Goal: Task Accomplishment & Management: Manage account settings

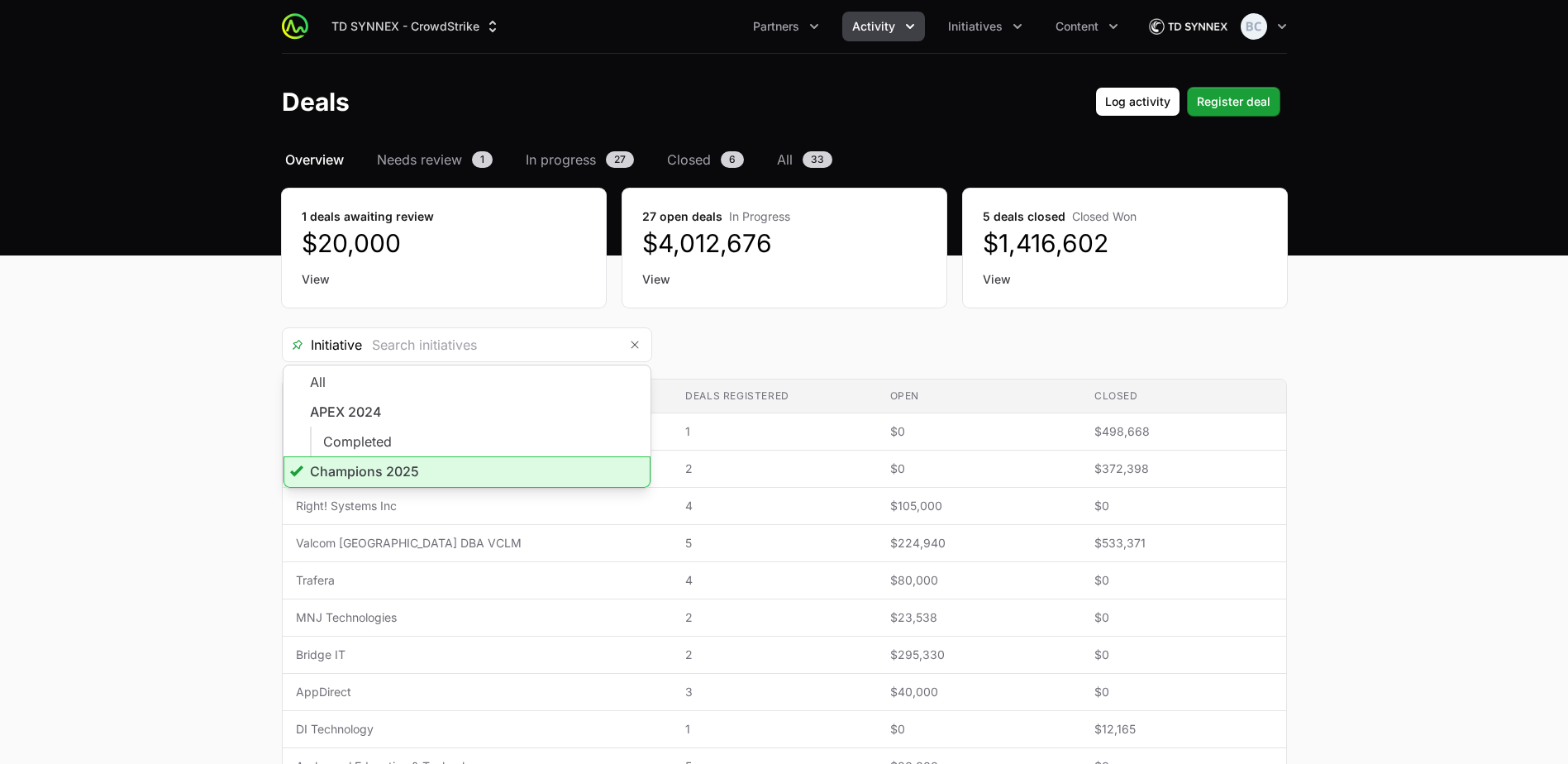
click at [1015, 23] on icon "Initiatives menu" at bounding box center [1018, 27] width 17 height 17
type input "Champions 2025"
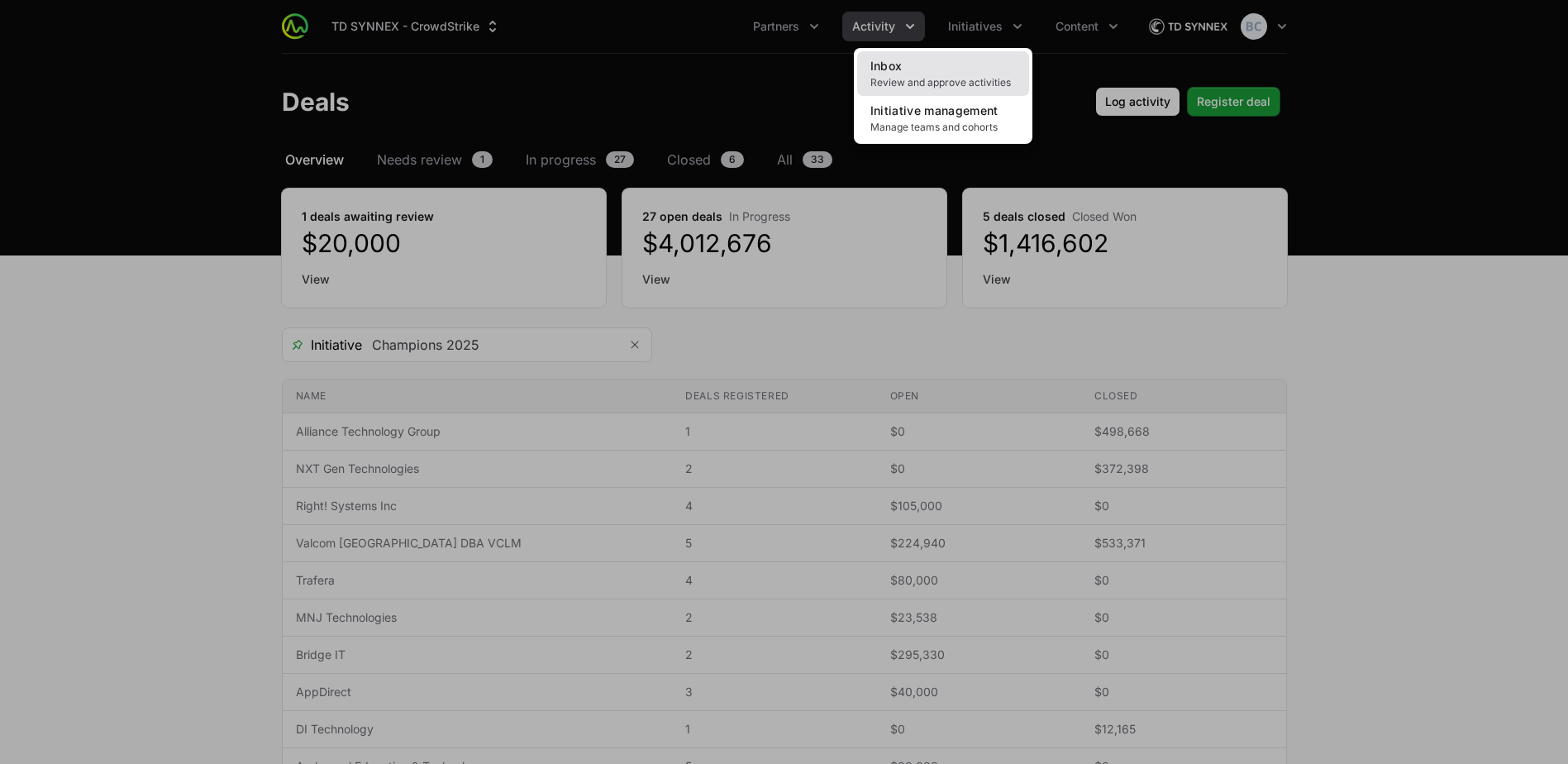
click at [957, 73] on link "Inbox Review and approve activities" at bounding box center [943, 73] width 172 height 45
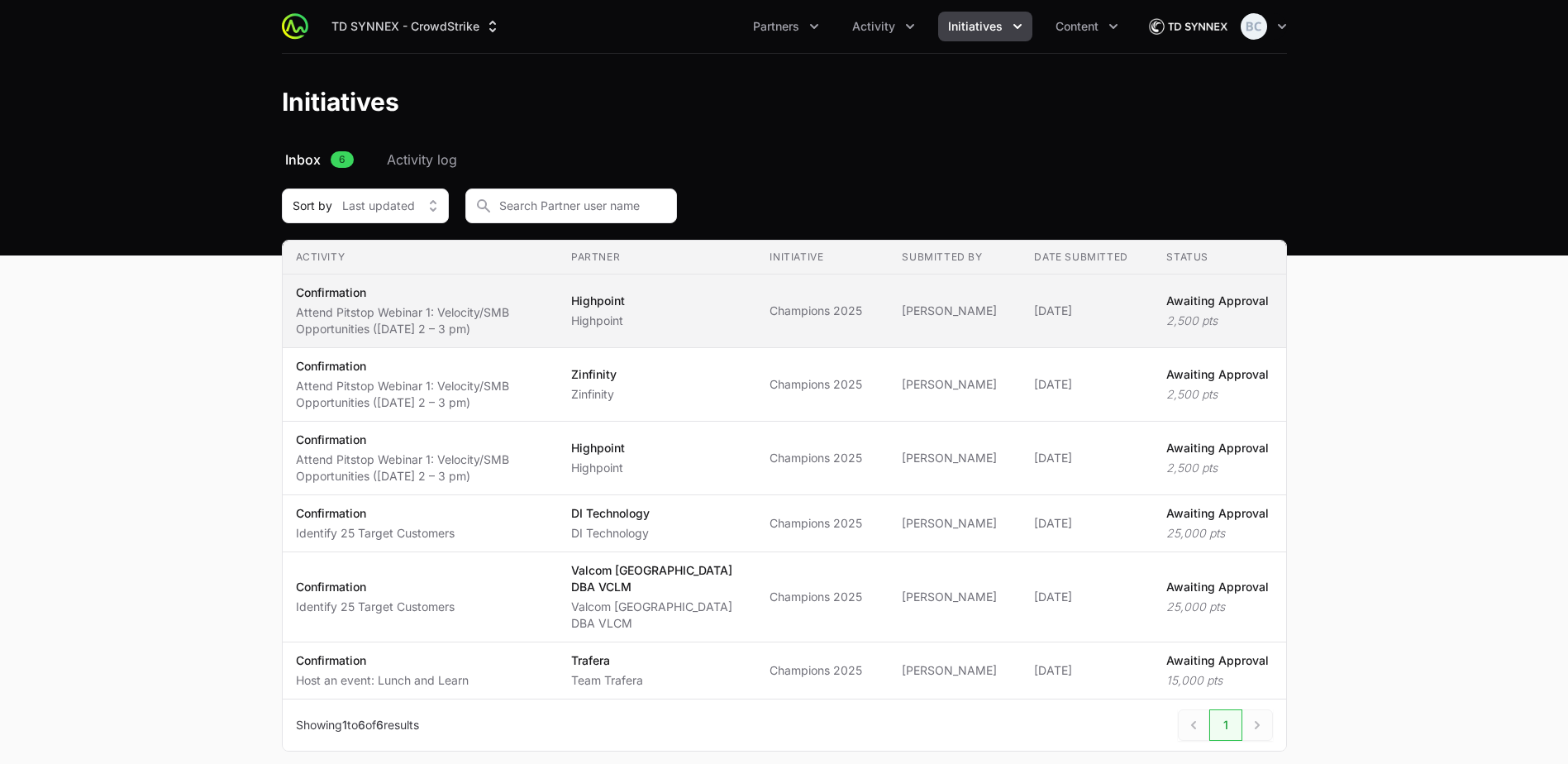
click at [735, 336] on td "Partner Highpoint Highpoint" at bounding box center [657, 310] width 199 height 73
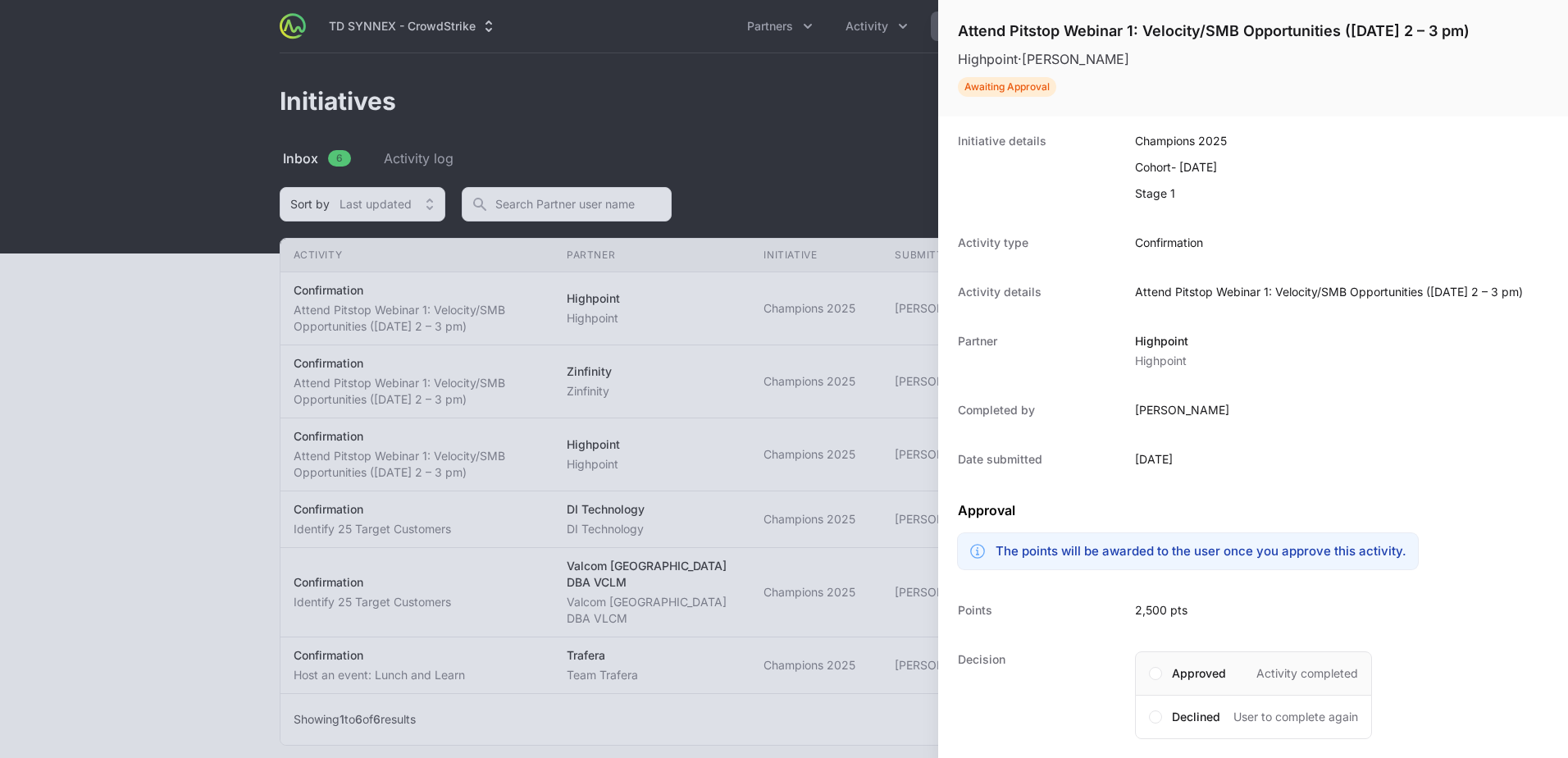
click at [1200, 667] on span "Approved" at bounding box center [1198, 674] width 54 height 17
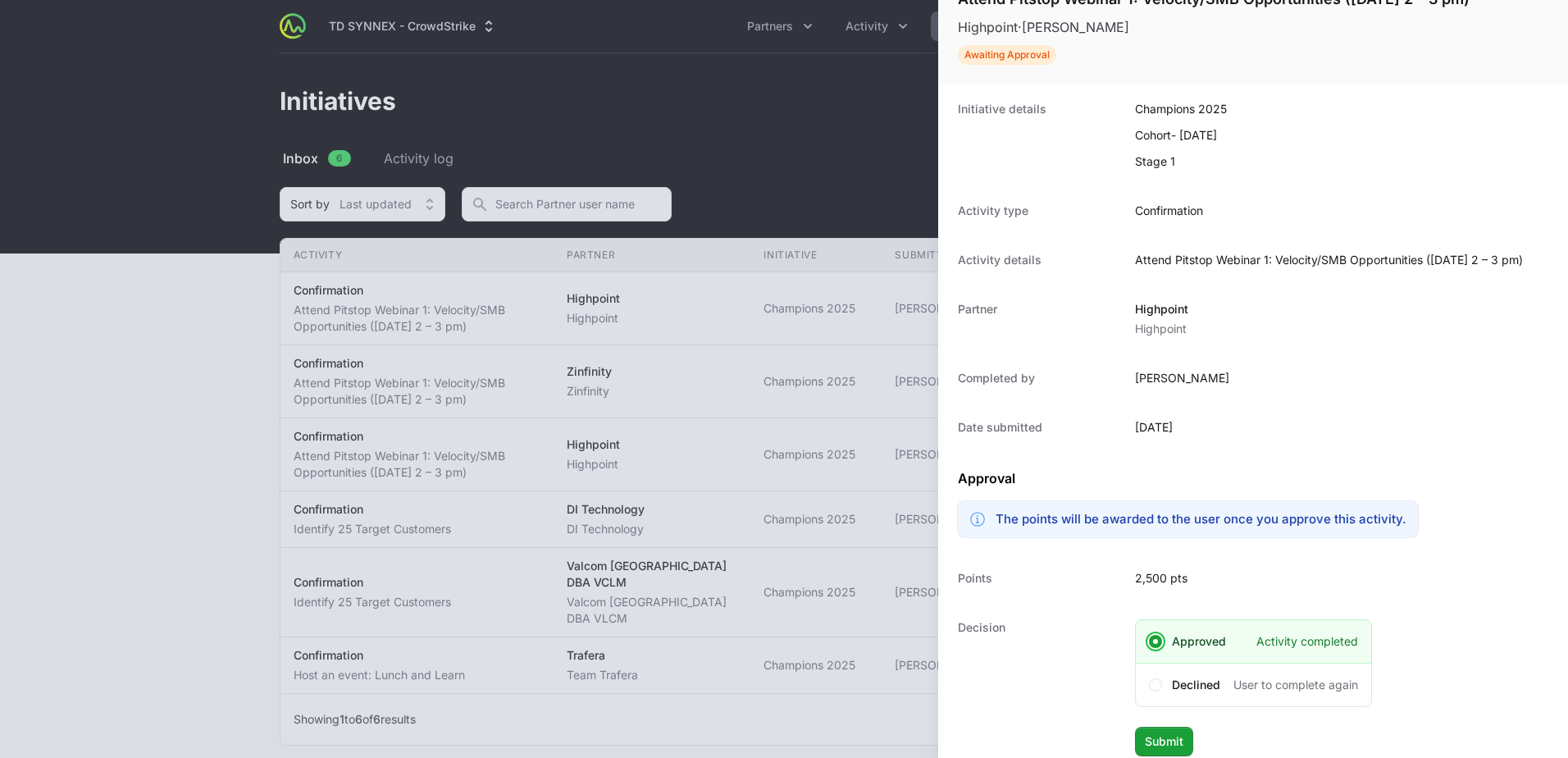
scroll to position [47, 0]
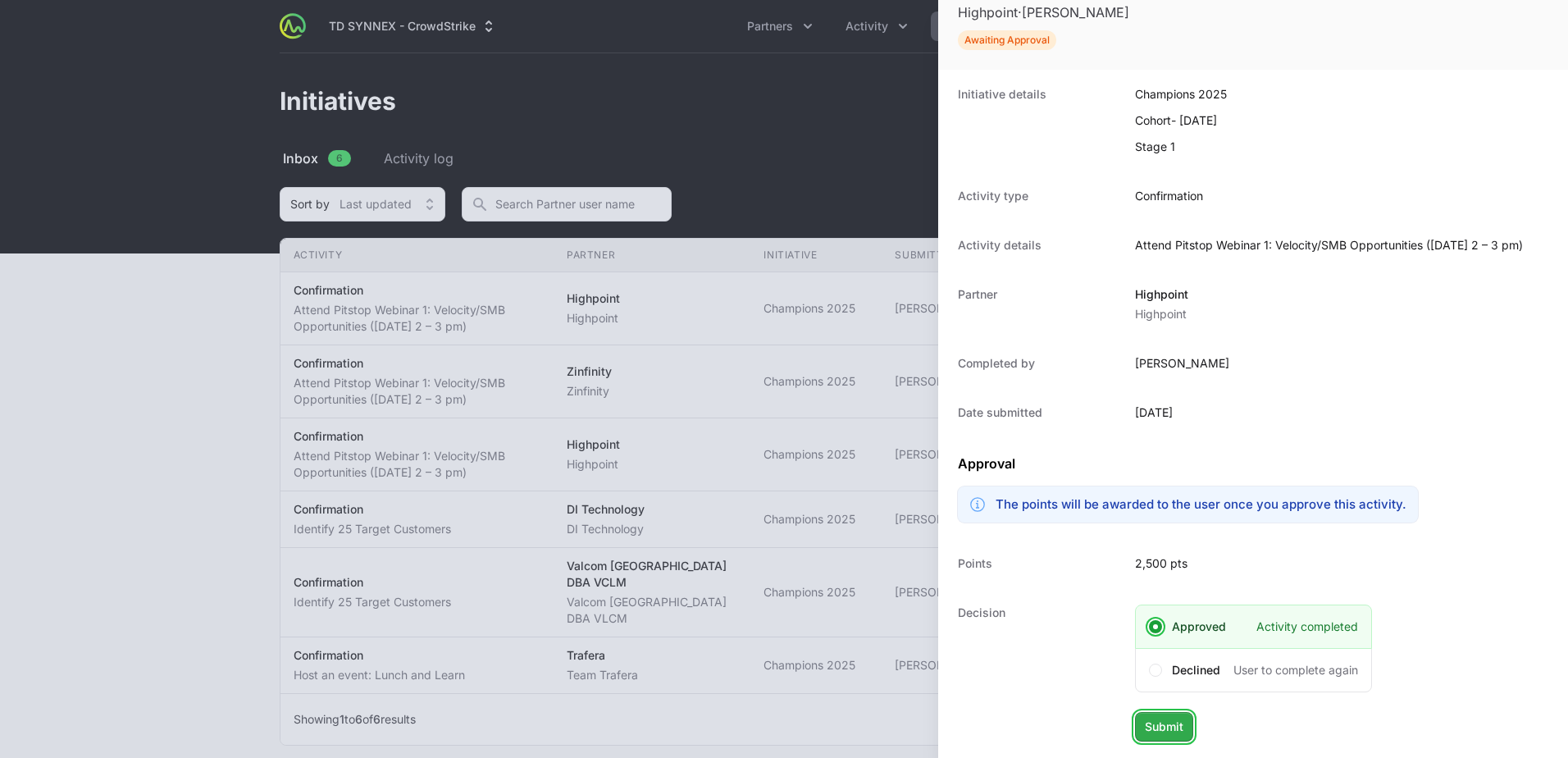
click at [1177, 721] on span "Submit" at bounding box center [1164, 727] width 38 height 20
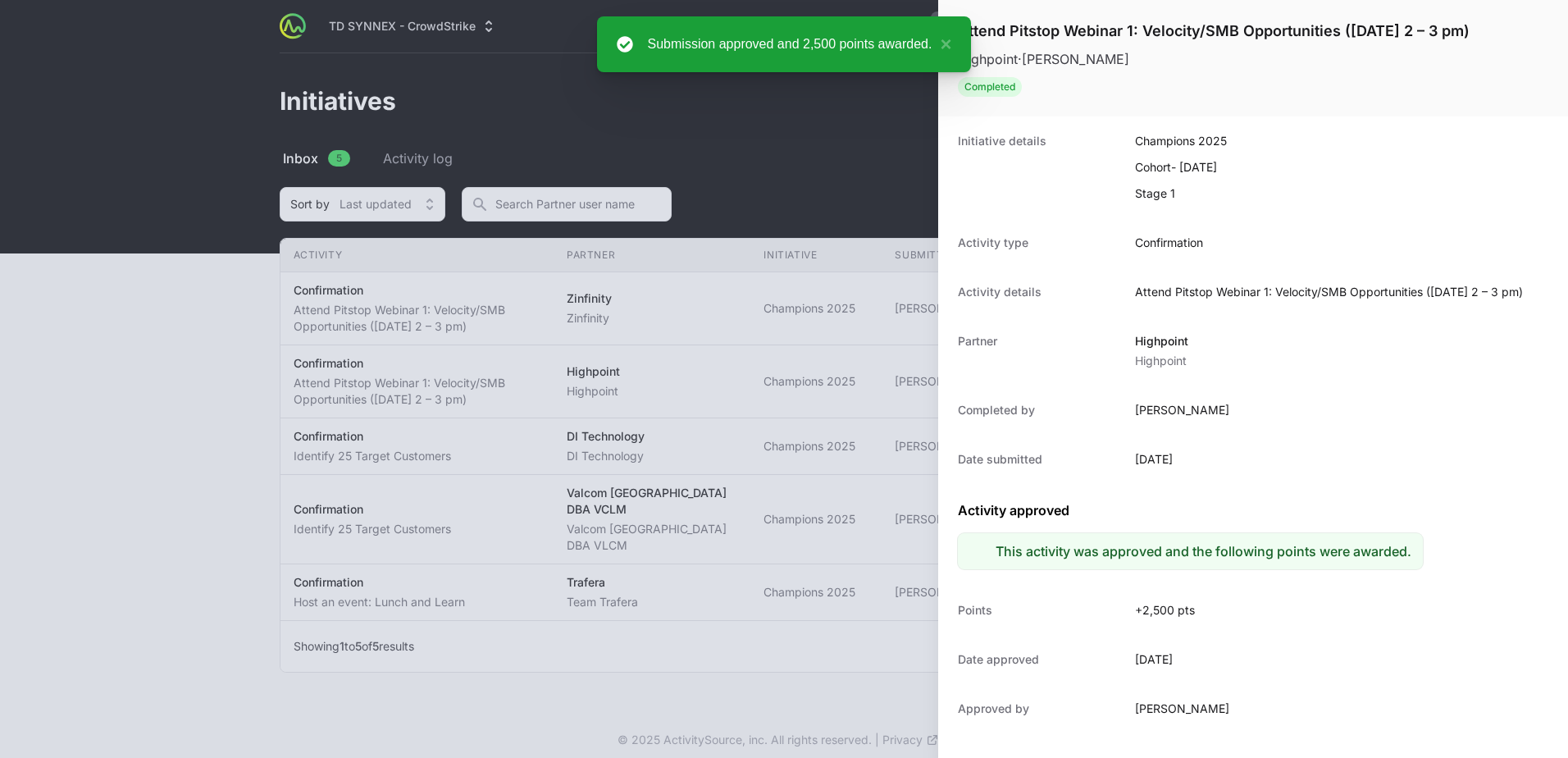
scroll to position [0, 0]
click at [779, 387] on div at bounding box center [784, 379] width 1568 height 758
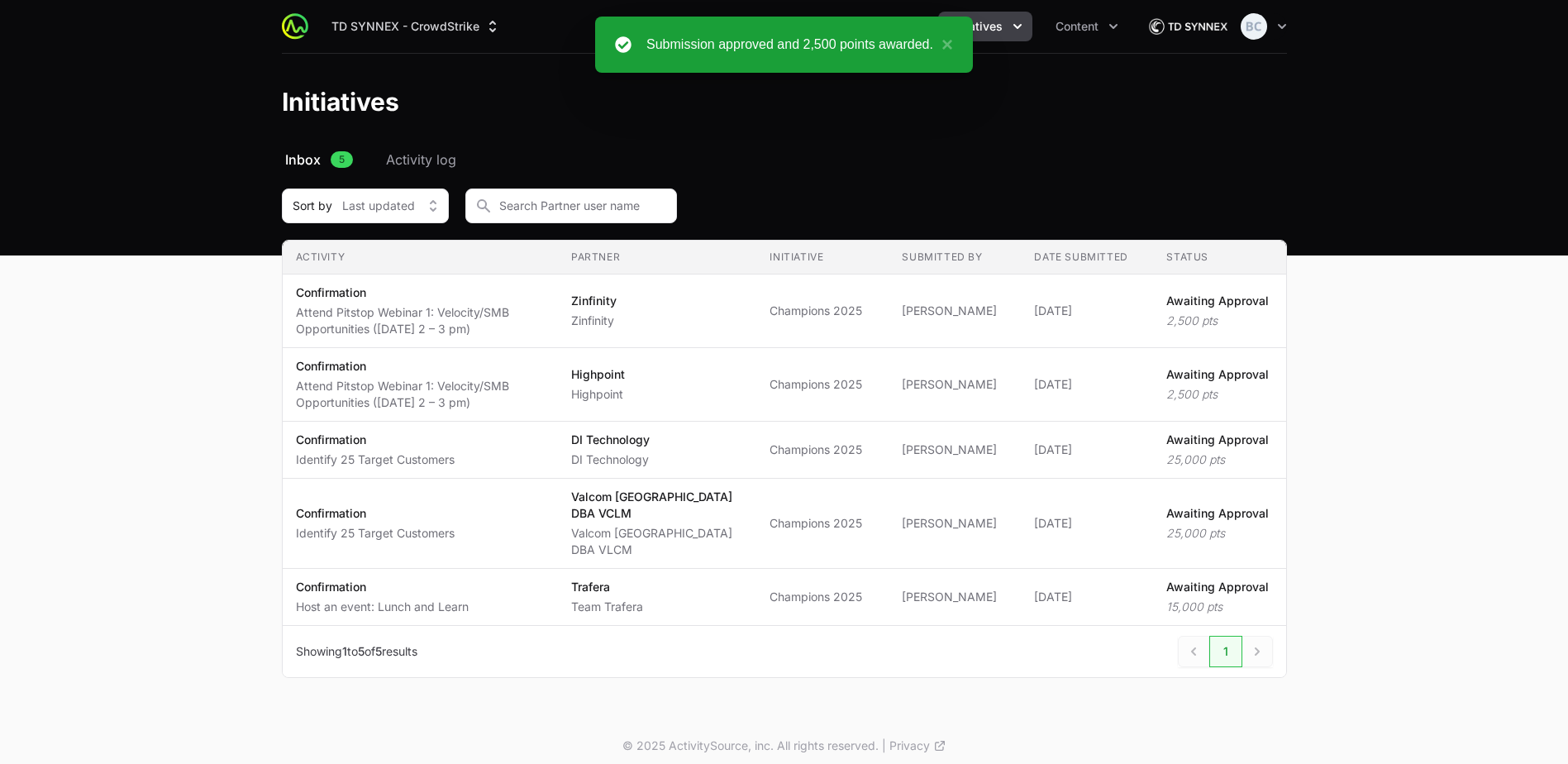
click at [786, 392] on span "Champions 2025" at bounding box center [823, 385] width 106 height 17
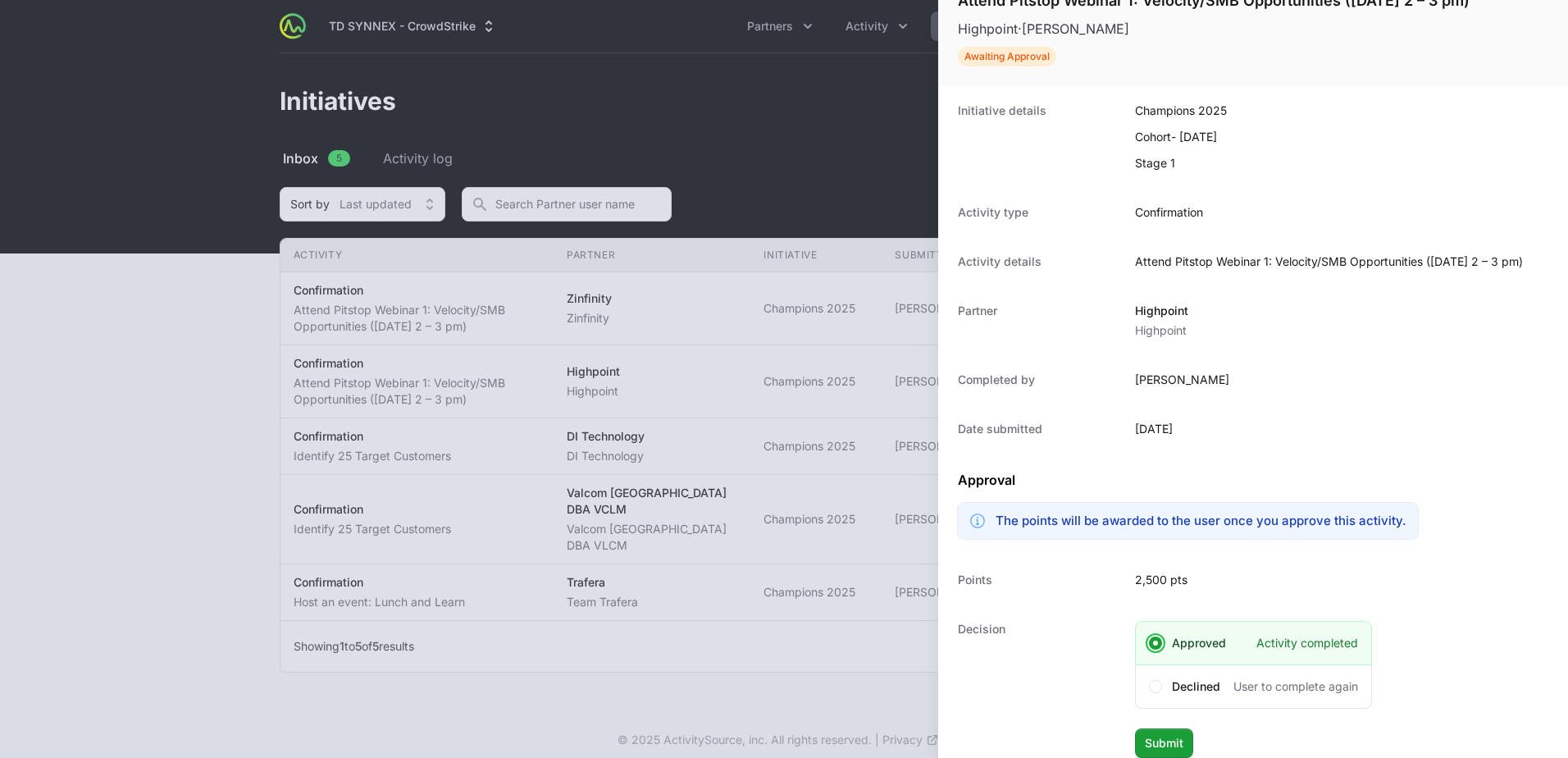
scroll to position [47, 0]
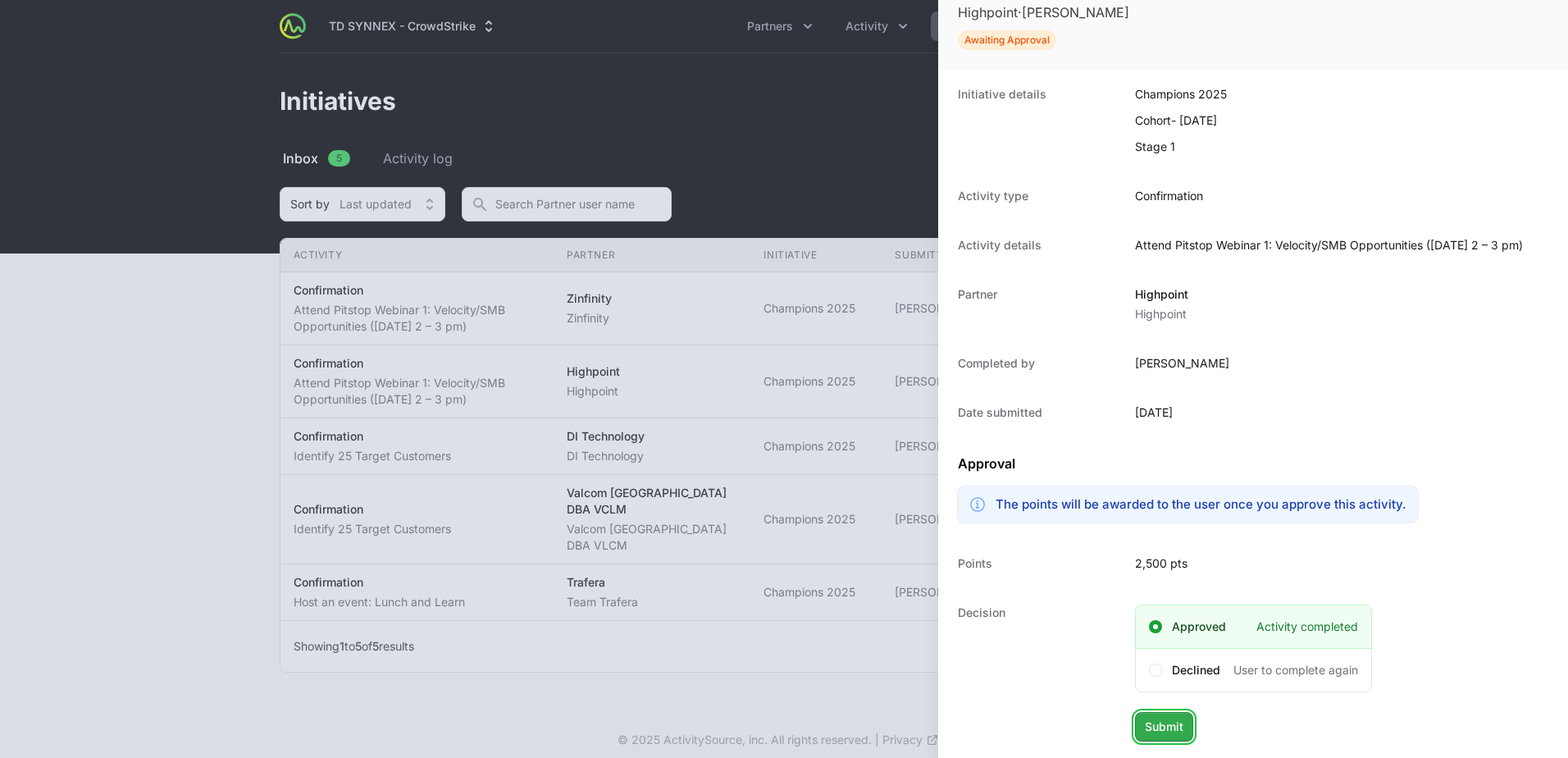
click at [1176, 722] on span "Submit" at bounding box center [1164, 727] width 38 height 20
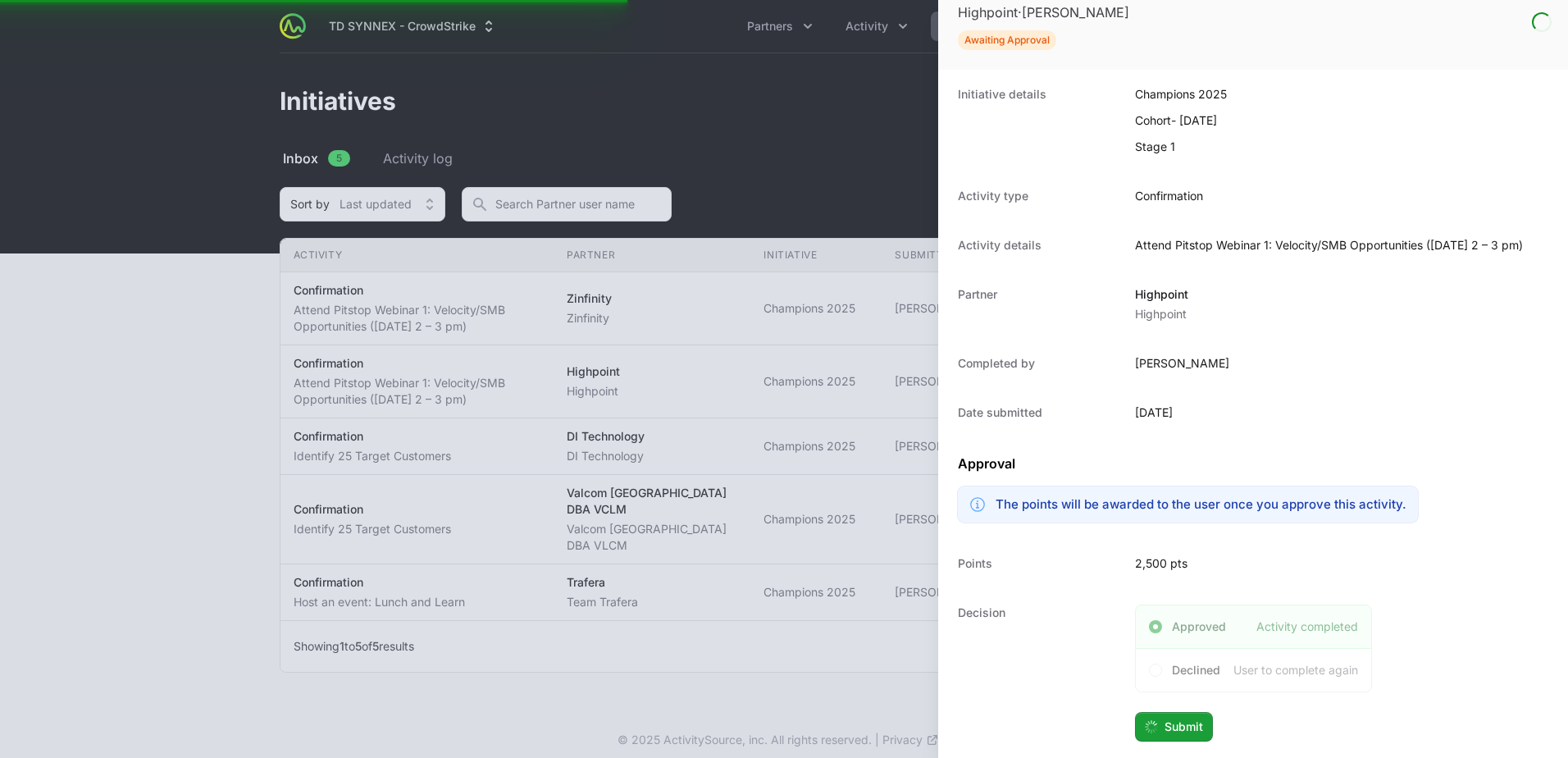
scroll to position [0, 0]
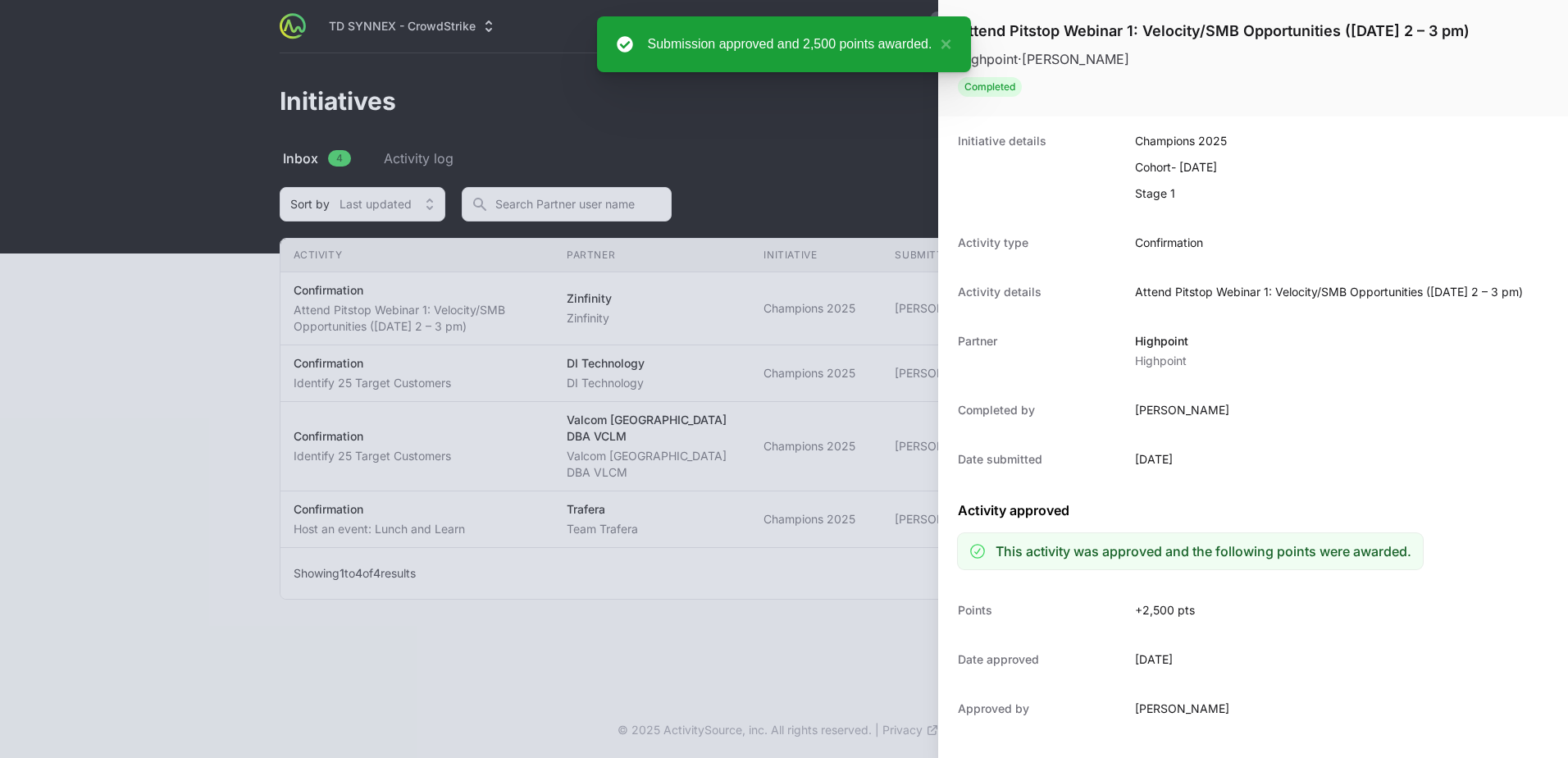
click at [729, 331] on div at bounding box center [784, 379] width 1568 height 758
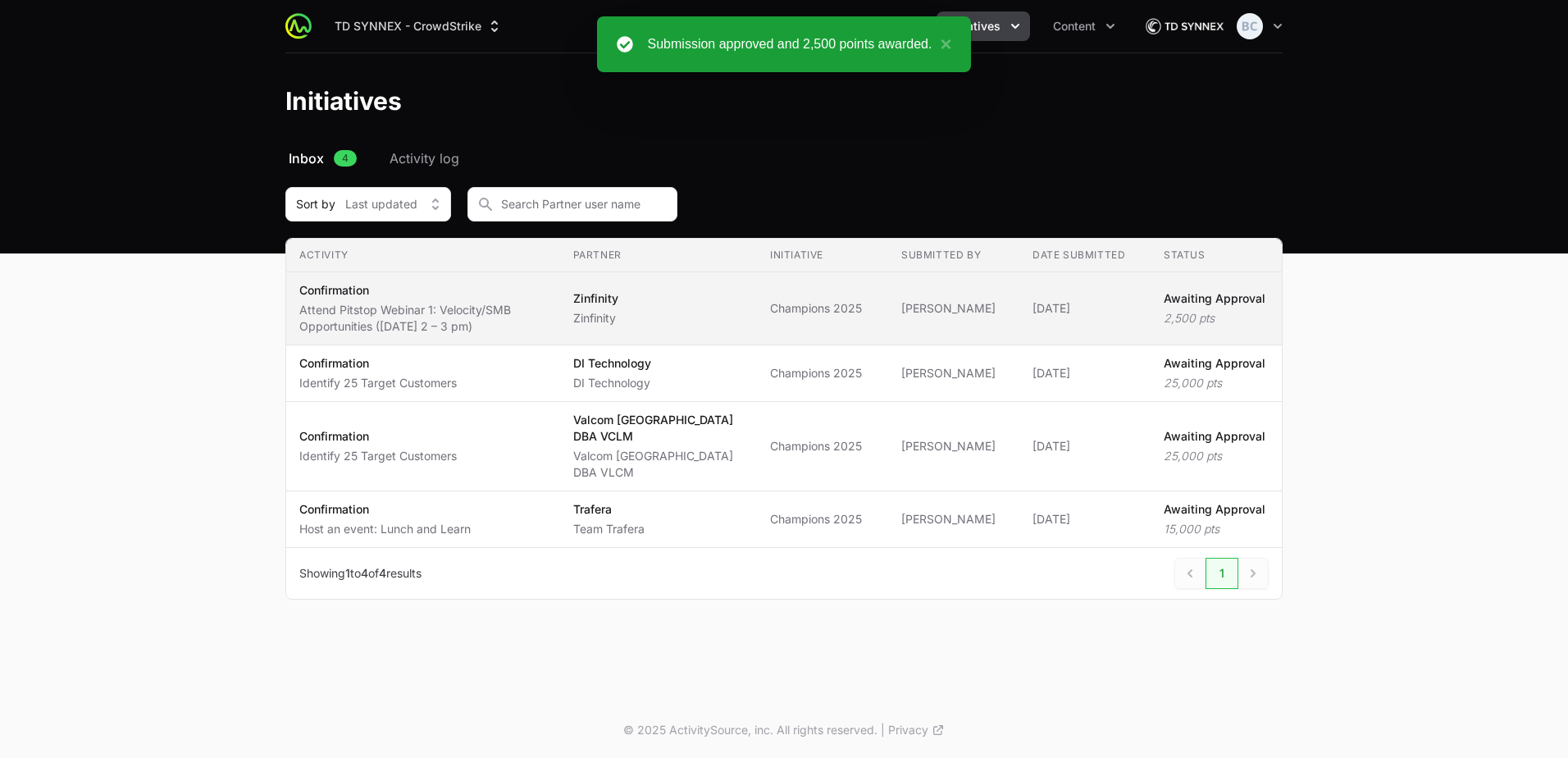
click at [769, 315] on td "Initiative Champions 2025" at bounding box center [822, 308] width 131 height 73
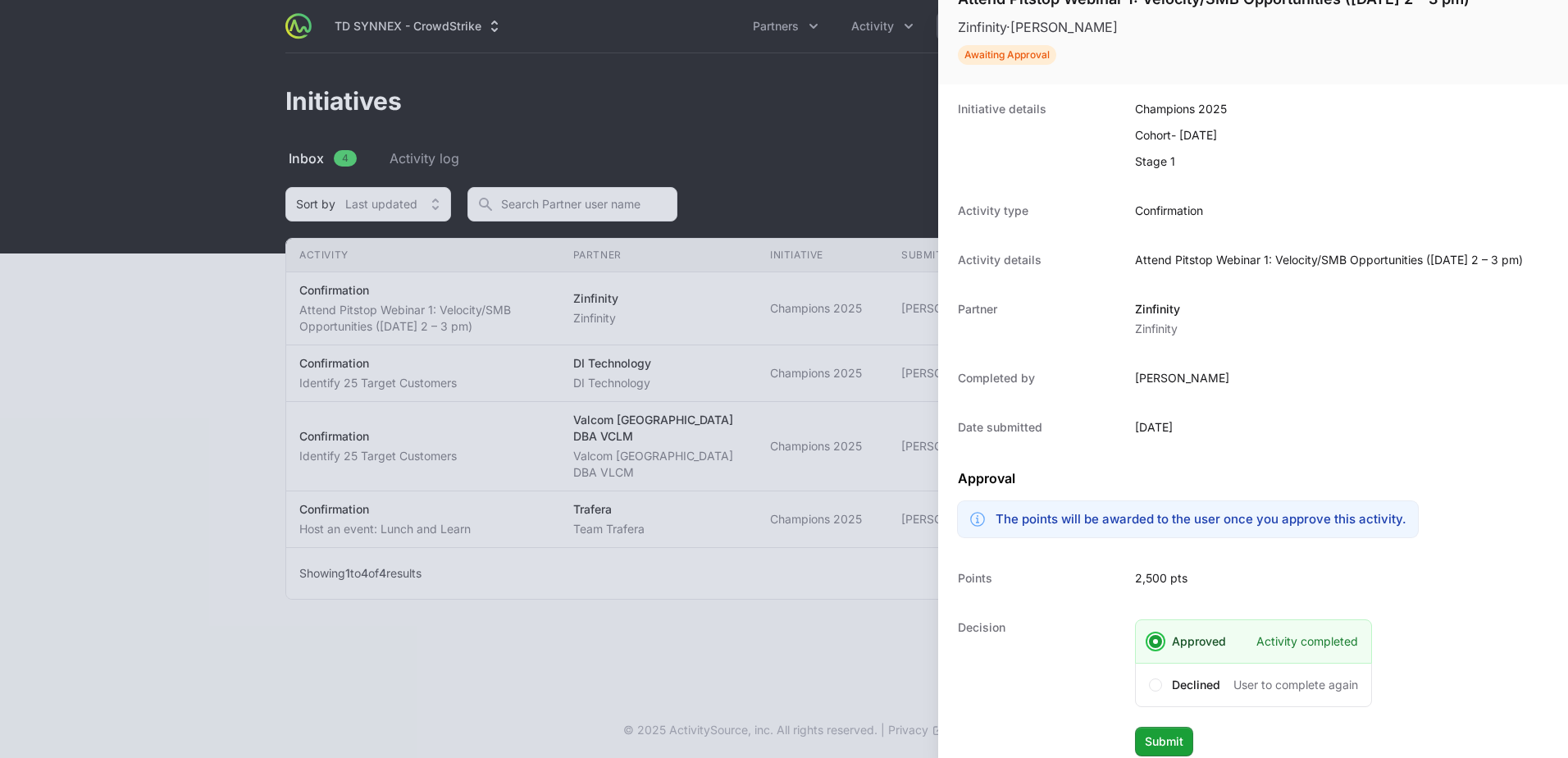
scroll to position [47, 0]
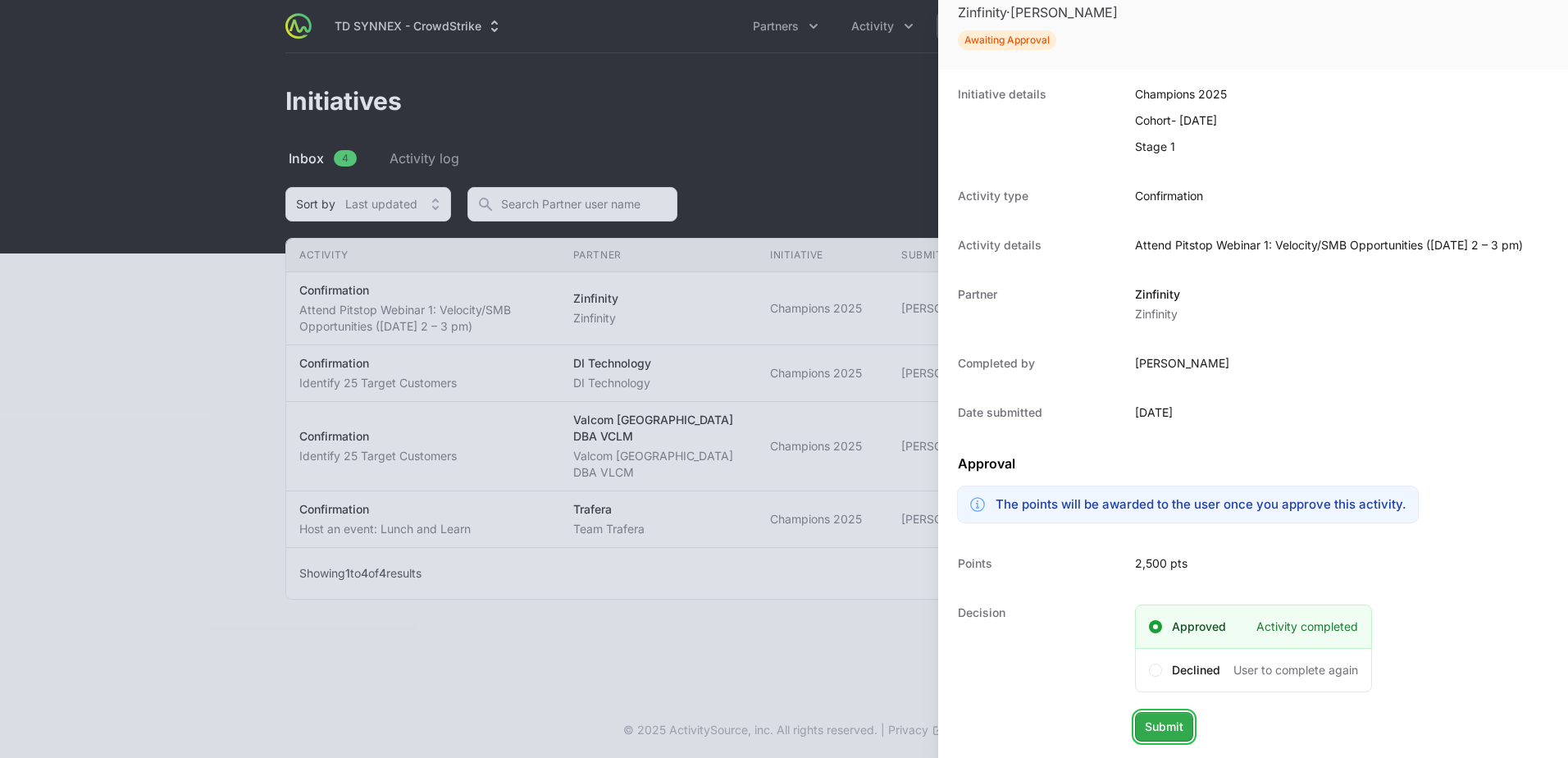
click at [1157, 733] on span "Submit" at bounding box center [1164, 727] width 38 height 20
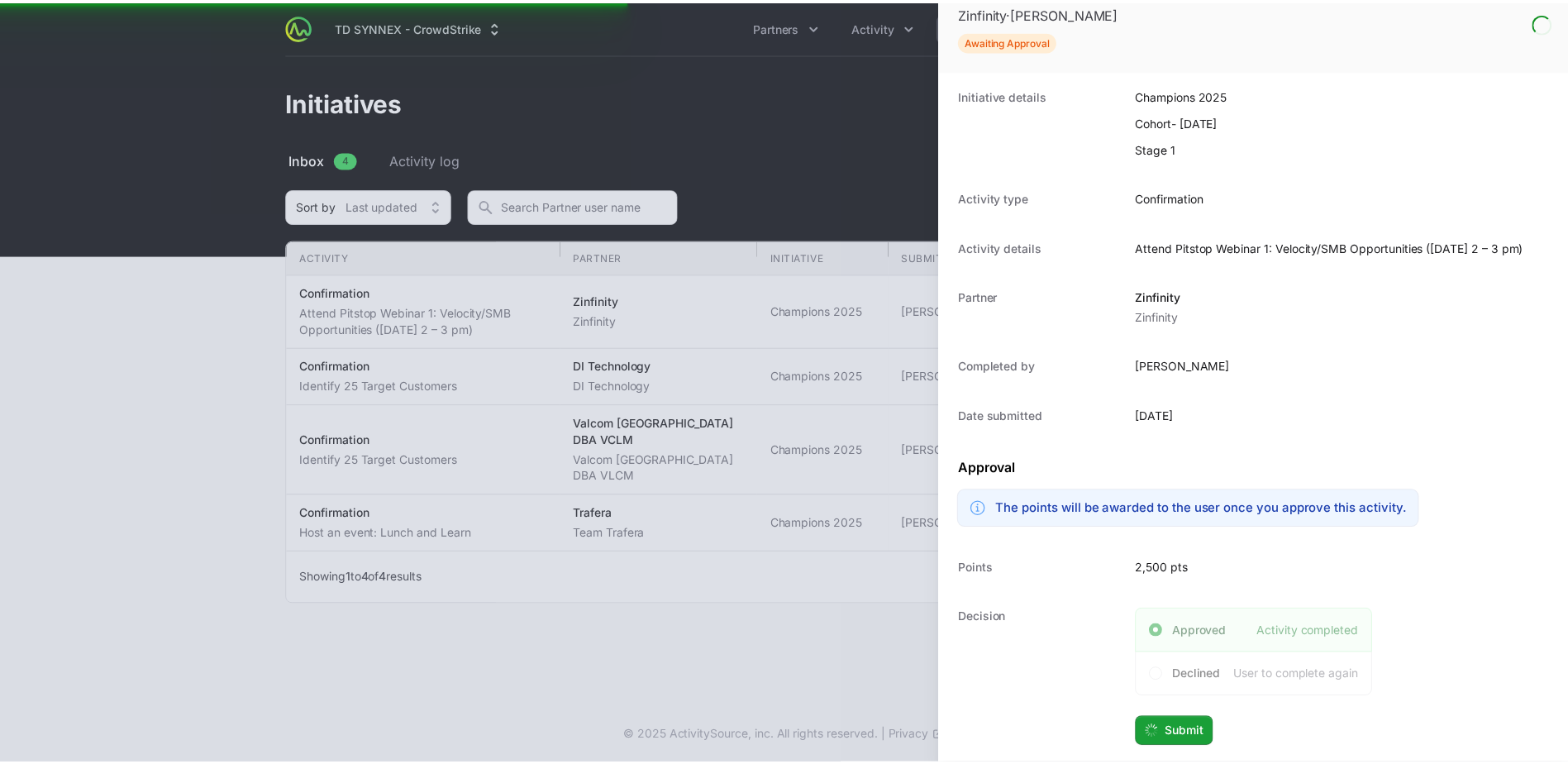
scroll to position [0, 0]
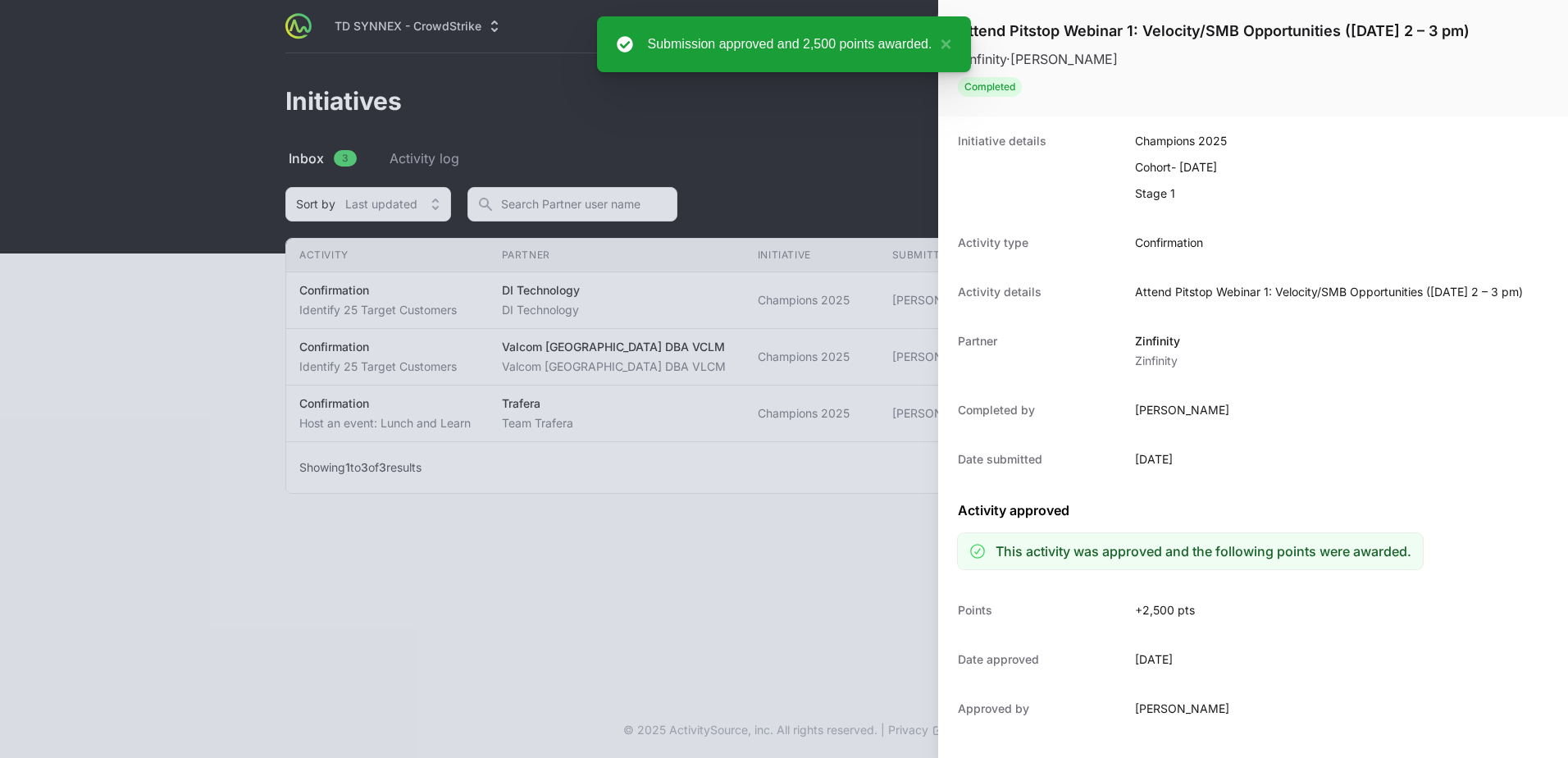
click at [748, 574] on div at bounding box center [784, 379] width 1568 height 758
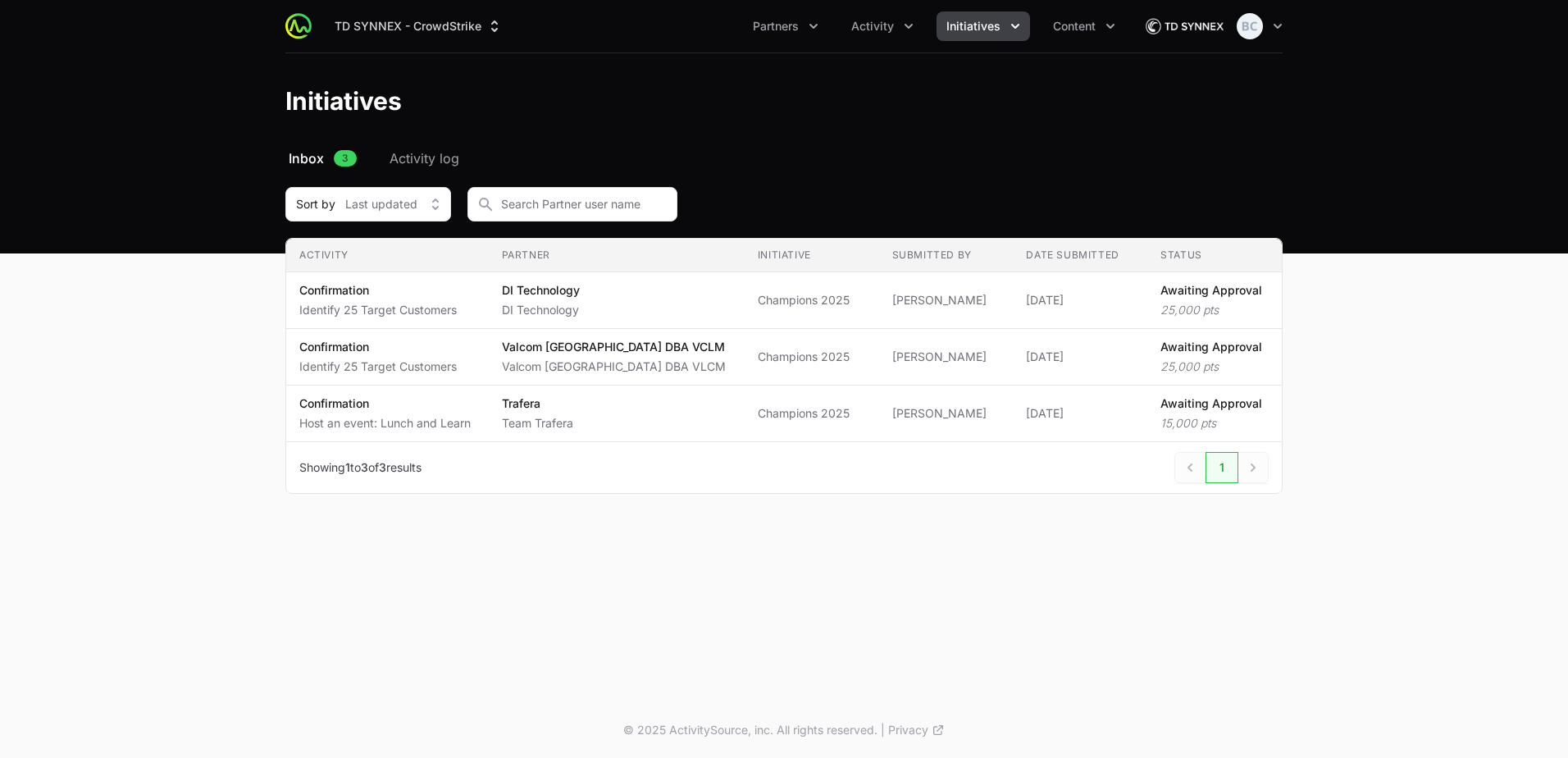
click at [972, 30] on span "Initiatives" at bounding box center [973, 27] width 54 height 17
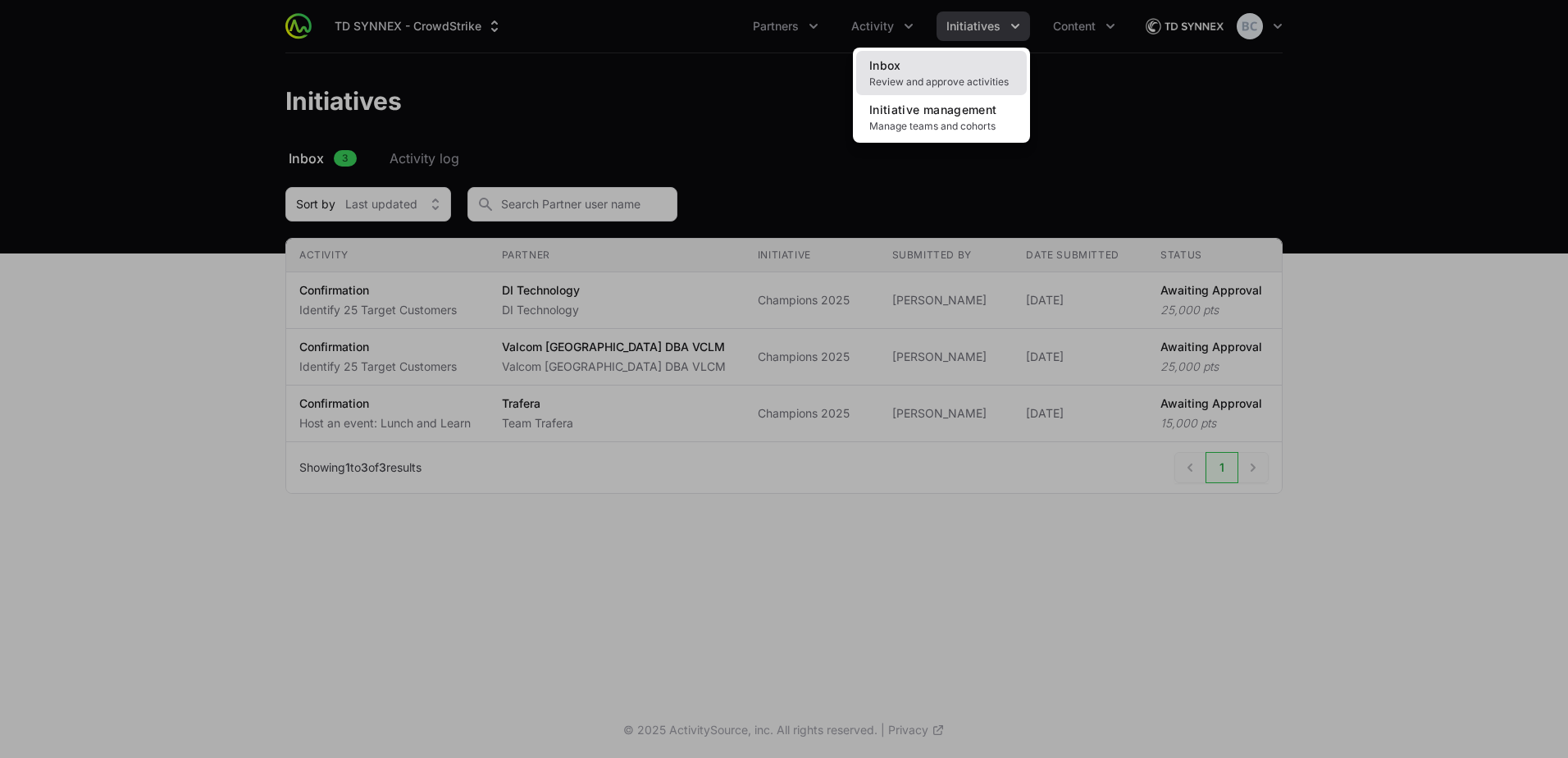
click at [949, 73] on link "Inbox Review and approve activities" at bounding box center [941, 73] width 170 height 44
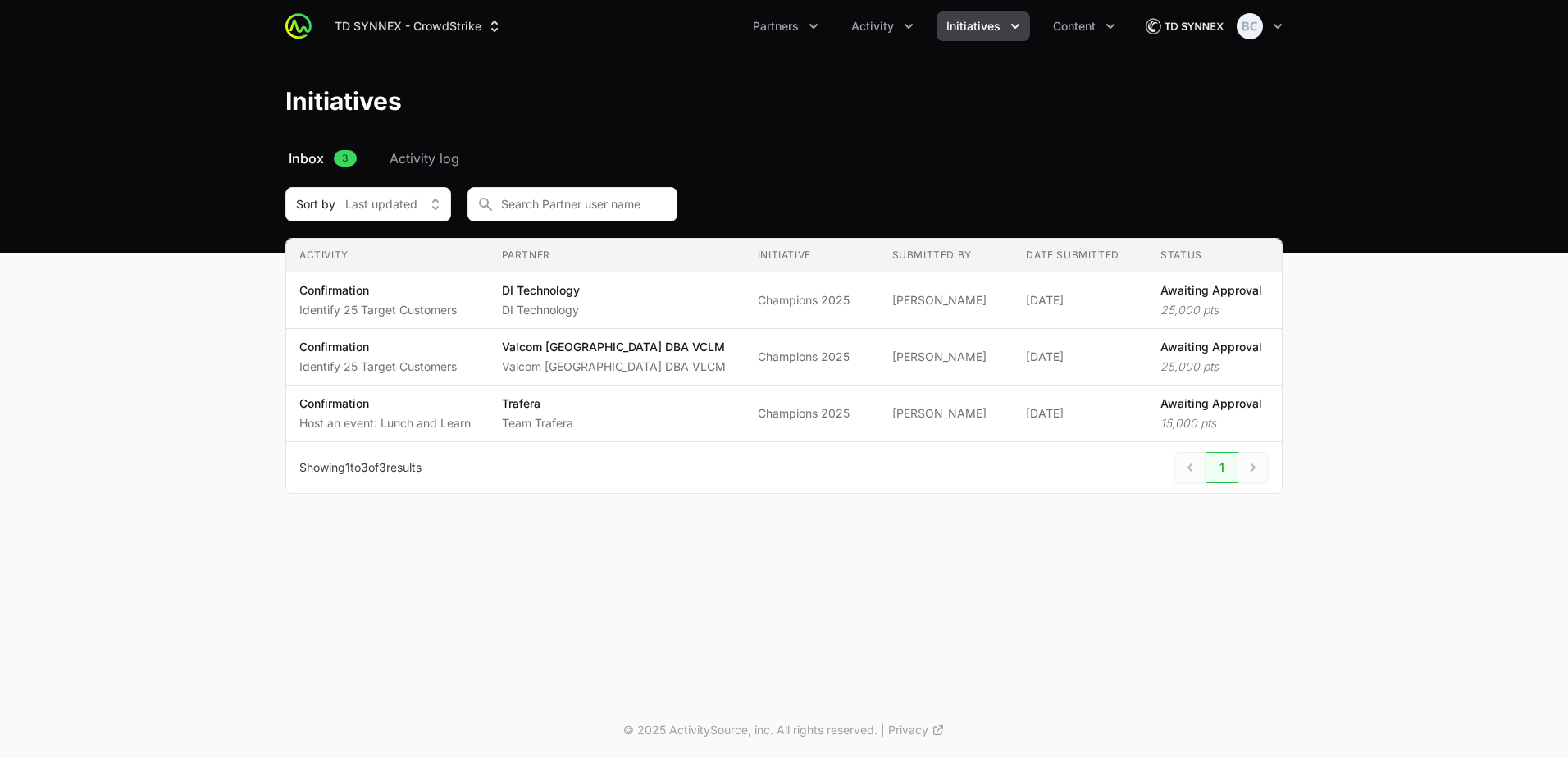
click at [978, 33] on span "Initiatives" at bounding box center [973, 27] width 54 height 17
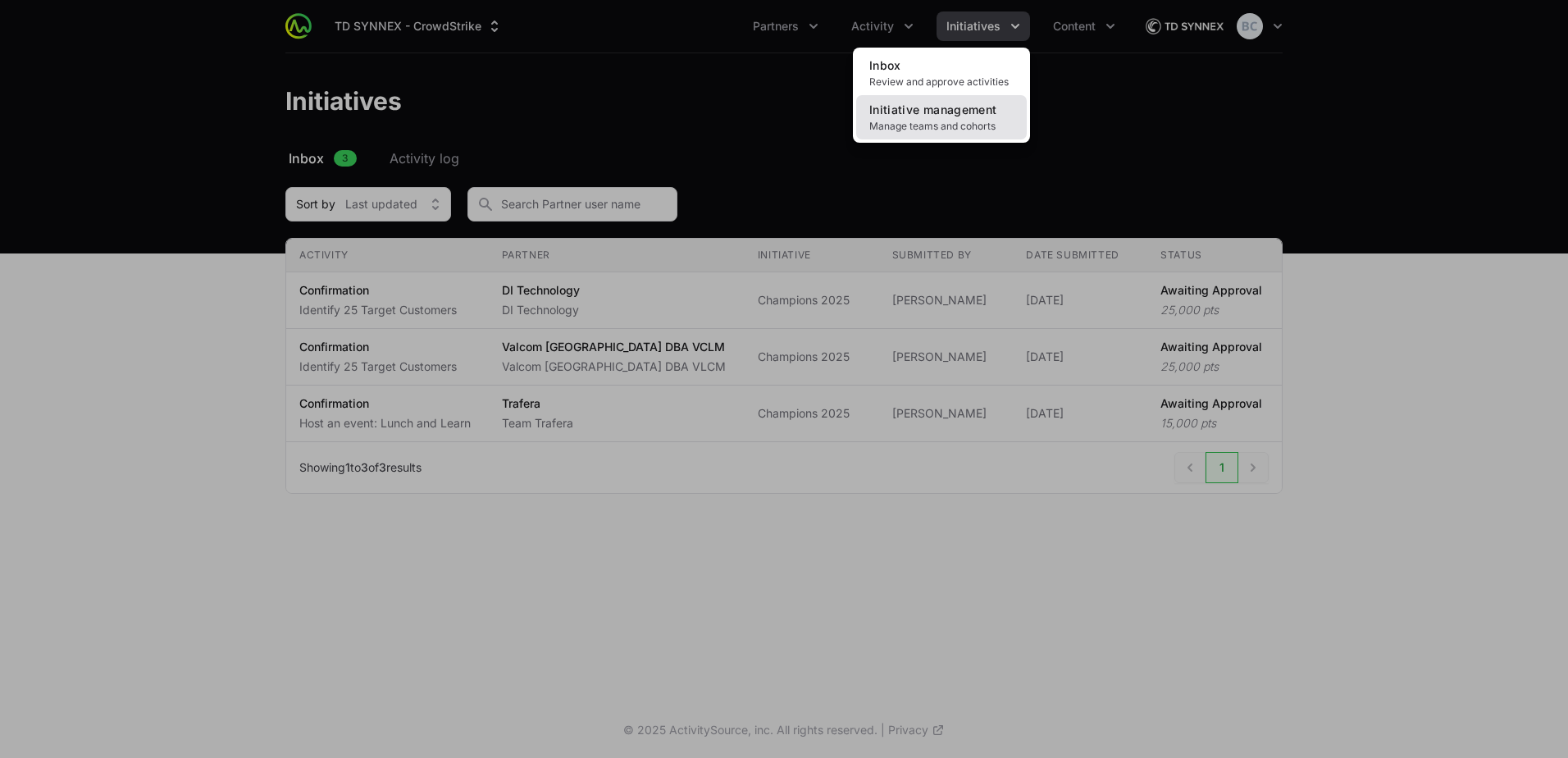
click at [983, 119] on link "Initiative management Manage teams and cohorts" at bounding box center [941, 117] width 170 height 44
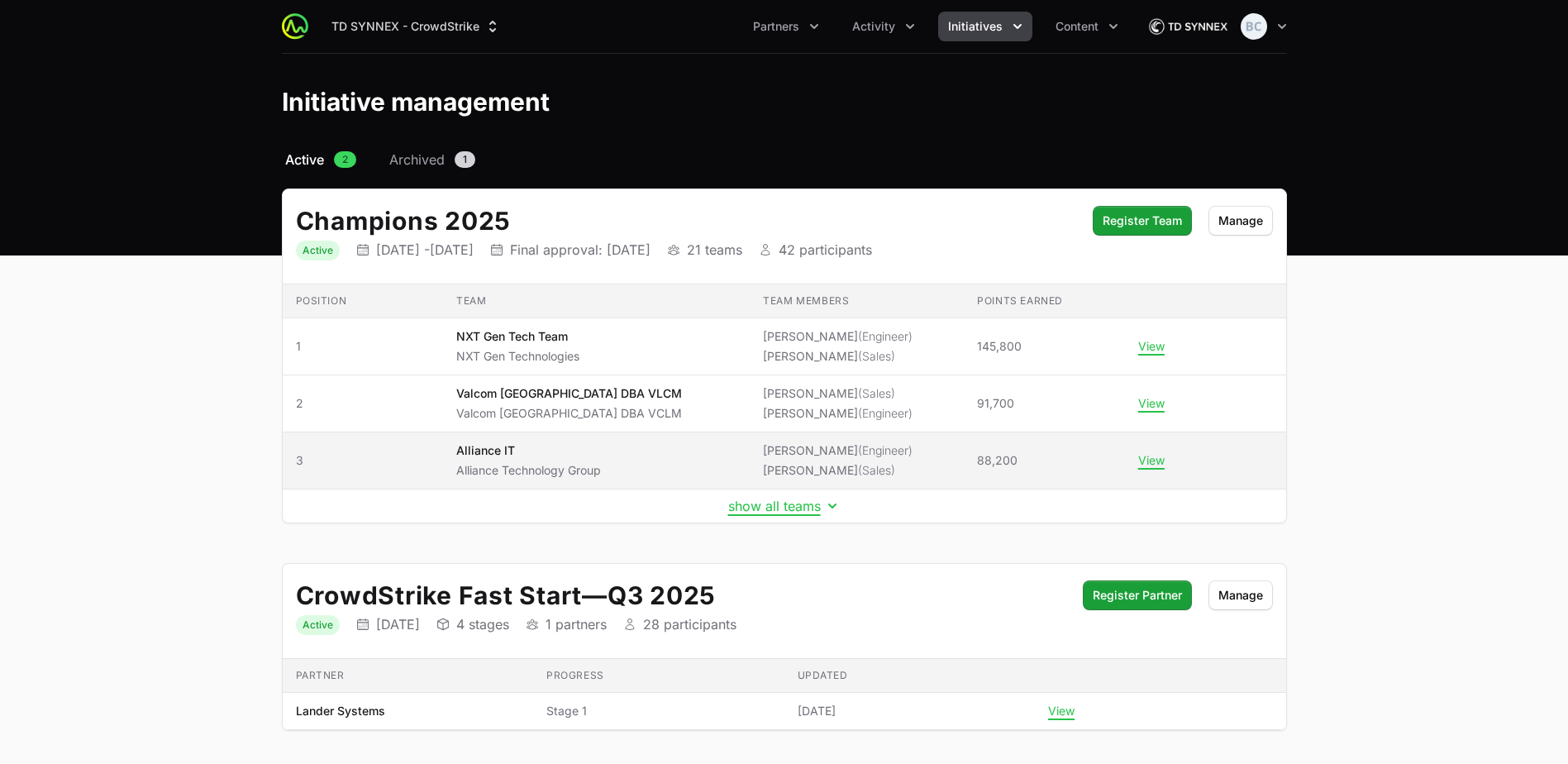
click at [767, 463] on li "[PERSON_NAME] (Sales)" at bounding box center [838, 470] width 150 height 17
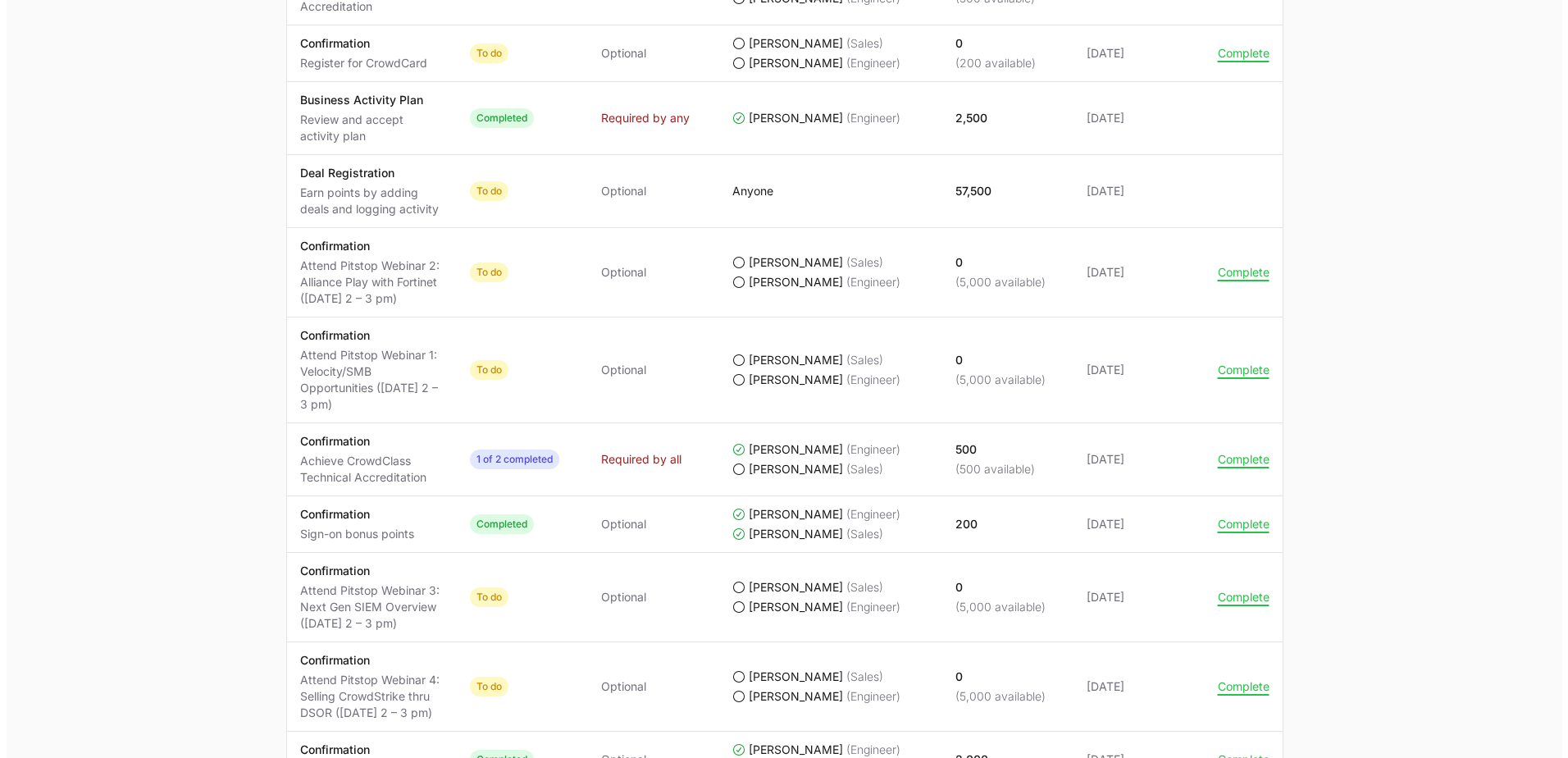
scroll to position [867, 0]
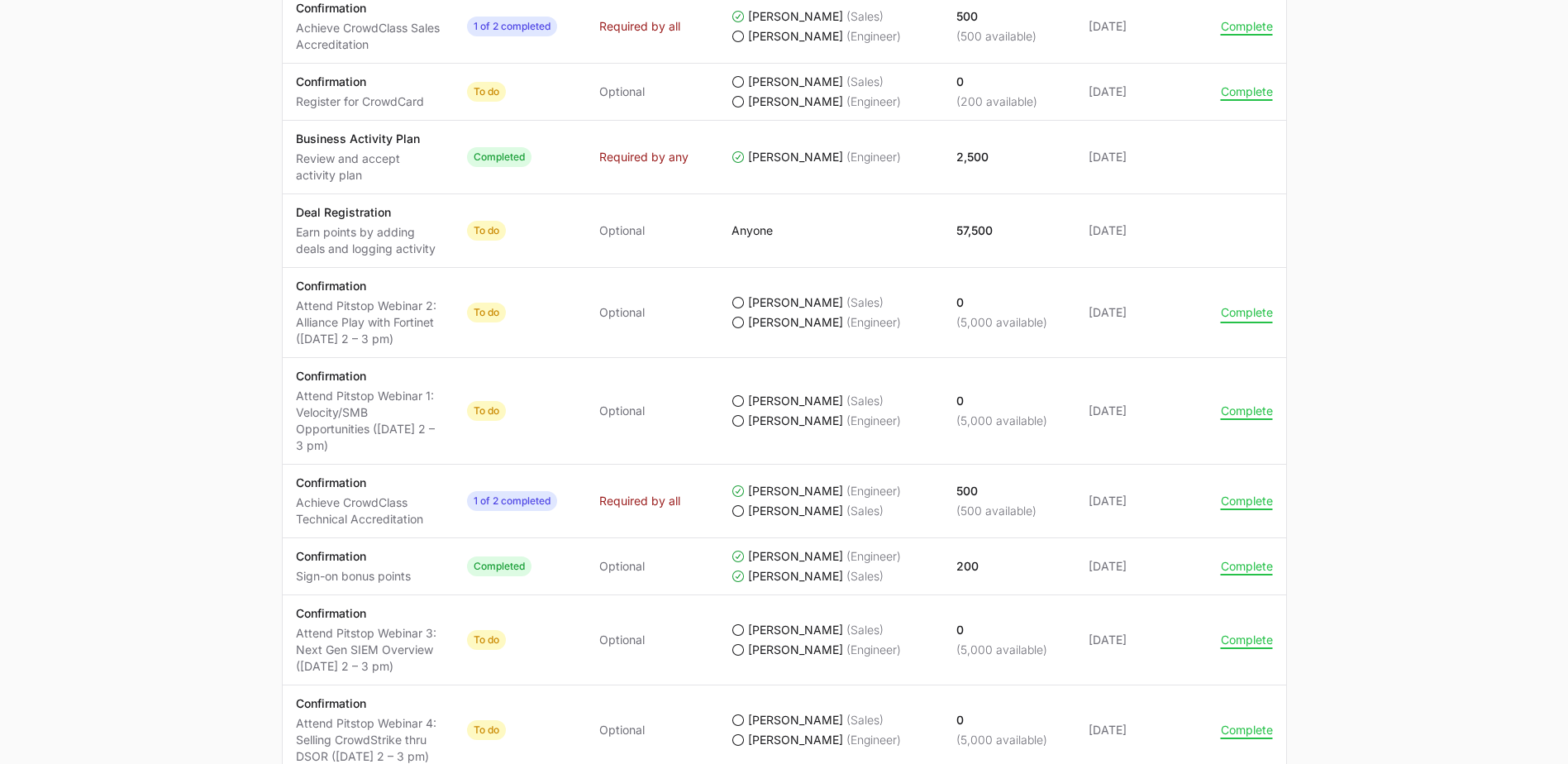
click at [1239, 316] on button "Complete" at bounding box center [1248, 313] width 52 height 15
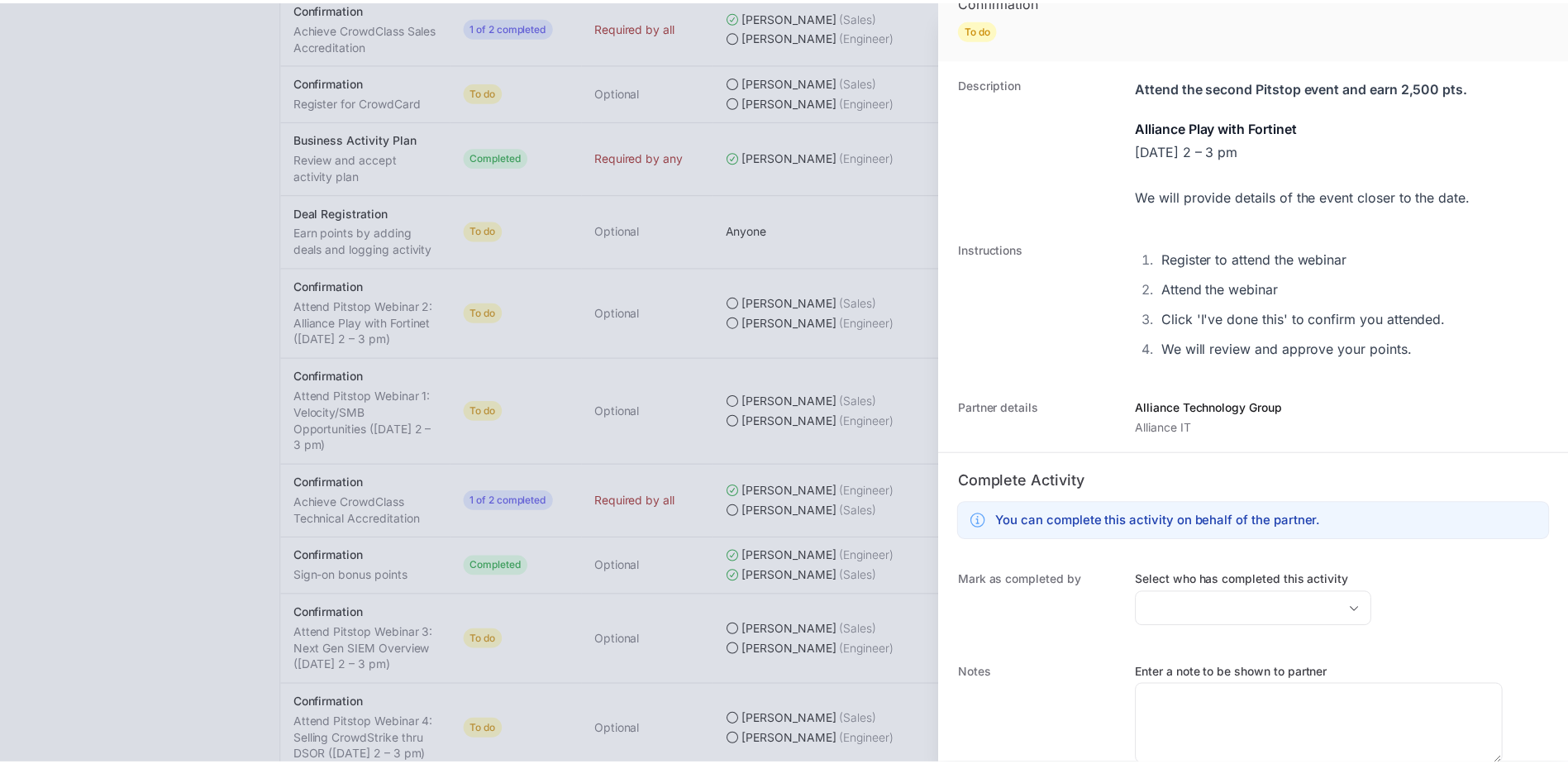
scroll to position [133, 0]
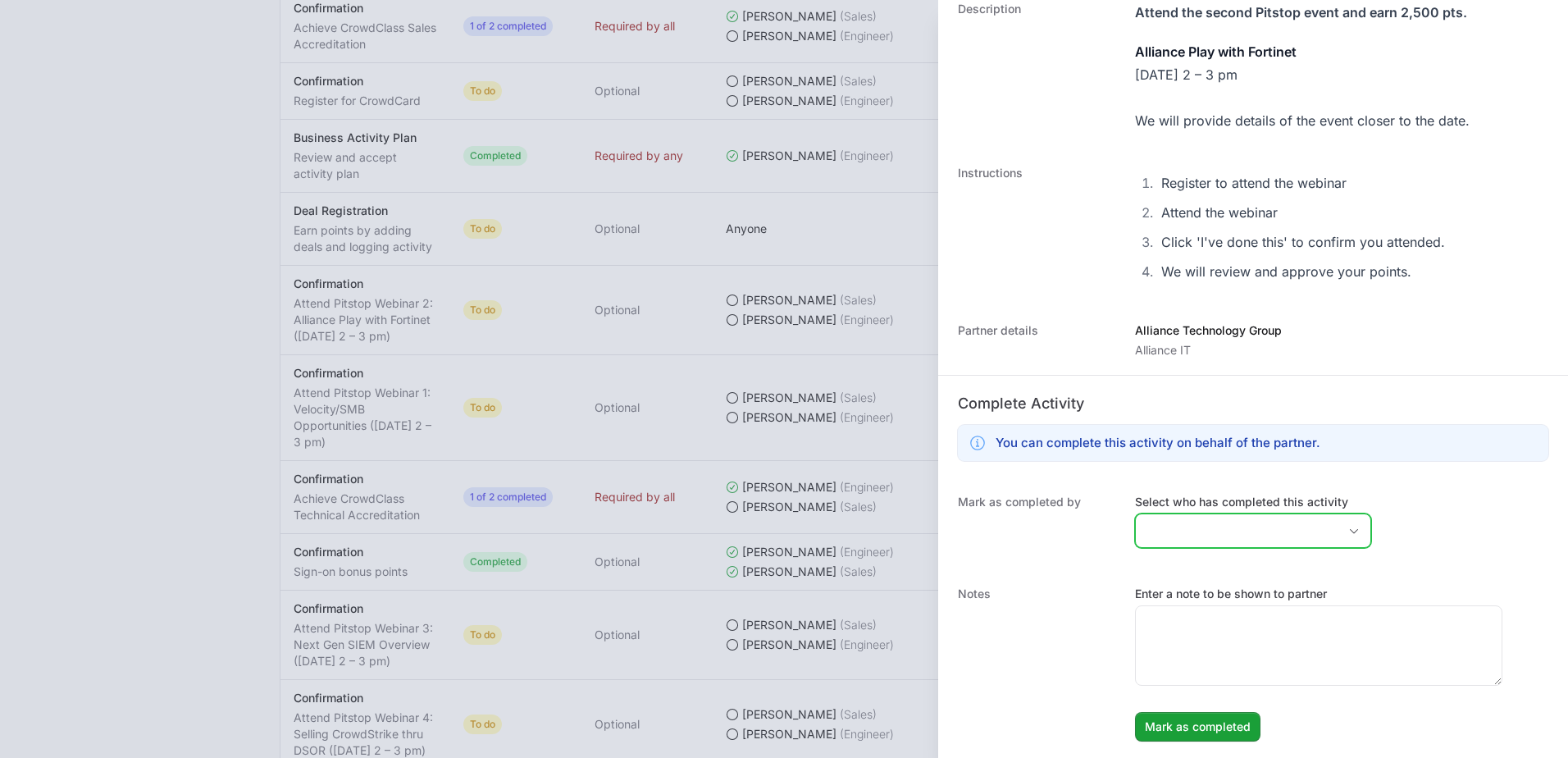
click at [1219, 533] on input "Select who has completed this activity" at bounding box center [1237, 530] width 202 height 33
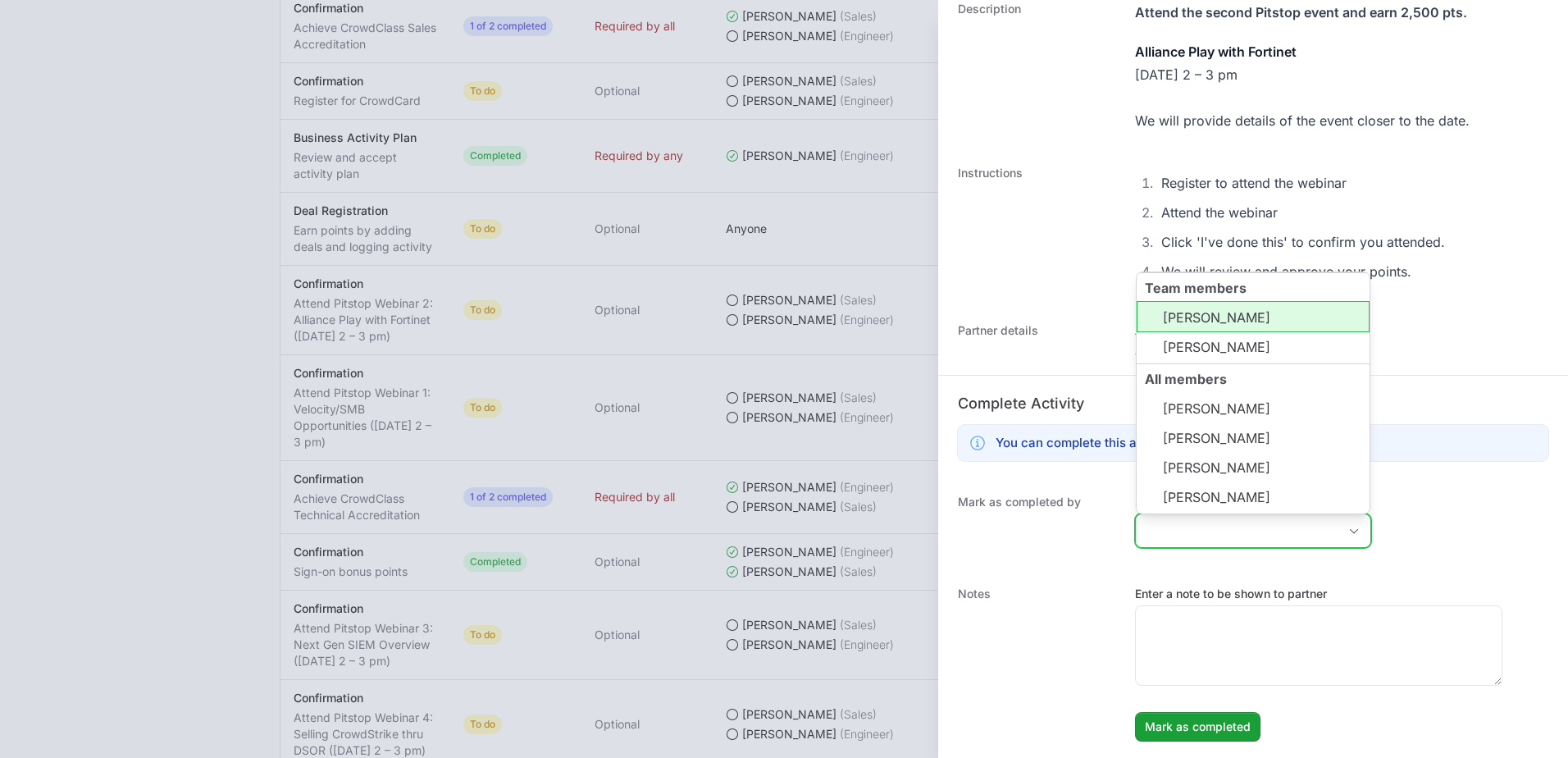
click at [1231, 321] on li "[PERSON_NAME]" at bounding box center [1253, 316] width 233 height 31
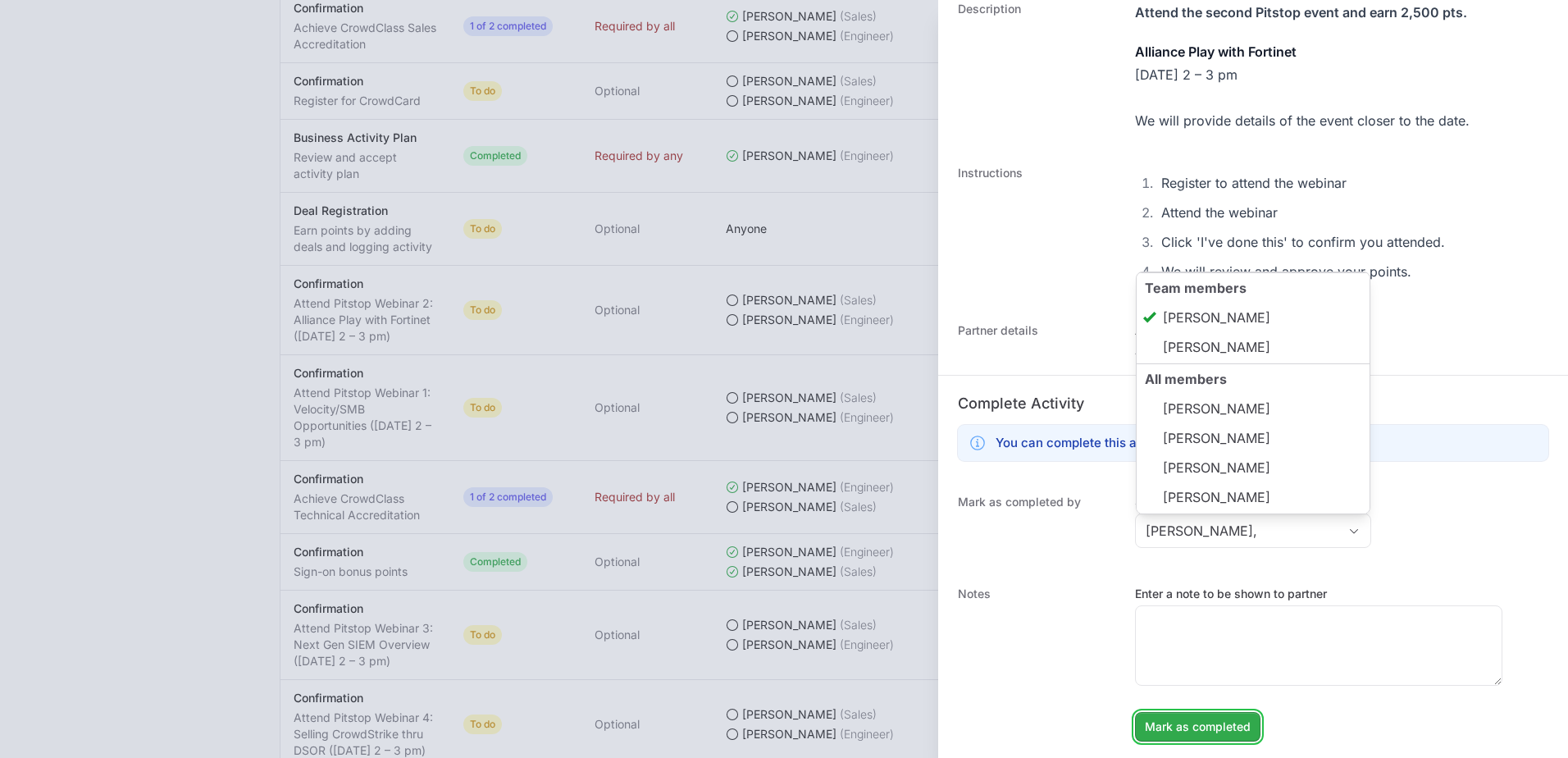
type input "[PERSON_NAME]"
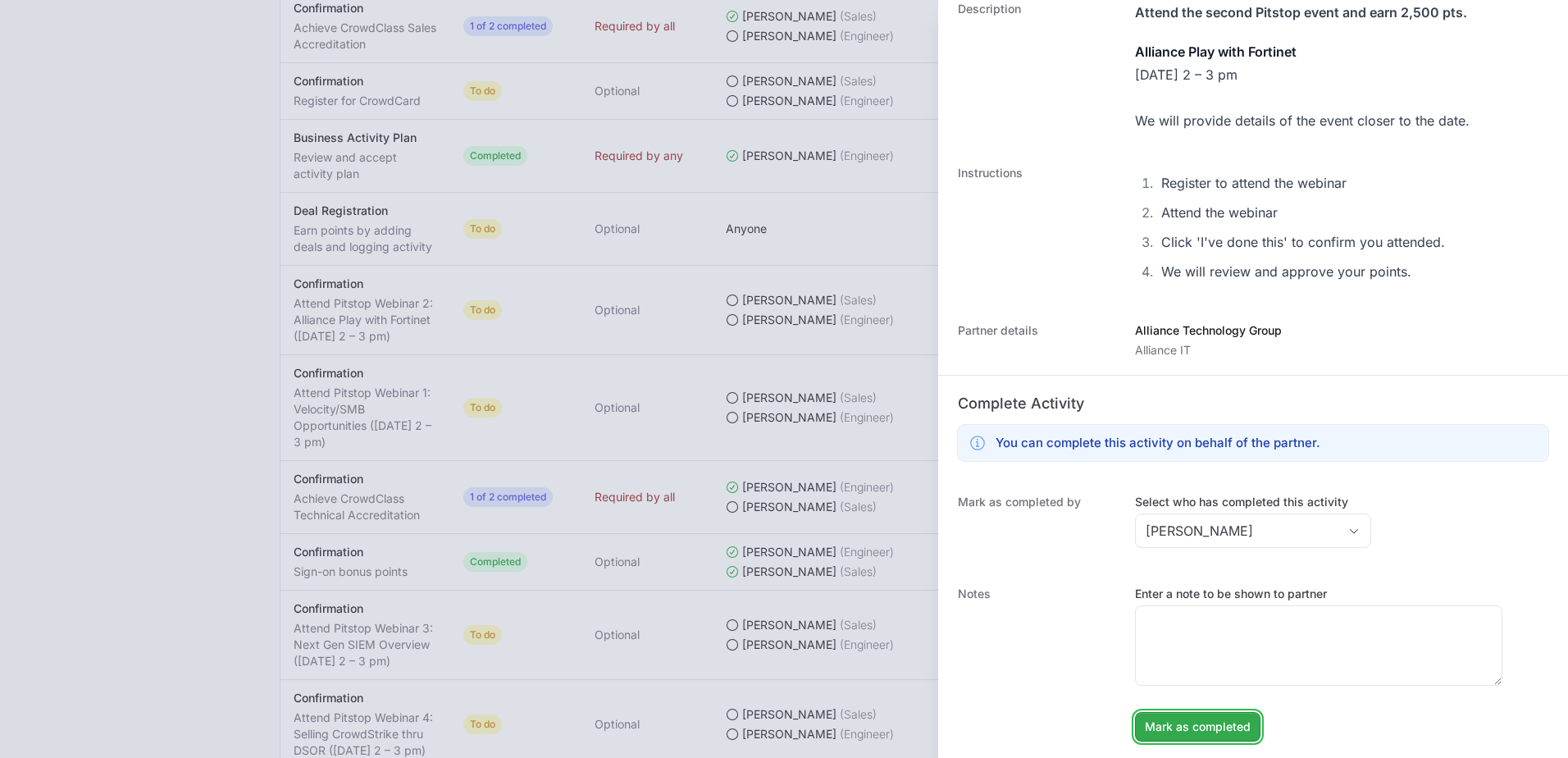
click at [1230, 719] on span "Mark as completed" at bounding box center [1197, 727] width 106 height 20
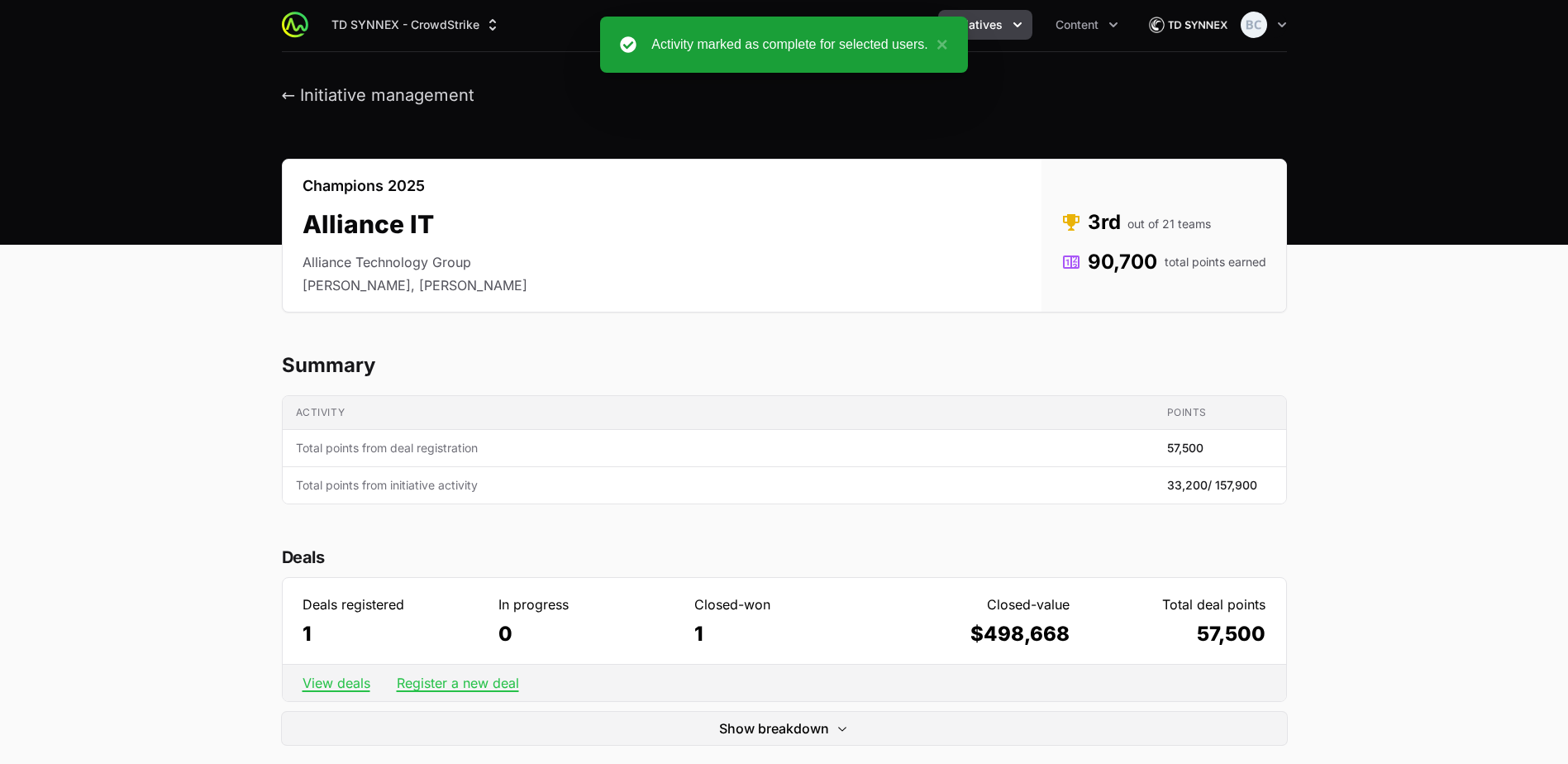
scroll to position [0, 0]
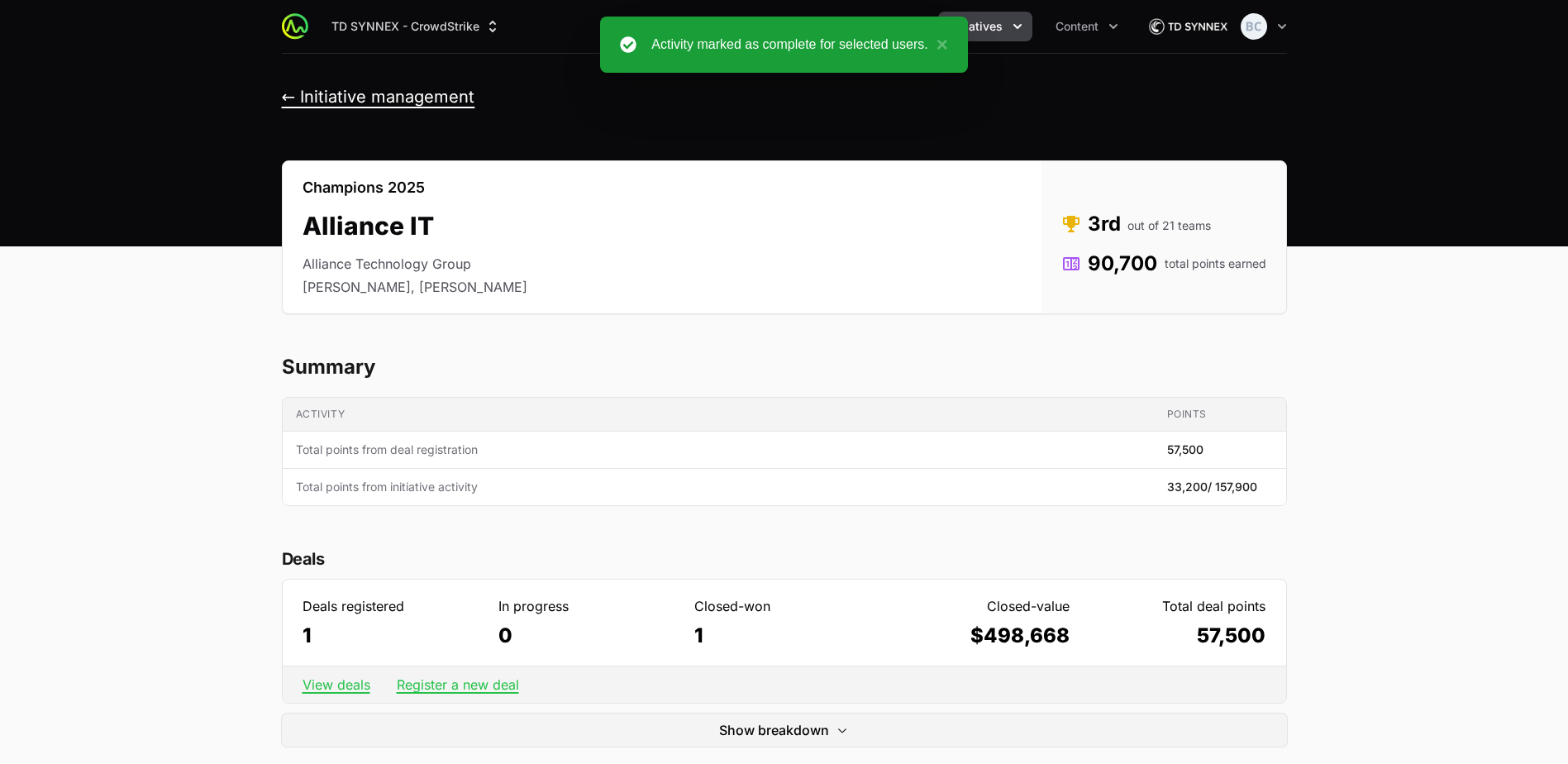
click at [434, 93] on button "← Initiative management" at bounding box center [379, 97] width 193 height 21
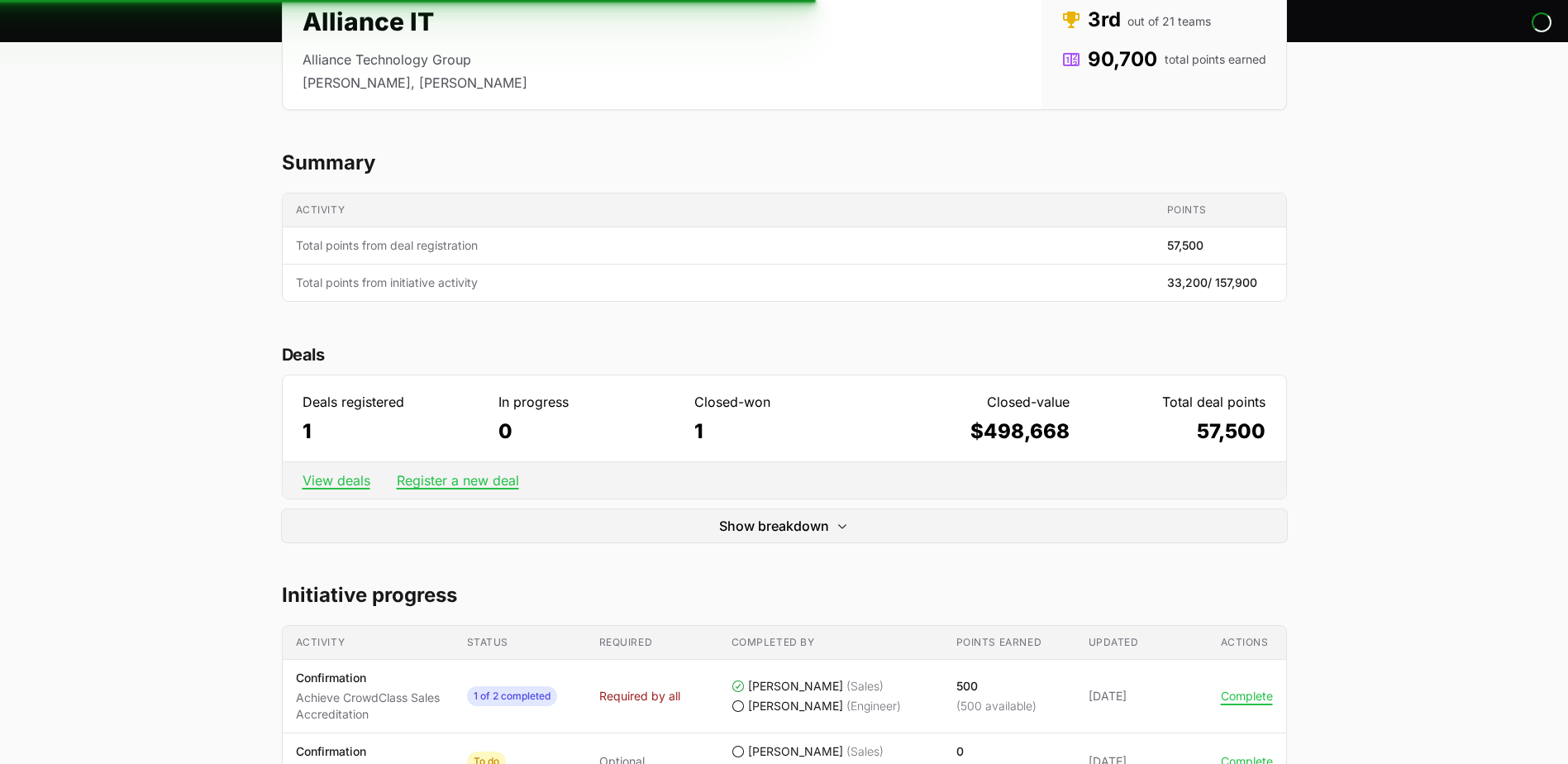
scroll to position [248, 0]
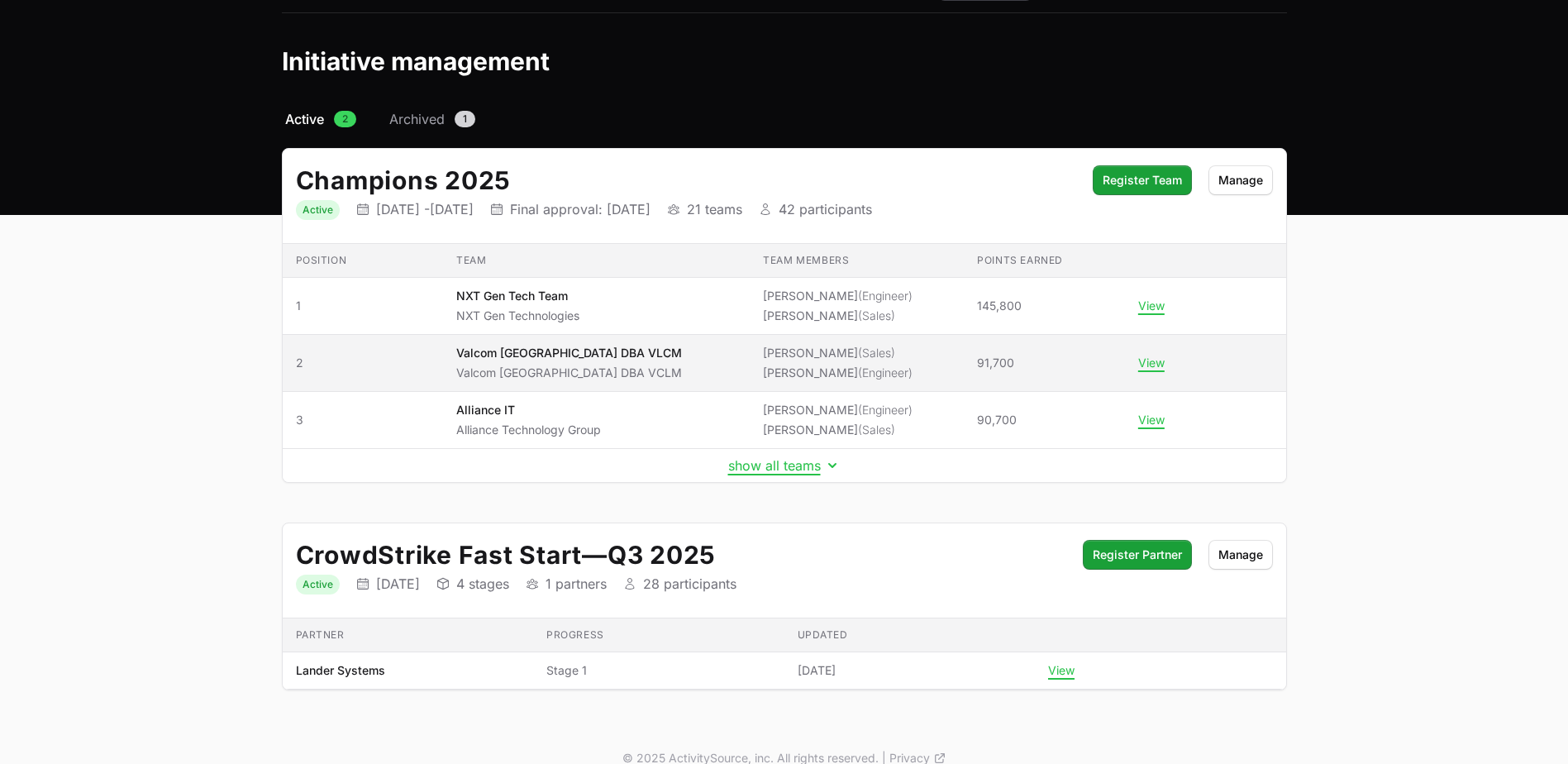
scroll to position [63, 0]
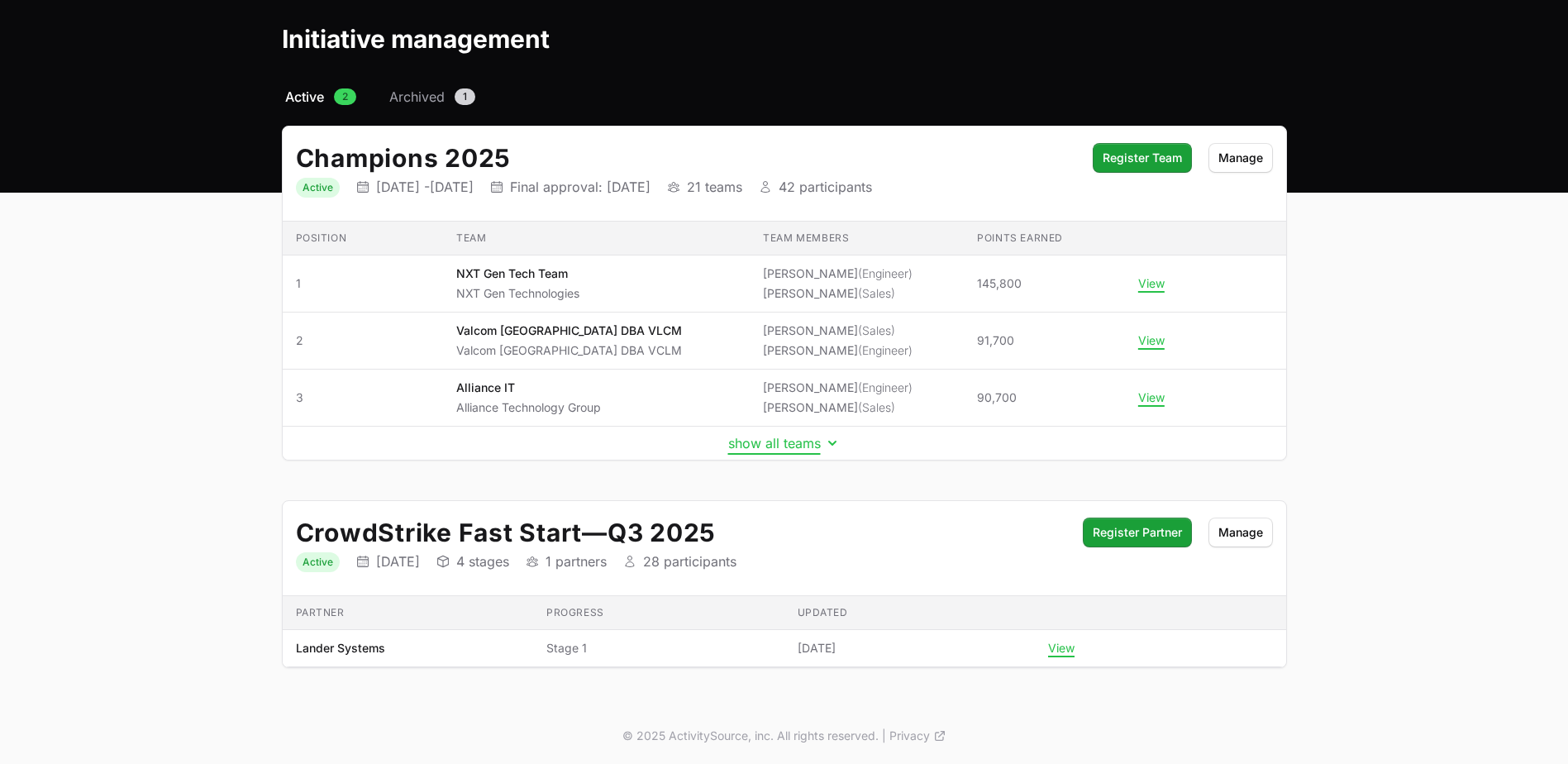
click at [782, 443] on button "show all teams" at bounding box center [785, 443] width 113 height 17
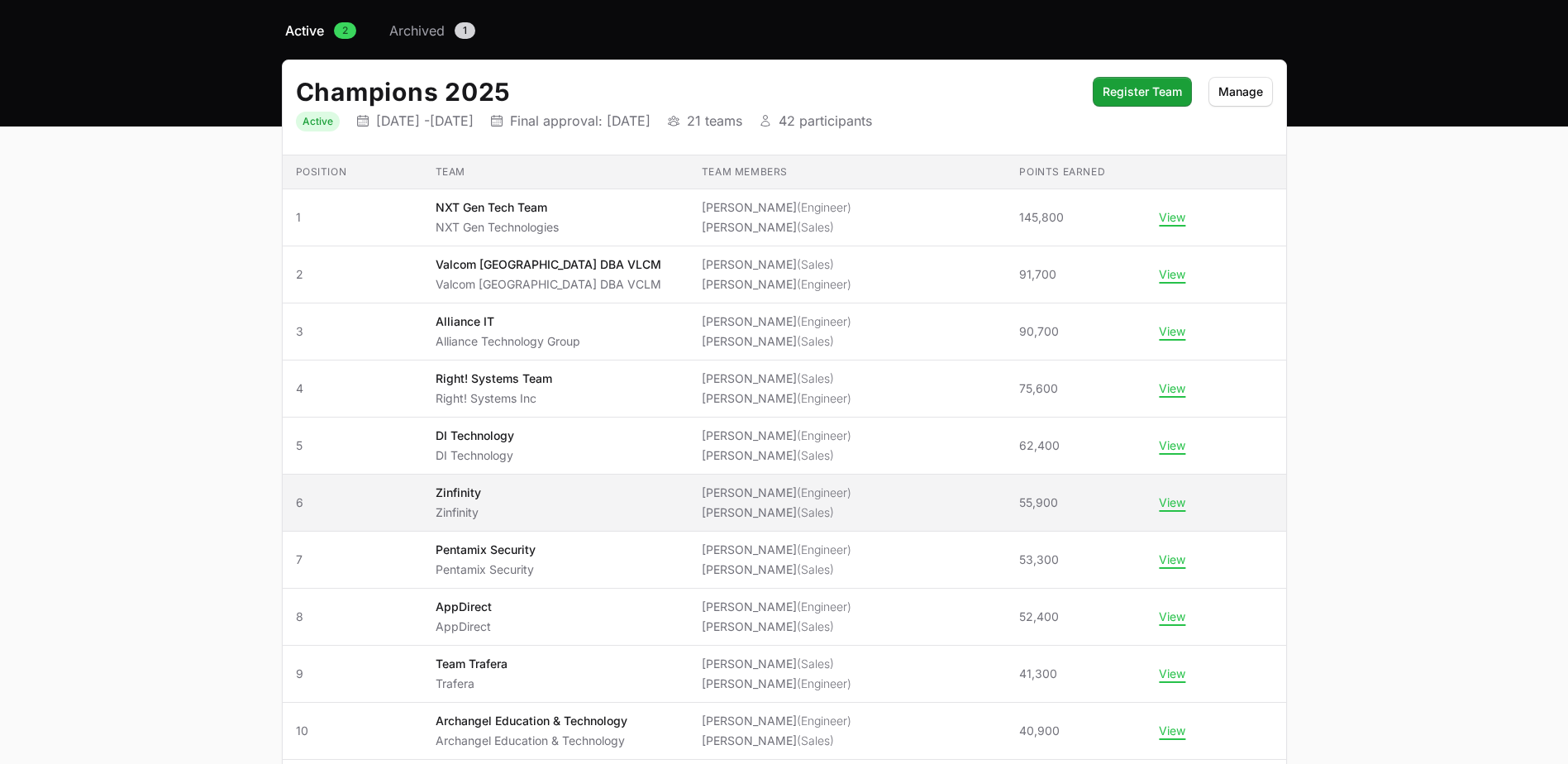
scroll to position [228, 0]
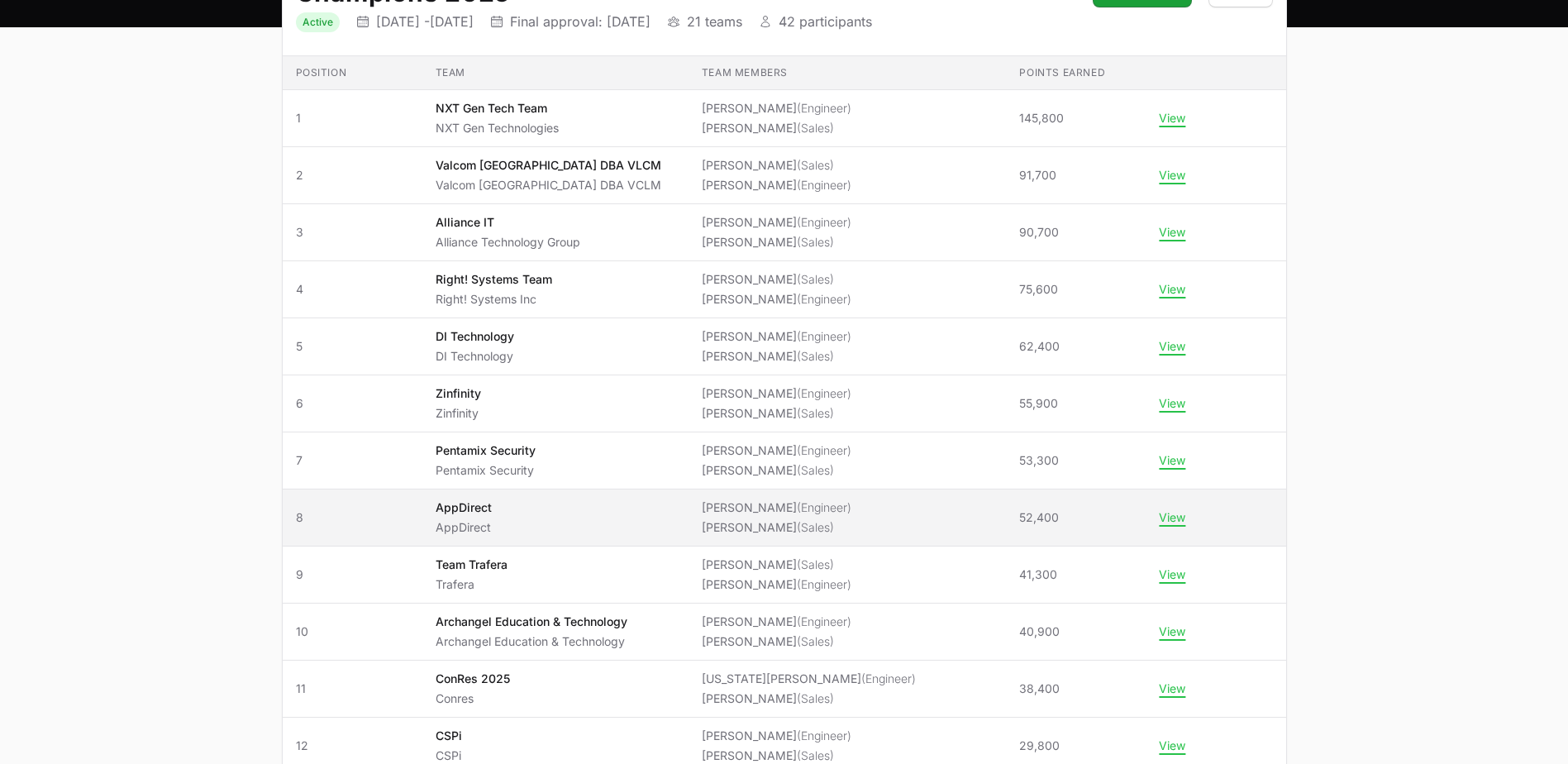
click at [597, 529] on span "AppDirect AppDirect" at bounding box center [555, 517] width 240 height 36
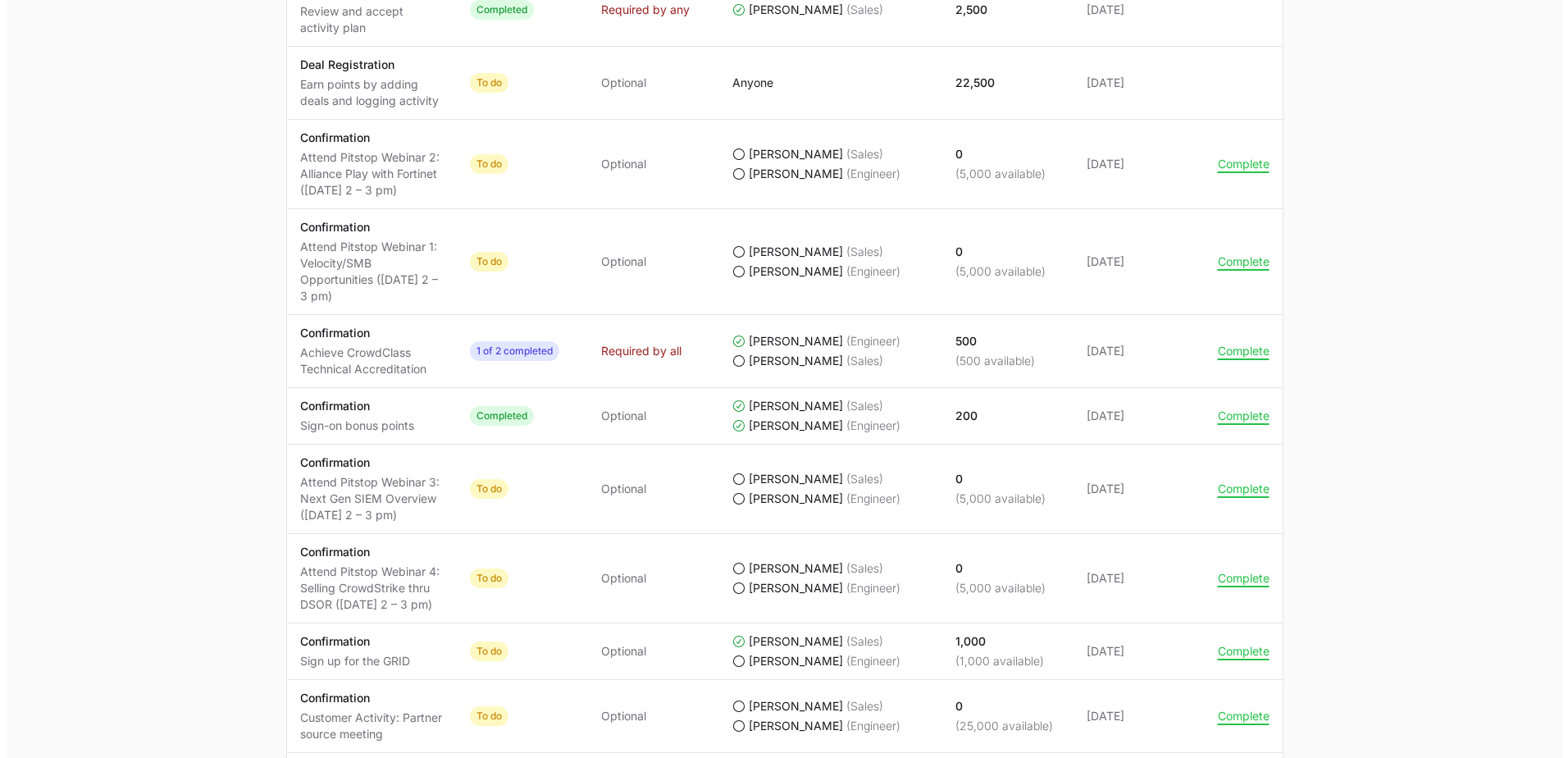
scroll to position [984, 0]
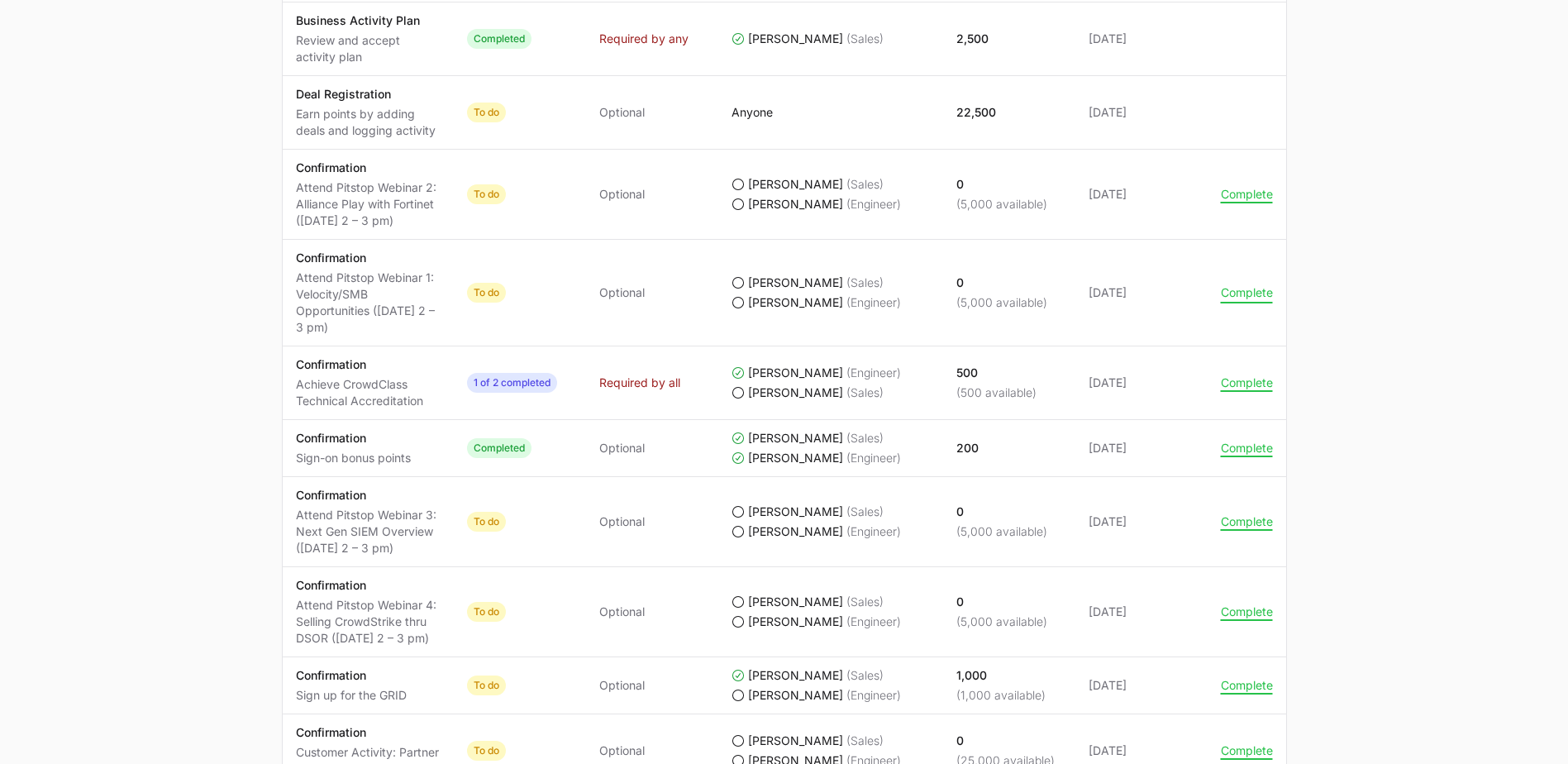
click at [1221, 294] on button "Complete" at bounding box center [1248, 293] width 52 height 15
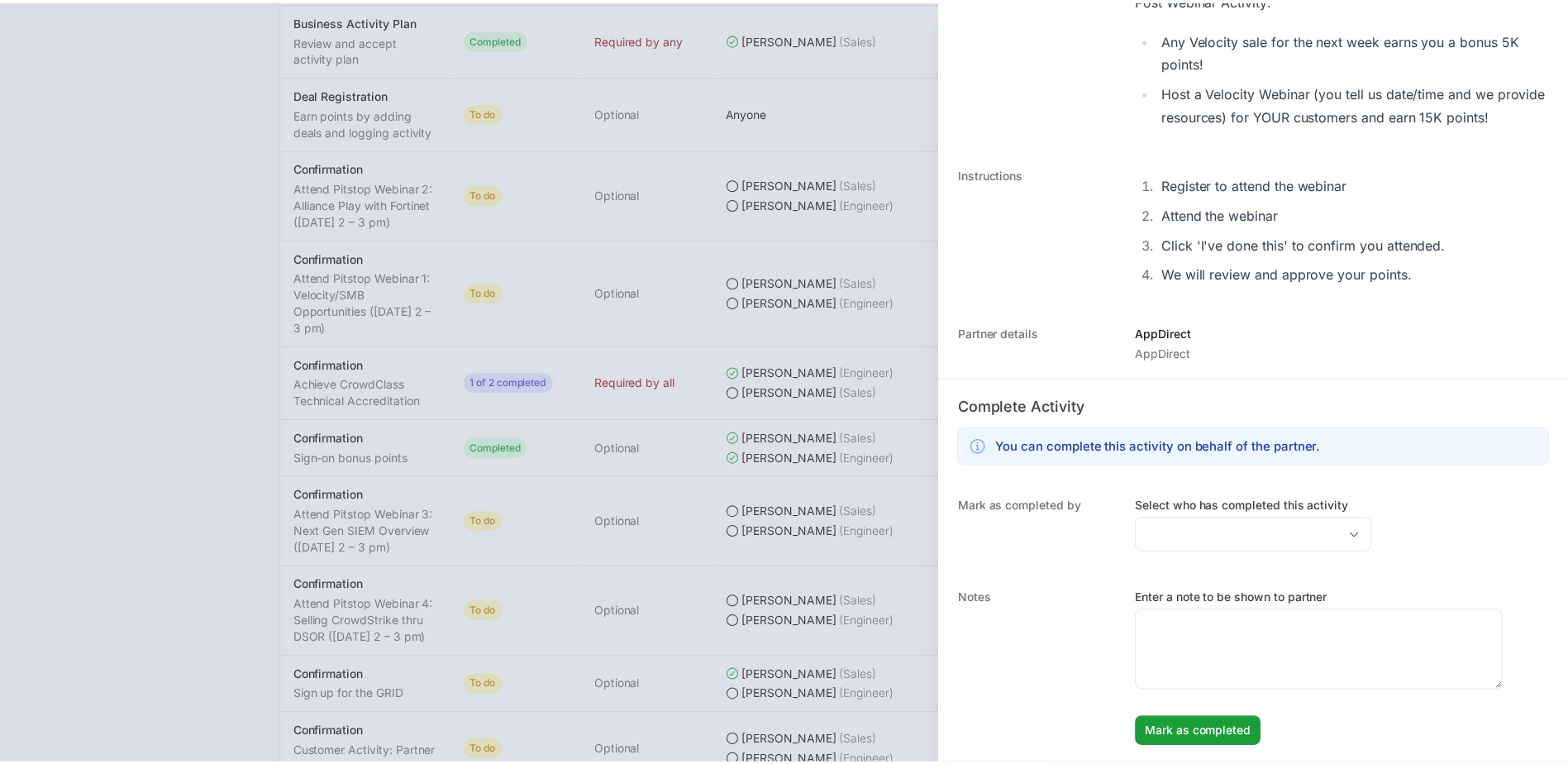
scroll to position [464, 0]
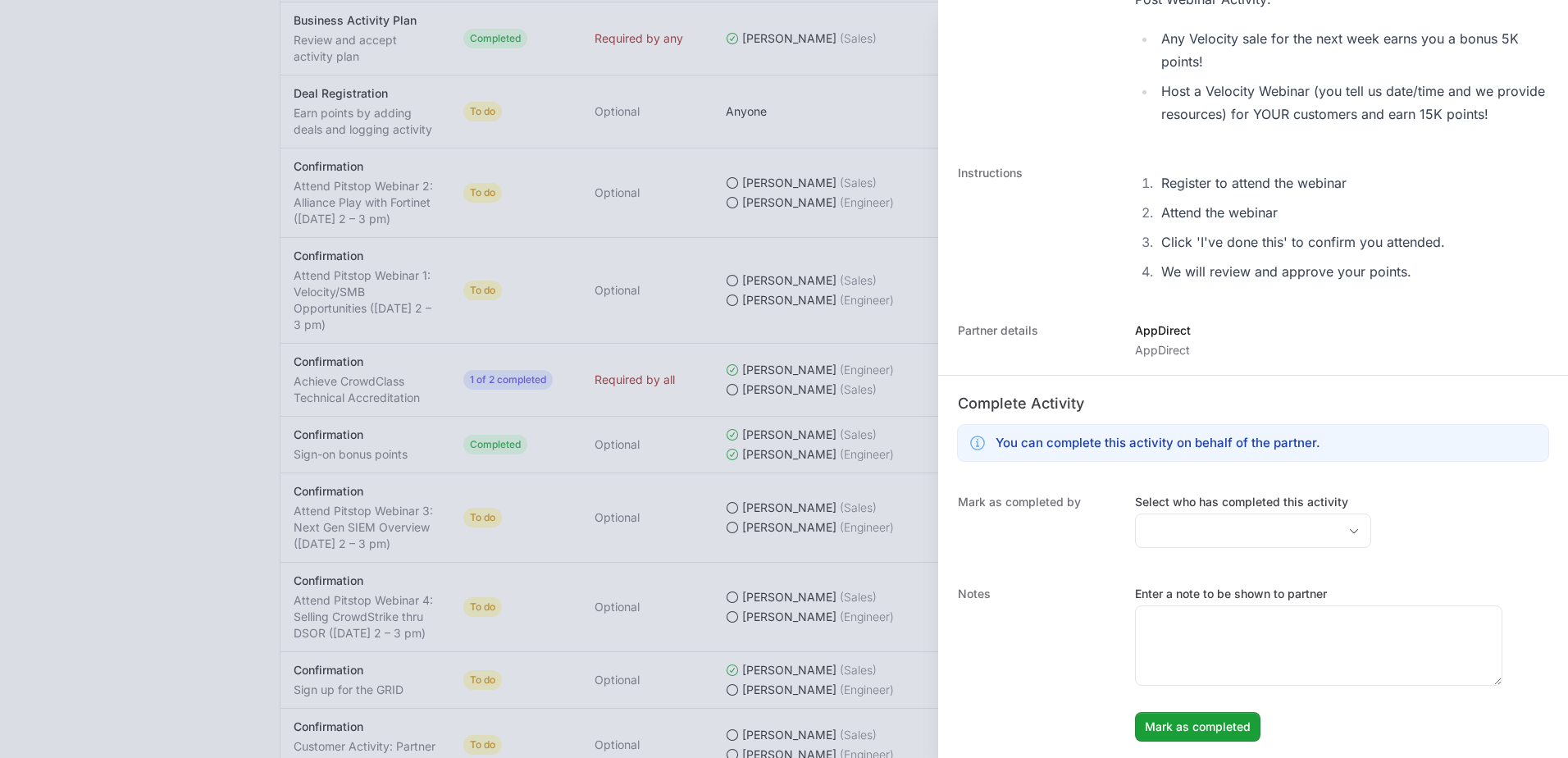
click at [1196, 511] on div "Select who has completed this activity" at bounding box center [1253, 521] width 236 height 54
click at [1206, 537] on input "Select who has completed this activity" at bounding box center [1237, 530] width 202 height 33
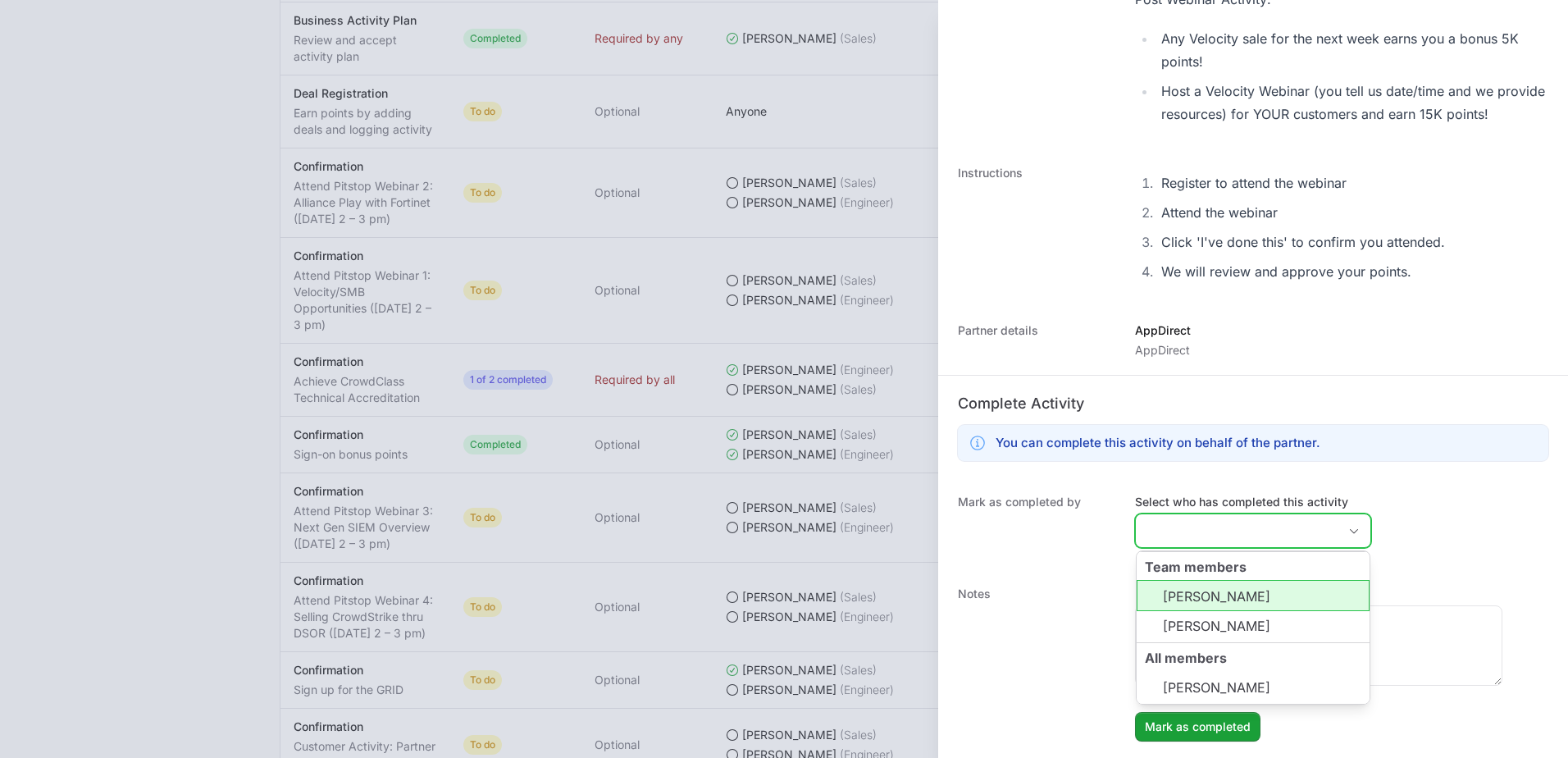
click at [1211, 598] on li "[PERSON_NAME]" at bounding box center [1253, 595] width 233 height 31
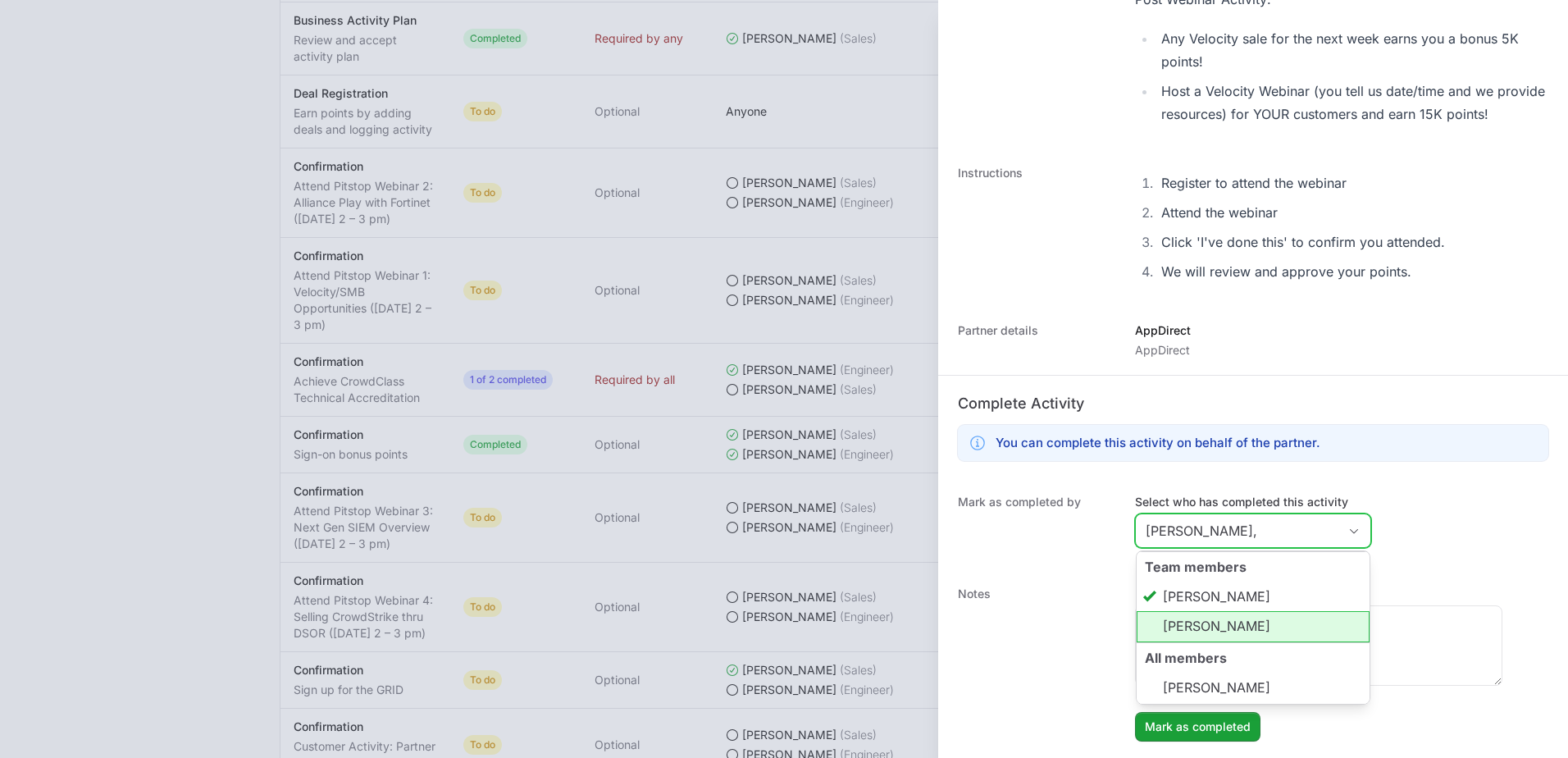
click at [1210, 622] on li "[PERSON_NAME]" at bounding box center [1253, 626] width 233 height 31
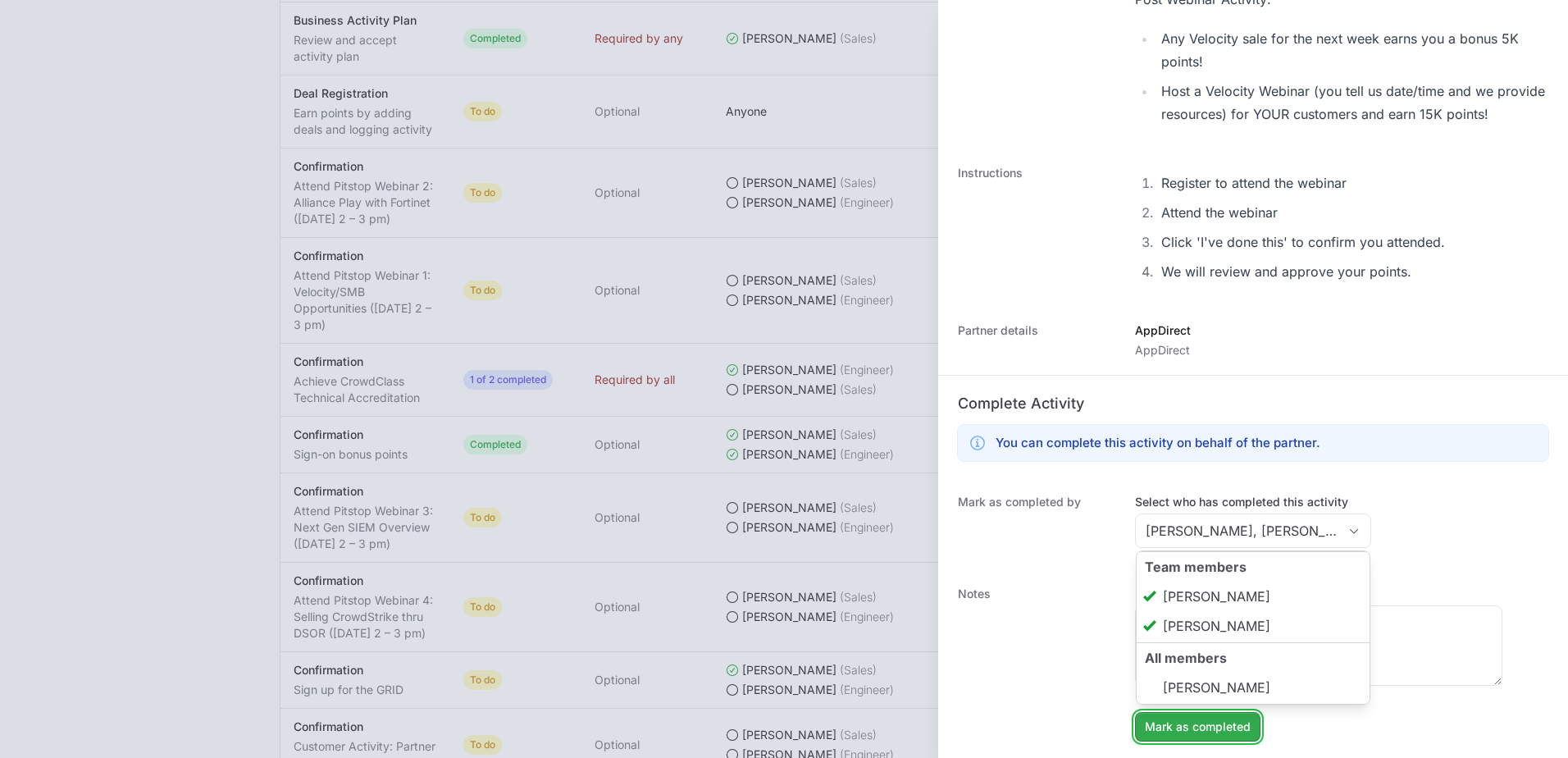
type input "[PERSON_NAME], [PERSON_NAME]"
click at [1223, 724] on span "Mark as completed" at bounding box center [1197, 727] width 106 height 20
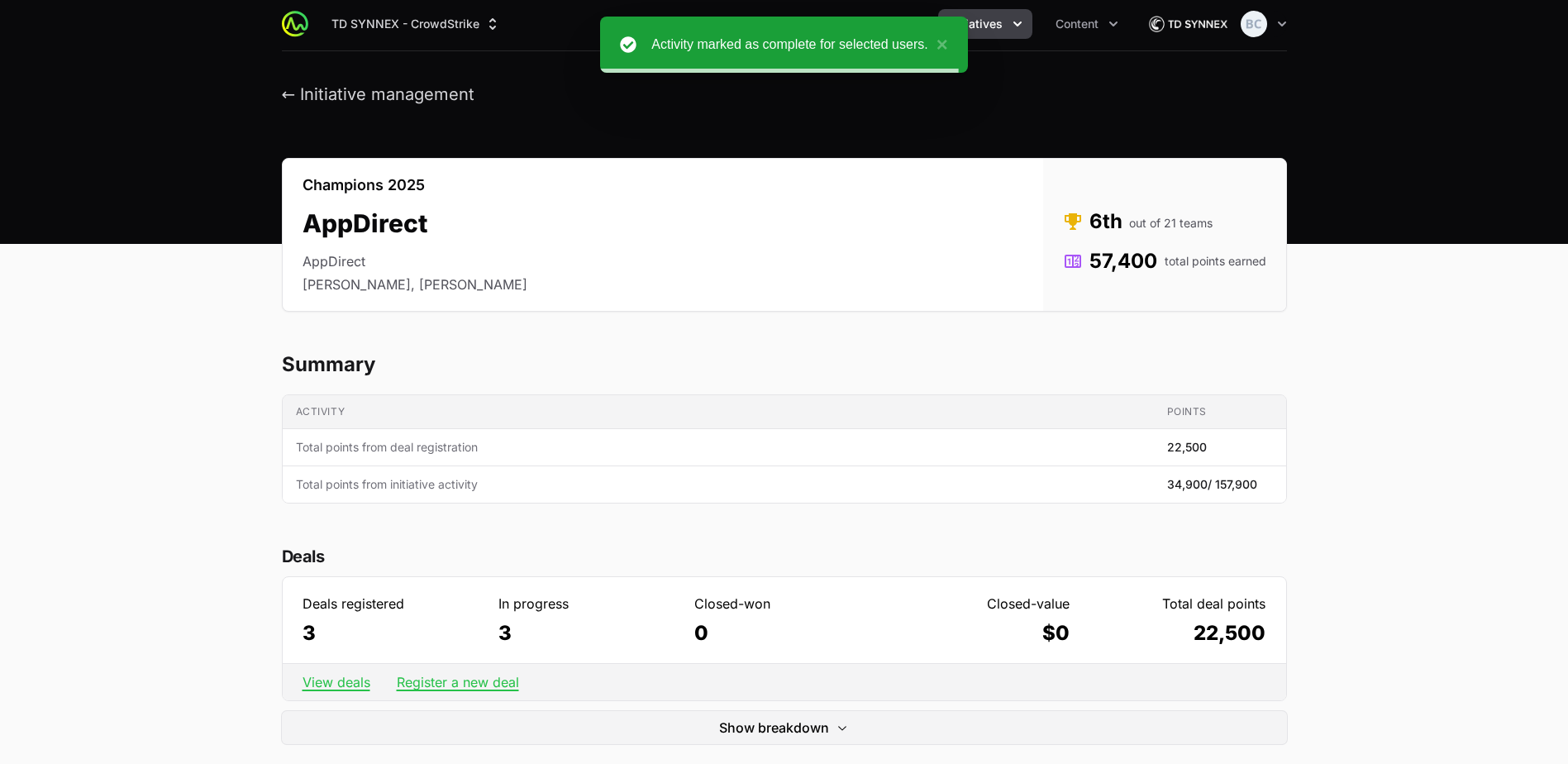
scroll to position [0, 0]
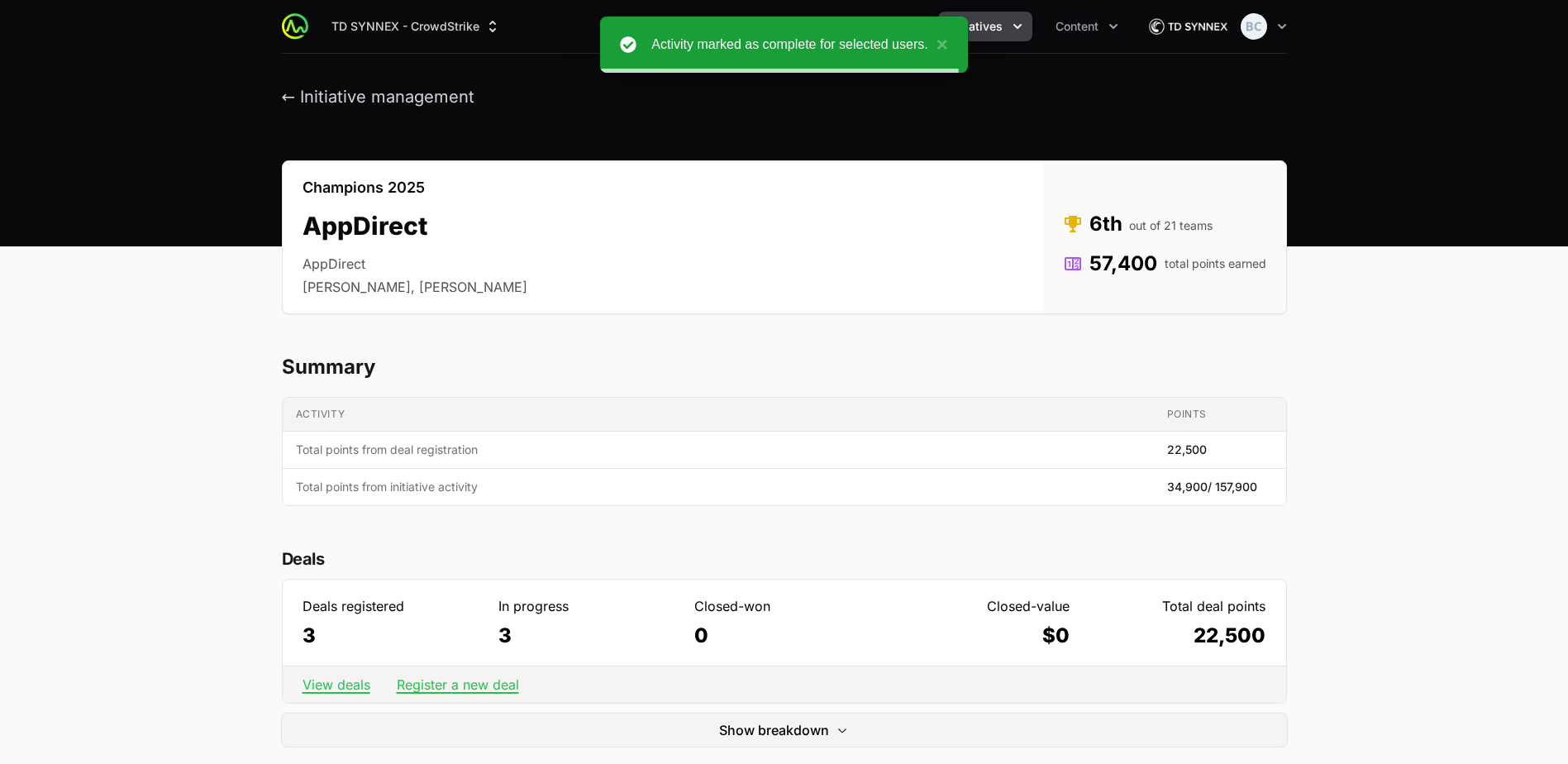
click at [358, 109] on header "← Initiative management" at bounding box center [784, 97] width 1568 height 87
click at [357, 92] on button "← Initiative management" at bounding box center [379, 97] width 193 height 21
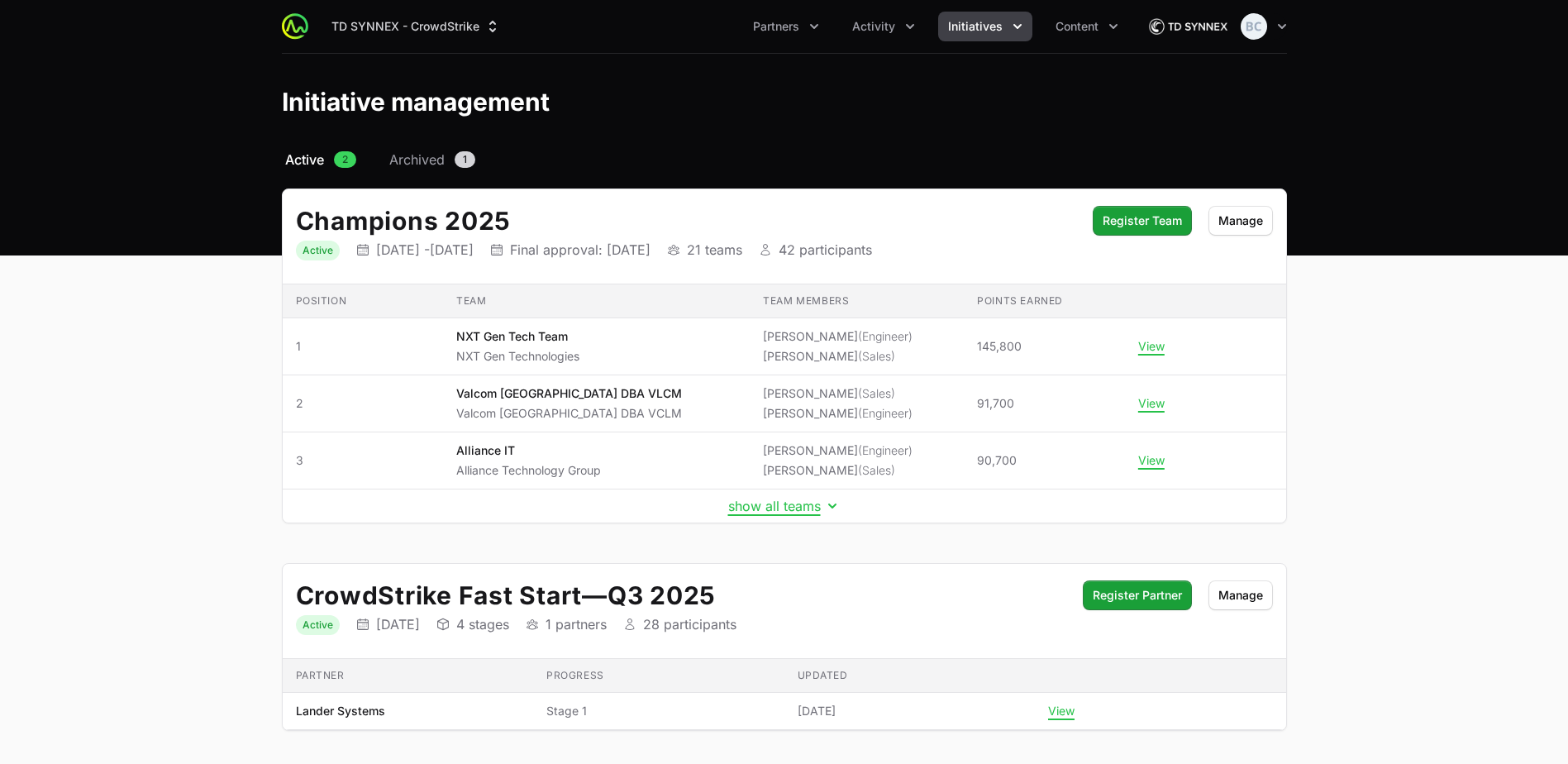
click at [751, 514] on td "show all teams" at bounding box center [784, 507] width 1004 height 34
click at [750, 506] on button "show all teams" at bounding box center [785, 507] width 113 height 17
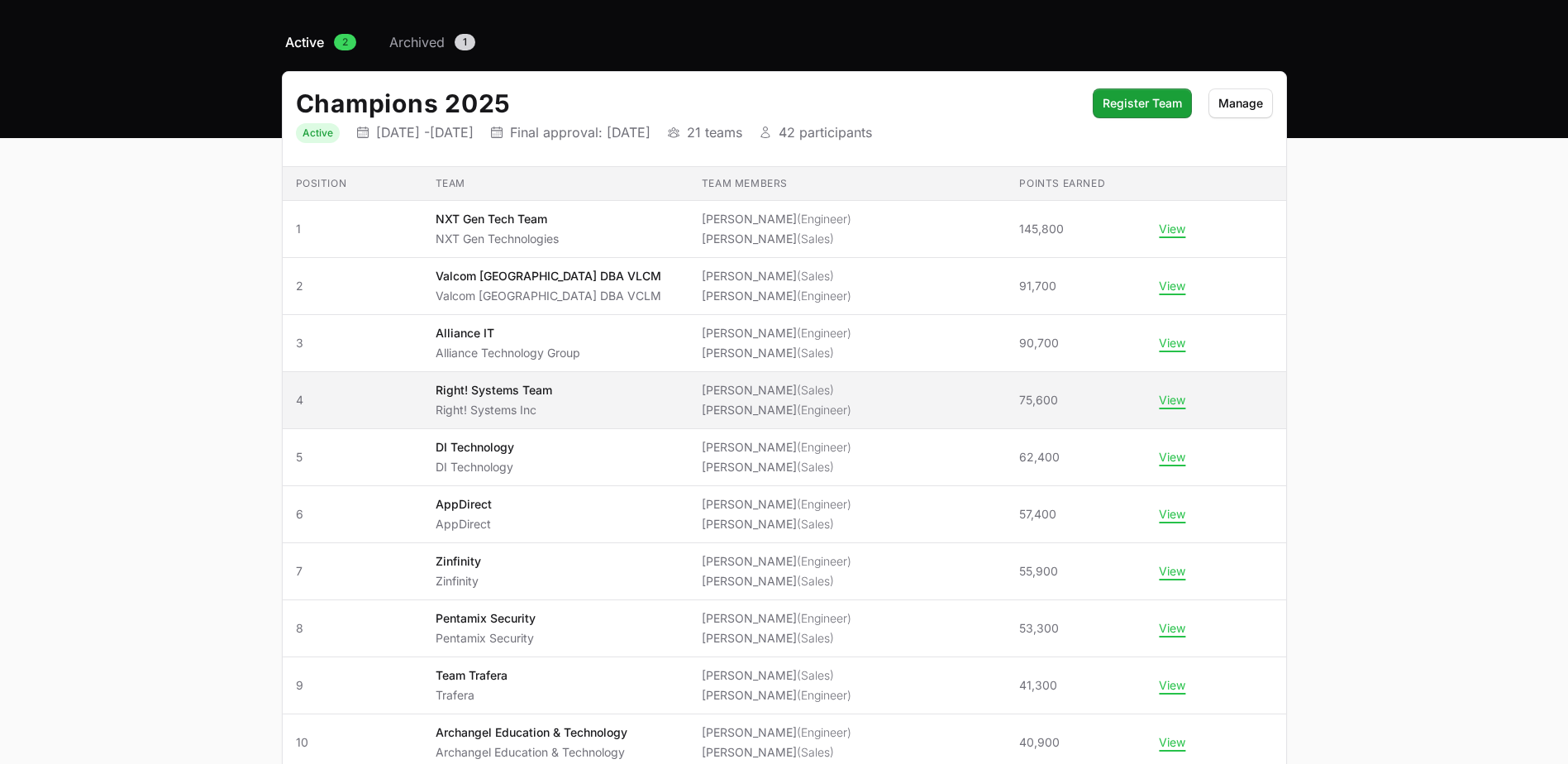
scroll to position [331, 0]
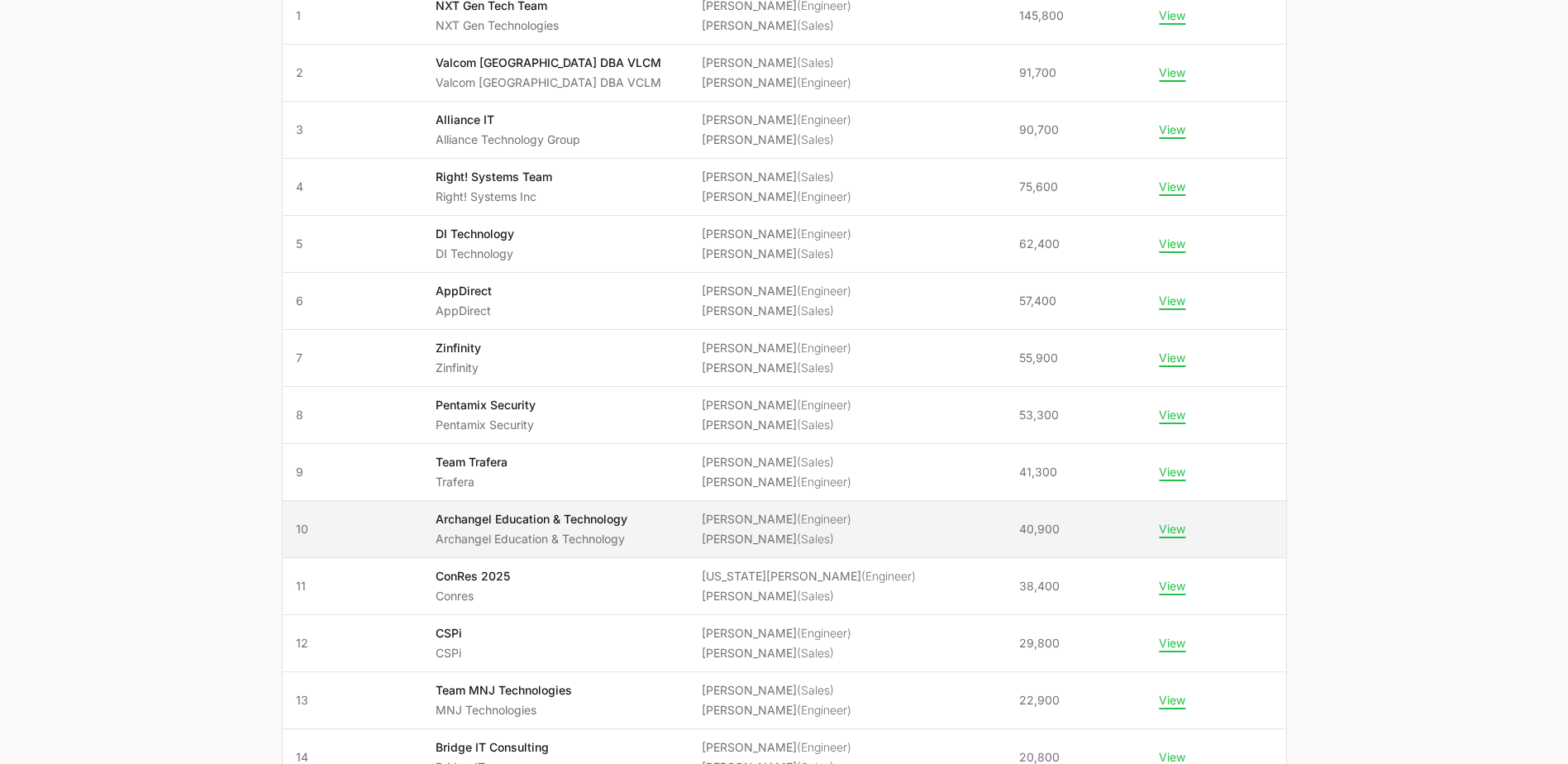
click at [664, 517] on span "Archangel Education & Technology Archangel Education & Technology" at bounding box center [555, 528] width 240 height 36
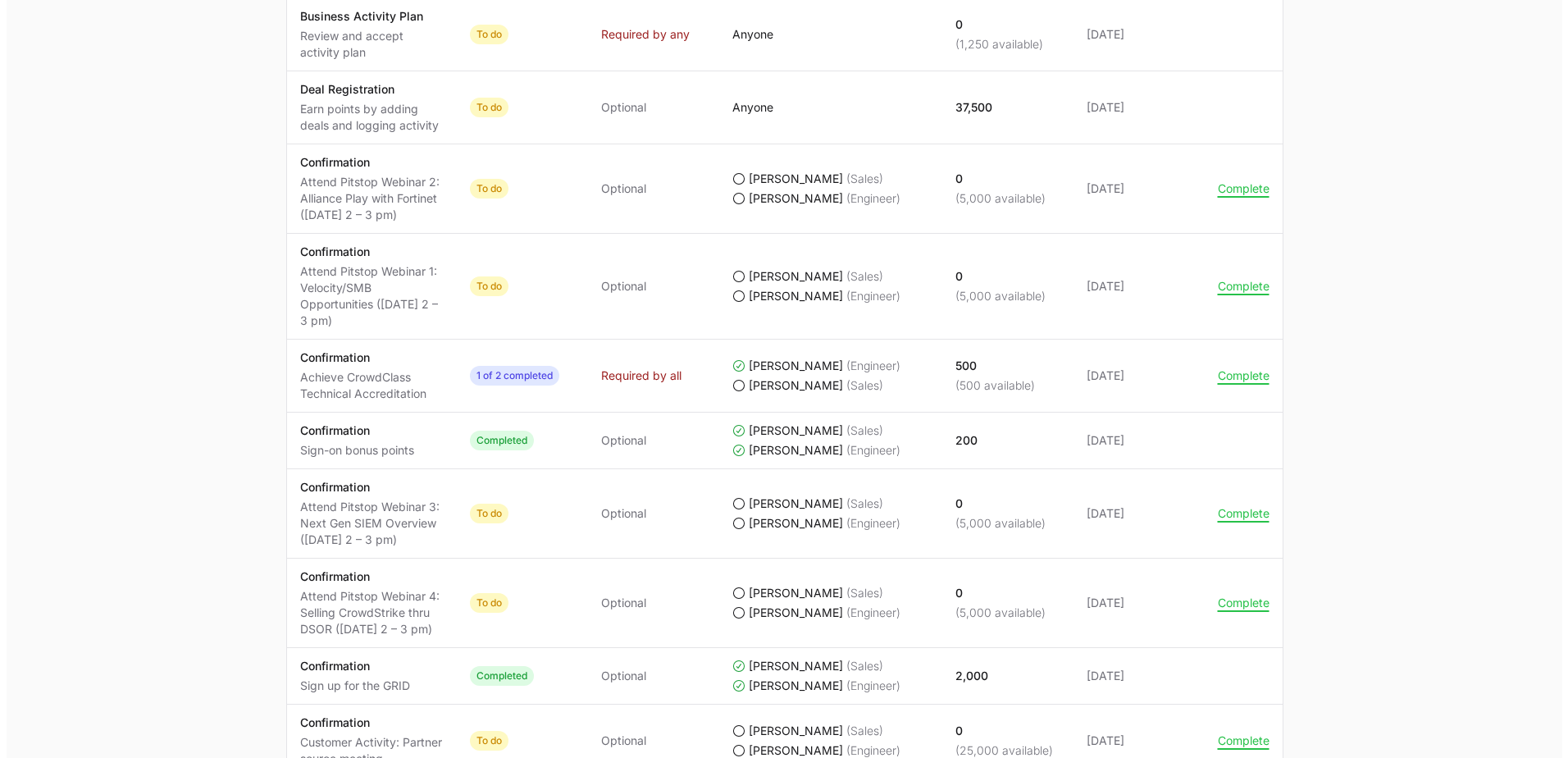
scroll to position [984, 0]
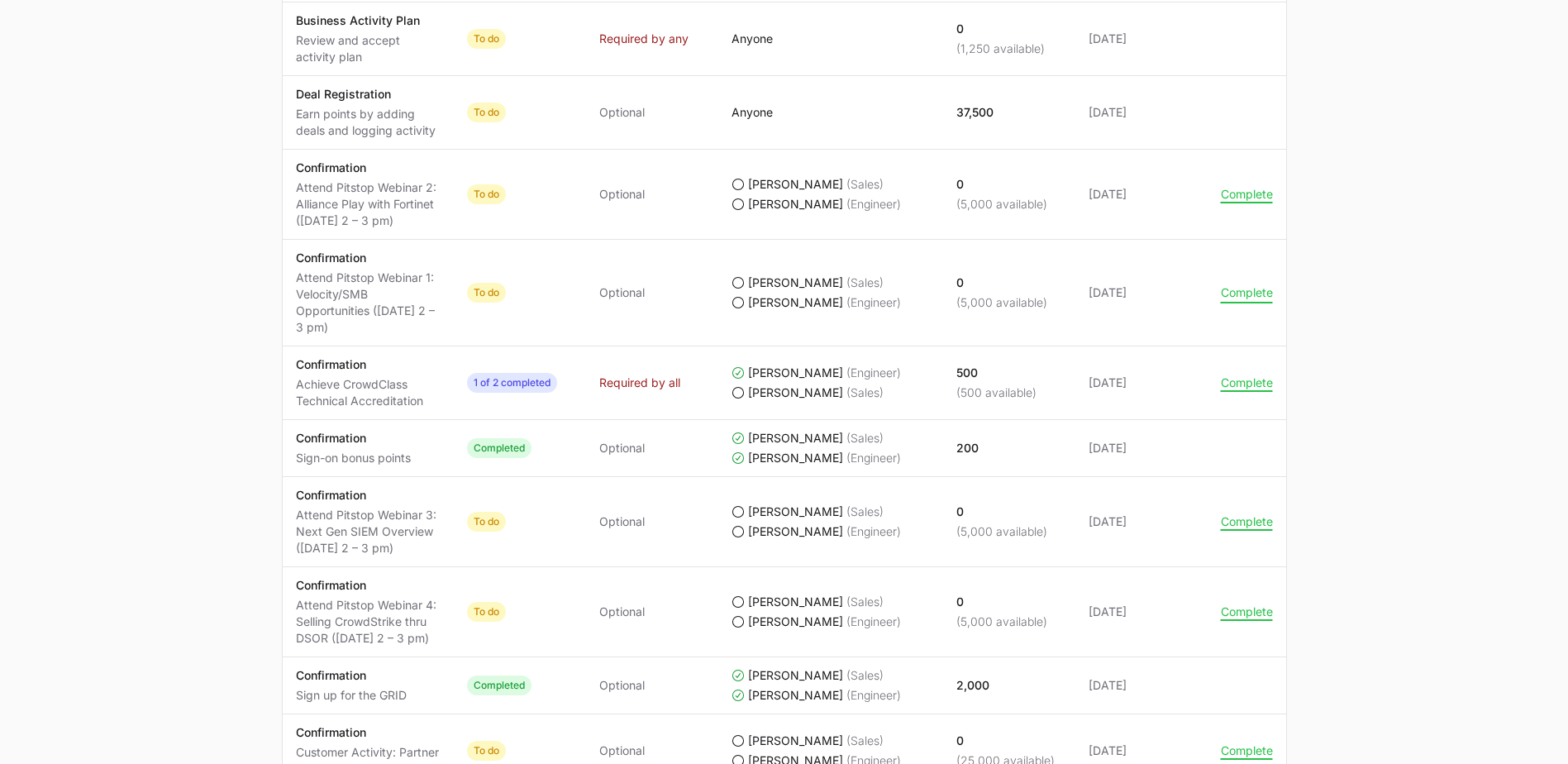
click at [1242, 296] on button "Complete" at bounding box center [1248, 293] width 52 height 15
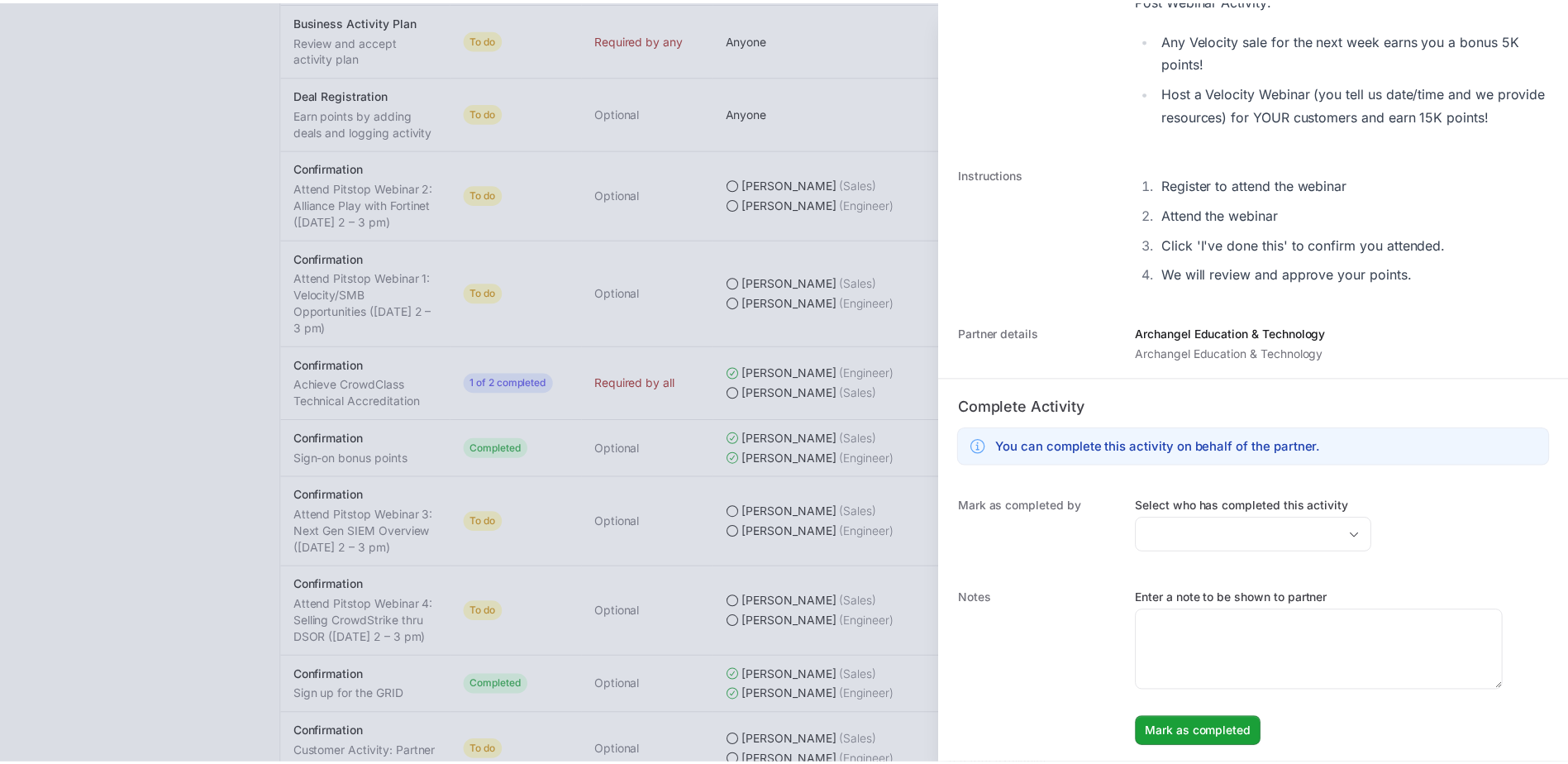
scroll to position [464, 0]
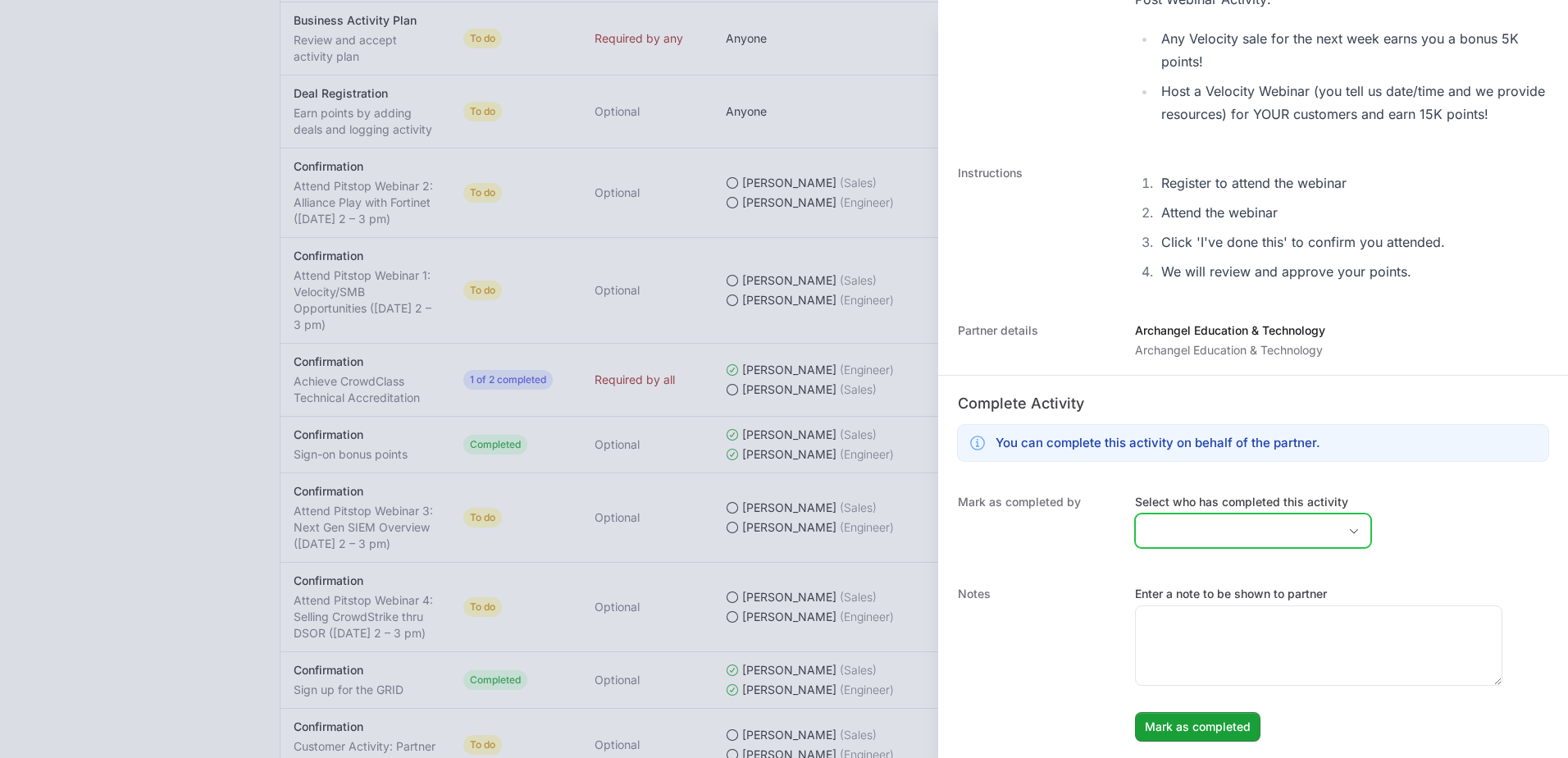
click at [1254, 520] on input "Select who has completed this activity" at bounding box center [1237, 530] width 202 height 33
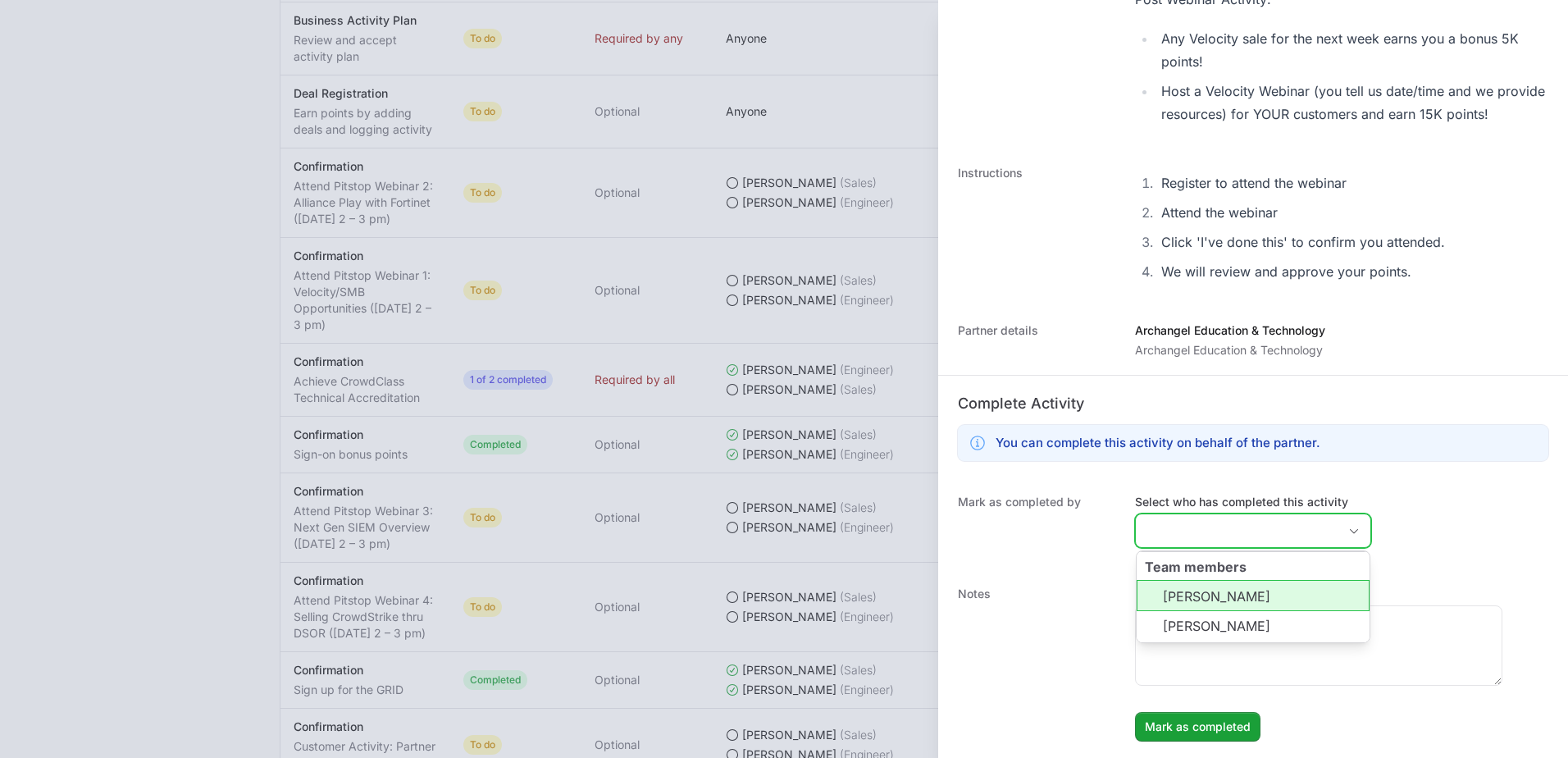
click at [1218, 600] on li "[PERSON_NAME]" at bounding box center [1253, 595] width 233 height 31
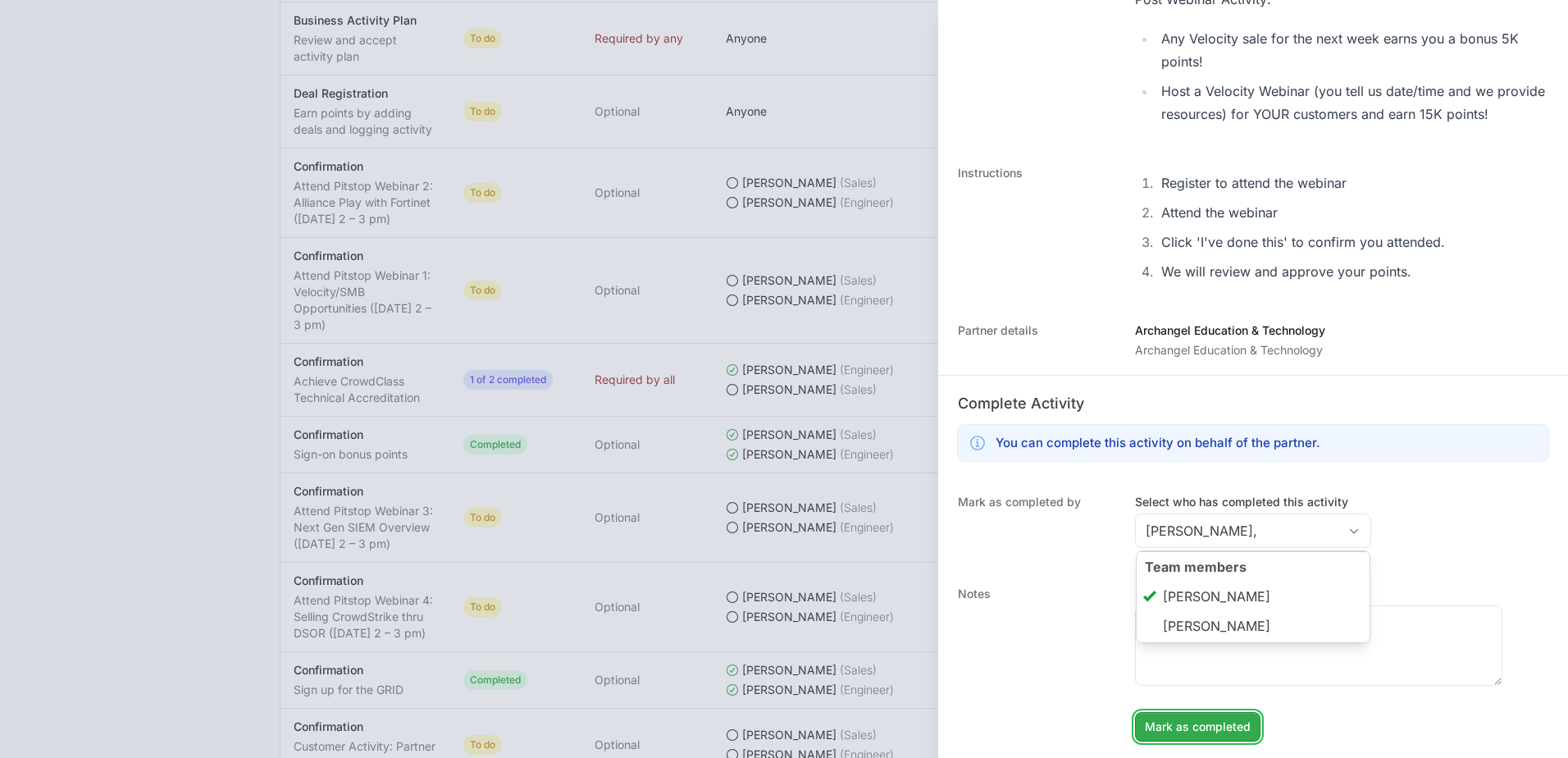
type input "[PERSON_NAME]"
click at [1230, 725] on span "Mark as completed" at bounding box center [1197, 727] width 106 height 20
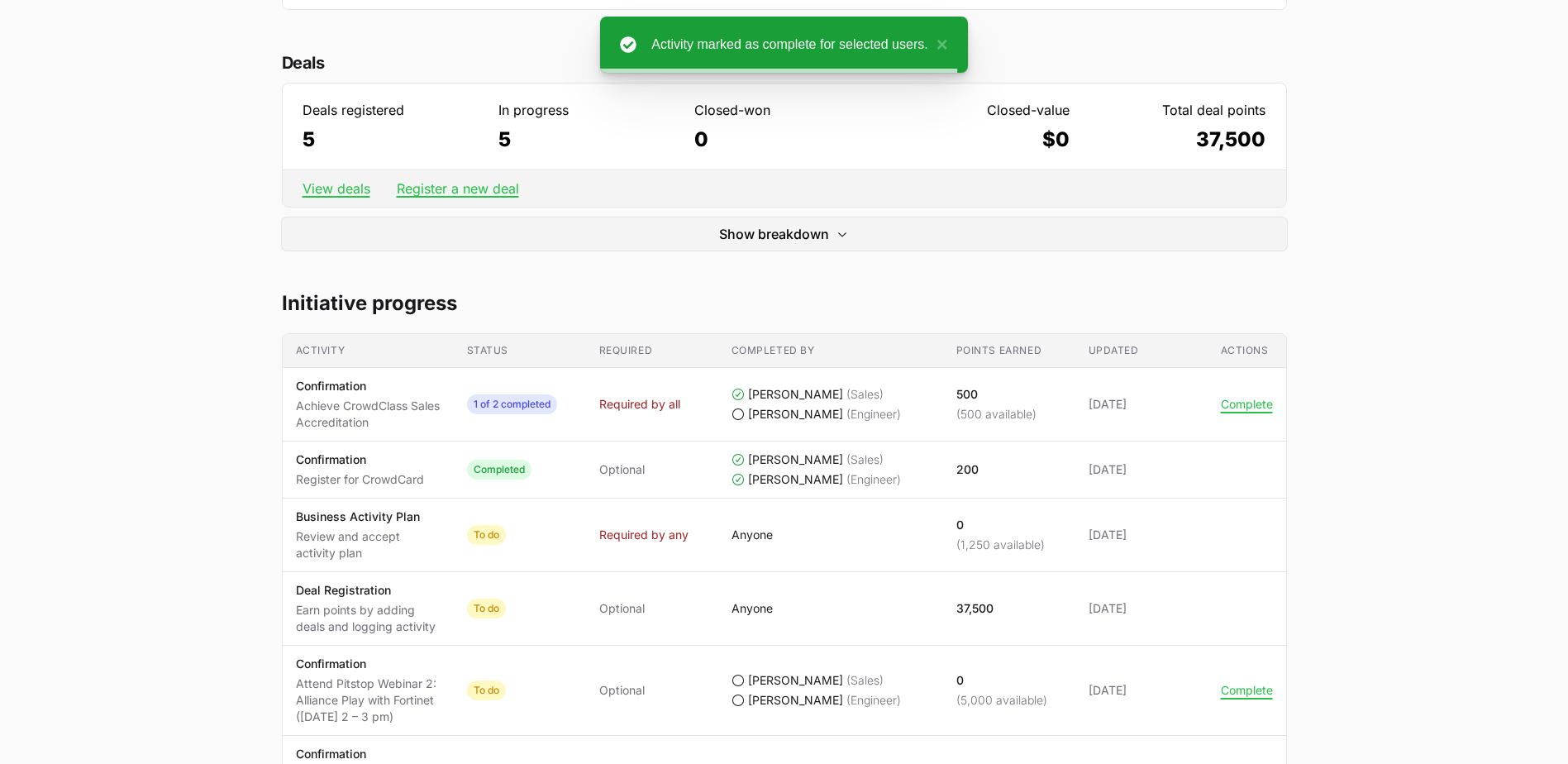
scroll to position [82, 0]
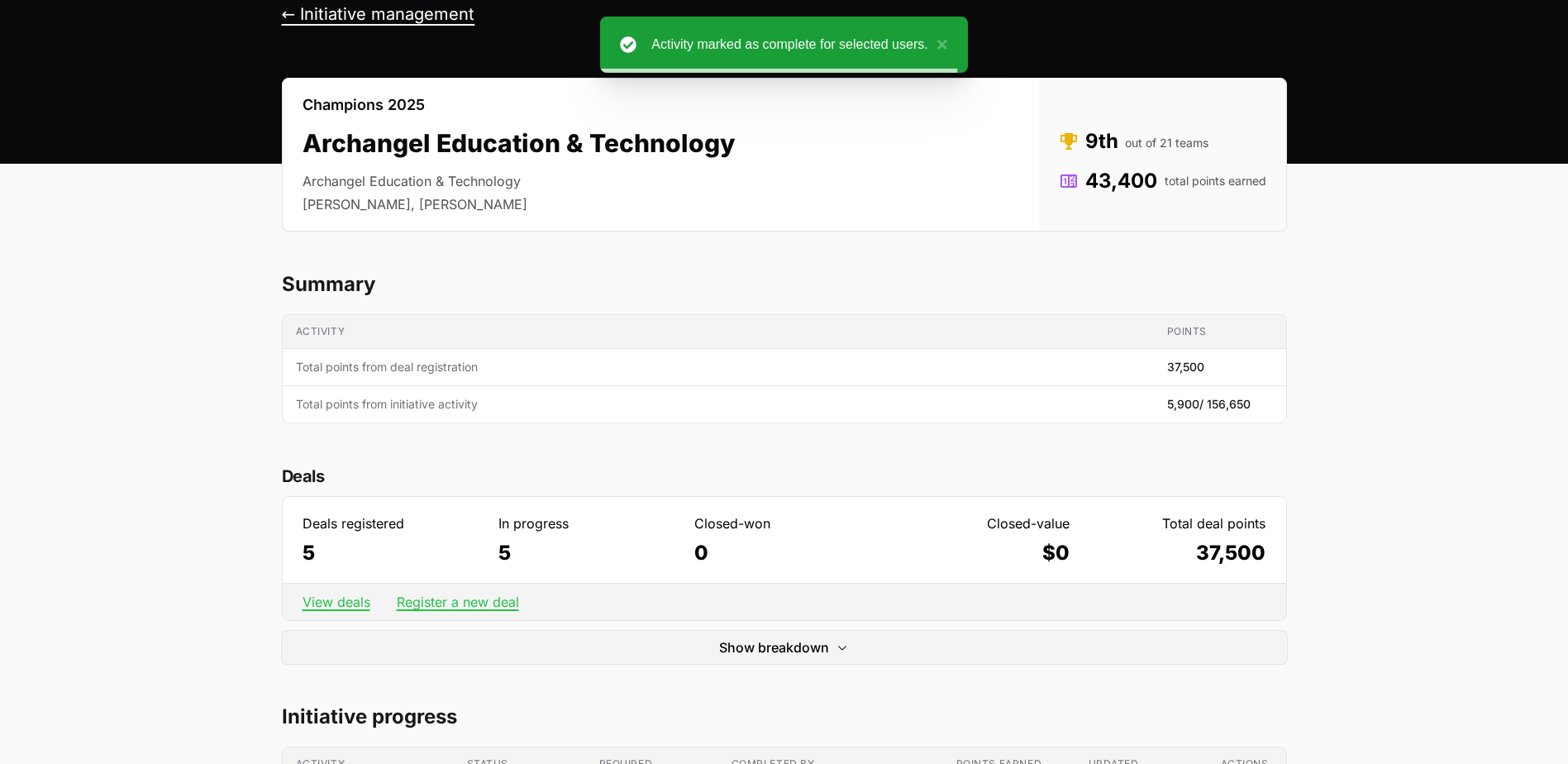
click at [344, 13] on button "← Initiative management" at bounding box center [379, 14] width 193 height 21
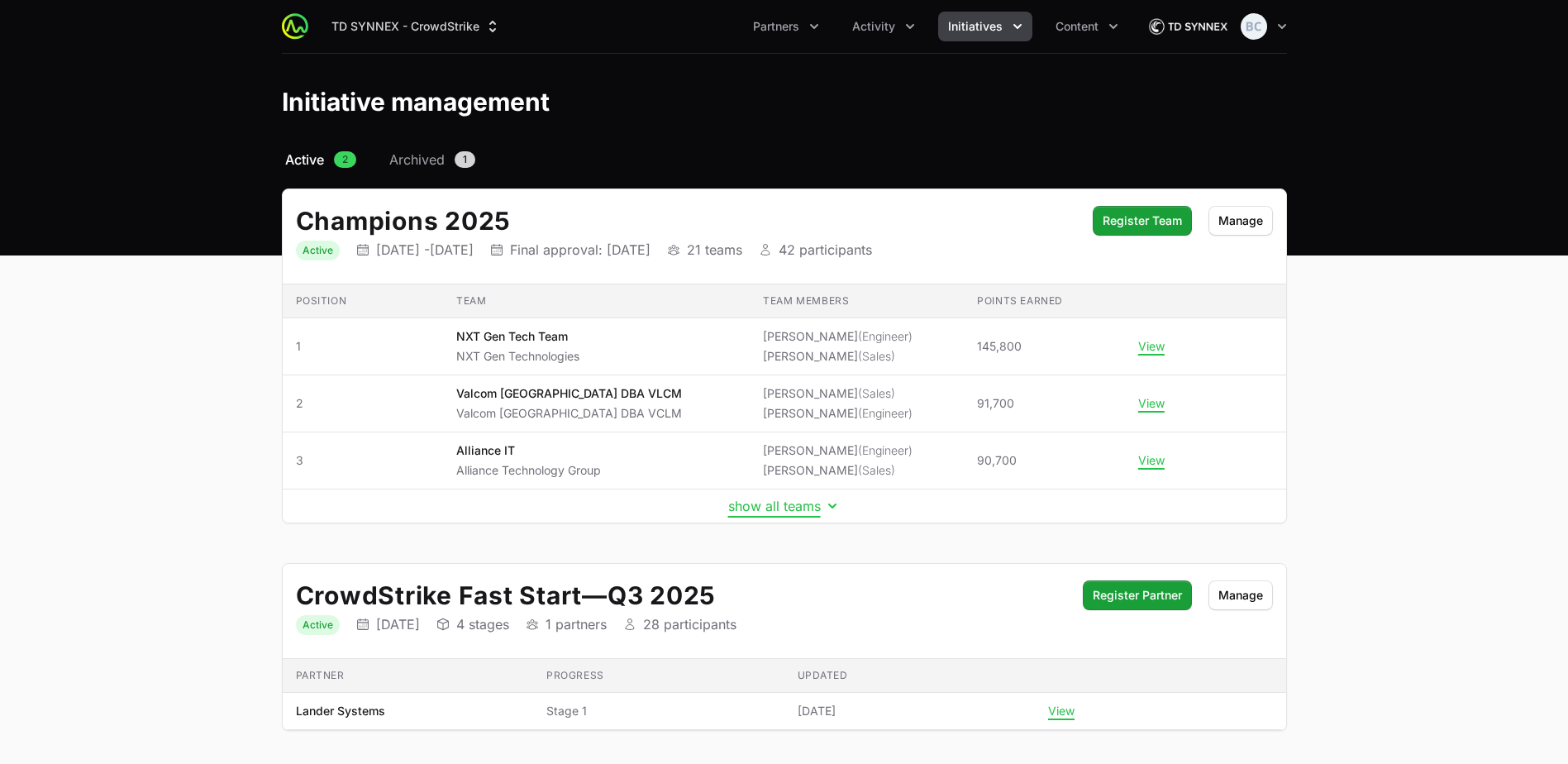
click at [764, 499] on button "show all teams" at bounding box center [785, 507] width 113 height 17
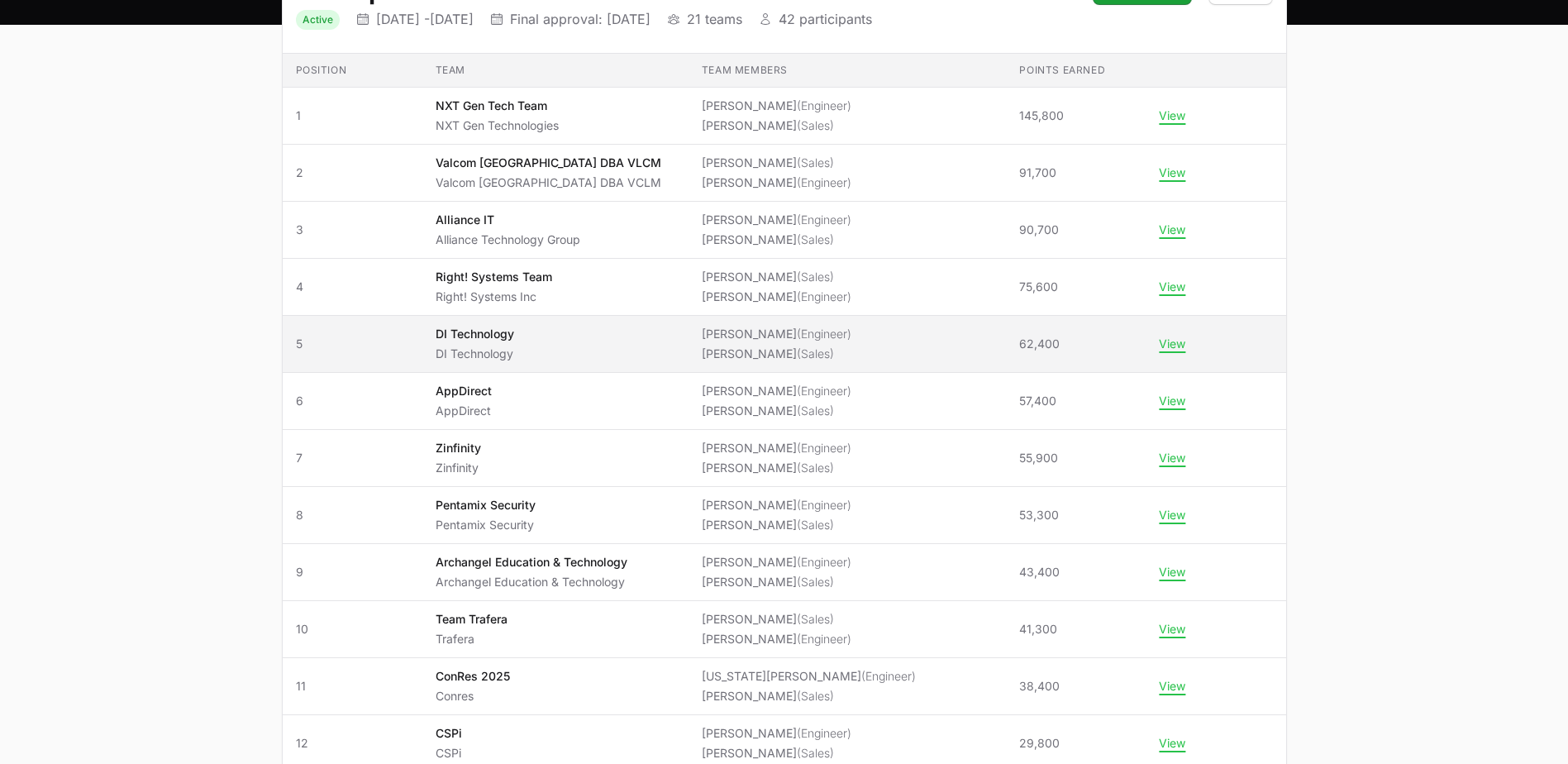
scroll to position [331, 0]
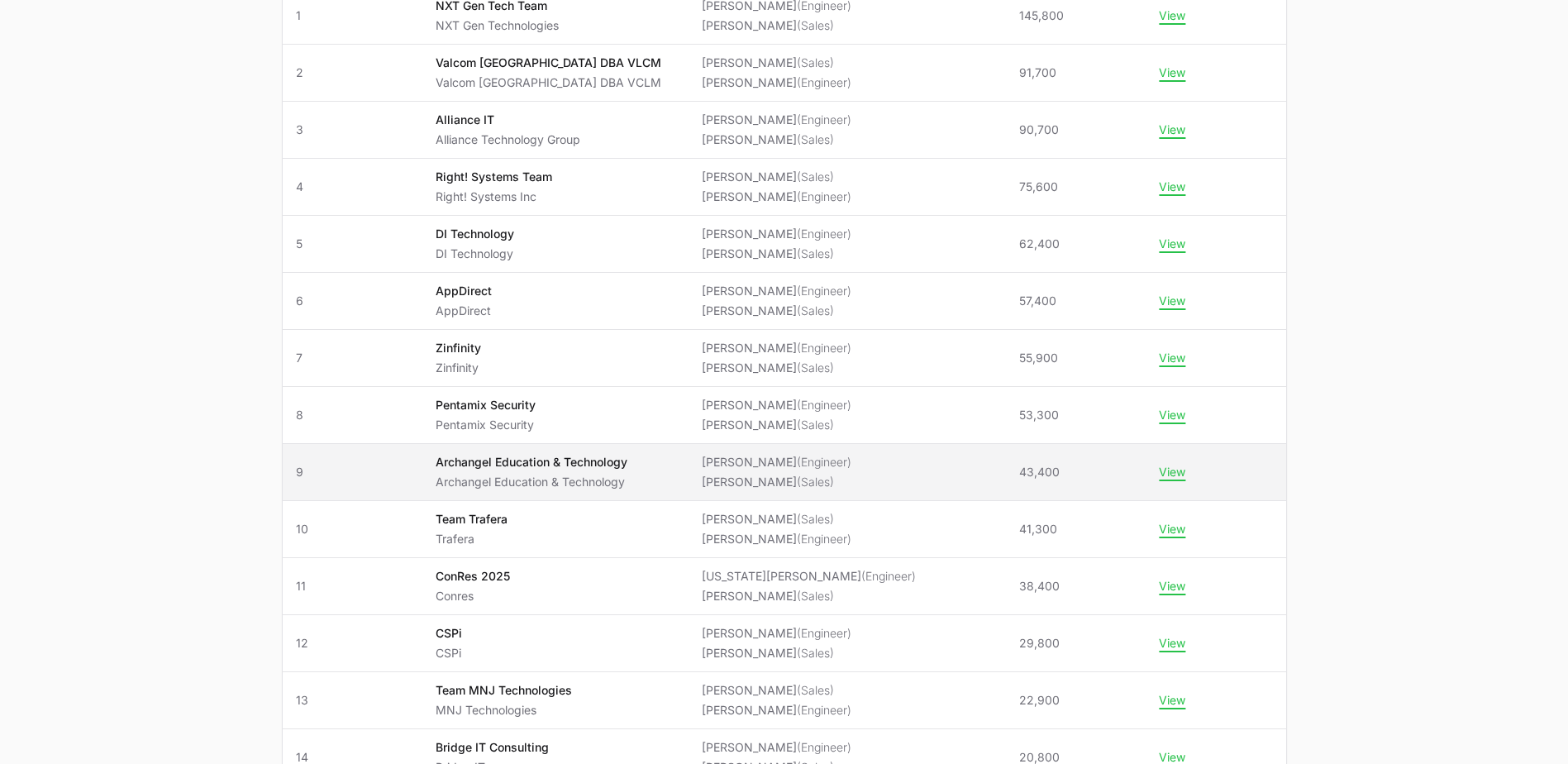
click at [675, 478] on span "Archangel Education & Technology Archangel Education & Technology" at bounding box center [555, 472] width 240 height 36
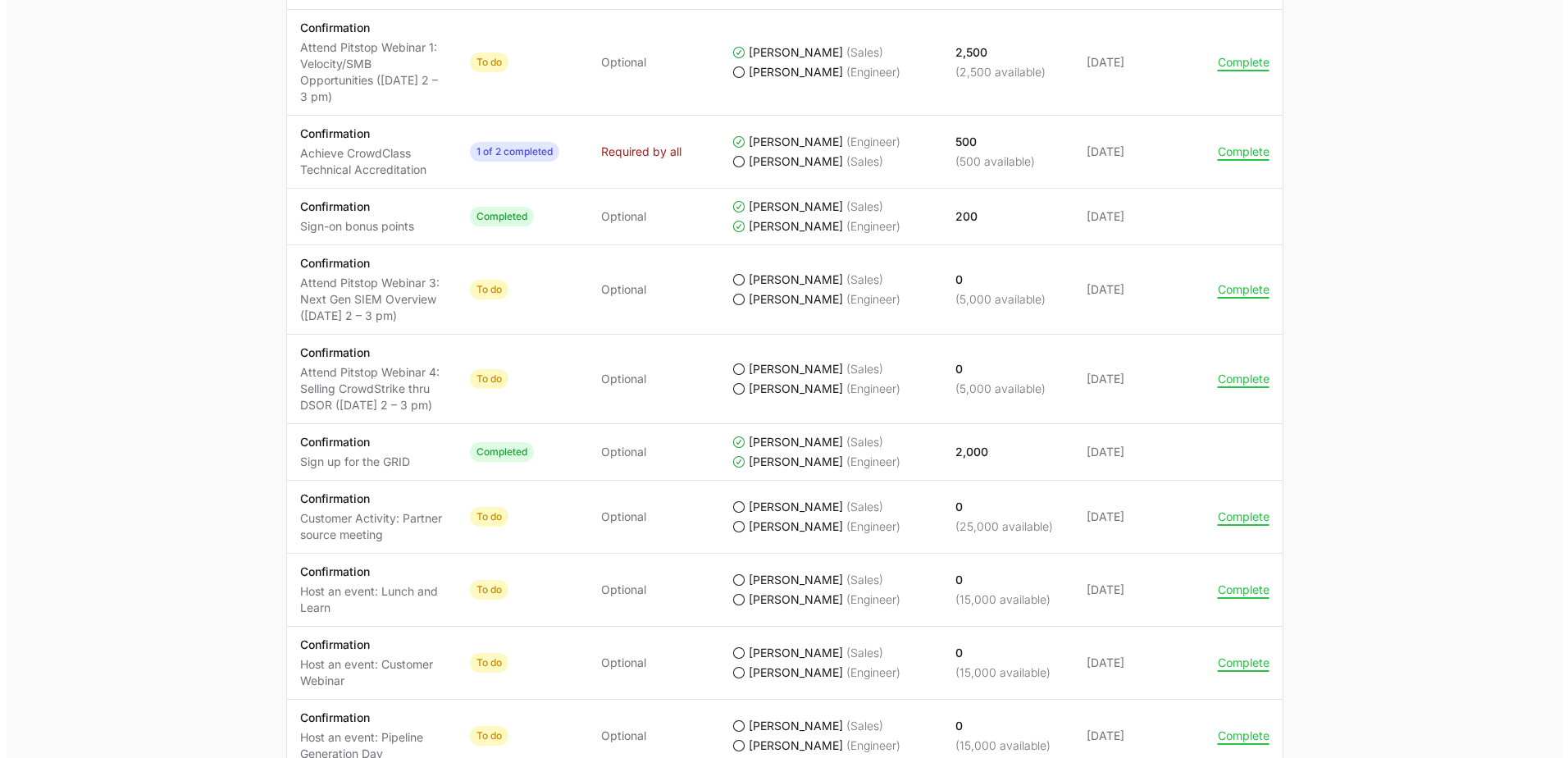
scroll to position [1114, 0]
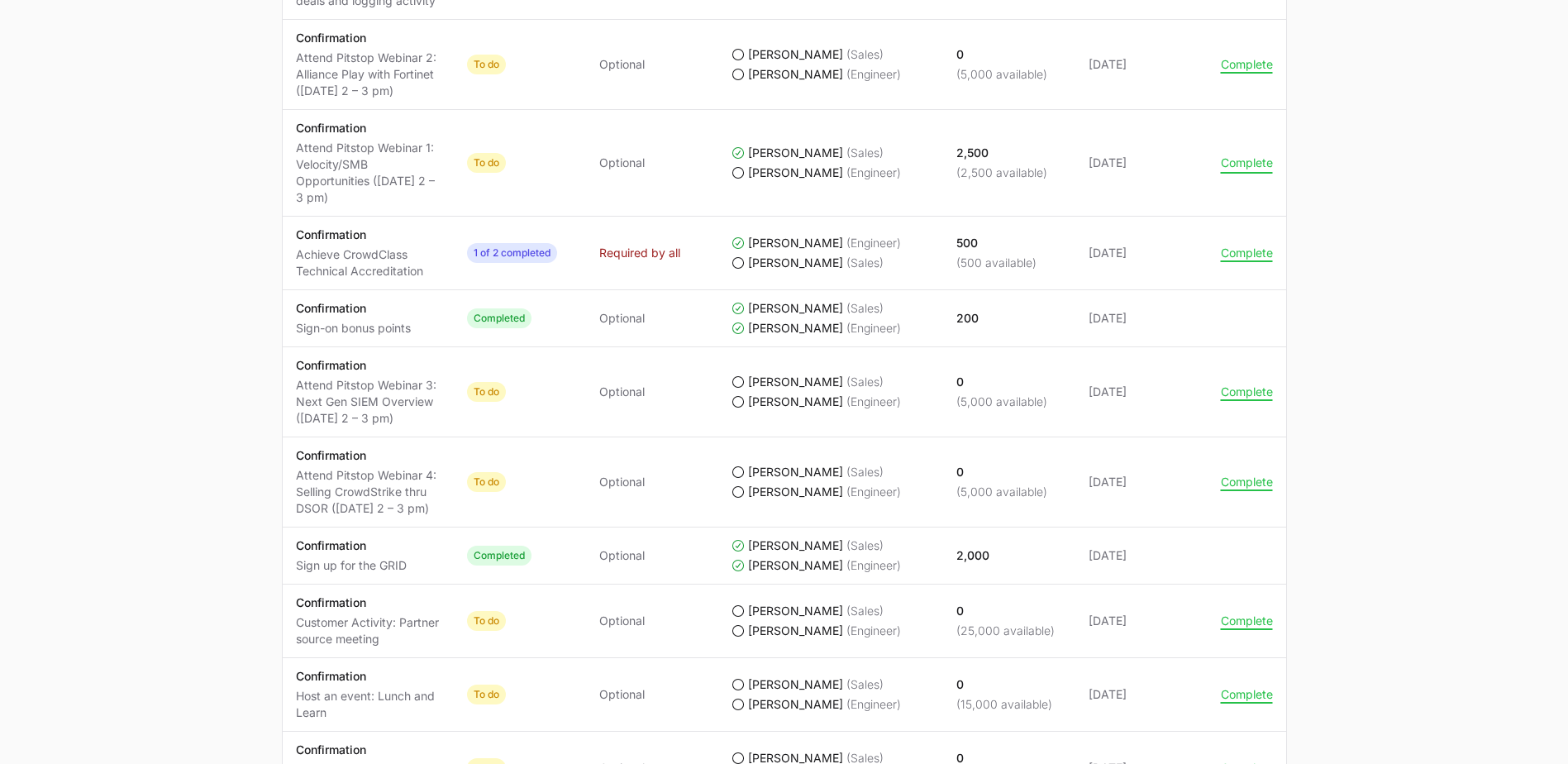
click at [1223, 164] on button "Complete" at bounding box center [1248, 163] width 52 height 15
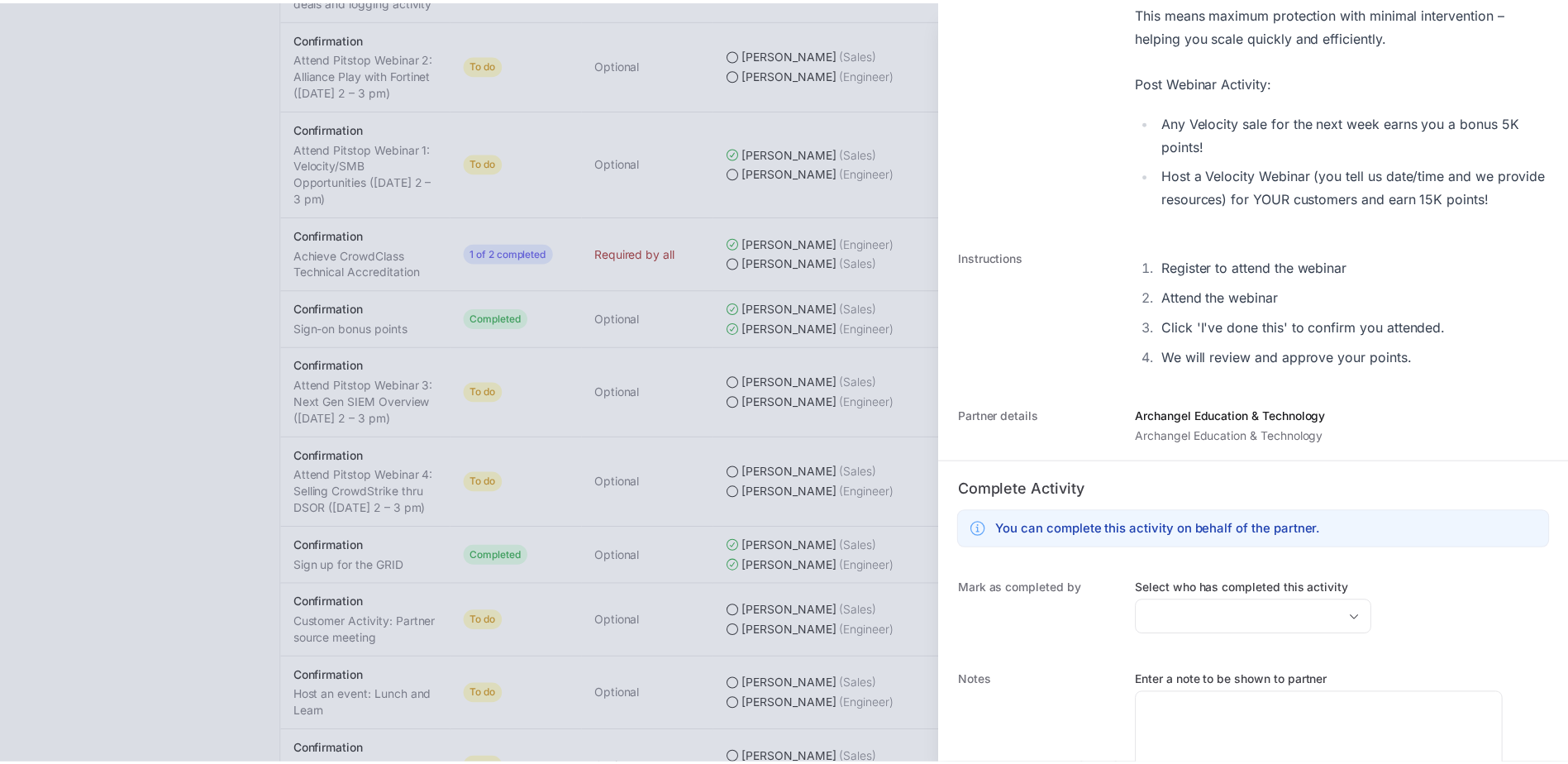
scroll to position [527, 0]
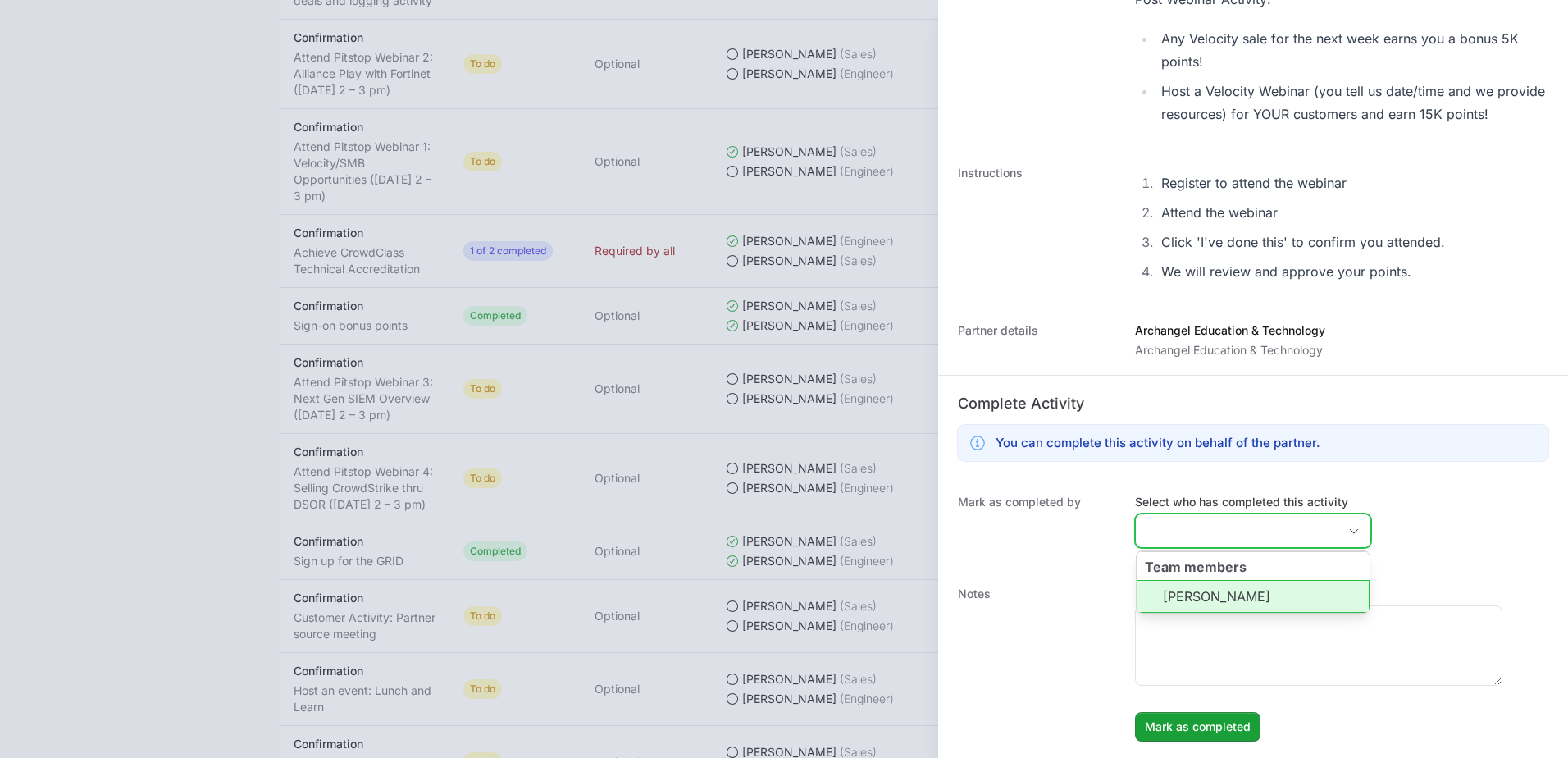
click at [1221, 525] on input "Select who has completed this activity" at bounding box center [1237, 530] width 202 height 33
click at [1231, 601] on li "[PERSON_NAME]" at bounding box center [1253, 596] width 233 height 33
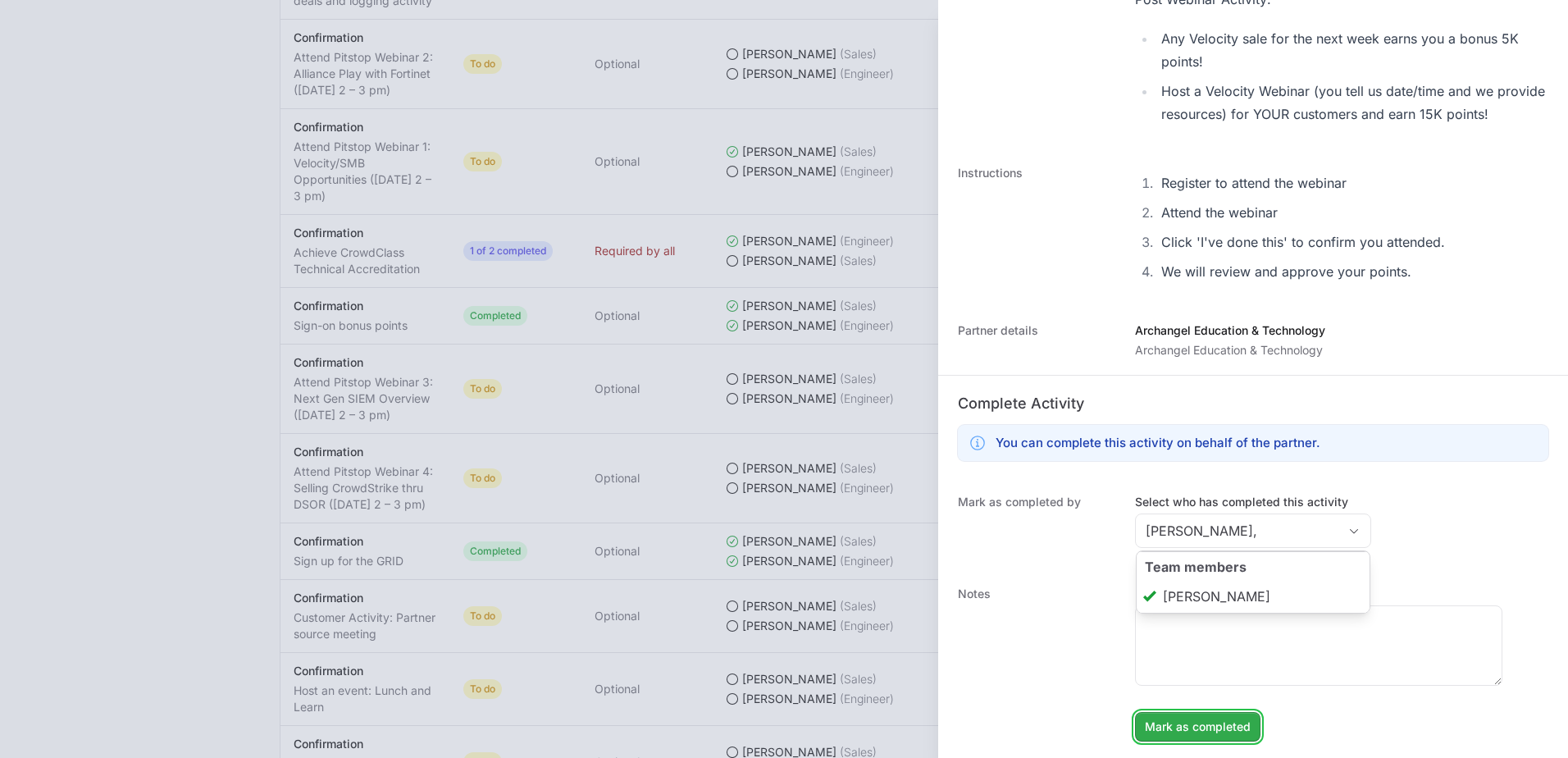
type input "[PERSON_NAME]"
click at [1230, 735] on span "Mark as completed" at bounding box center [1197, 727] width 106 height 20
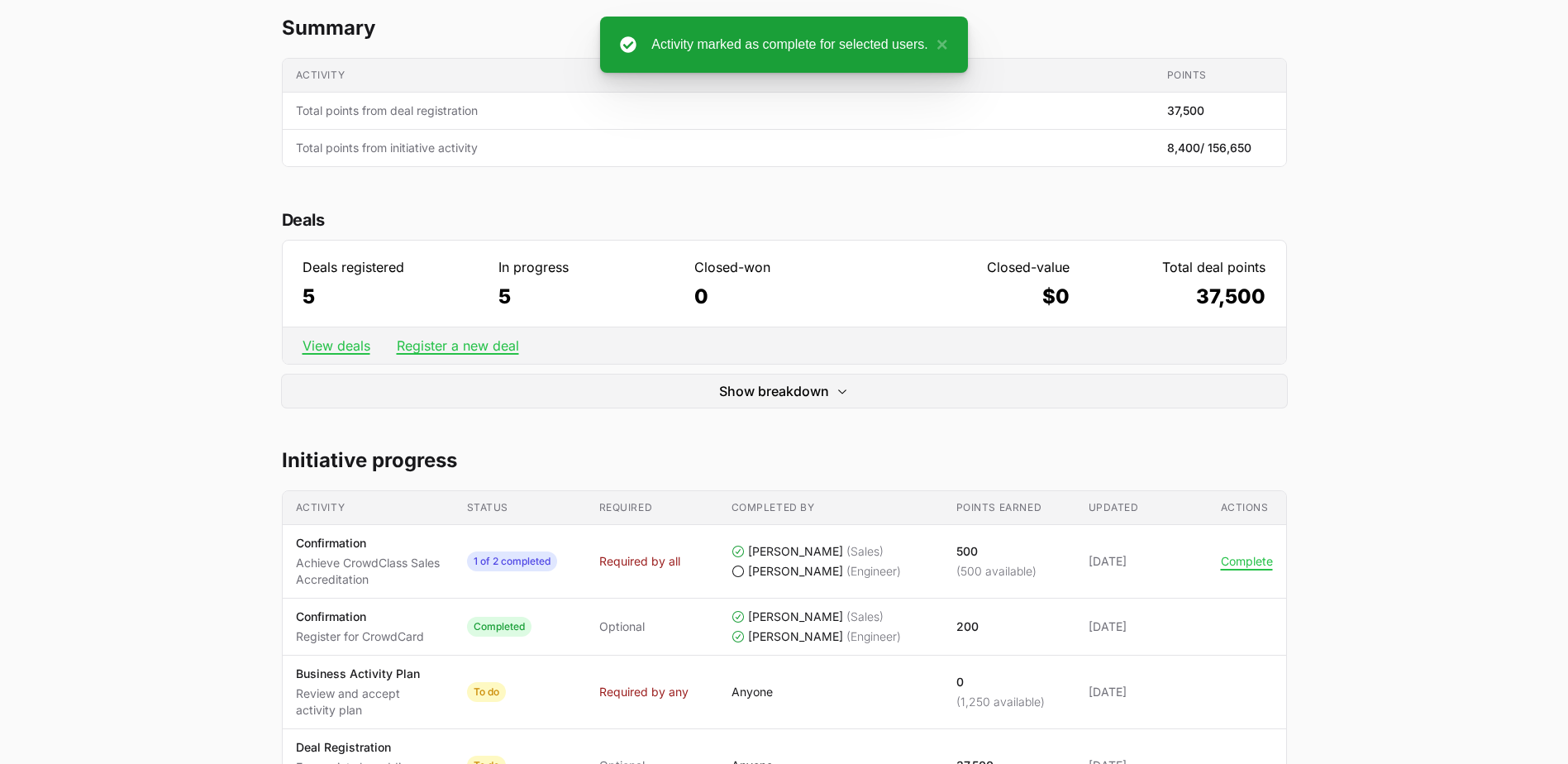
scroll to position [47, 0]
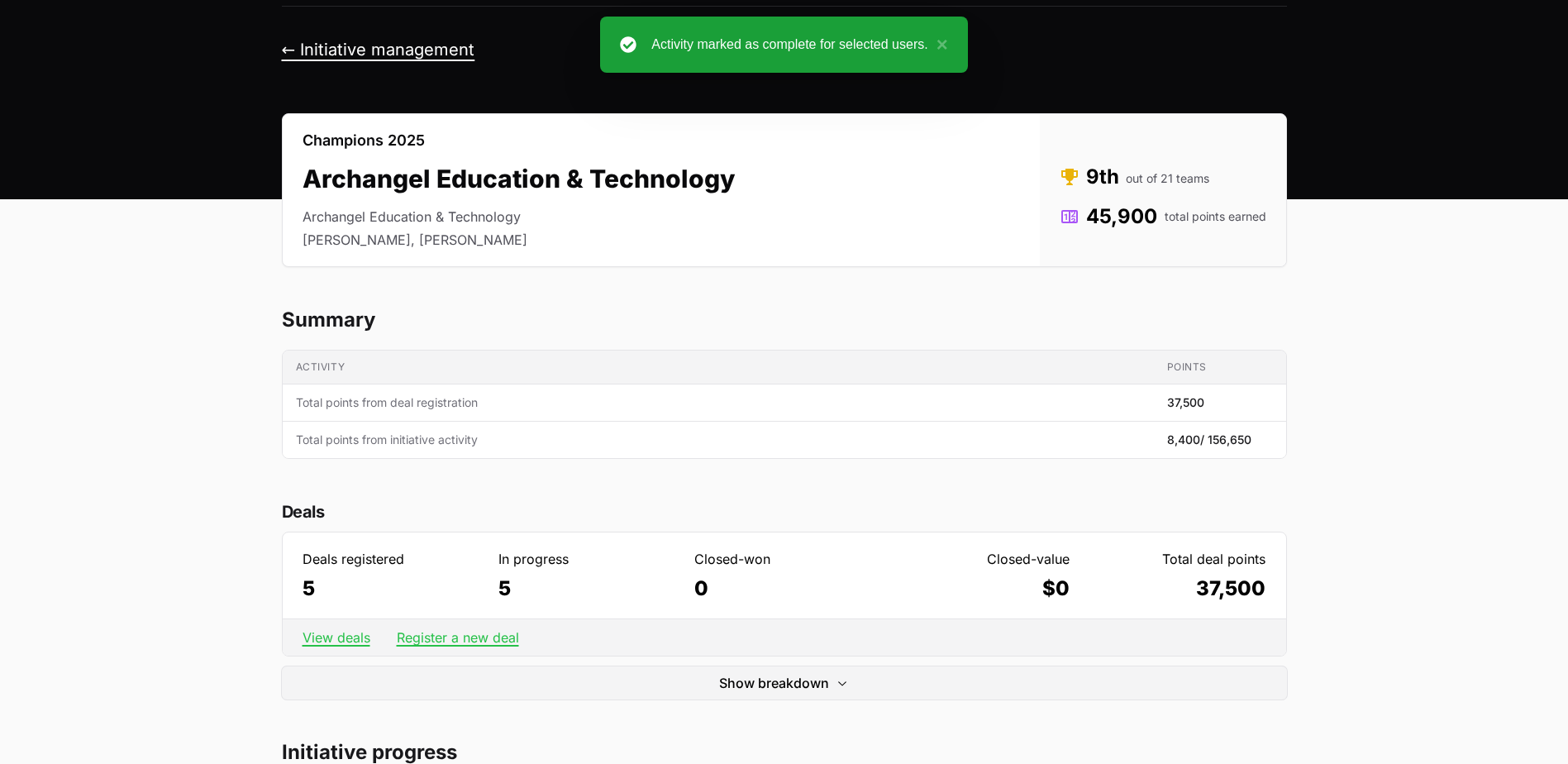
click at [333, 55] on button "← Initiative management" at bounding box center [379, 50] width 193 height 21
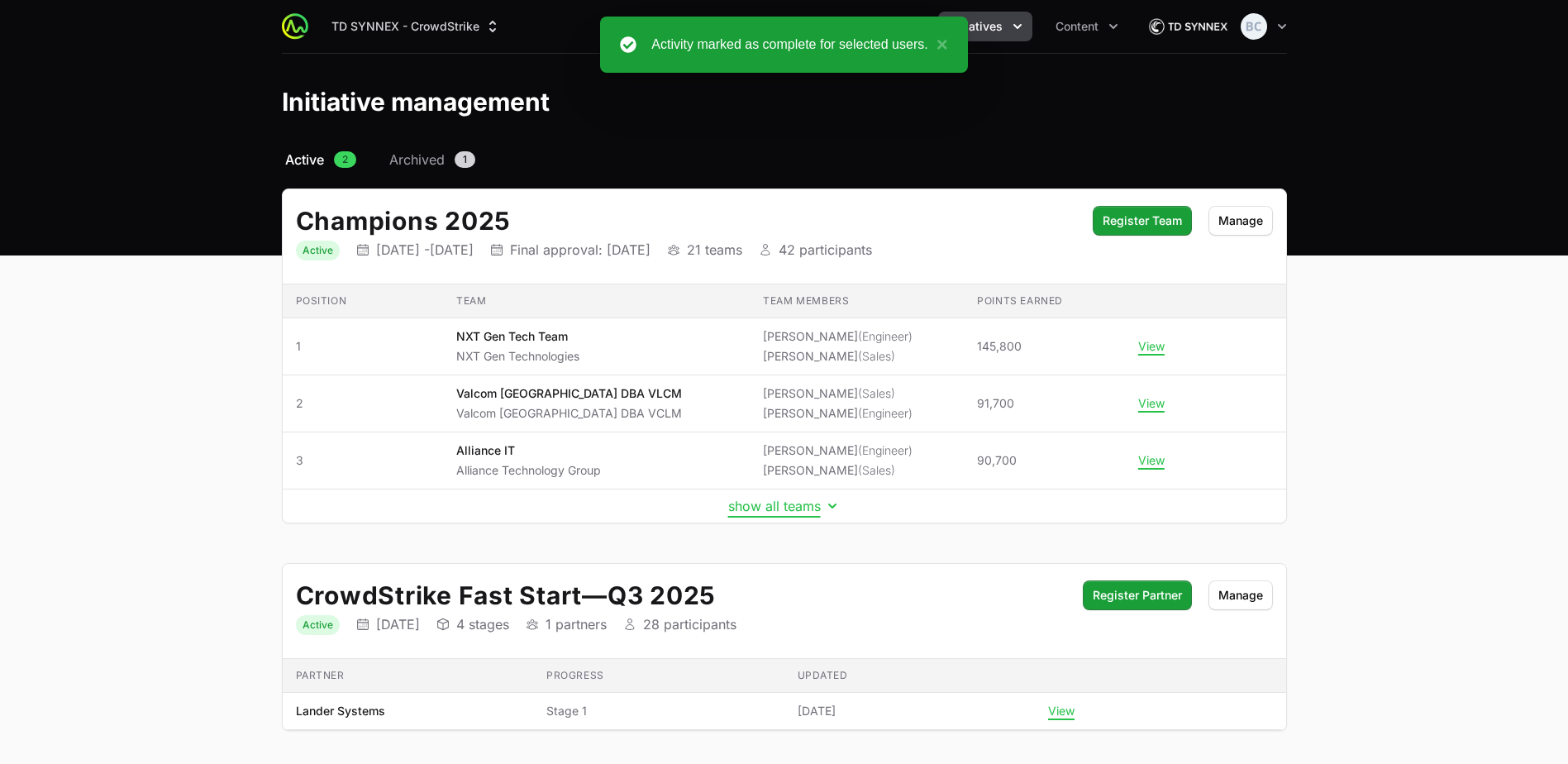
click at [742, 505] on button "show all teams" at bounding box center [785, 507] width 113 height 17
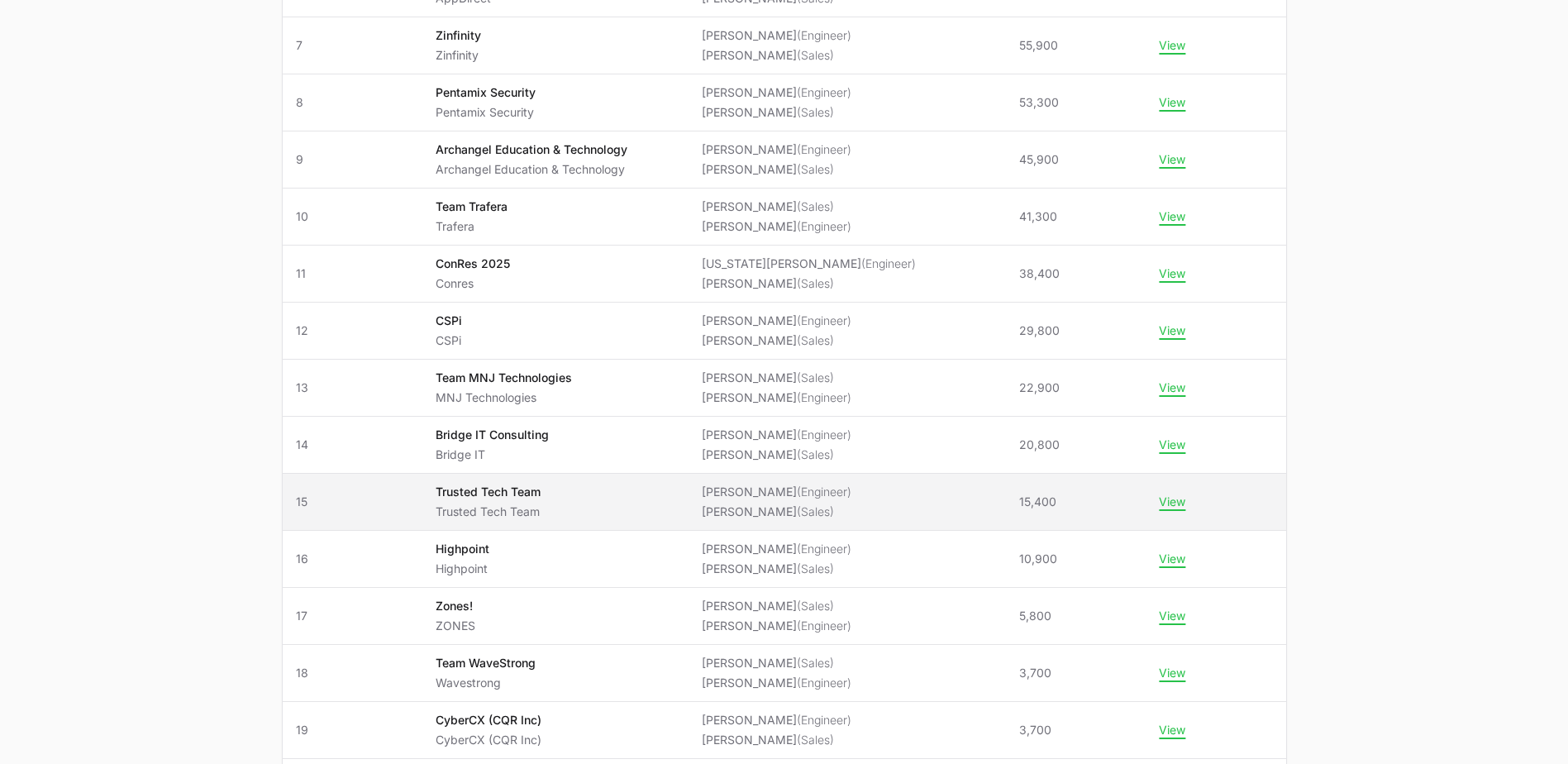
scroll to position [661, 0]
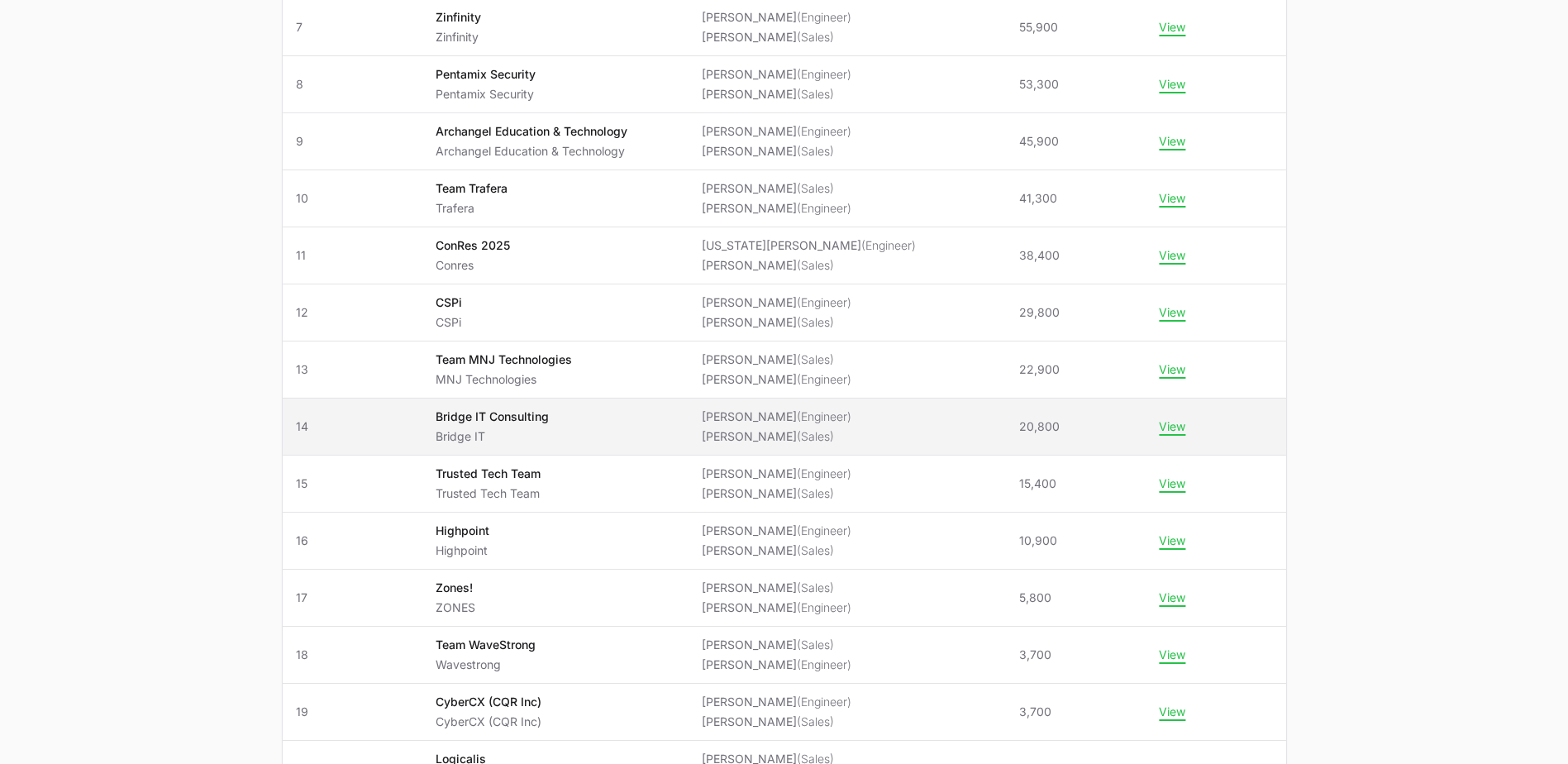
click at [645, 445] on td "Team Bridge IT Consulting Bridge IT" at bounding box center [555, 427] width 266 height 57
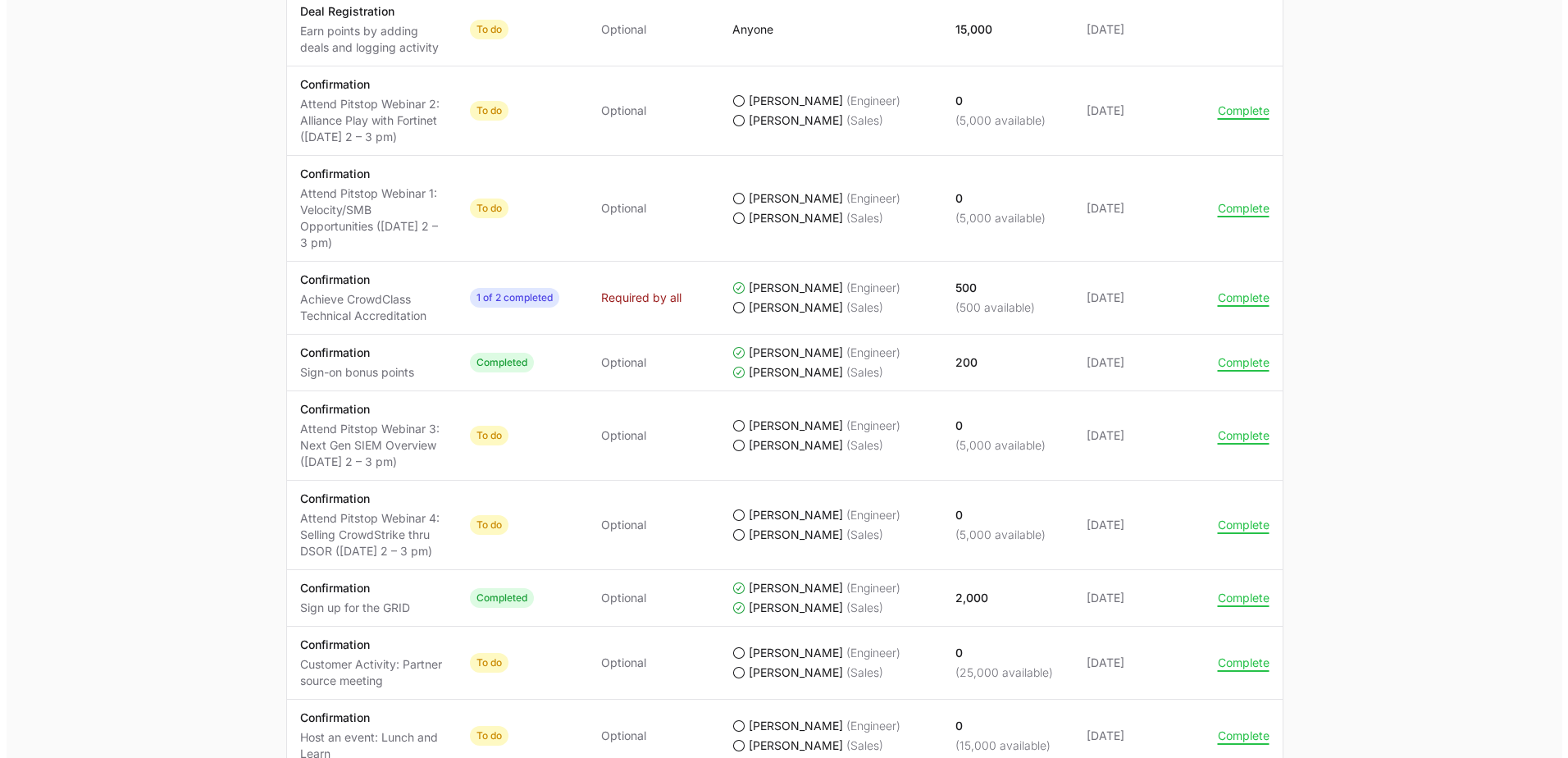
scroll to position [984, 0]
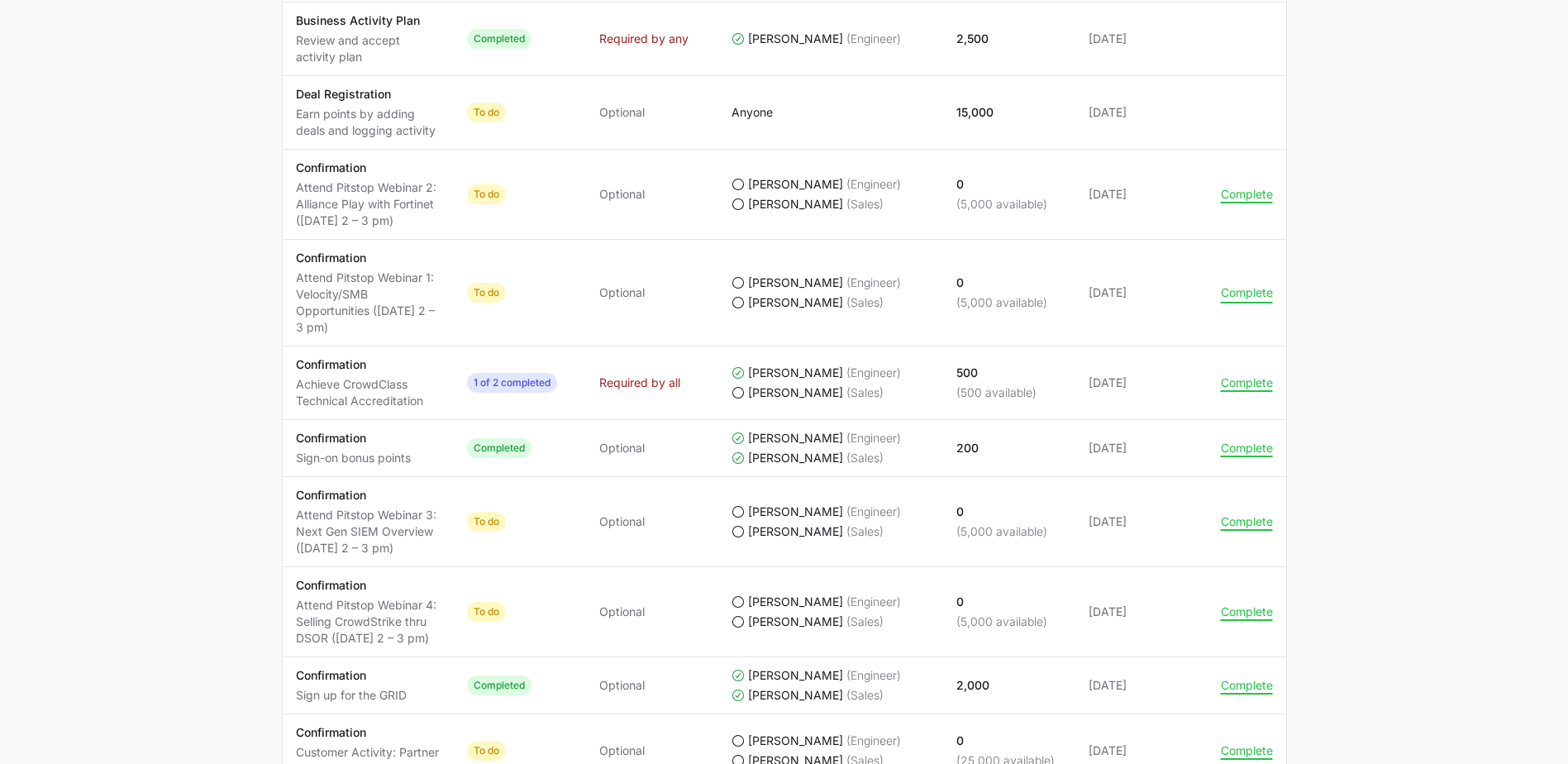
click at [1250, 293] on button "Complete" at bounding box center [1248, 293] width 52 height 15
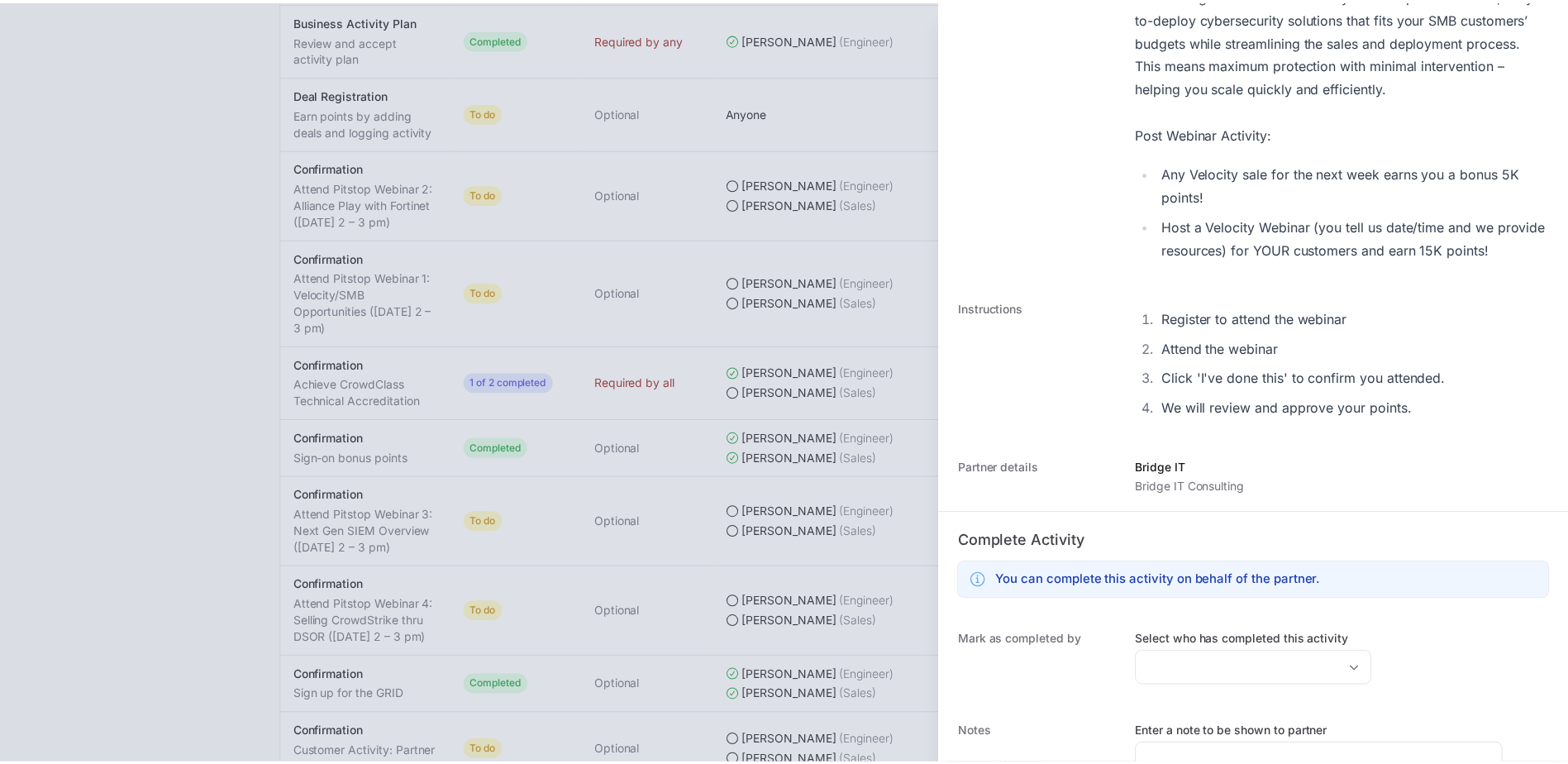
scroll to position [464, 0]
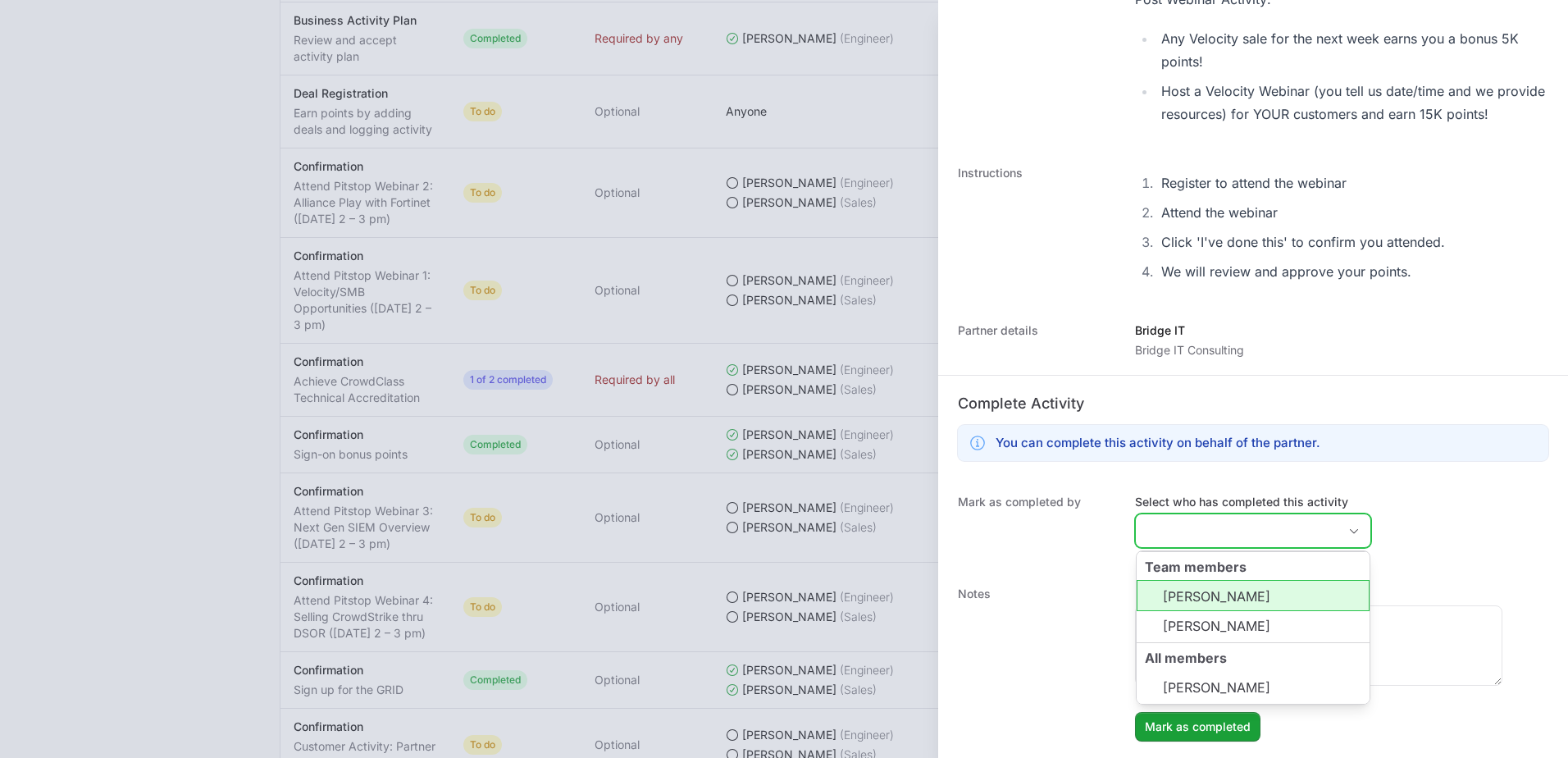
click at [1196, 527] on input "Select who has completed this activity" at bounding box center [1237, 530] width 202 height 33
click at [1216, 602] on li "[PERSON_NAME]" at bounding box center [1253, 595] width 233 height 31
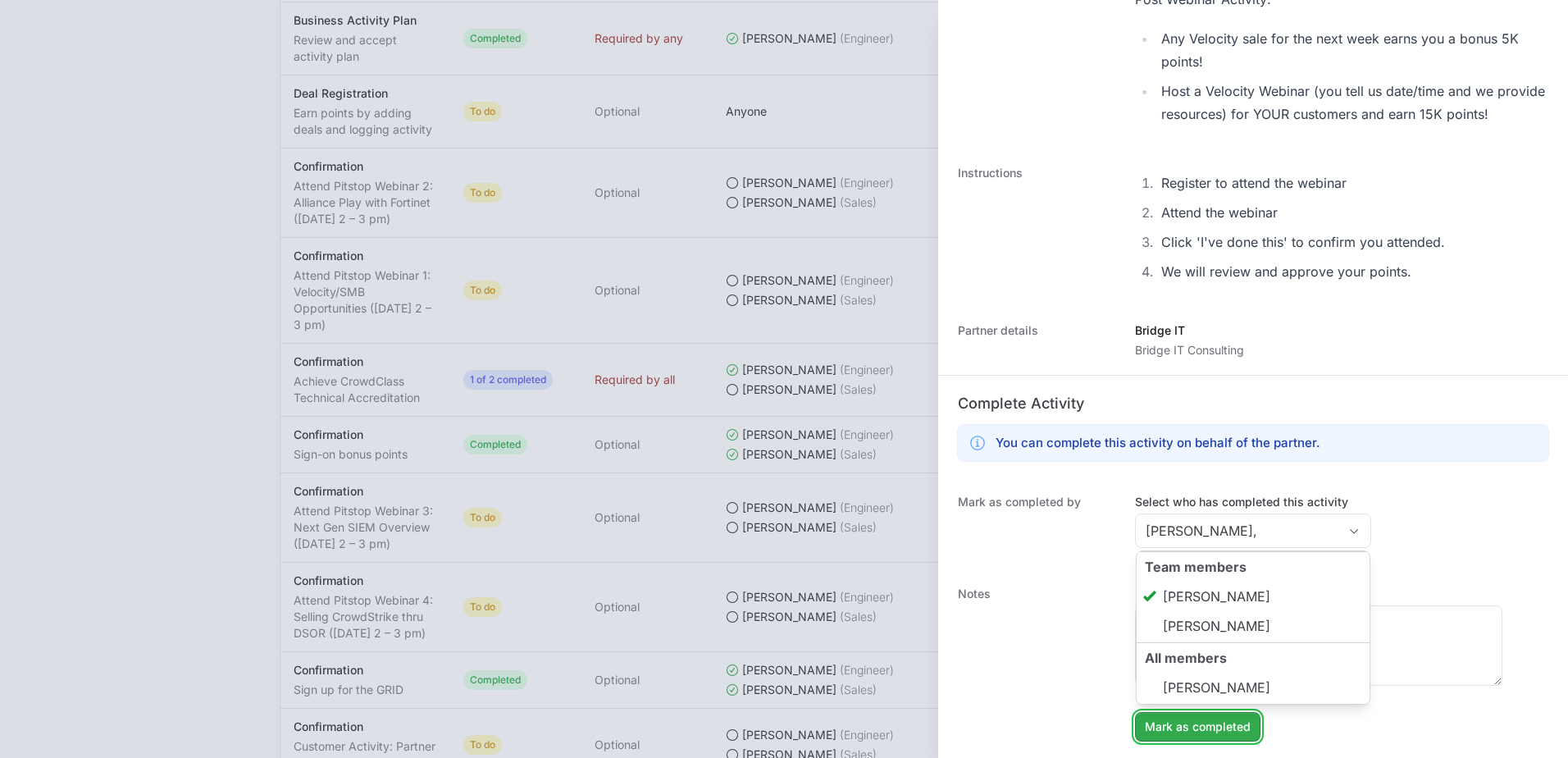
type input "[PERSON_NAME]"
click at [1212, 725] on span "Mark as completed" at bounding box center [1197, 727] width 106 height 20
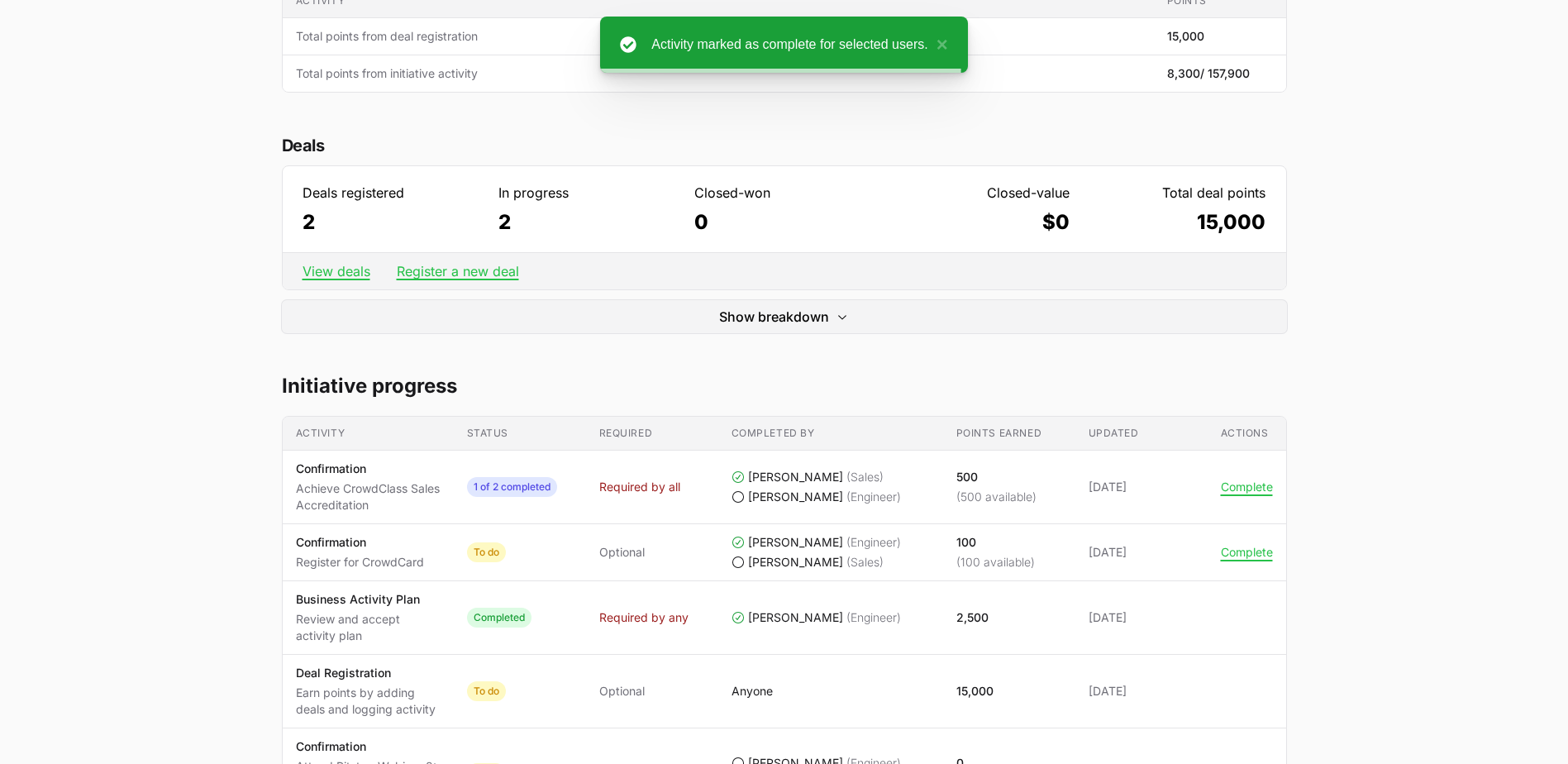
scroll to position [0, 0]
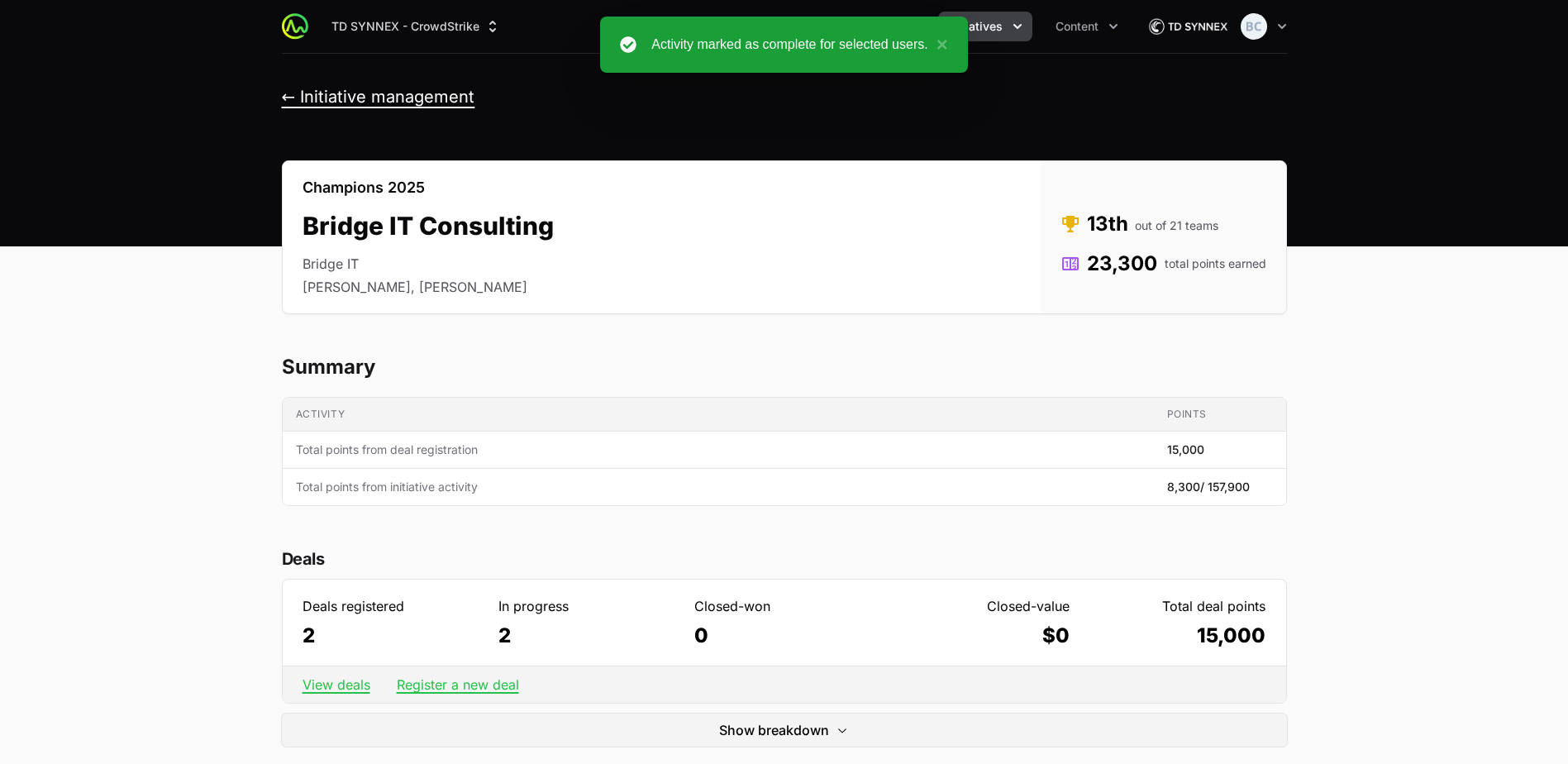
click at [400, 93] on button "← Initiative management" at bounding box center [379, 97] width 193 height 21
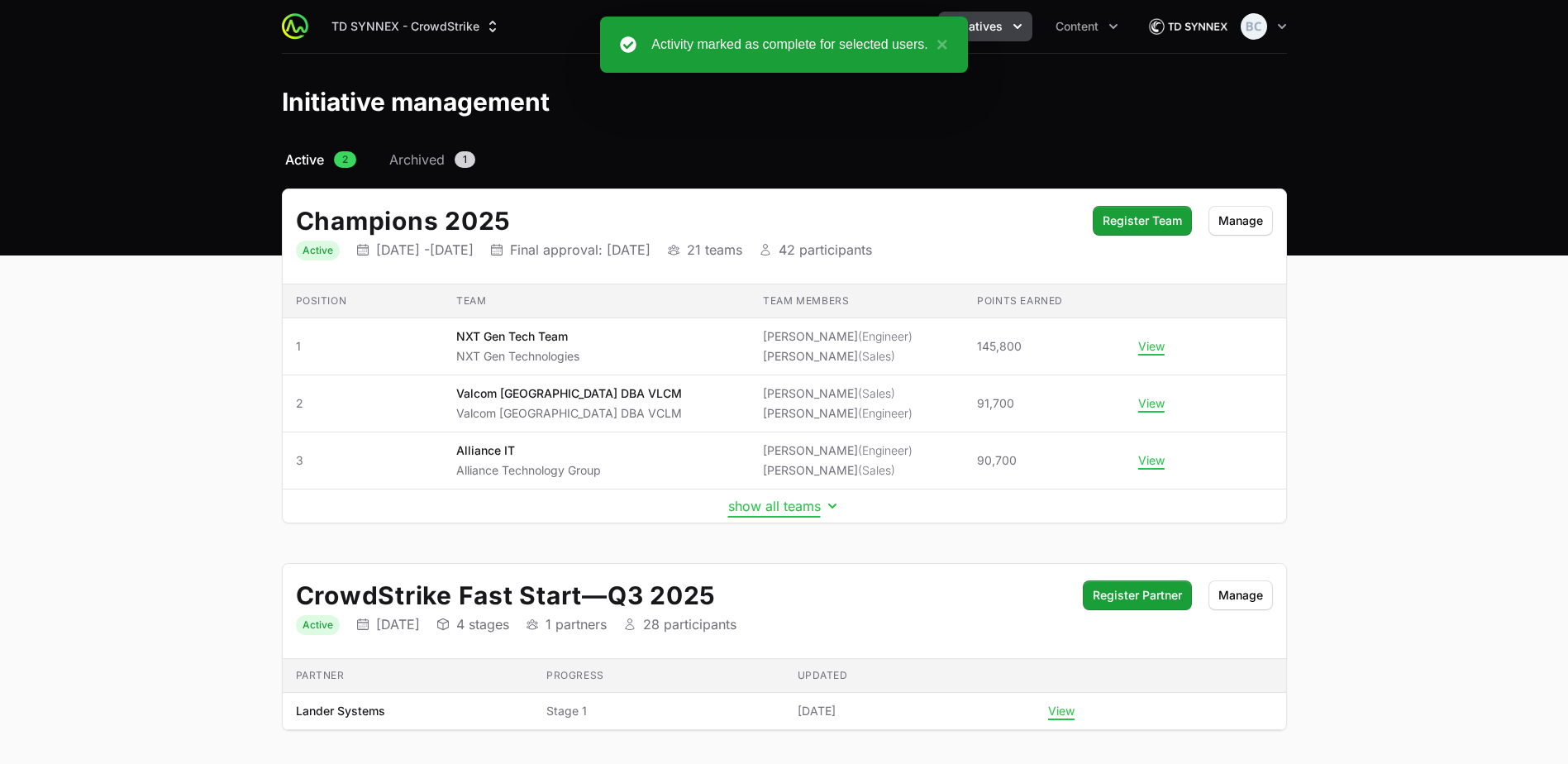
click at [792, 505] on button "show all teams" at bounding box center [785, 507] width 113 height 17
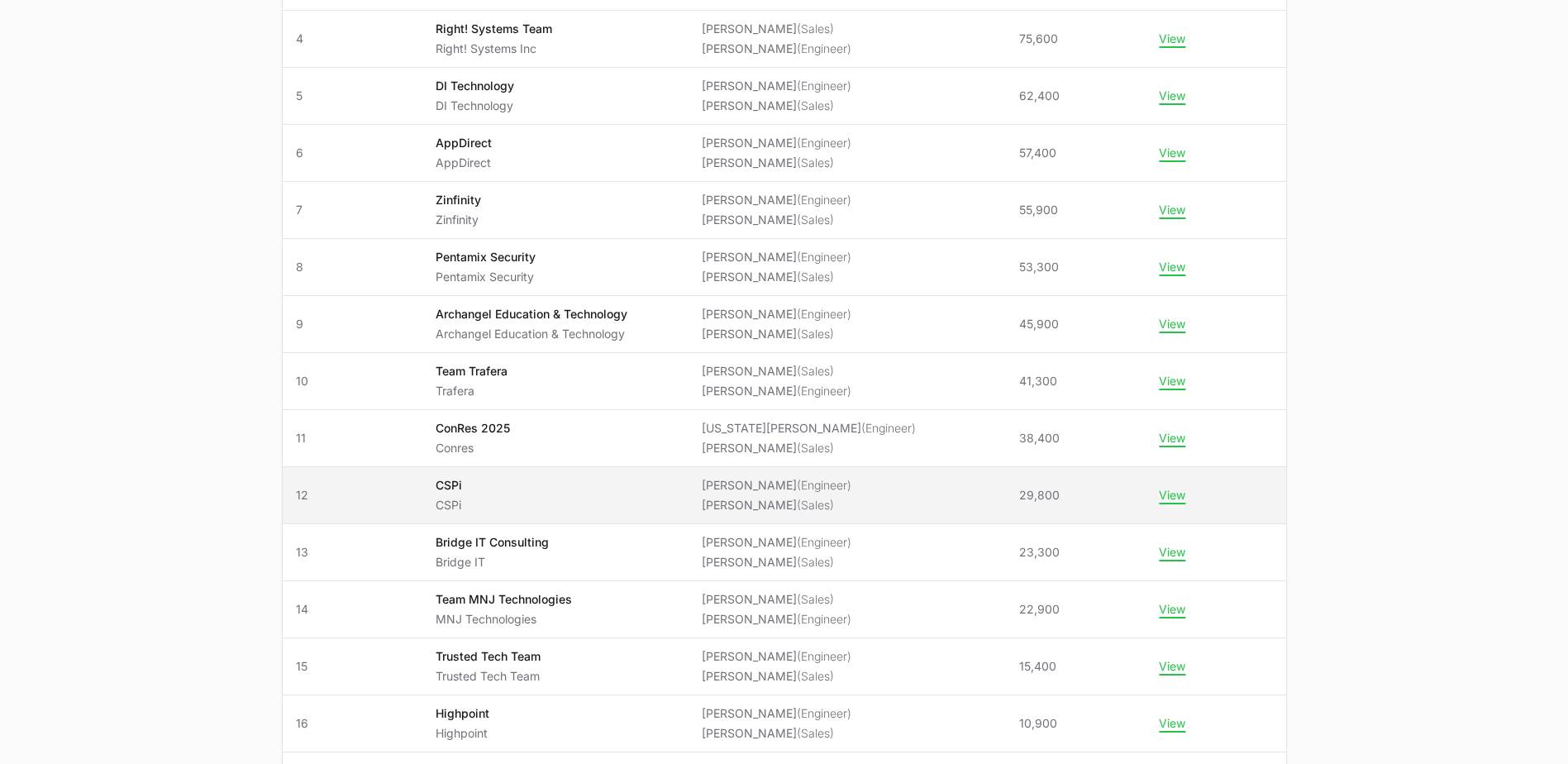
scroll to position [496, 0]
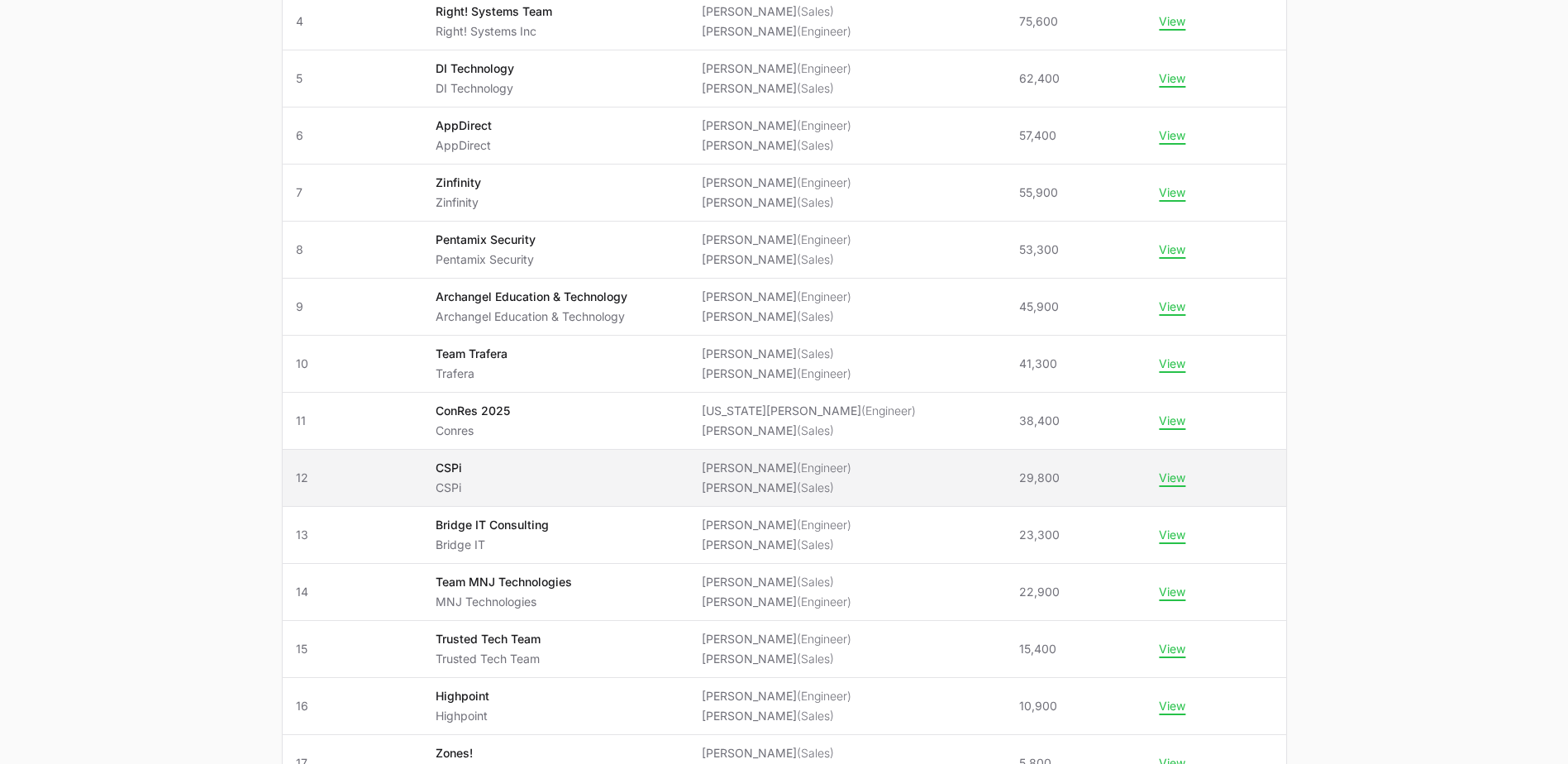
click at [851, 490] on li "[PERSON_NAME] (Sales)" at bounding box center [776, 488] width 150 height 17
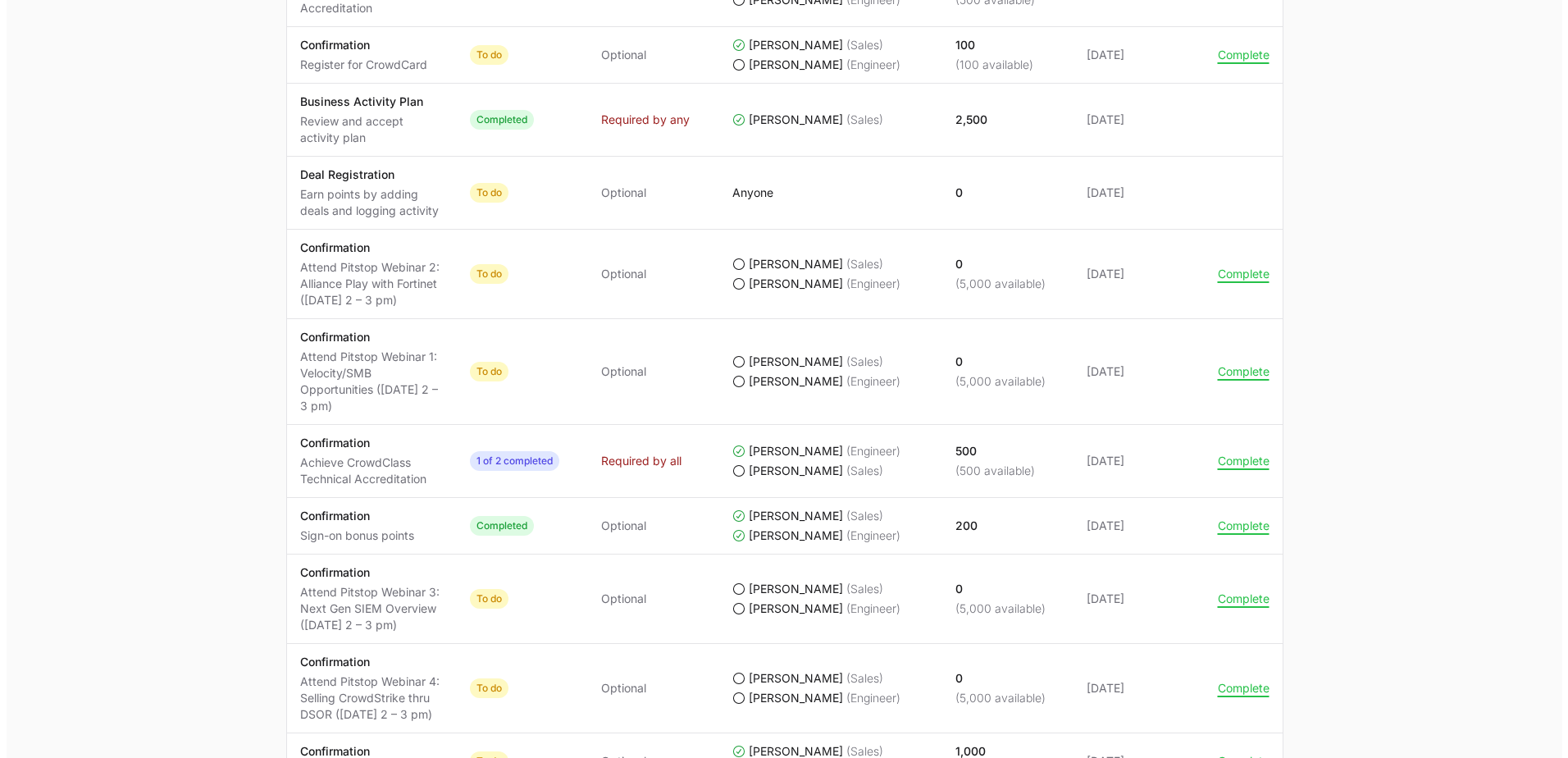
scroll to position [902, 0]
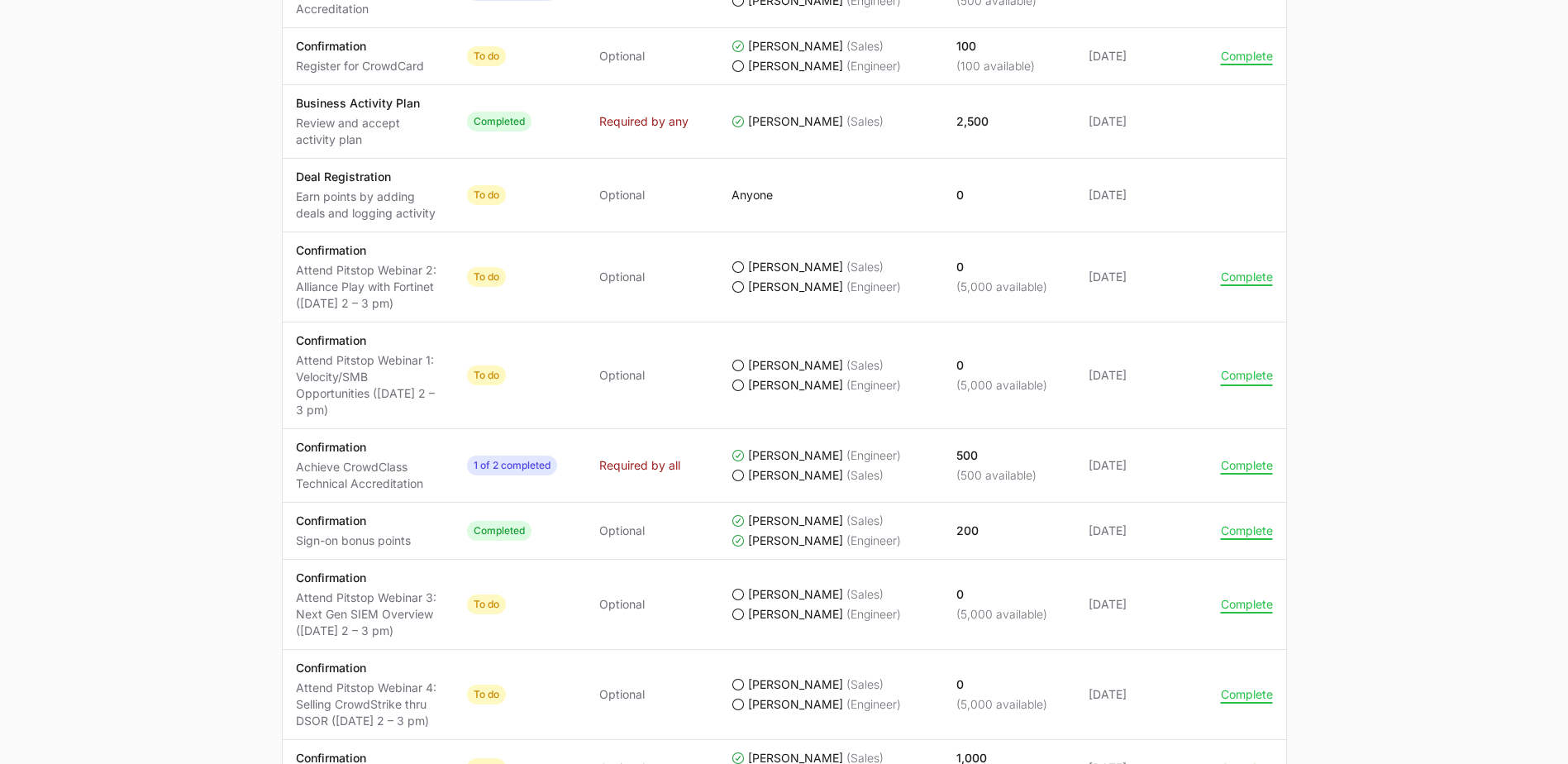
click at [1233, 381] on button "Complete" at bounding box center [1248, 375] width 52 height 15
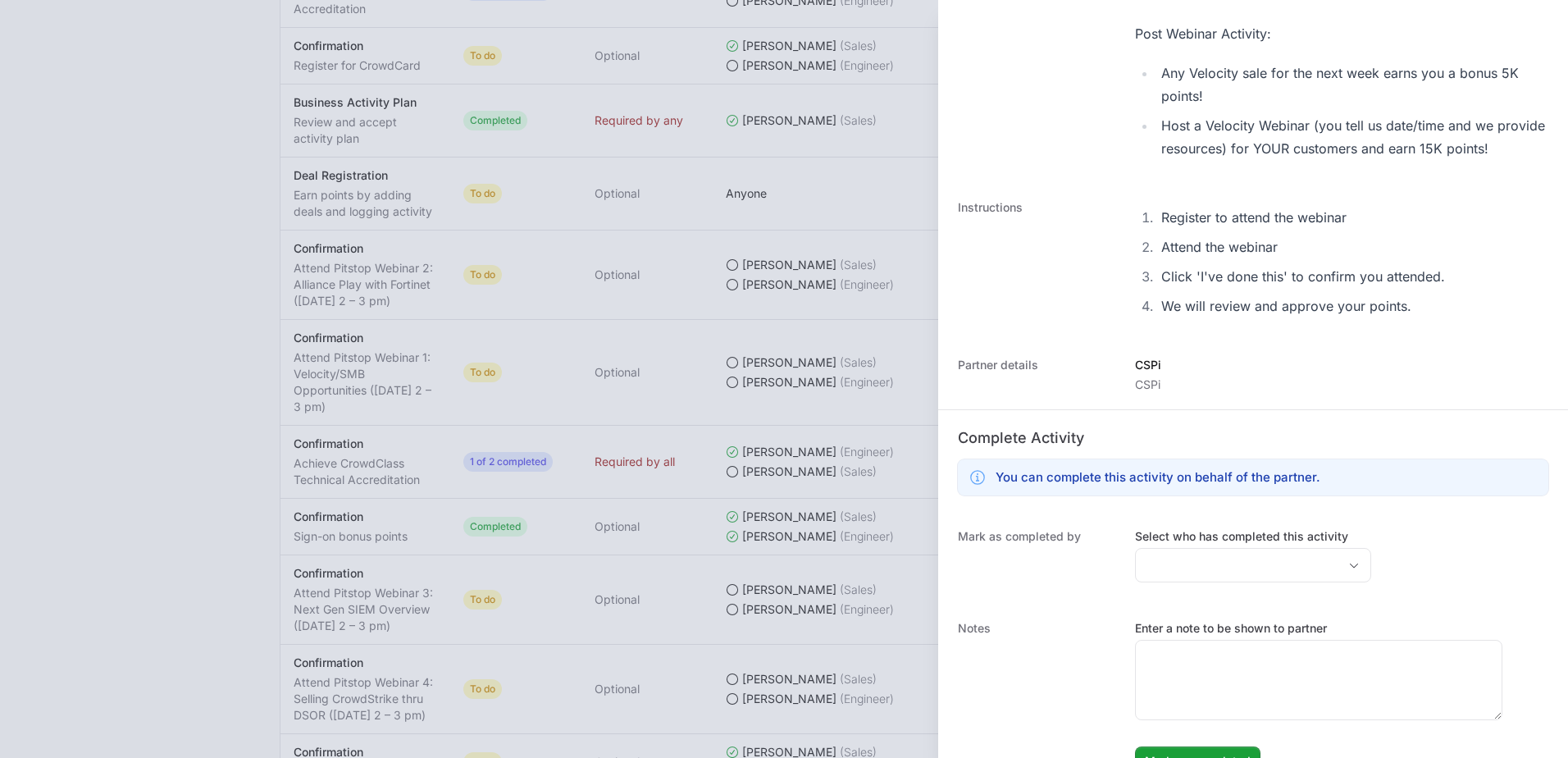
scroll to position [410, 0]
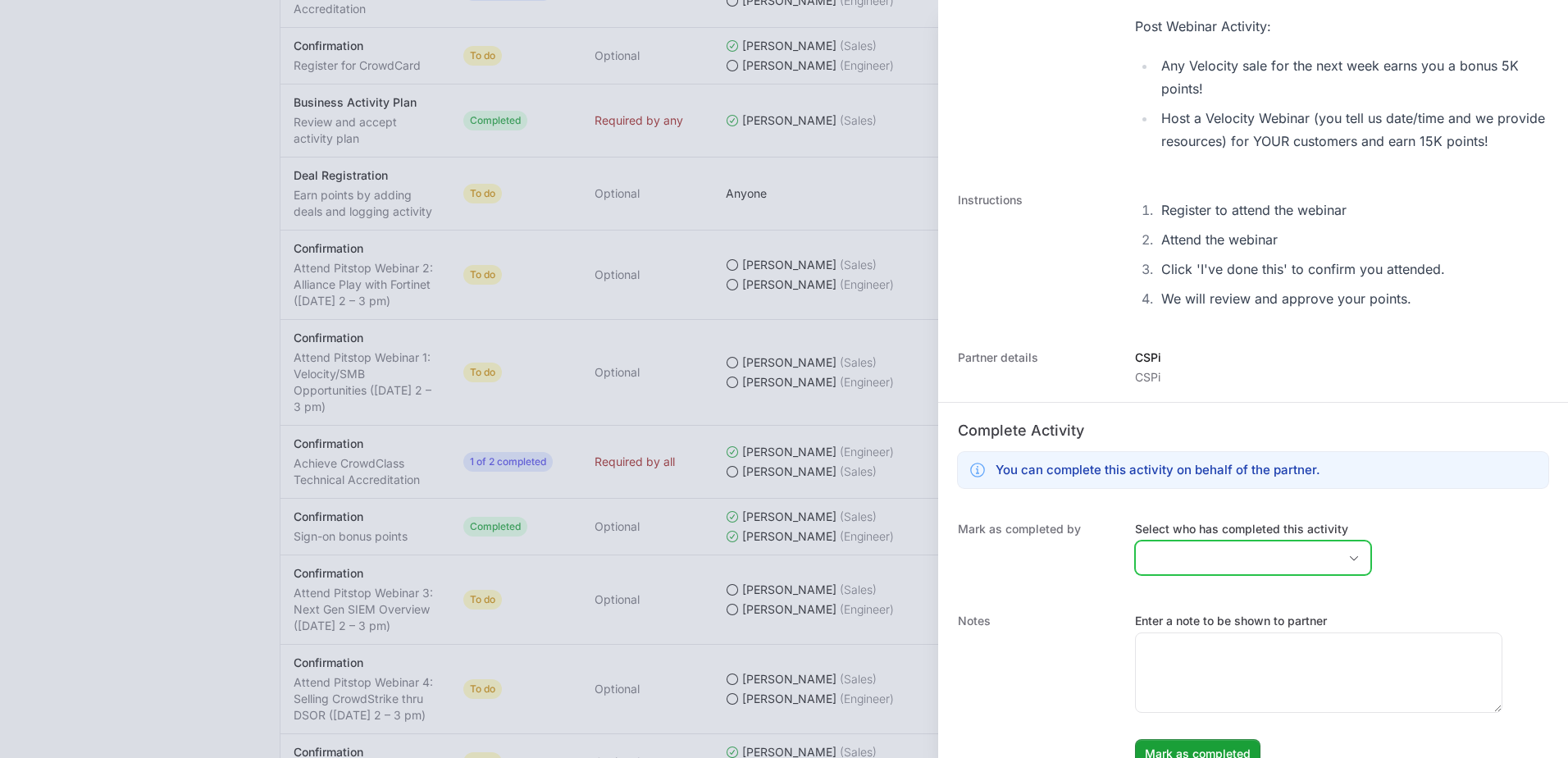
click at [1194, 564] on input "Select who has completed this activity" at bounding box center [1237, 558] width 202 height 33
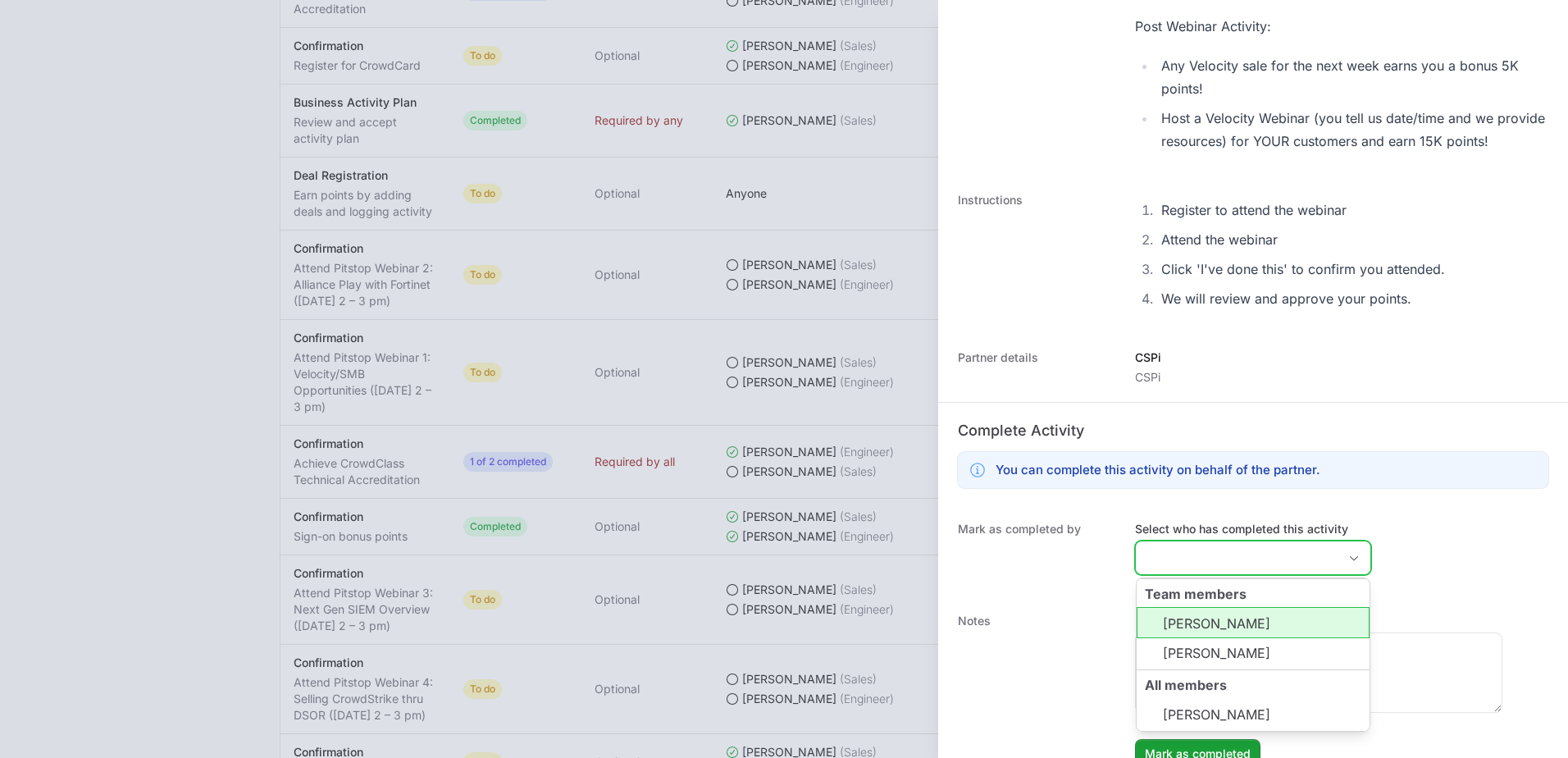
click at [1196, 634] on li "[PERSON_NAME]" at bounding box center [1253, 622] width 233 height 31
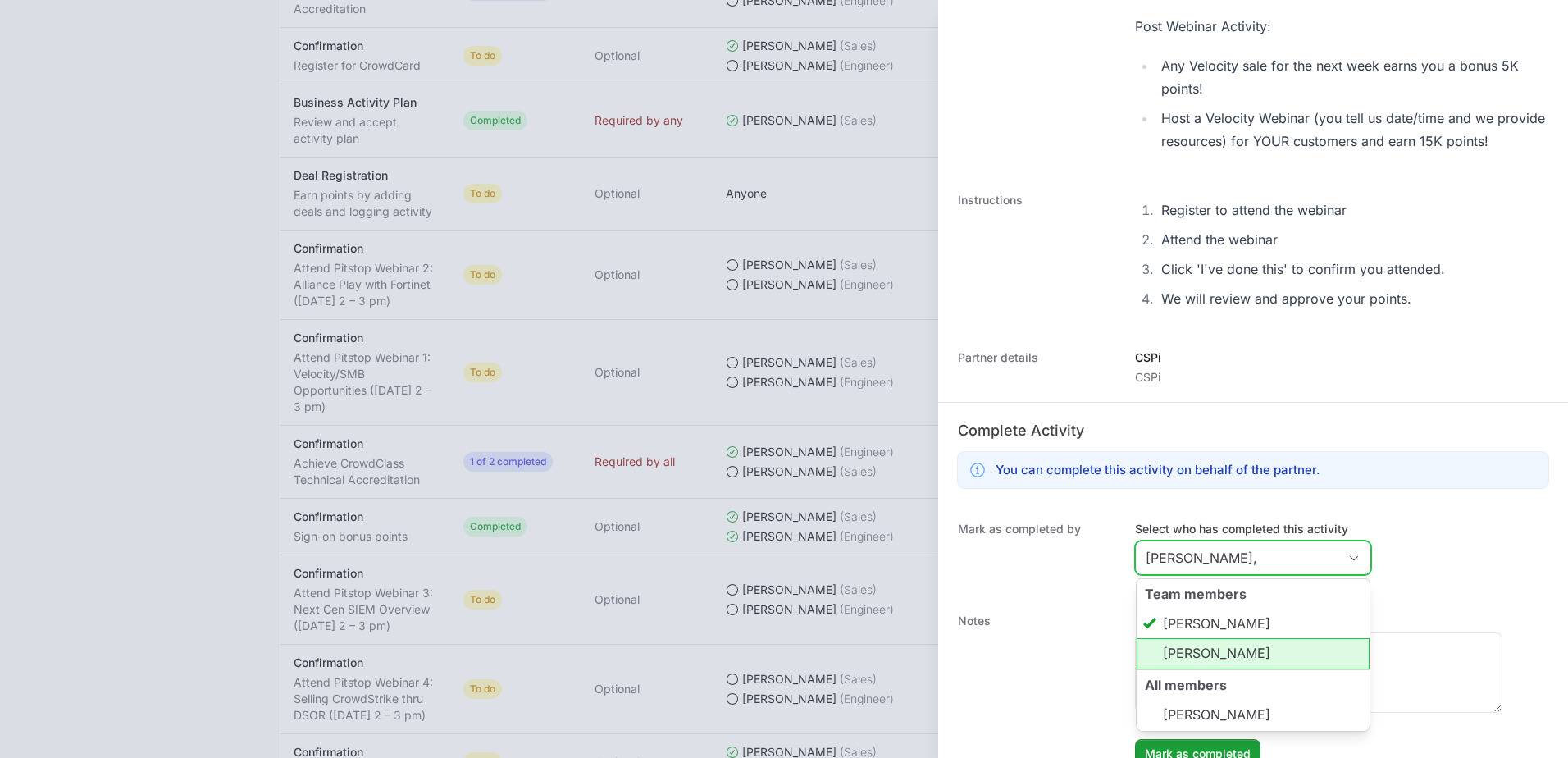
click at [1203, 670] on li "[PERSON_NAME]" at bounding box center [1253, 654] width 233 height 31
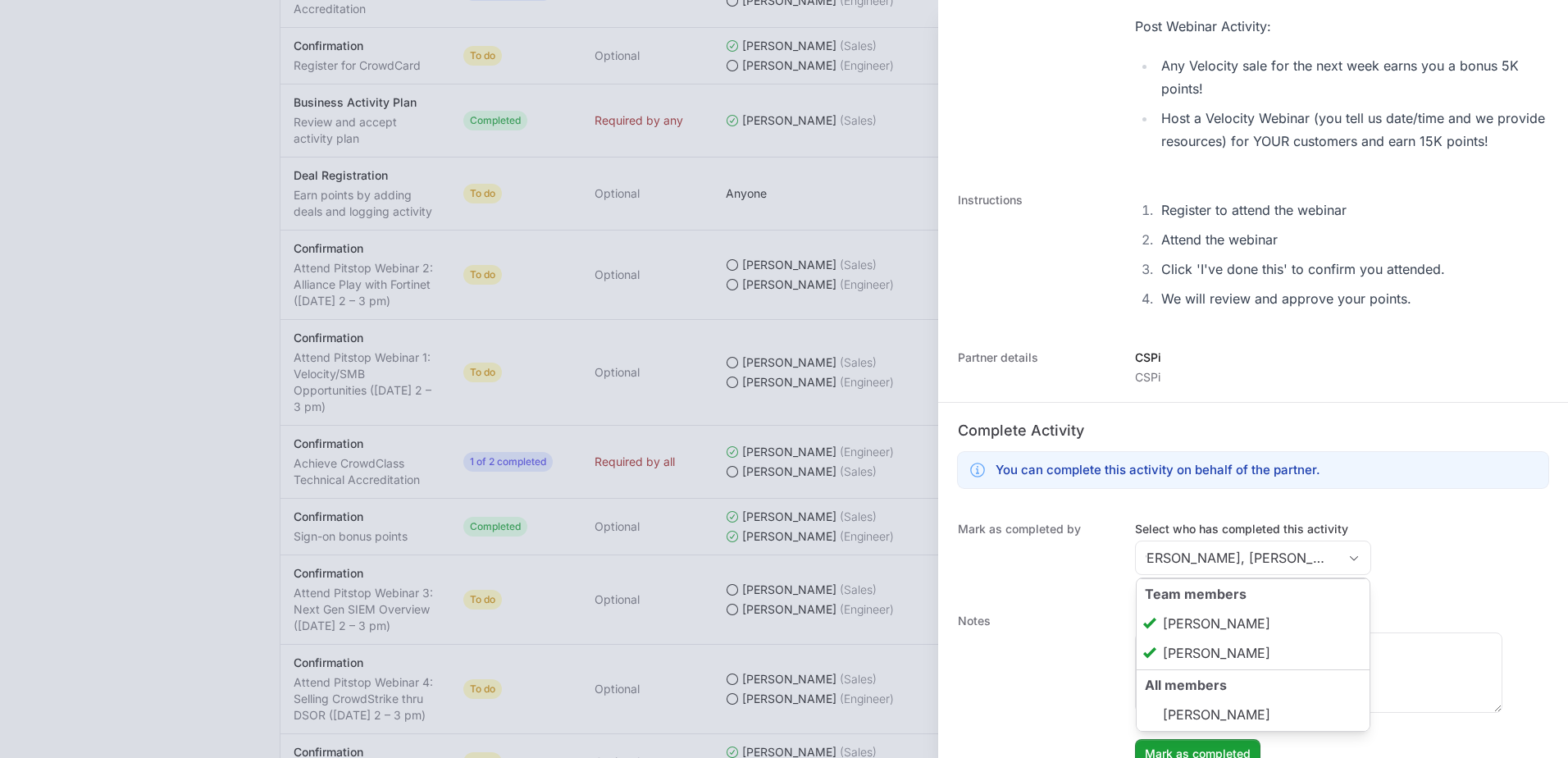
type input "[PERSON_NAME], [PERSON_NAME]"
click at [1394, 579] on div "Mark as completed by Select who has completed this activity [PERSON_NAME], [PER…" at bounding box center [1253, 550] width 630 height 92
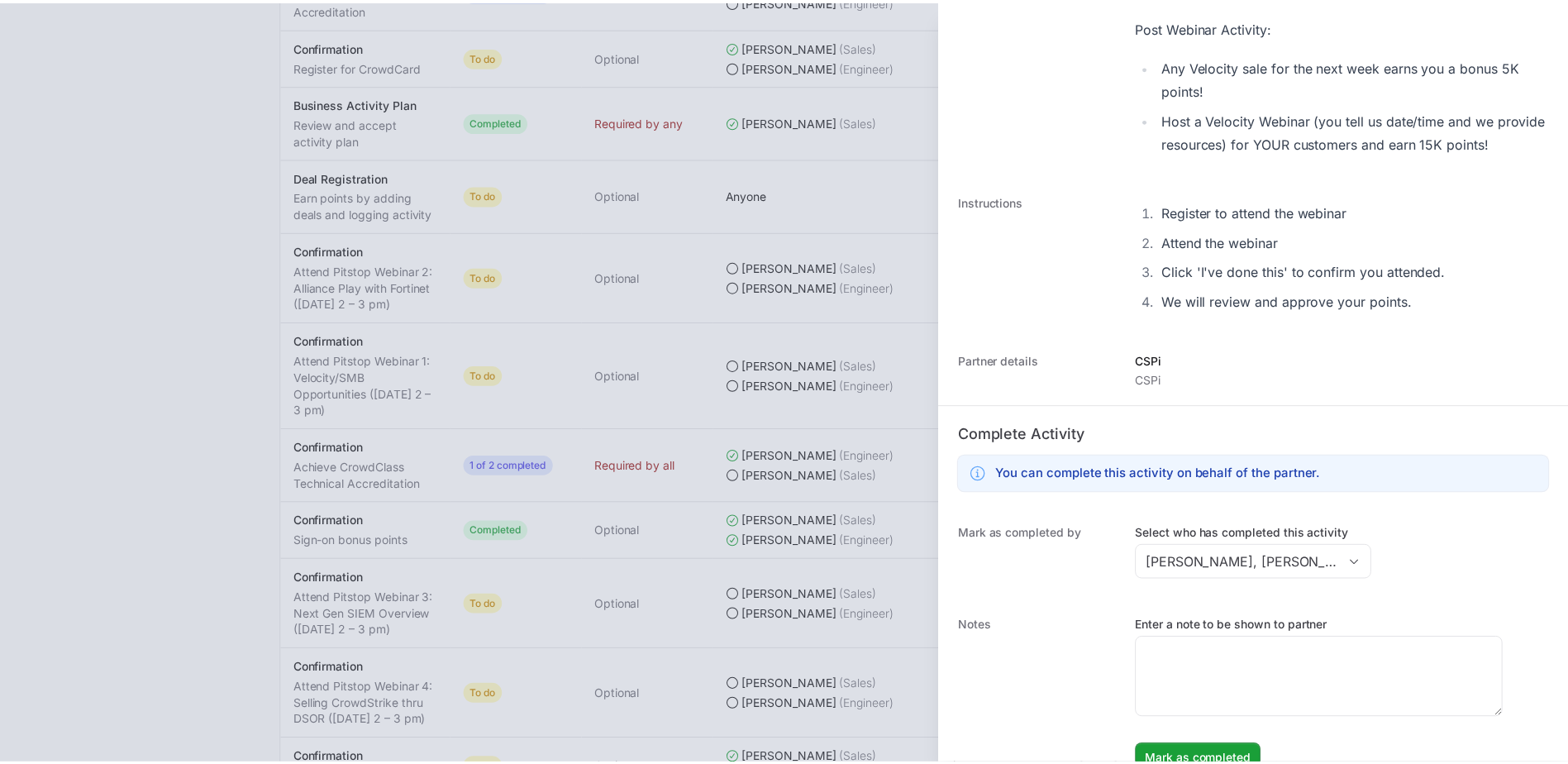
scroll to position [464, 0]
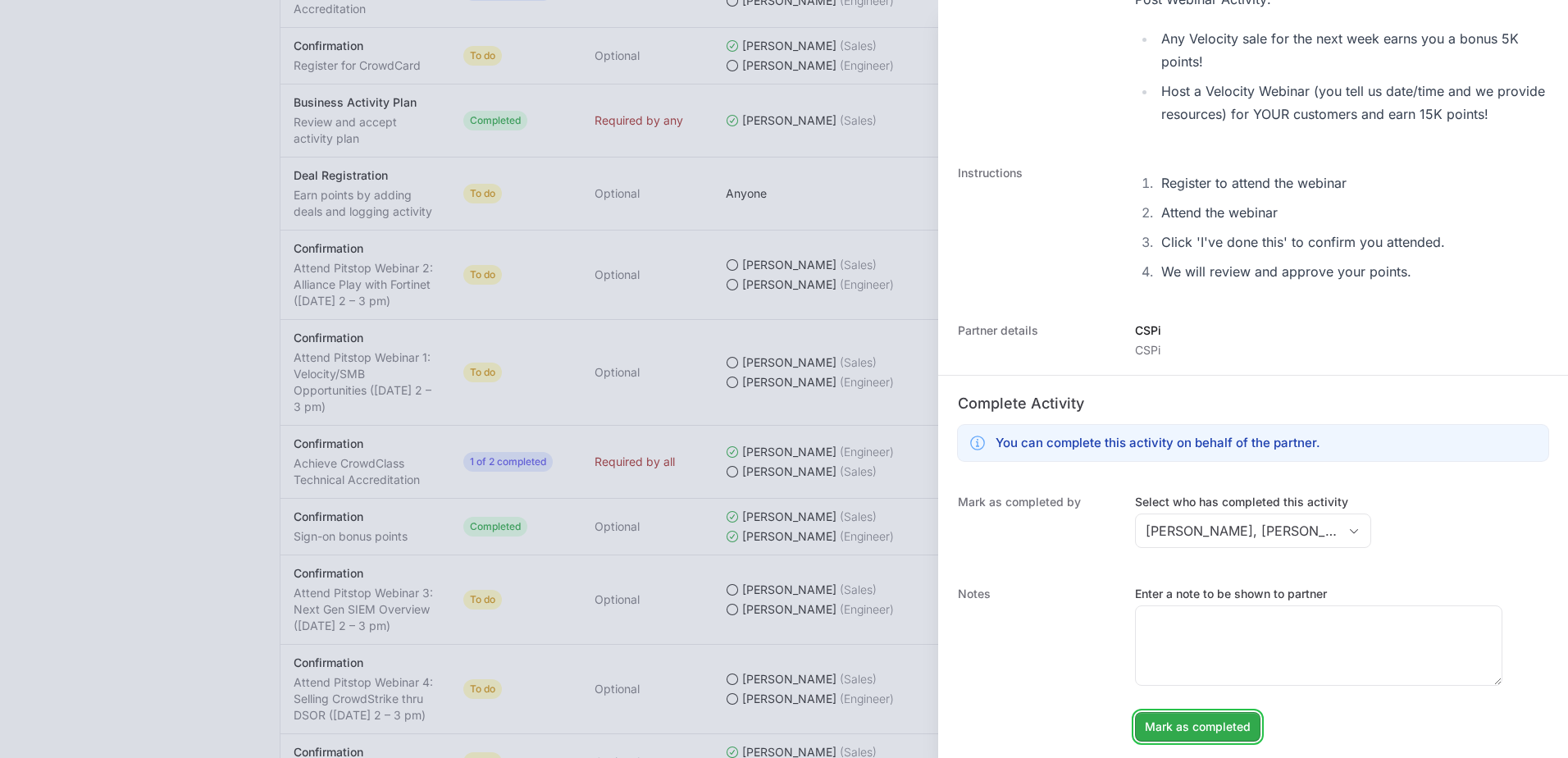
click at [1223, 715] on button "Mark as completed" at bounding box center [1197, 726] width 125 height 29
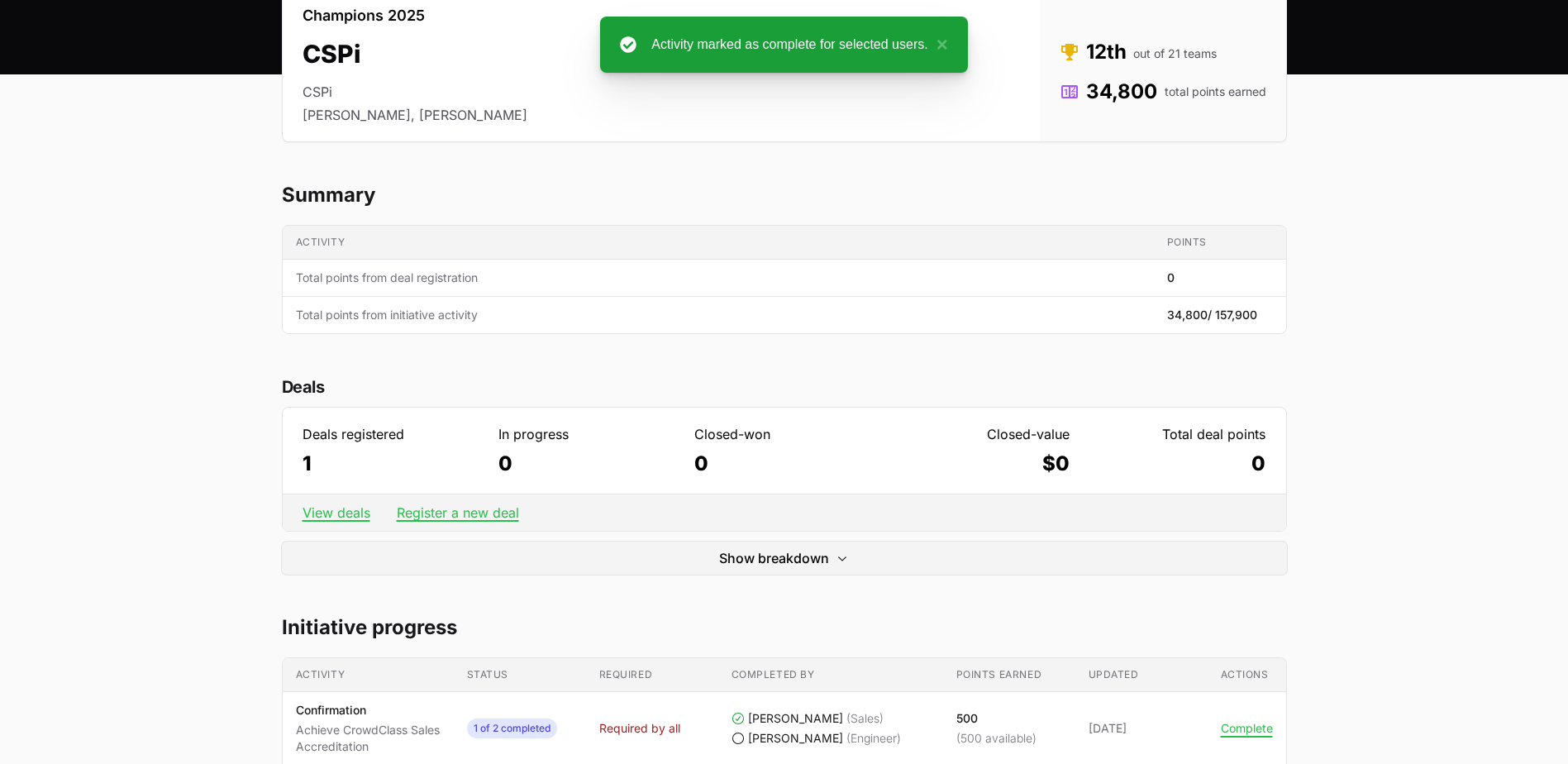
scroll to position [0, 0]
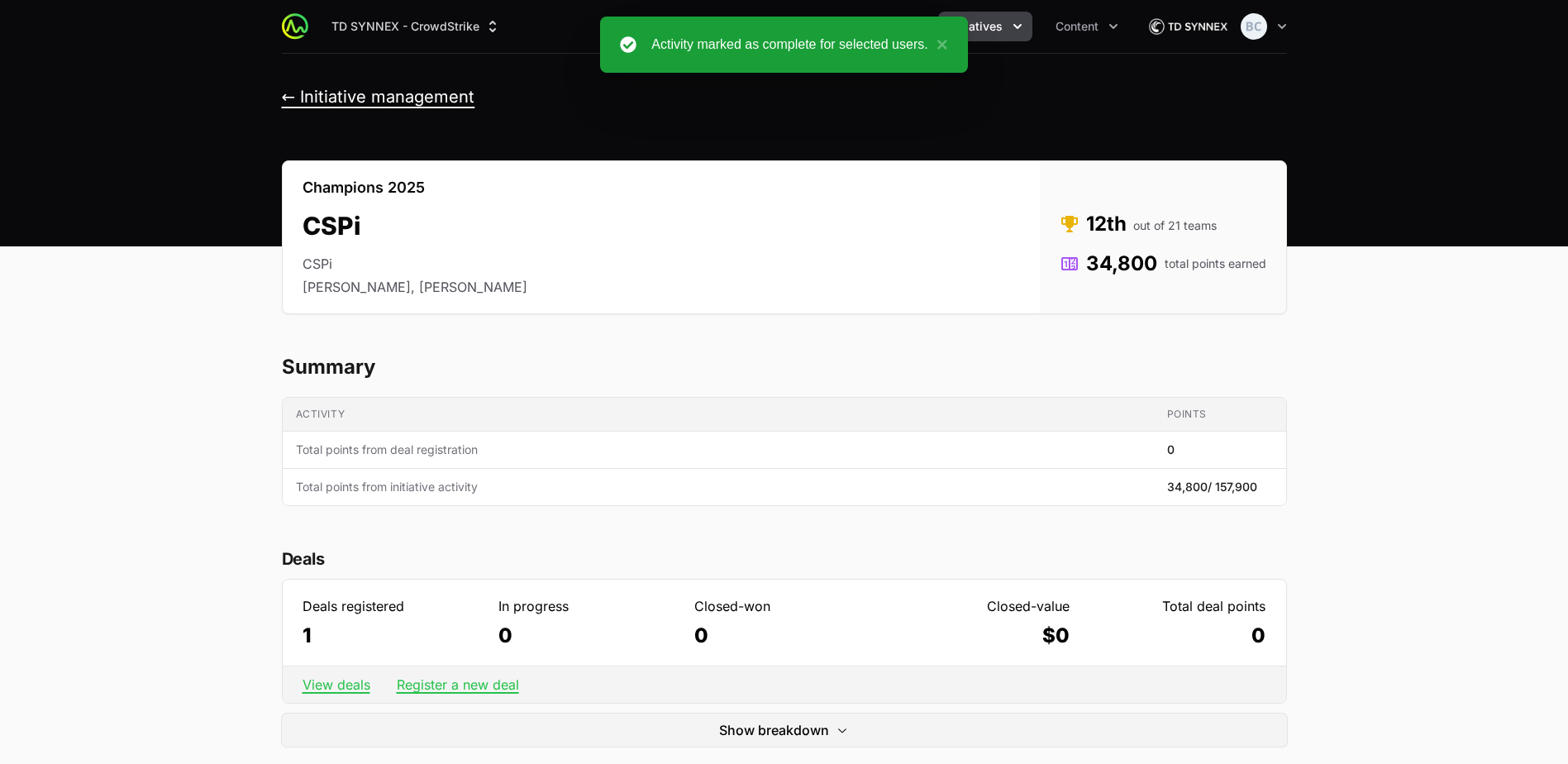
click at [373, 96] on button "← Initiative management" at bounding box center [379, 97] width 193 height 21
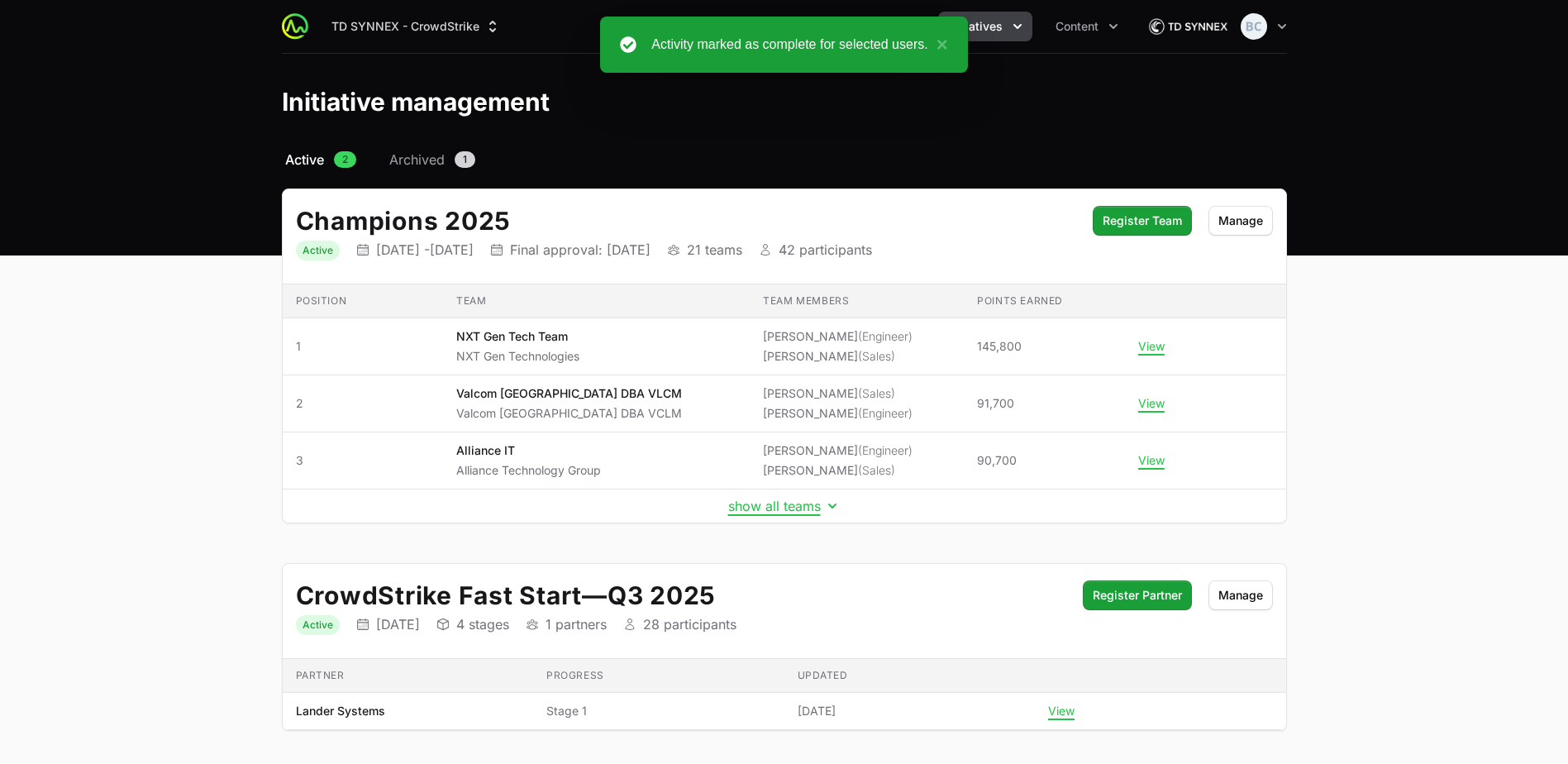
click at [772, 514] on td "show all teams" at bounding box center [784, 507] width 1004 height 34
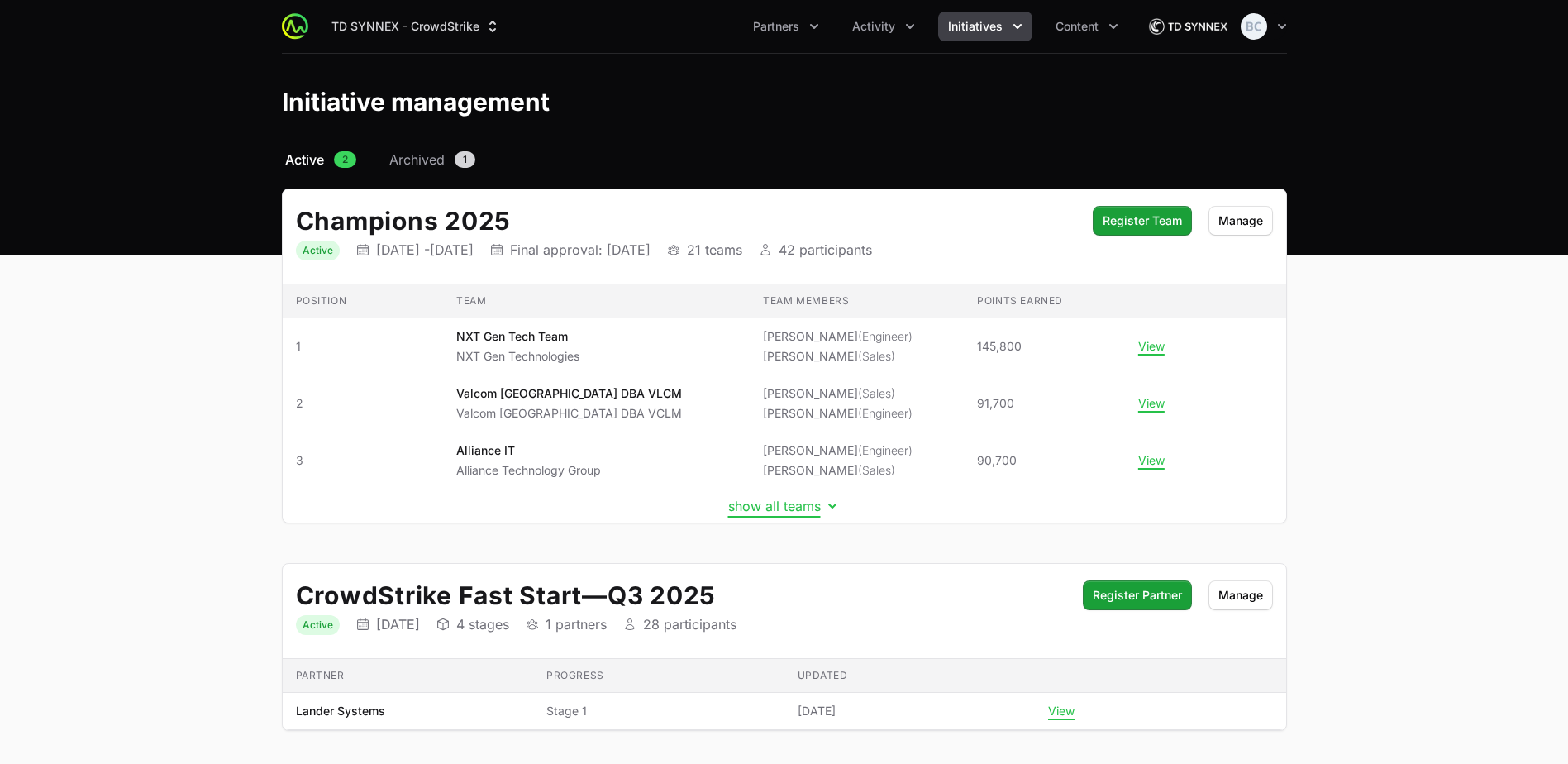
click at [768, 503] on button "show all teams" at bounding box center [785, 507] width 113 height 17
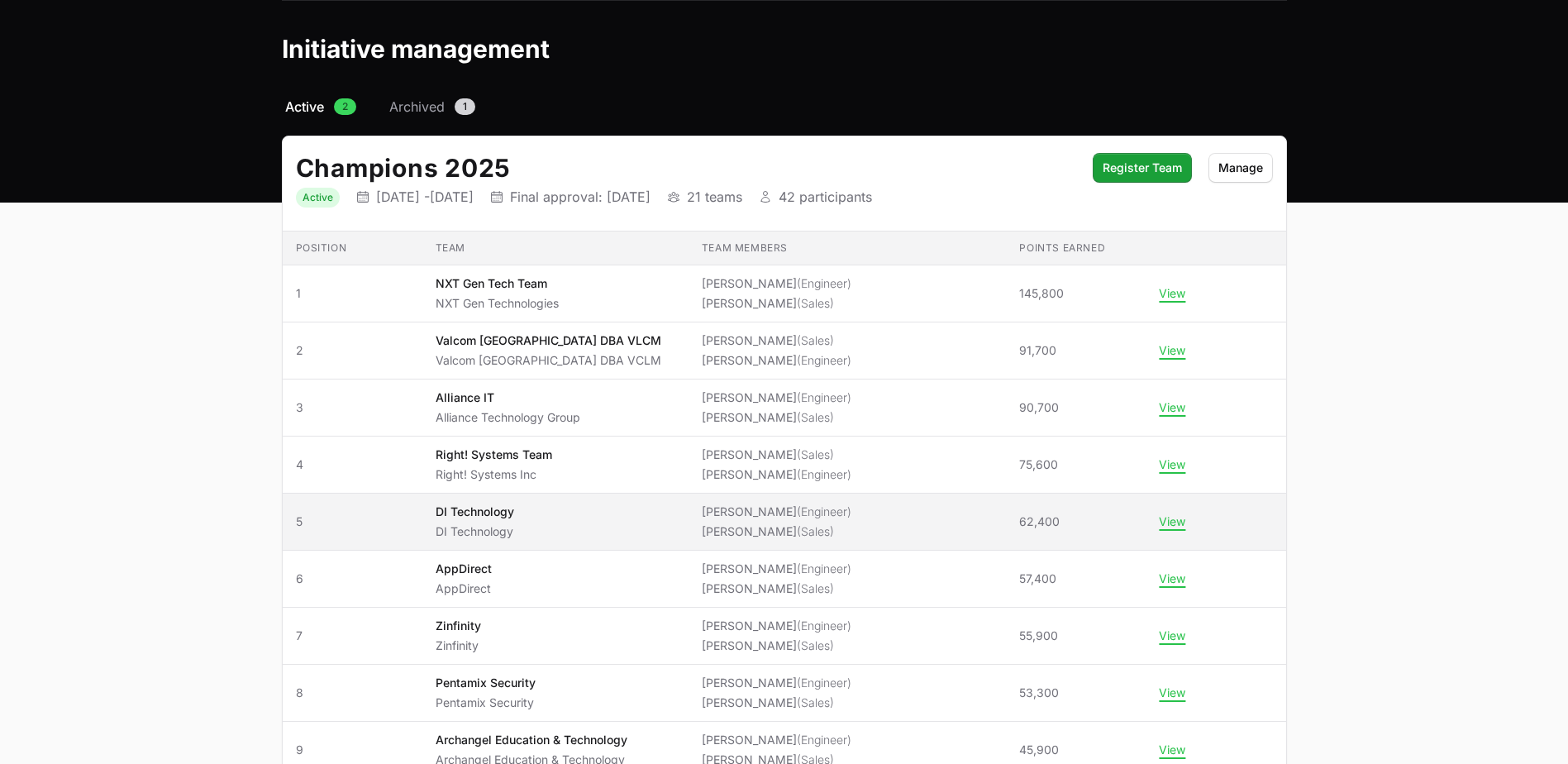
scroll to position [82, 0]
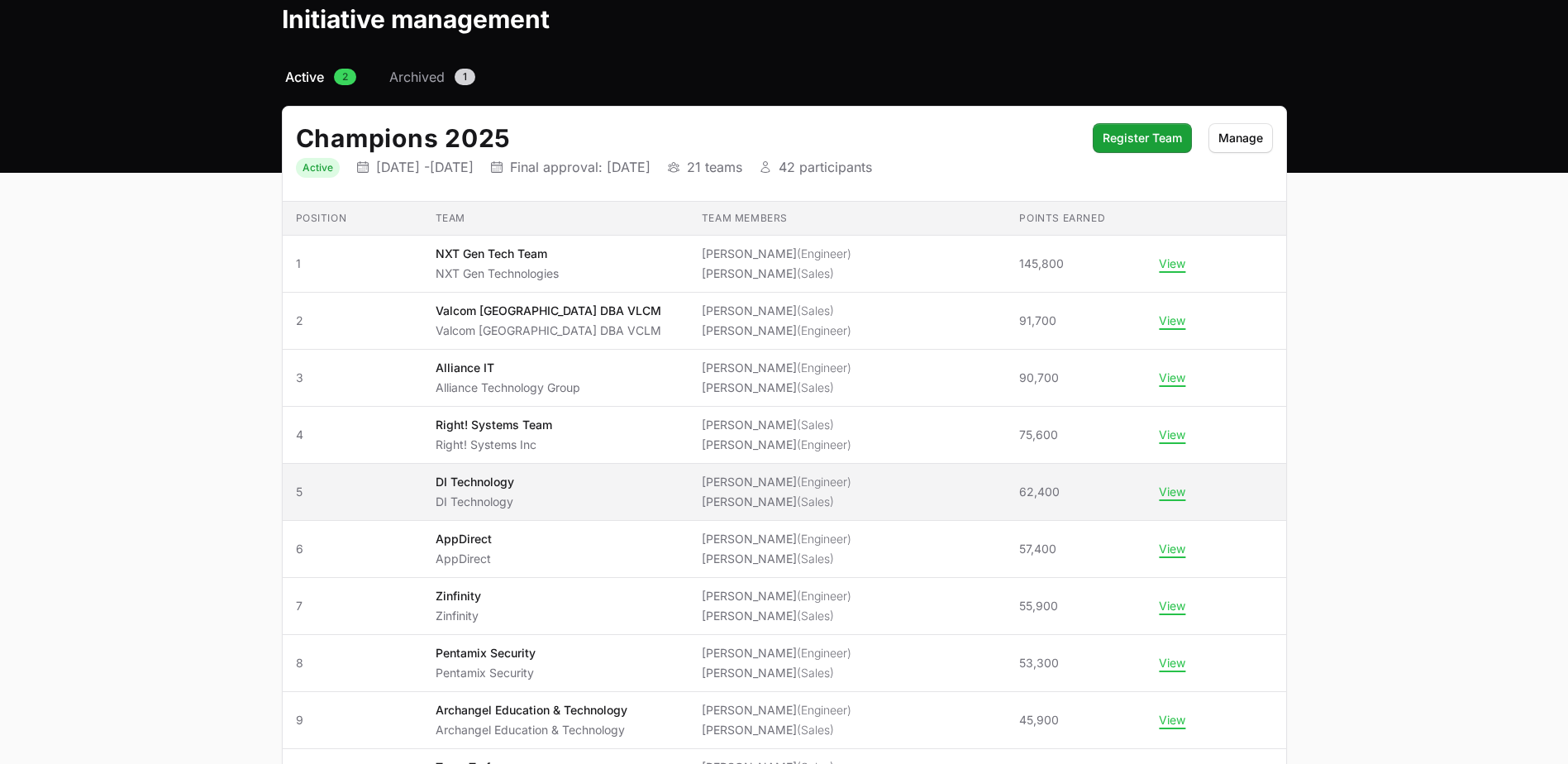
click at [805, 498] on span "(Sales)" at bounding box center [815, 501] width 37 height 14
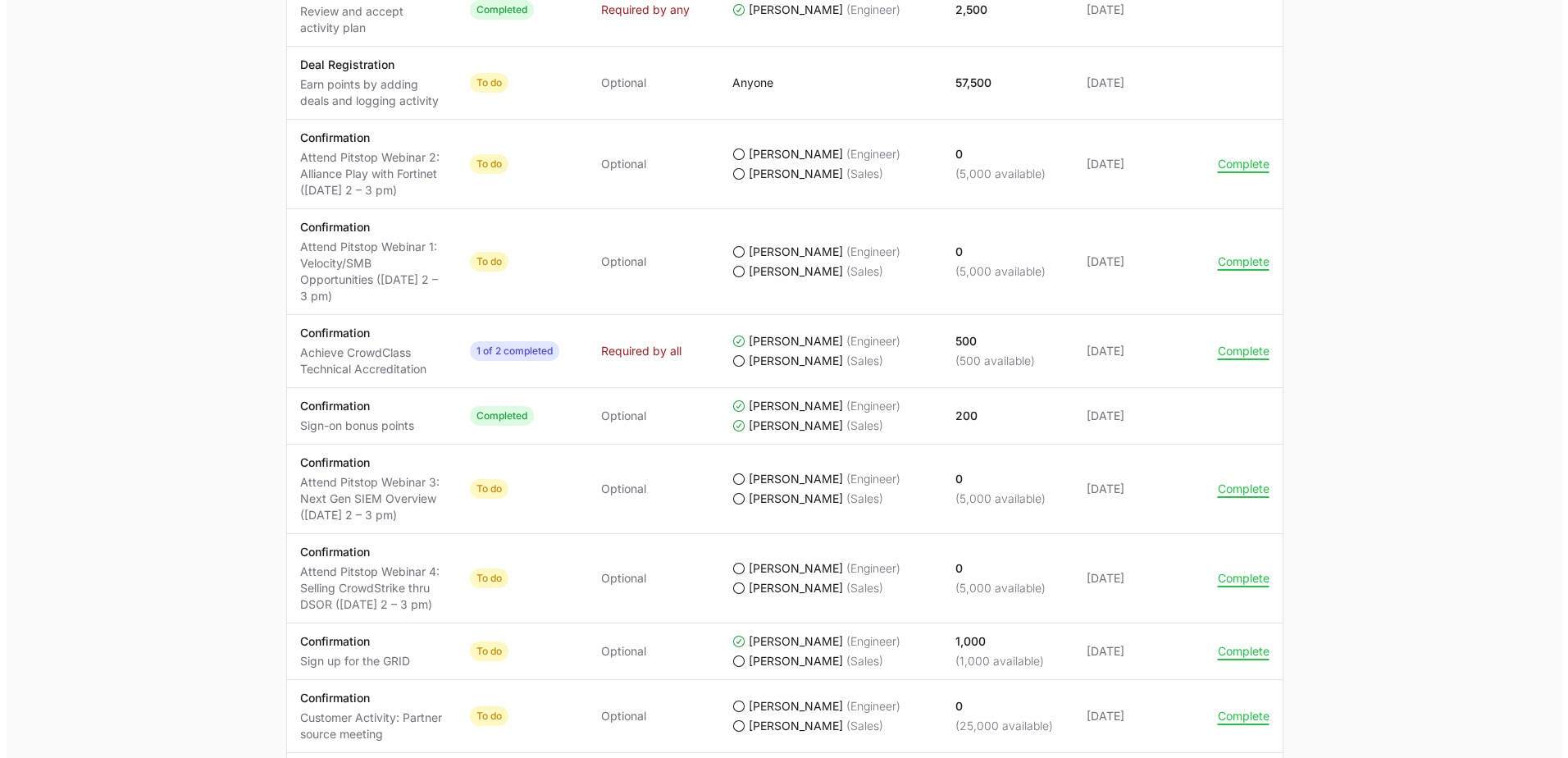
scroll to position [984, 0]
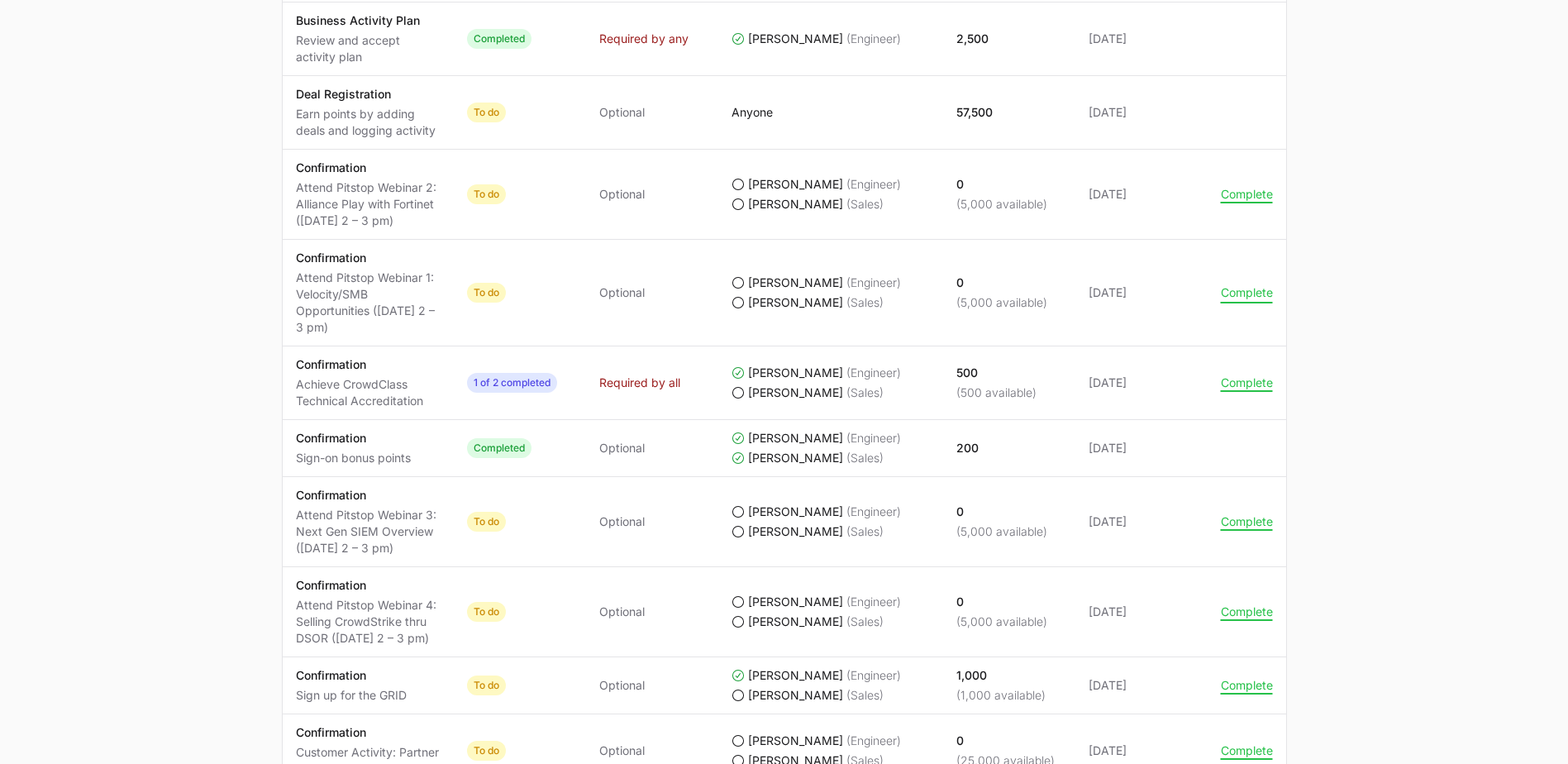
click at [1232, 293] on button "Complete" at bounding box center [1248, 293] width 52 height 15
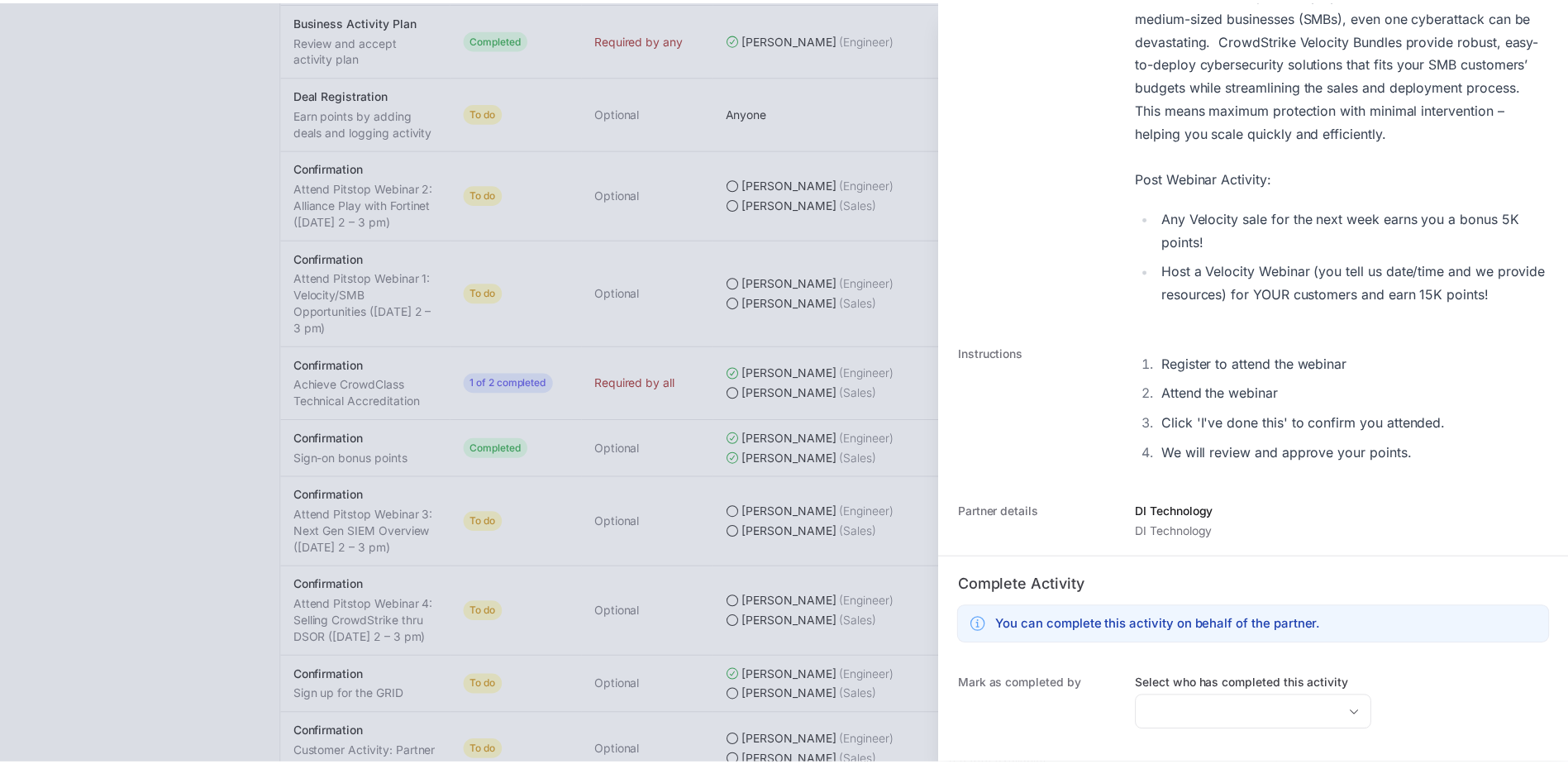
scroll to position [464, 0]
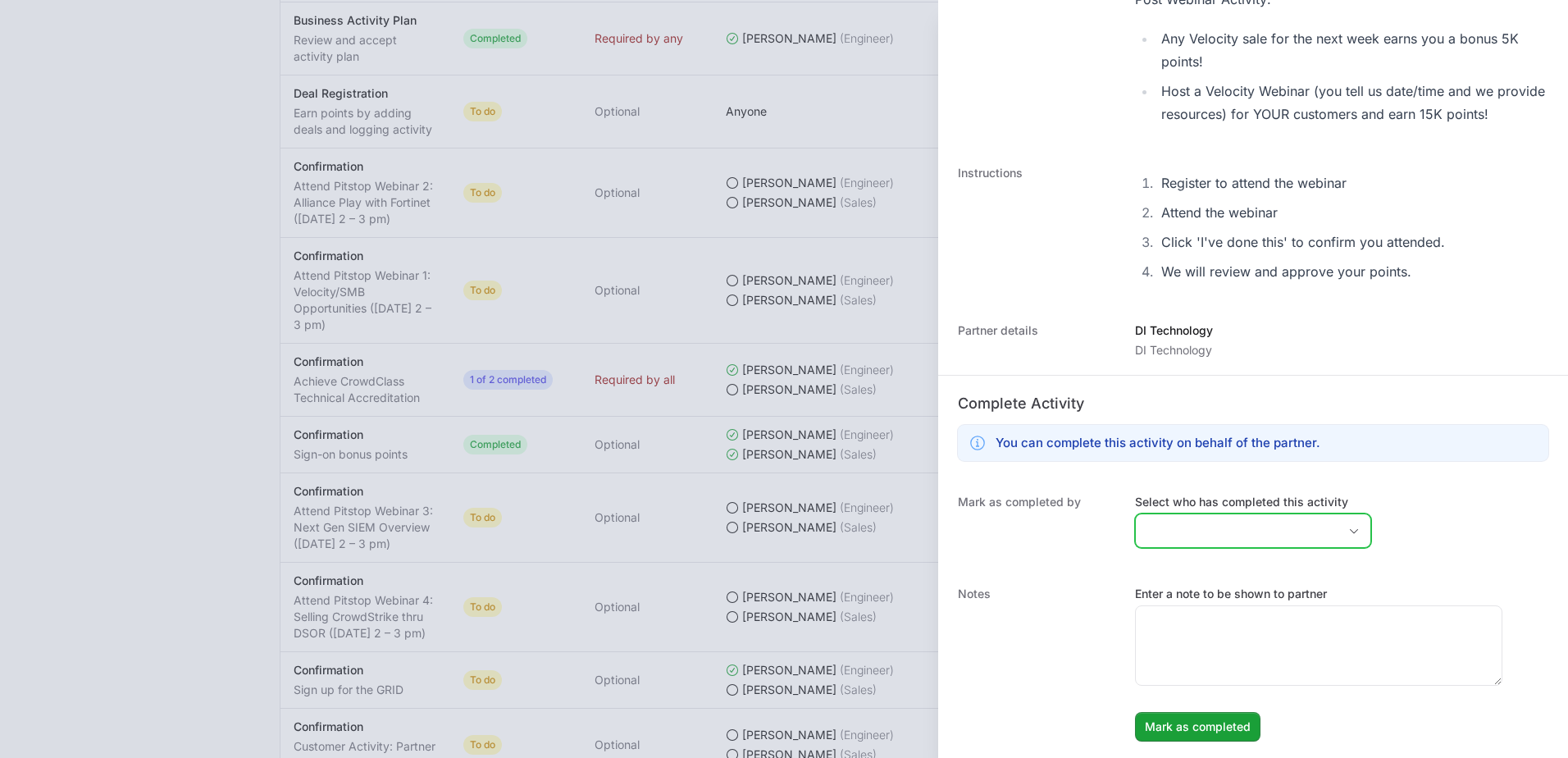
click at [1242, 528] on input "Select who has completed this activity" at bounding box center [1237, 530] width 202 height 33
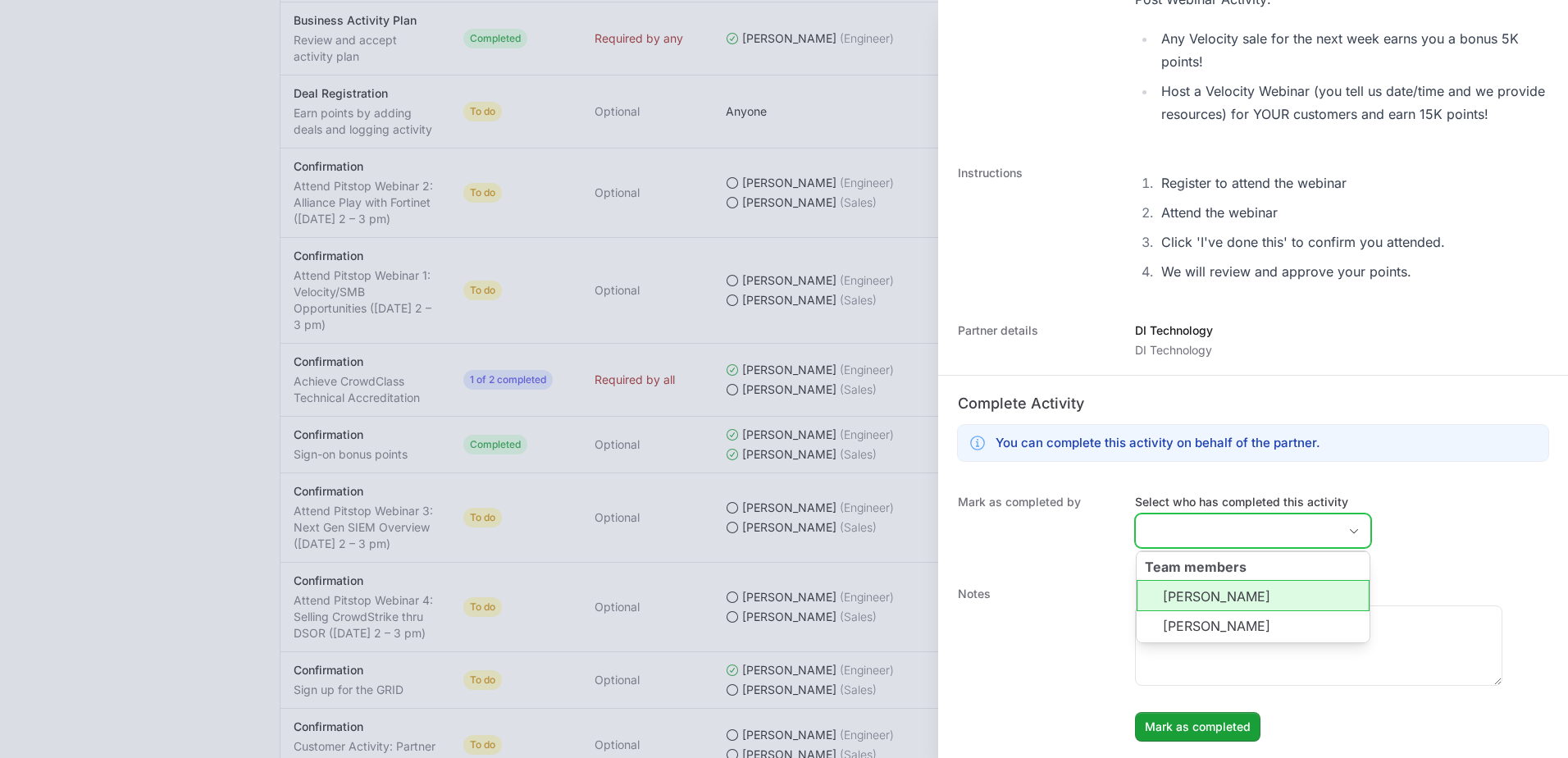
click at [1227, 589] on li "[PERSON_NAME]" at bounding box center [1253, 595] width 233 height 31
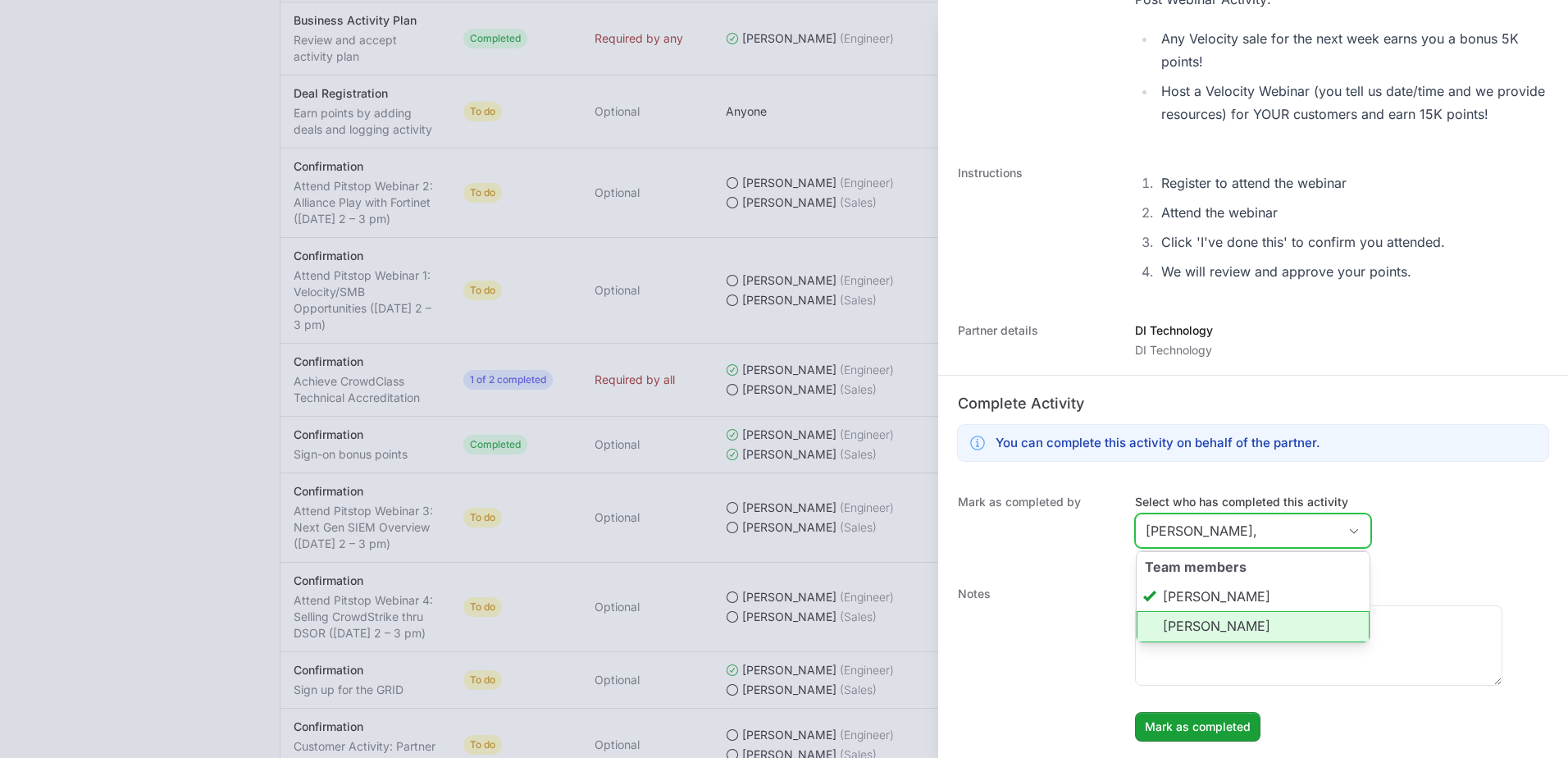
click at [1229, 620] on li "[PERSON_NAME]" at bounding box center [1253, 626] width 233 height 31
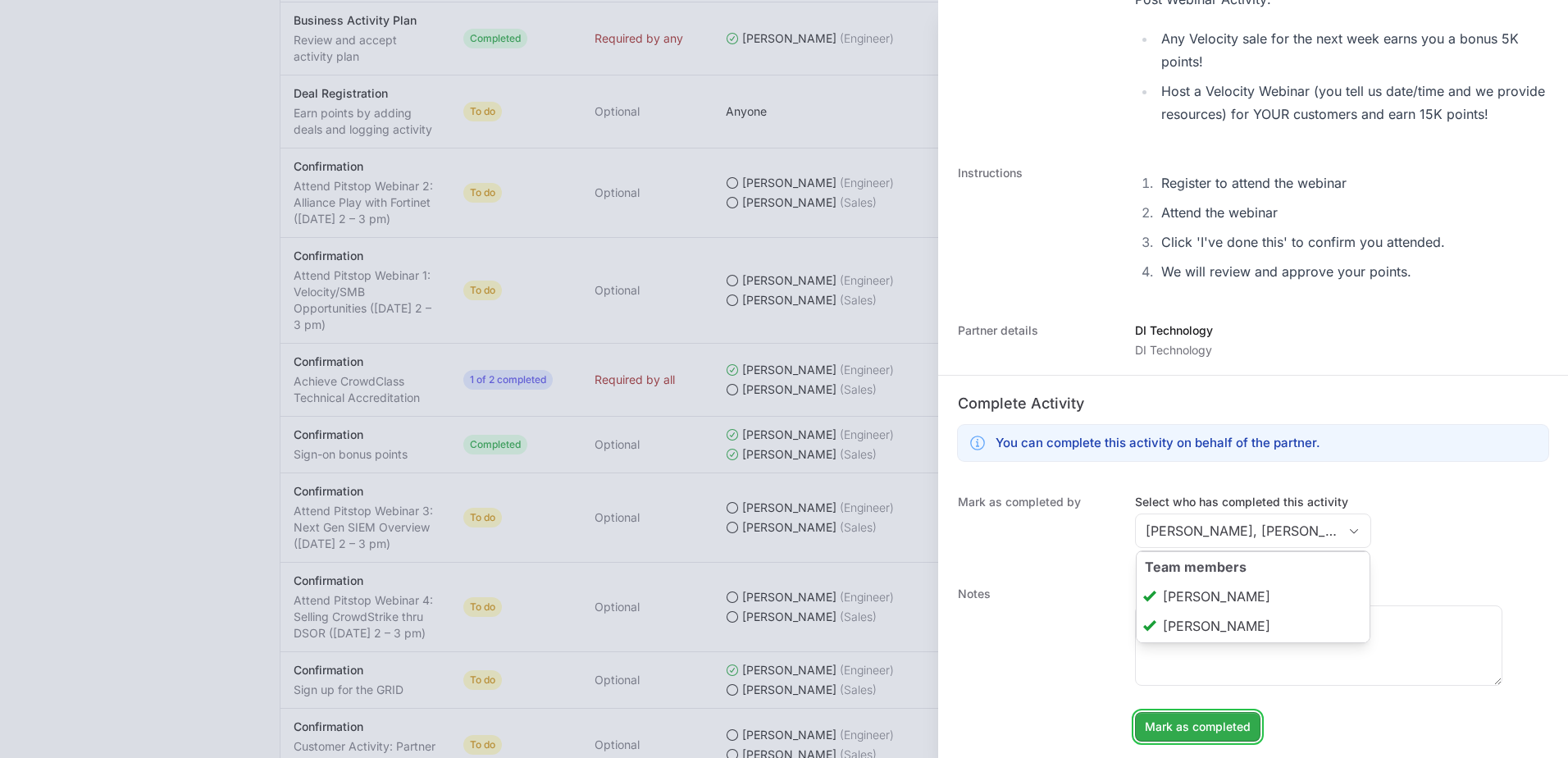
type input "[PERSON_NAME], [PERSON_NAME]"
click at [1208, 732] on span "Mark as completed" at bounding box center [1197, 727] width 106 height 20
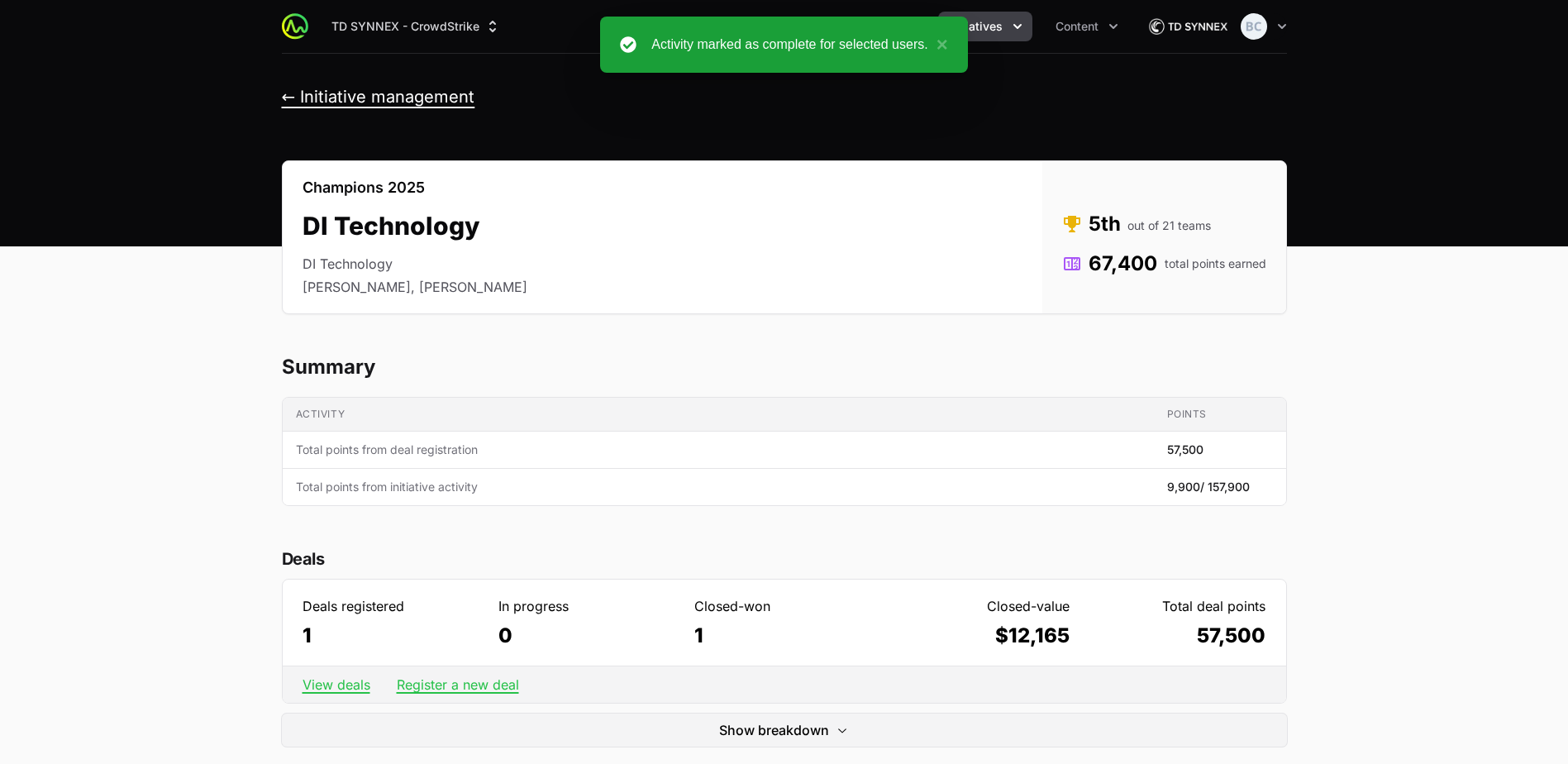
click at [322, 99] on button "← Initiative management" at bounding box center [379, 97] width 193 height 21
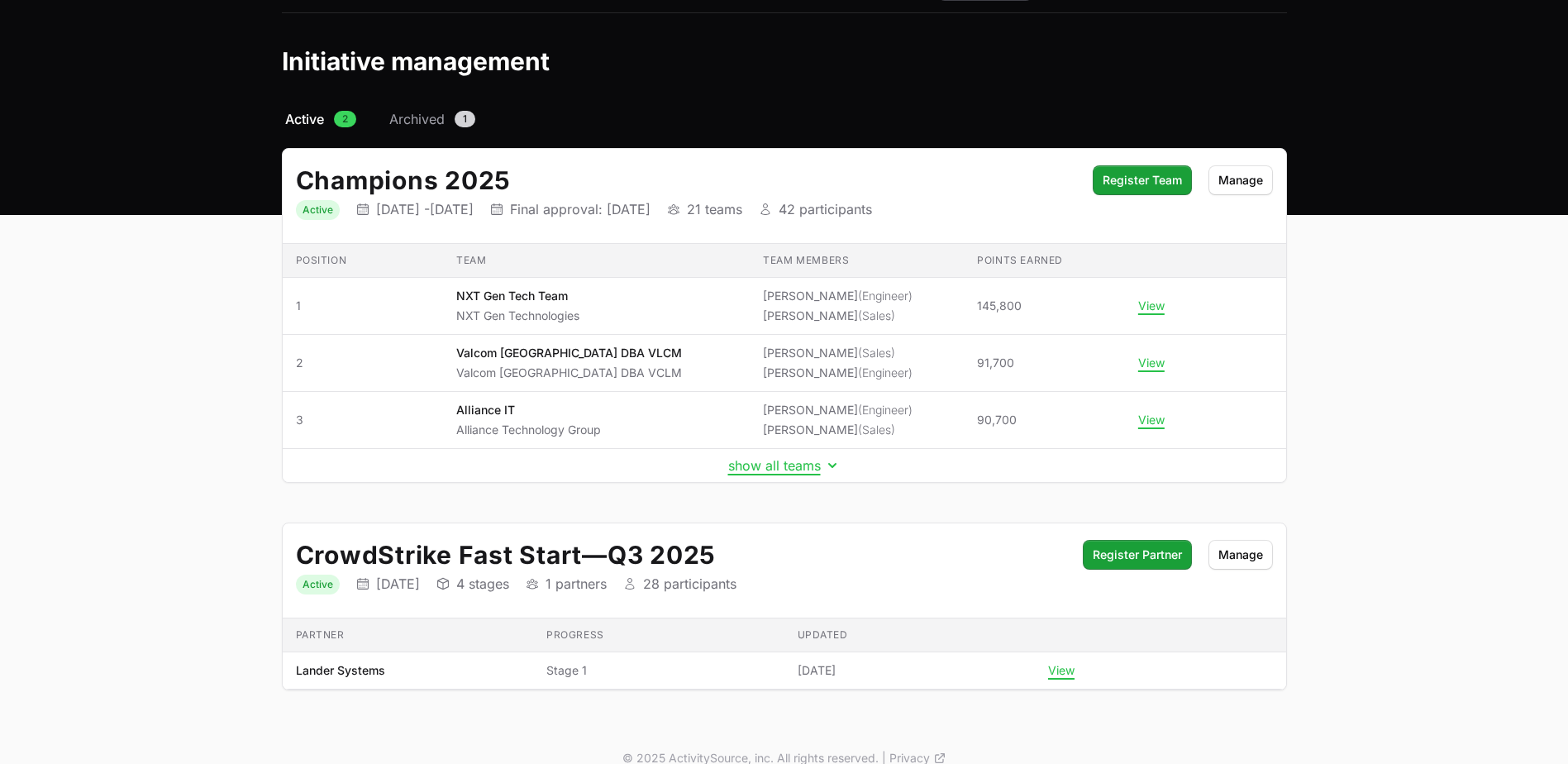
scroll to position [63, 0]
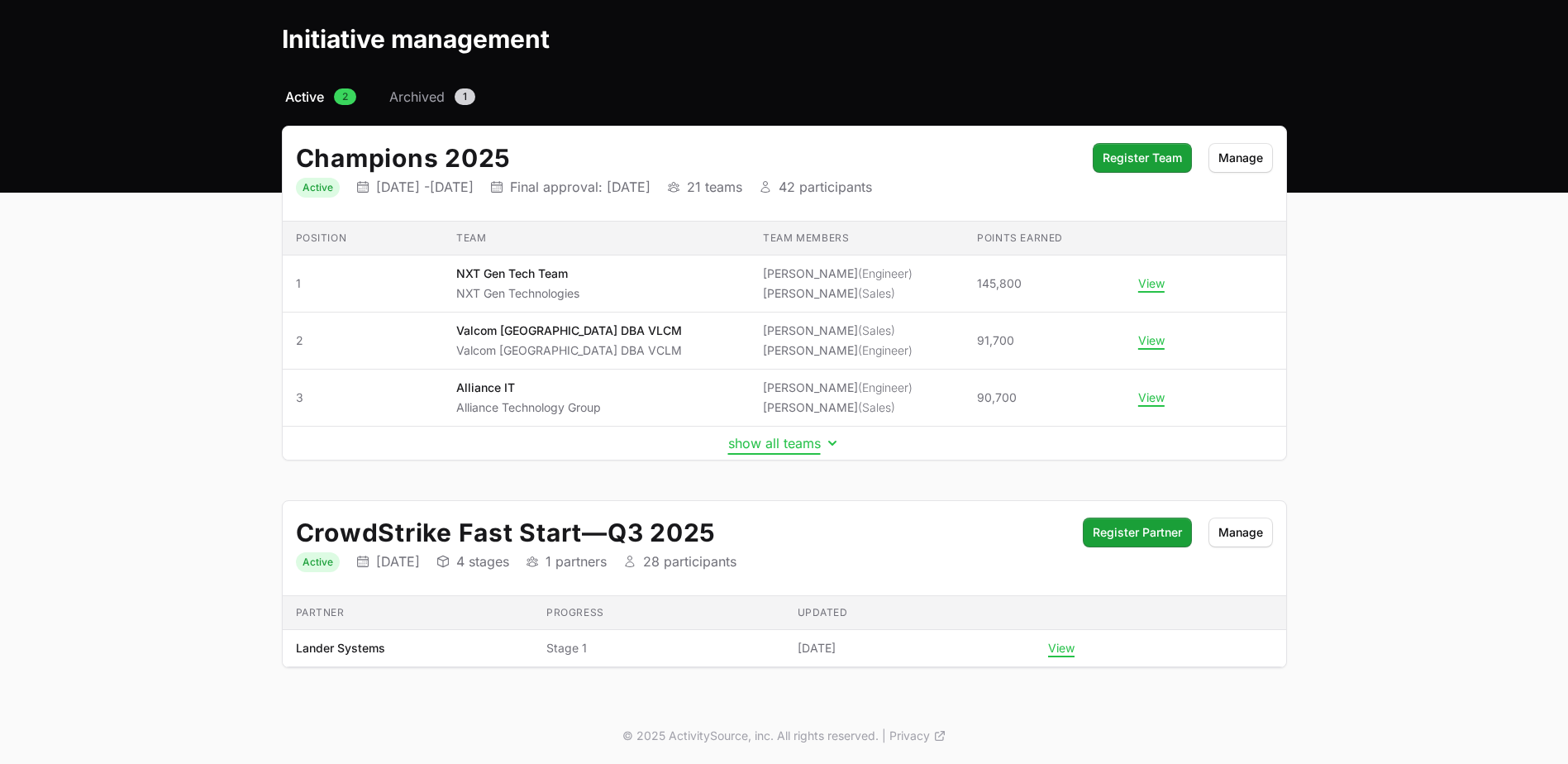
click at [765, 445] on button "show all teams" at bounding box center [785, 443] width 113 height 17
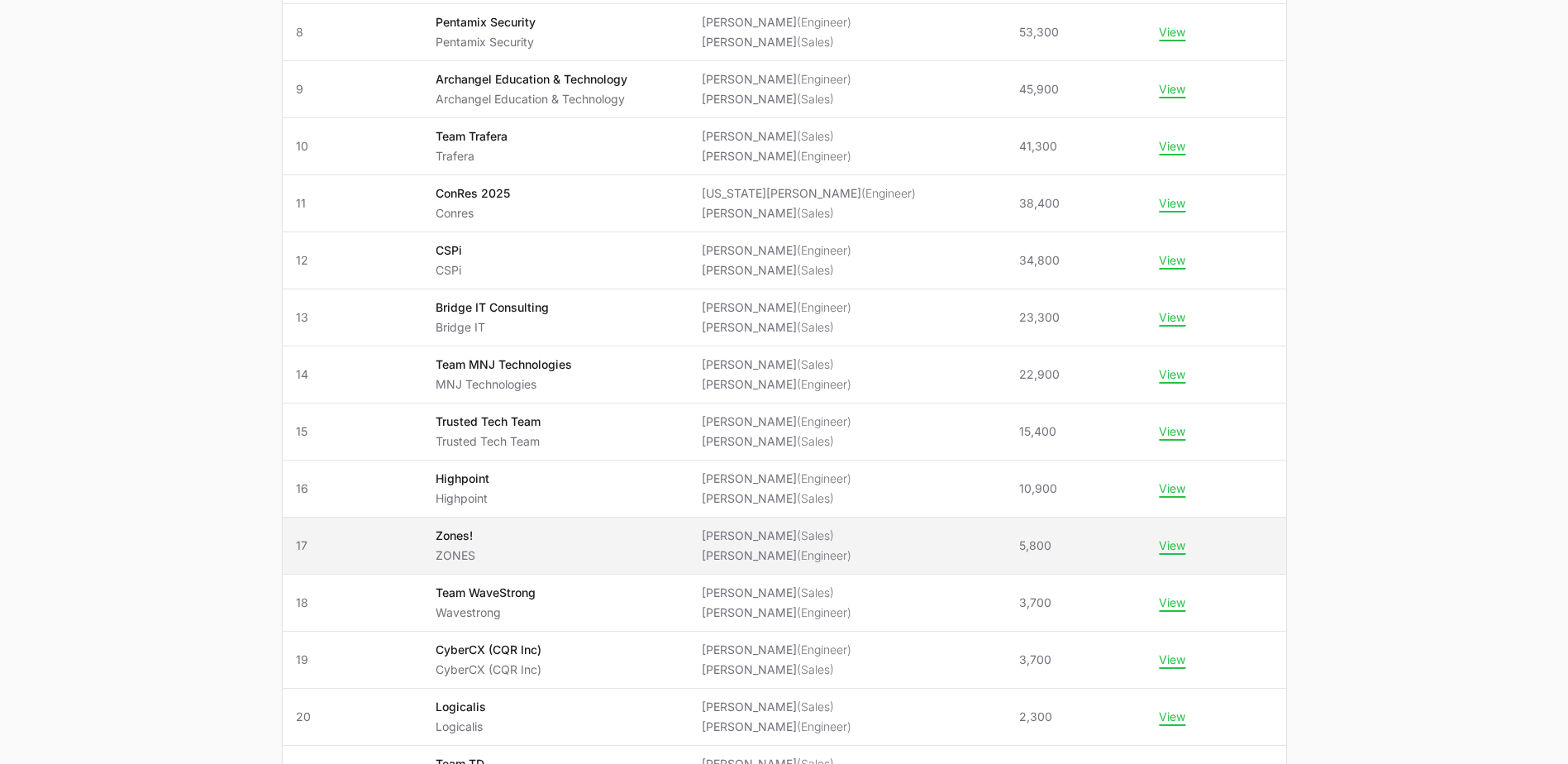
scroll to position [724, 0]
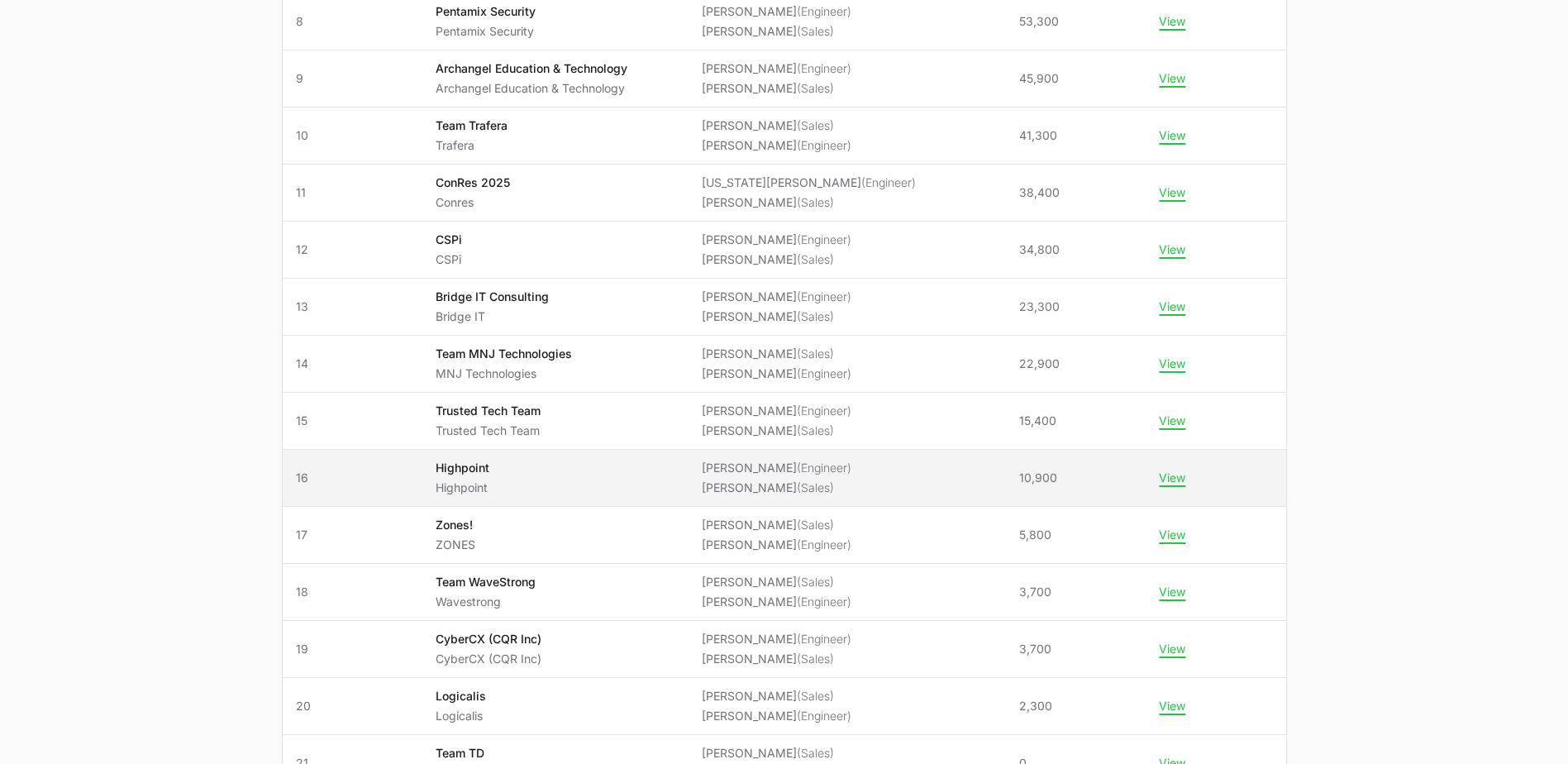
click at [675, 483] on span "Highpoint Highpoint" at bounding box center [555, 477] width 240 height 36
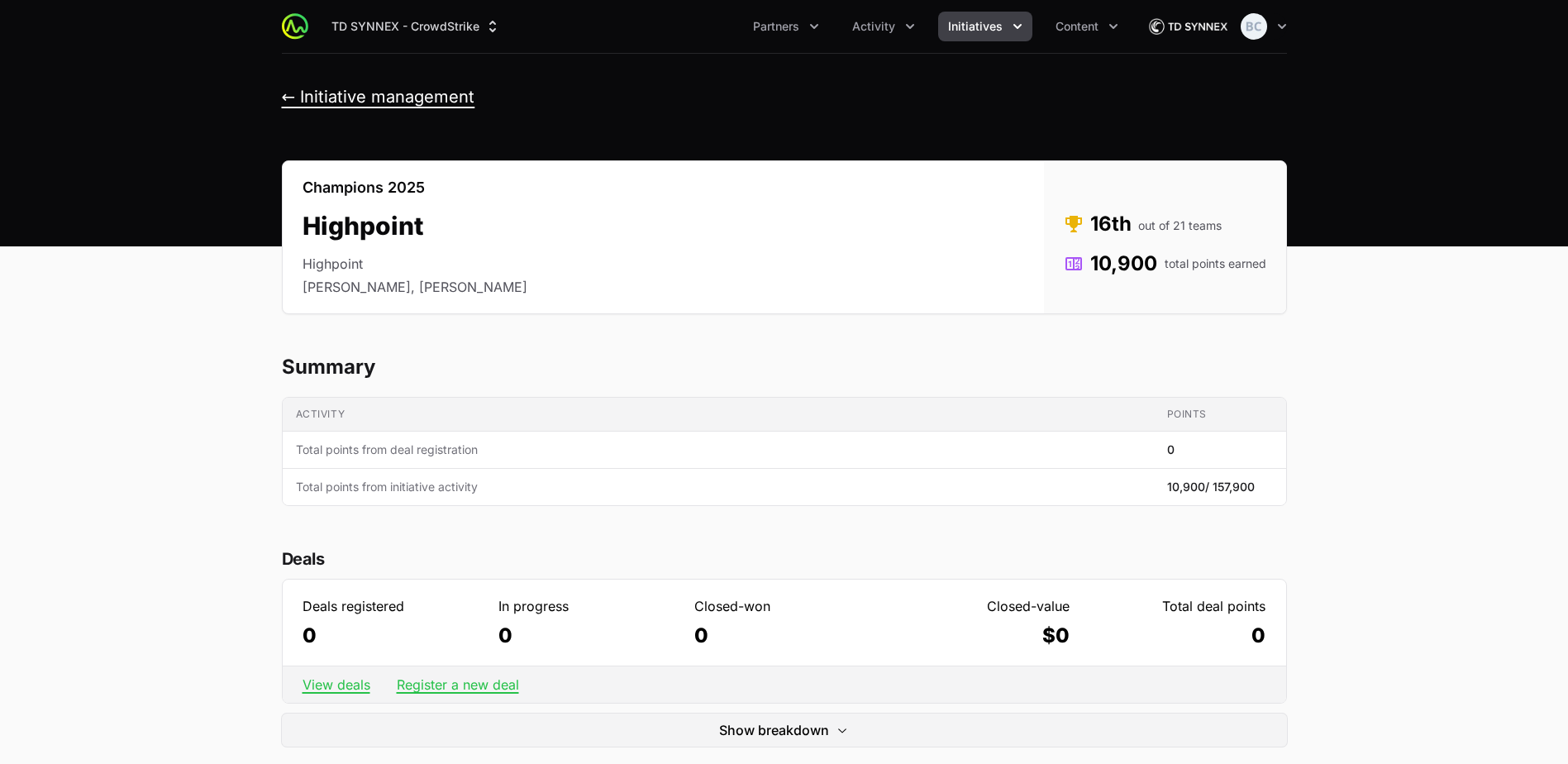
click at [346, 93] on button "← Initiative management" at bounding box center [379, 97] width 193 height 21
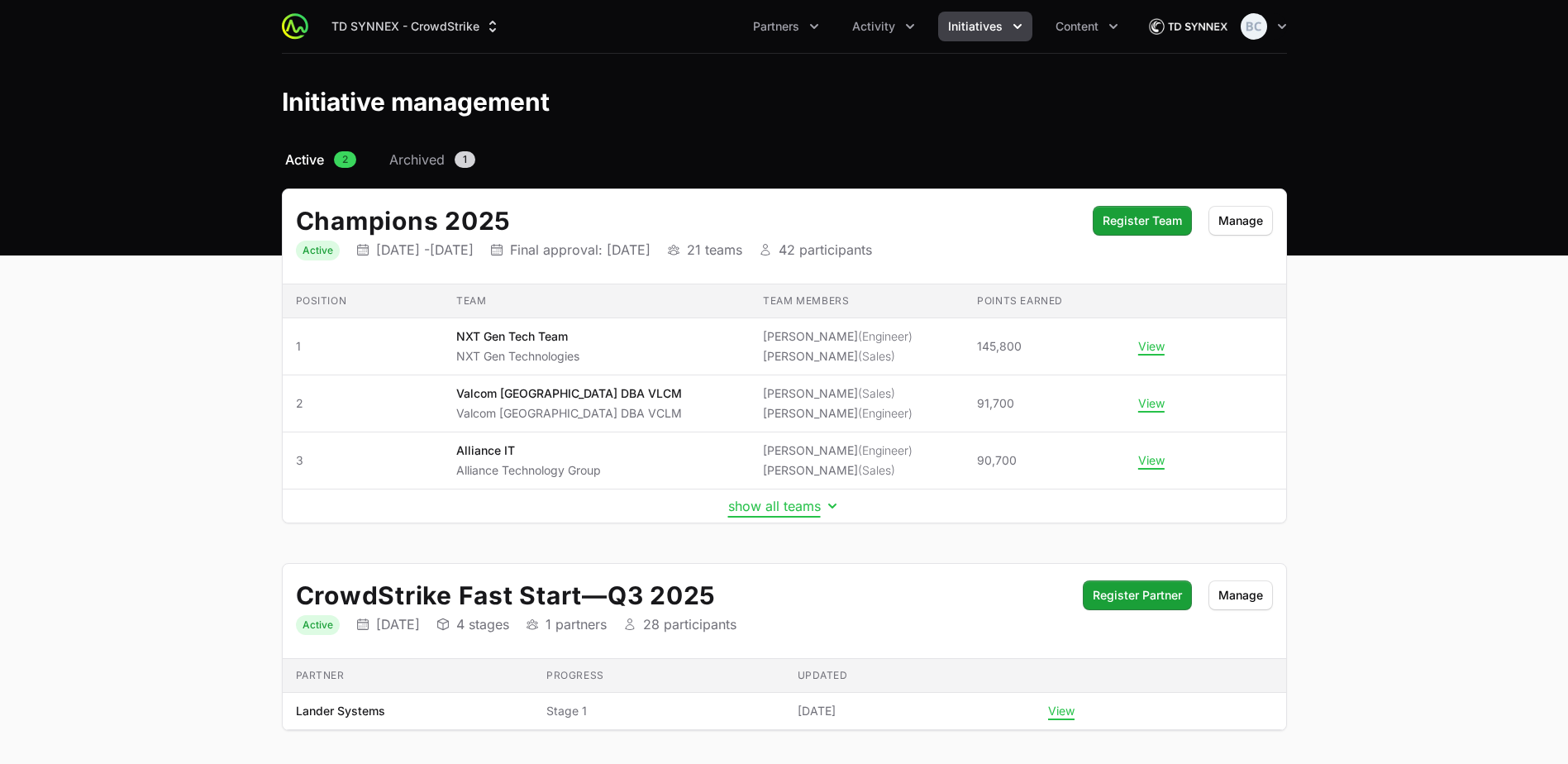
click at [743, 509] on button "show all teams" at bounding box center [785, 507] width 113 height 17
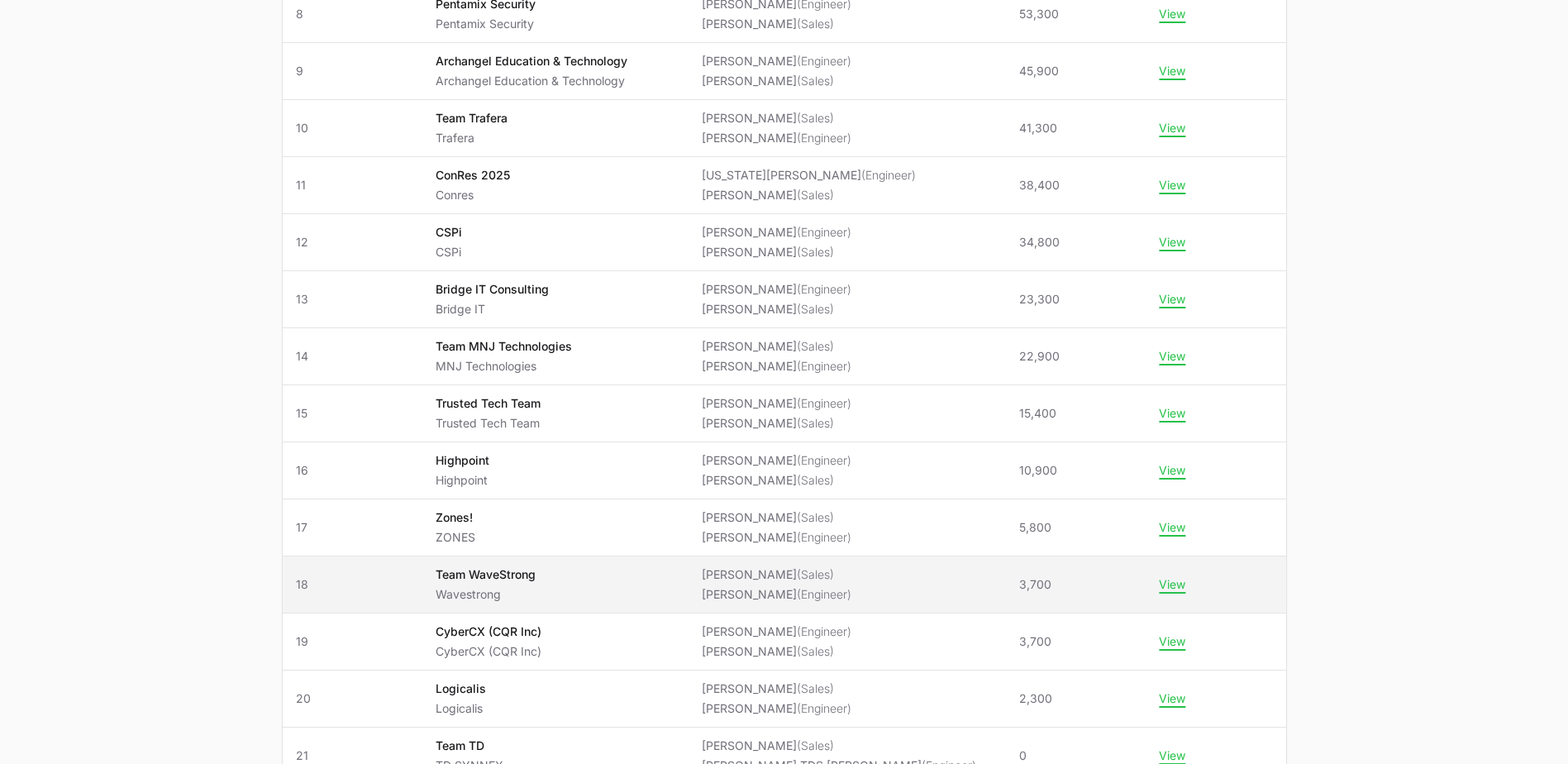
scroll to position [910, 0]
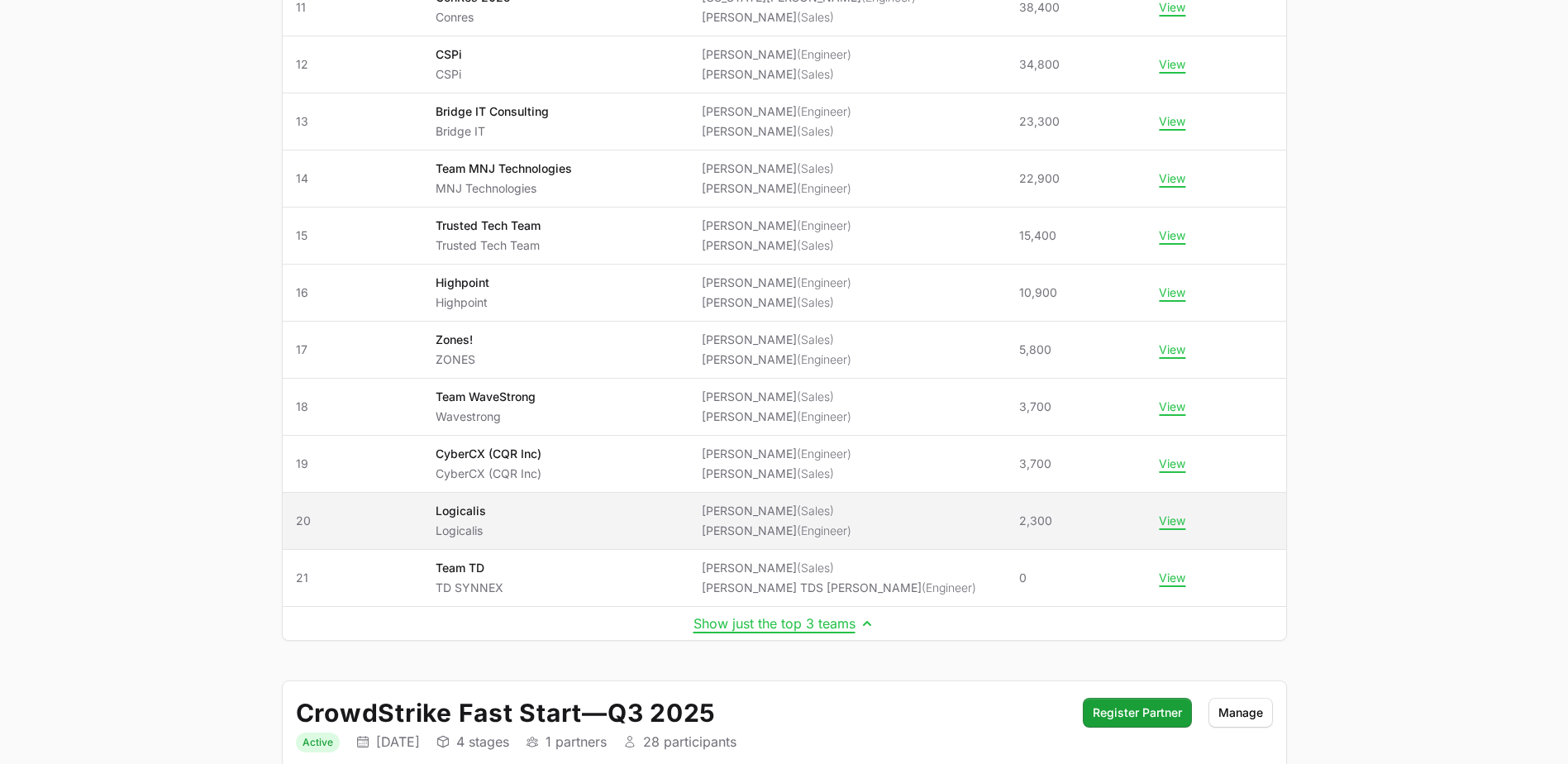
click at [675, 528] on span "Logicalis Logicalis" at bounding box center [555, 521] width 240 height 36
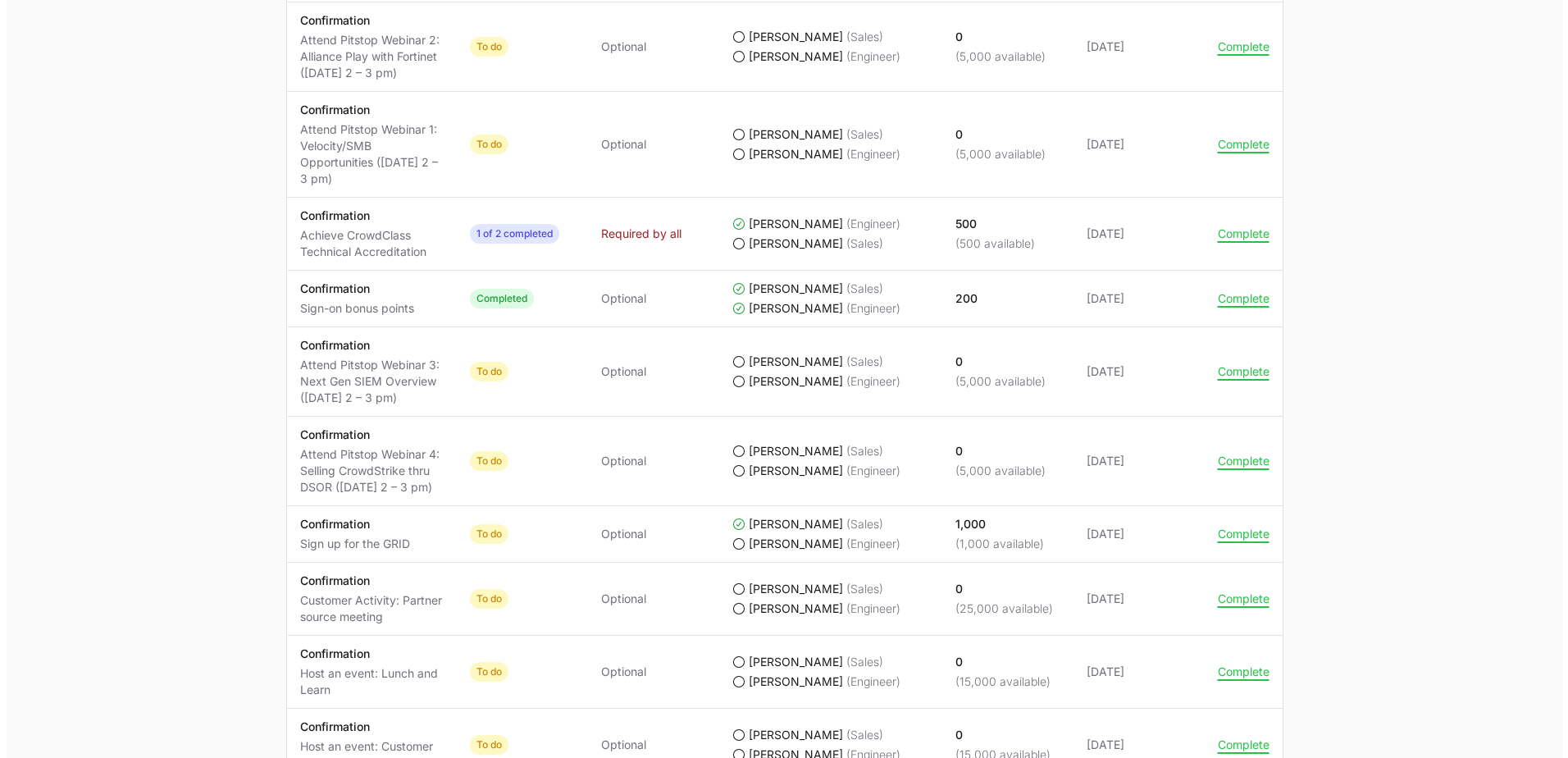
scroll to position [1129, 0]
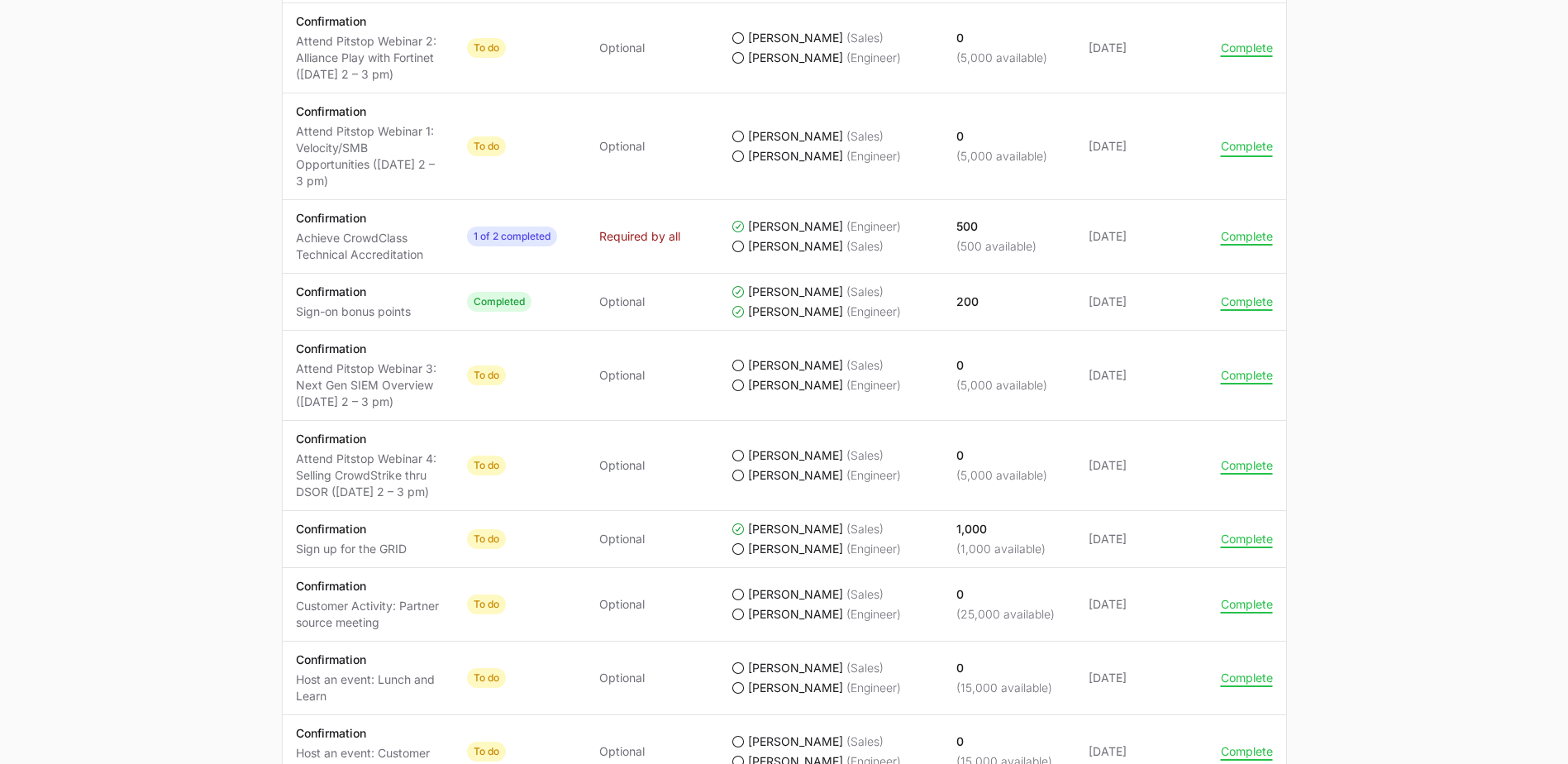
click at [1261, 151] on button "Complete" at bounding box center [1248, 146] width 52 height 15
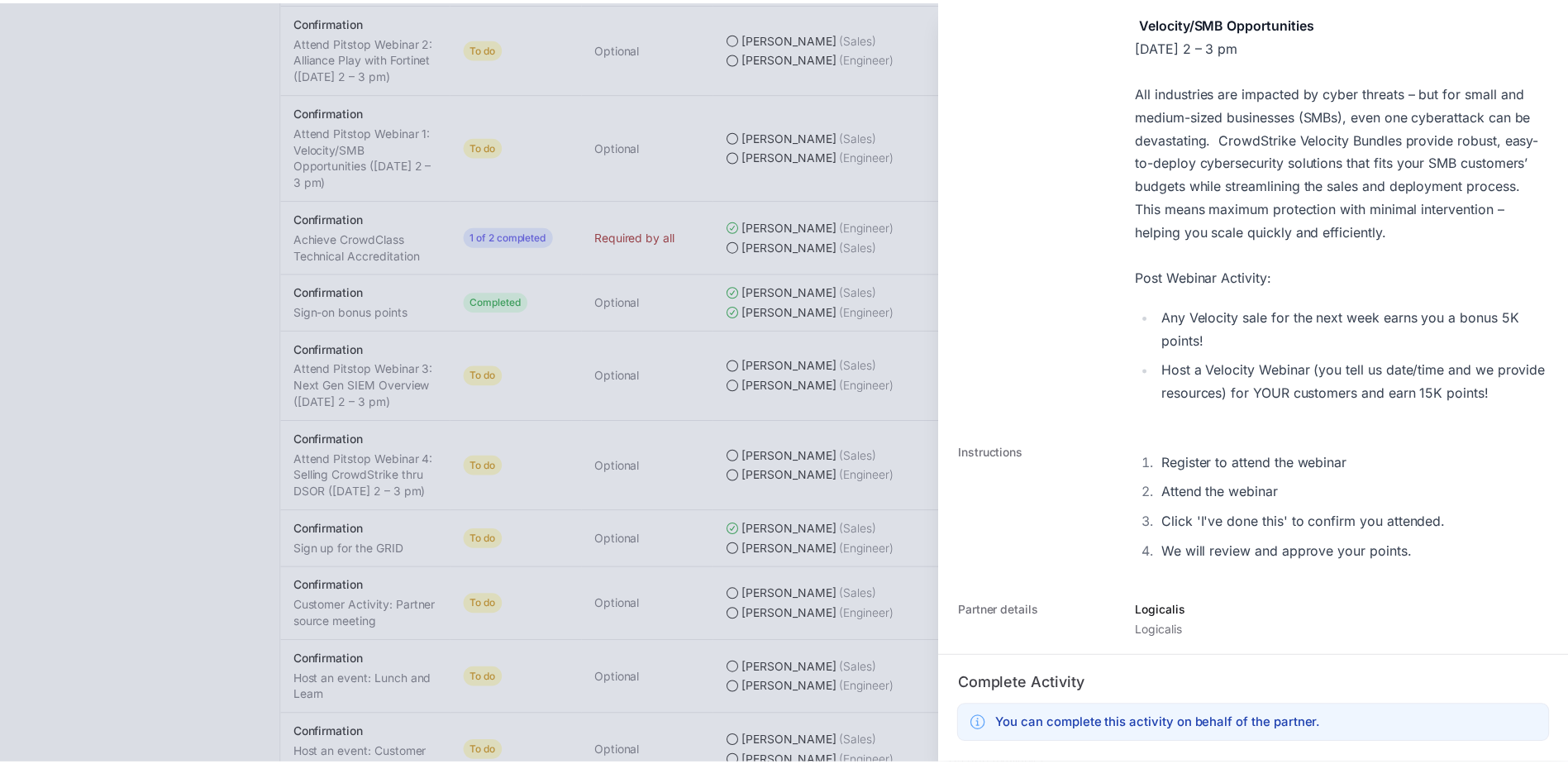
scroll to position [464, 0]
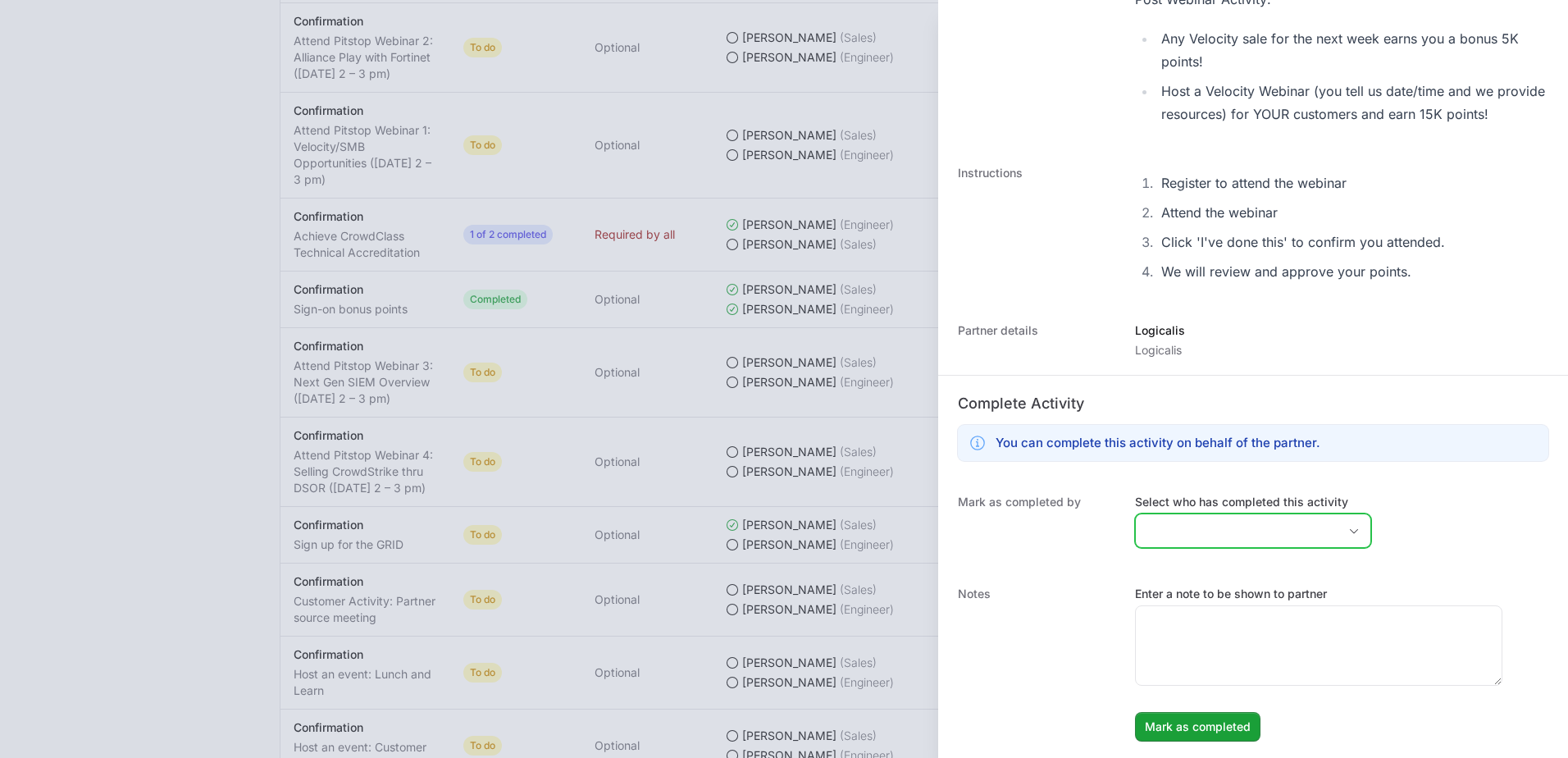
click at [1233, 531] on input "Select who has completed this activity" at bounding box center [1237, 530] width 202 height 33
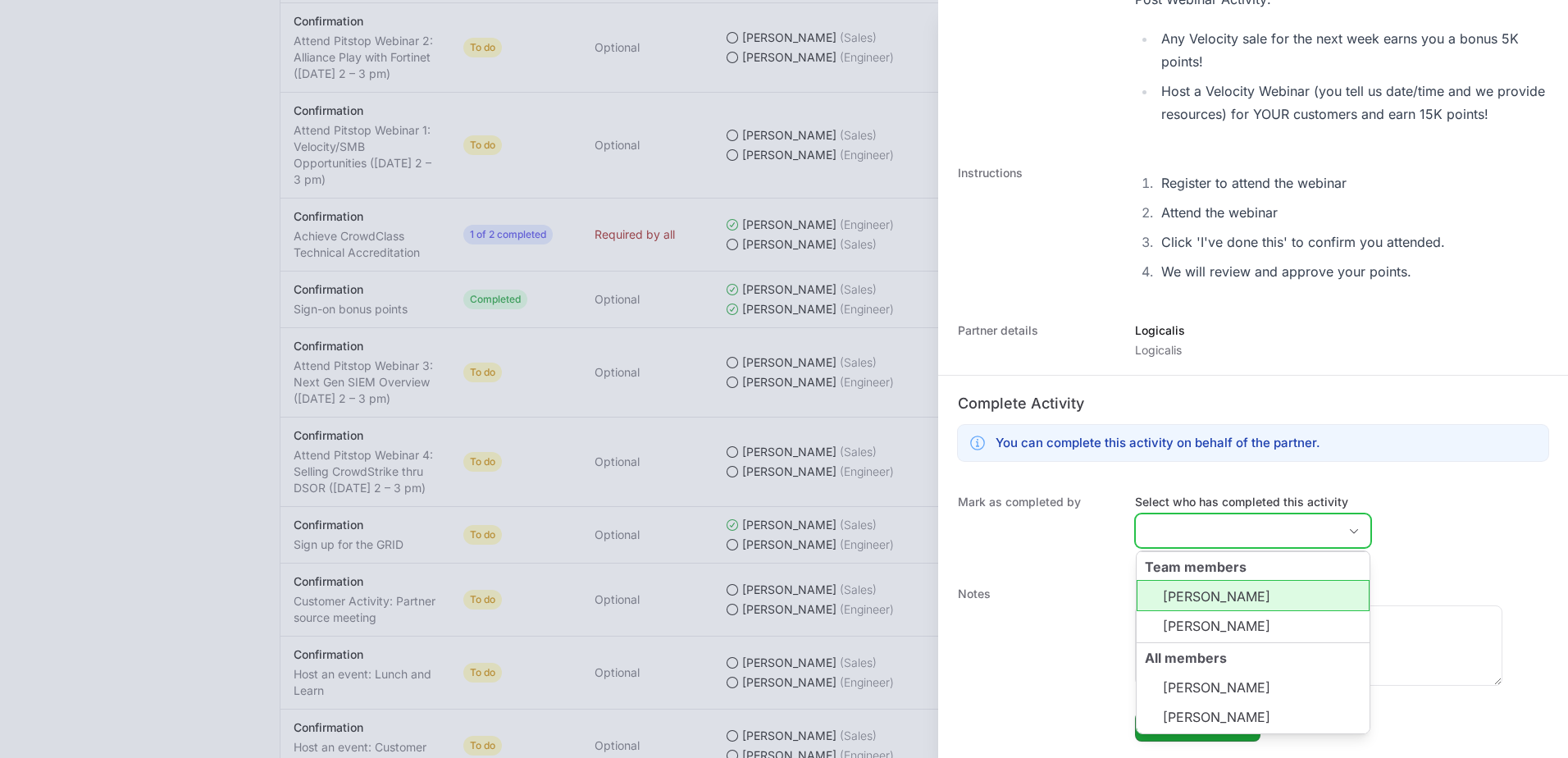
click at [1227, 589] on li "[PERSON_NAME]" at bounding box center [1253, 595] width 233 height 31
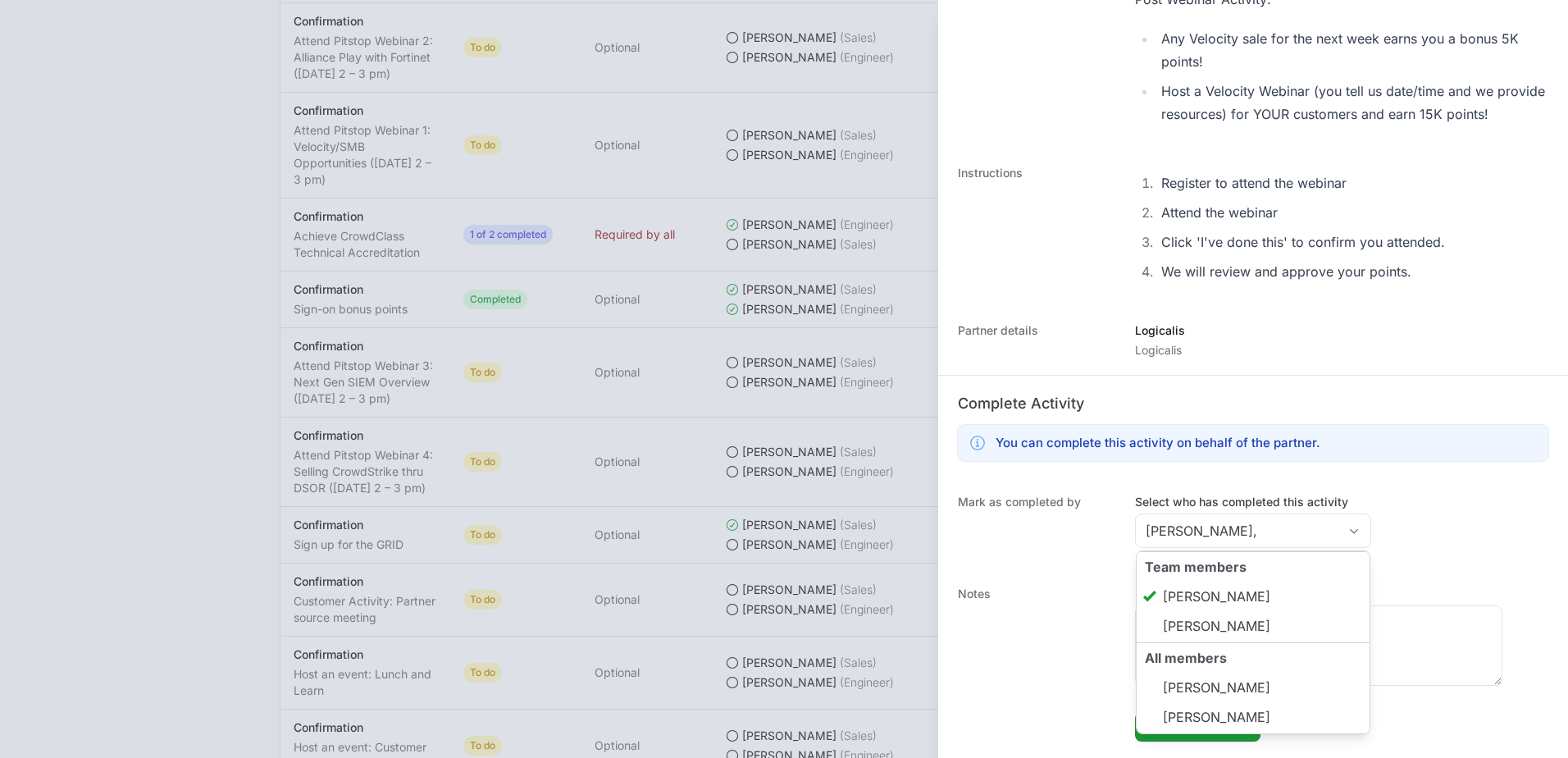
type input "[PERSON_NAME]"
click at [1042, 621] on dt "Notes" at bounding box center [1036, 664] width 158 height 156
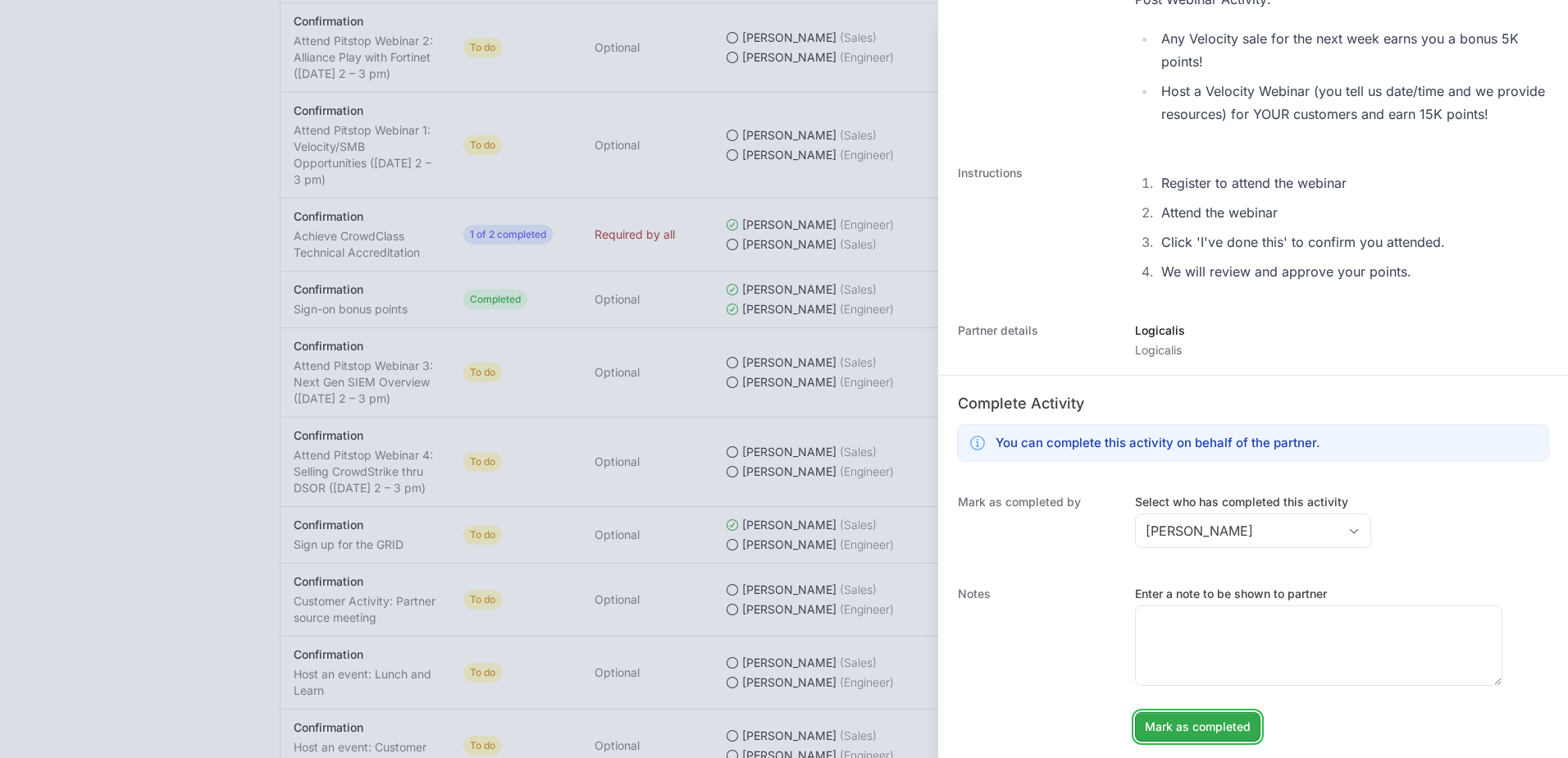
click at [1182, 735] on span "Mark as completed" at bounding box center [1197, 727] width 106 height 20
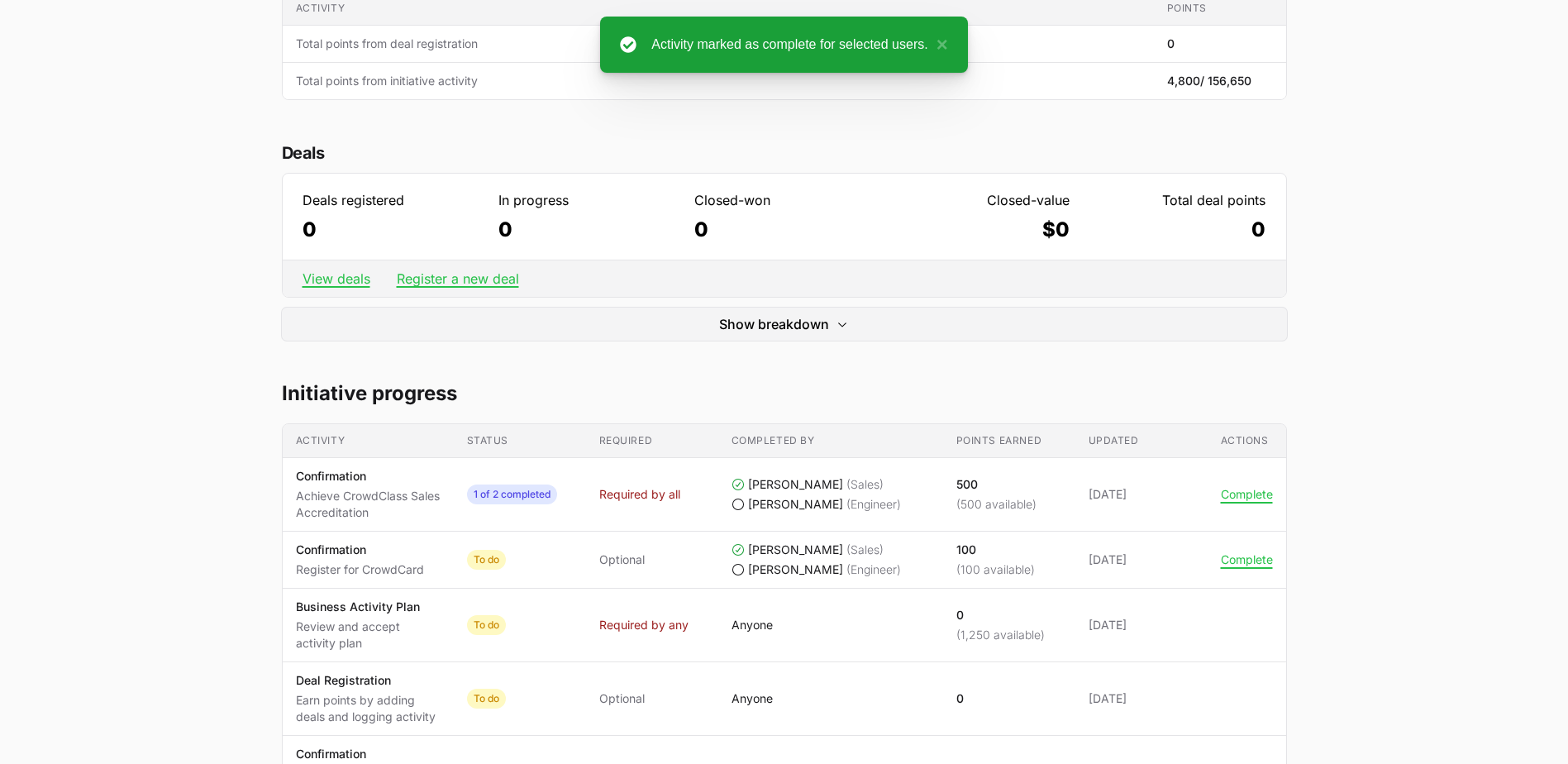
scroll to position [0, 0]
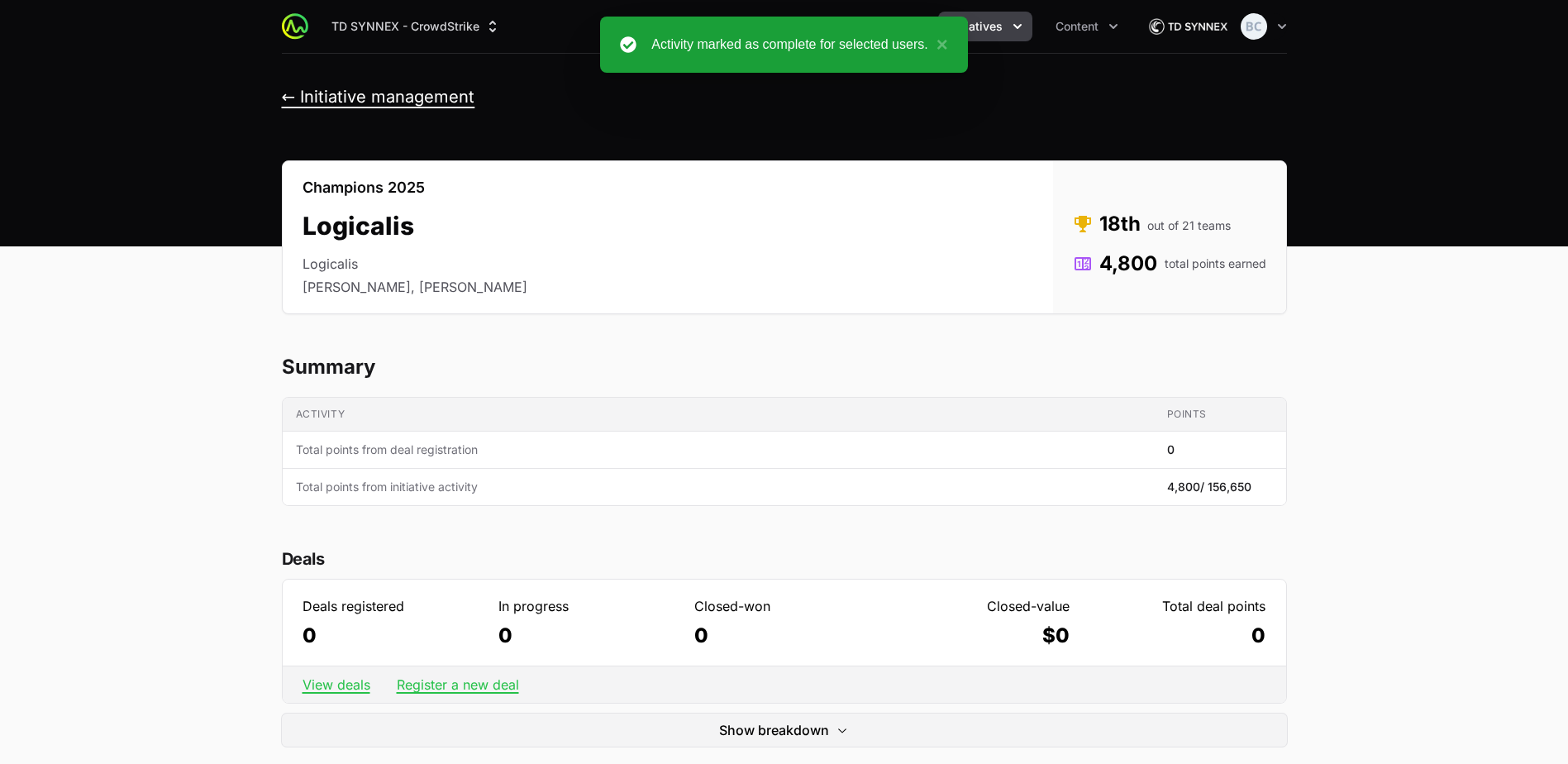
click at [385, 99] on button "← Initiative management" at bounding box center [379, 97] width 193 height 21
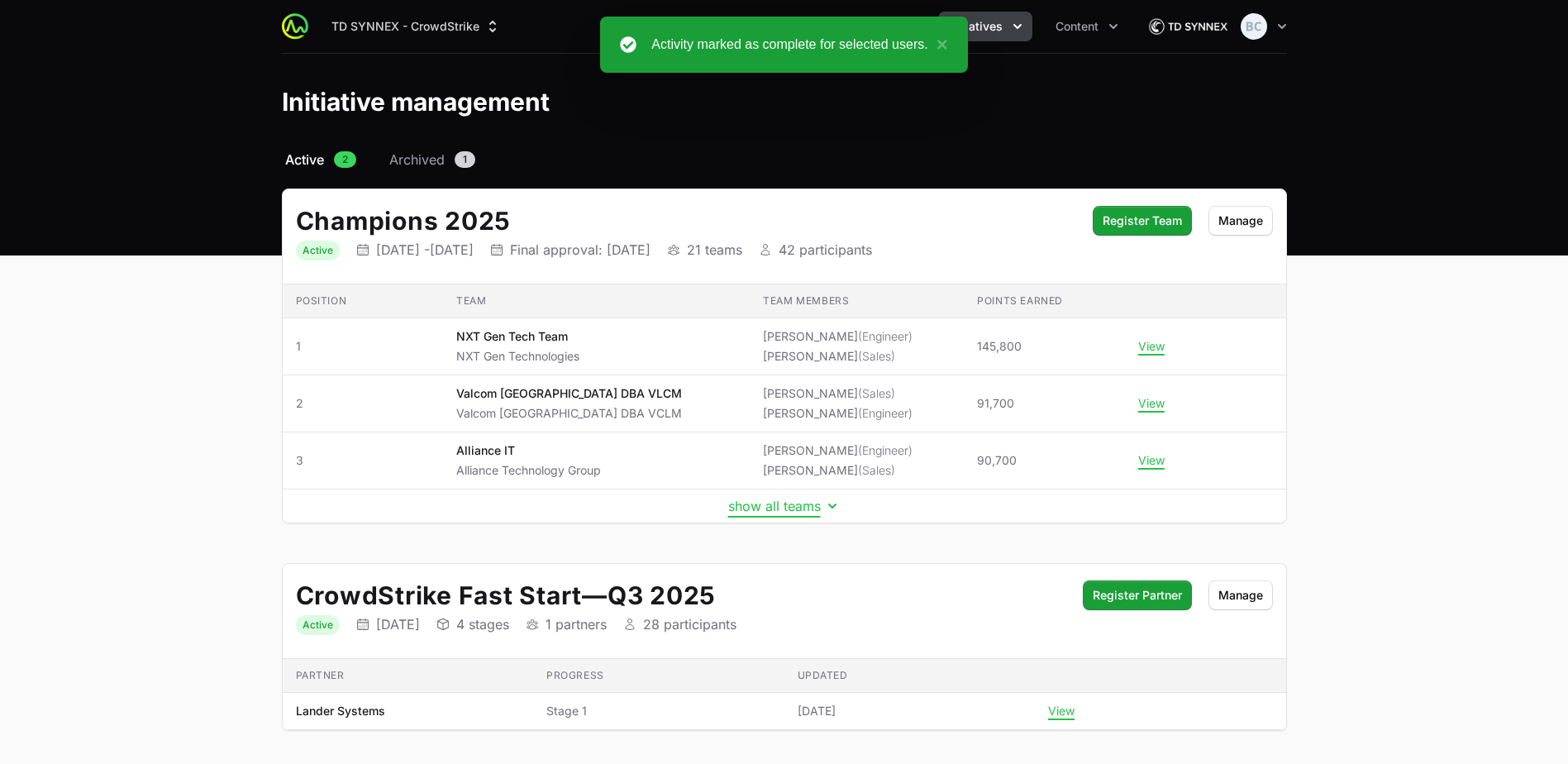
click at [769, 505] on button "show all teams" at bounding box center [785, 507] width 113 height 17
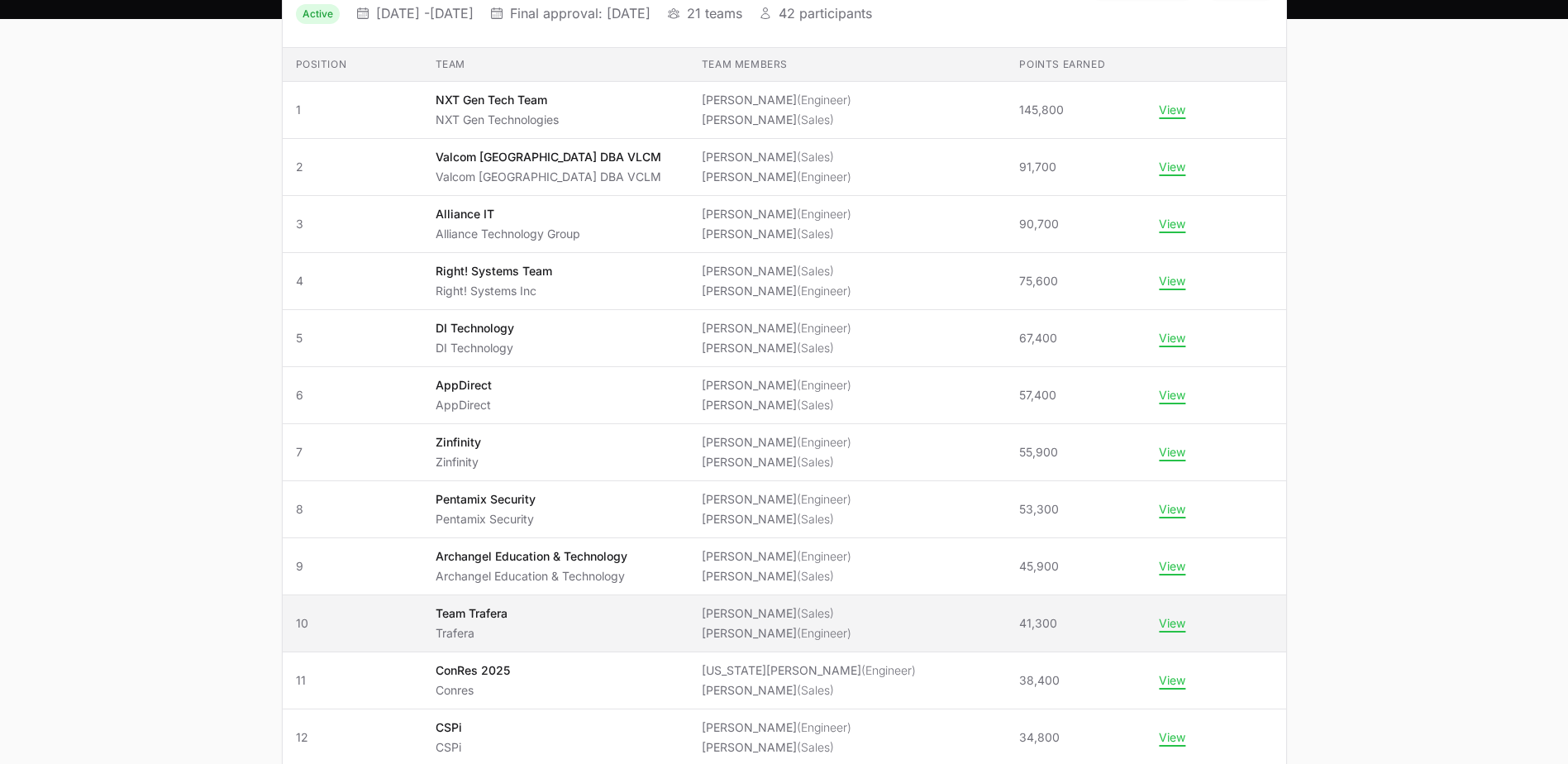
scroll to position [413, 0]
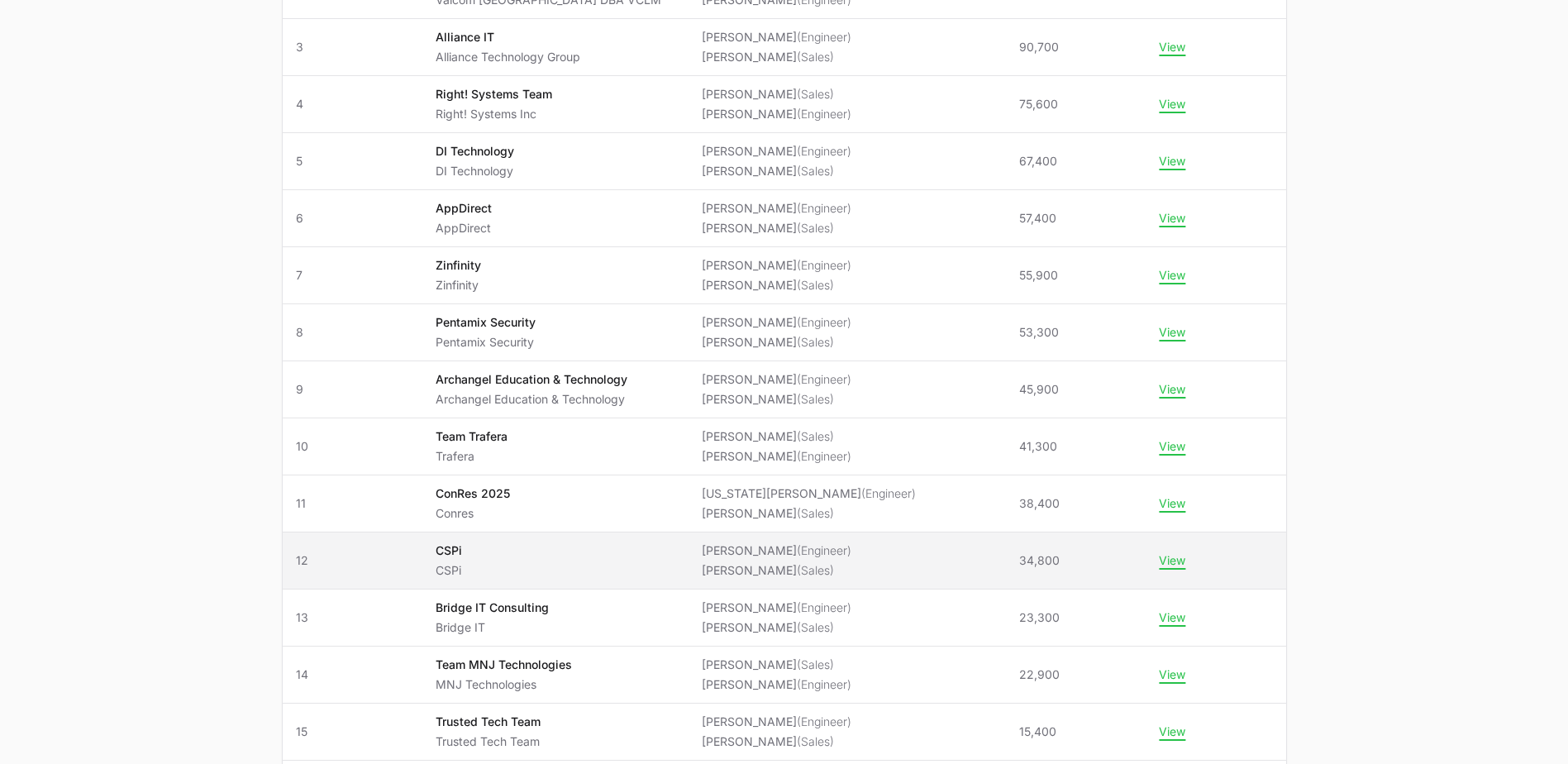
click at [772, 560] on ul "[PERSON_NAME] (Engineer) [PERSON_NAME] (Sales)" at bounding box center [776, 560] width 150 height 36
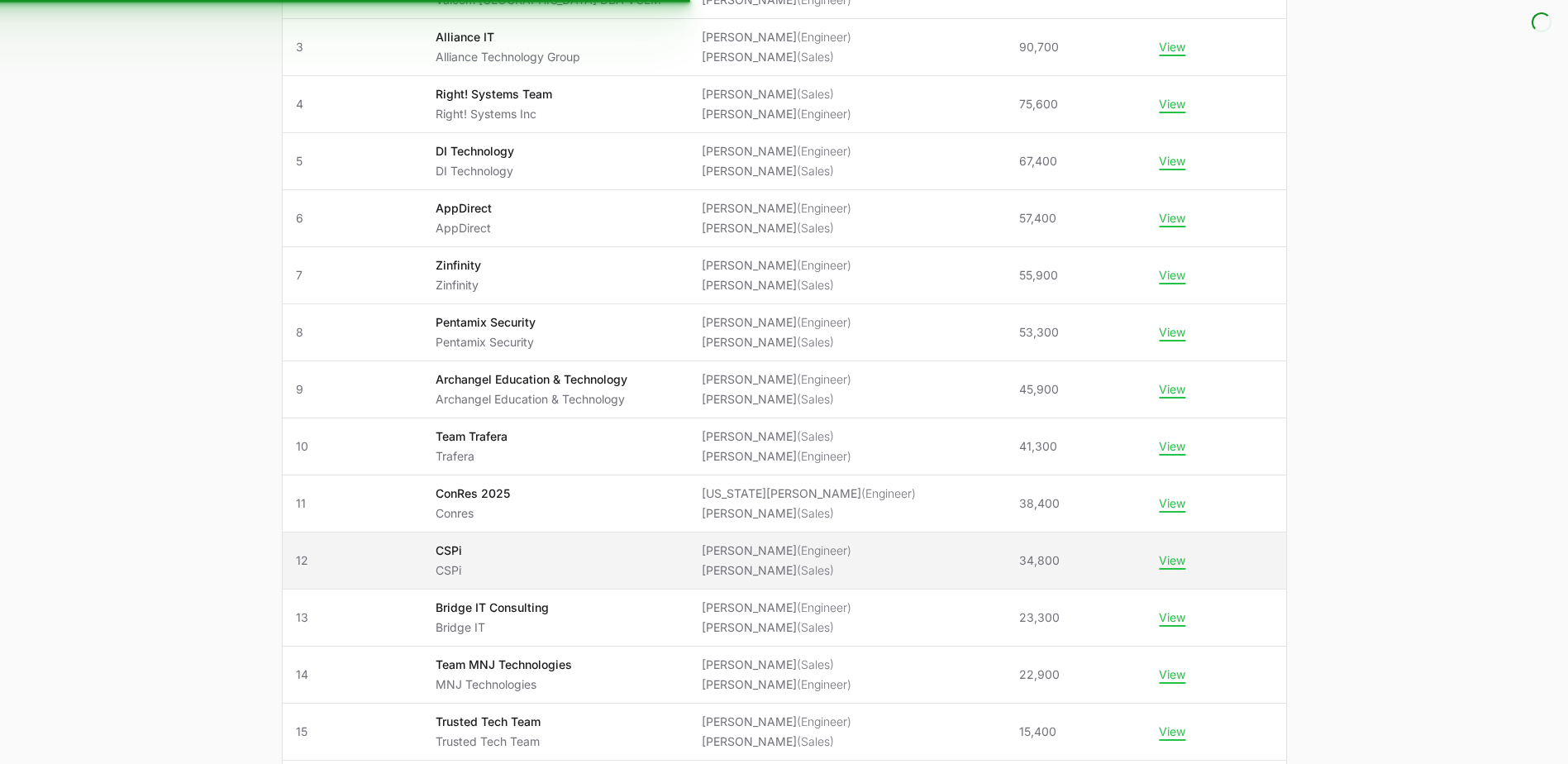
scroll to position [467, 0]
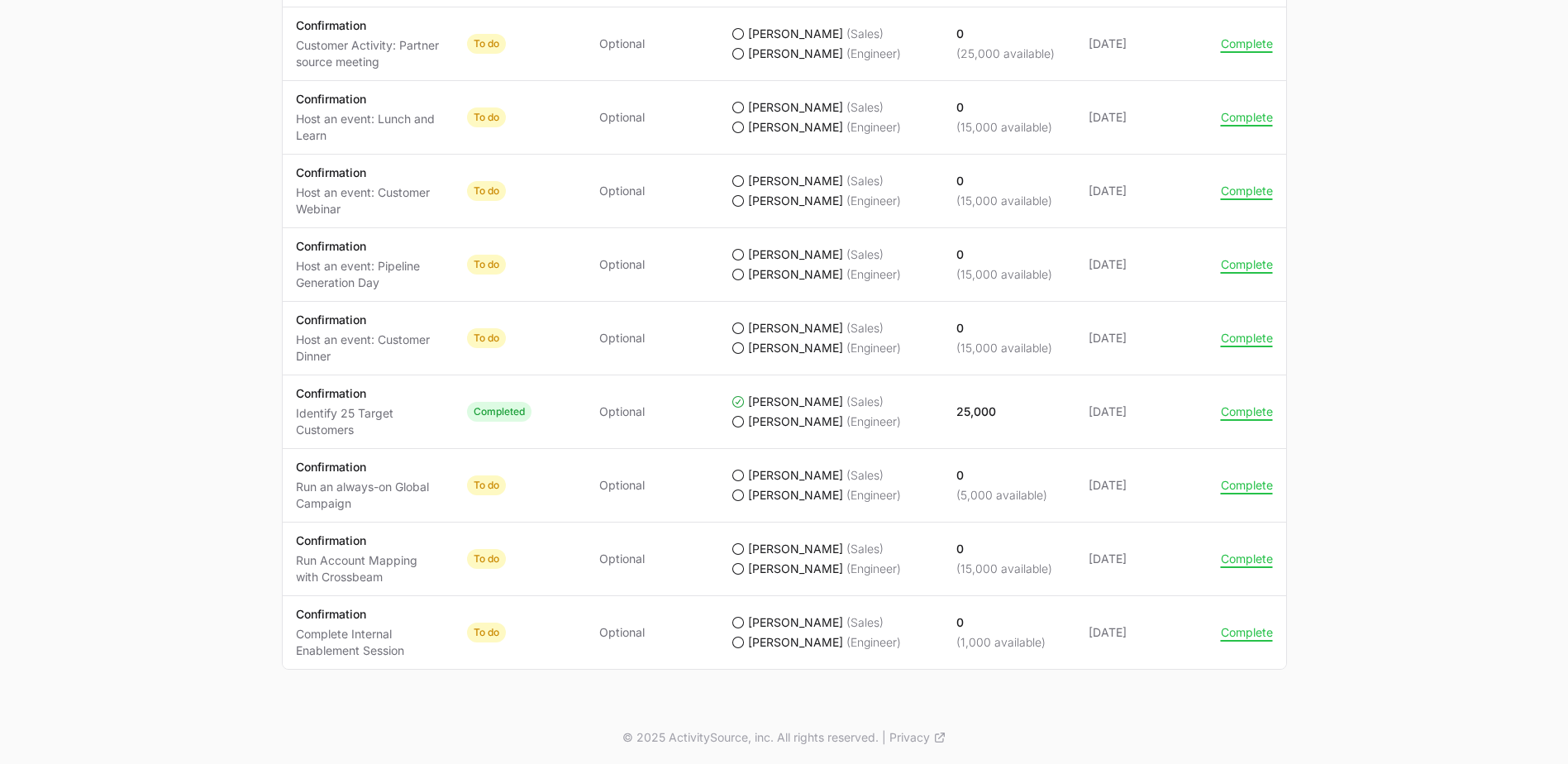
scroll to position [1700, 0]
click at [1234, 414] on button "Complete" at bounding box center [1248, 411] width 52 height 15
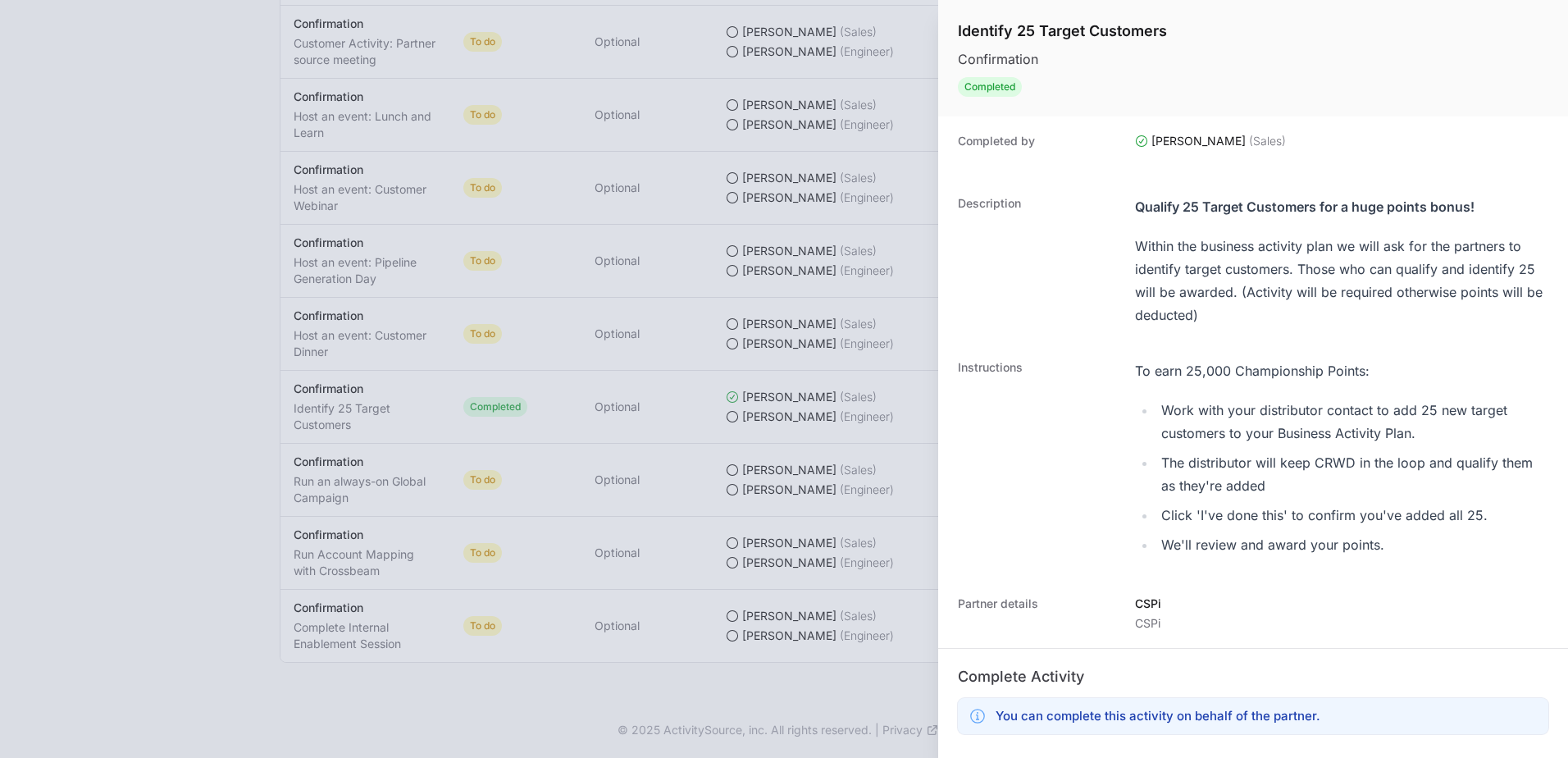
click at [650, 670] on div at bounding box center [784, 379] width 1568 height 758
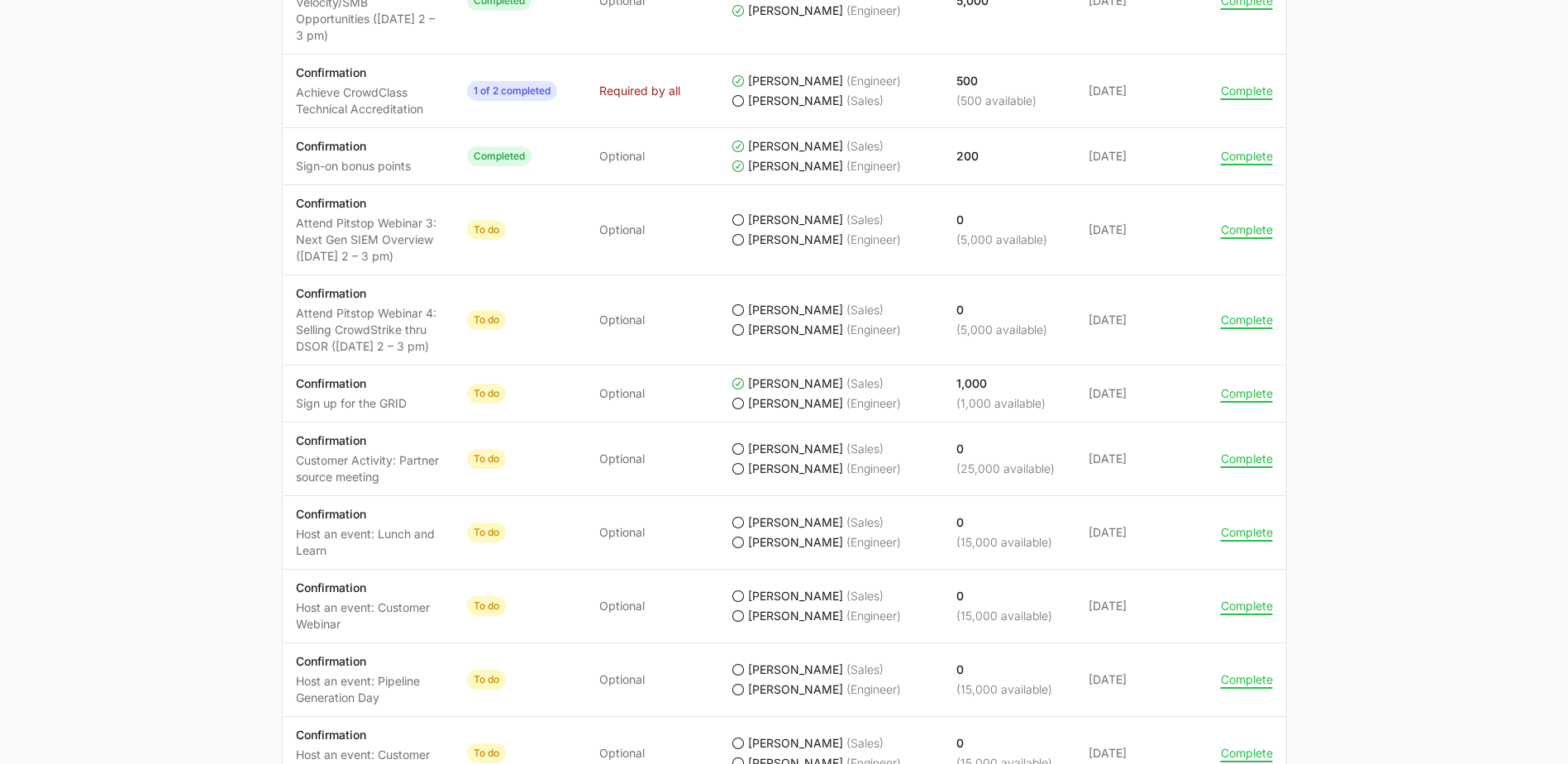
scroll to position [1205, 0]
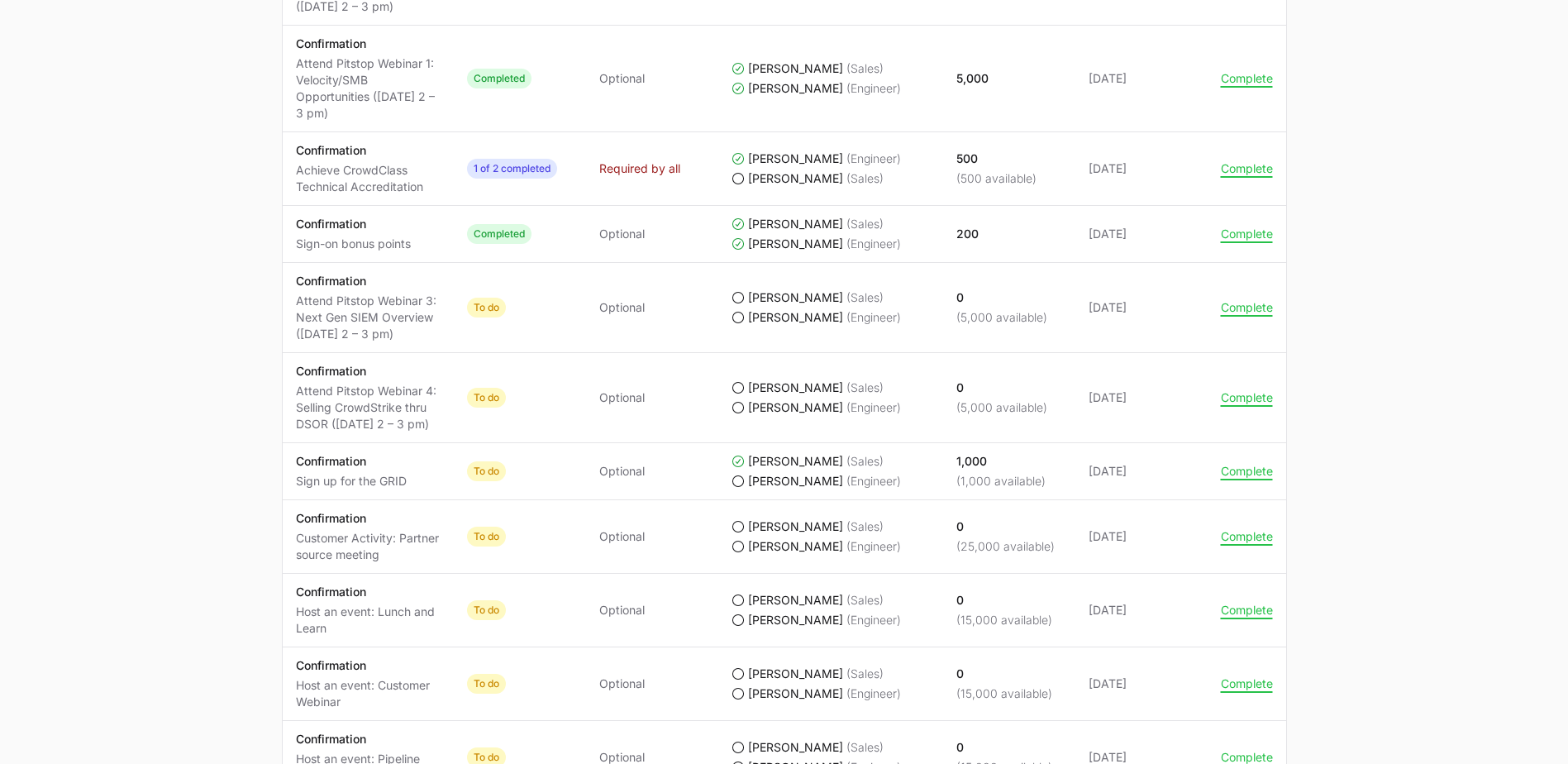
scroll to position [1205, 0]
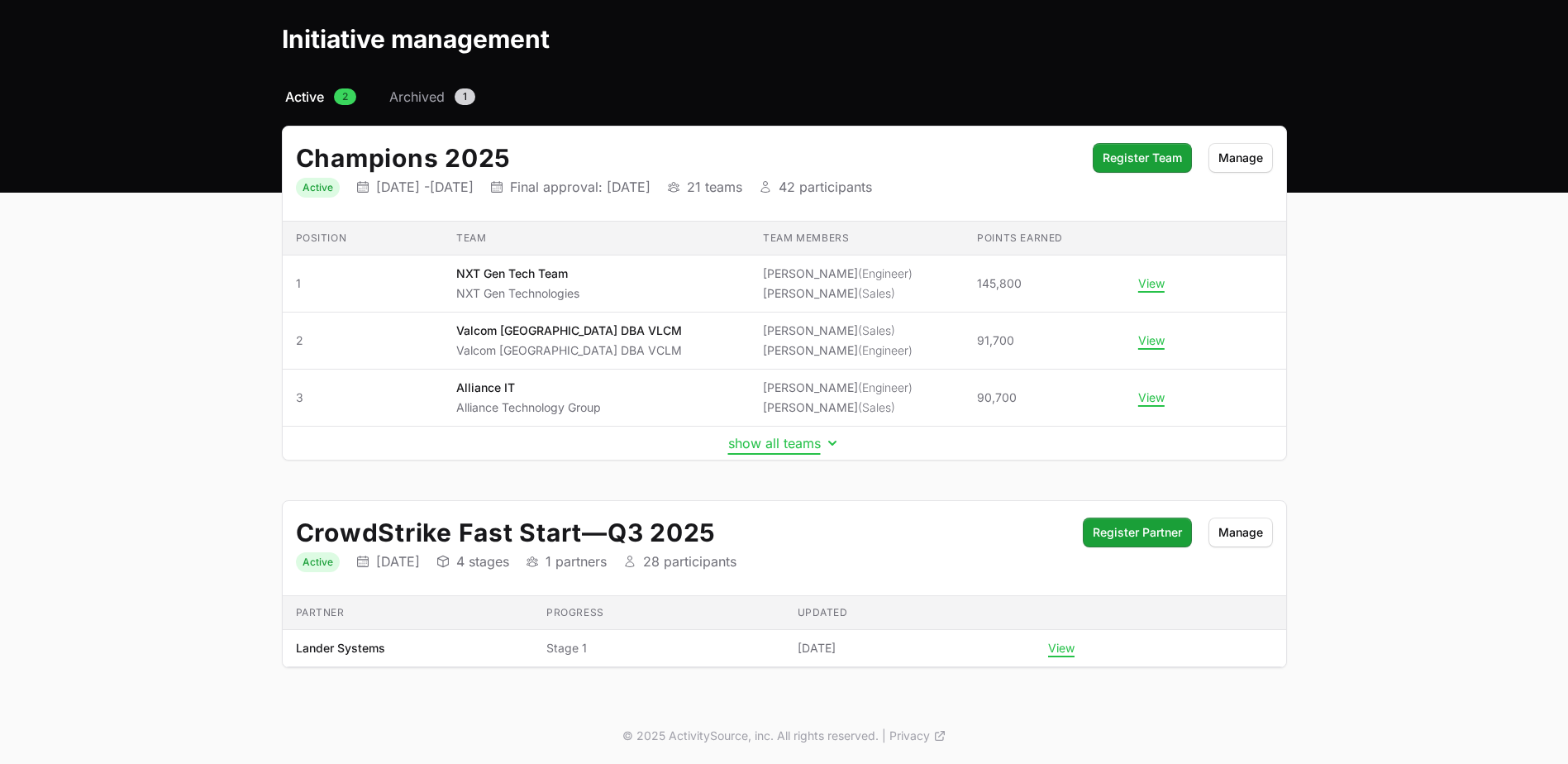
click at [744, 451] on button "show all teams" at bounding box center [785, 443] width 113 height 17
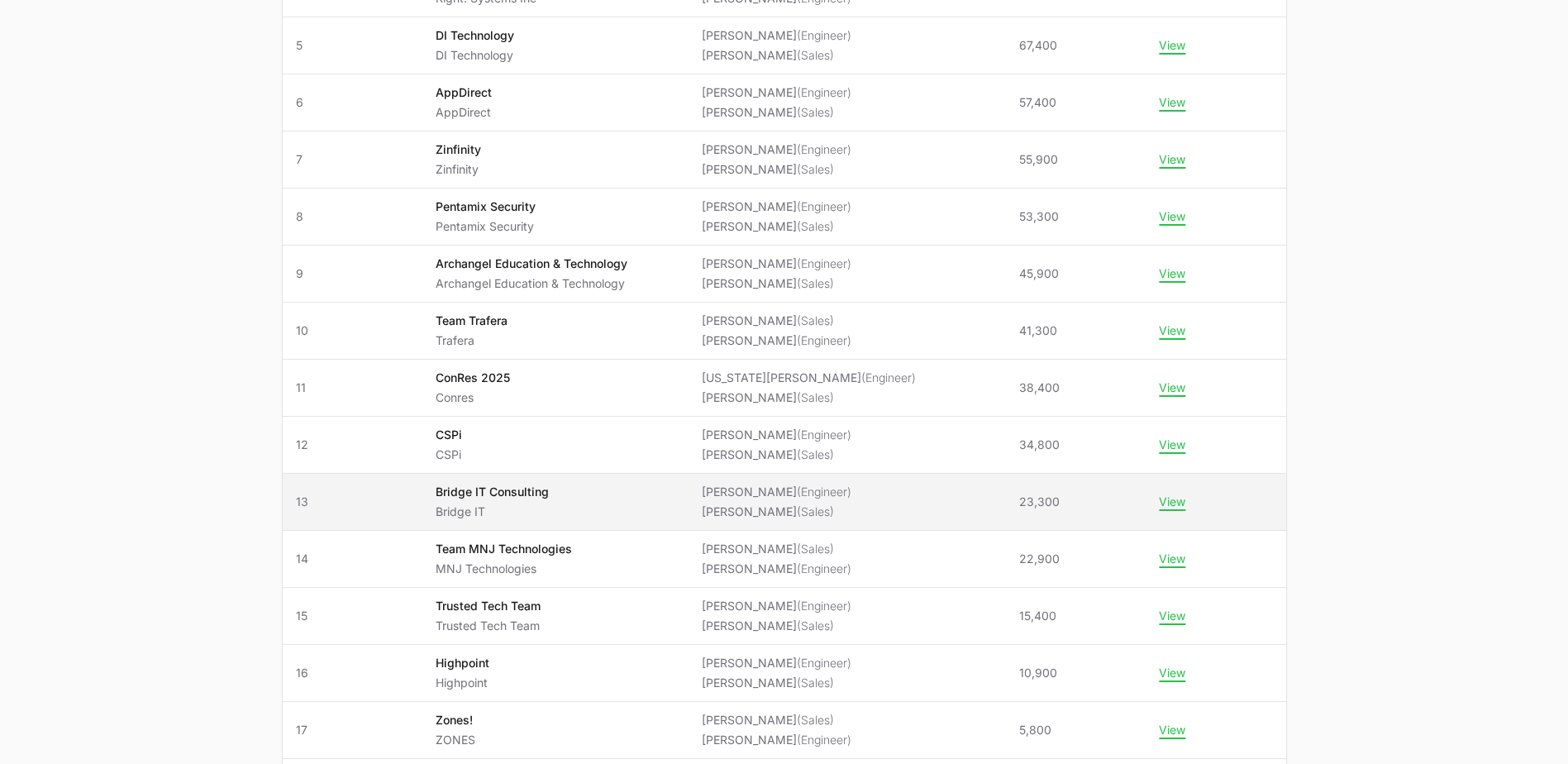
scroll to position [559, 0]
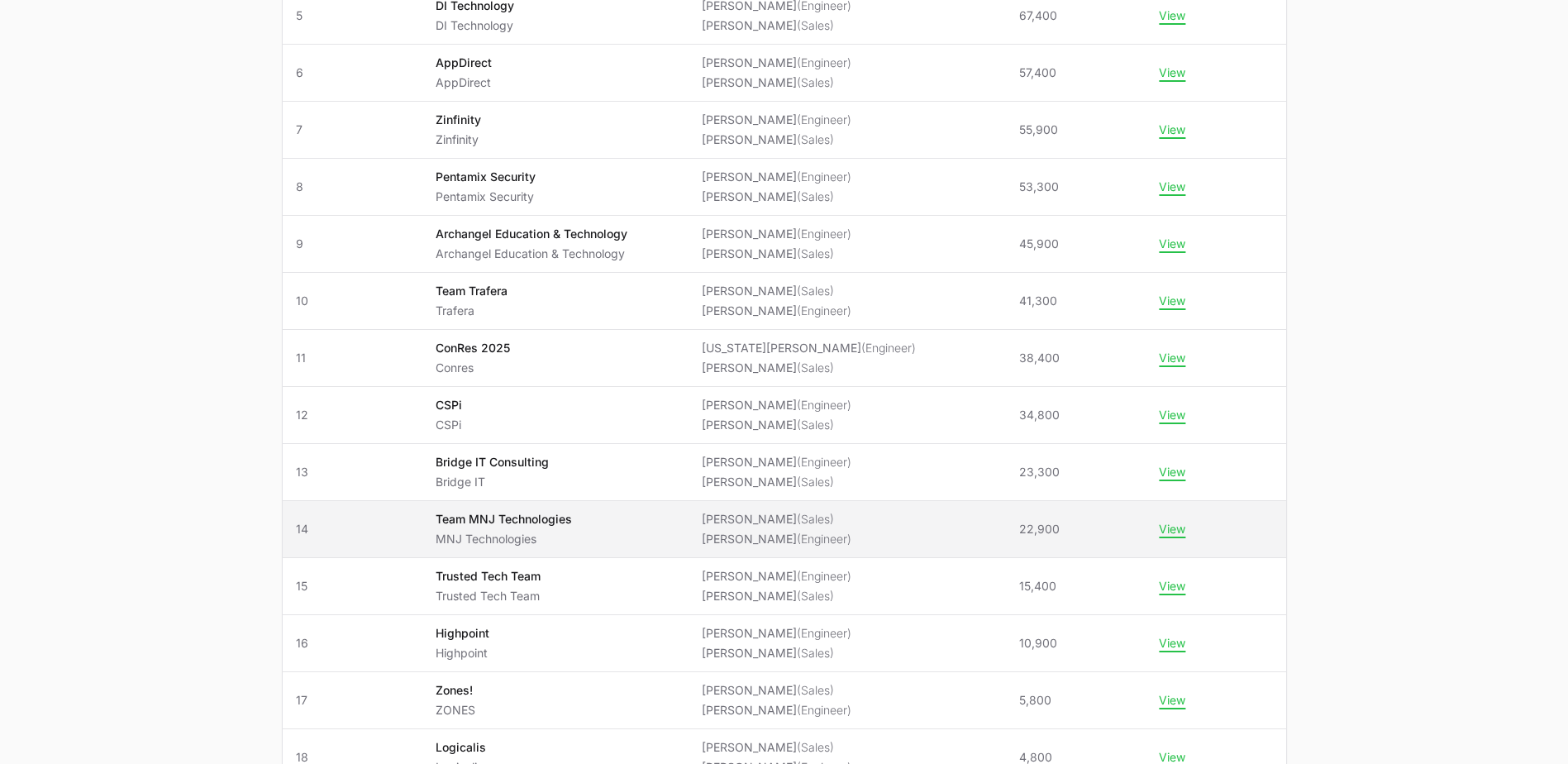
click at [745, 533] on li "[PERSON_NAME] (Engineer)" at bounding box center [776, 539] width 150 height 17
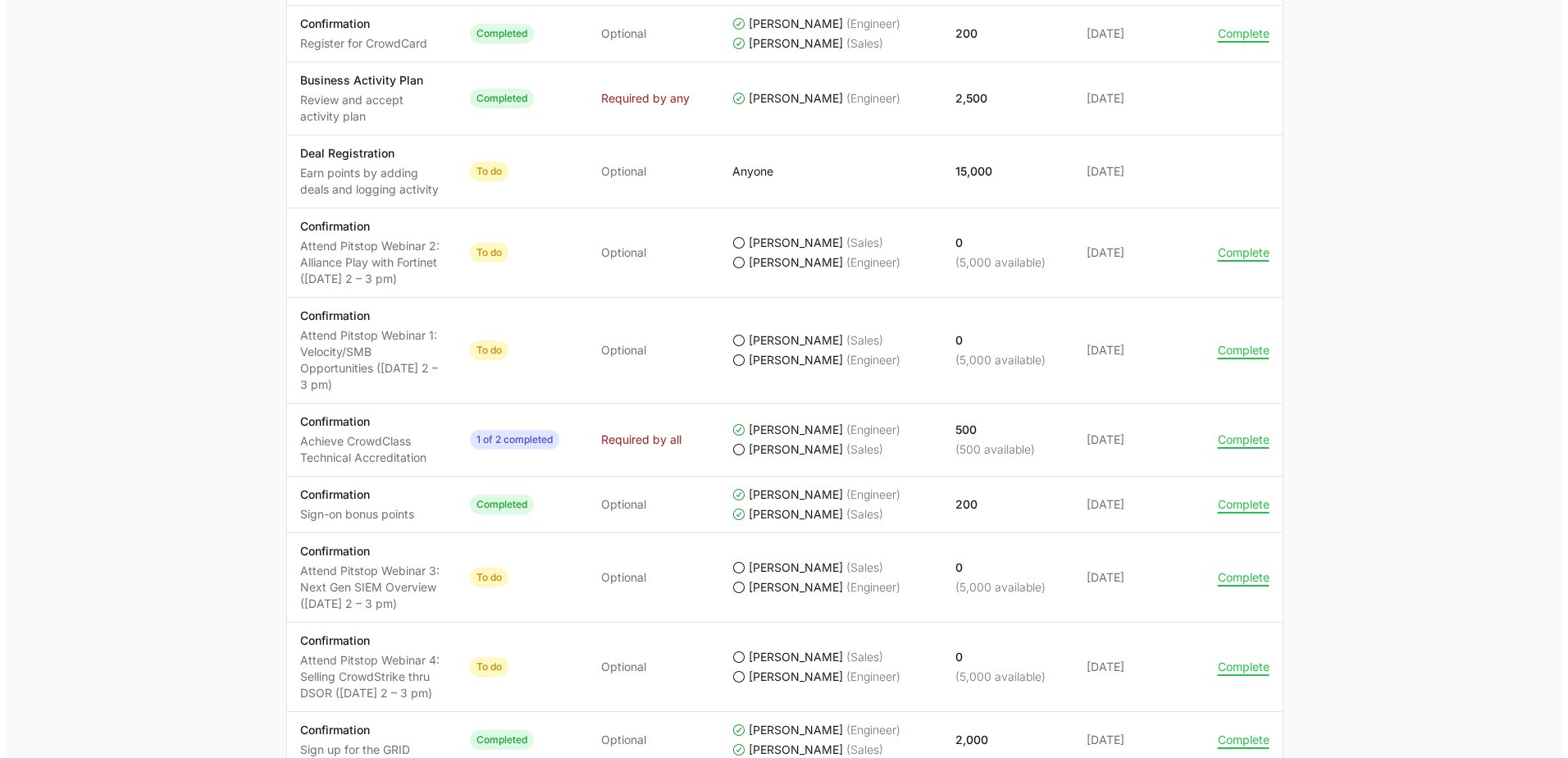
scroll to position [902, 0]
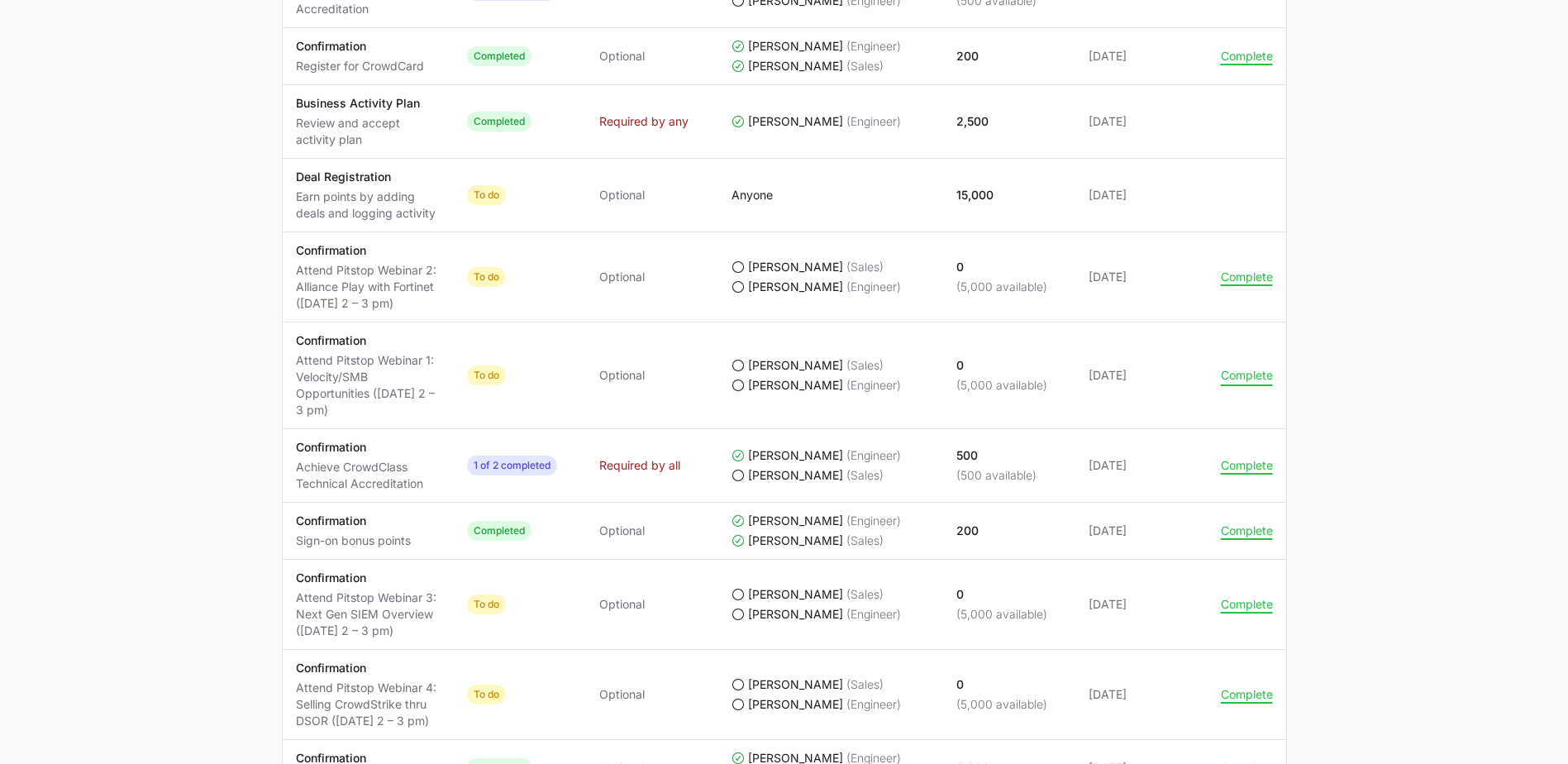
click at [1221, 379] on button "Complete" at bounding box center [1248, 375] width 52 height 15
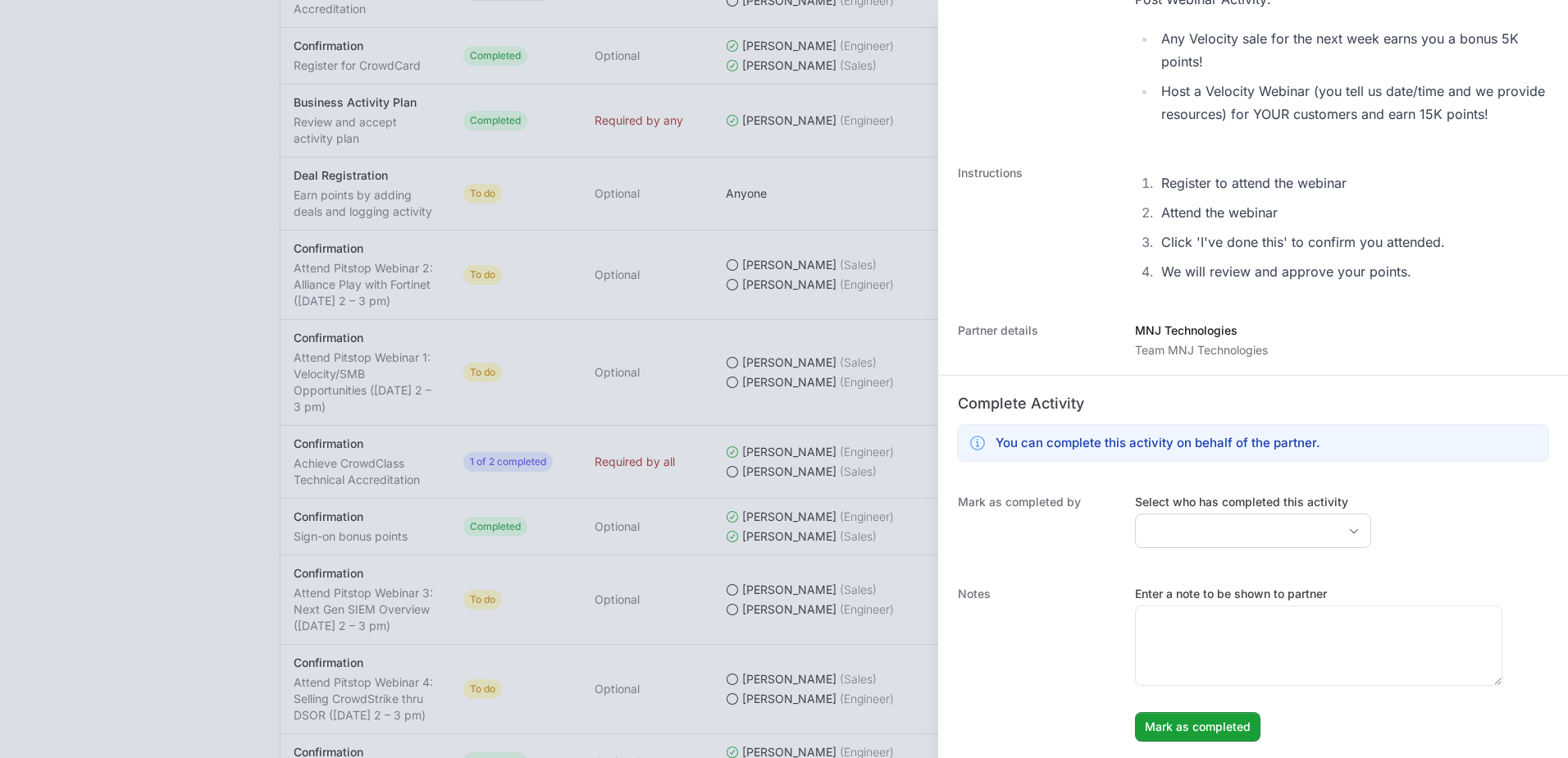
scroll to position [460, 0]
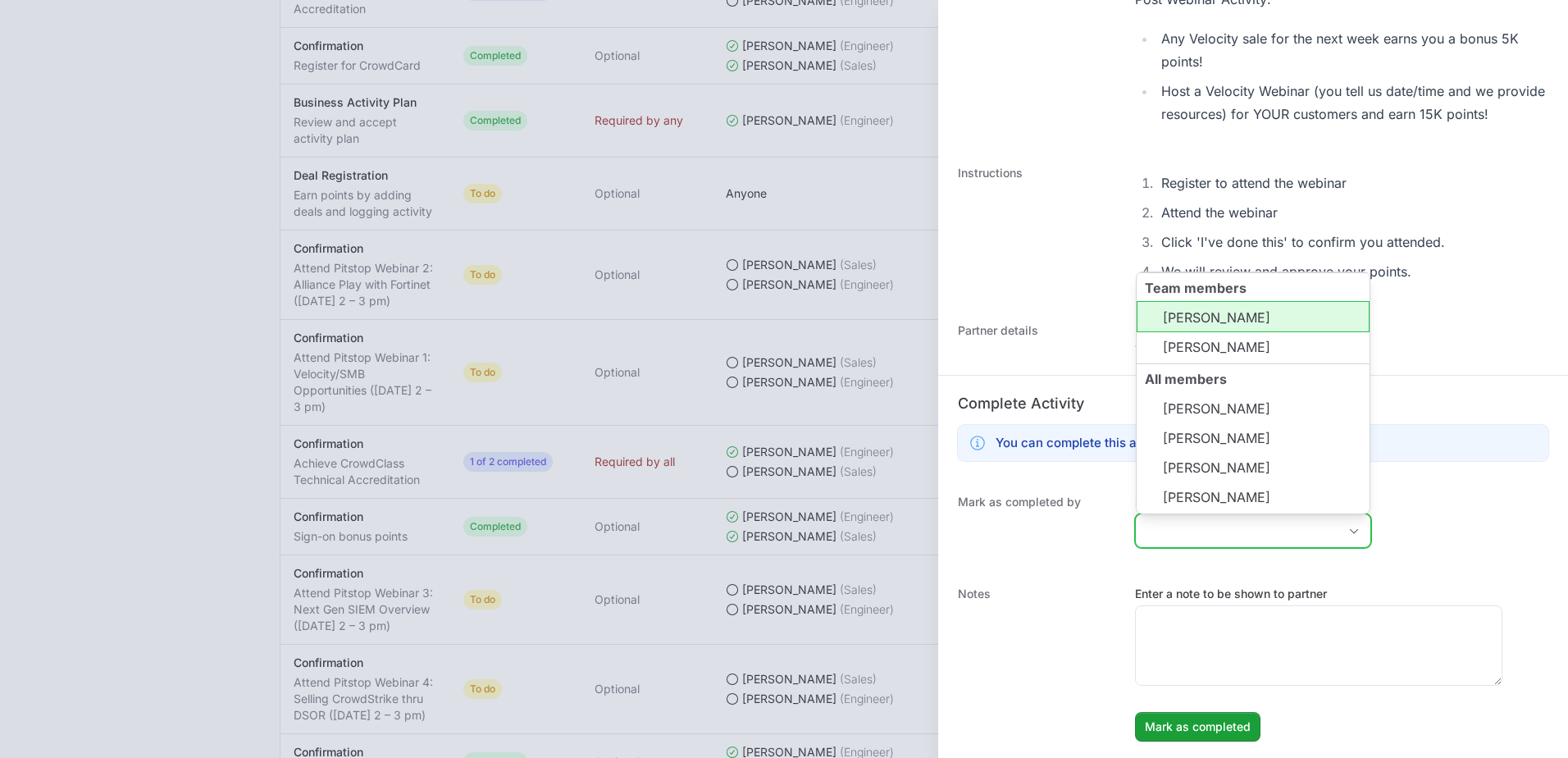
click at [1289, 528] on input "Select who has completed this activity" at bounding box center [1237, 530] width 202 height 33
click at [1208, 322] on li "[PERSON_NAME]" at bounding box center [1253, 316] width 233 height 31
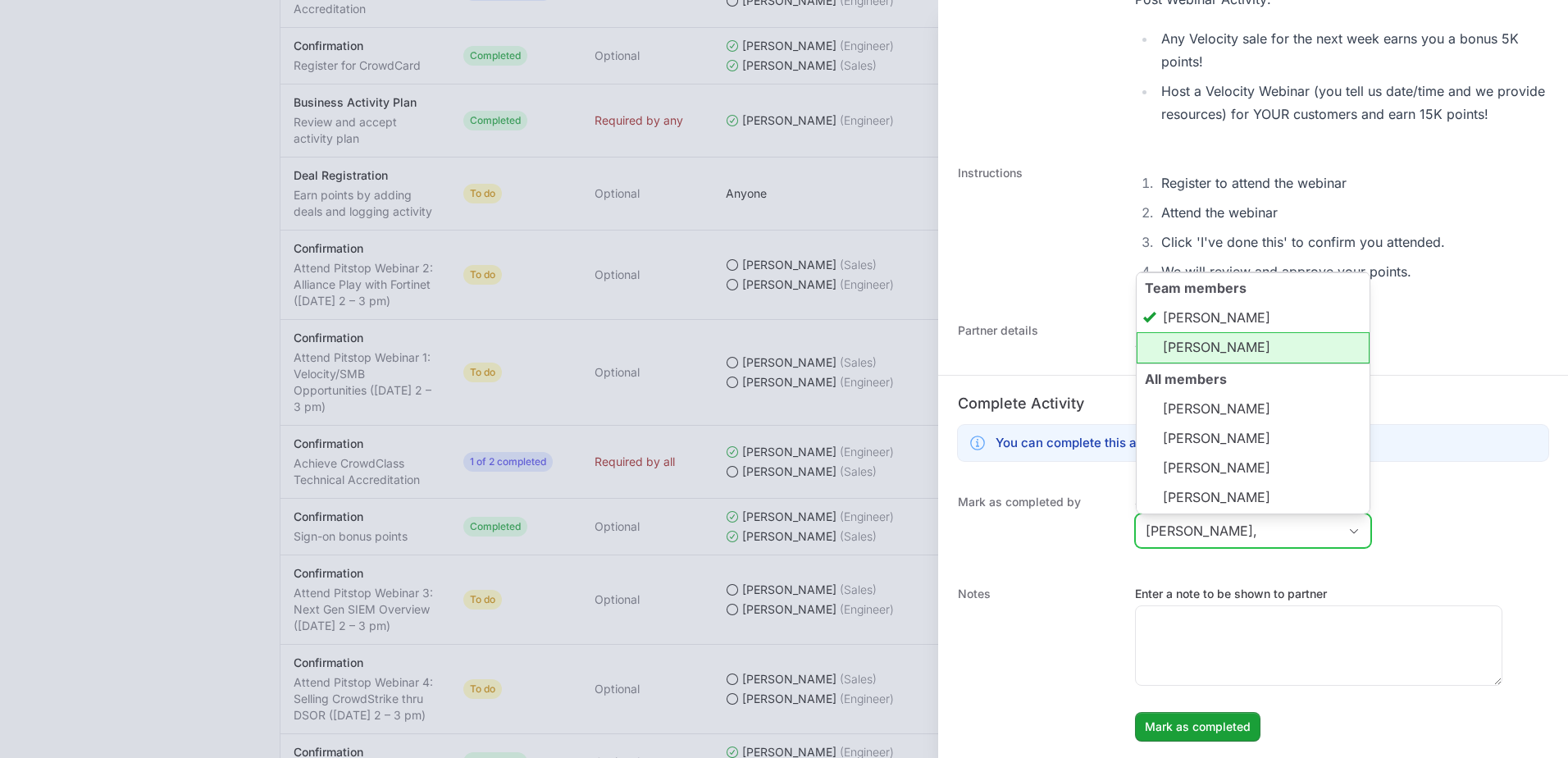
click at [1207, 343] on li "[PERSON_NAME]" at bounding box center [1253, 347] width 233 height 31
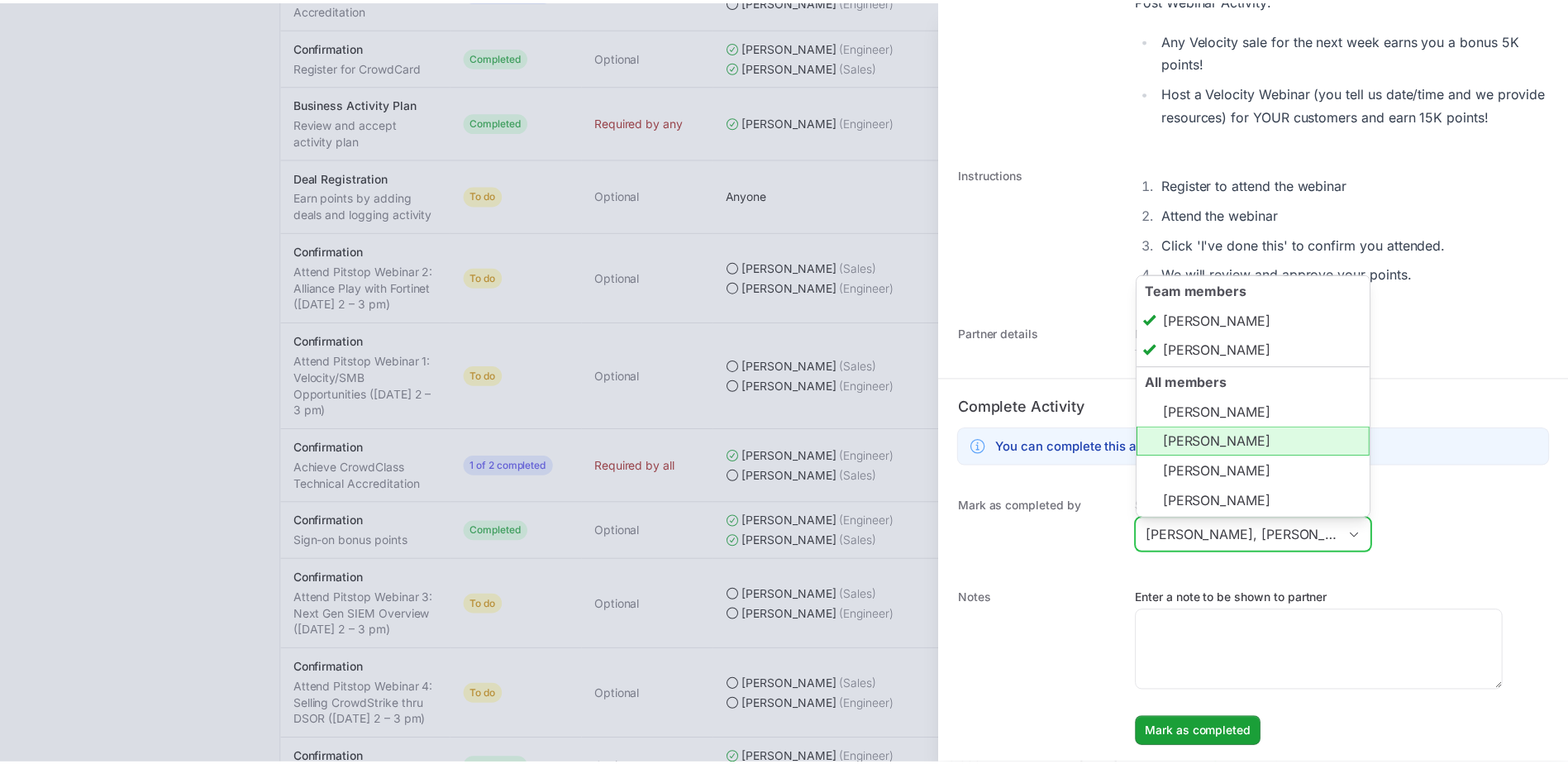
scroll to position [1, 0]
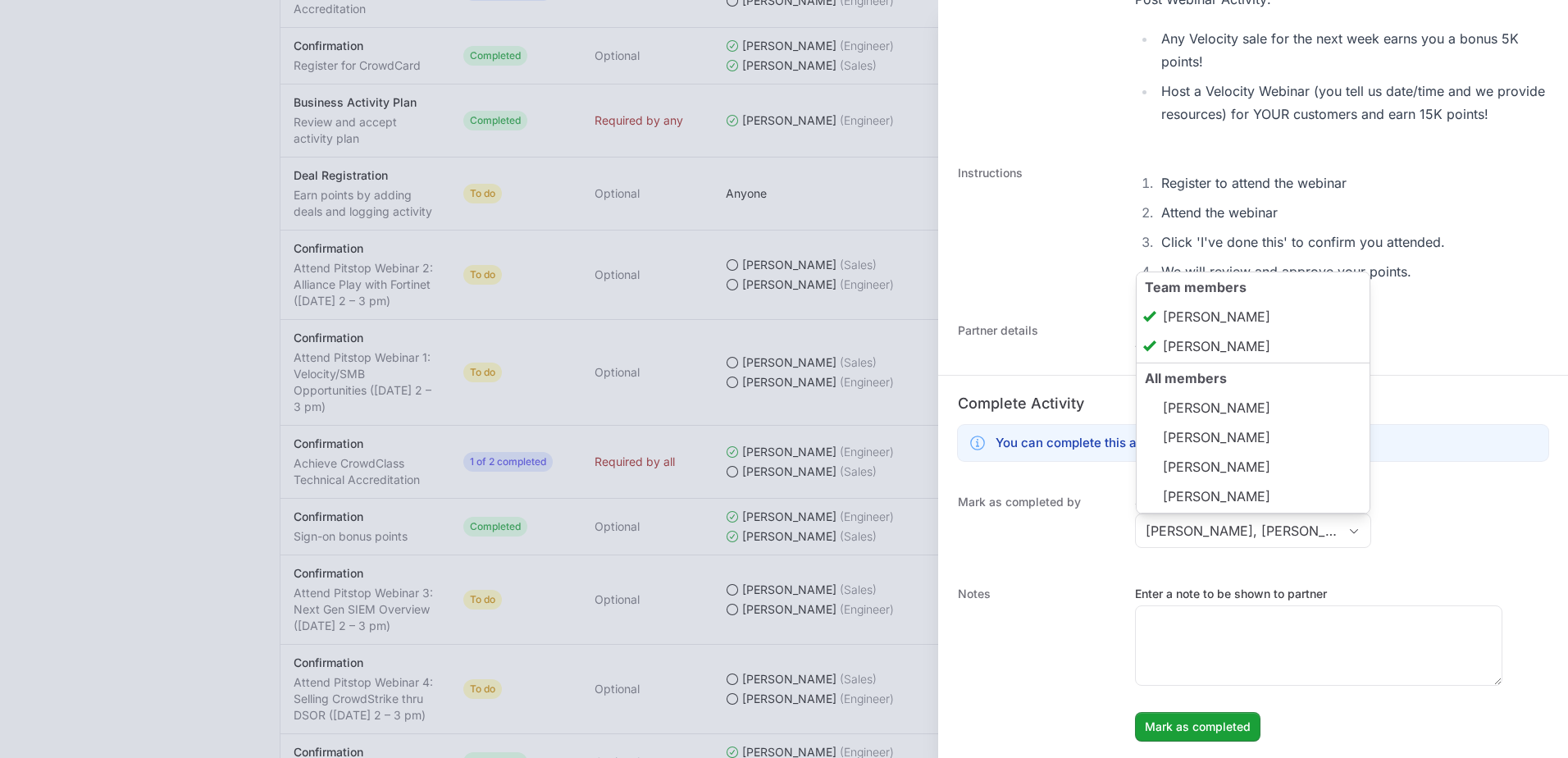
type input "[PERSON_NAME], [PERSON_NAME]"
click at [1432, 470] on div "Complete Activity You can complete this activity on behalf of the partner." at bounding box center [1253, 426] width 630 height 103
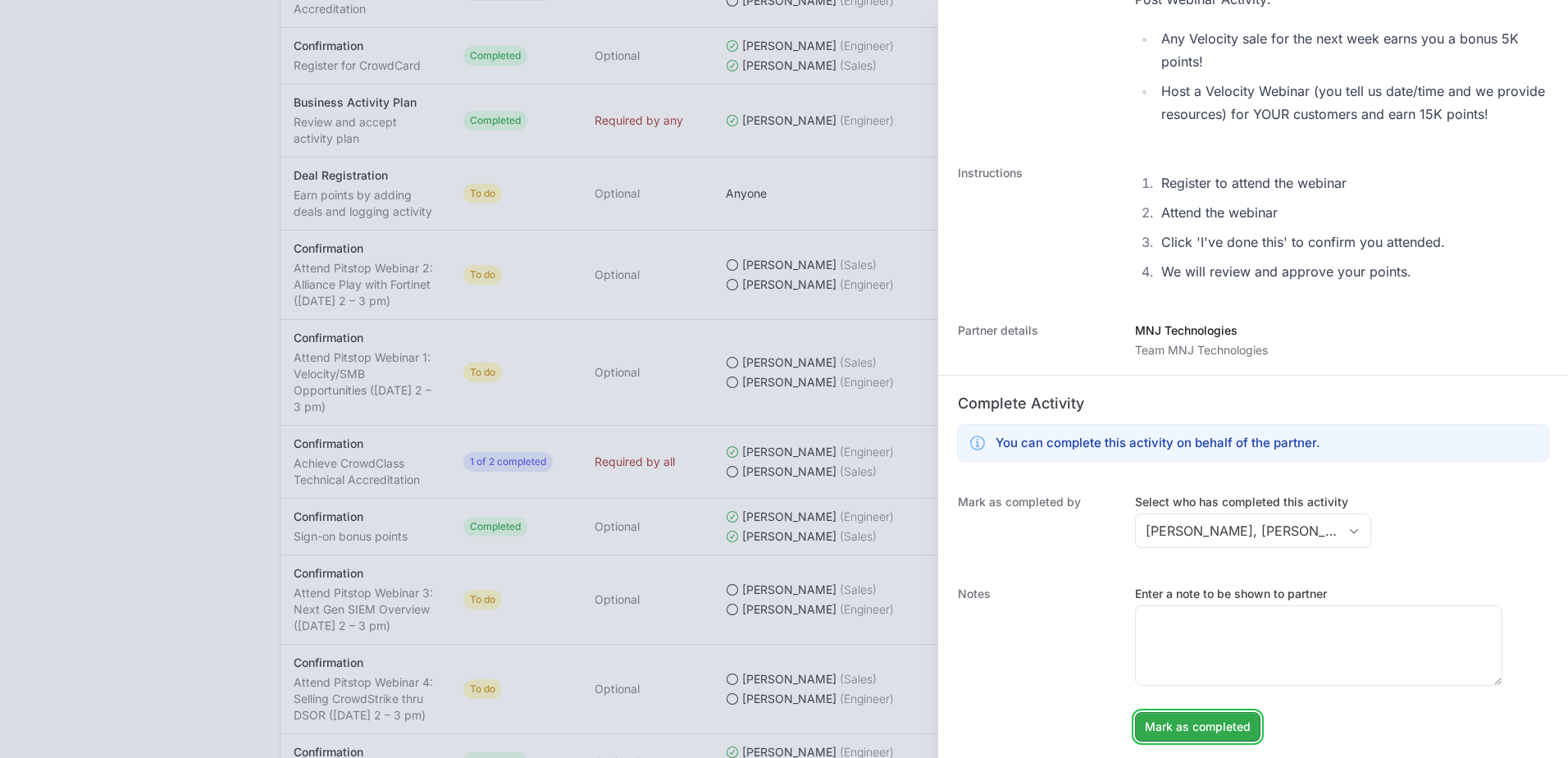
click at [1229, 731] on span "Mark as completed" at bounding box center [1197, 727] width 106 height 20
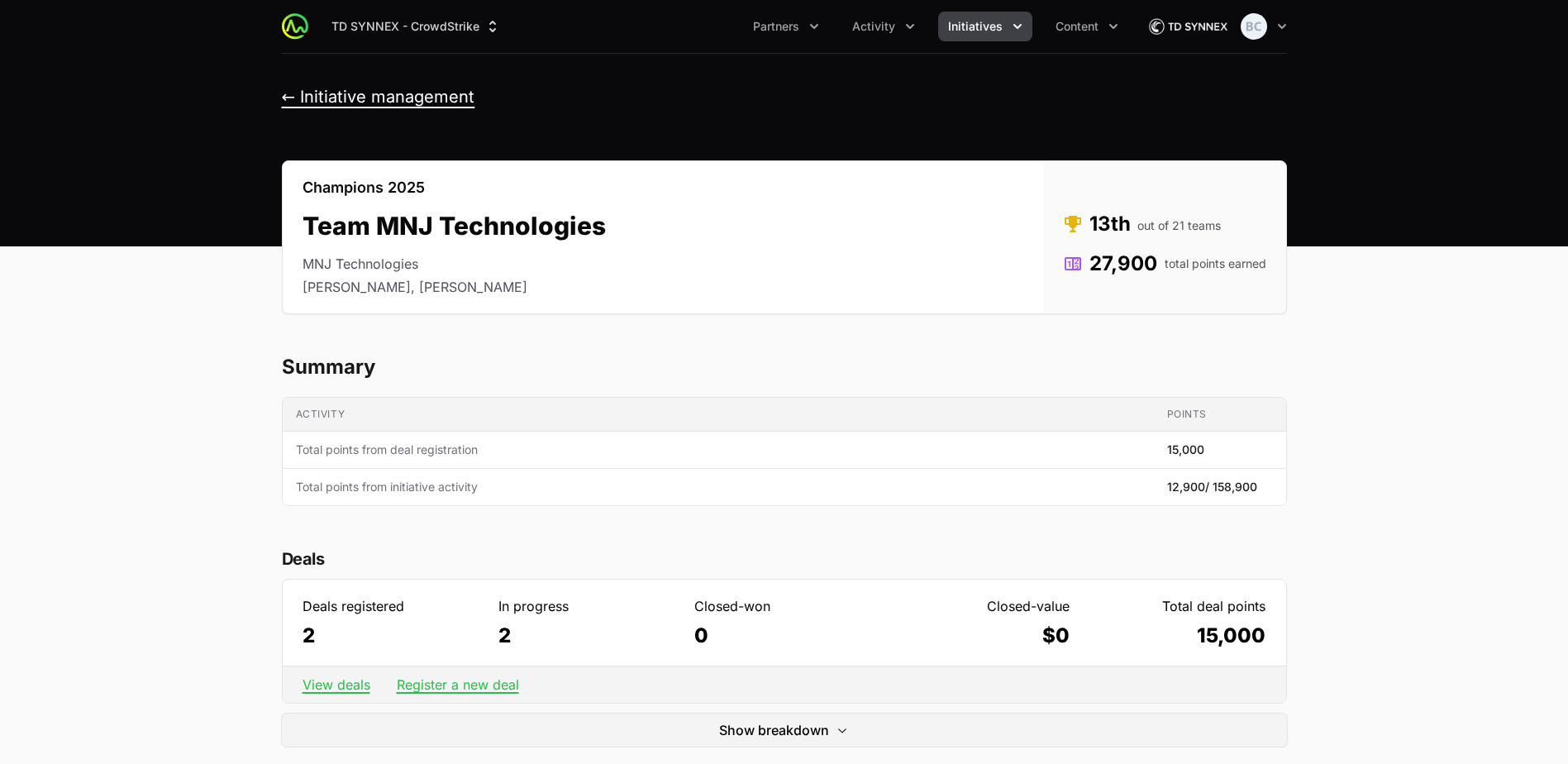
click at [328, 98] on button "← Initiative management" at bounding box center [379, 97] width 193 height 21
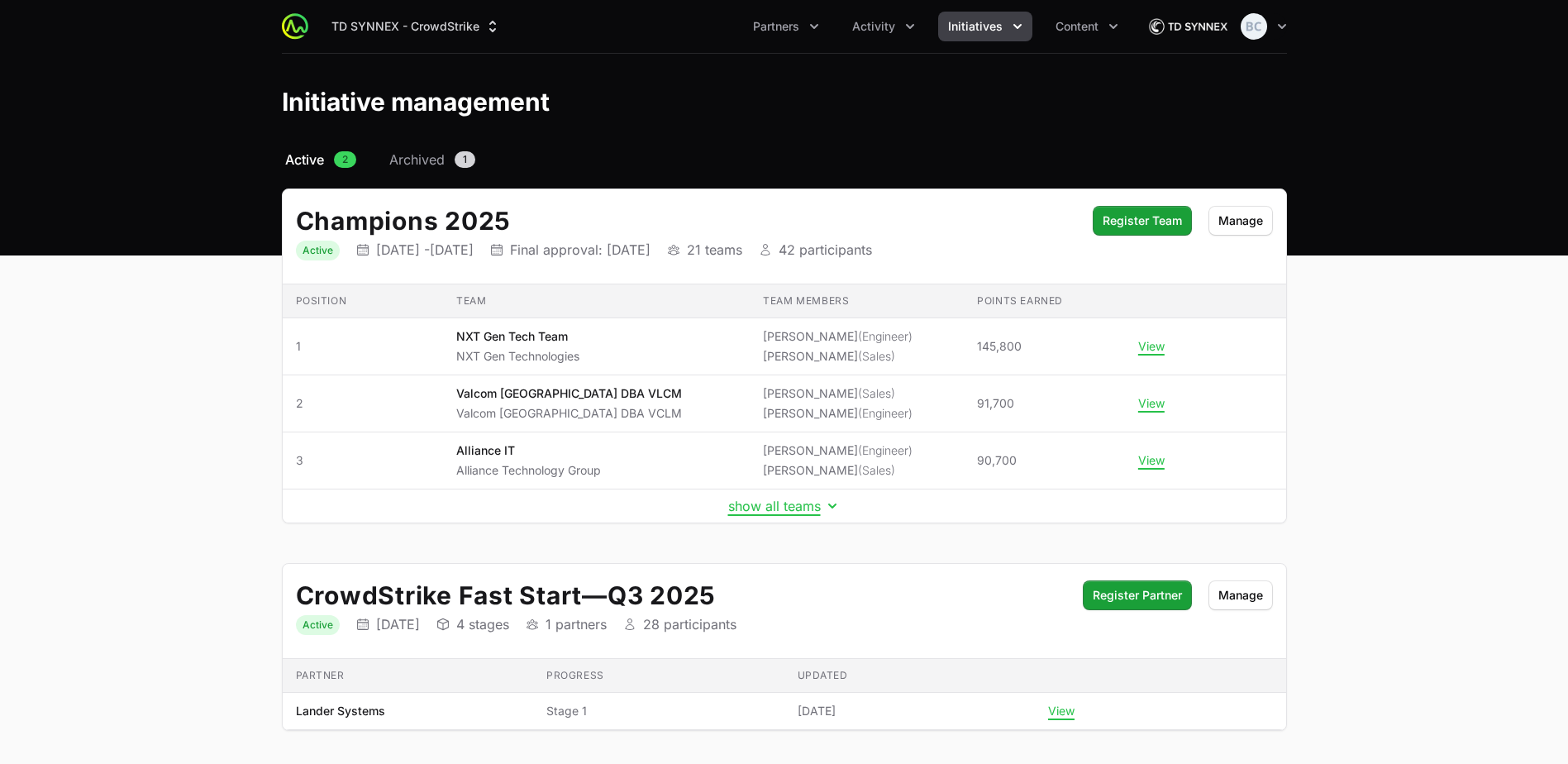
scroll to position [63, 0]
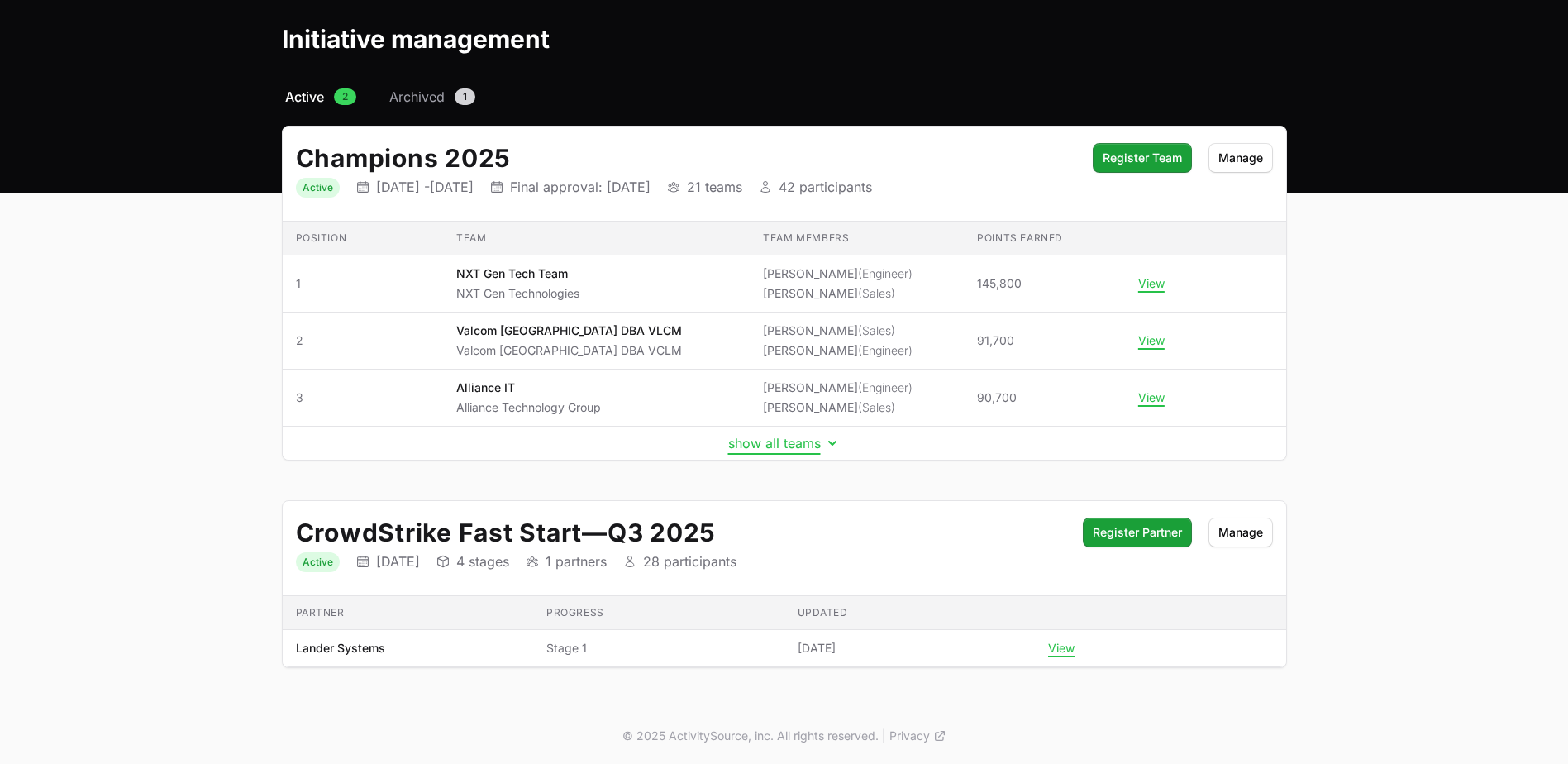
click at [773, 449] on button "show all teams" at bounding box center [785, 443] width 113 height 17
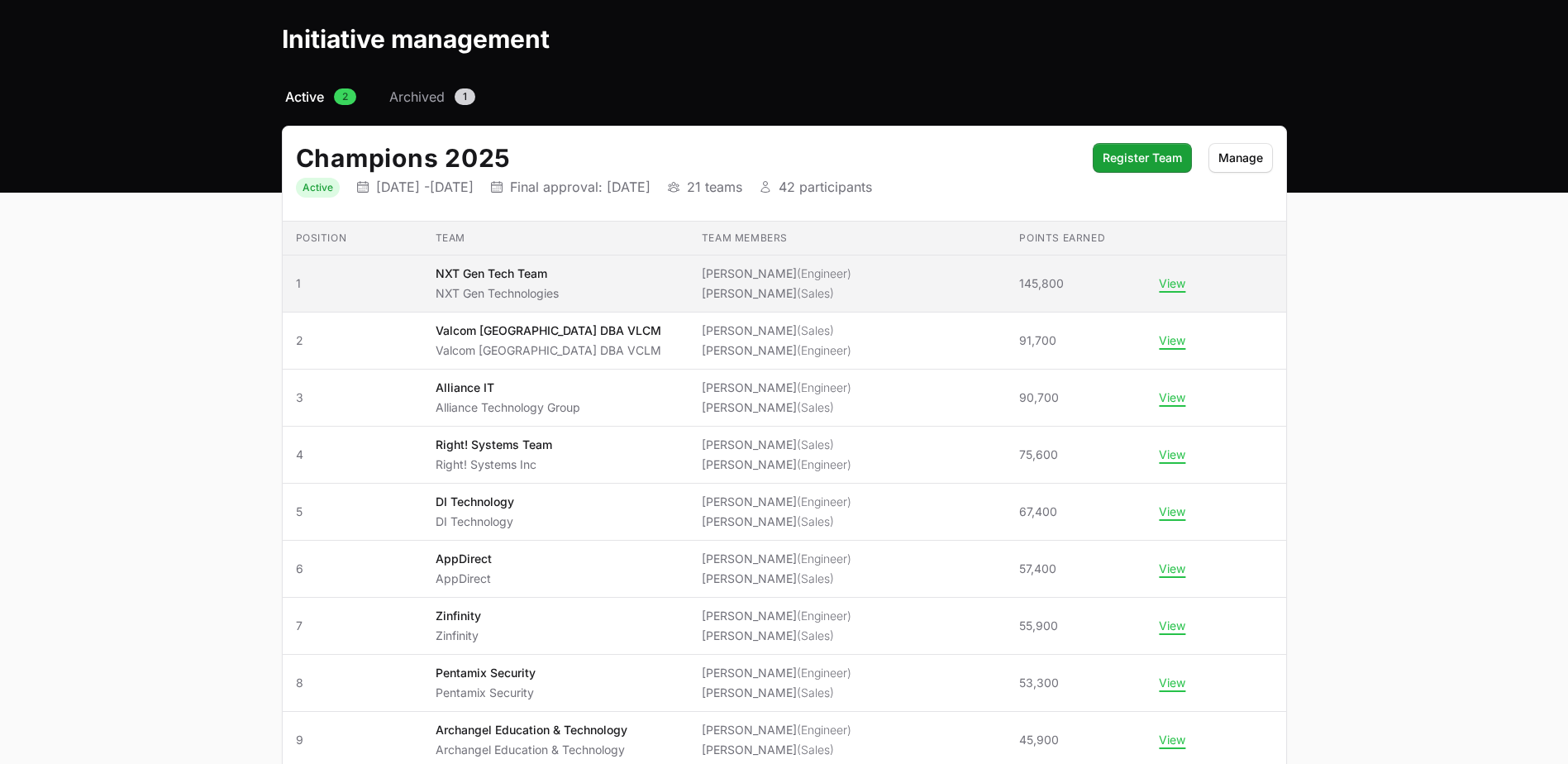
click at [629, 295] on span "NXT Gen Tech Team NXT Gen Technologies" at bounding box center [555, 283] width 240 height 36
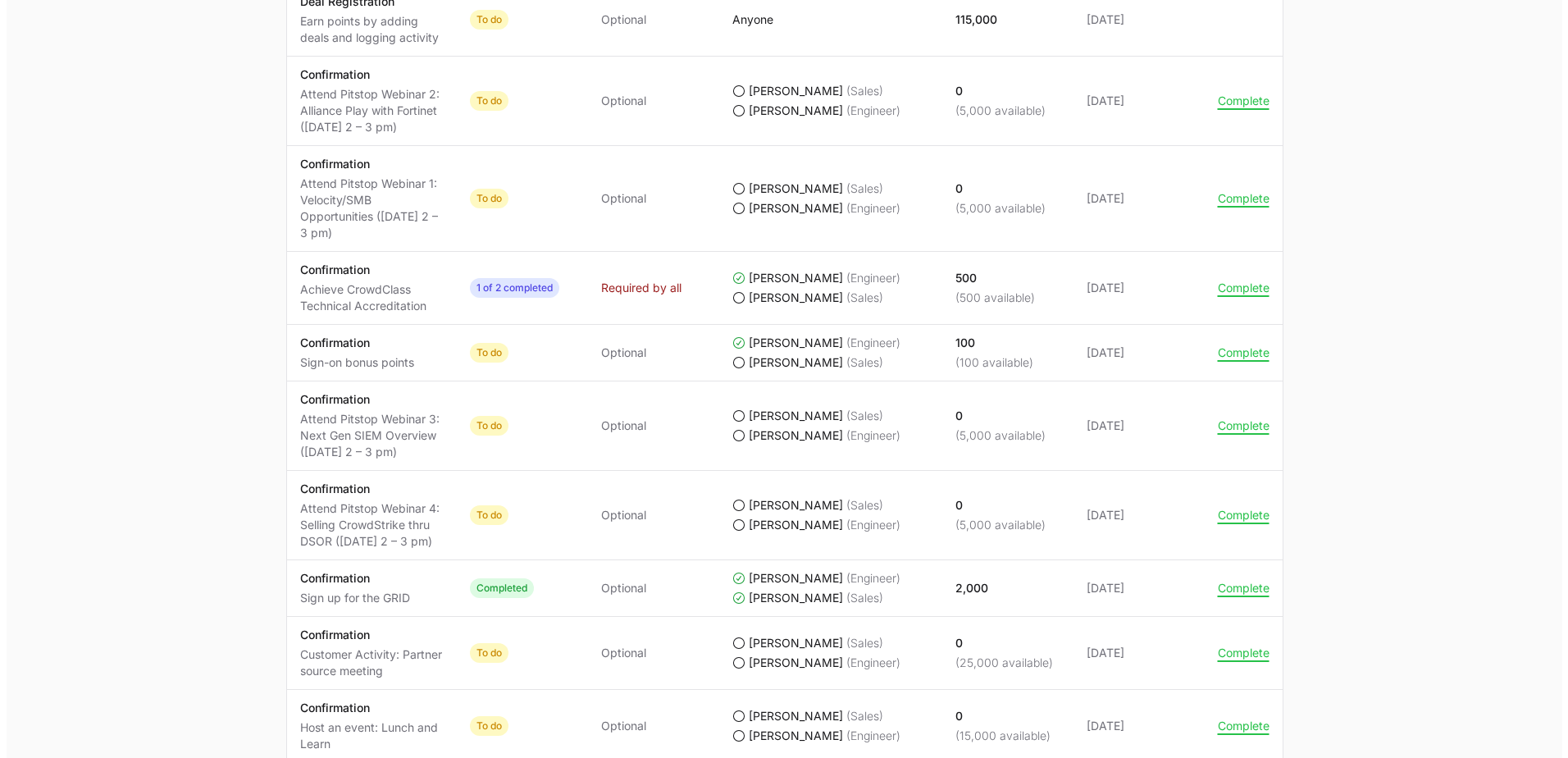
scroll to position [984, 0]
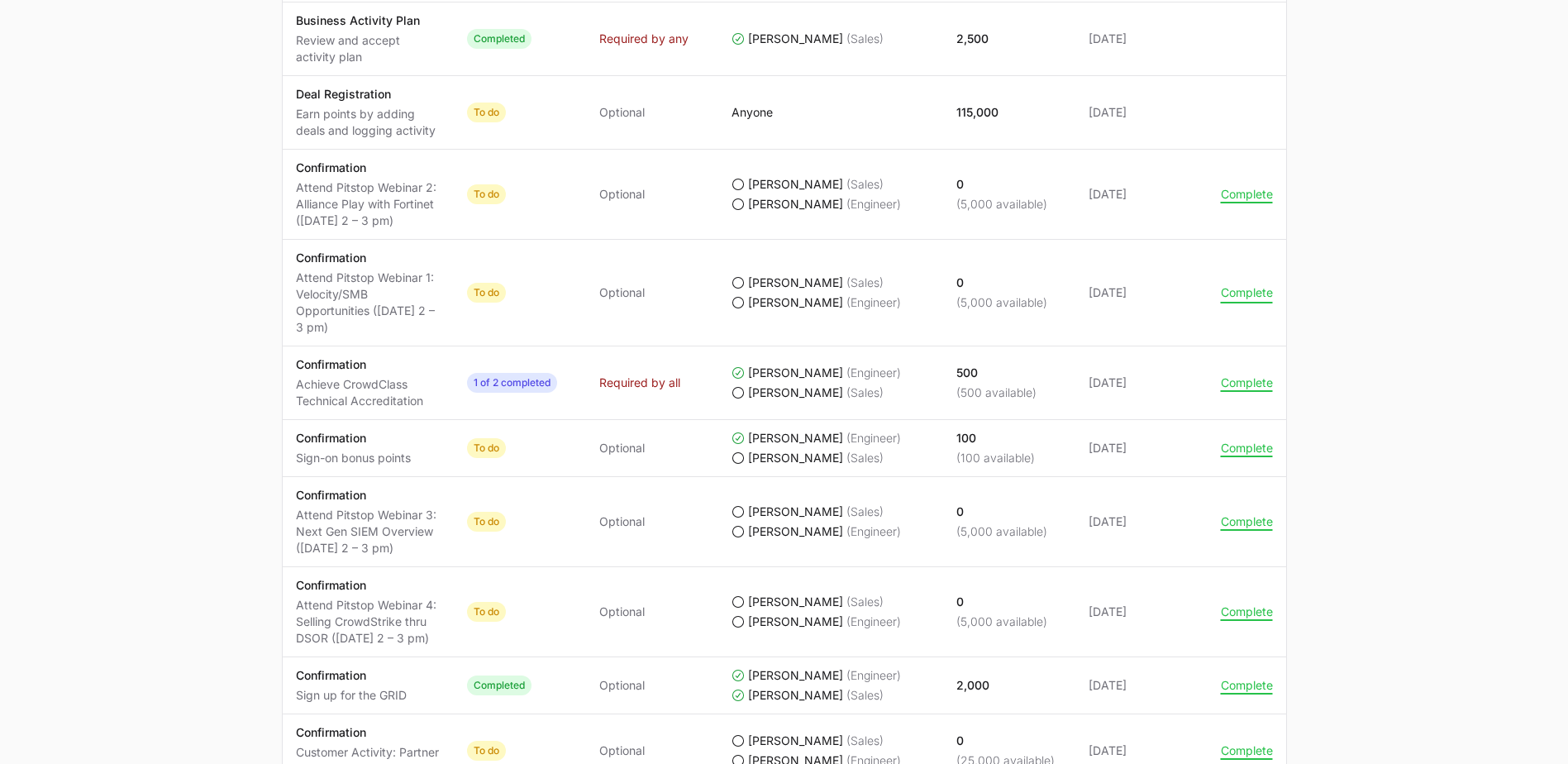
click at [1243, 298] on button "Complete" at bounding box center [1248, 293] width 52 height 15
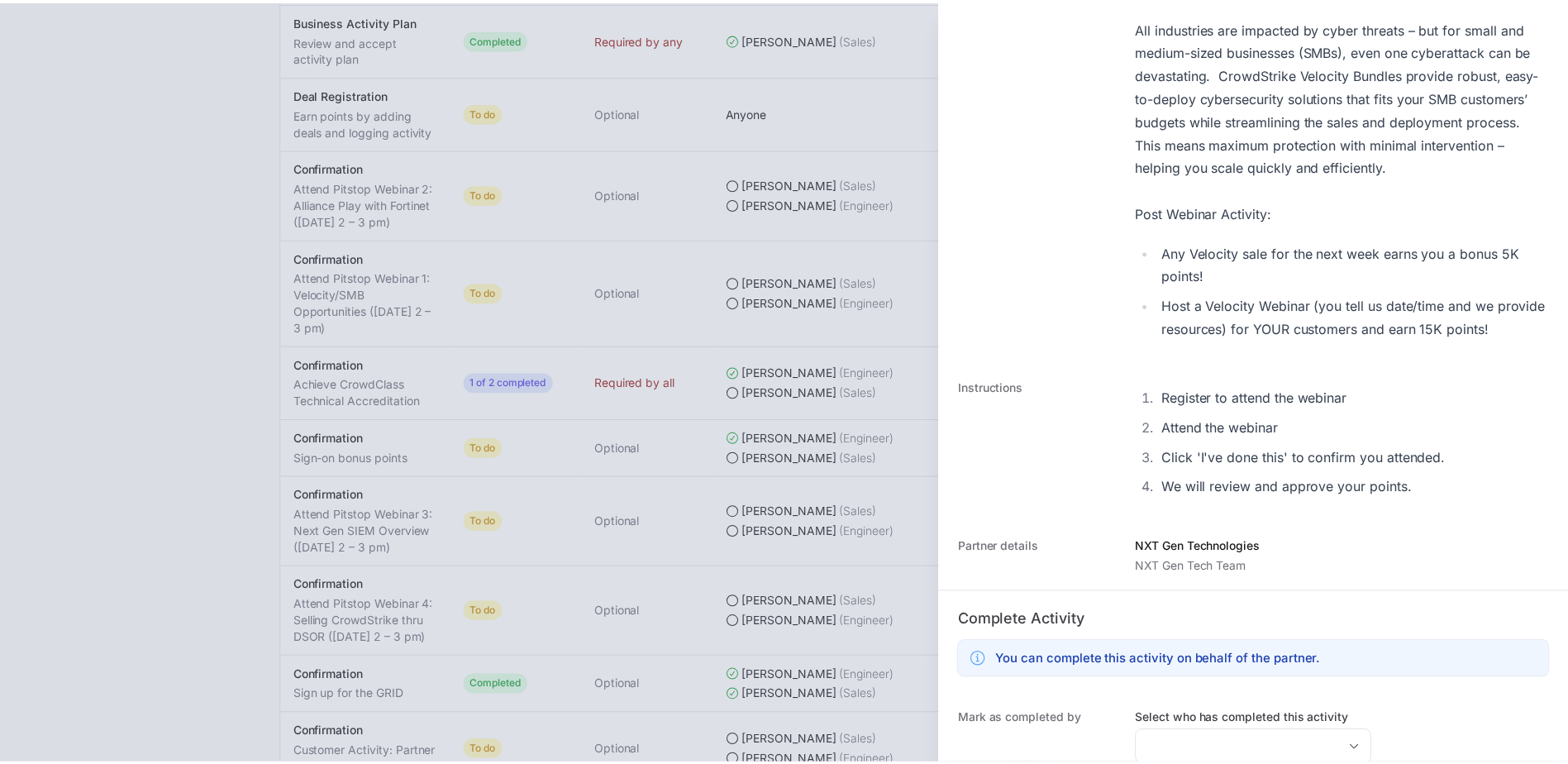
scroll to position [464, 0]
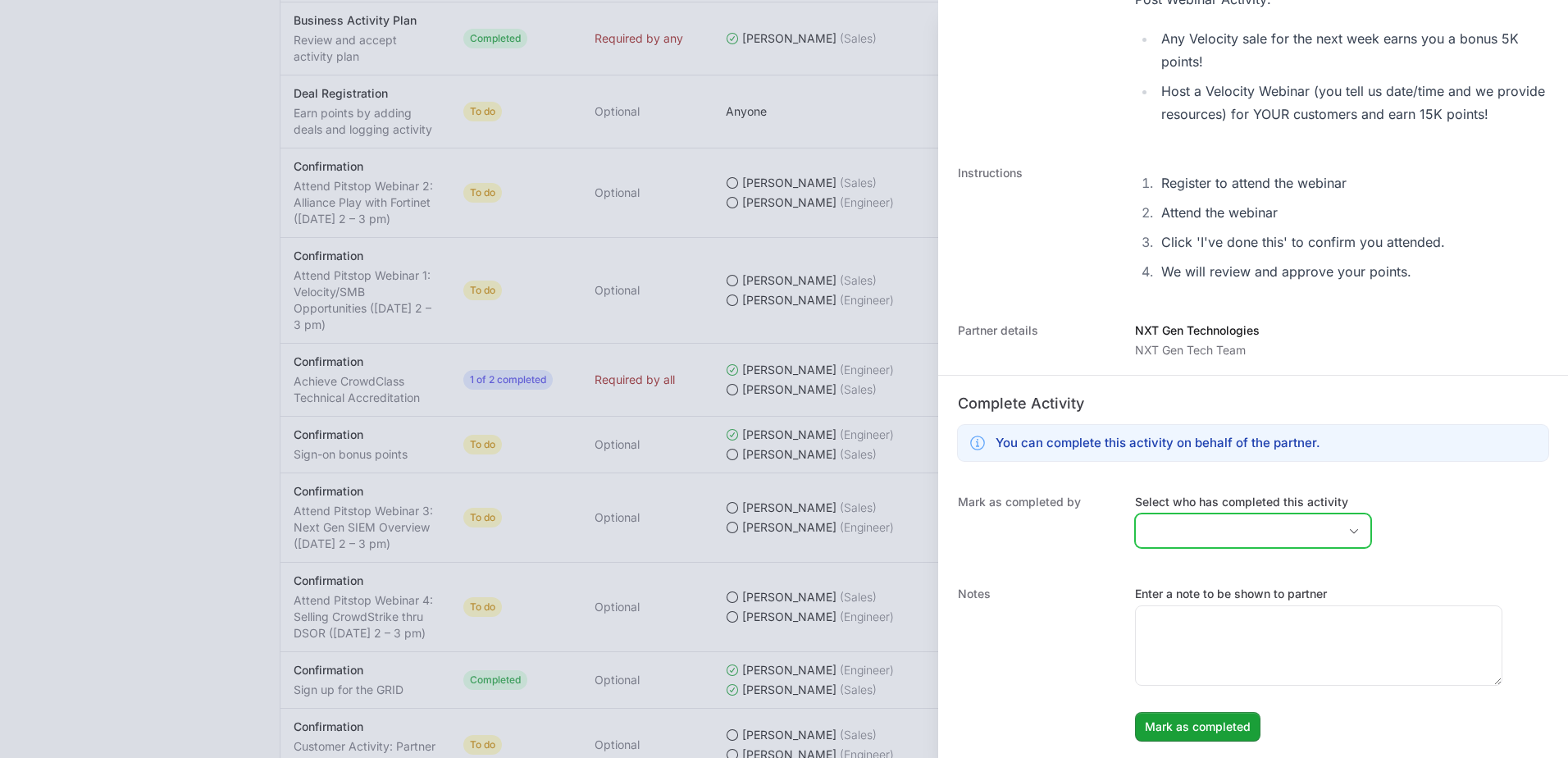
click at [1320, 524] on input "Select who has completed this activity" at bounding box center [1237, 530] width 202 height 33
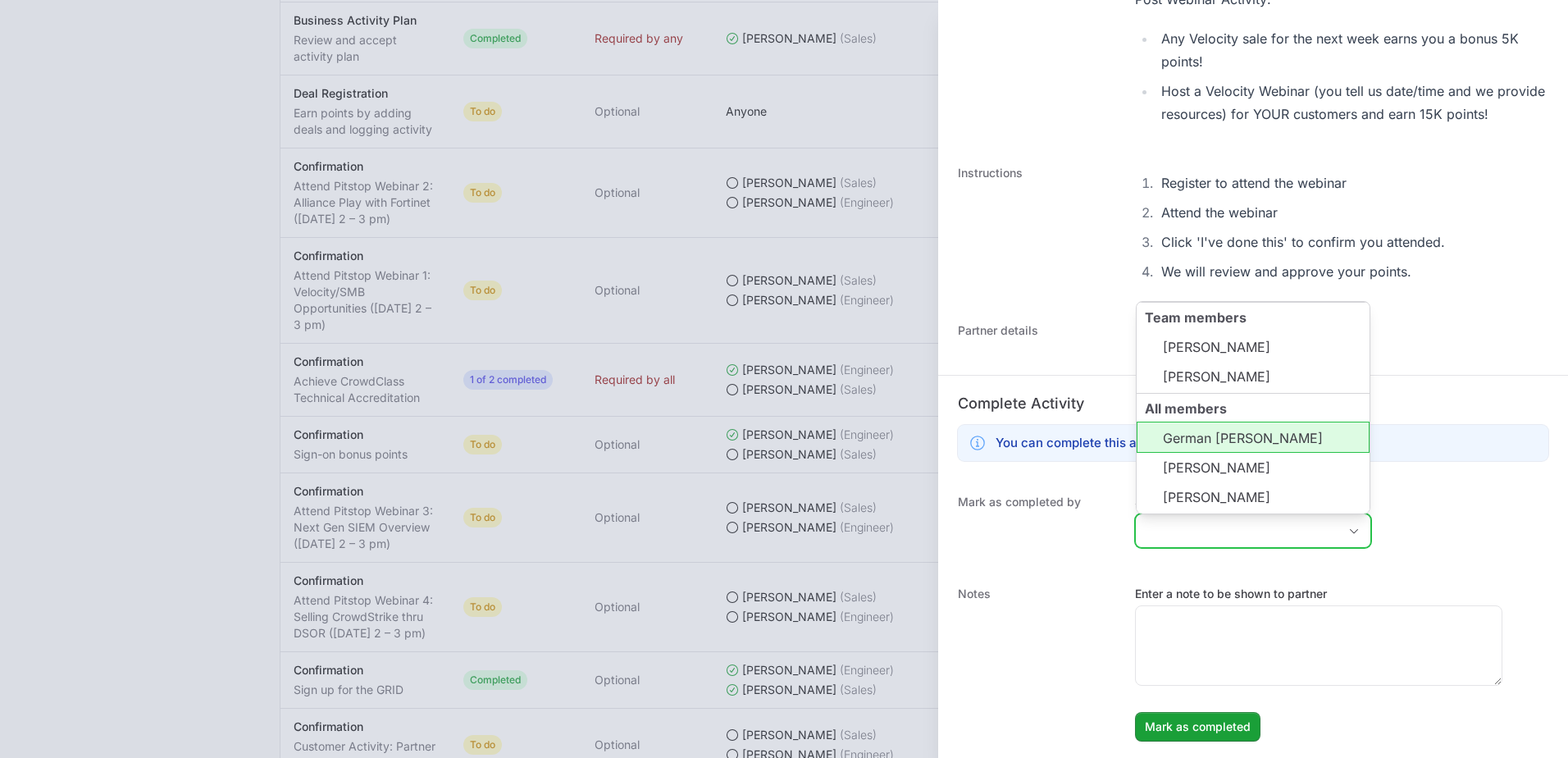
click at [1282, 437] on li "German [PERSON_NAME]" at bounding box center [1253, 437] width 233 height 31
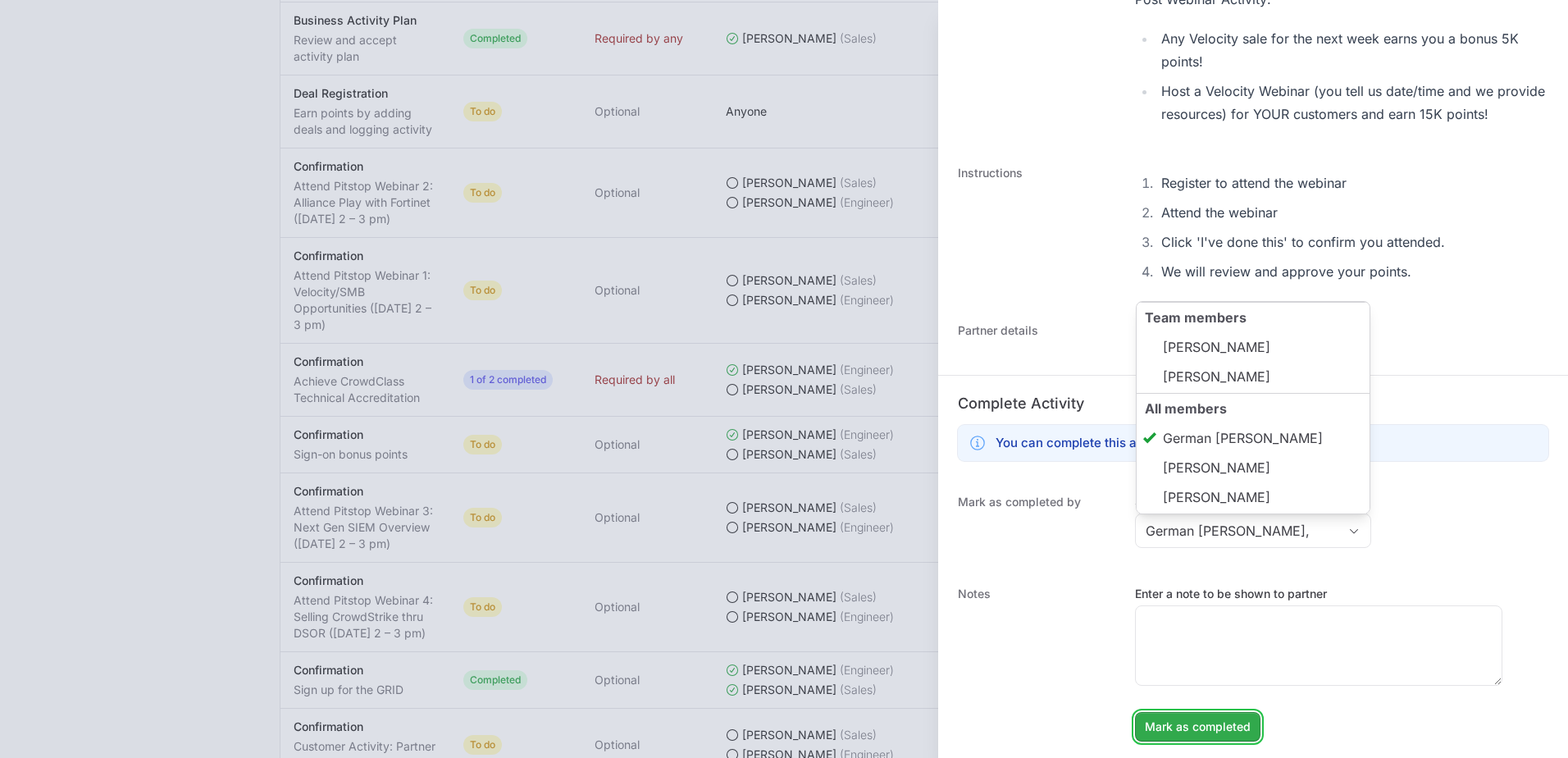
type input "German [PERSON_NAME]"
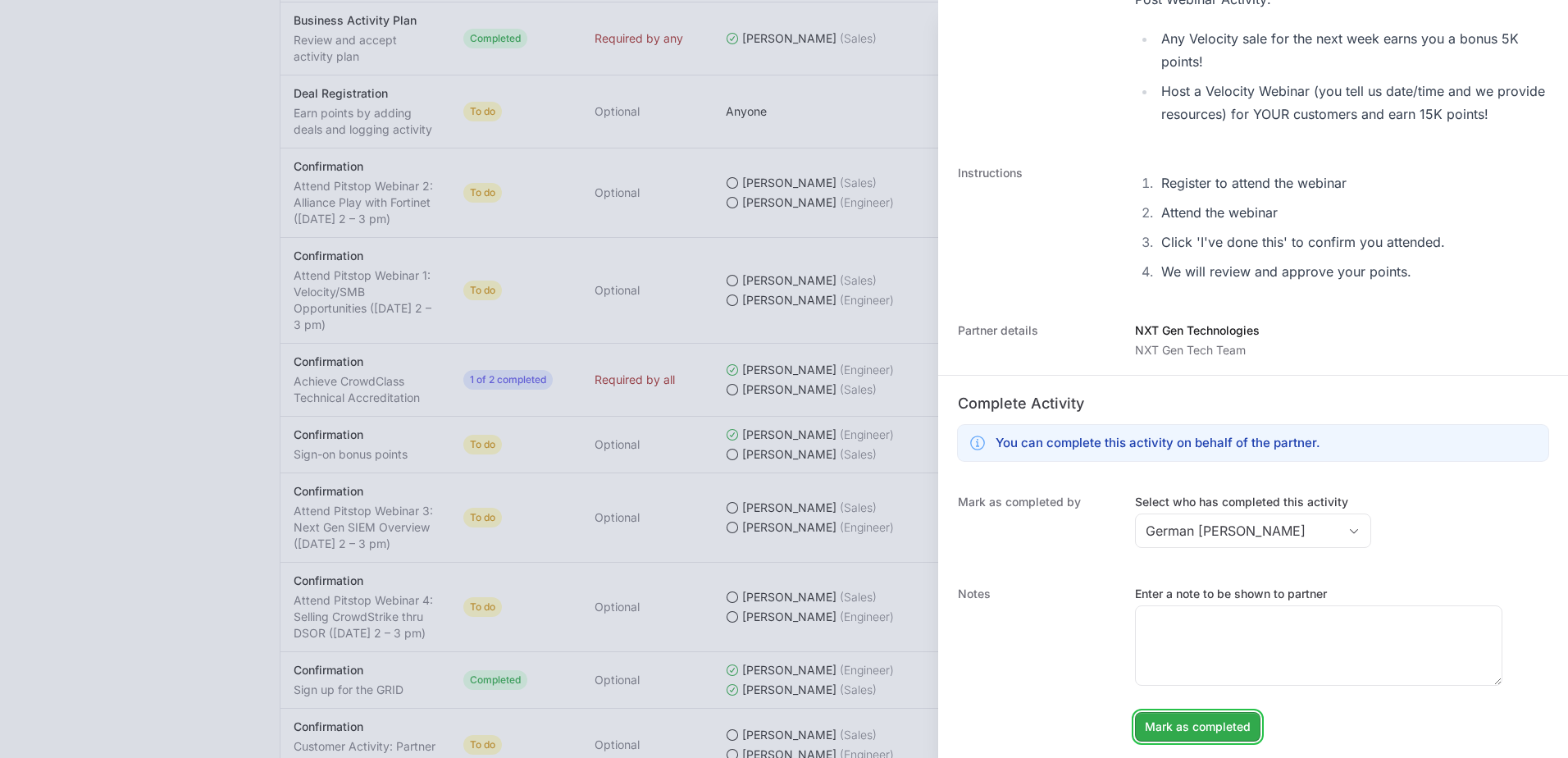
click at [1221, 728] on span "Mark as completed" at bounding box center [1197, 727] width 106 height 20
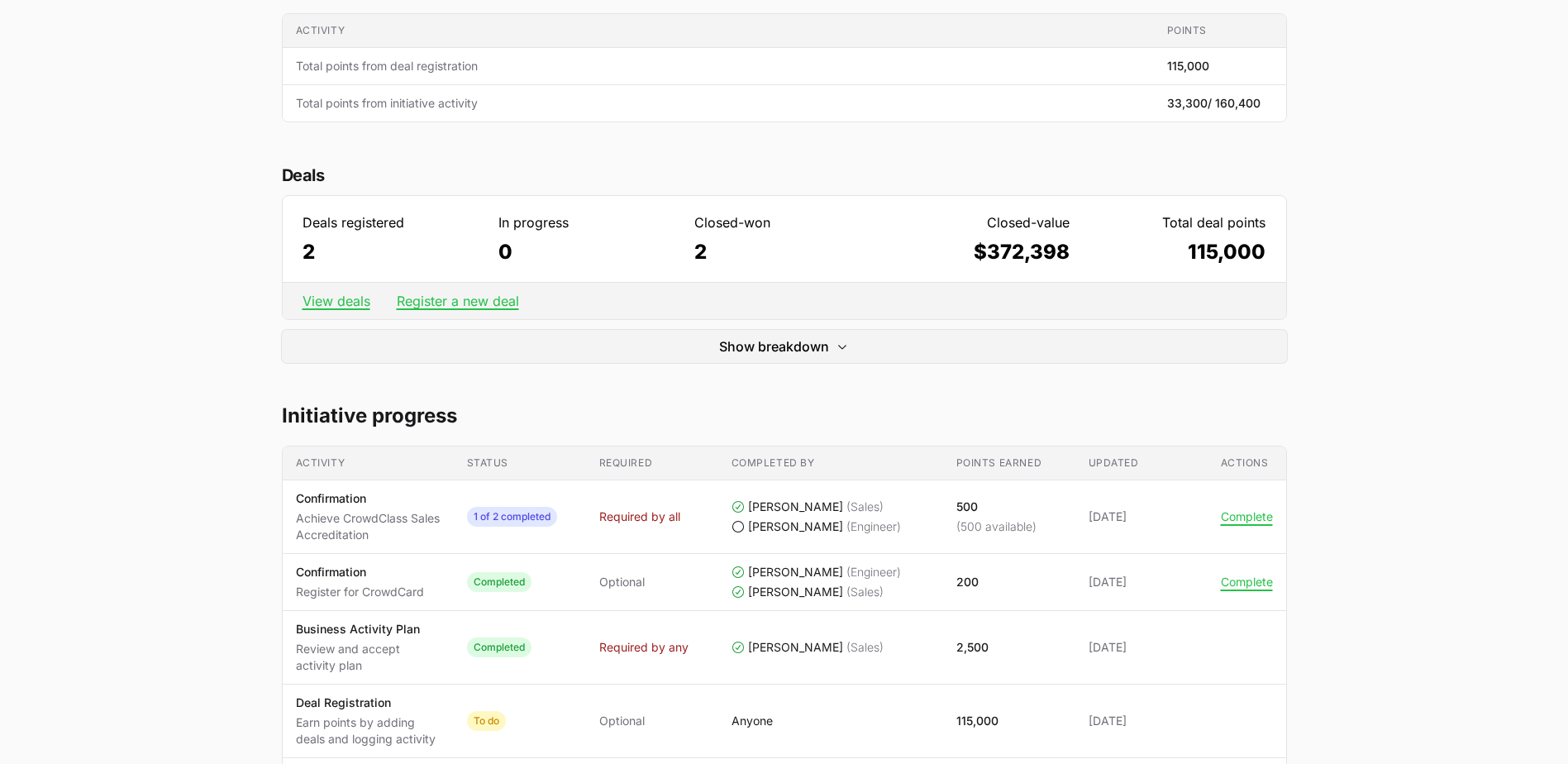
scroll to position [0, 0]
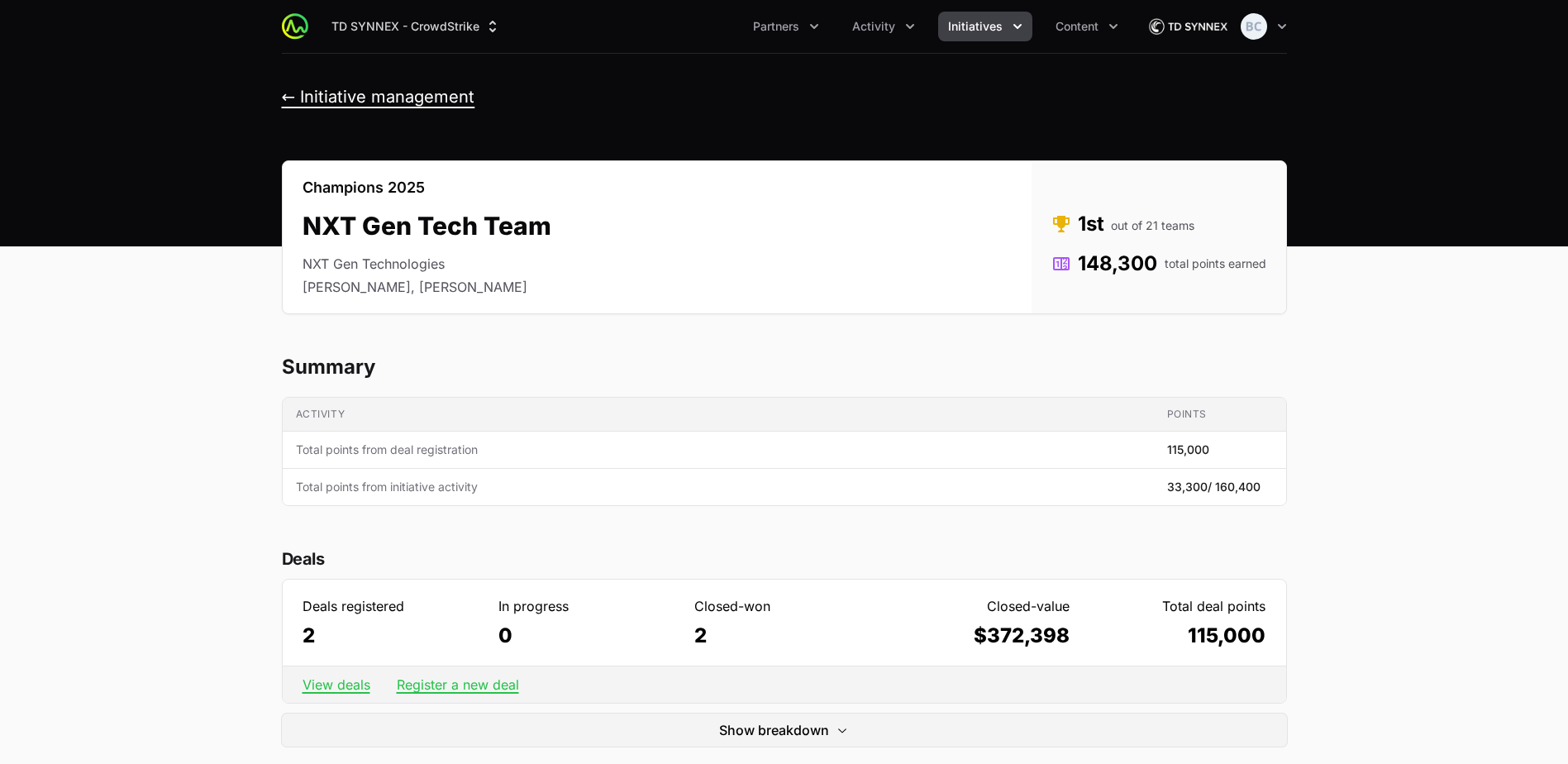
click at [359, 97] on button "← Initiative management" at bounding box center [379, 97] width 193 height 21
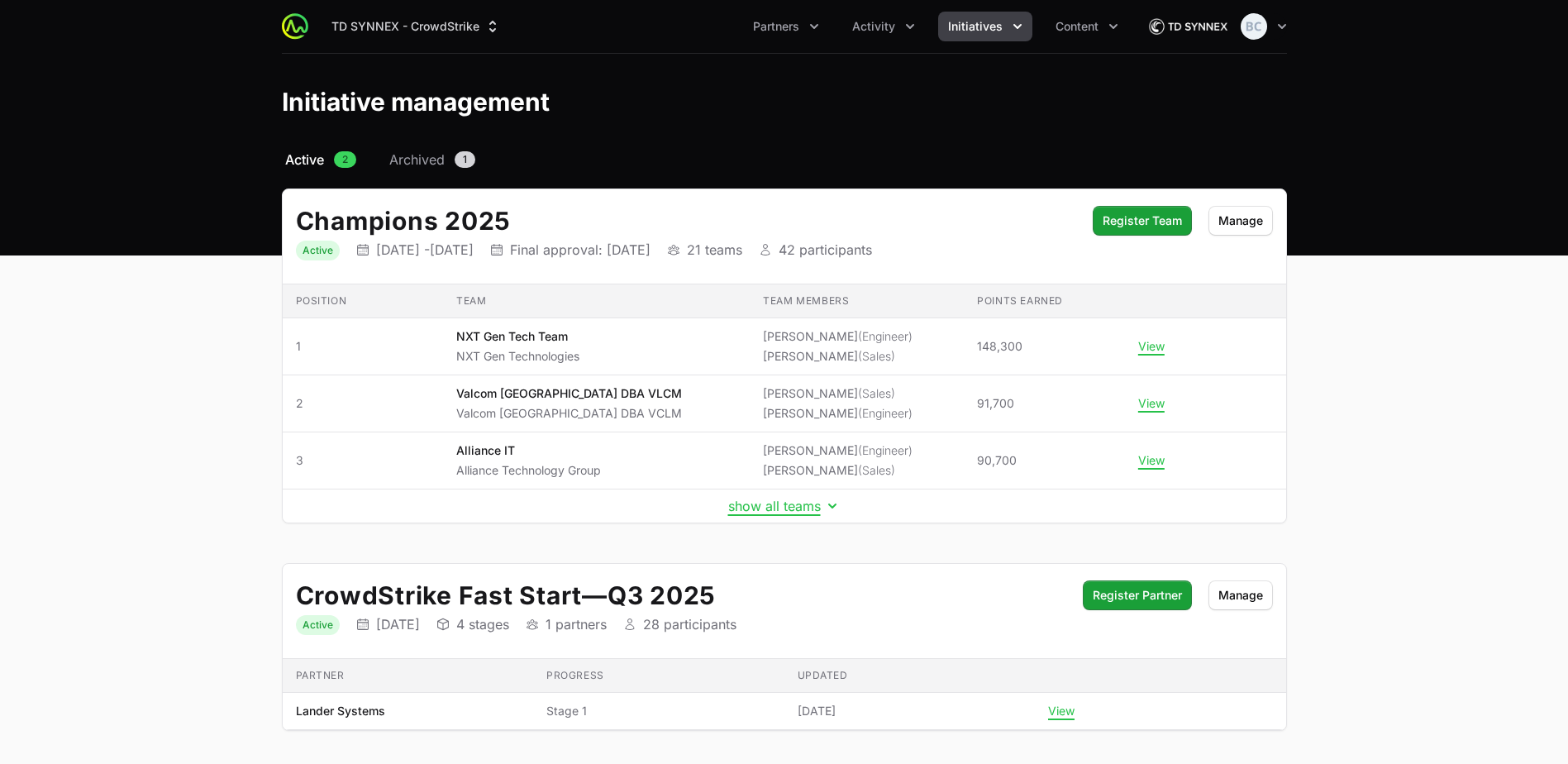
click at [780, 517] on td "show all teams" at bounding box center [784, 507] width 1004 height 34
click at [768, 508] on button "show all teams" at bounding box center [785, 507] width 113 height 17
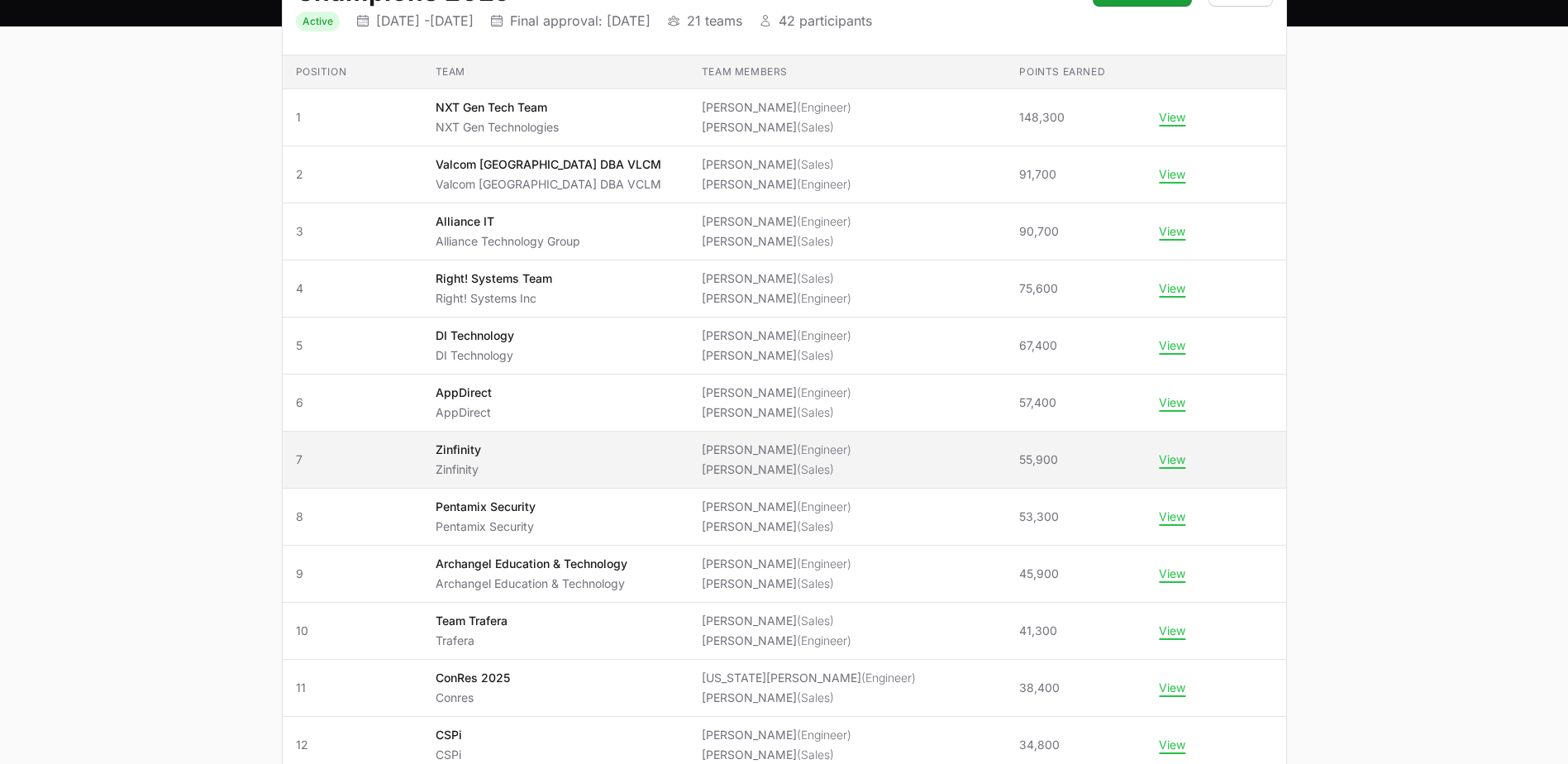
scroll to position [248, 0]
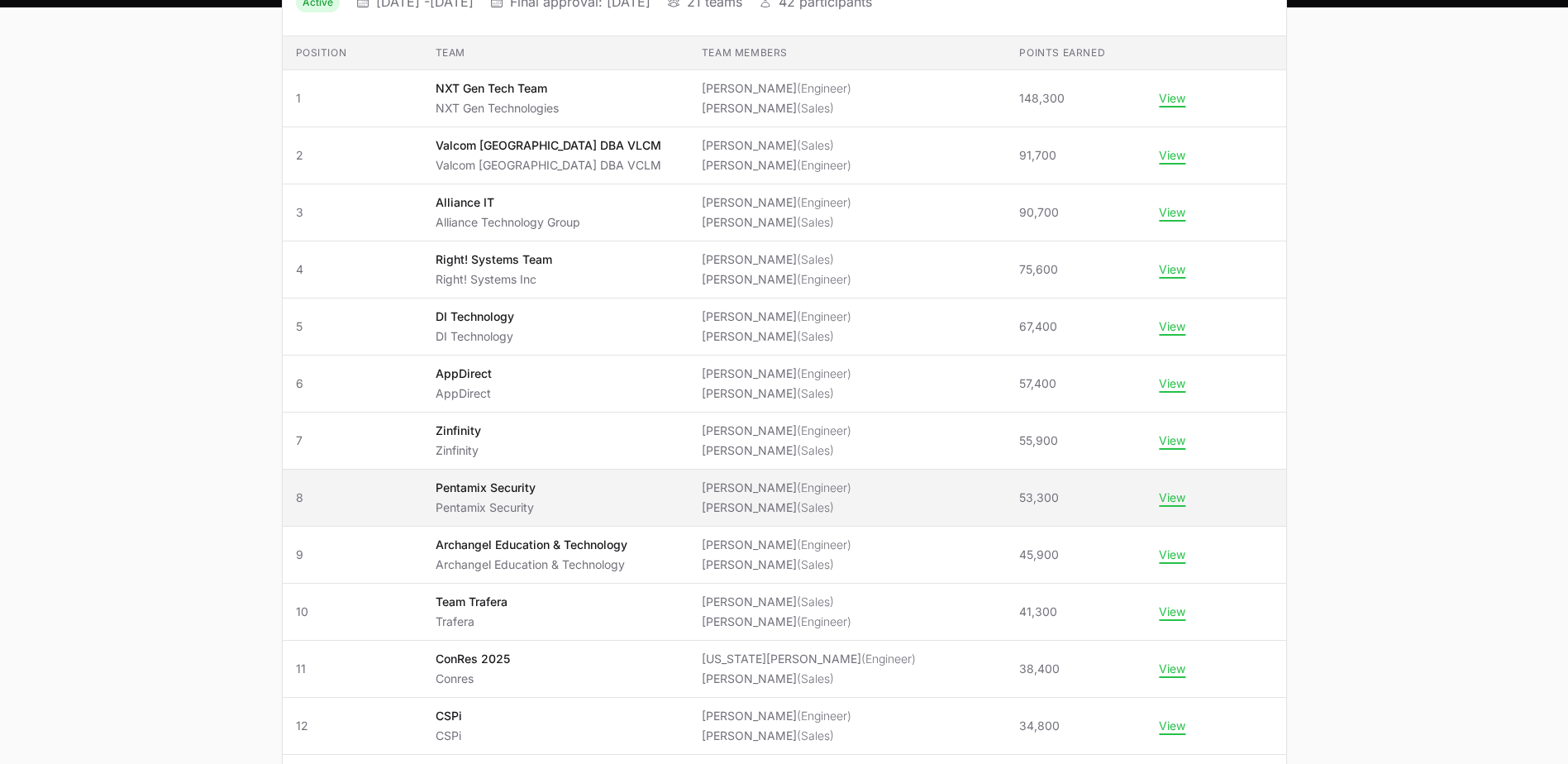
click at [614, 502] on span "Pentamix Security Pentamix Security" at bounding box center [555, 497] width 240 height 36
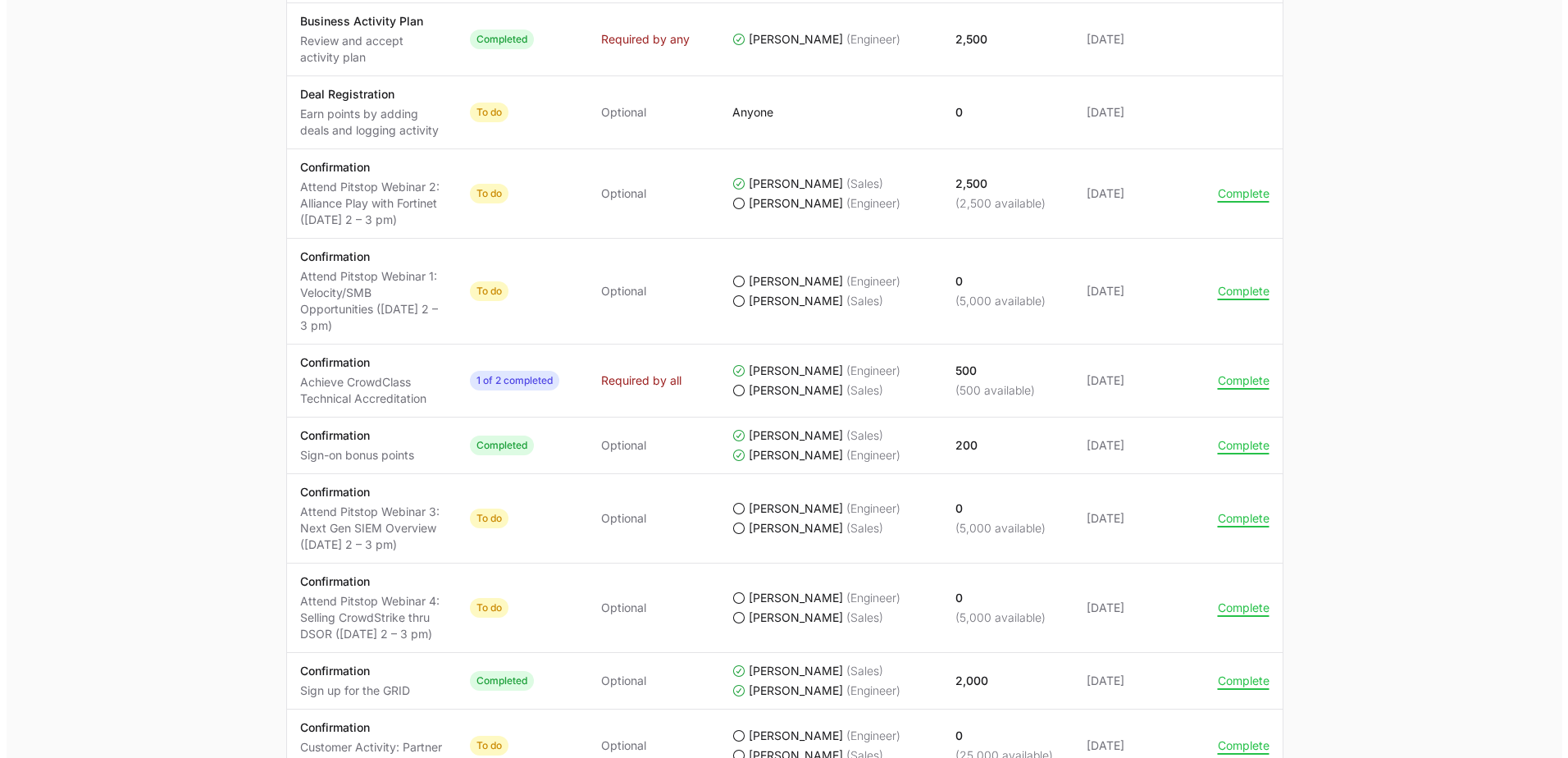
scroll to position [984, 0]
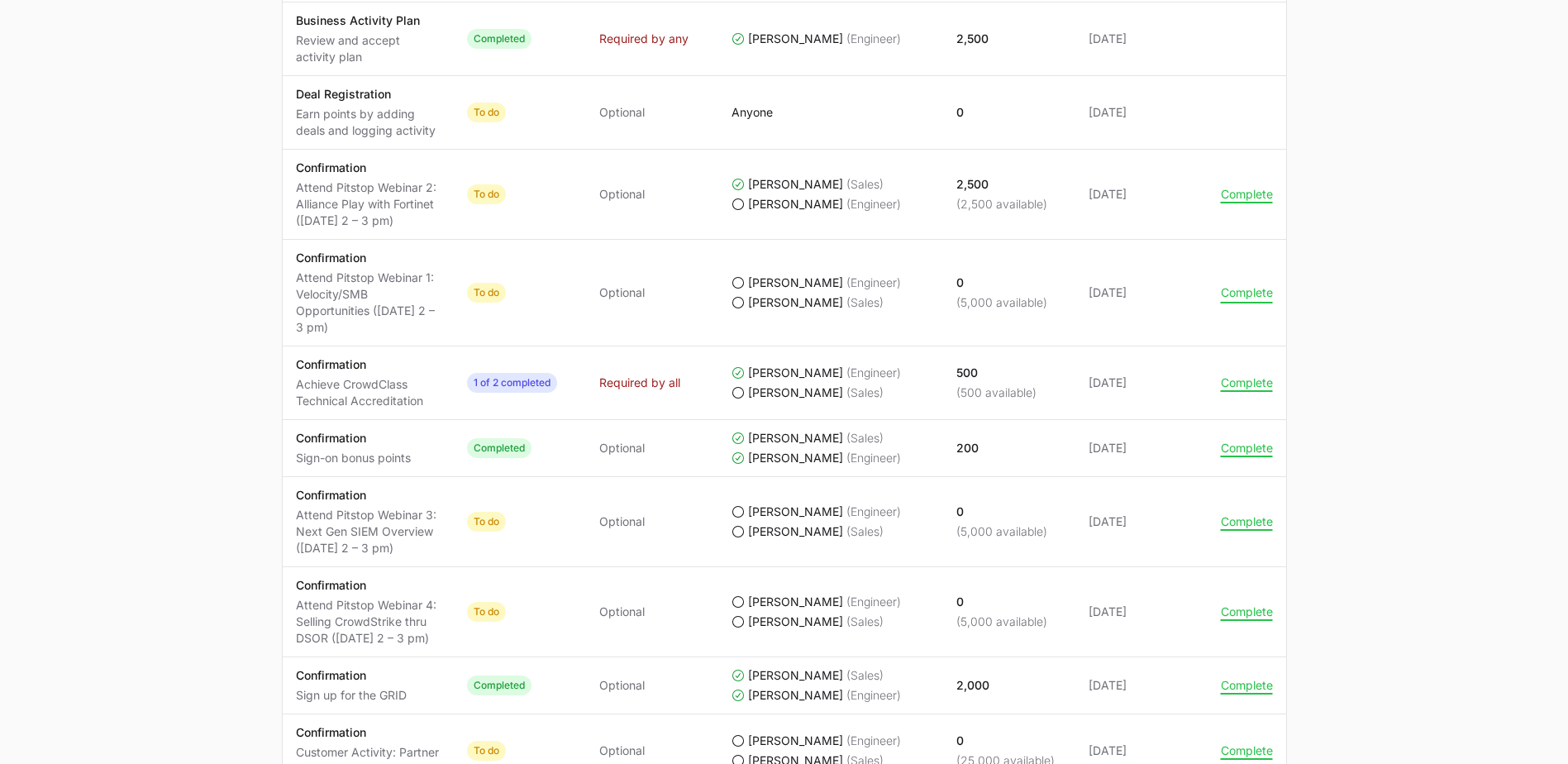
click at [1235, 296] on button "Complete" at bounding box center [1248, 293] width 52 height 15
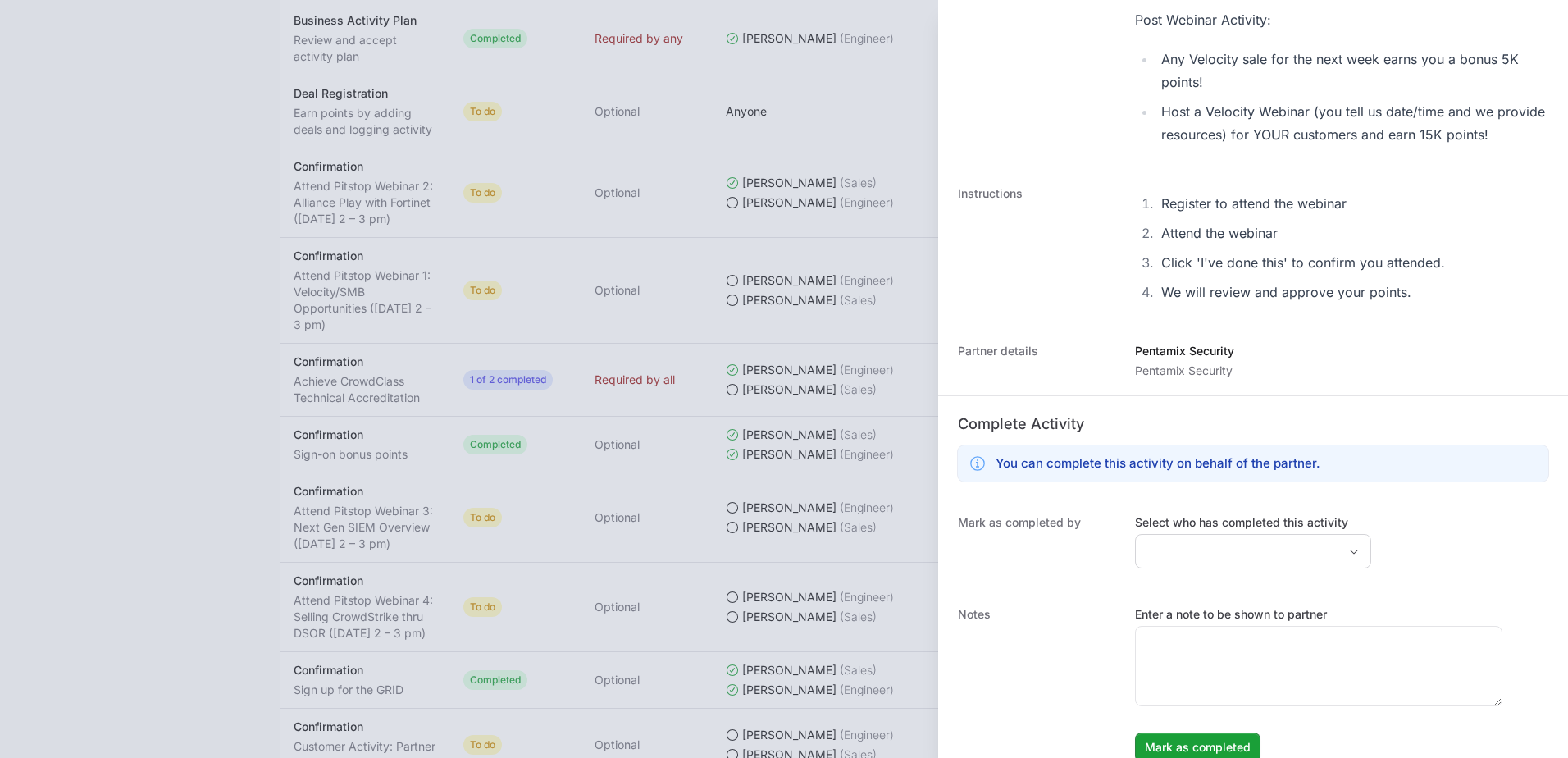
scroll to position [460, 0]
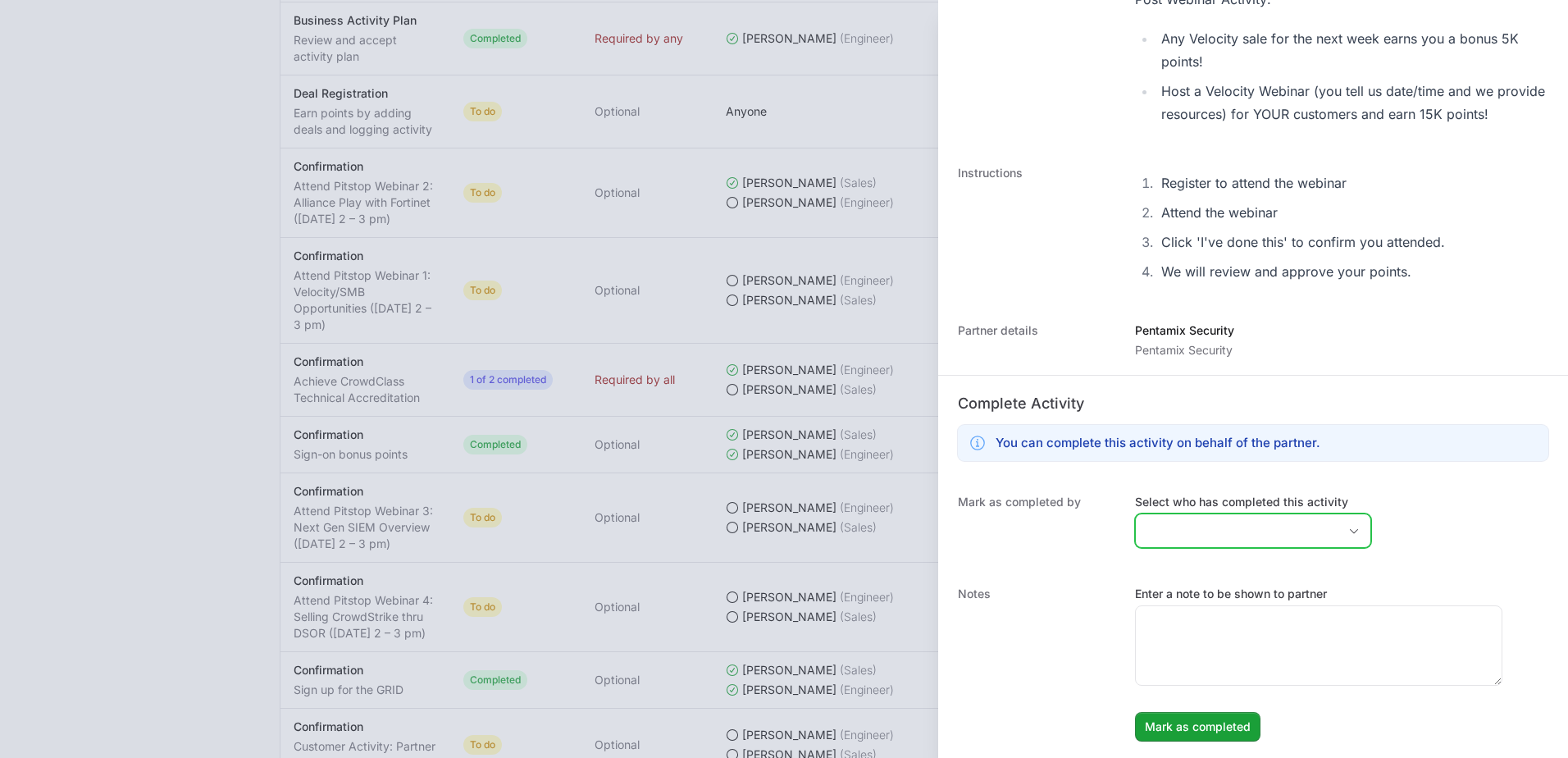
click at [1228, 539] on input "Select who has completed this activity" at bounding box center [1237, 530] width 202 height 33
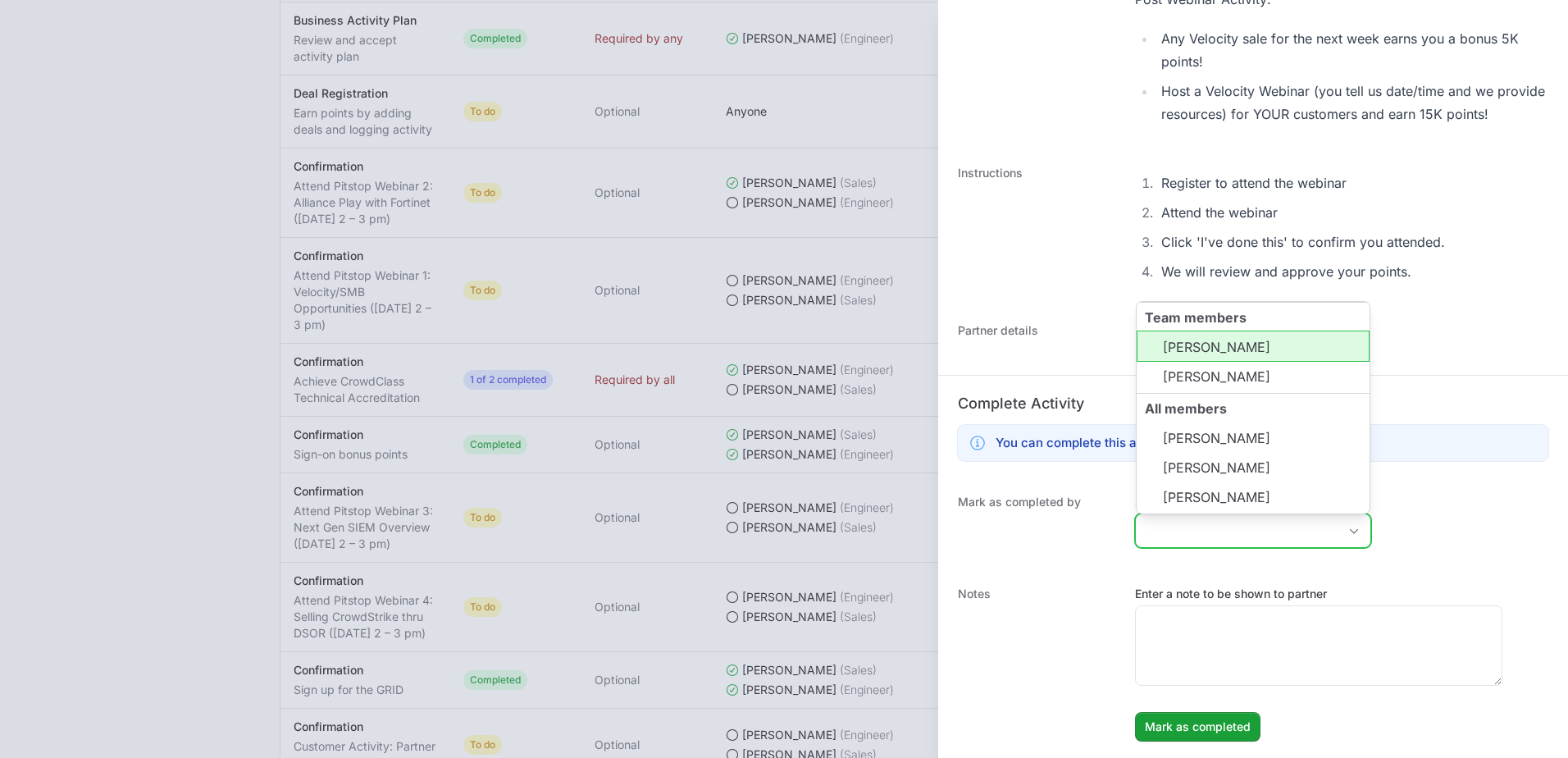
click at [1233, 356] on li "[PERSON_NAME]" at bounding box center [1253, 346] width 233 height 31
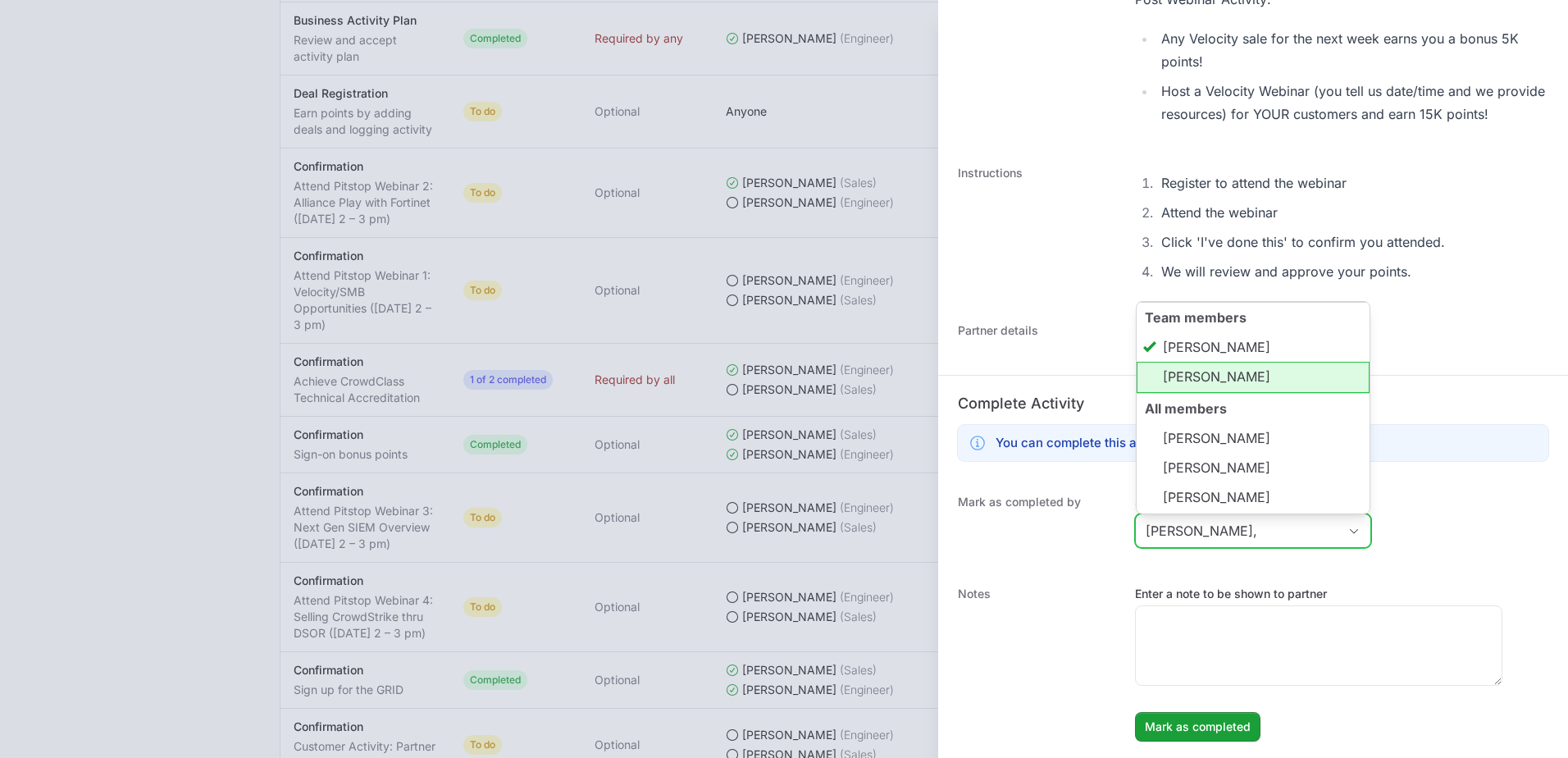
click at [1233, 380] on li "[PERSON_NAME]" at bounding box center [1253, 376] width 233 height 31
type input "[PERSON_NAME], [PERSON_NAME]"
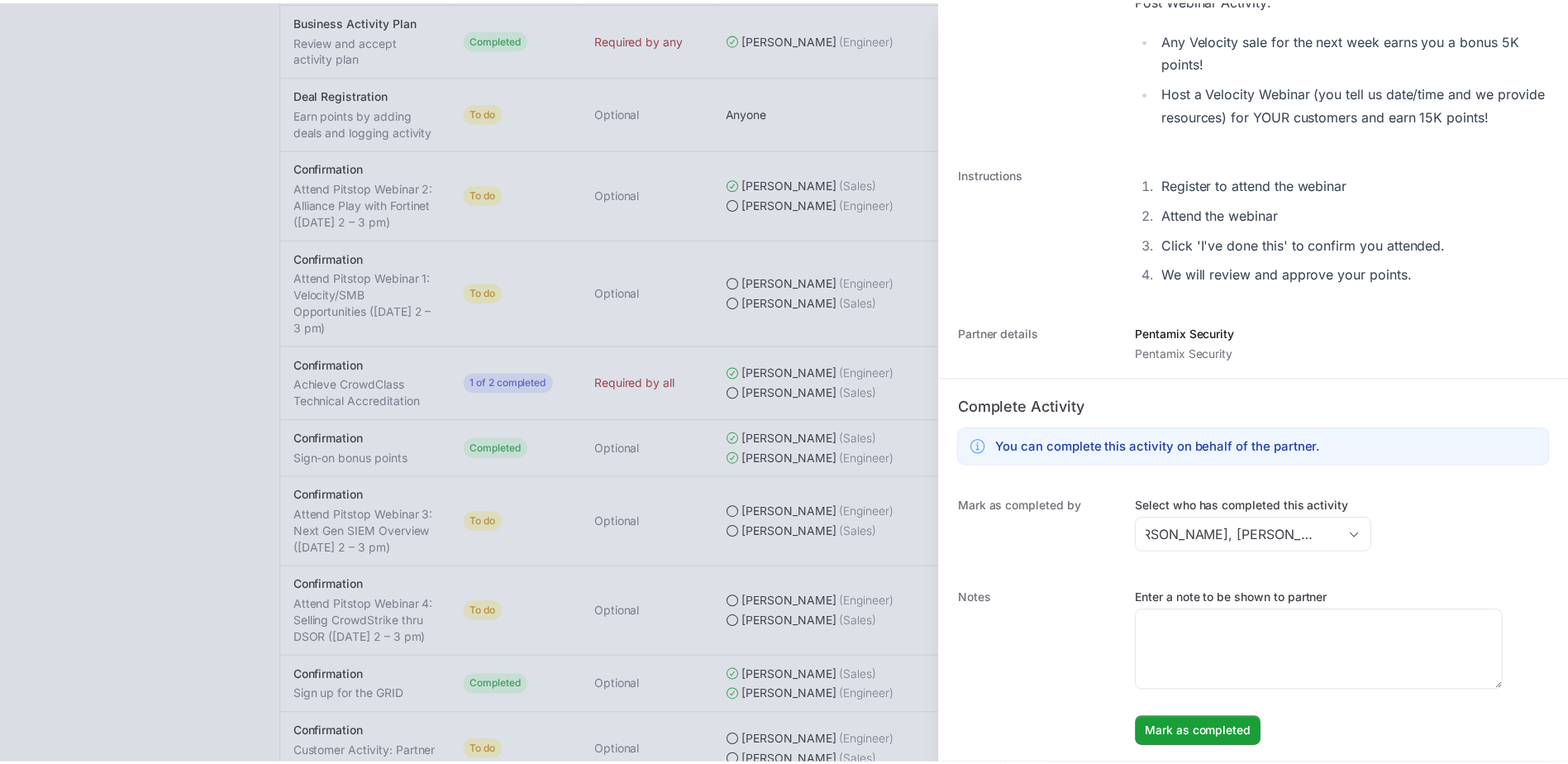
scroll to position [0, 0]
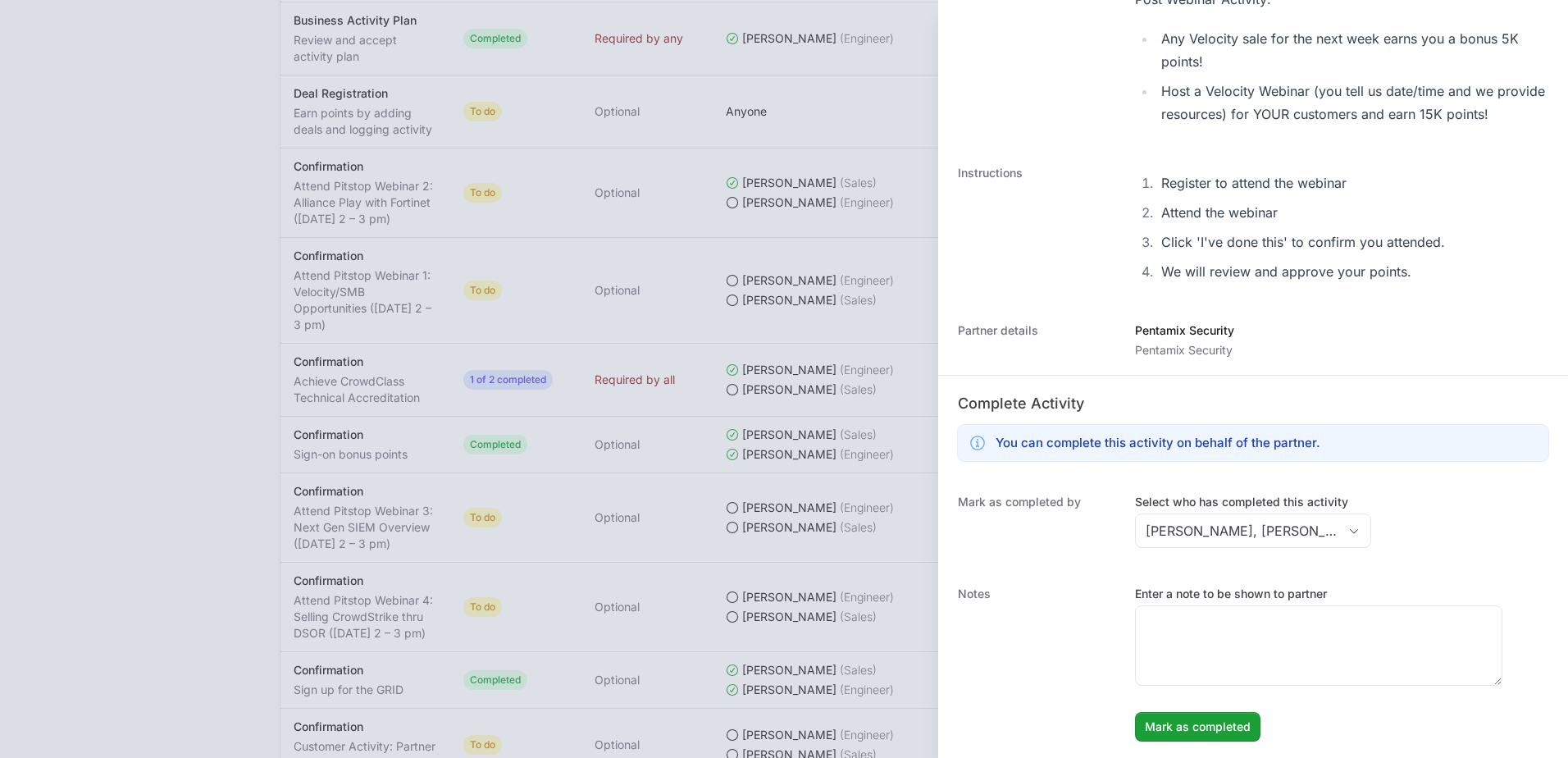
click at [1413, 482] on div "Mark as completed by Select who has completed this activity [PERSON_NAME], [PER…" at bounding box center [1253, 523] width 630 height 92
click at [1242, 722] on span "Mark as completed" at bounding box center [1197, 727] width 106 height 20
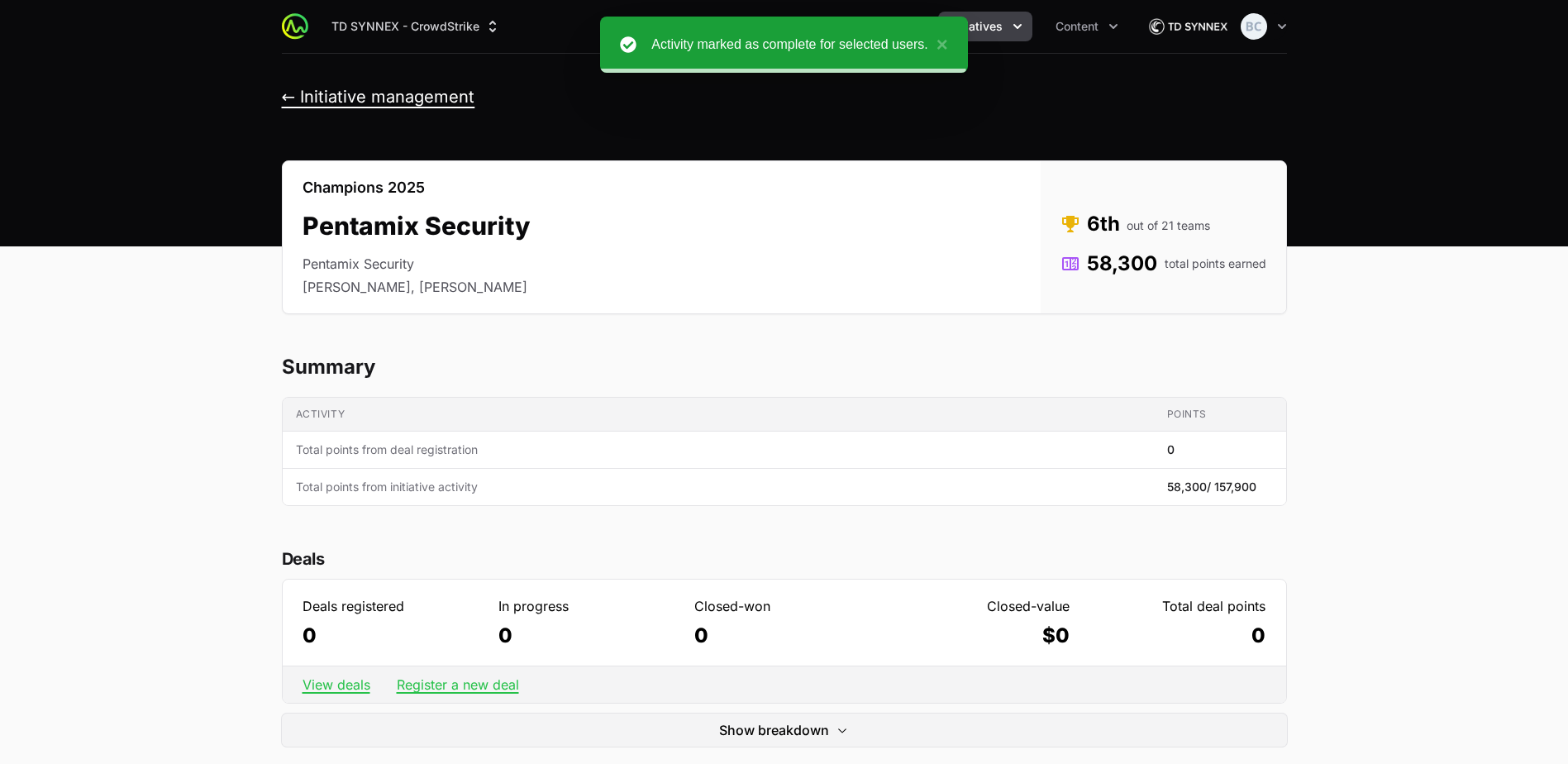
click at [413, 100] on button "← Initiative management" at bounding box center [379, 97] width 193 height 21
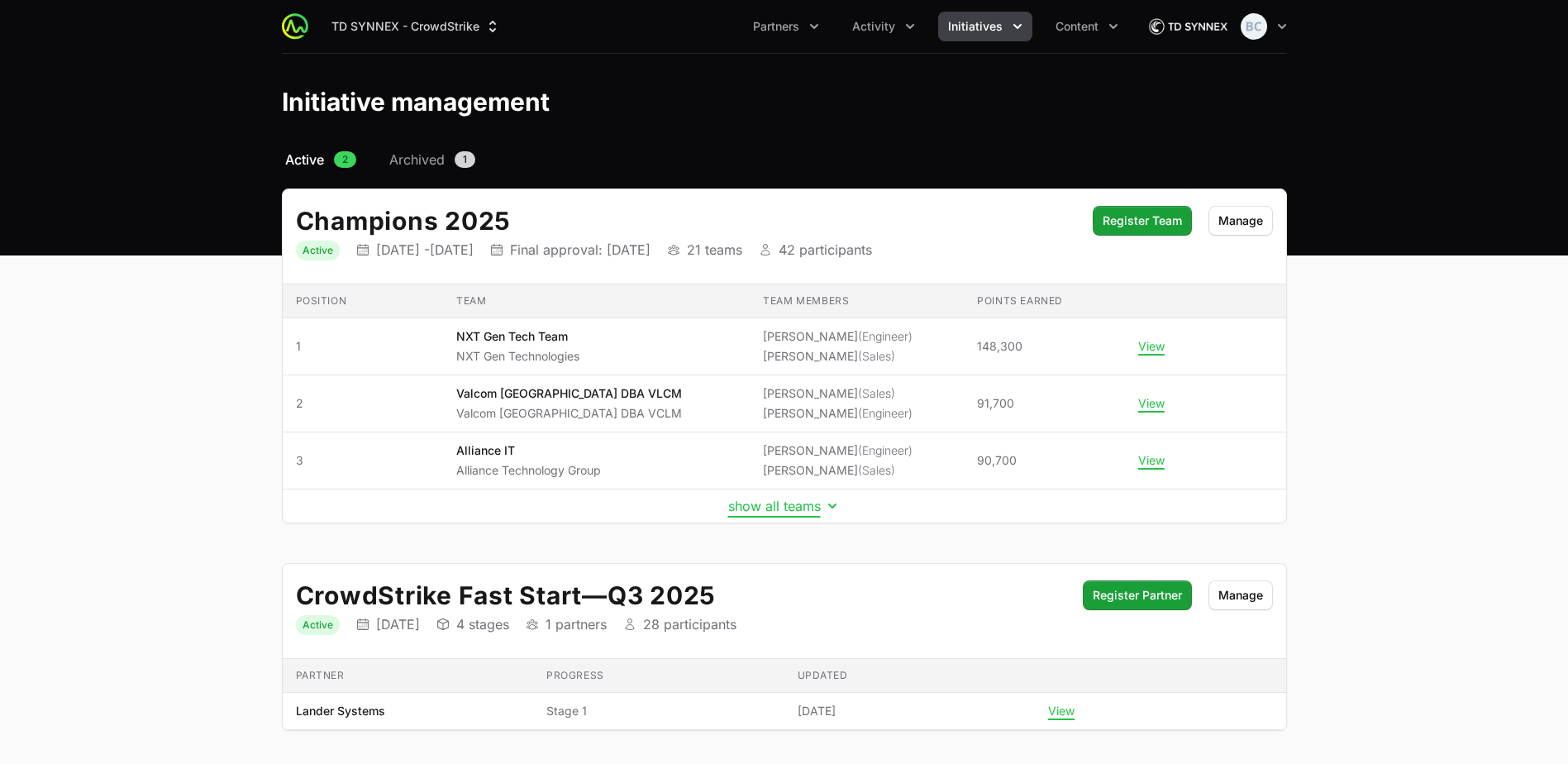
click at [755, 508] on button "show all teams" at bounding box center [785, 507] width 113 height 17
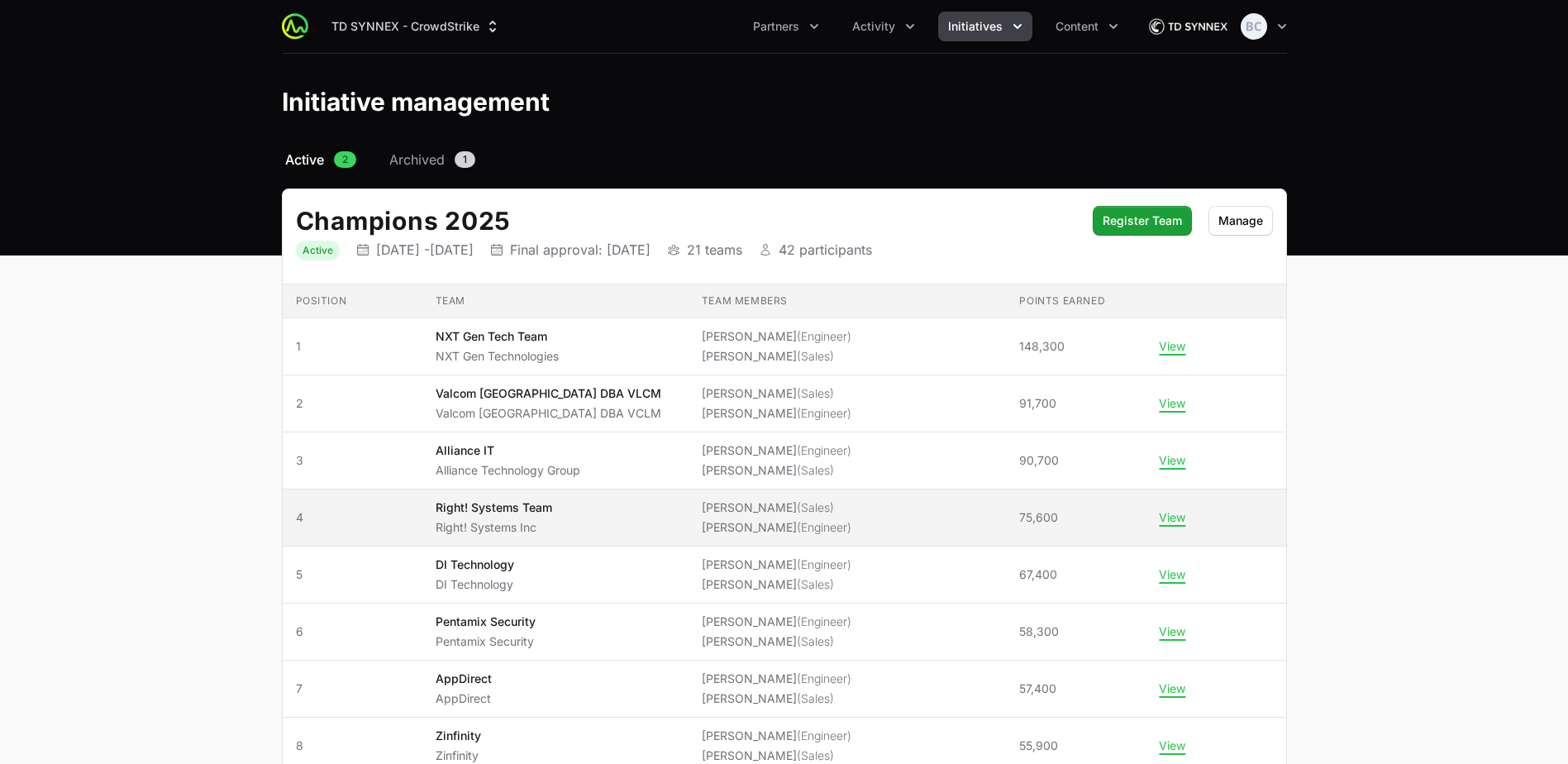
click at [583, 513] on span "Right! Systems Team Right! Systems Inc" at bounding box center [555, 517] width 240 height 36
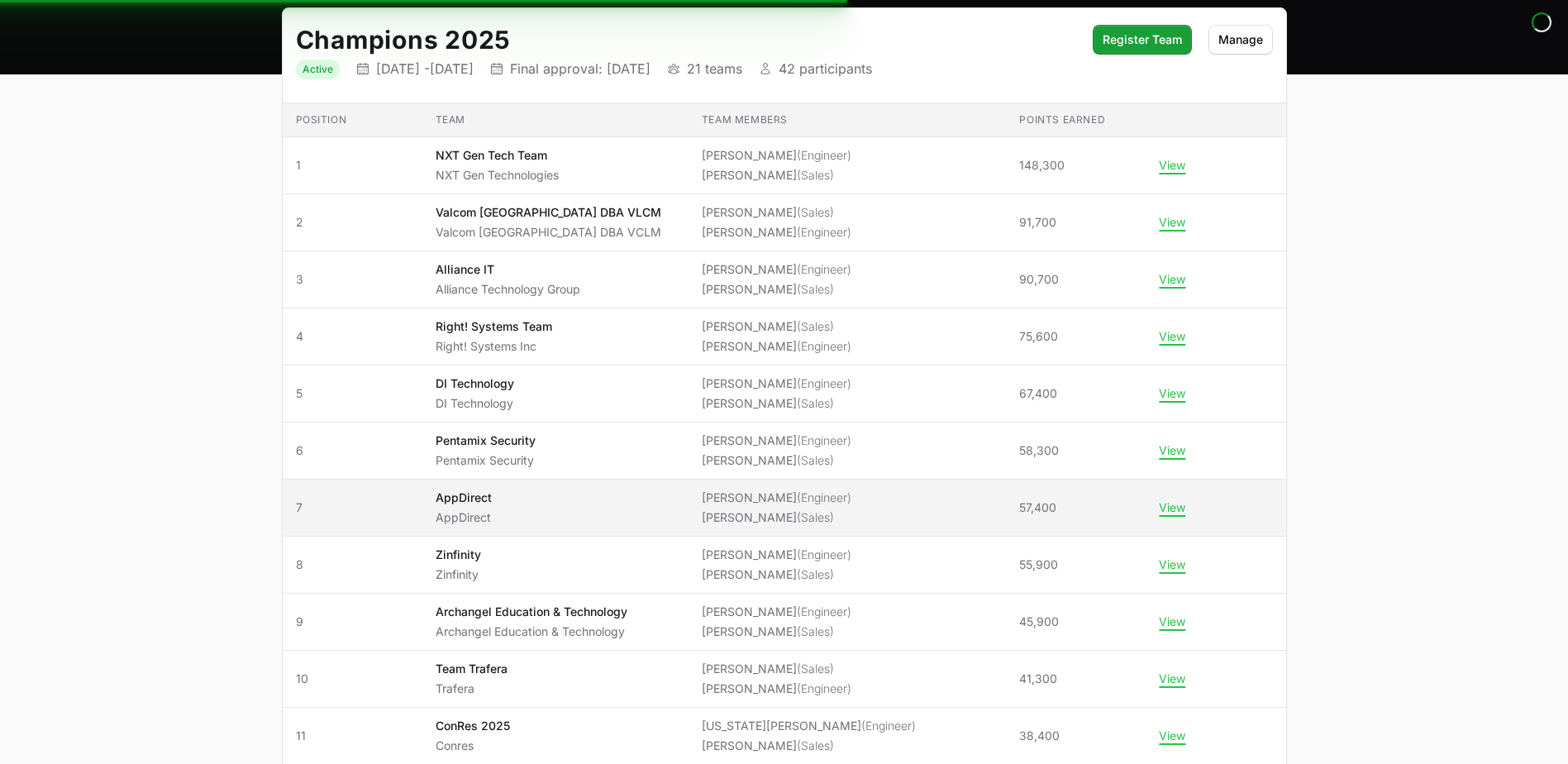
scroll to position [413, 0]
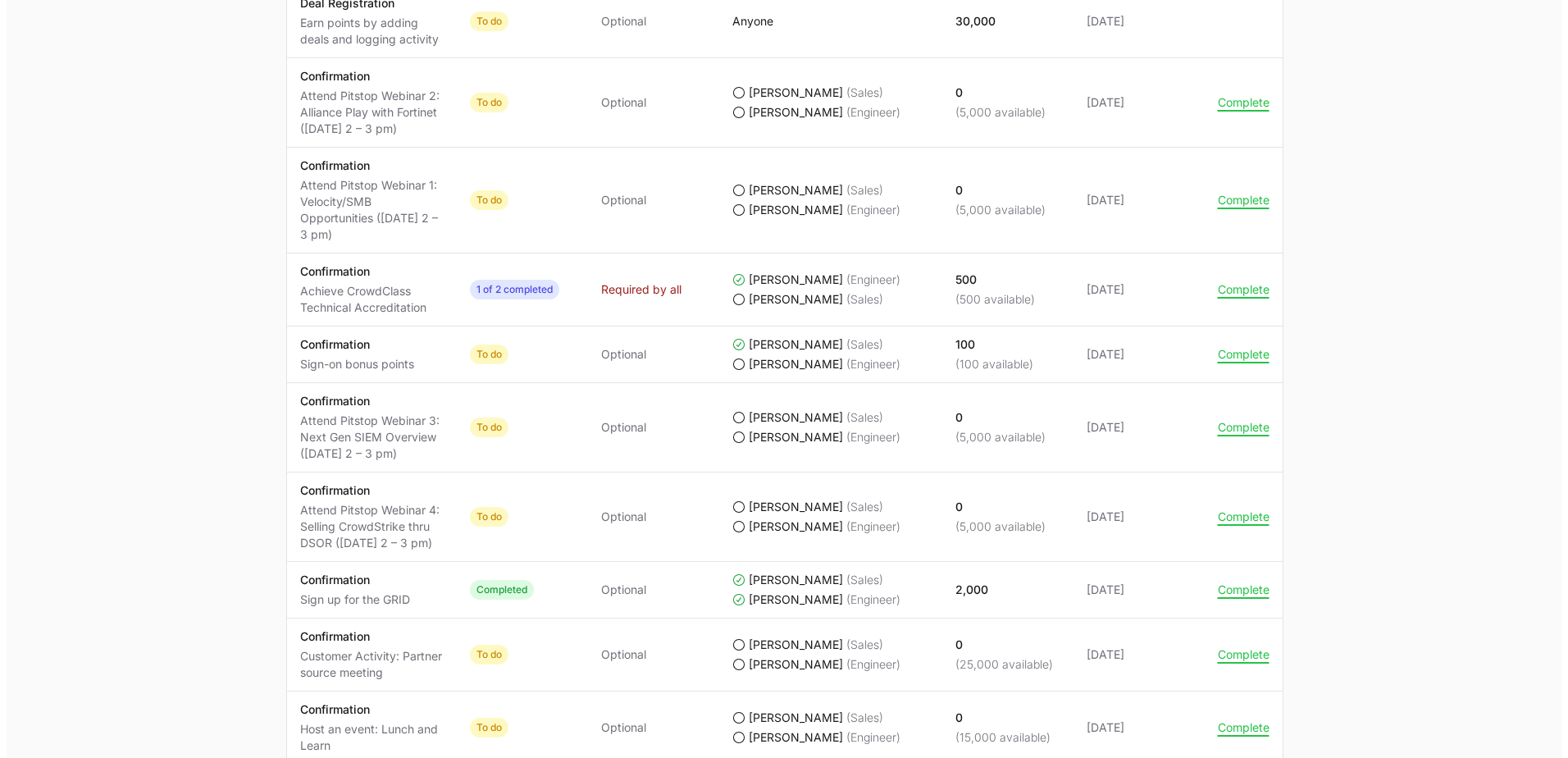
scroll to position [984, 0]
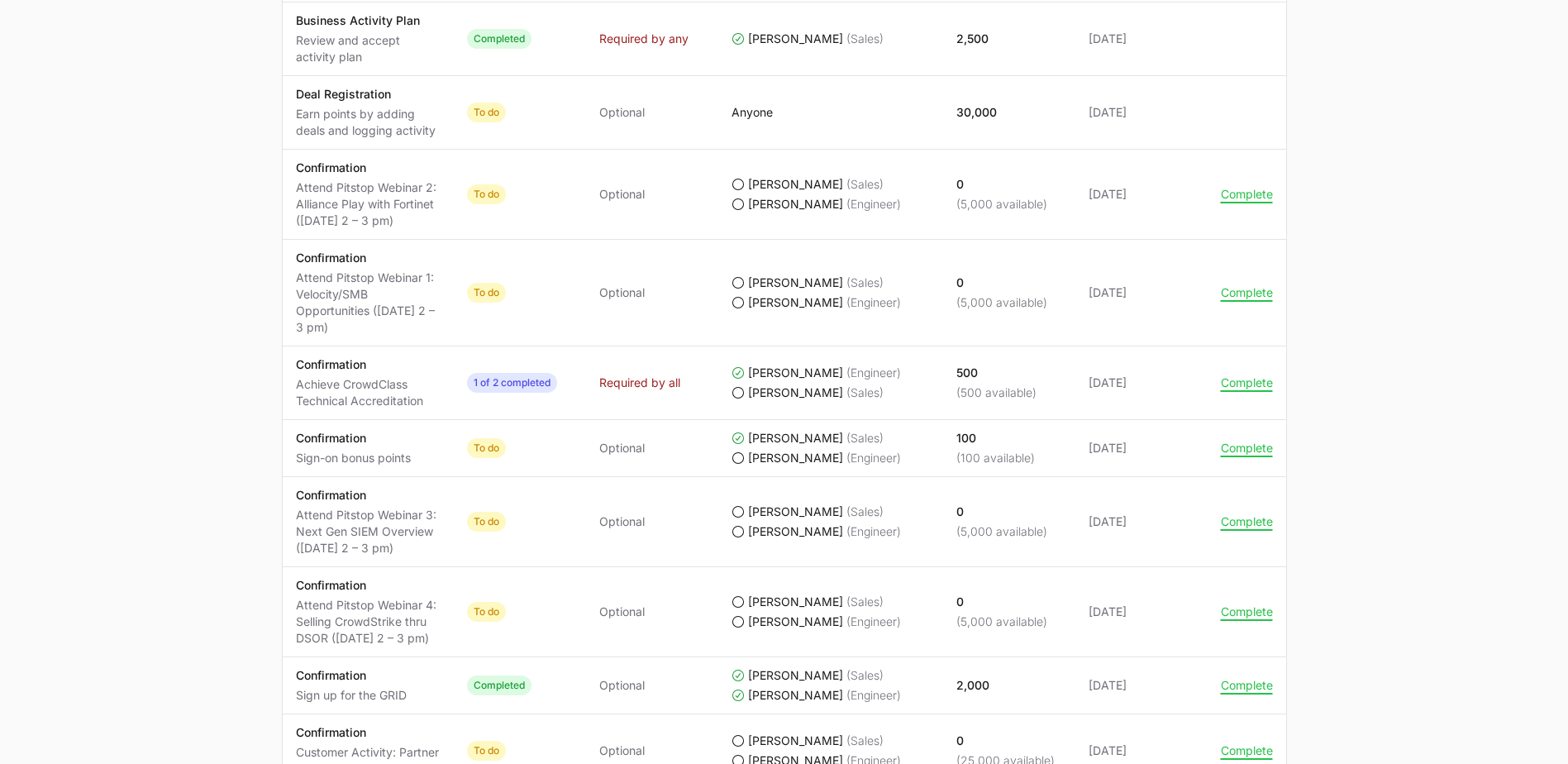
click at [1225, 301] on td "Actions Complete" at bounding box center [1247, 293] width 78 height 107
click at [1241, 294] on button "Complete" at bounding box center [1248, 293] width 52 height 15
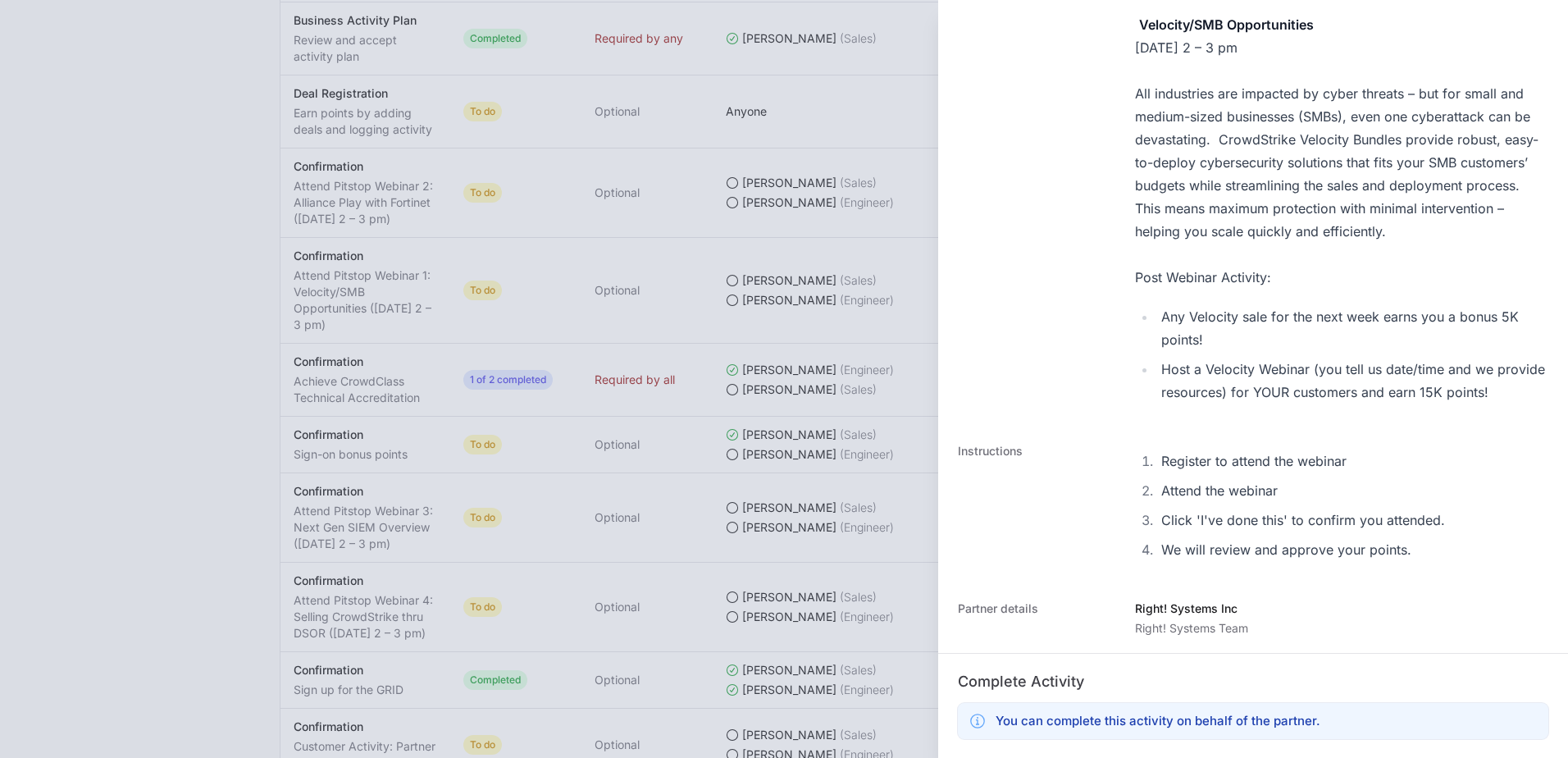
scroll to position [460, 0]
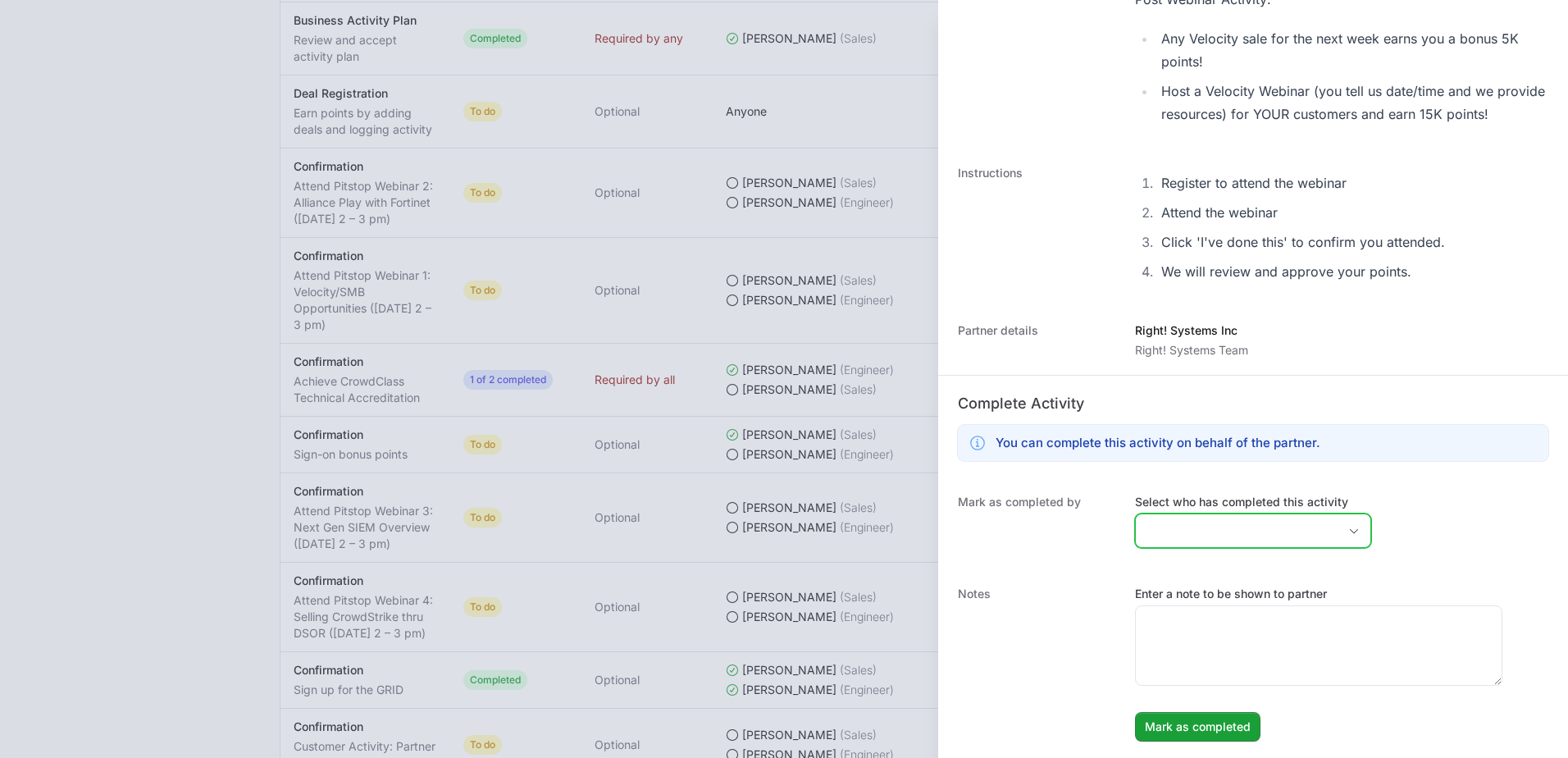
click at [1235, 532] on input "Select who has completed this activity" at bounding box center [1237, 530] width 202 height 33
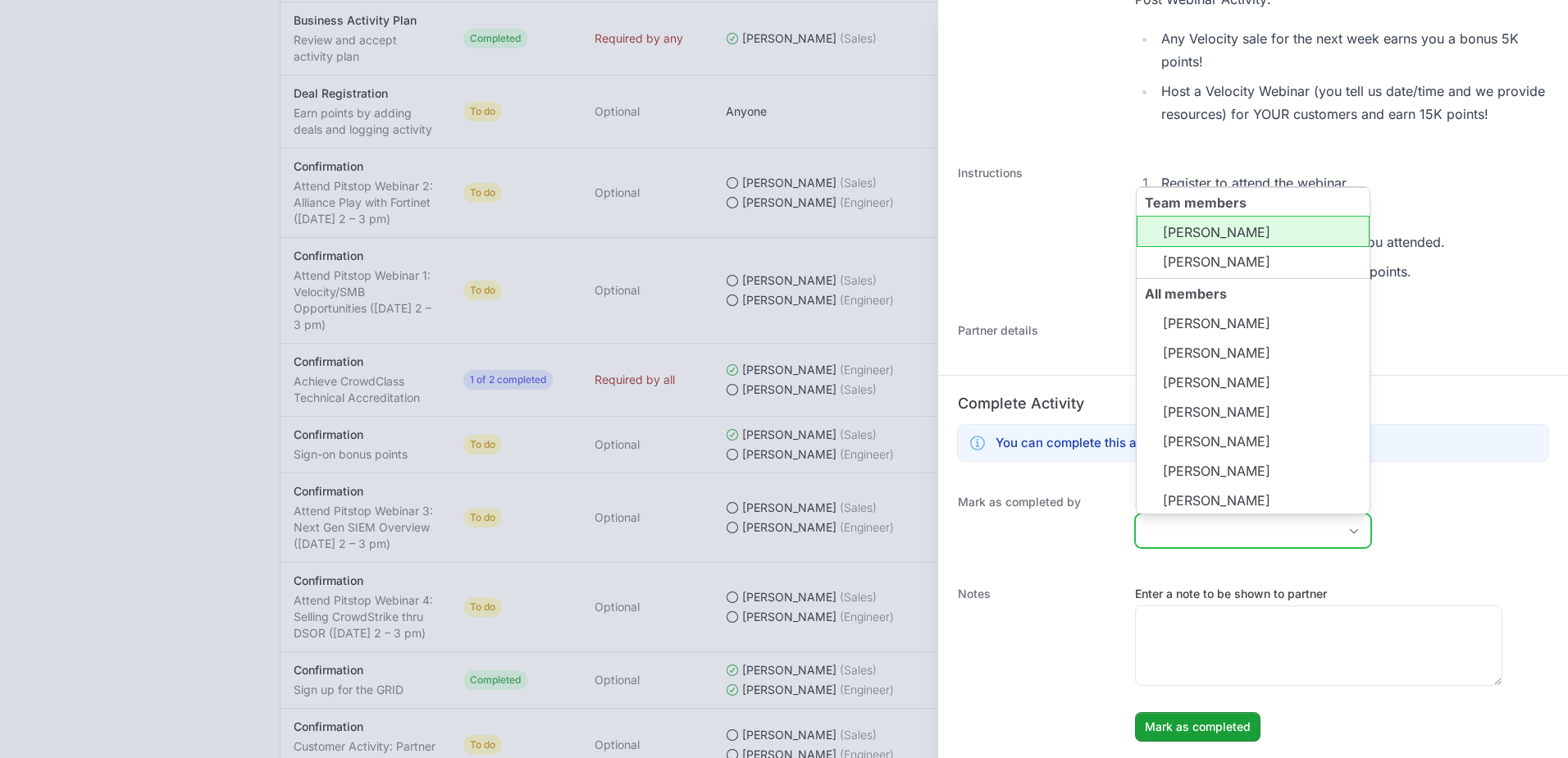
click at [1239, 241] on li "[PERSON_NAME]" at bounding box center [1253, 230] width 233 height 31
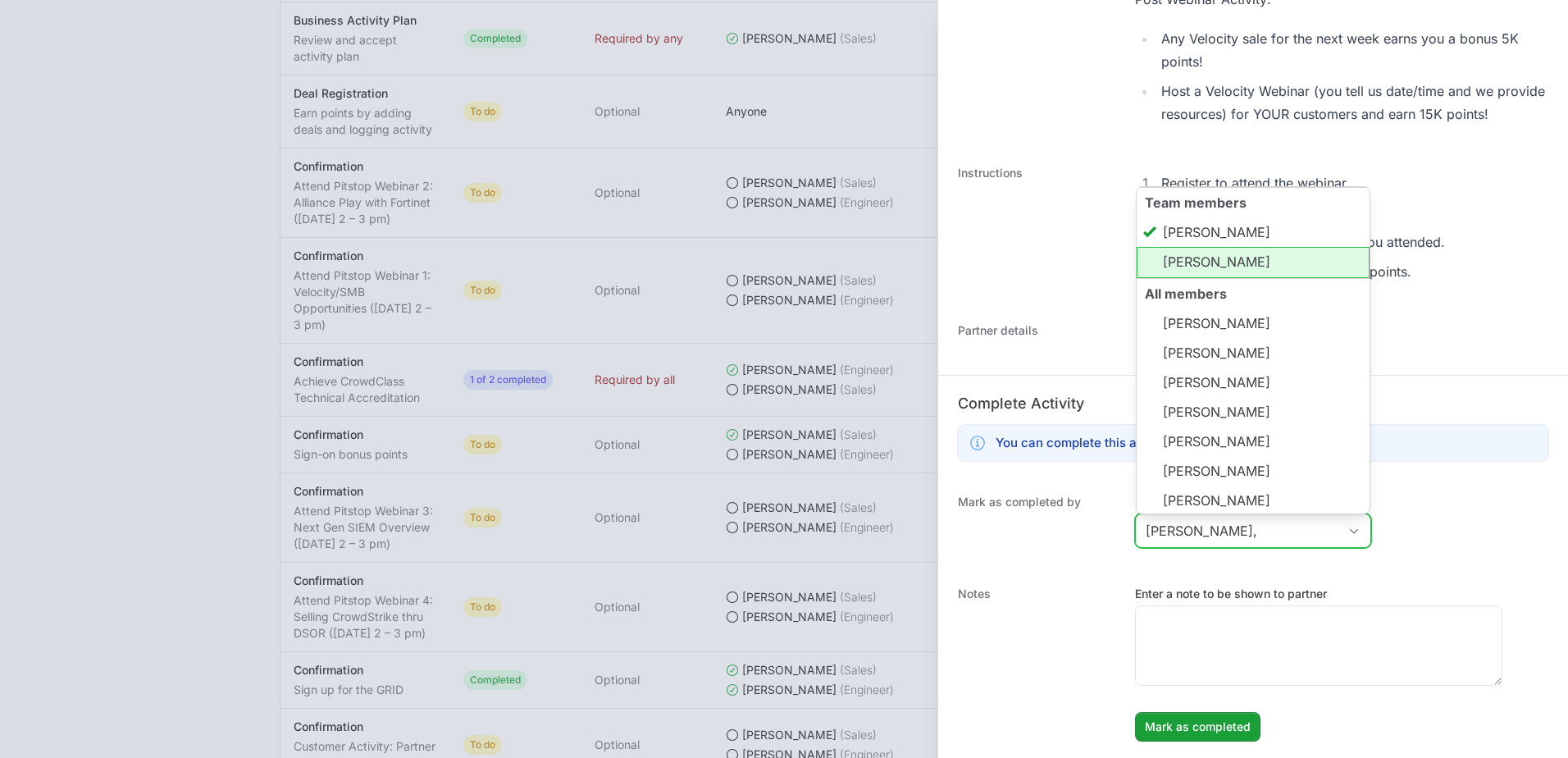
click at [1239, 263] on li "[PERSON_NAME]" at bounding box center [1253, 262] width 233 height 31
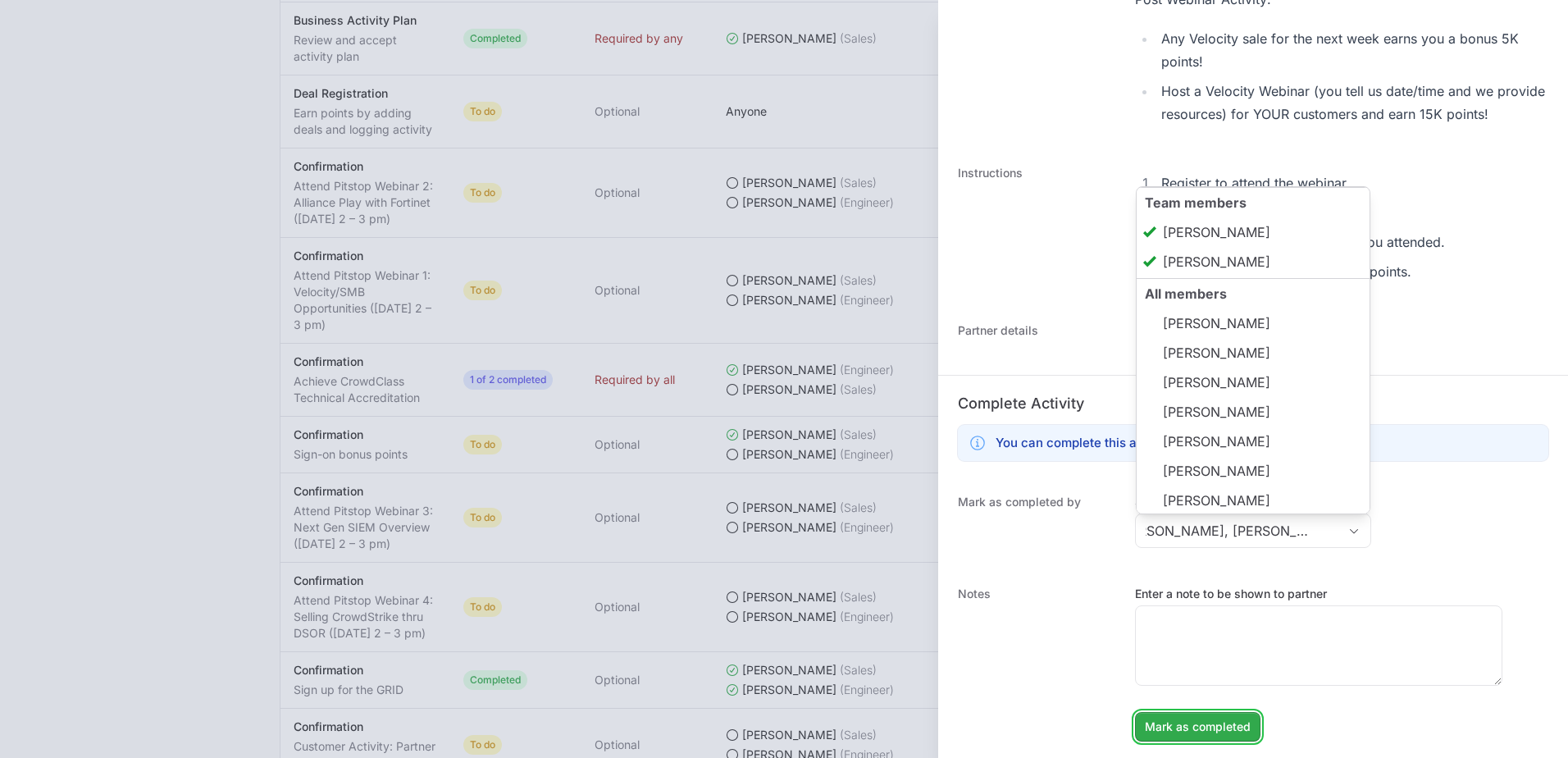
type input "[PERSON_NAME], [PERSON_NAME]"
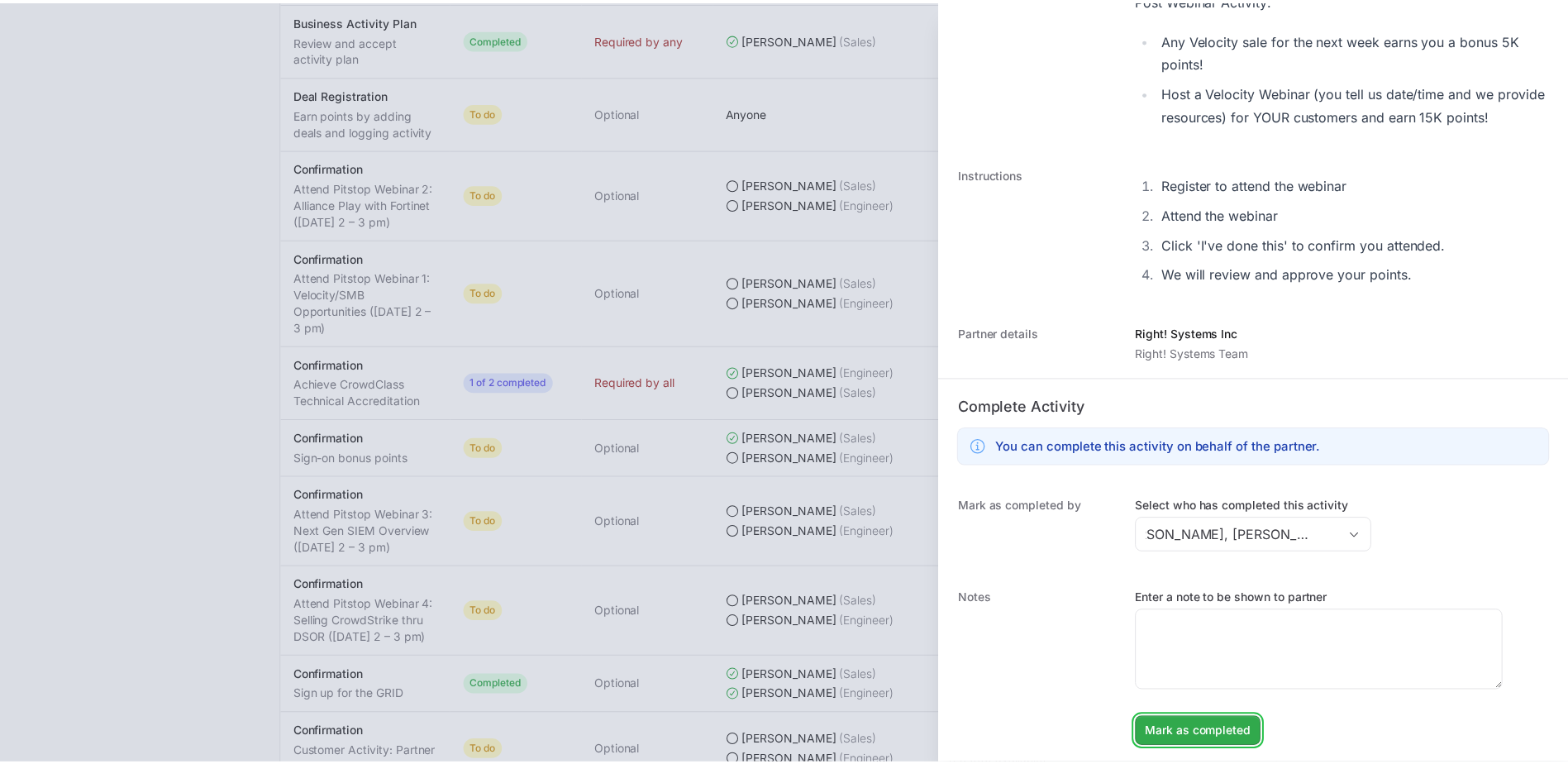
scroll to position [0, 0]
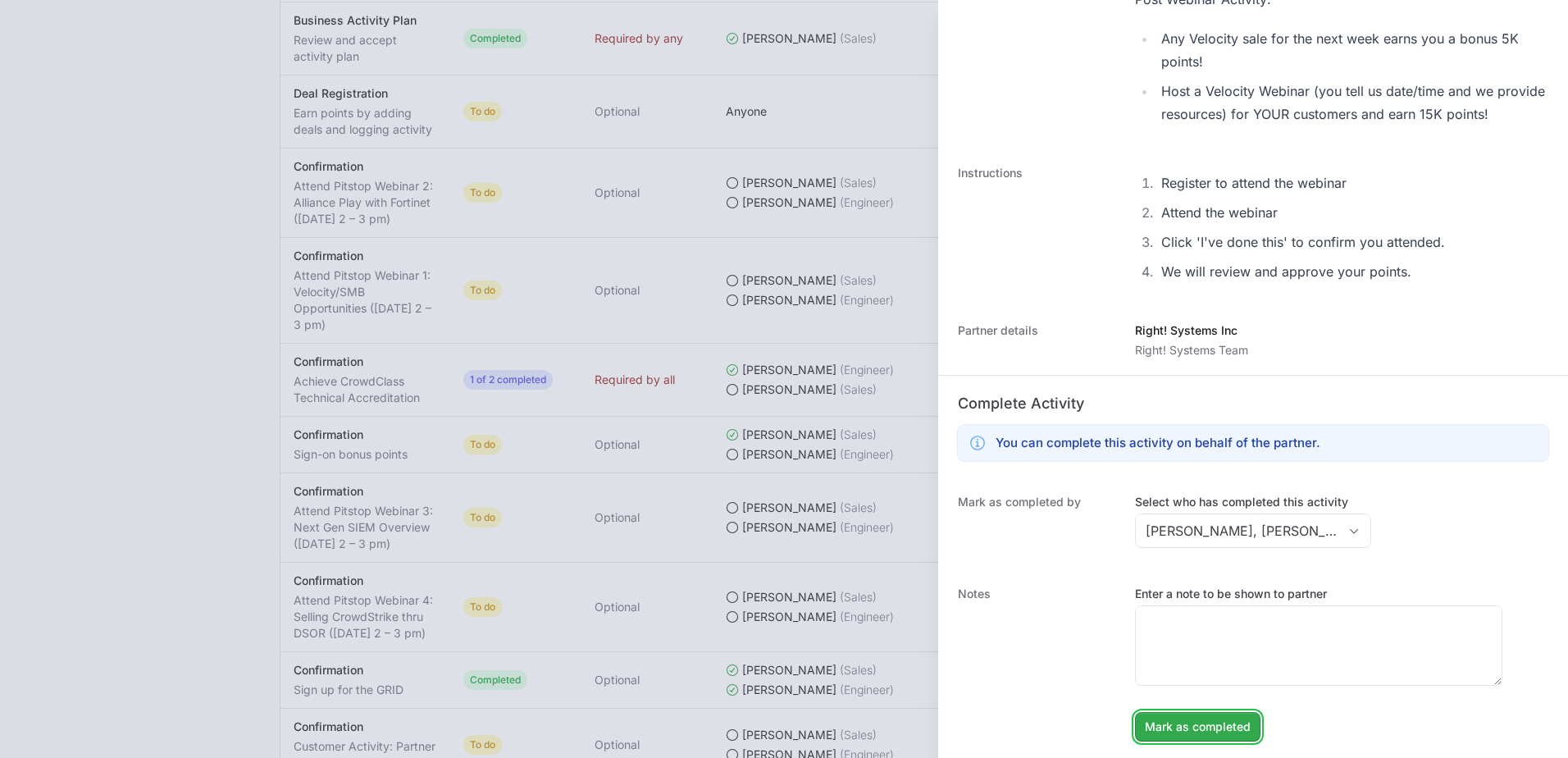
click at [1223, 720] on span "Mark as completed" at bounding box center [1197, 727] width 106 height 20
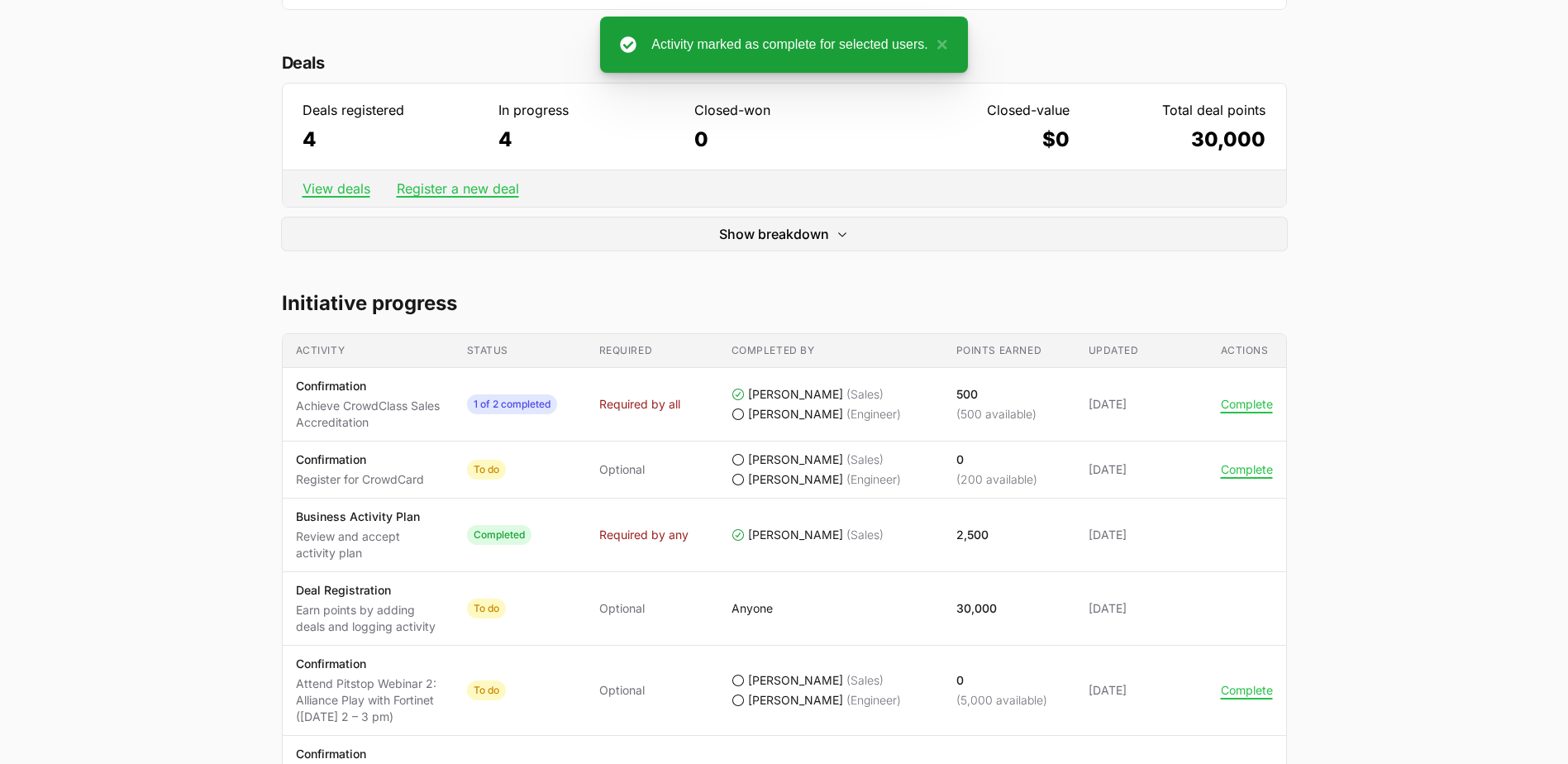
scroll to position [82, 0]
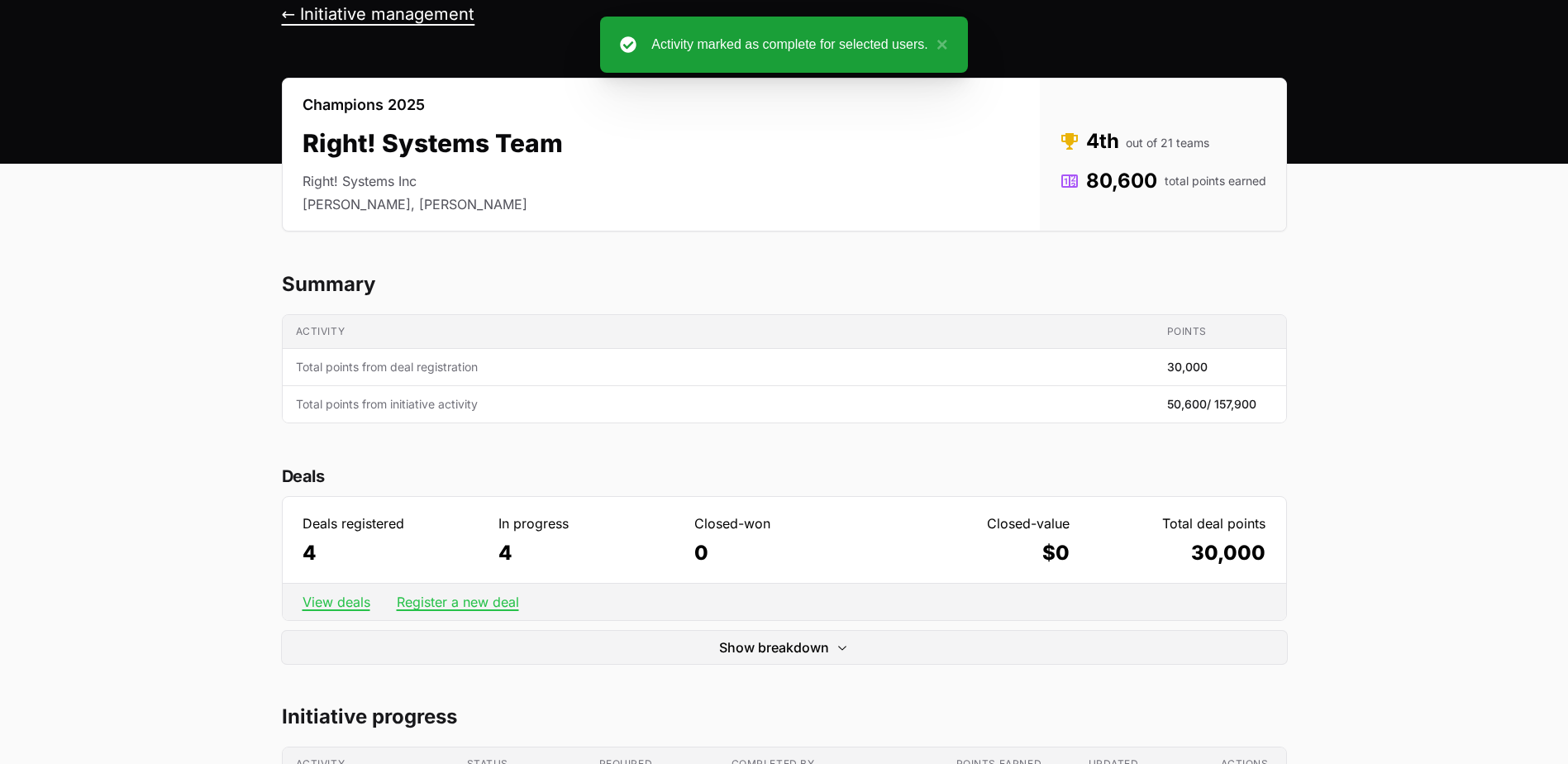
click at [352, 19] on button "← Initiative management" at bounding box center [379, 14] width 193 height 21
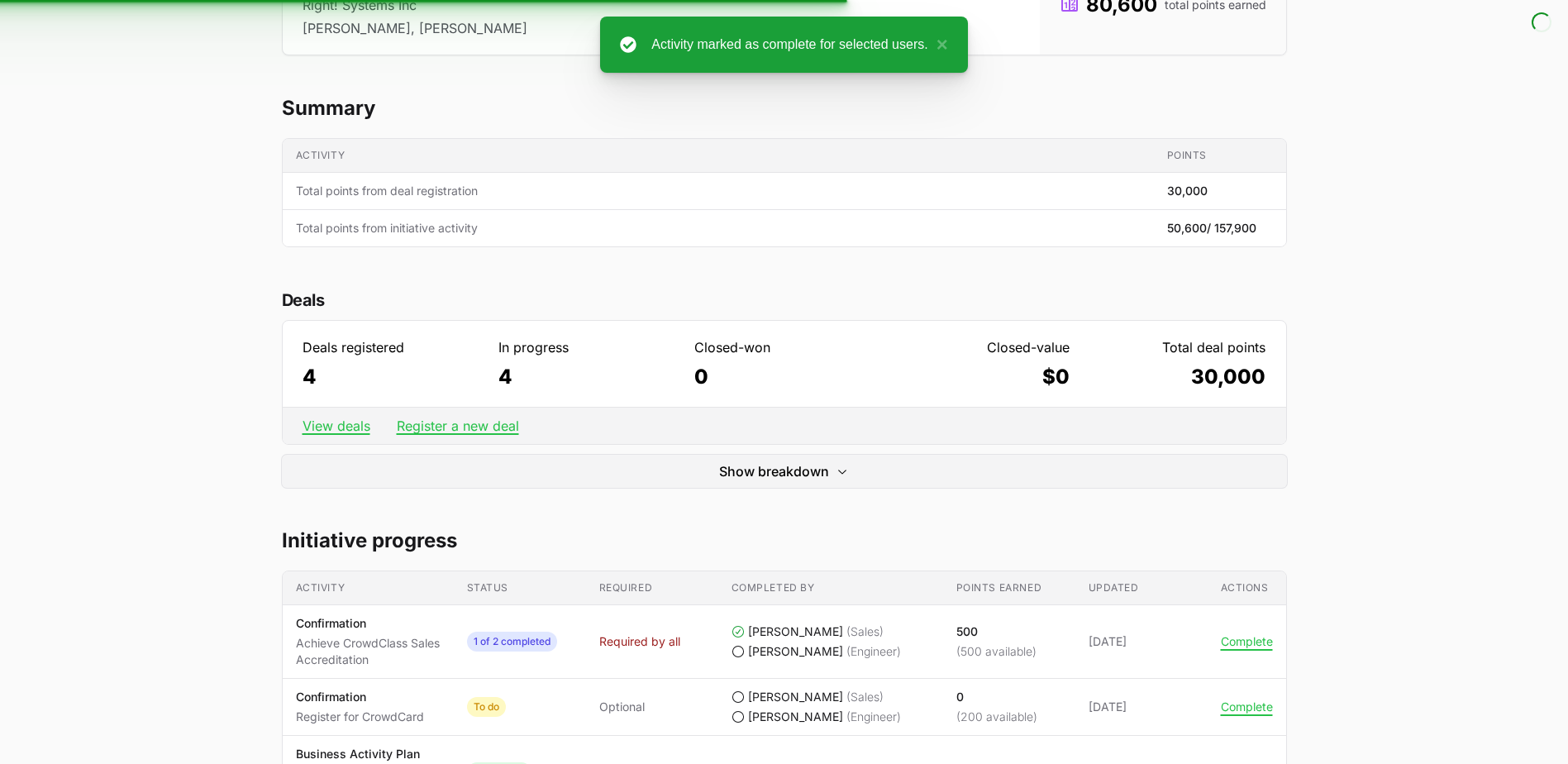
scroll to position [331, 0]
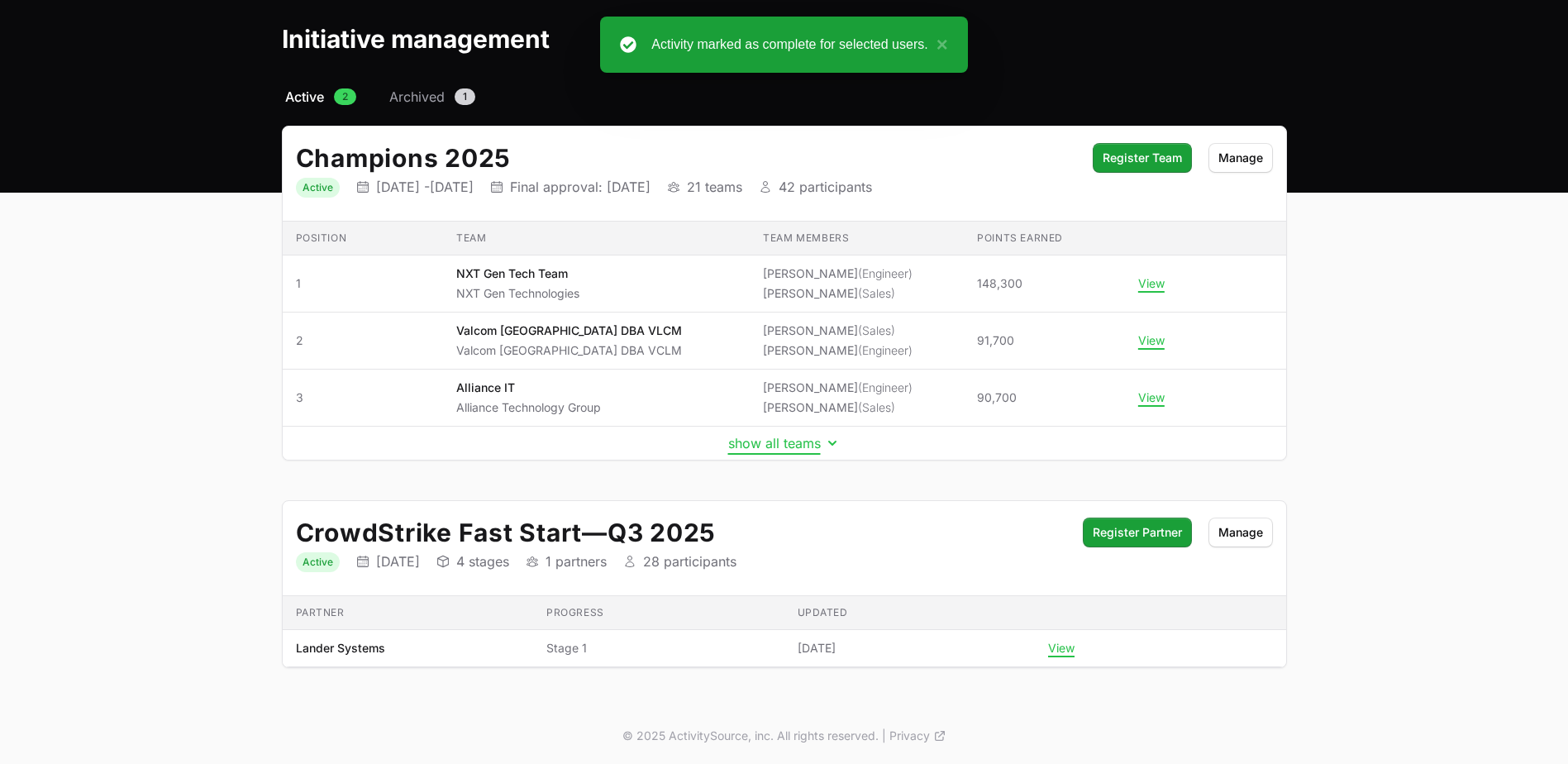
click at [774, 446] on button "show all teams" at bounding box center [785, 443] width 113 height 17
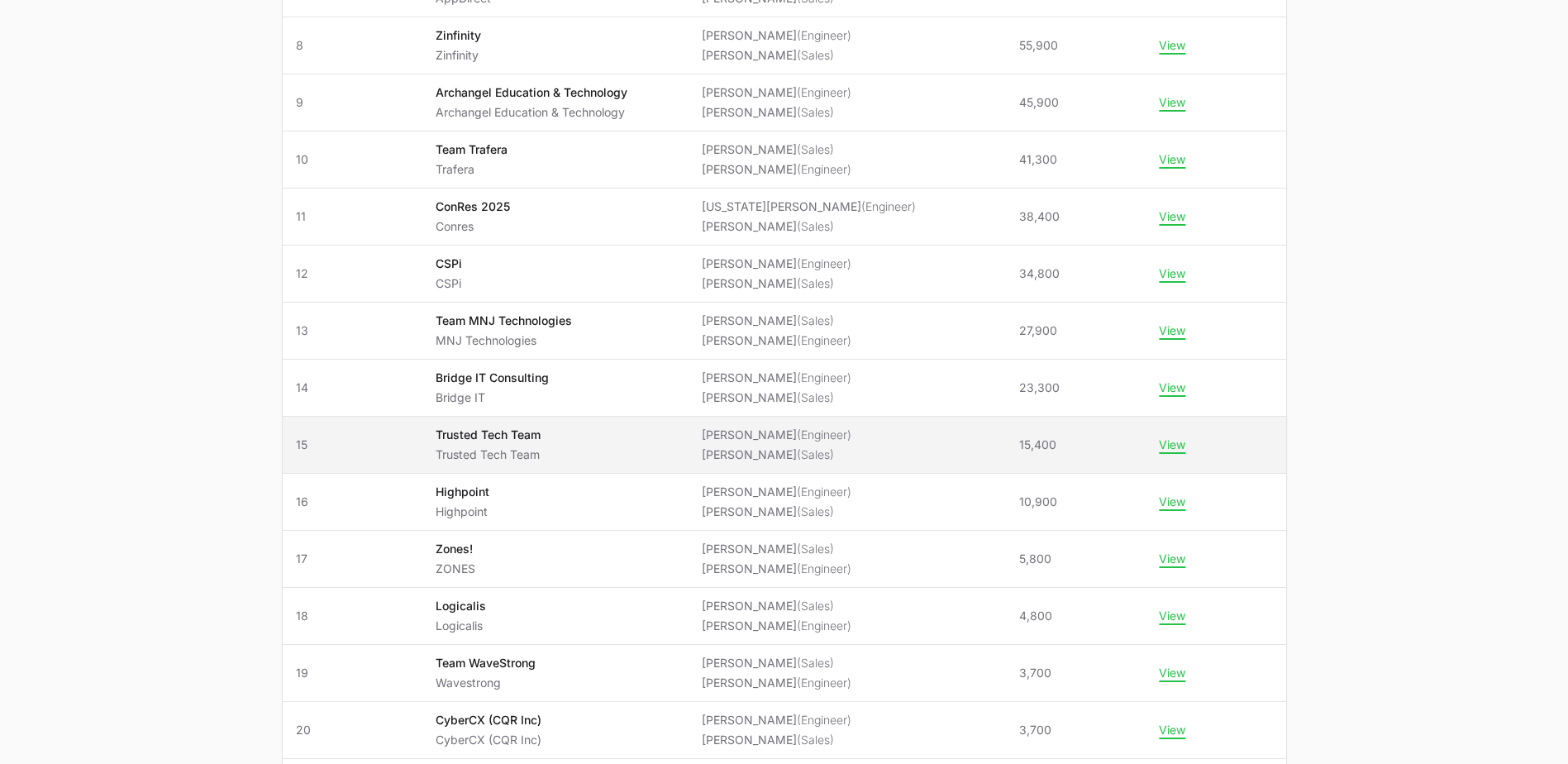
scroll to position [807, 0]
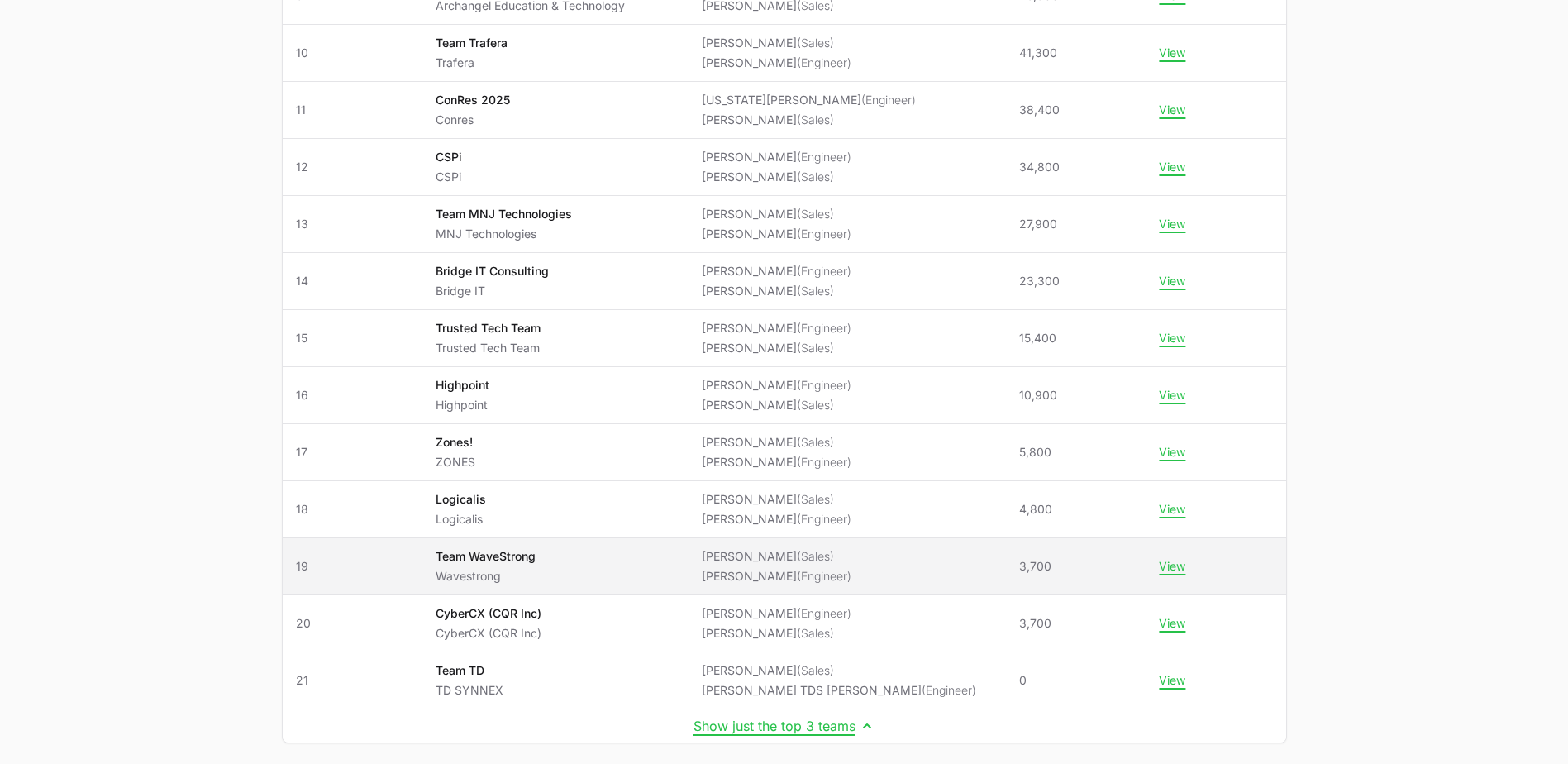
click at [591, 558] on span "Team WaveStrong Wavestrong" at bounding box center [555, 566] width 240 height 36
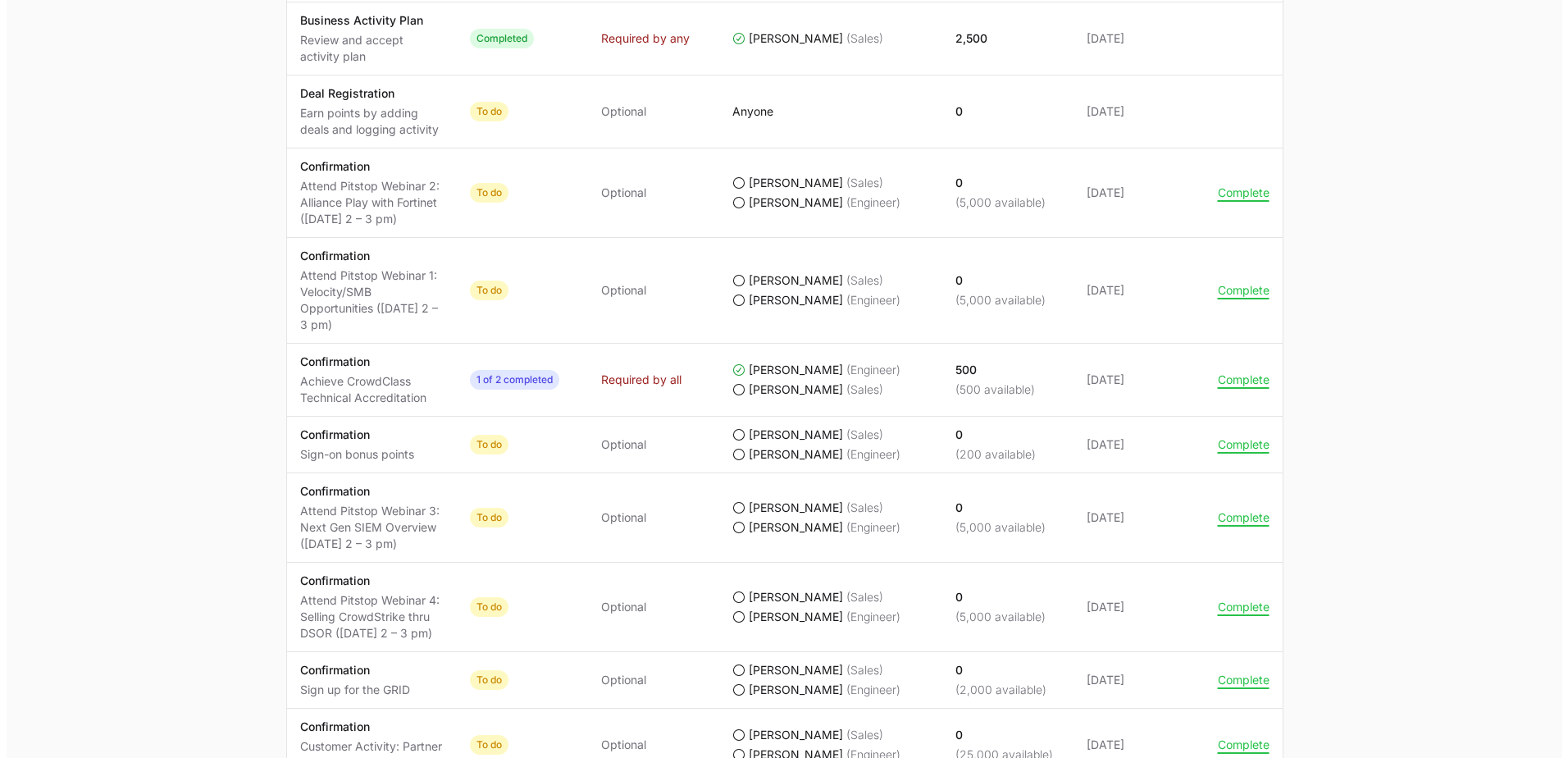
scroll to position [1067, 0]
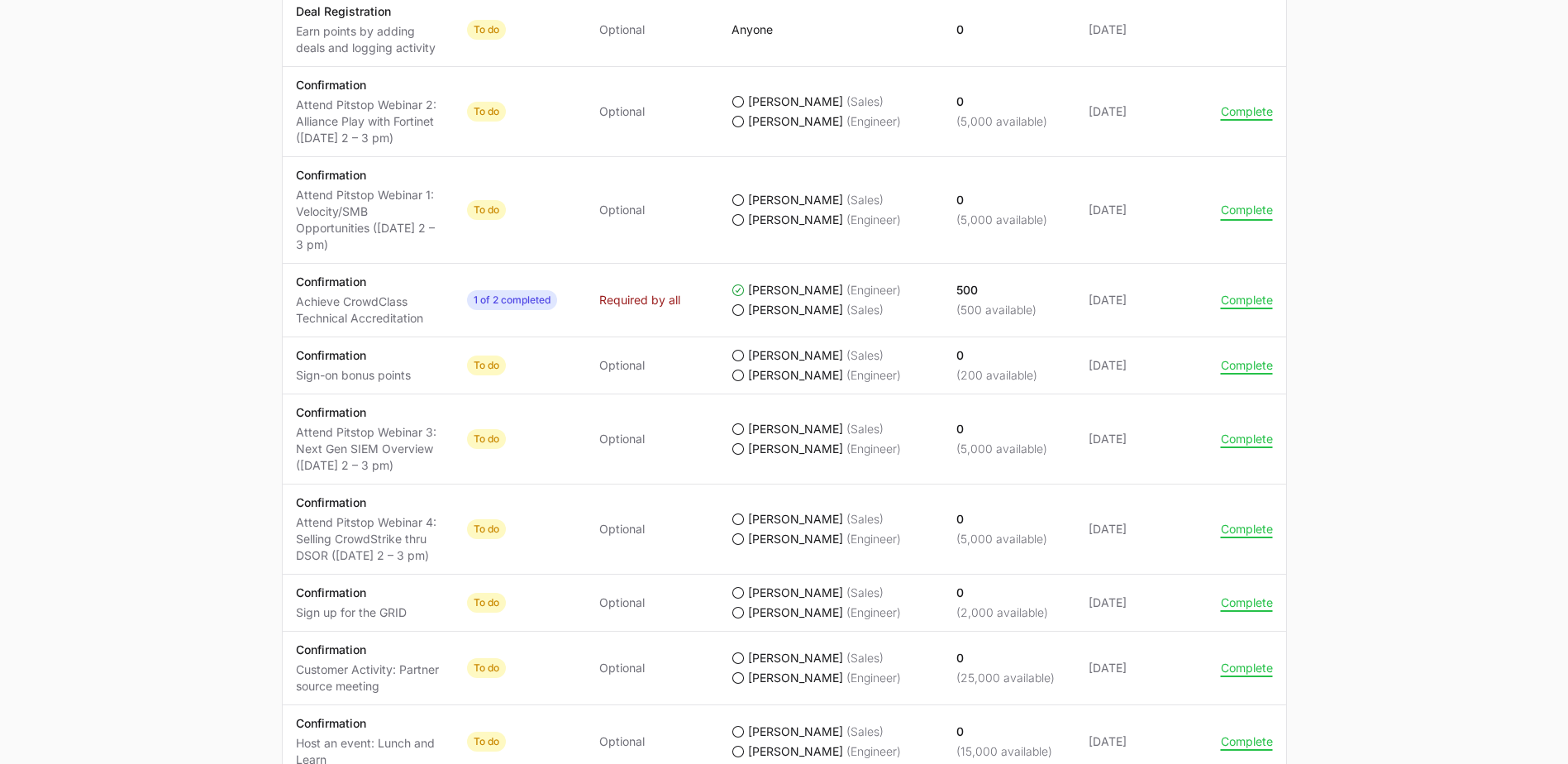
click at [1264, 212] on button "Complete" at bounding box center [1248, 210] width 52 height 15
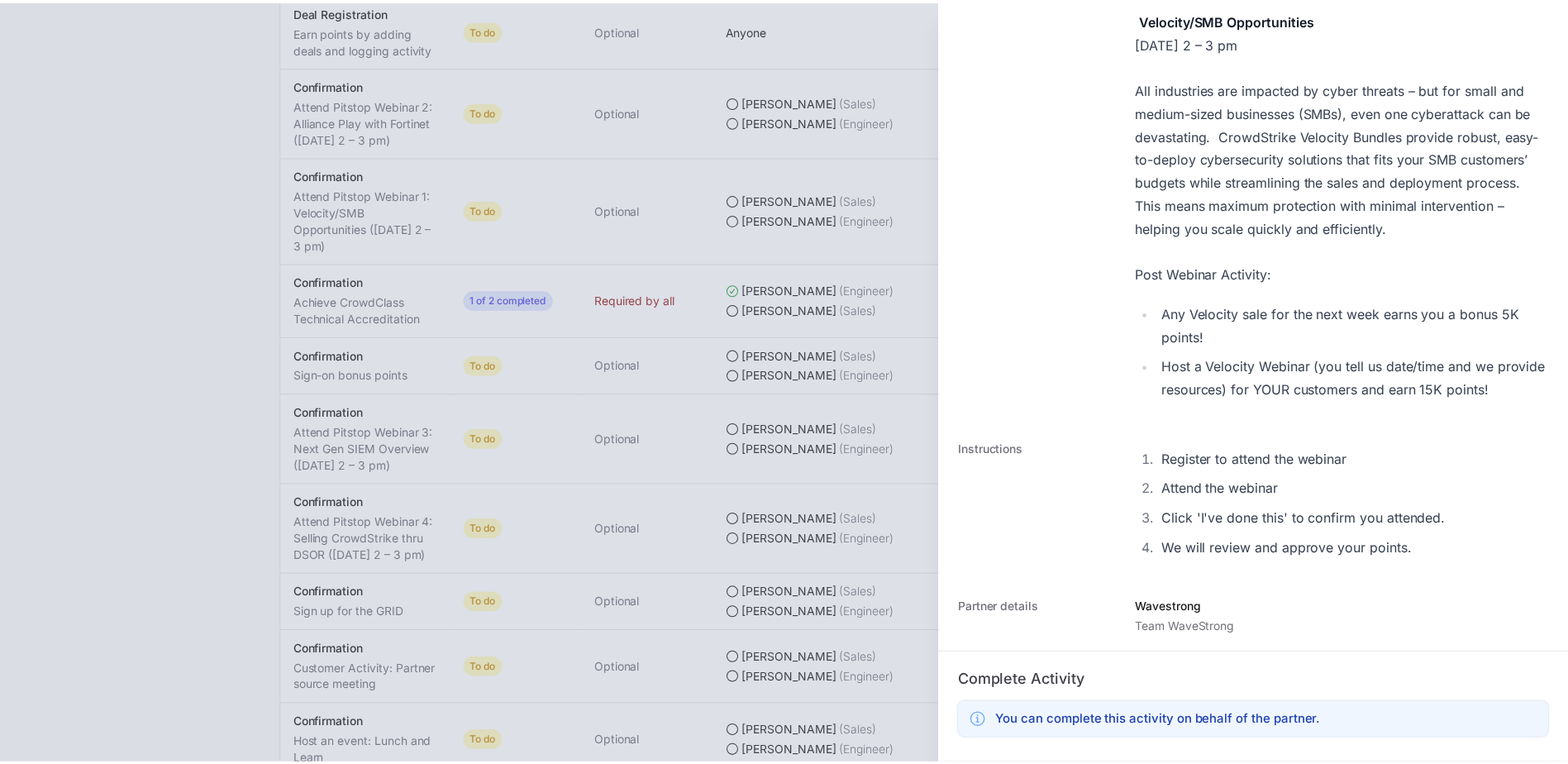
scroll to position [464, 0]
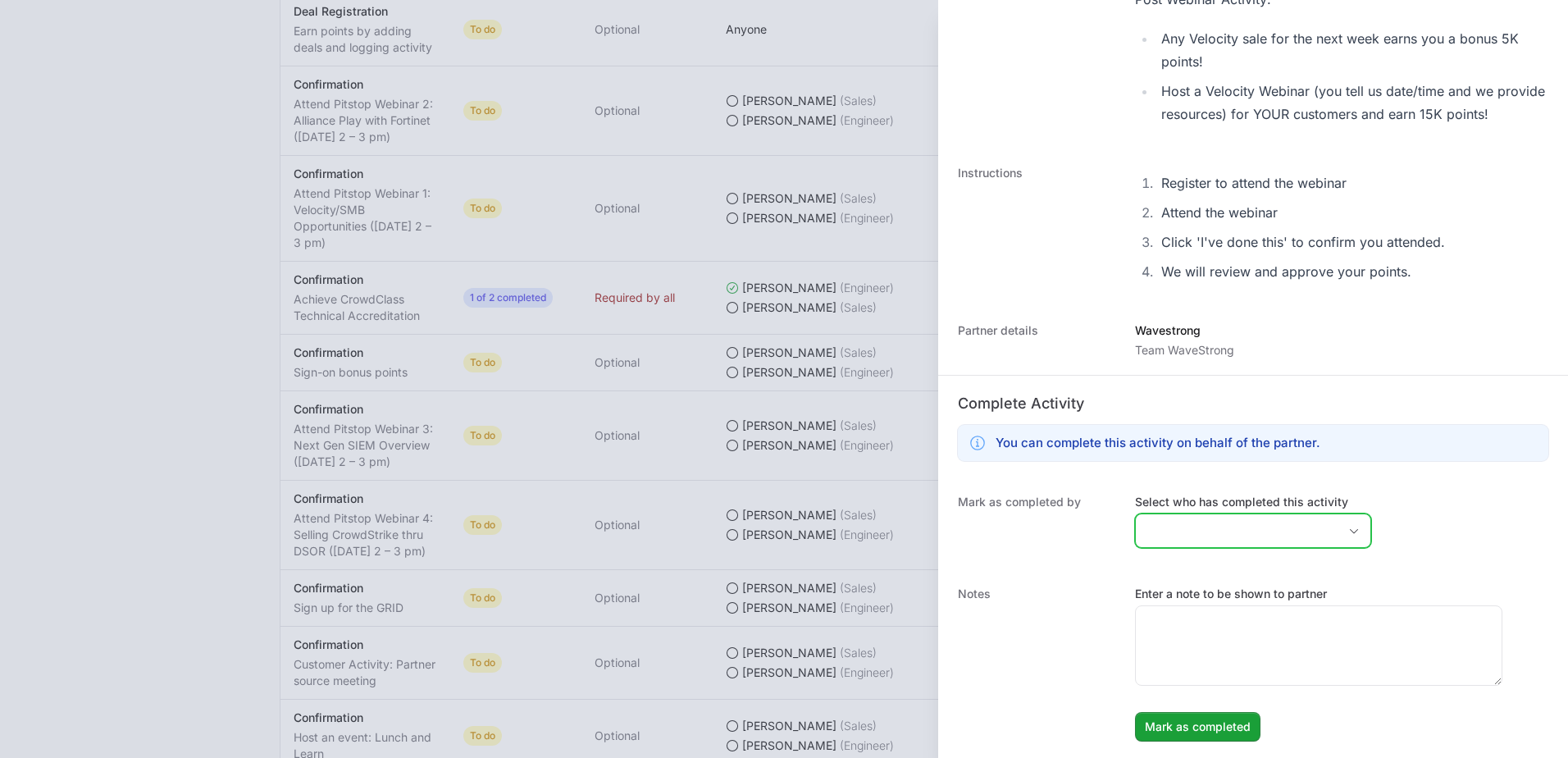
click at [1222, 528] on input "Select who has completed this activity" at bounding box center [1237, 530] width 202 height 33
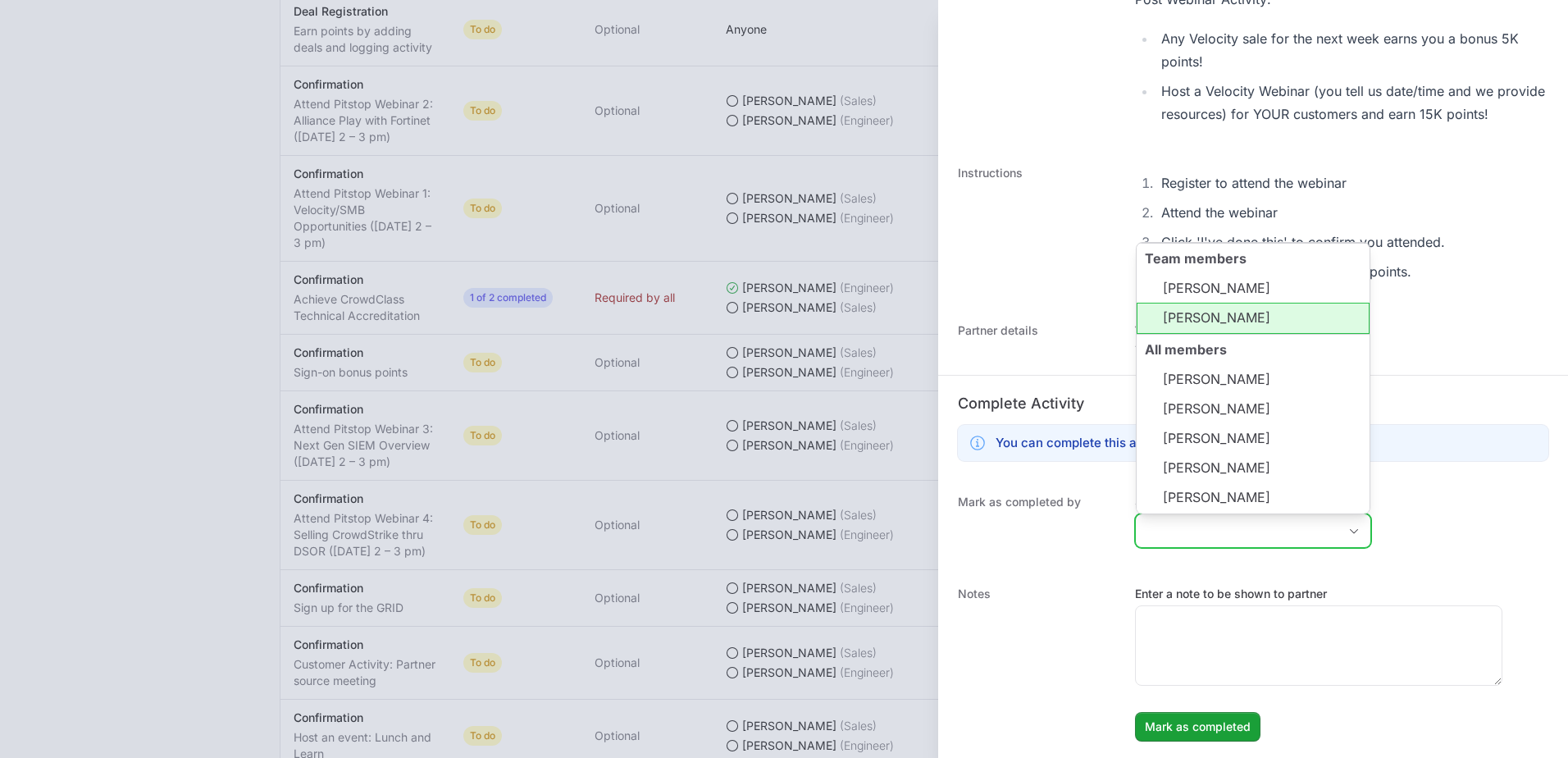
click at [1263, 317] on li "[PERSON_NAME]" at bounding box center [1253, 318] width 233 height 31
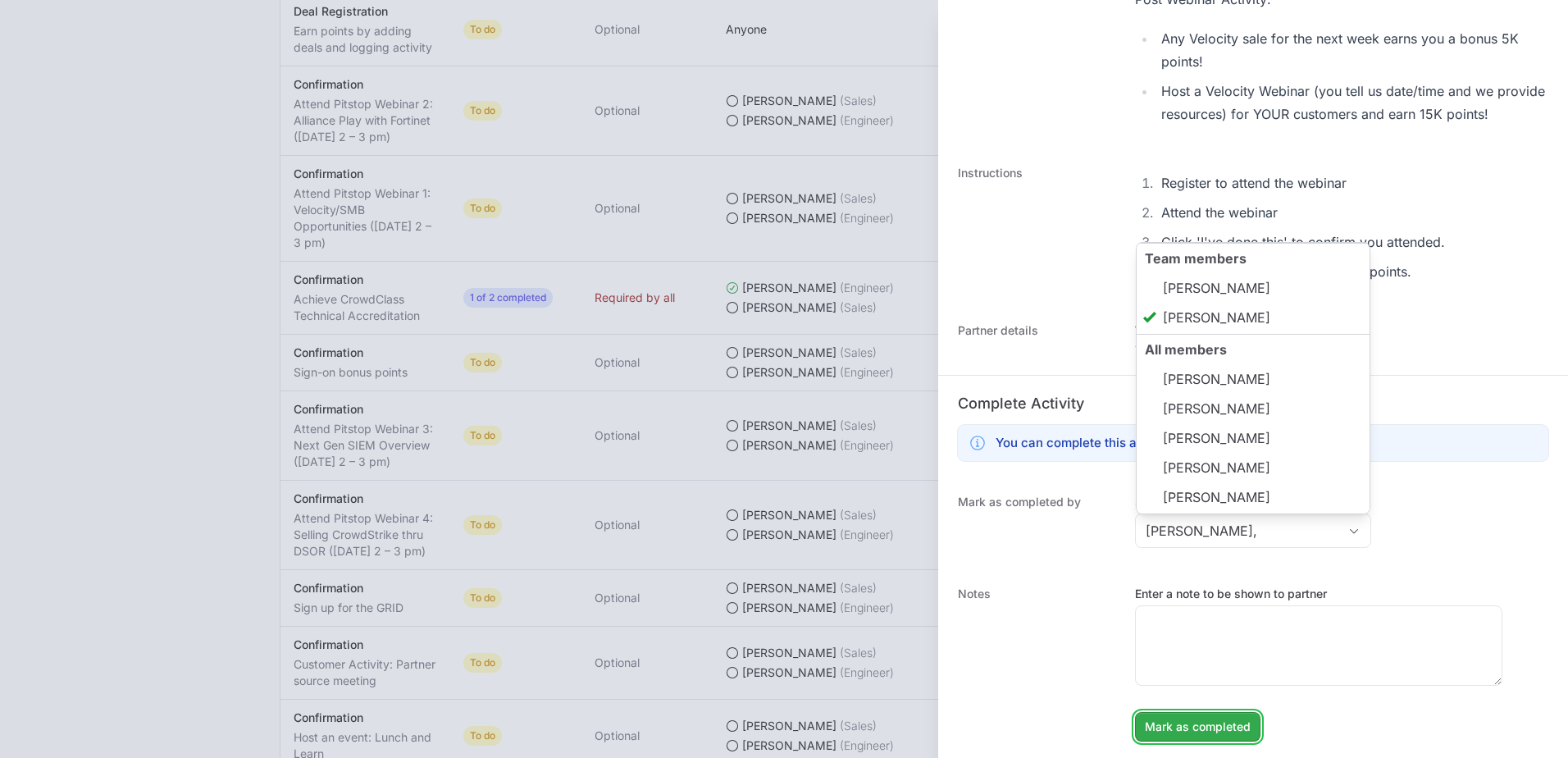
type input "[PERSON_NAME]"
click at [1202, 732] on span "Mark as completed" at bounding box center [1197, 727] width 106 height 20
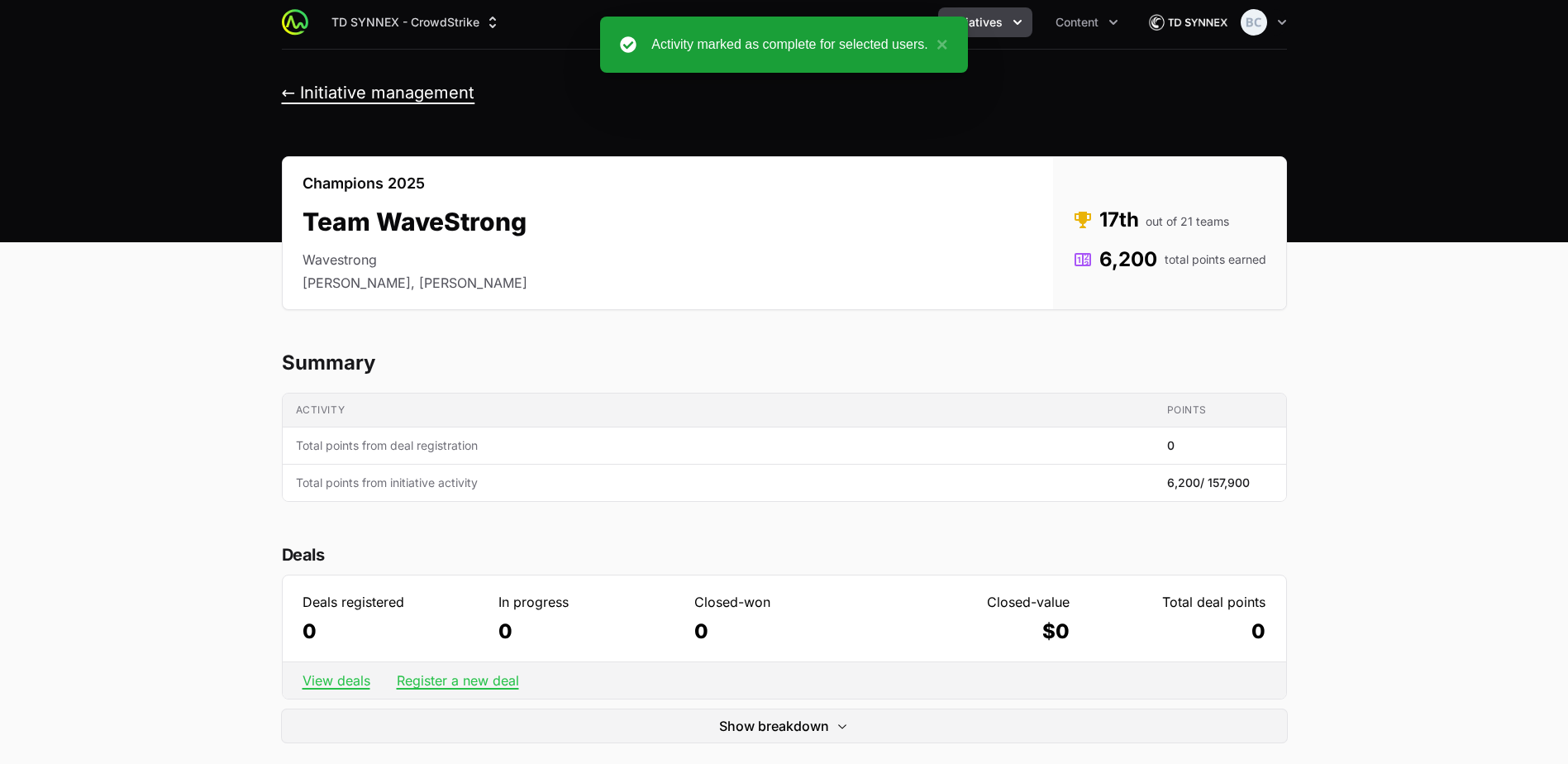
scroll to position [0, 0]
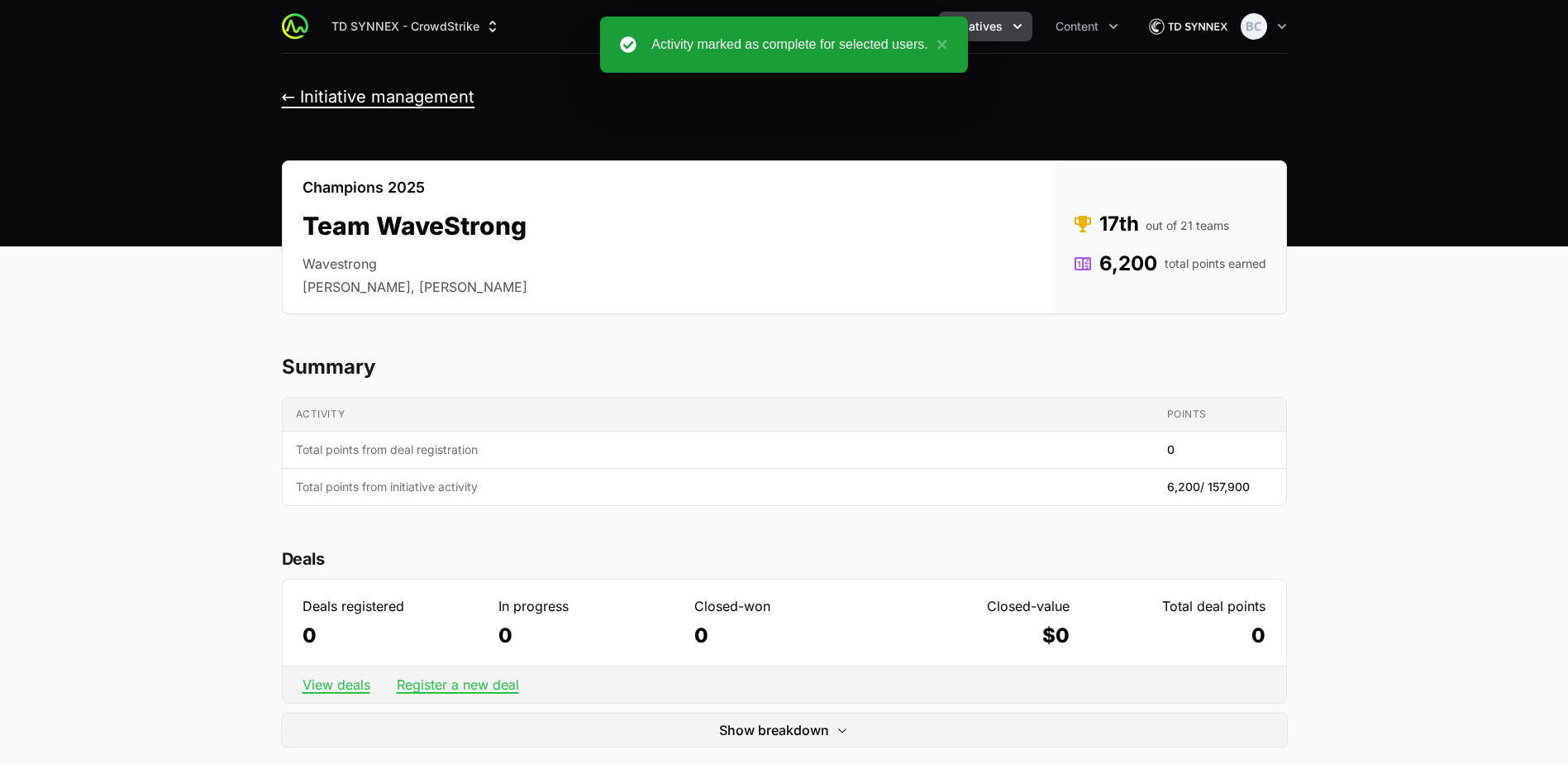
click at [368, 94] on button "← Initiative management" at bounding box center [379, 97] width 193 height 21
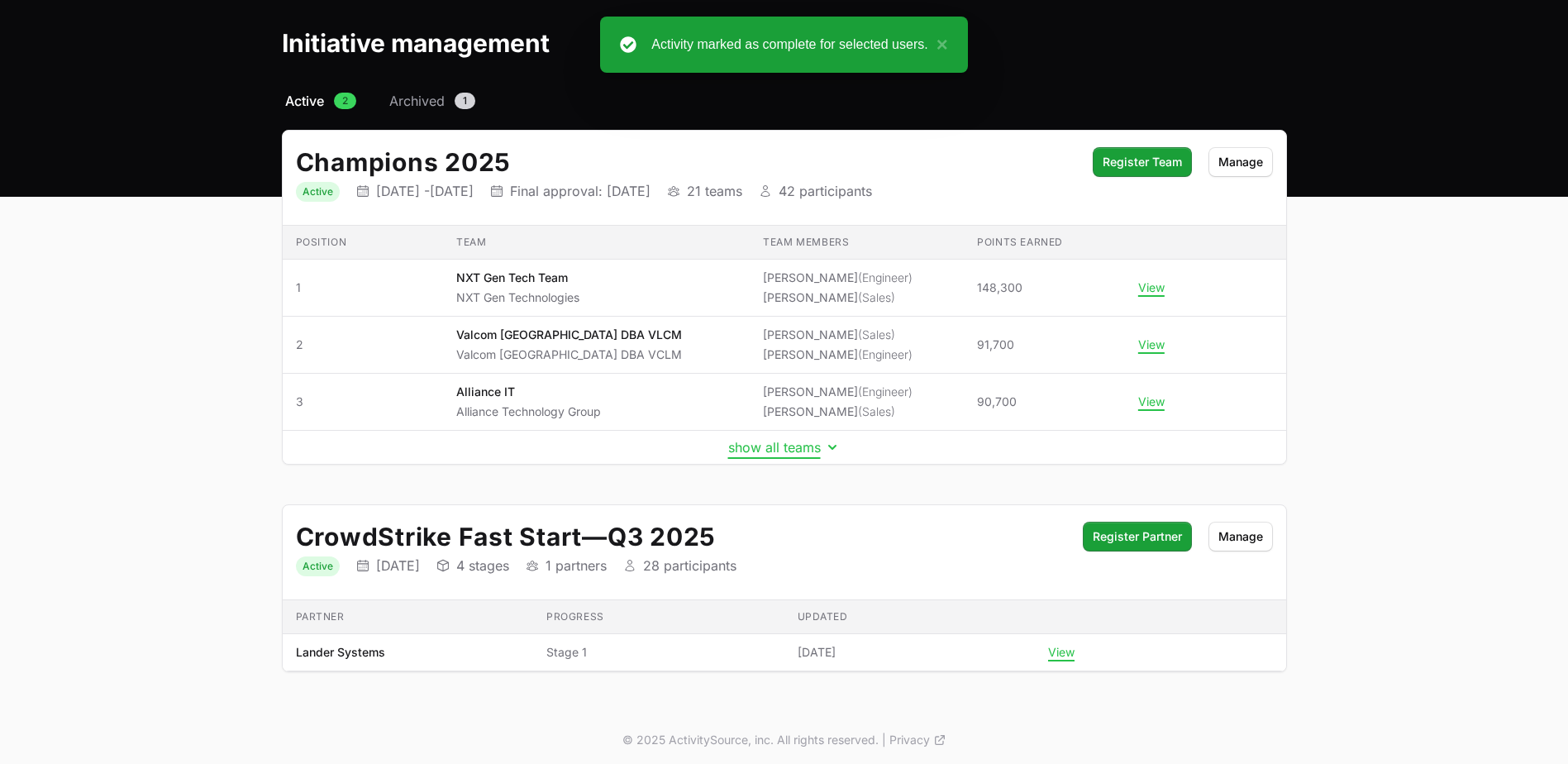
scroll to position [63, 0]
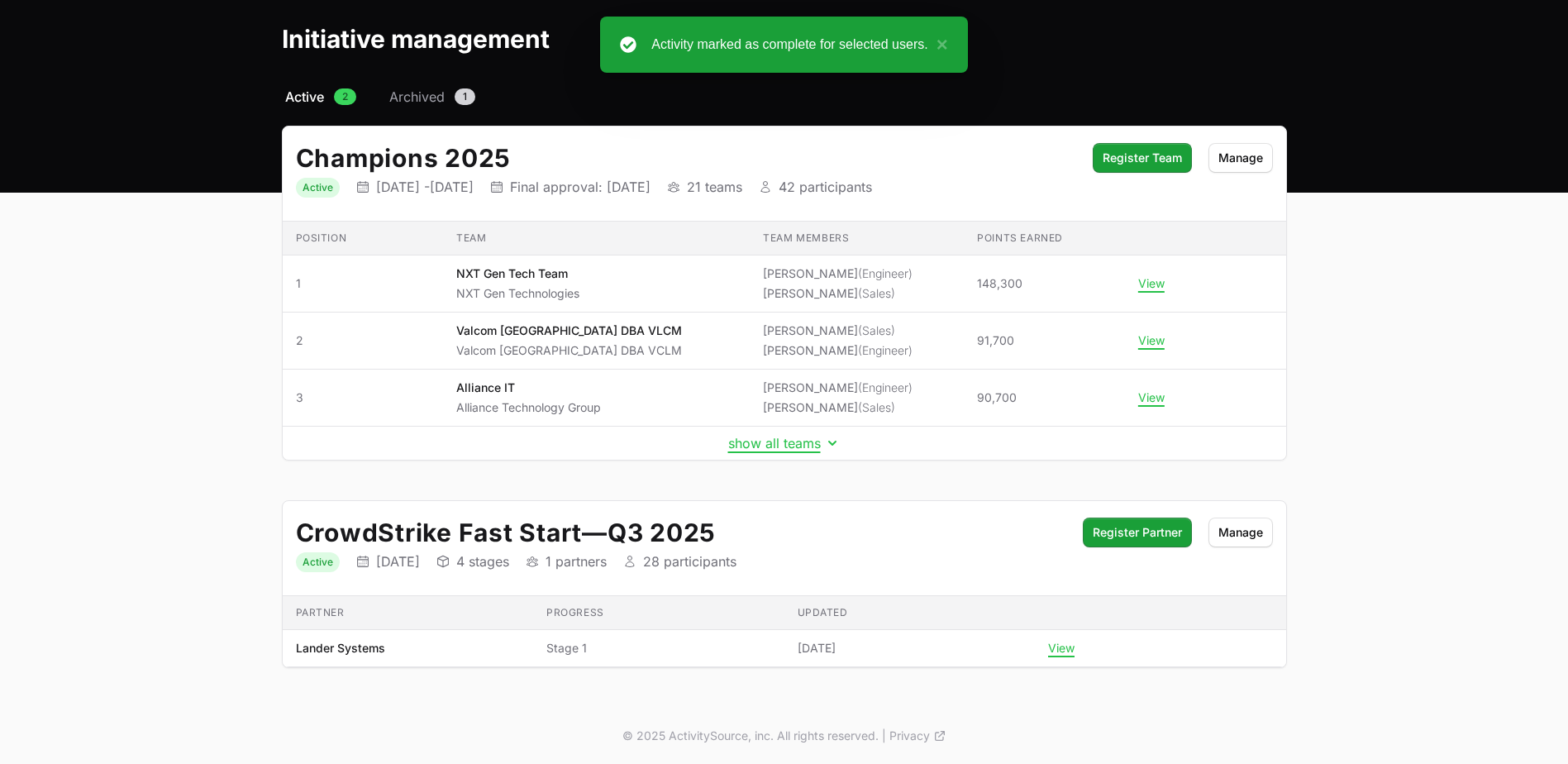
click at [768, 452] on td "show all teams" at bounding box center [784, 443] width 1004 height 34
click at [771, 450] on button "show all teams" at bounding box center [785, 443] width 113 height 17
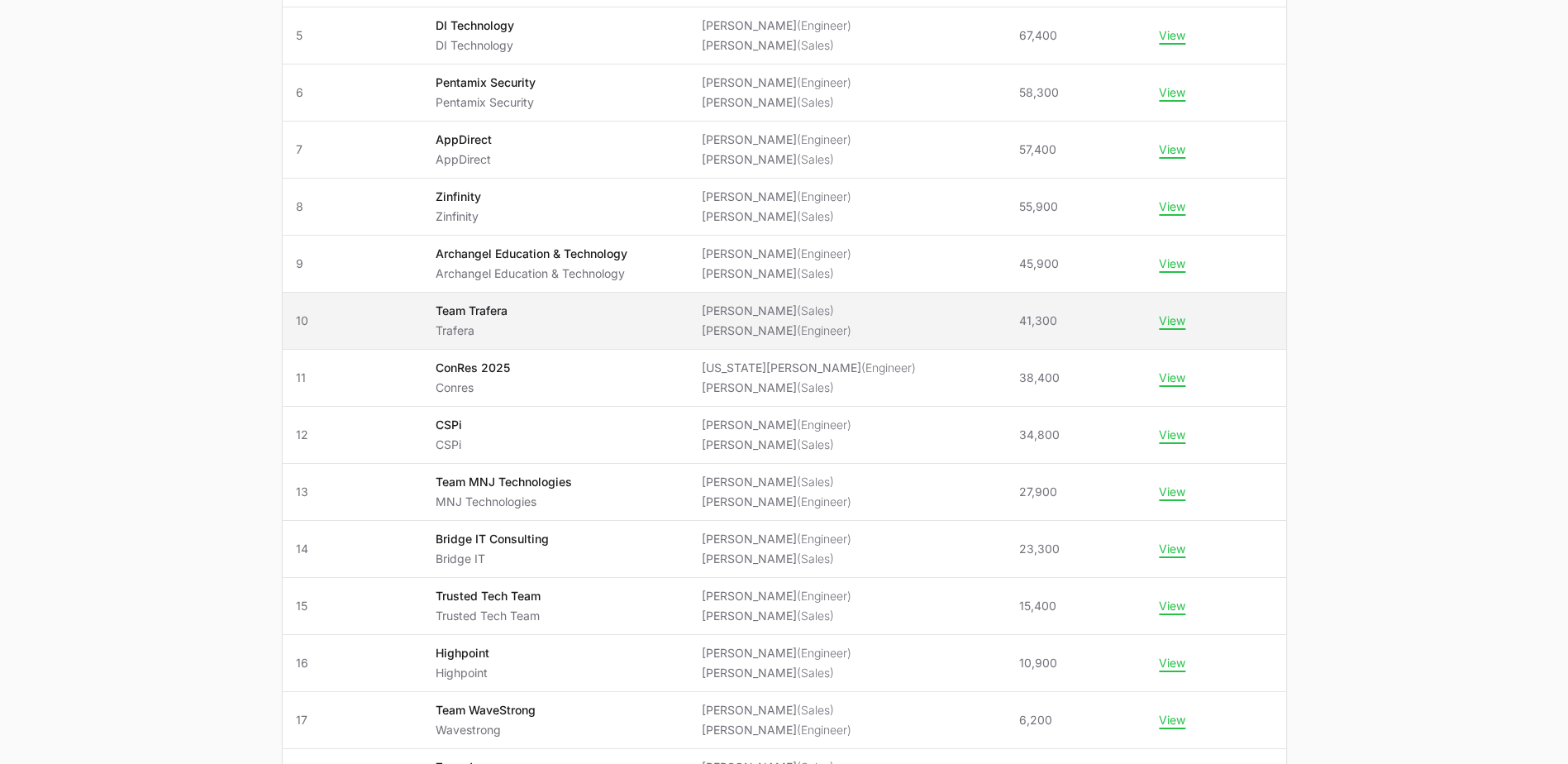
scroll to position [476, 0]
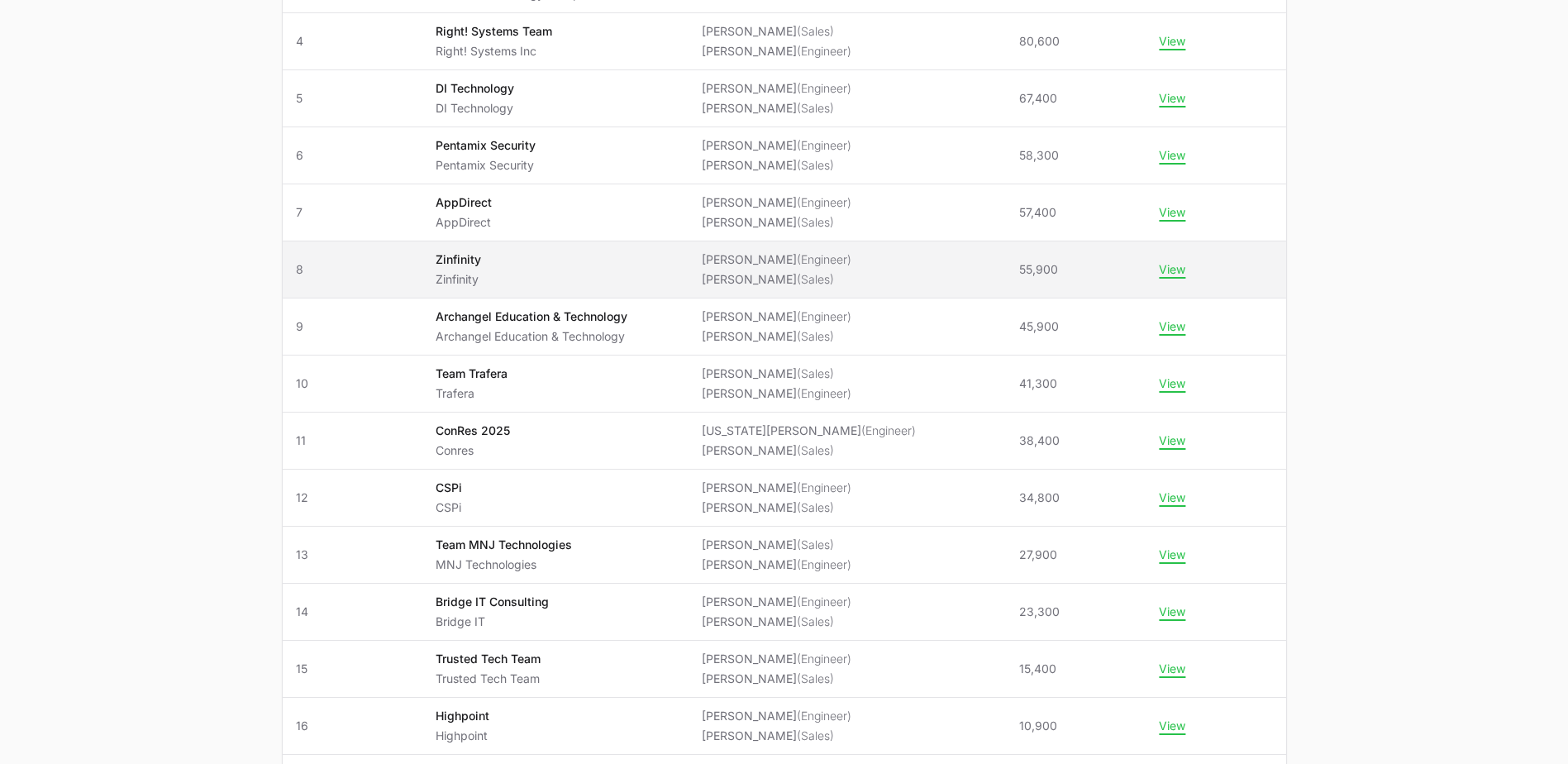
click at [829, 263] on li "[PERSON_NAME] (Engineer)" at bounding box center [776, 260] width 150 height 17
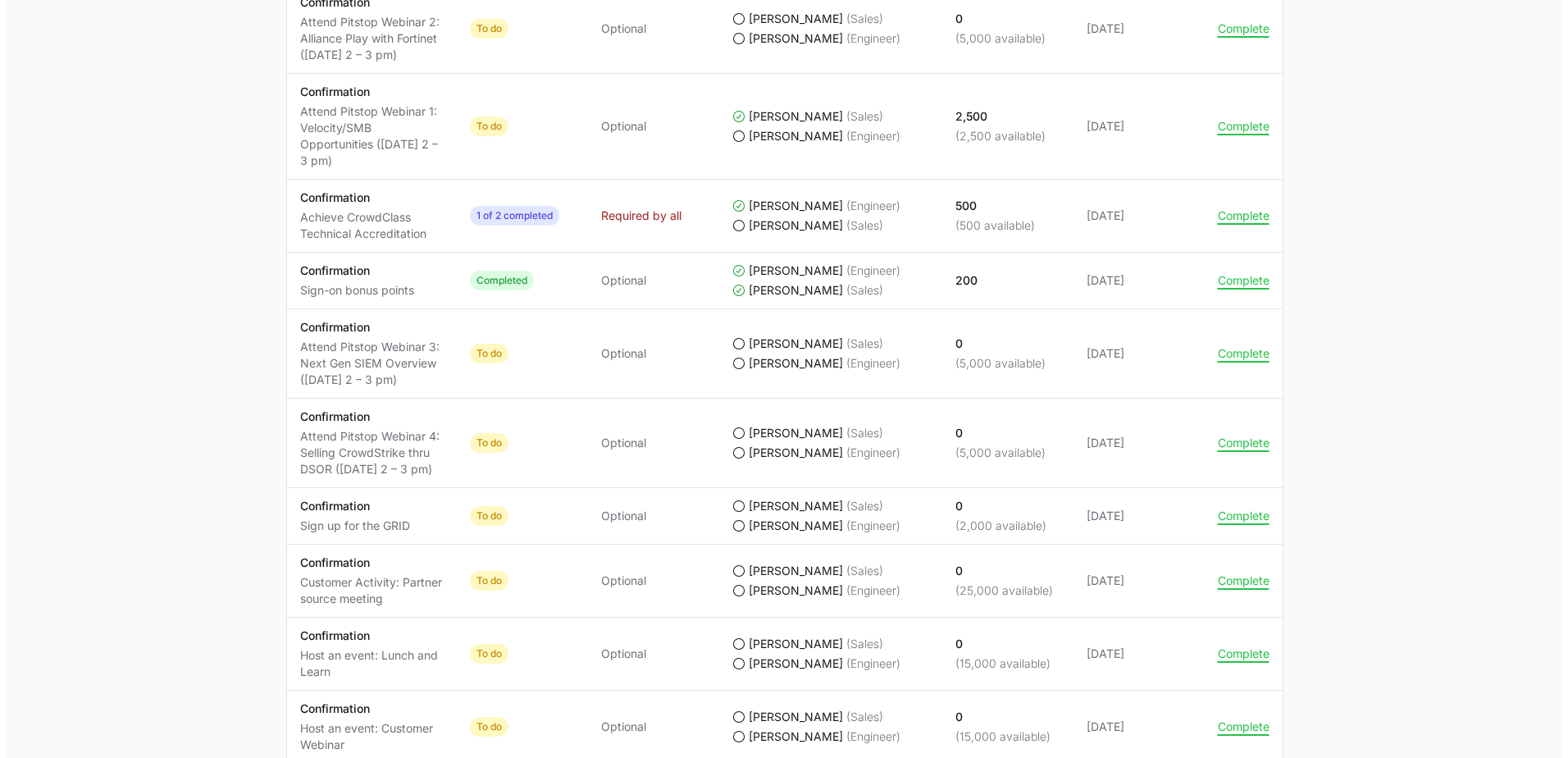
scroll to position [1067, 0]
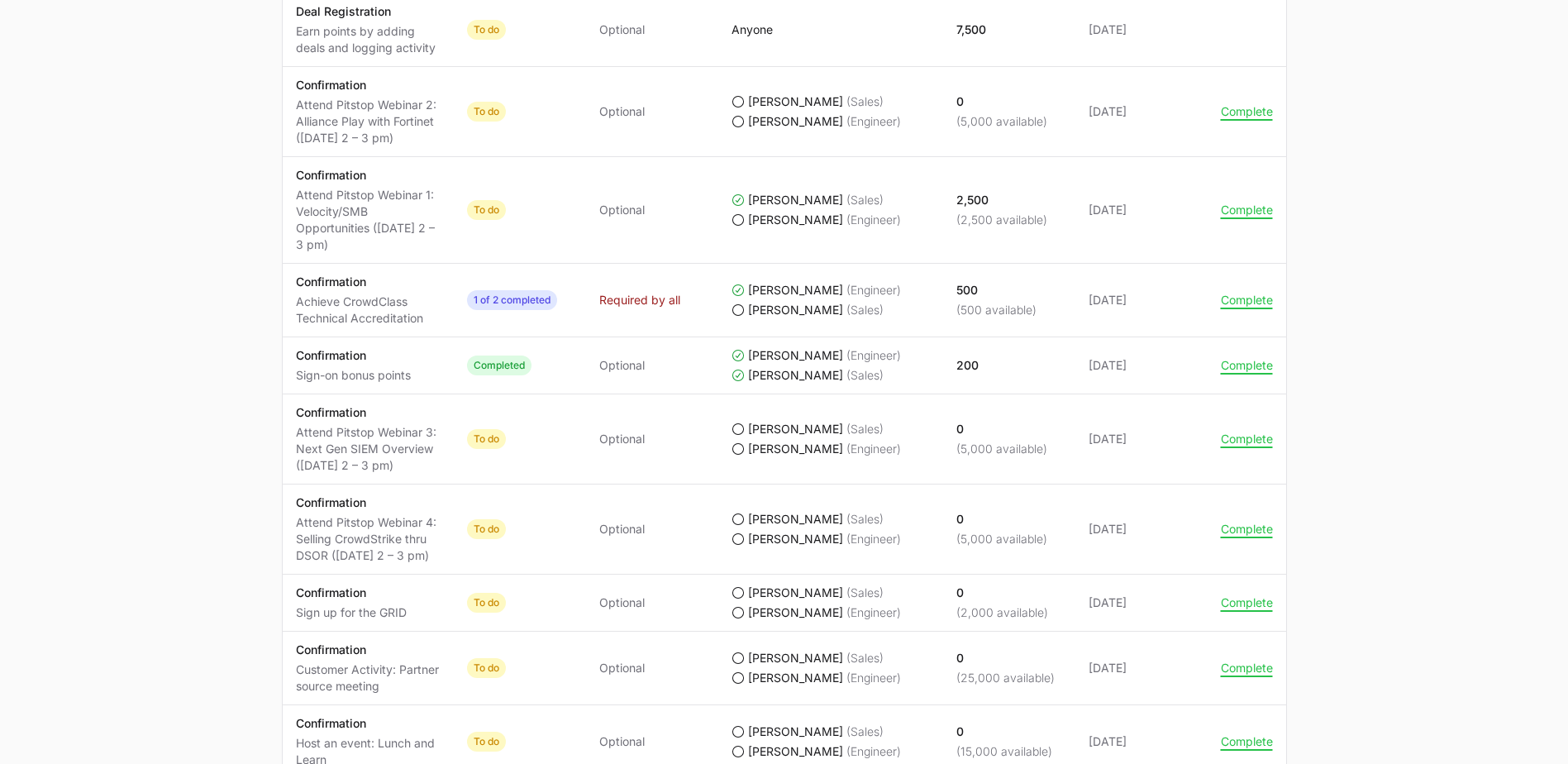
click at [1217, 212] on td "Actions Complete" at bounding box center [1247, 210] width 78 height 107
click at [1232, 212] on button "Complete" at bounding box center [1248, 210] width 52 height 15
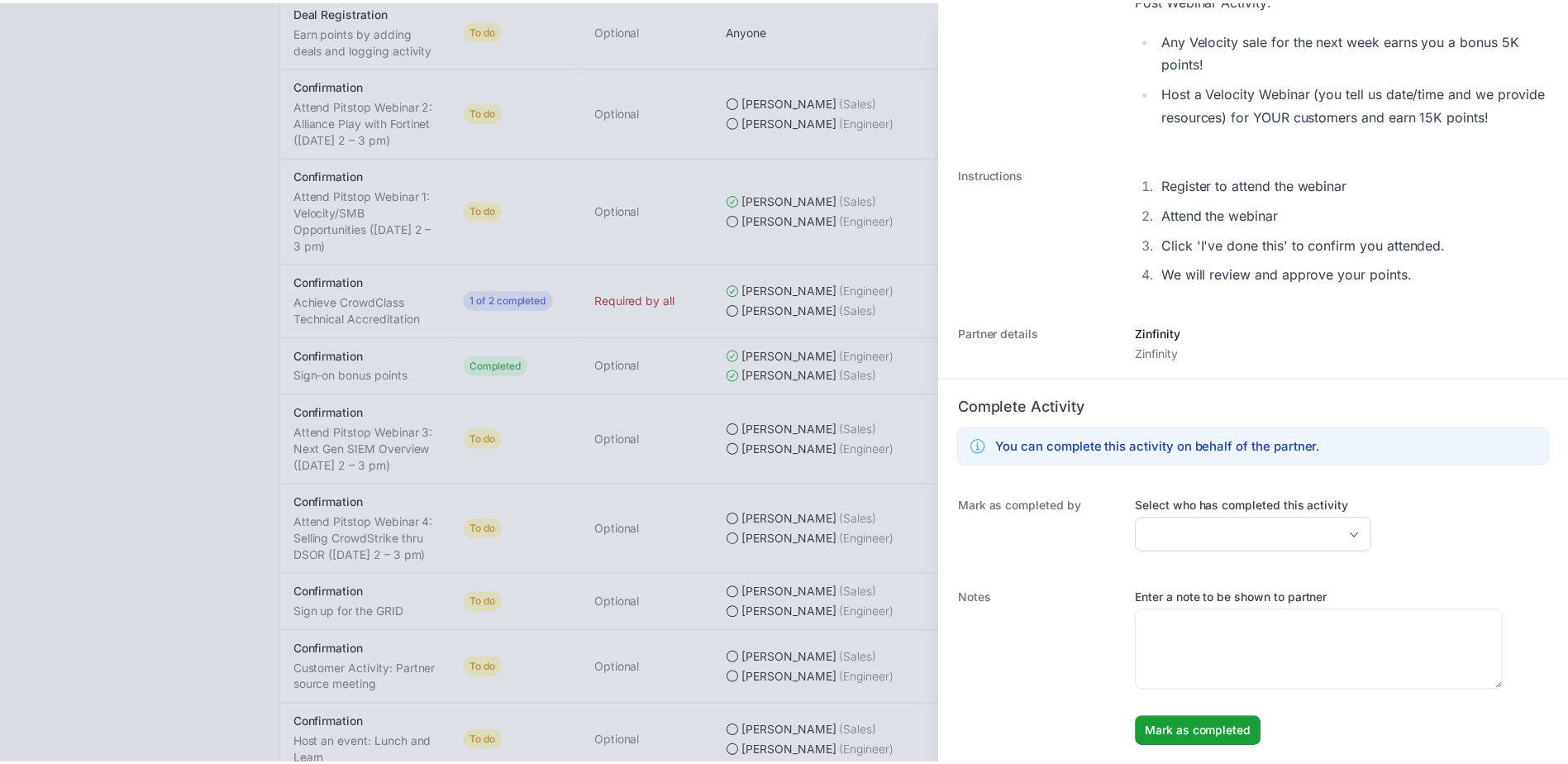
scroll to position [527, 0]
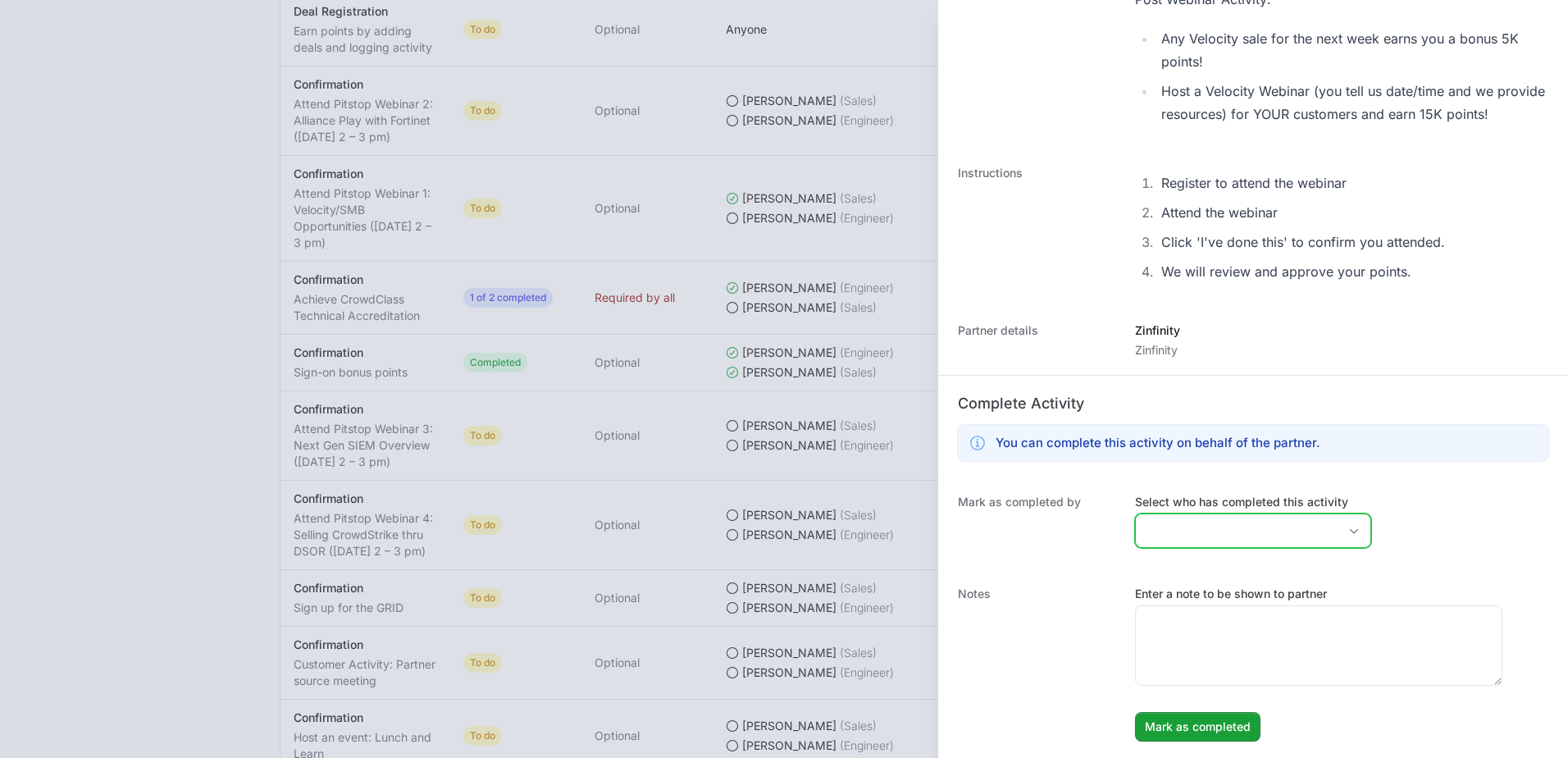
click at [1240, 528] on input "Select who has completed this activity" at bounding box center [1237, 530] width 202 height 33
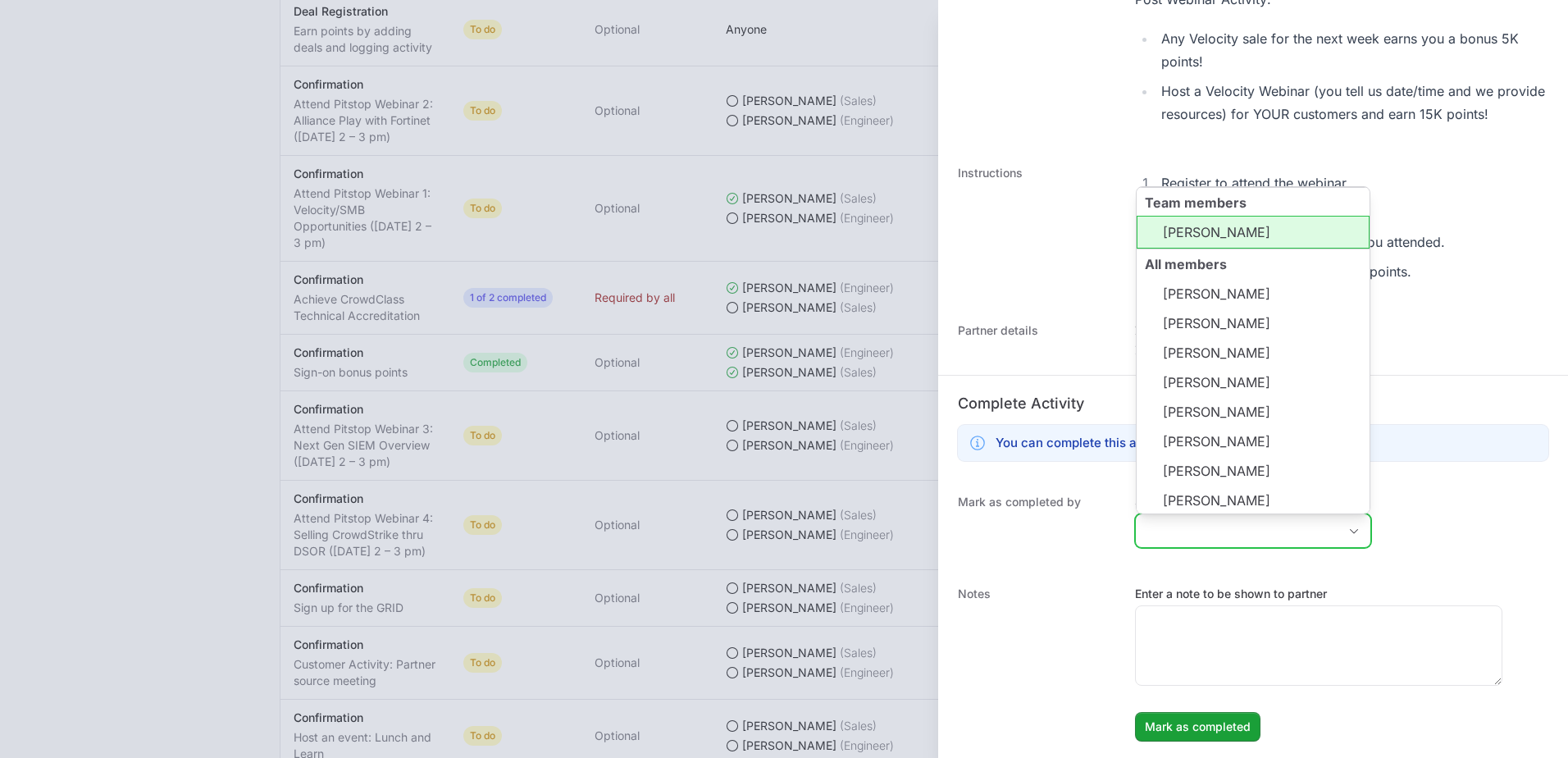
drag, startPoint x: 1261, startPoint y: 242, endPoint x: 1288, endPoint y: 321, distance: 83.5
click at [1260, 241] on li "[PERSON_NAME]" at bounding box center [1253, 231] width 233 height 33
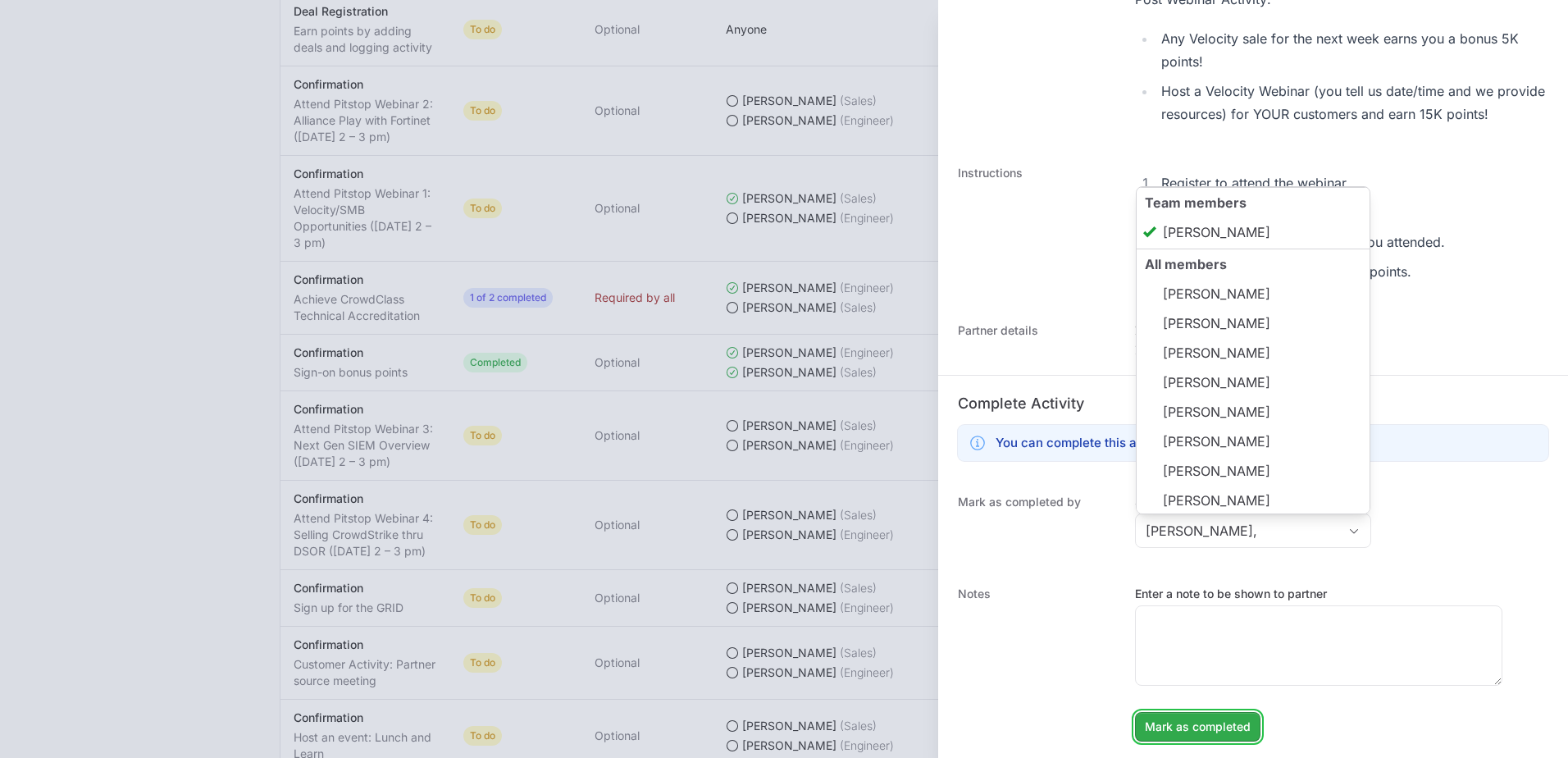
type input "[PERSON_NAME]"
click at [1213, 718] on span "Mark as completed" at bounding box center [1197, 727] width 106 height 20
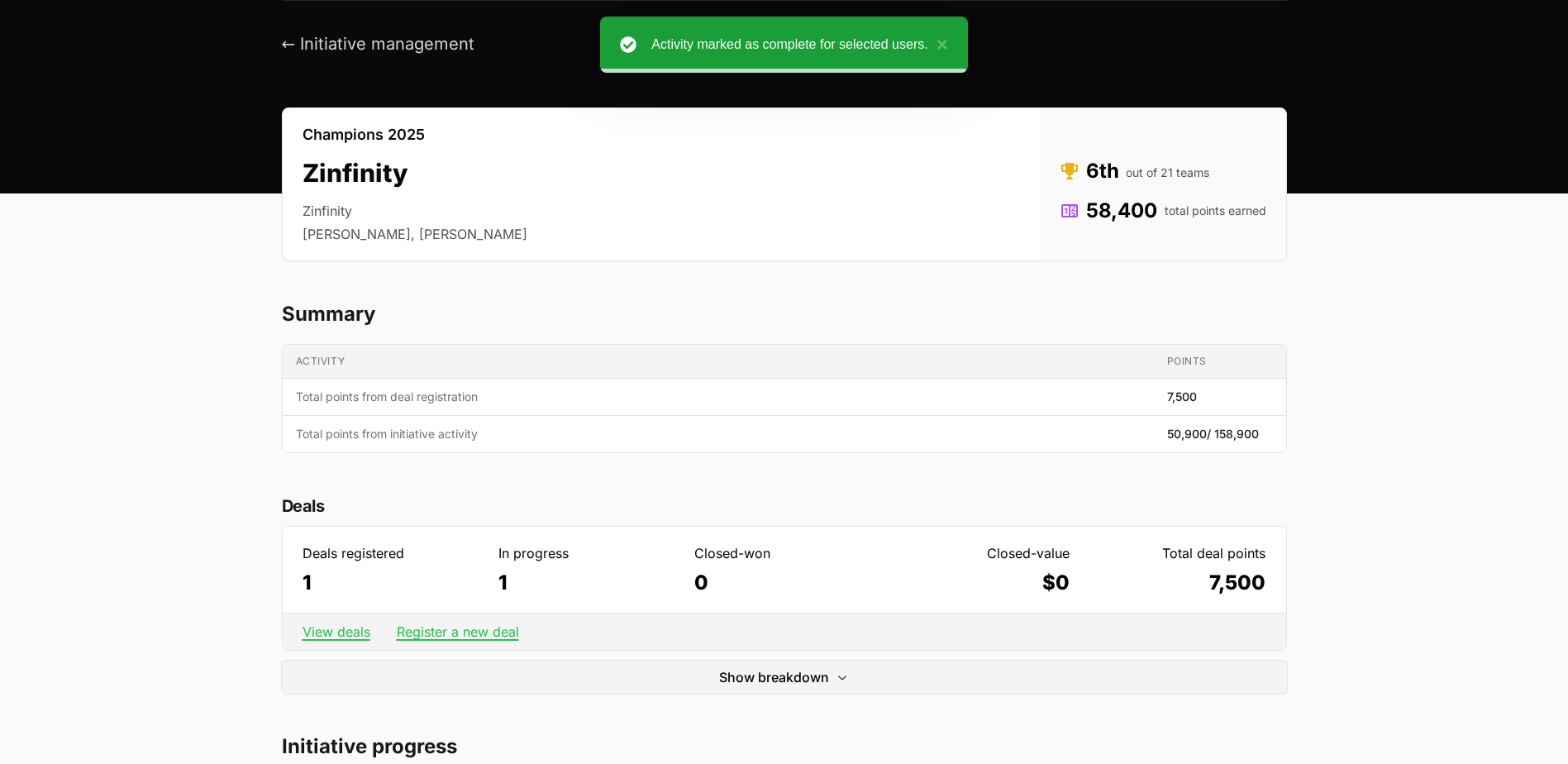
scroll to position [0, 0]
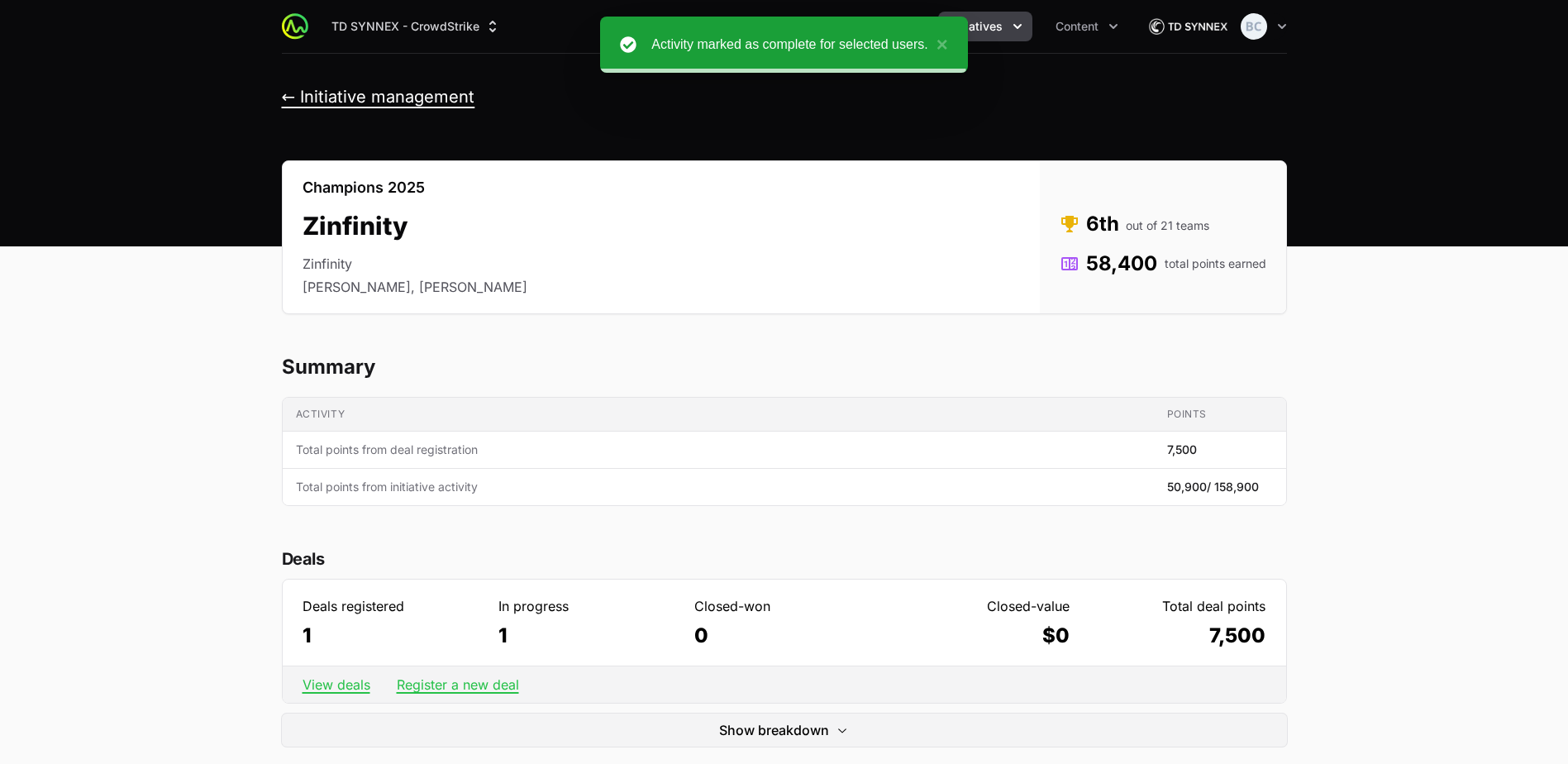
click at [417, 98] on button "← Initiative management" at bounding box center [379, 97] width 193 height 21
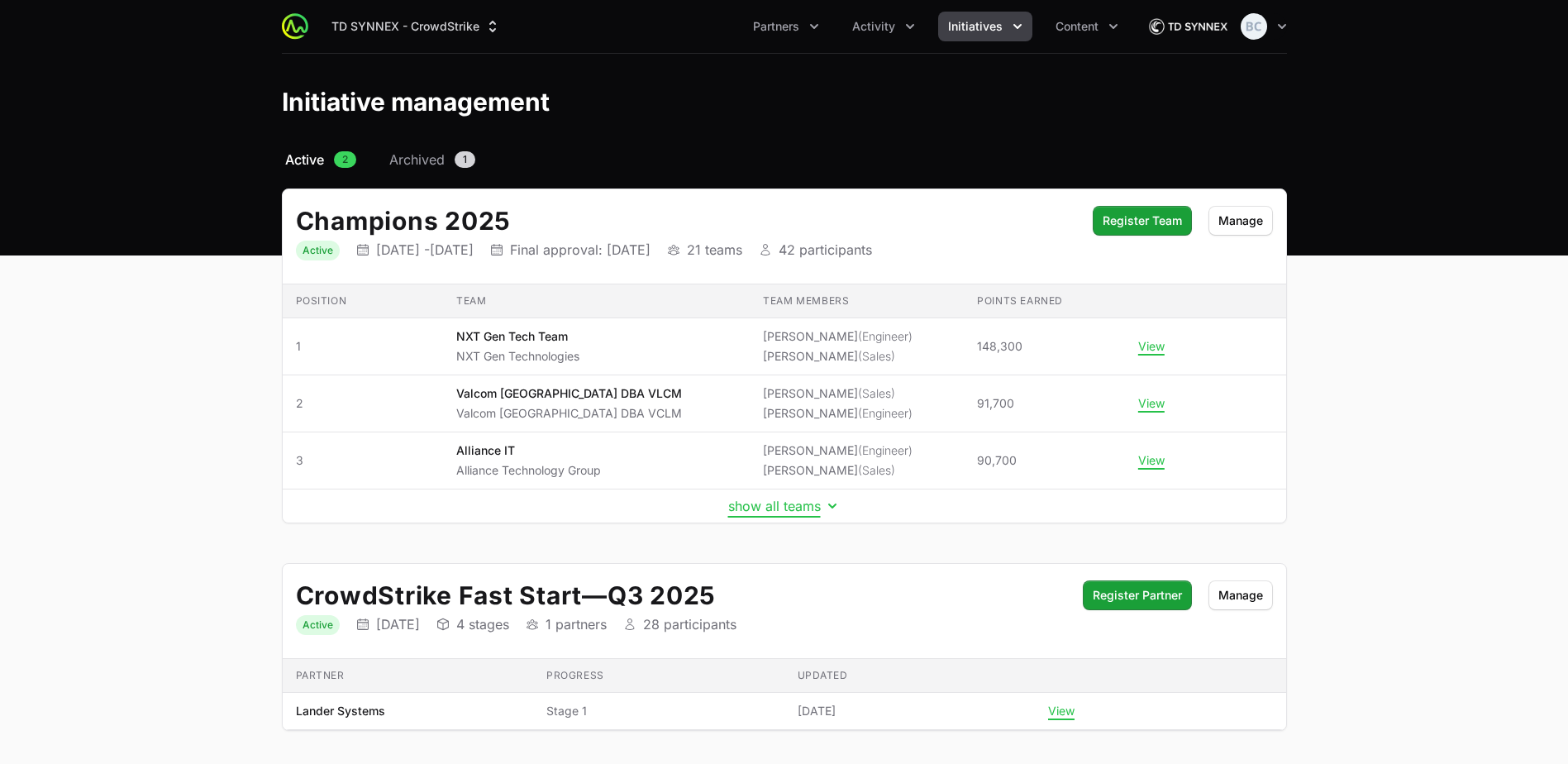
click at [744, 505] on button "show all teams" at bounding box center [785, 507] width 113 height 17
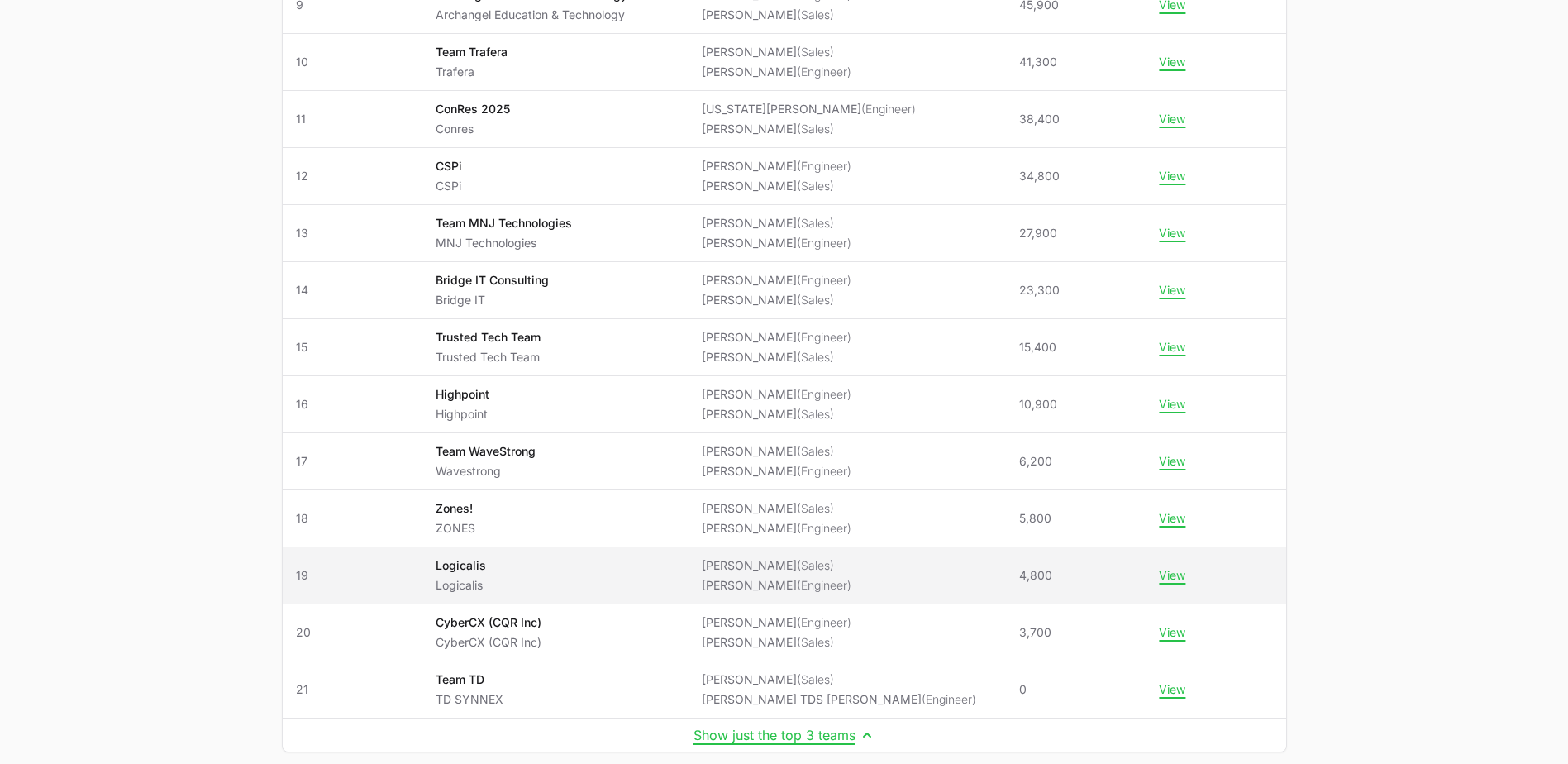
scroll to position [827, 0]
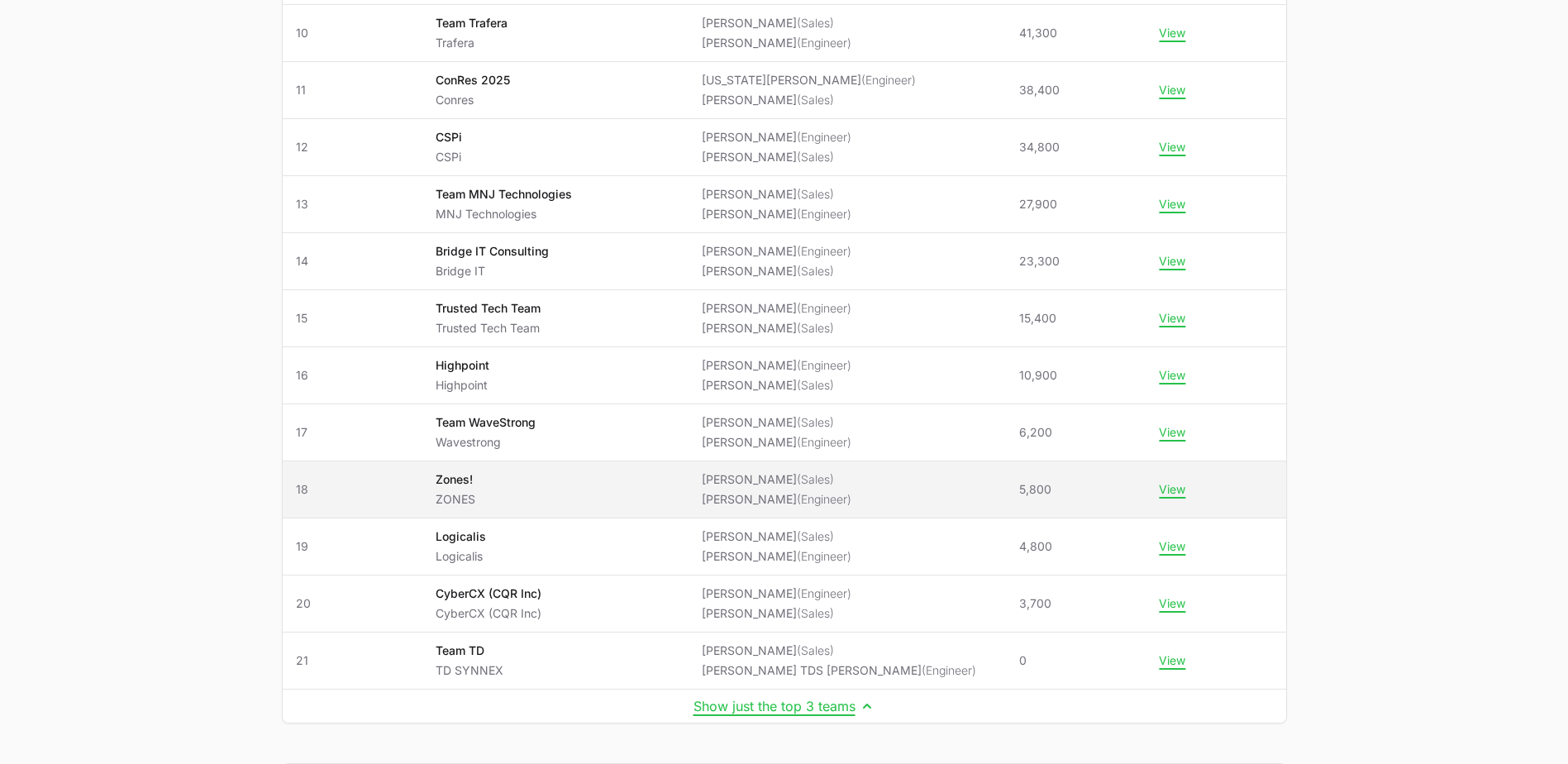
click at [644, 510] on td "Team Zones! ZONES" at bounding box center [555, 490] width 266 height 57
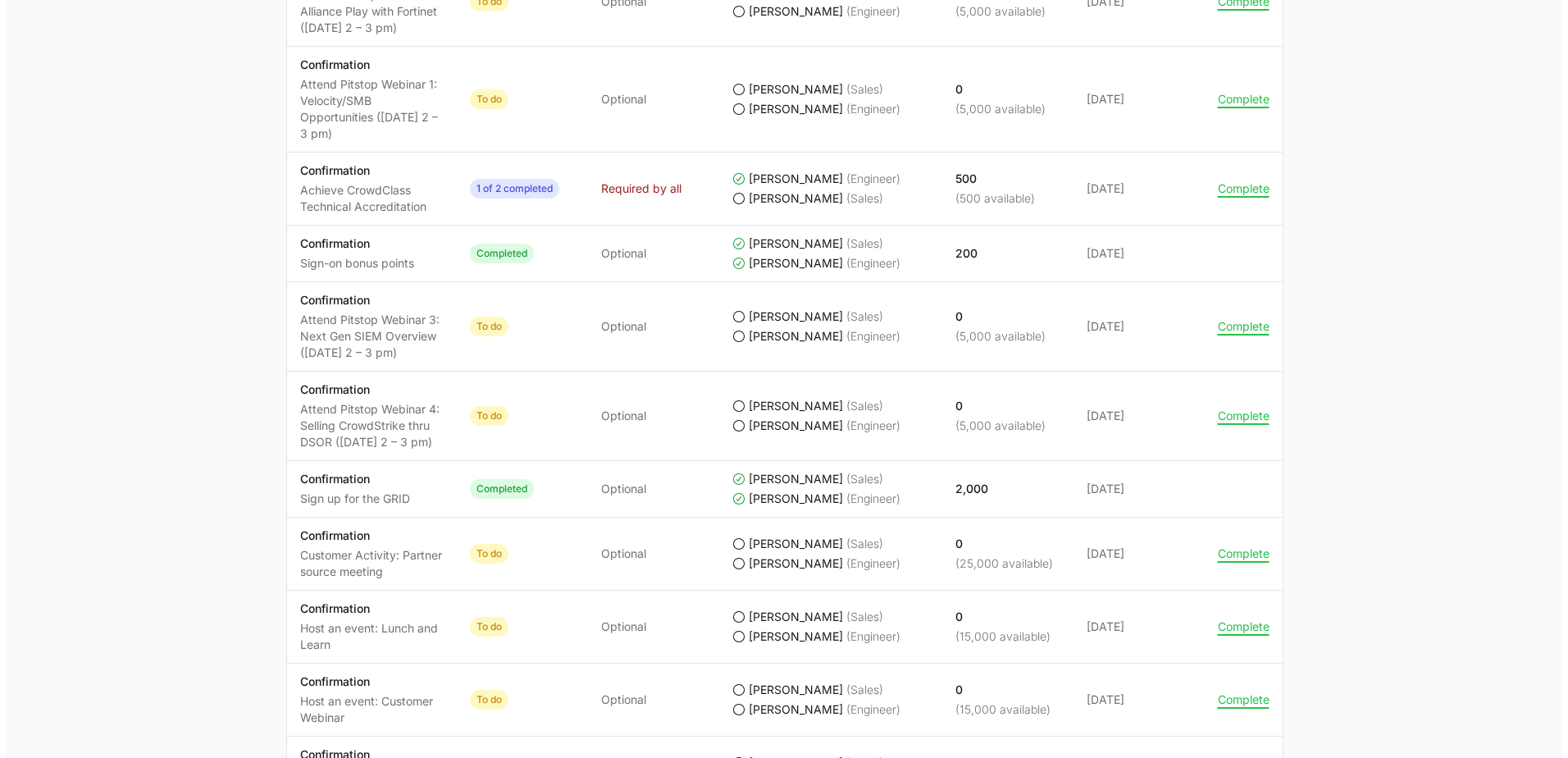
scroll to position [1067, 0]
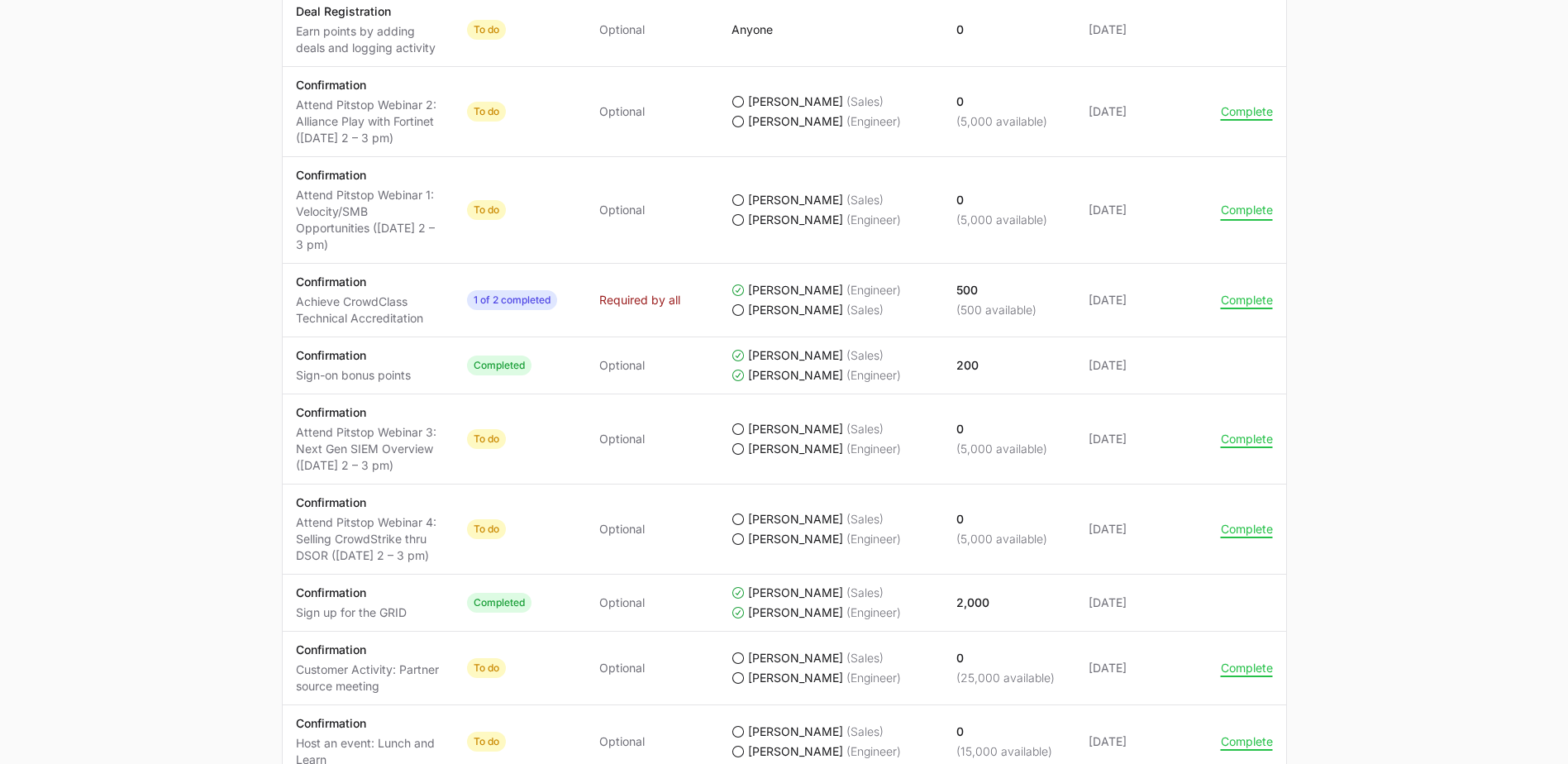
click at [1232, 215] on button "Complete" at bounding box center [1248, 210] width 52 height 15
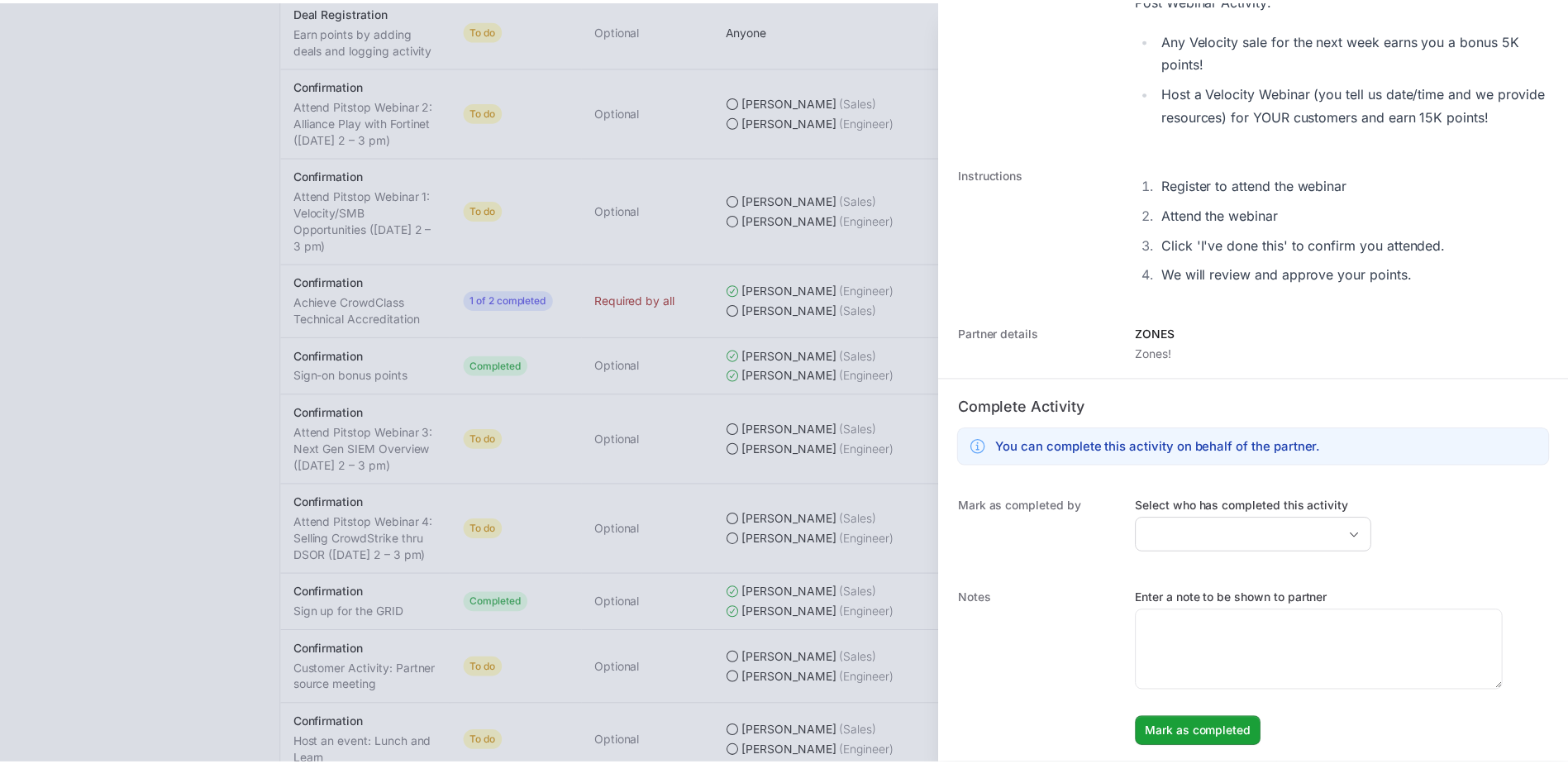
scroll to position [464, 0]
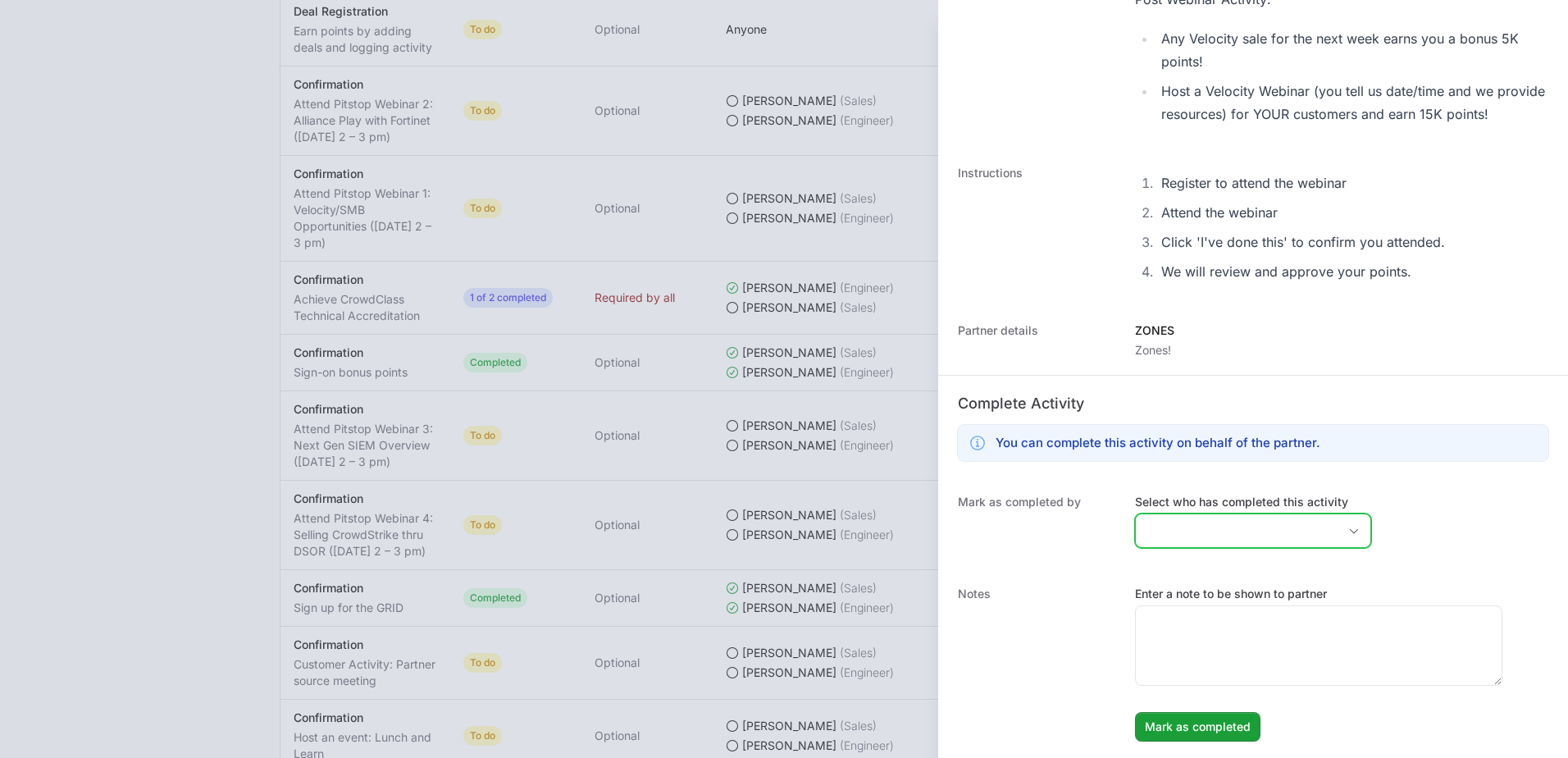
click at [1238, 515] on input "Select who has completed this activity" at bounding box center [1237, 530] width 202 height 33
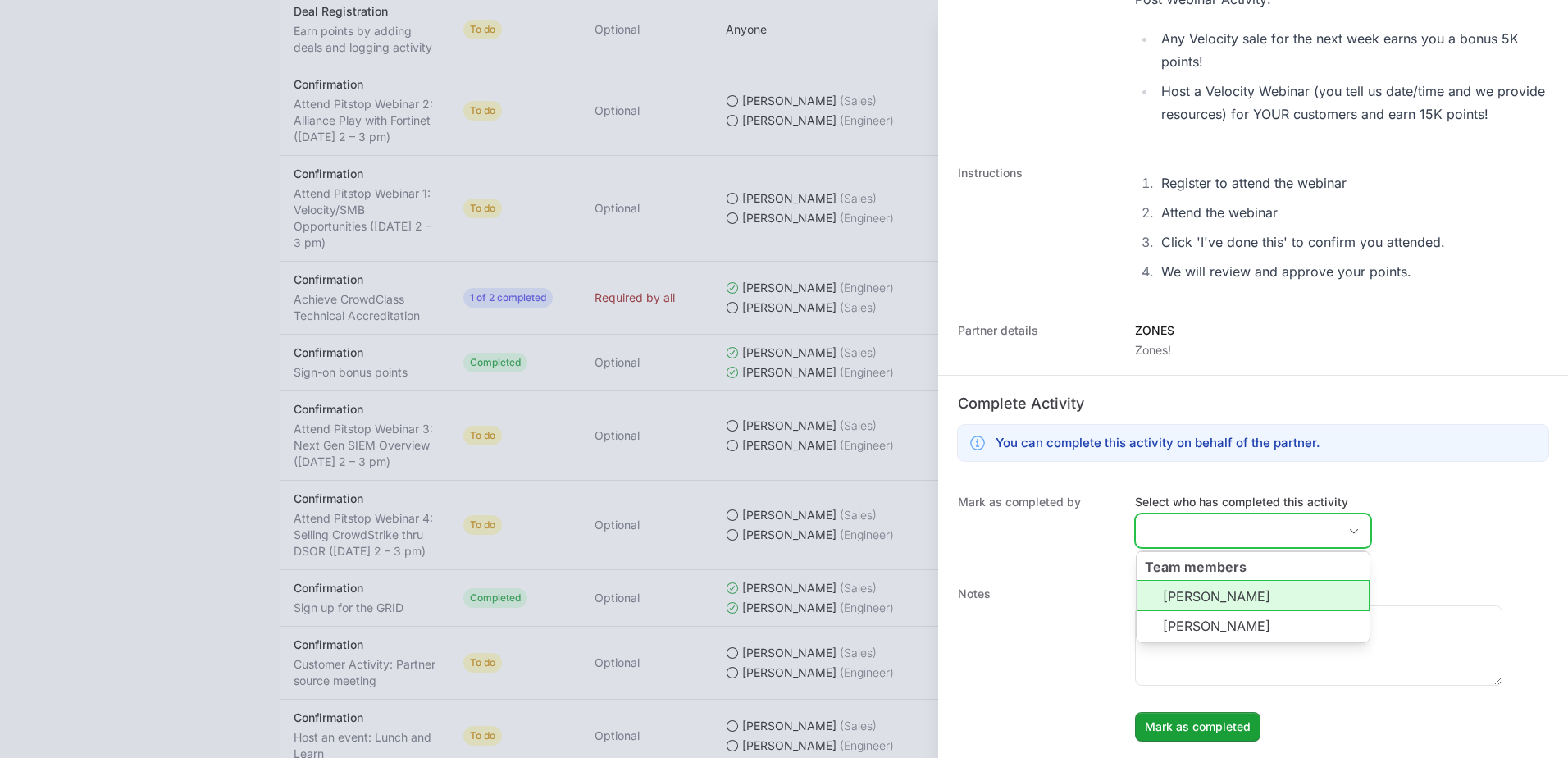
click at [1235, 586] on li "[PERSON_NAME]" at bounding box center [1253, 595] width 233 height 31
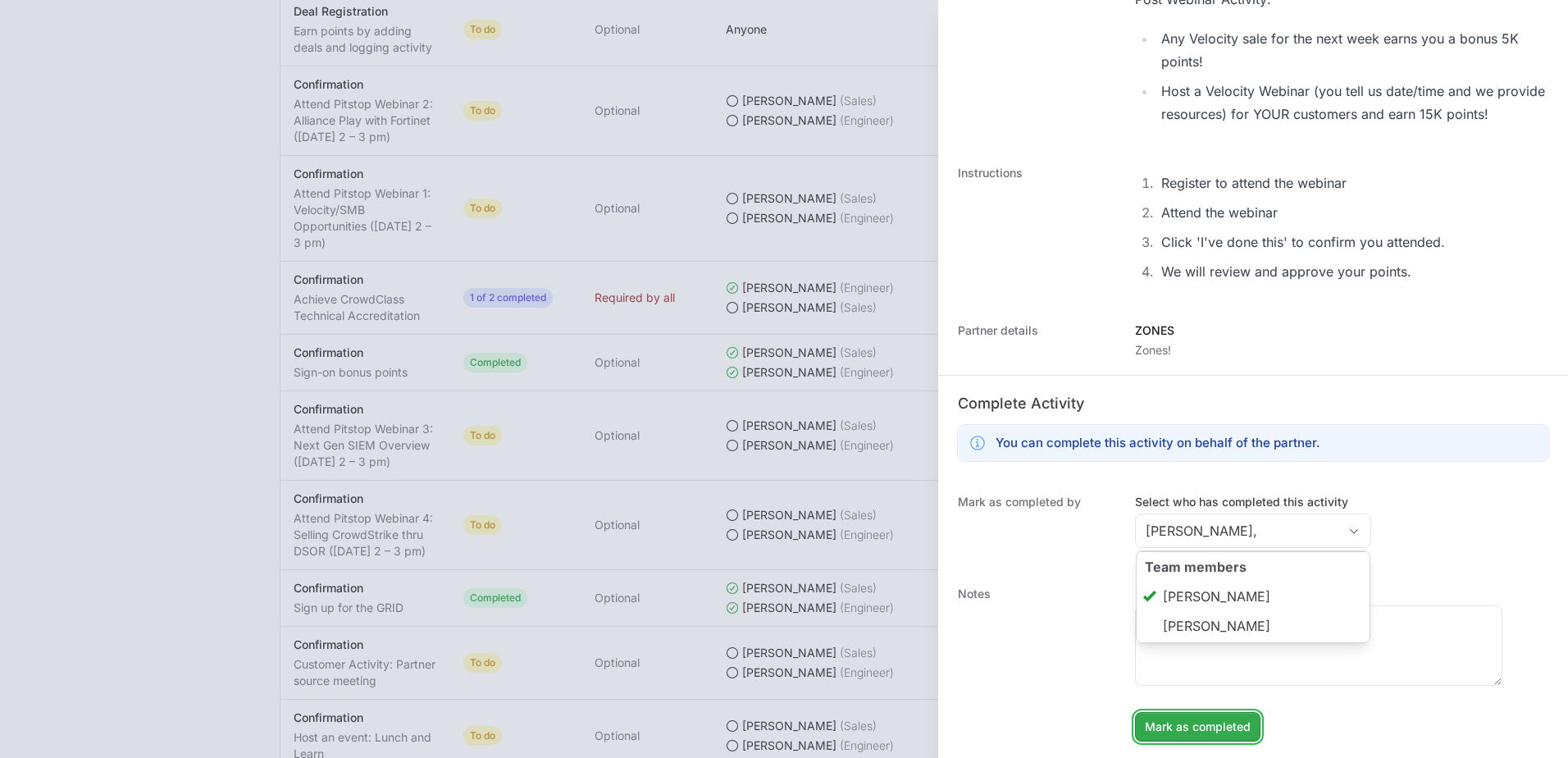
type input "[PERSON_NAME]"
click at [1236, 719] on span "Mark as completed" at bounding box center [1197, 727] width 106 height 20
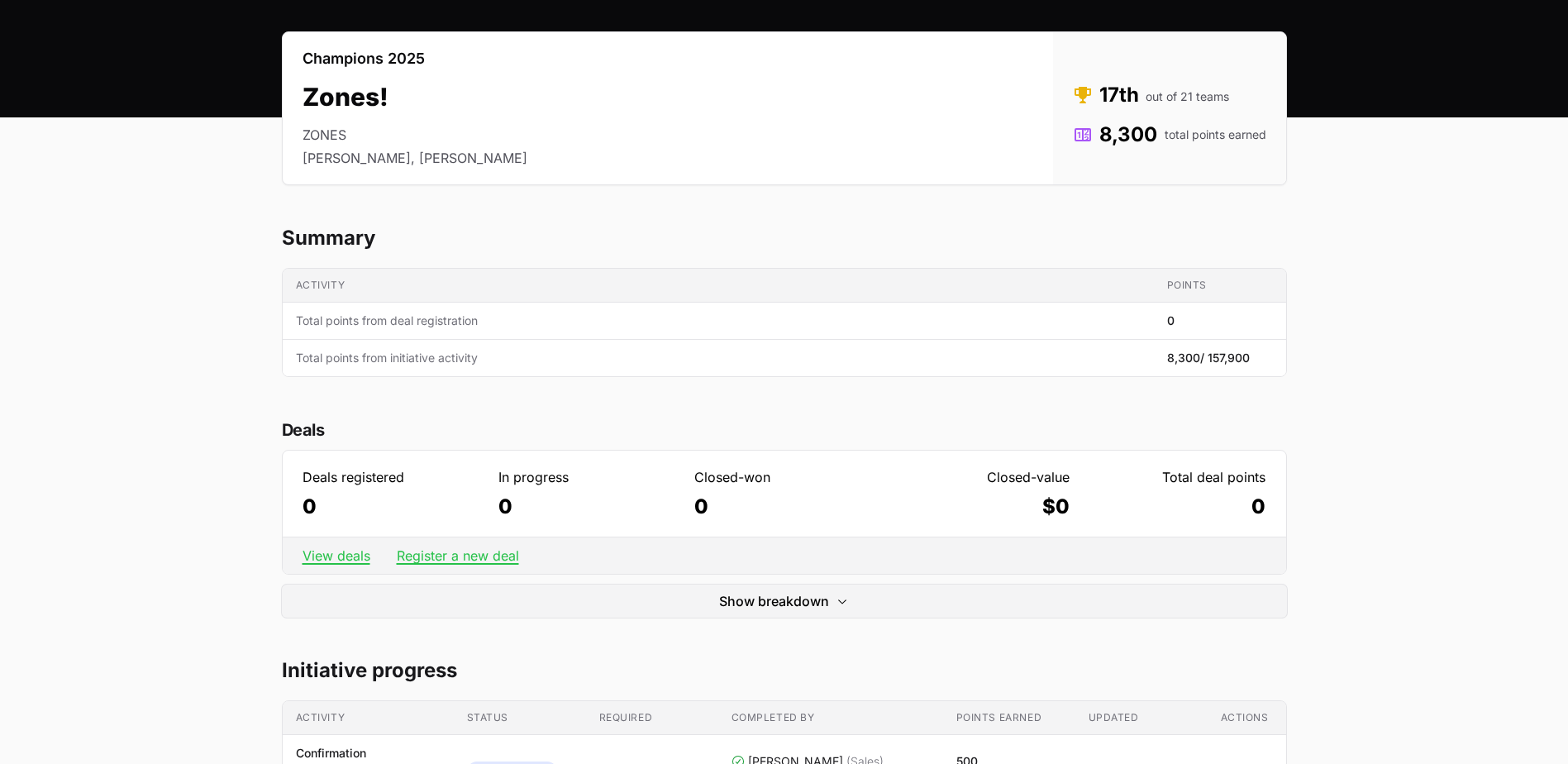
scroll to position [0, 0]
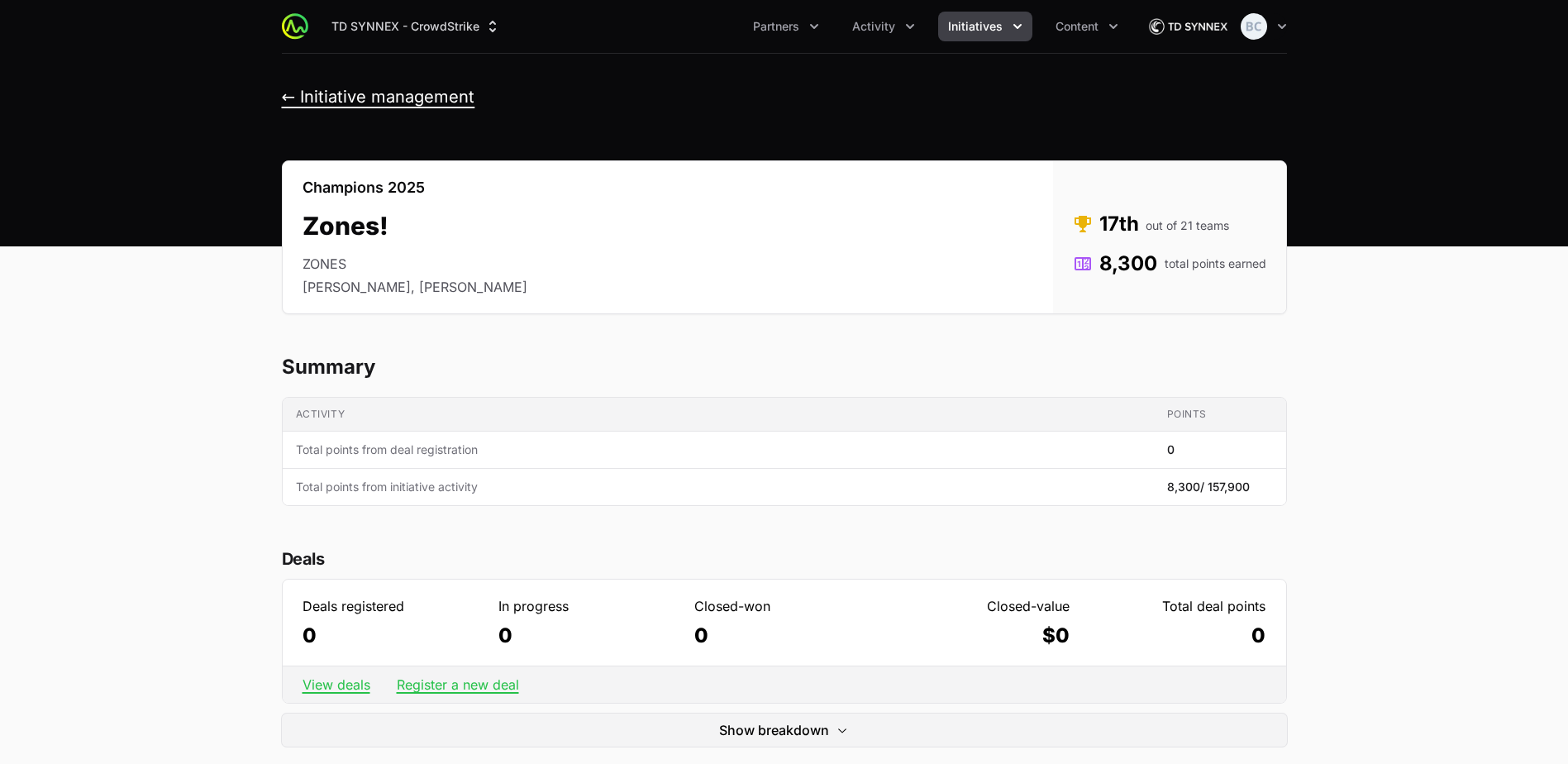
click at [379, 99] on button "← Initiative management" at bounding box center [379, 97] width 193 height 21
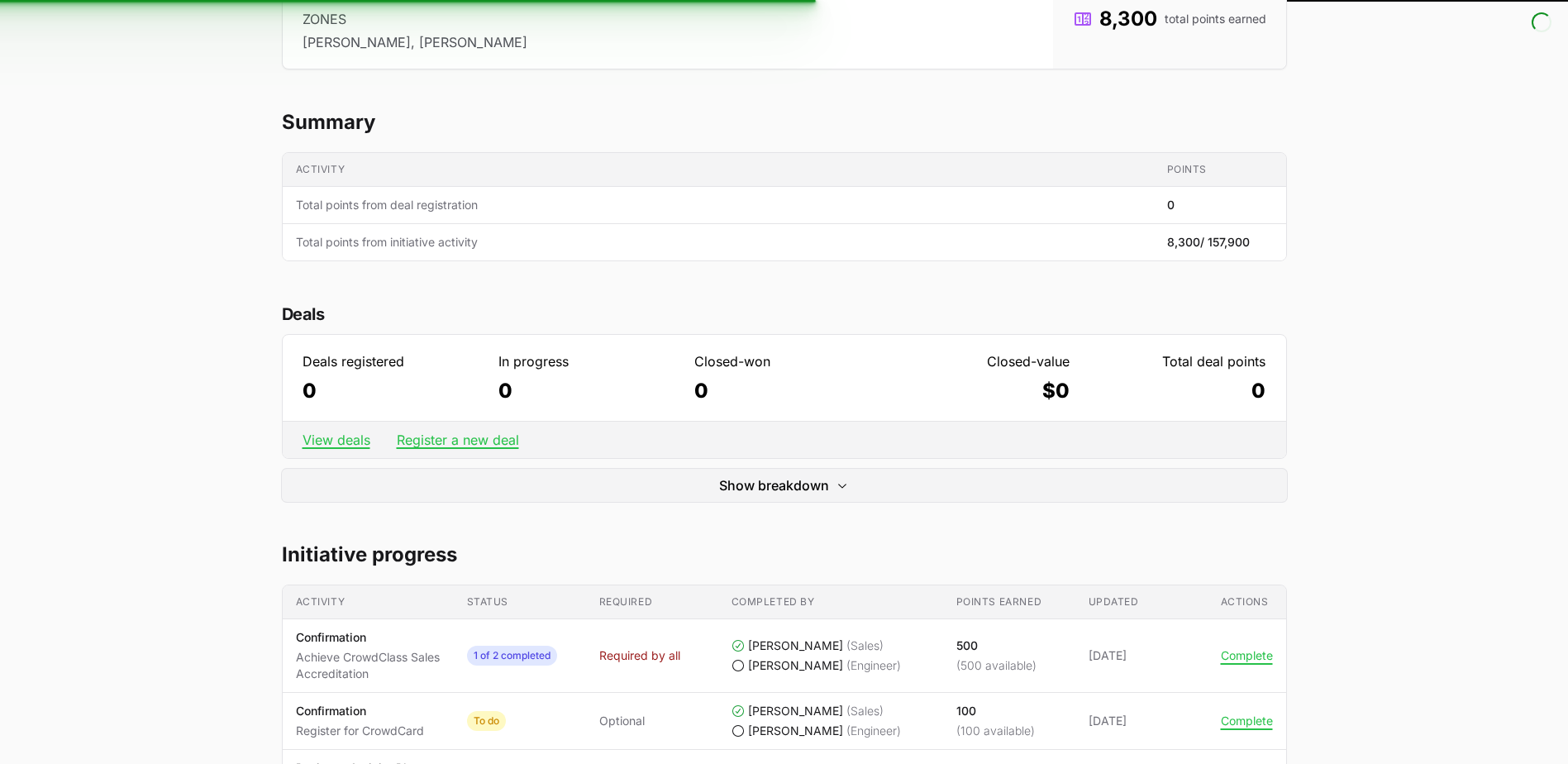
scroll to position [248, 0]
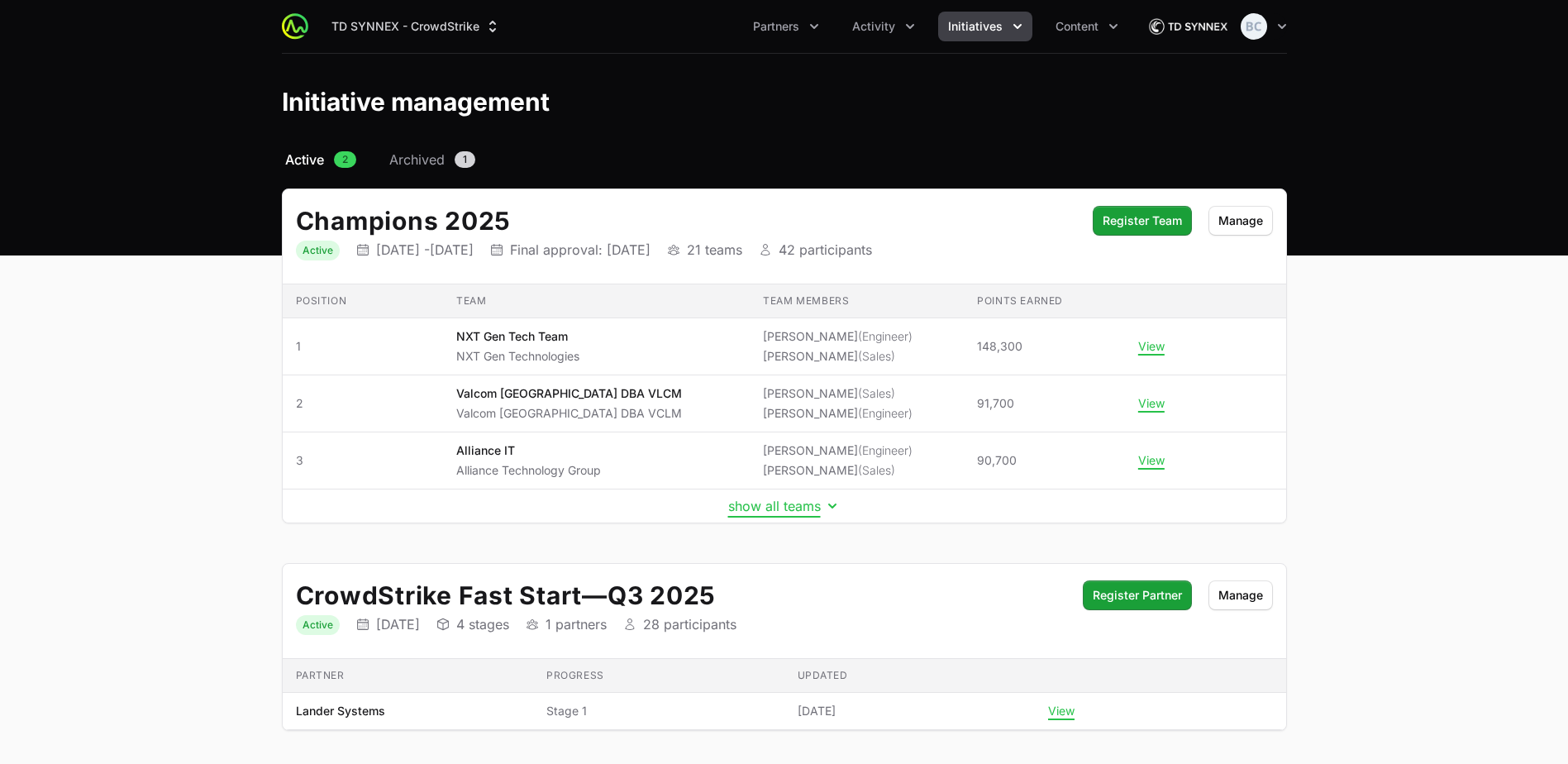
click at [760, 512] on button "show all teams" at bounding box center [785, 507] width 113 height 17
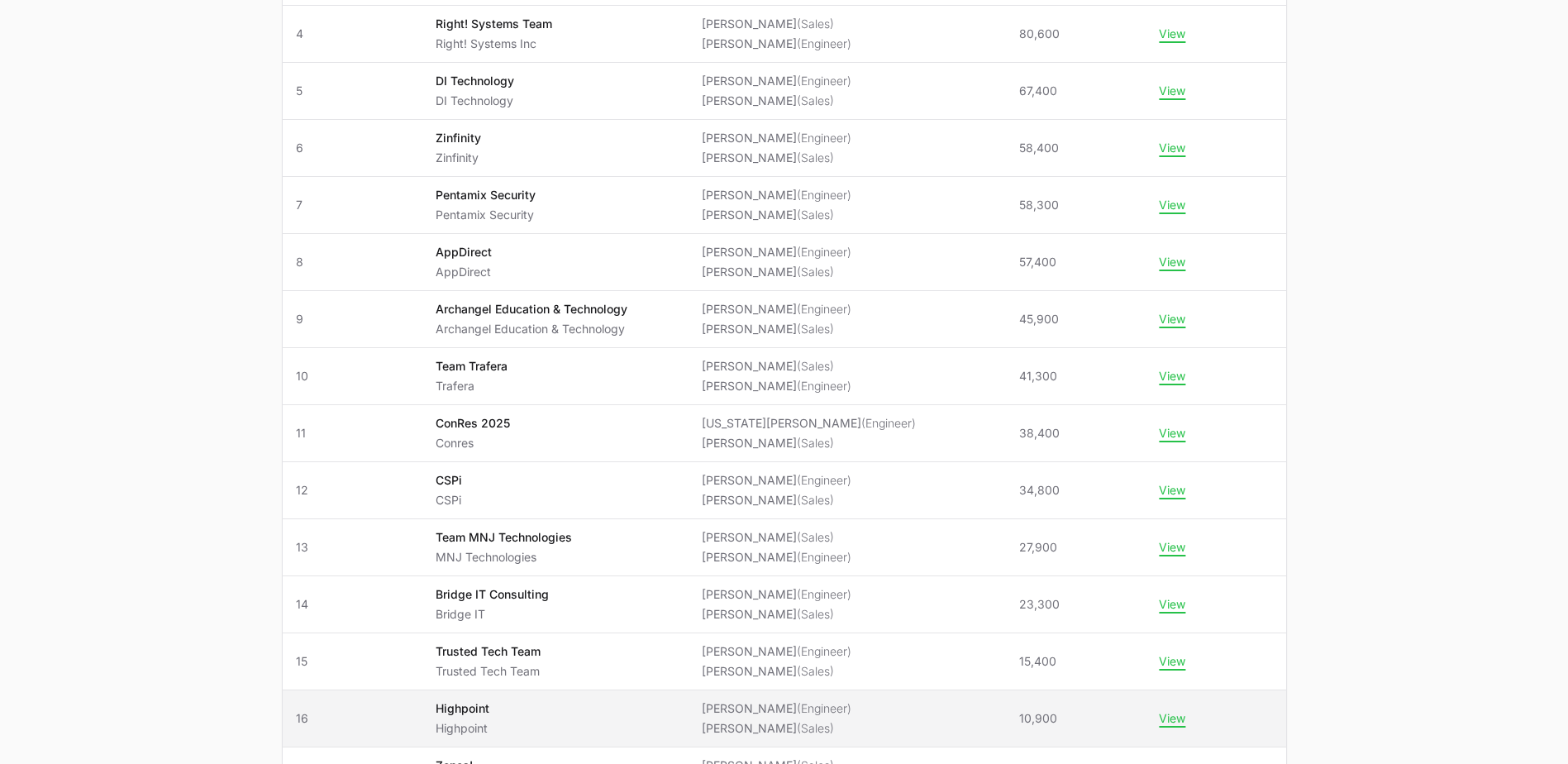
scroll to position [579, 0]
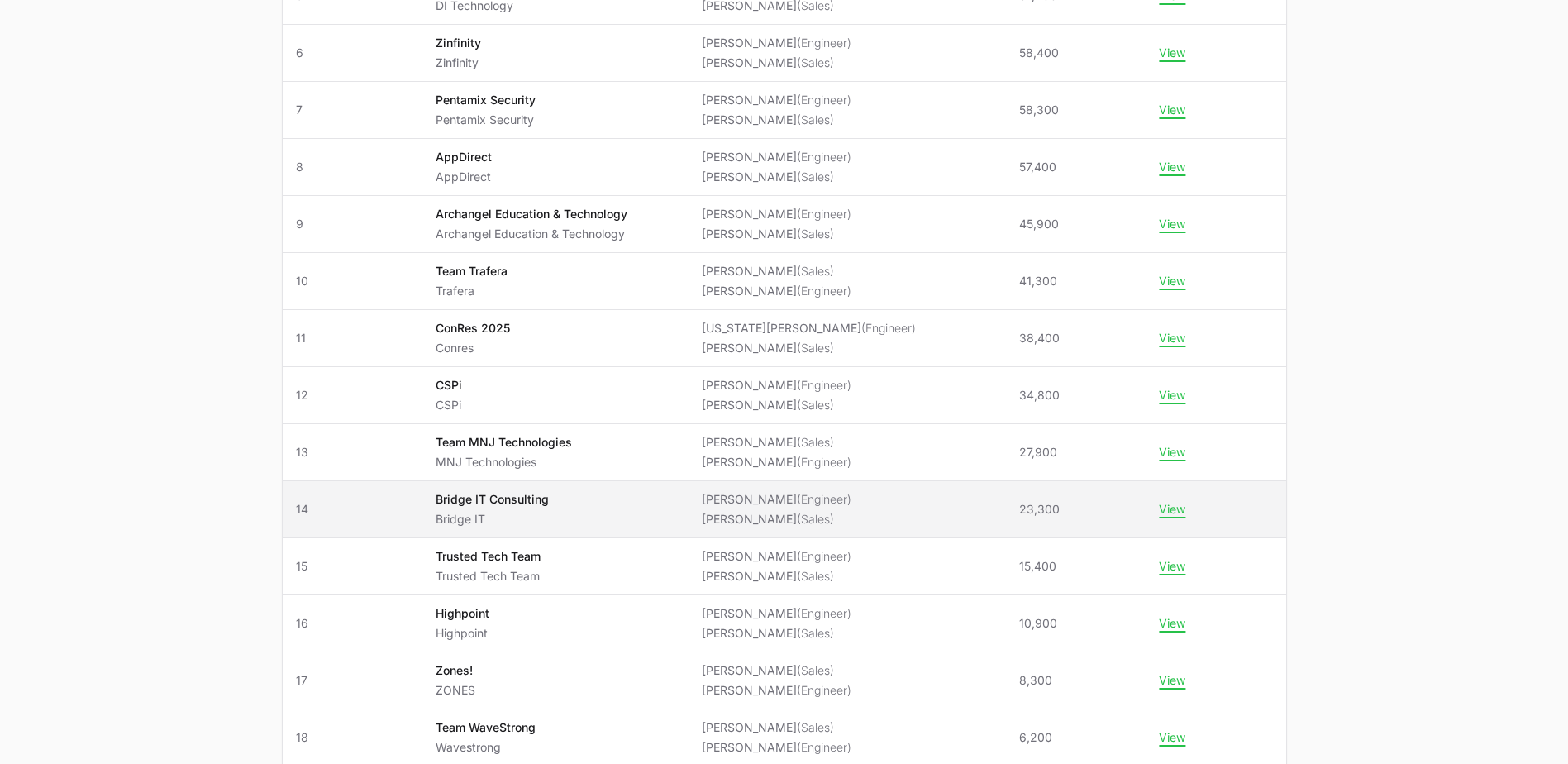
click at [622, 519] on span "Bridge IT Consulting Bridge IT" at bounding box center [555, 509] width 240 height 36
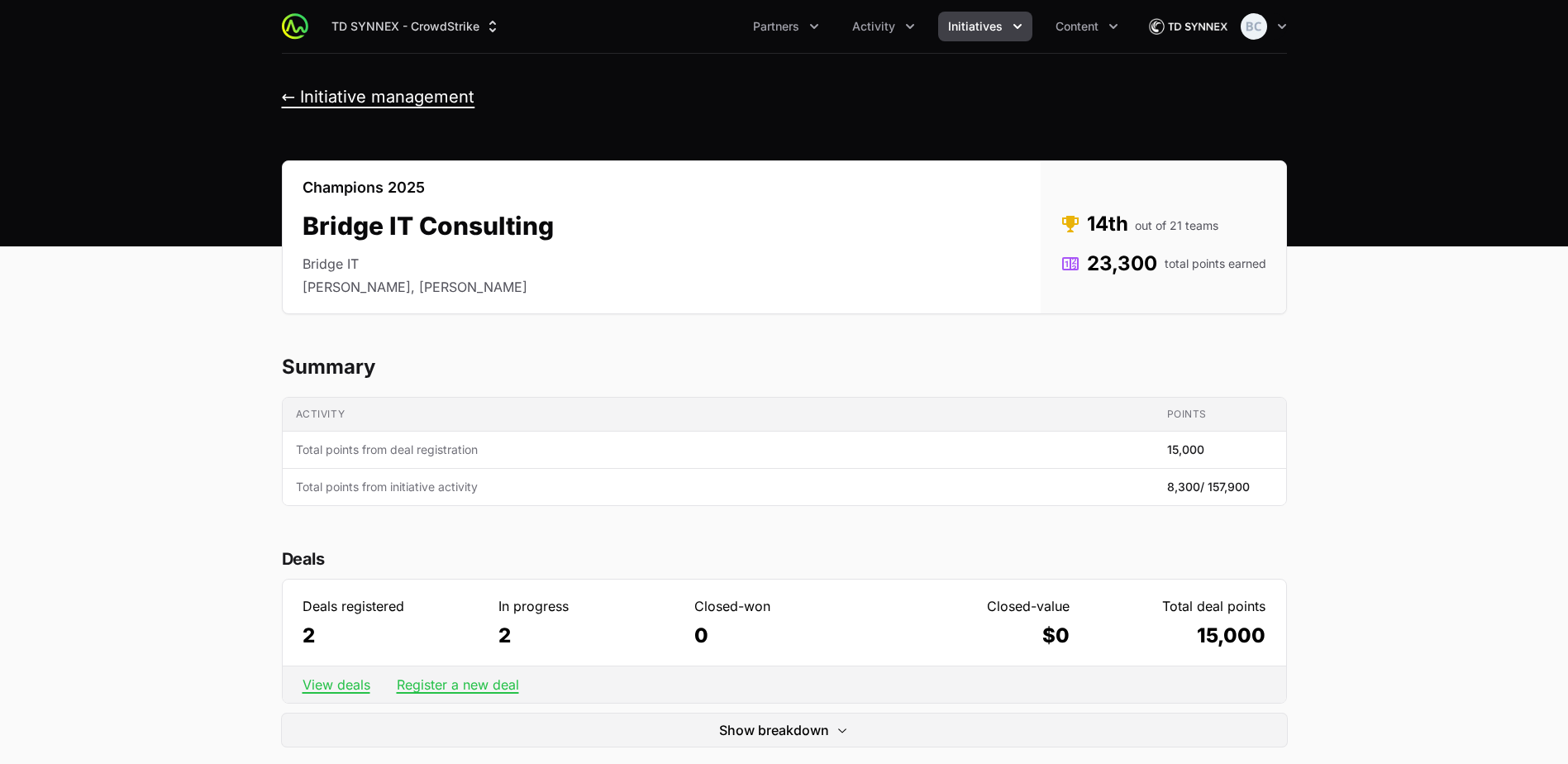
click at [373, 98] on button "← Initiative management" at bounding box center [379, 97] width 193 height 21
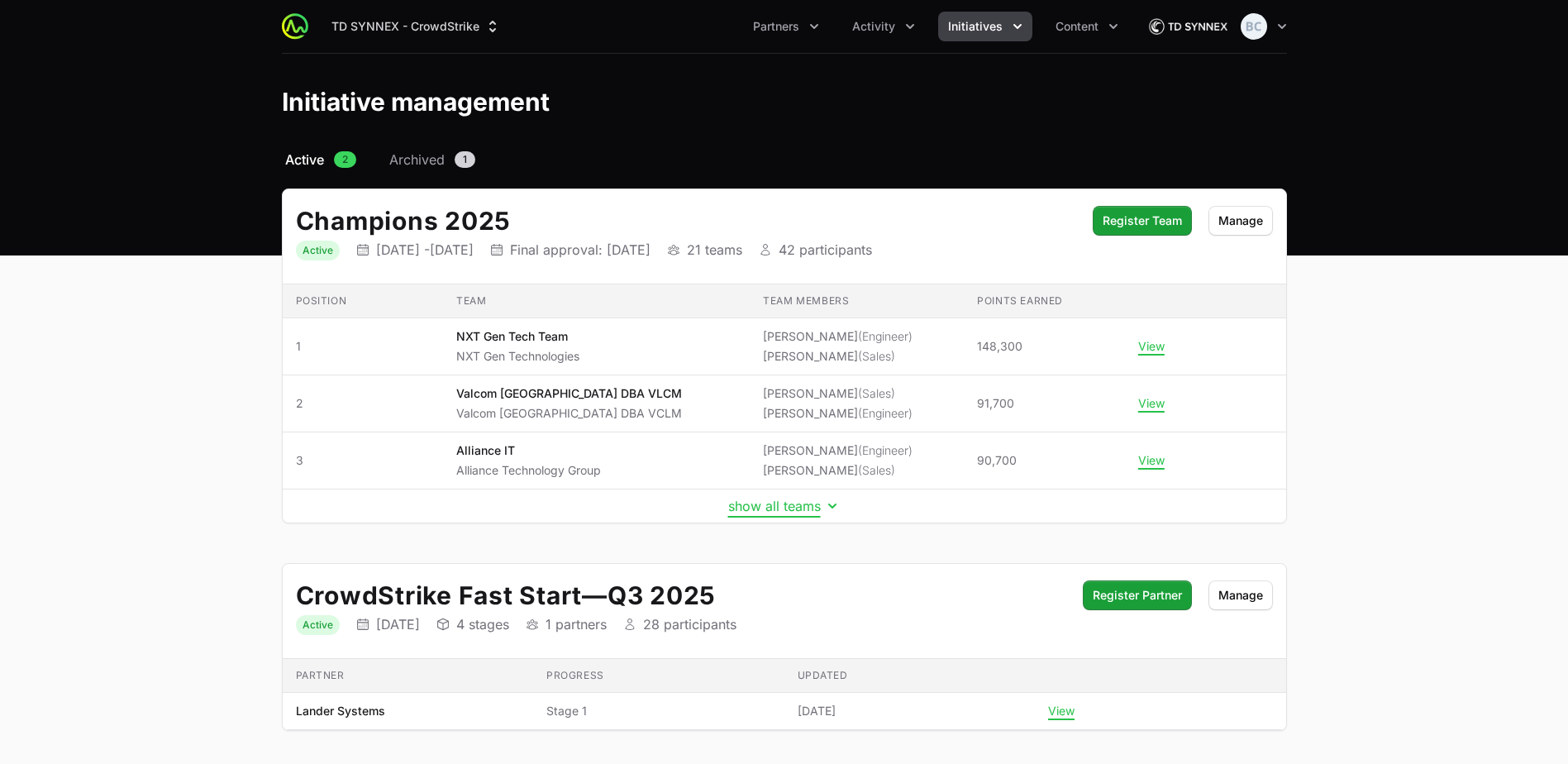
click at [774, 506] on button "show all teams" at bounding box center [785, 507] width 113 height 17
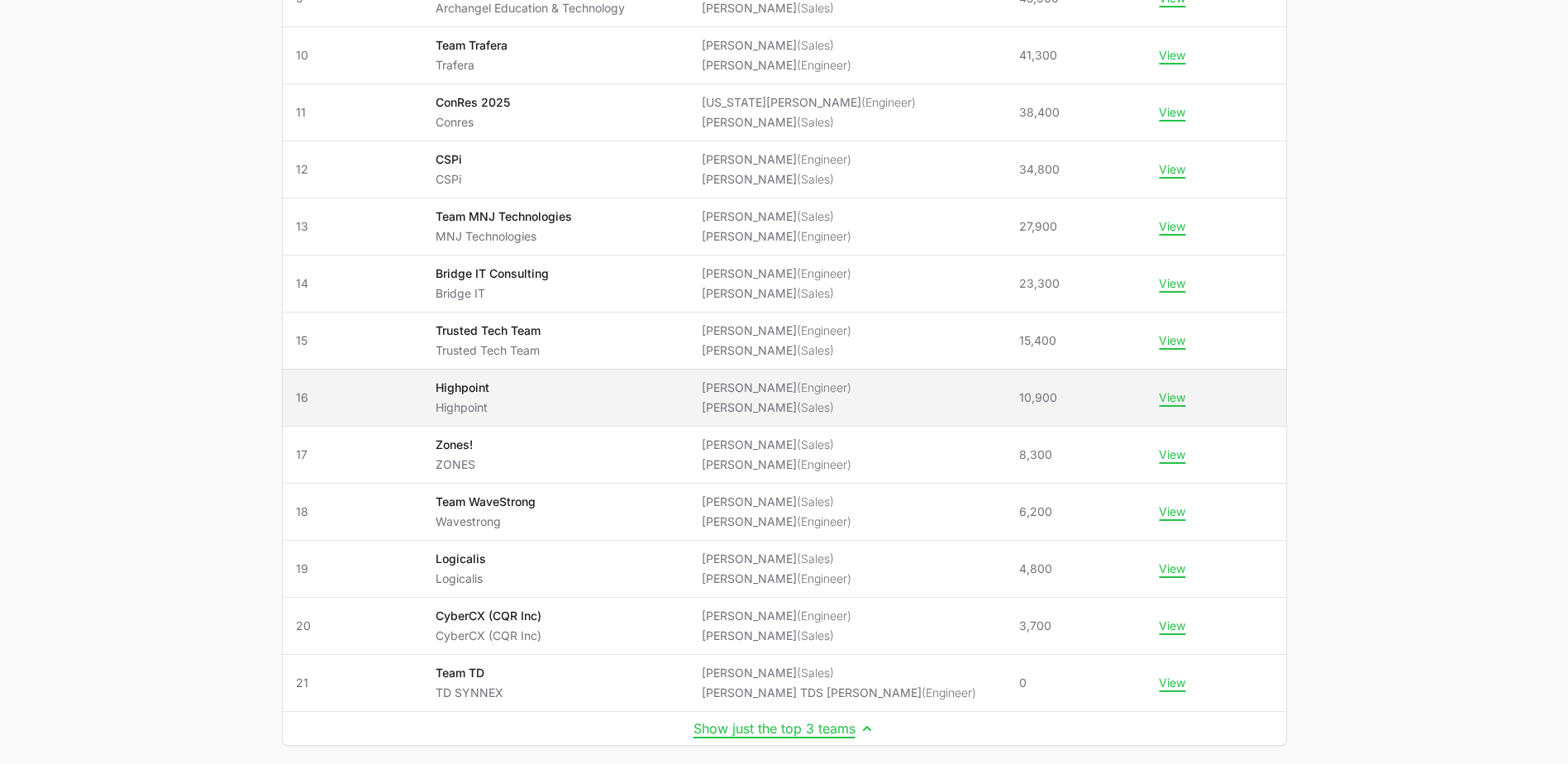
scroll to position [827, 0]
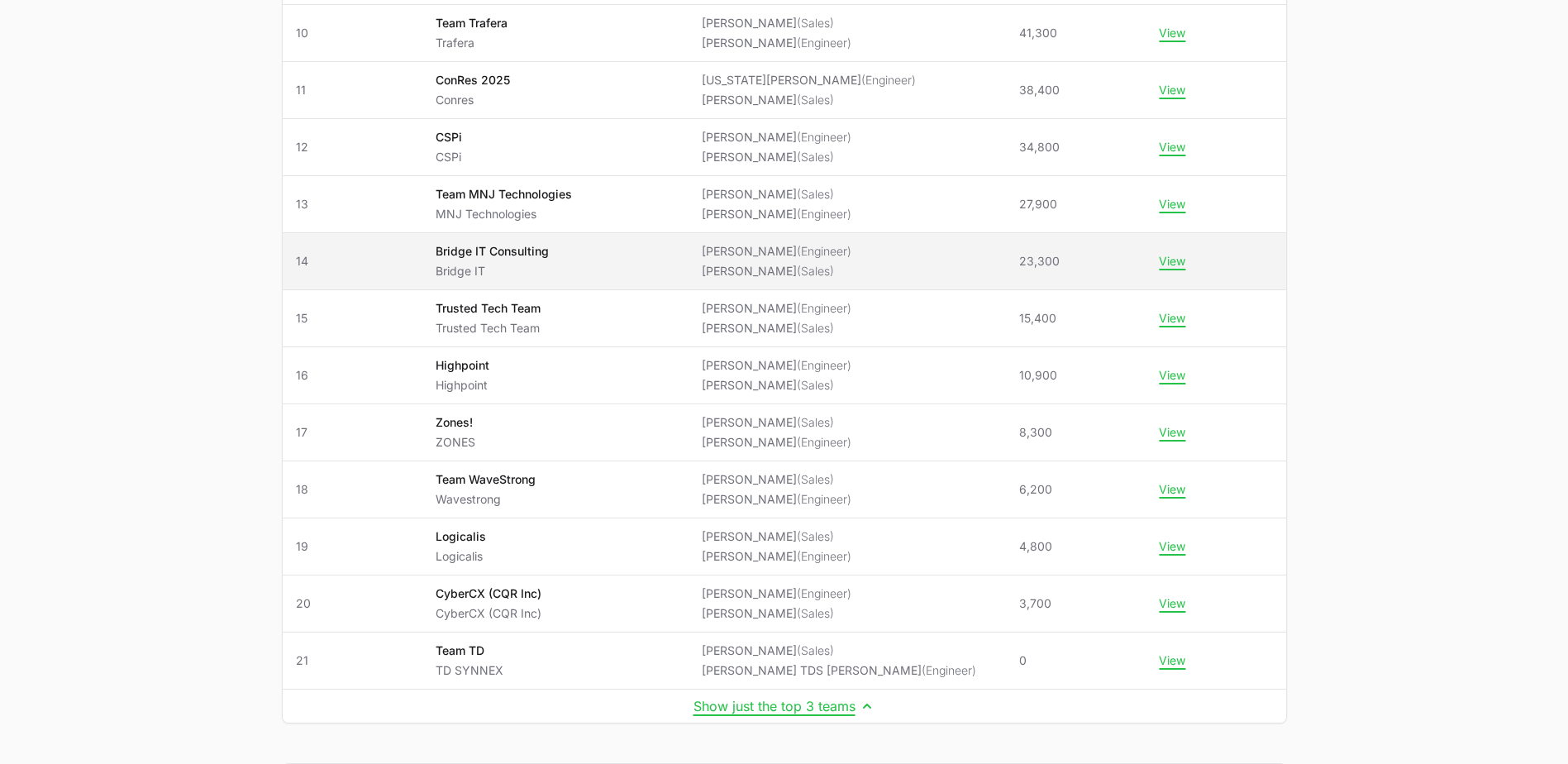
click at [603, 268] on span "Bridge IT Consulting Bridge IT" at bounding box center [555, 261] width 240 height 36
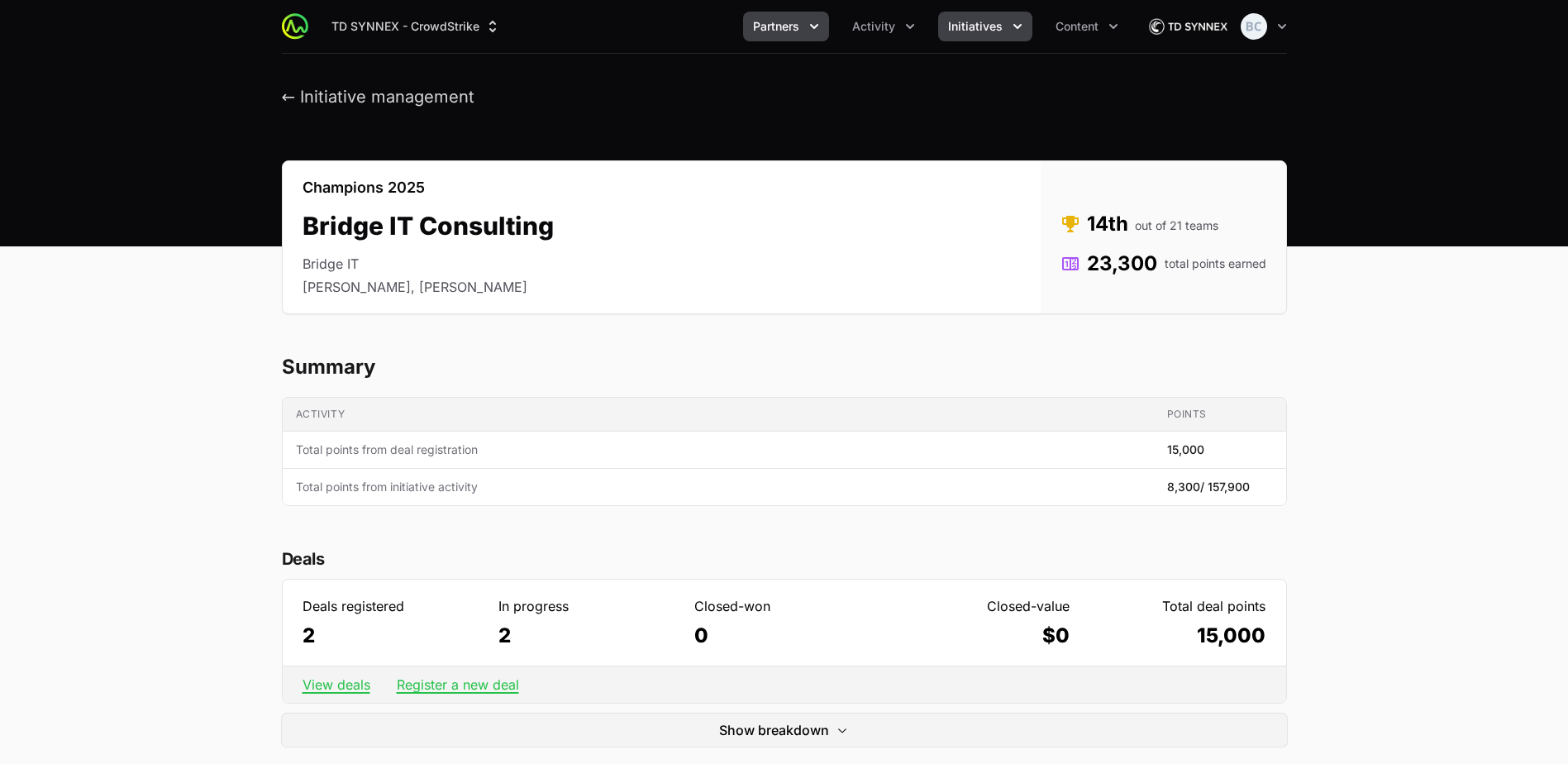
click at [798, 24] on span "Partners" at bounding box center [776, 27] width 46 height 17
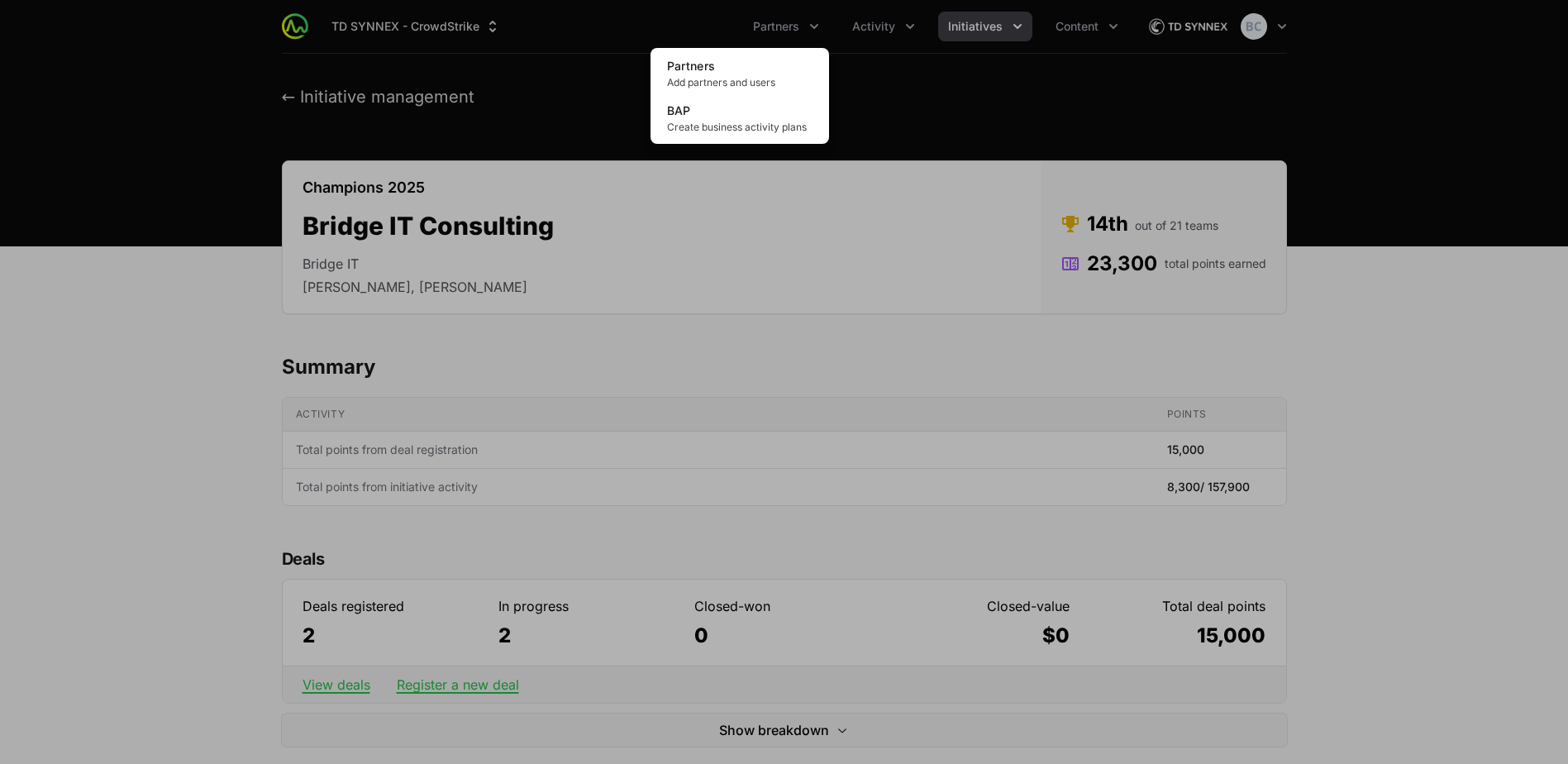
click at [894, 27] on div "Partners menu" at bounding box center [784, 382] width 1568 height 764
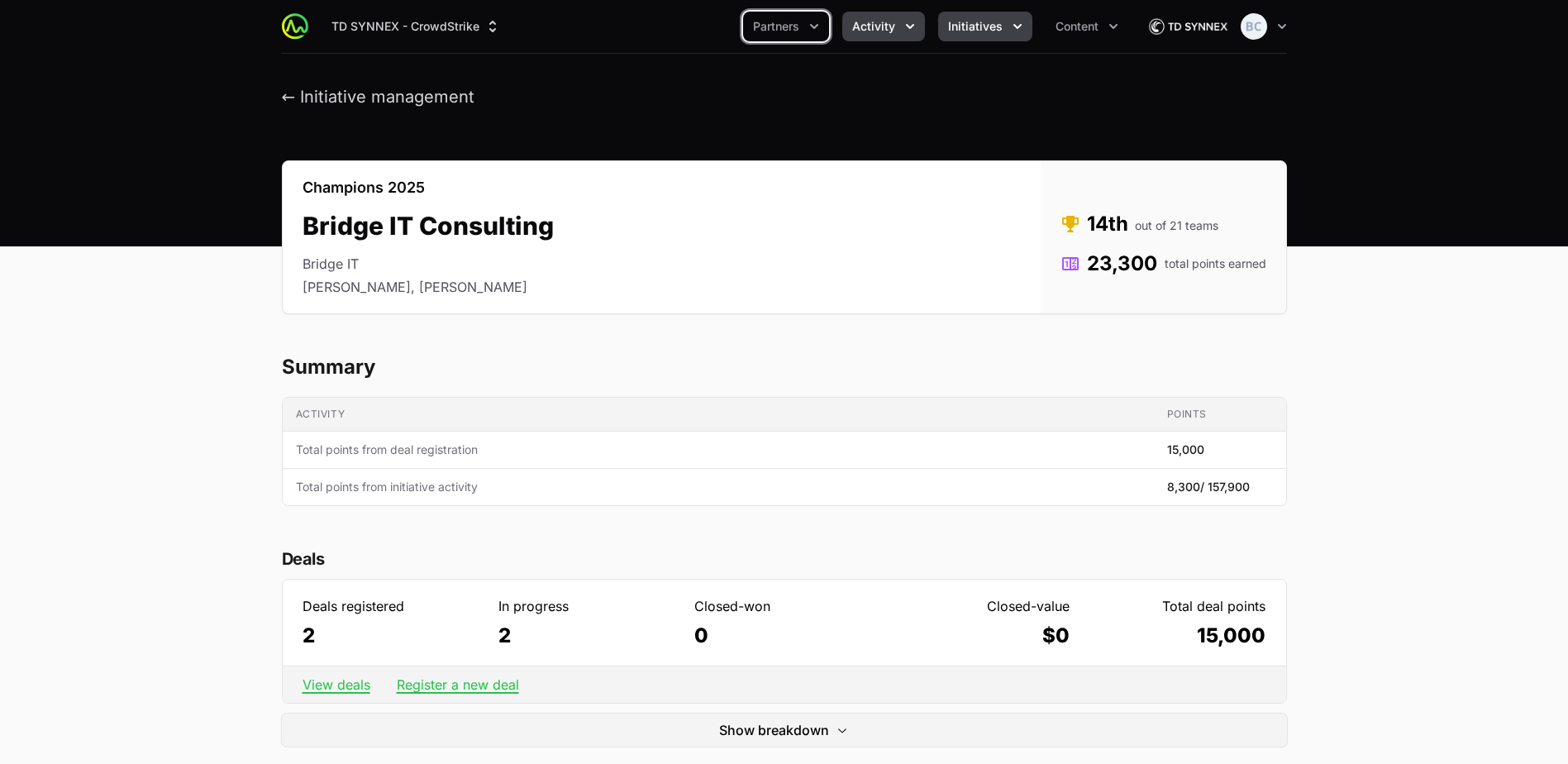
click at [875, 31] on span "Activity" at bounding box center [873, 27] width 43 height 17
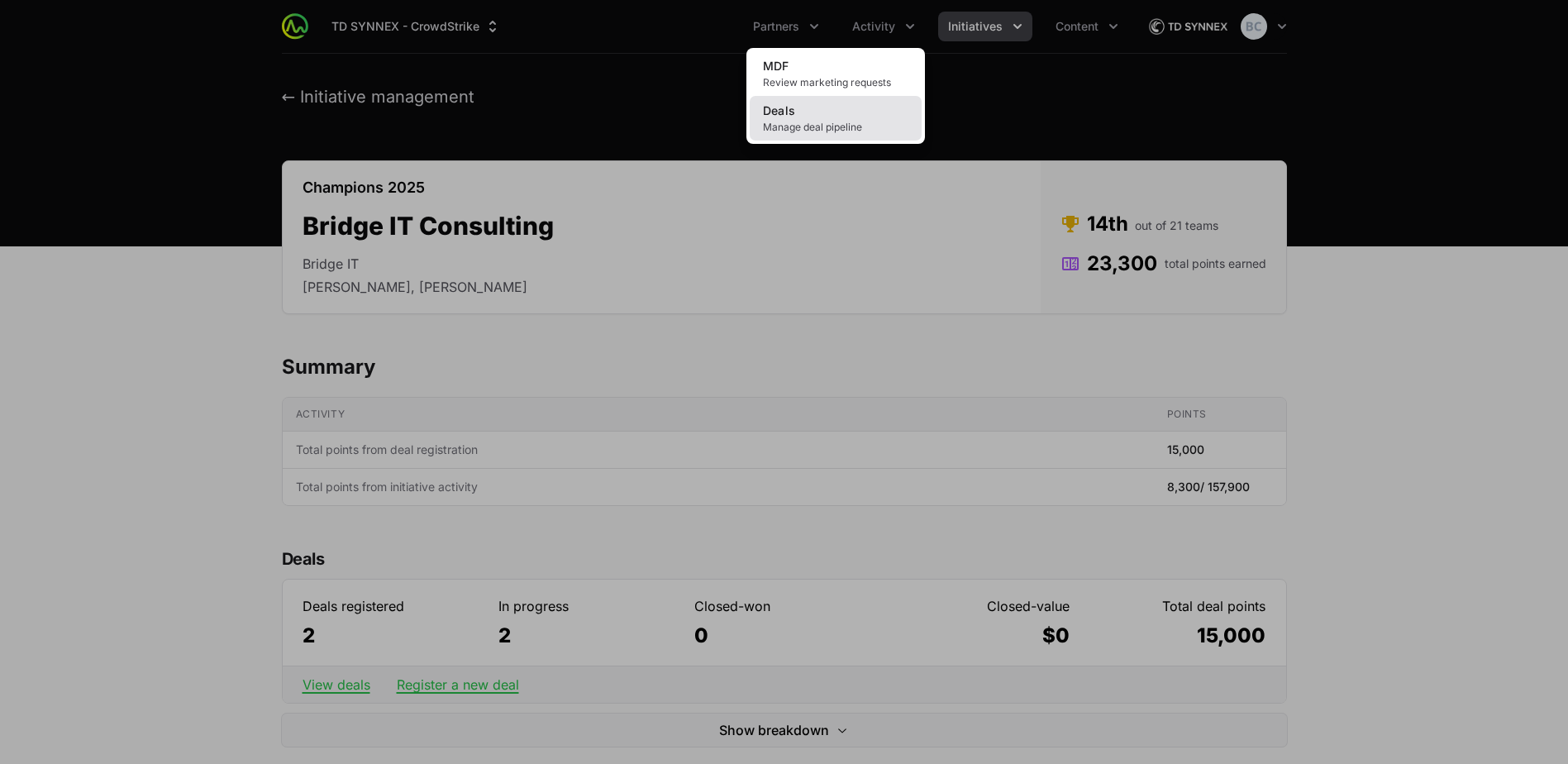
click at [793, 121] on span "Manage deal pipeline" at bounding box center [835, 127] width 146 height 13
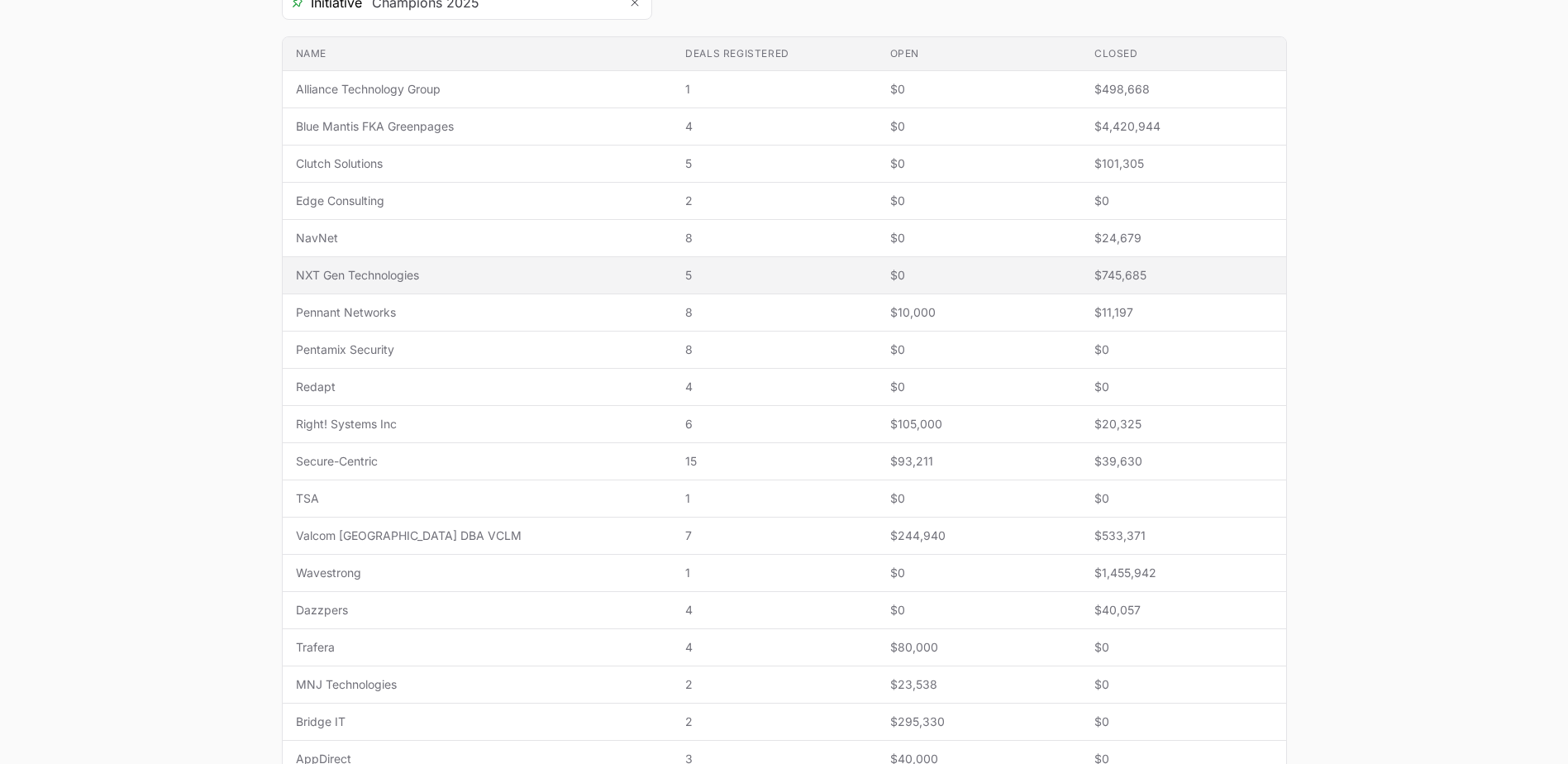
scroll to position [413, 0]
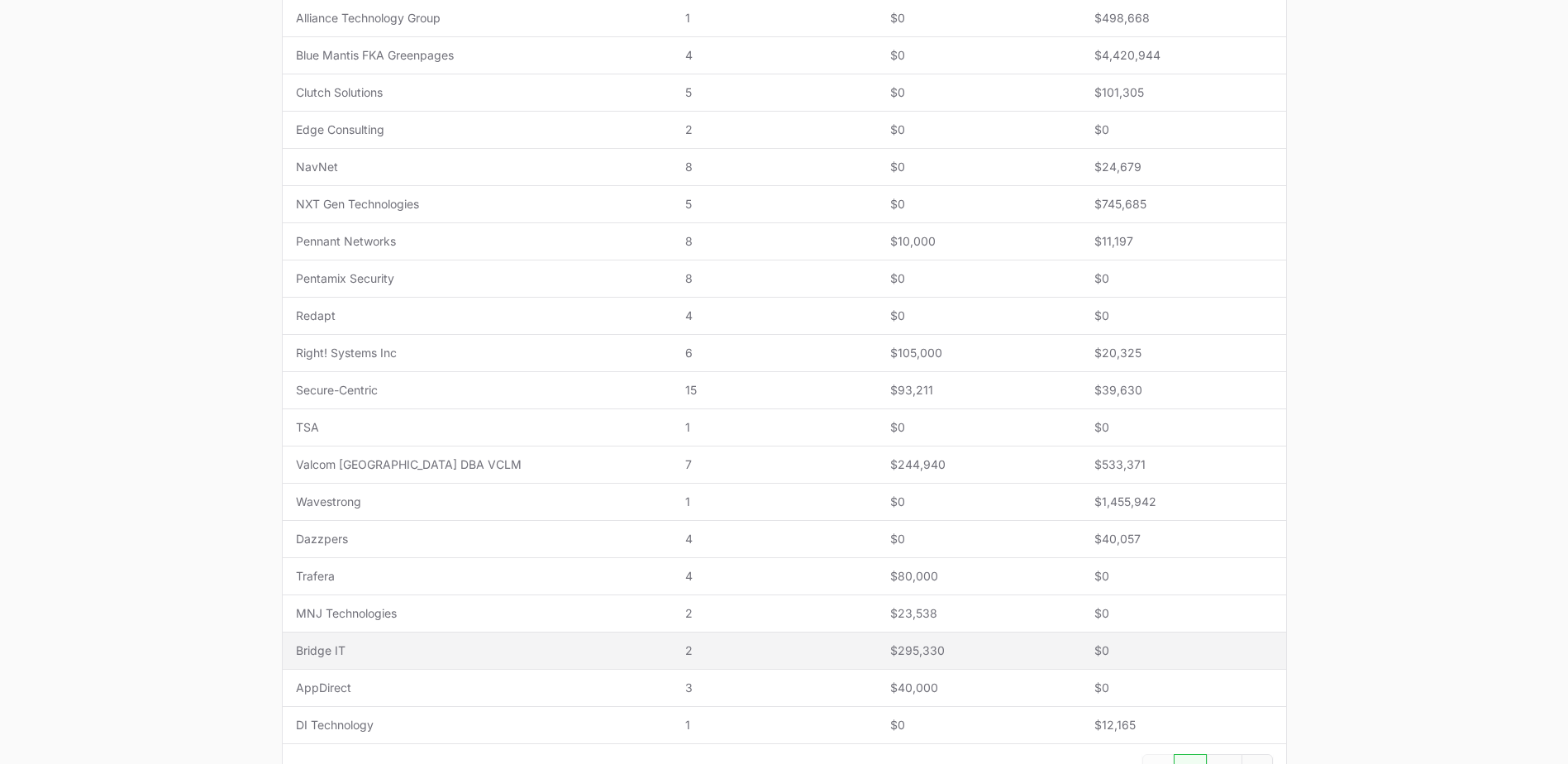
click at [389, 649] on span "Bridge IT" at bounding box center [478, 651] width 363 height 17
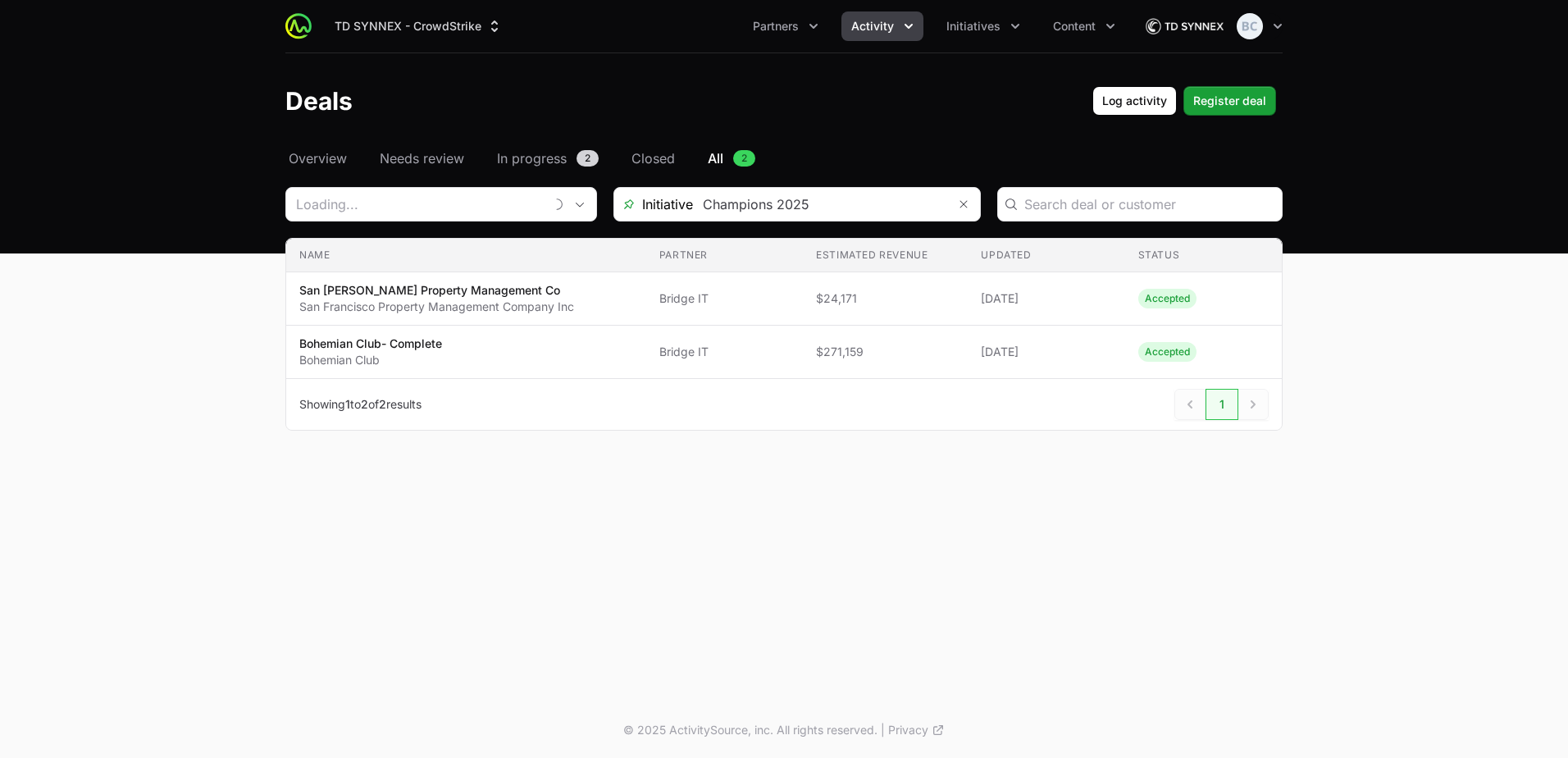
type input "Bridge IT"
click at [801, 23] on button "Partners" at bounding box center [785, 26] width 85 height 29
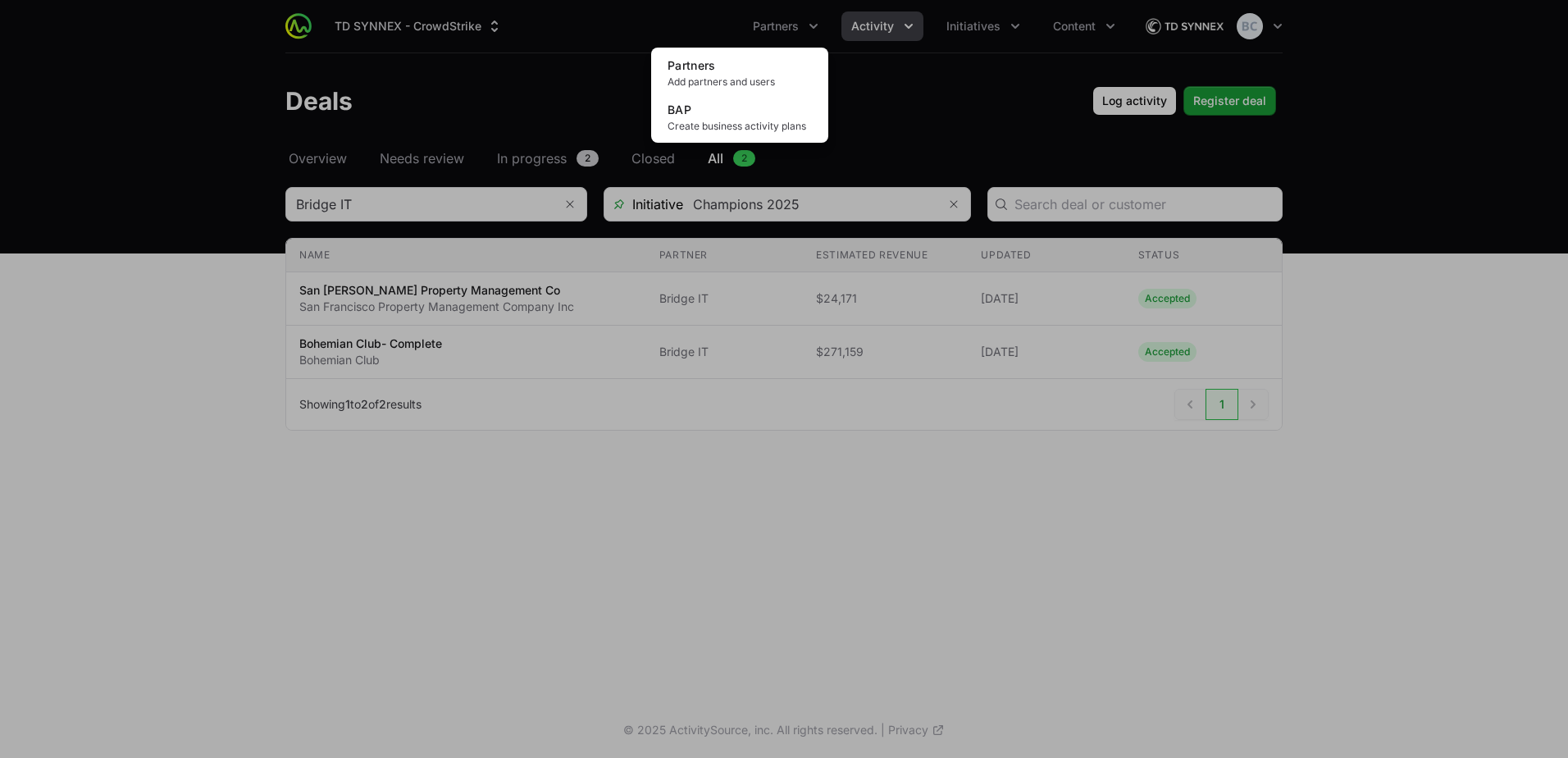
click at [877, 22] on div "Partners menu" at bounding box center [784, 379] width 1568 height 758
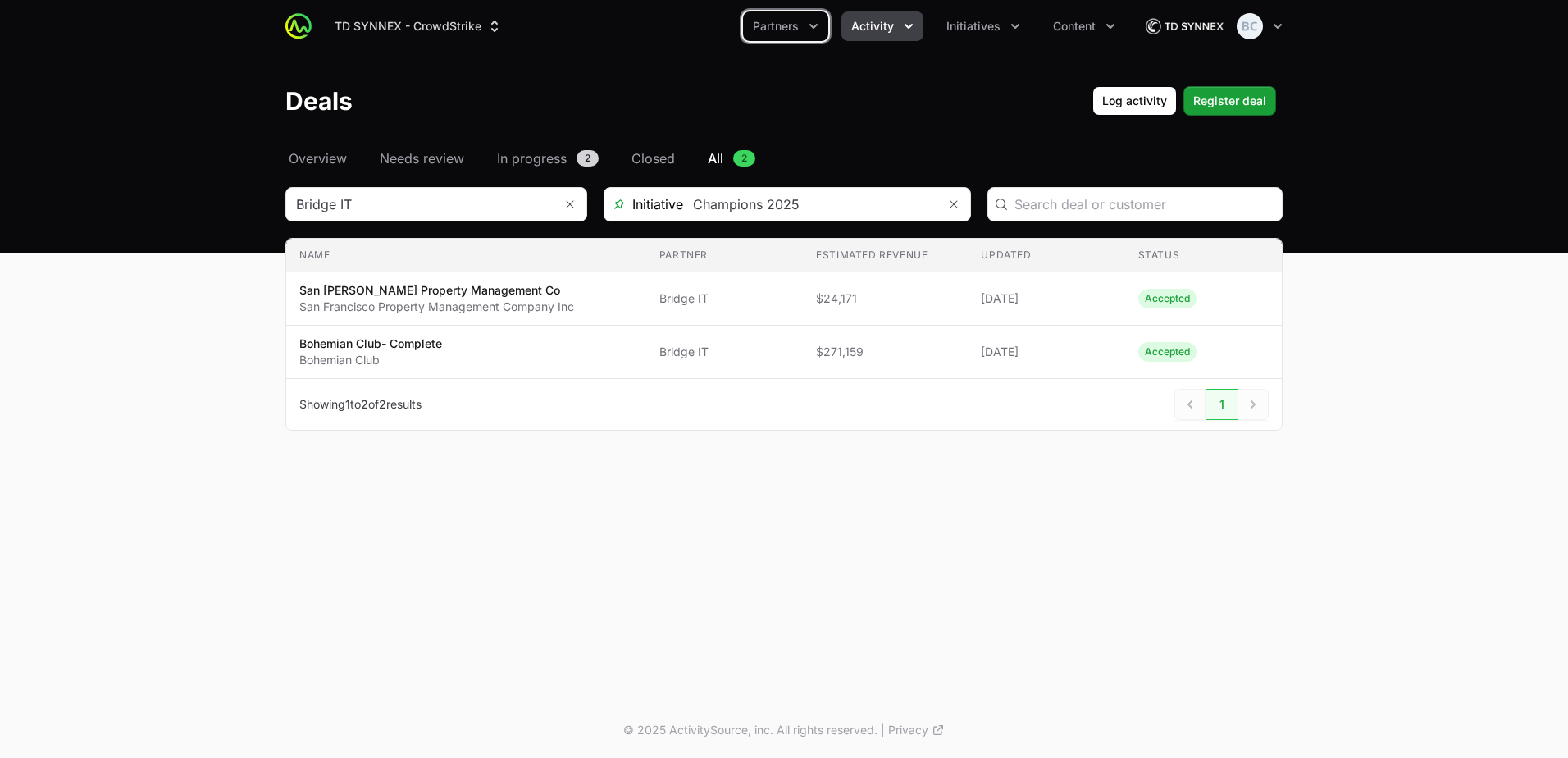
click at [879, 28] on span "Activity" at bounding box center [872, 27] width 43 height 17
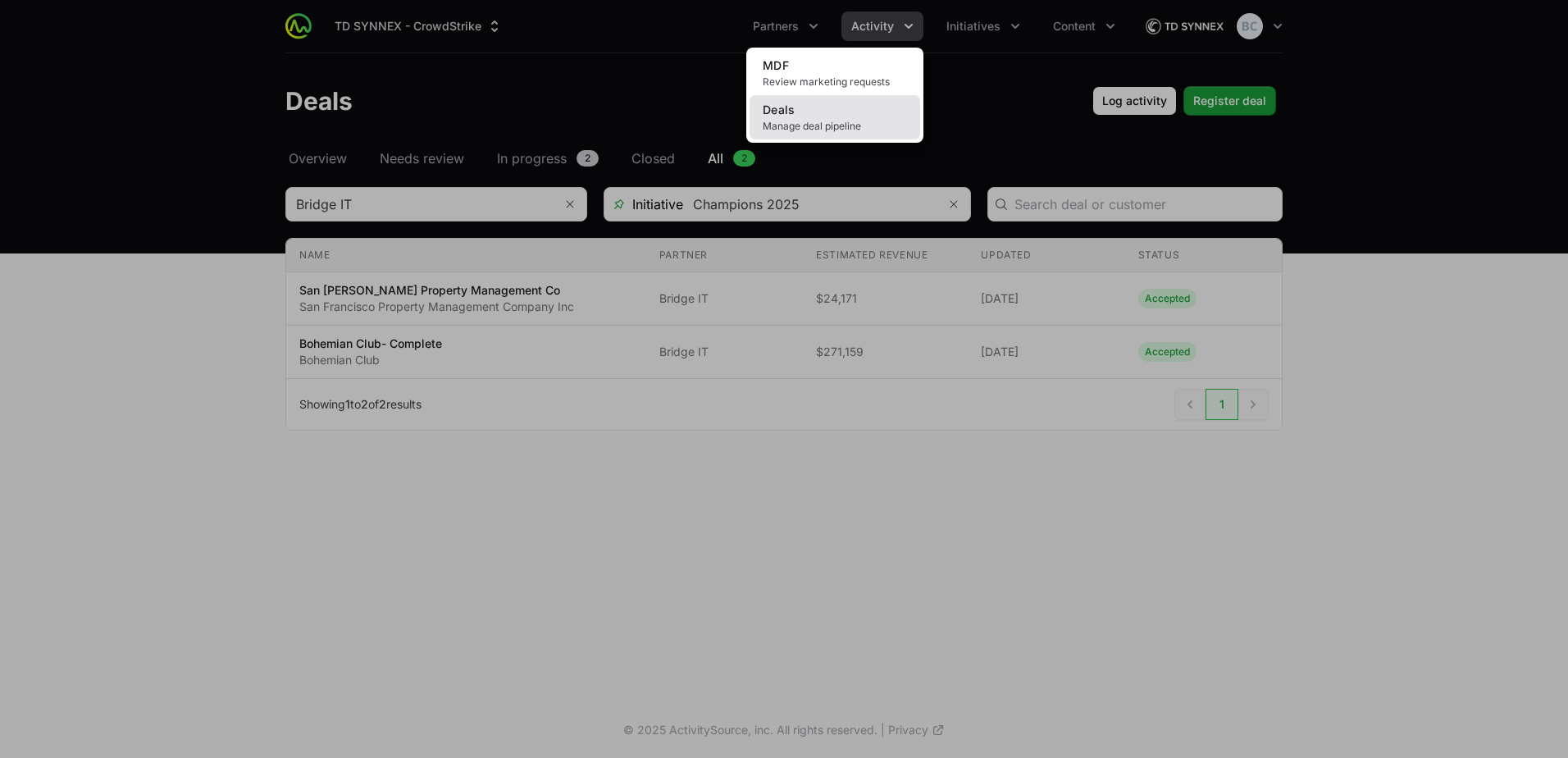
click at [817, 103] on link "Deals Manage deal pipeline" at bounding box center [834, 117] width 170 height 44
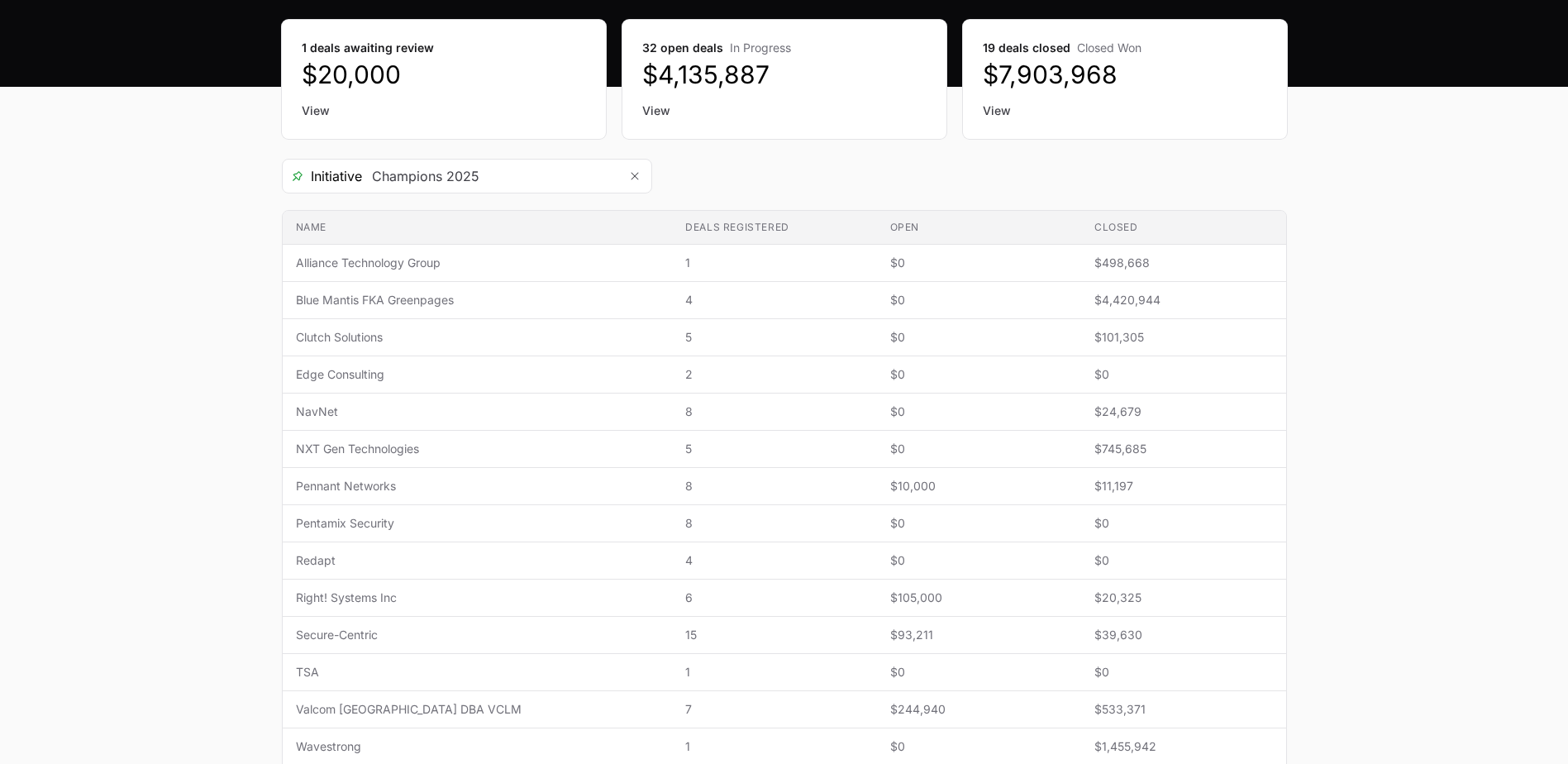
scroll to position [166, 0]
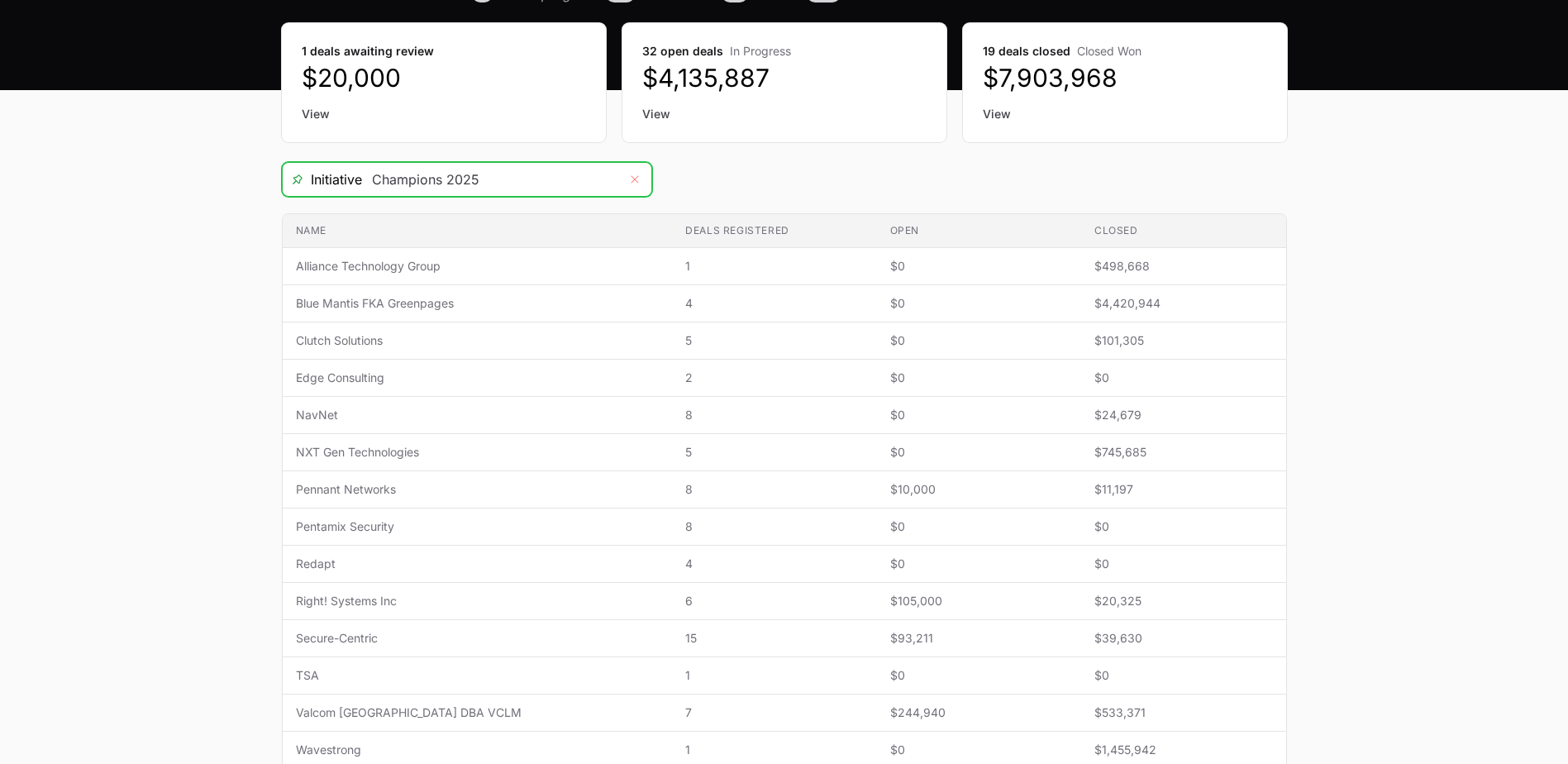
click at [630, 178] on icon "Remove" at bounding box center [635, 179] width 10 height 13
click at [633, 183] on div "Open" at bounding box center [634, 179] width 33 height 33
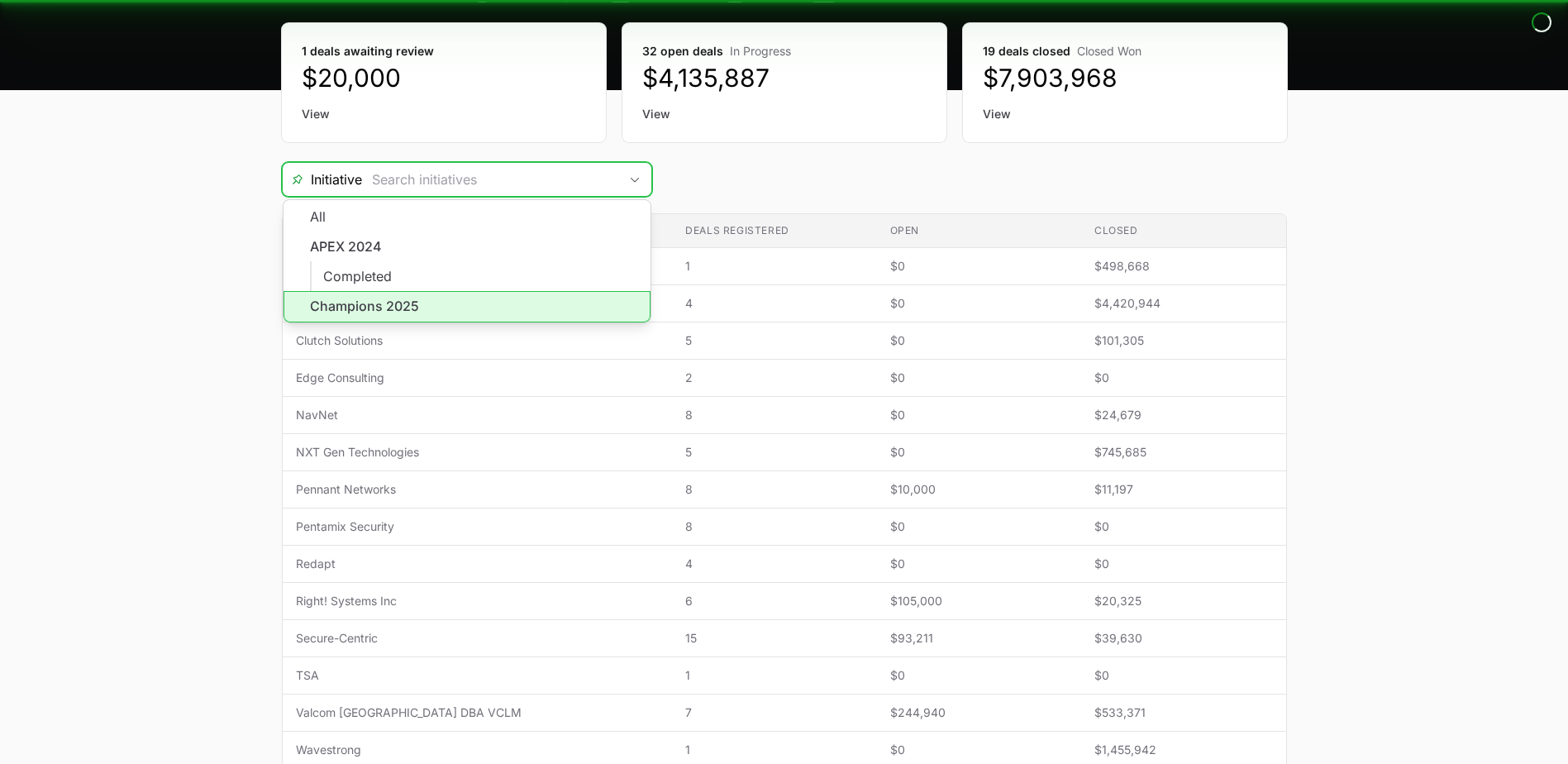
click at [561, 316] on li "Champions 2025" at bounding box center [467, 306] width 367 height 31
type input "Champions 2025"
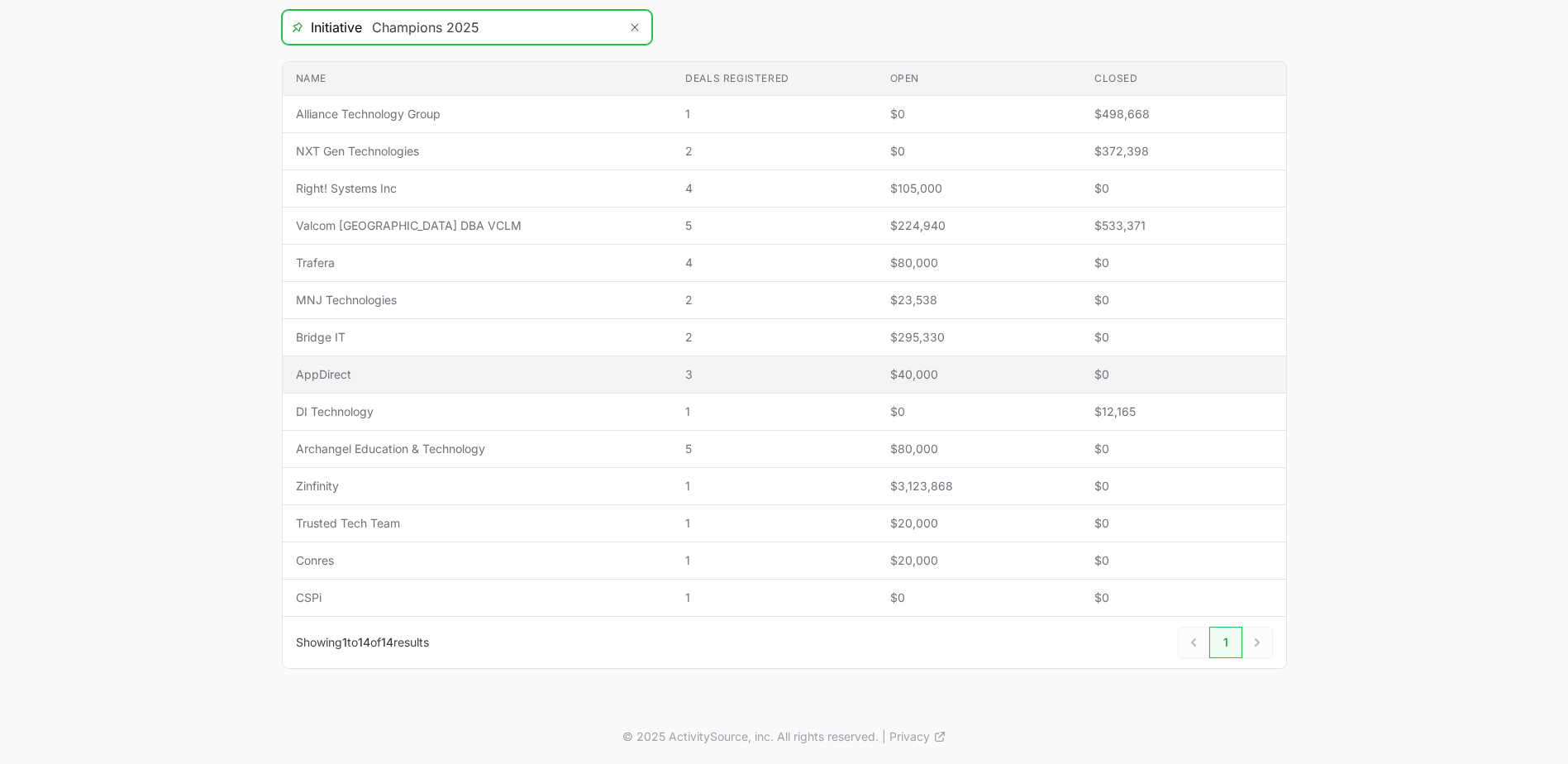
scroll to position [318, 0]
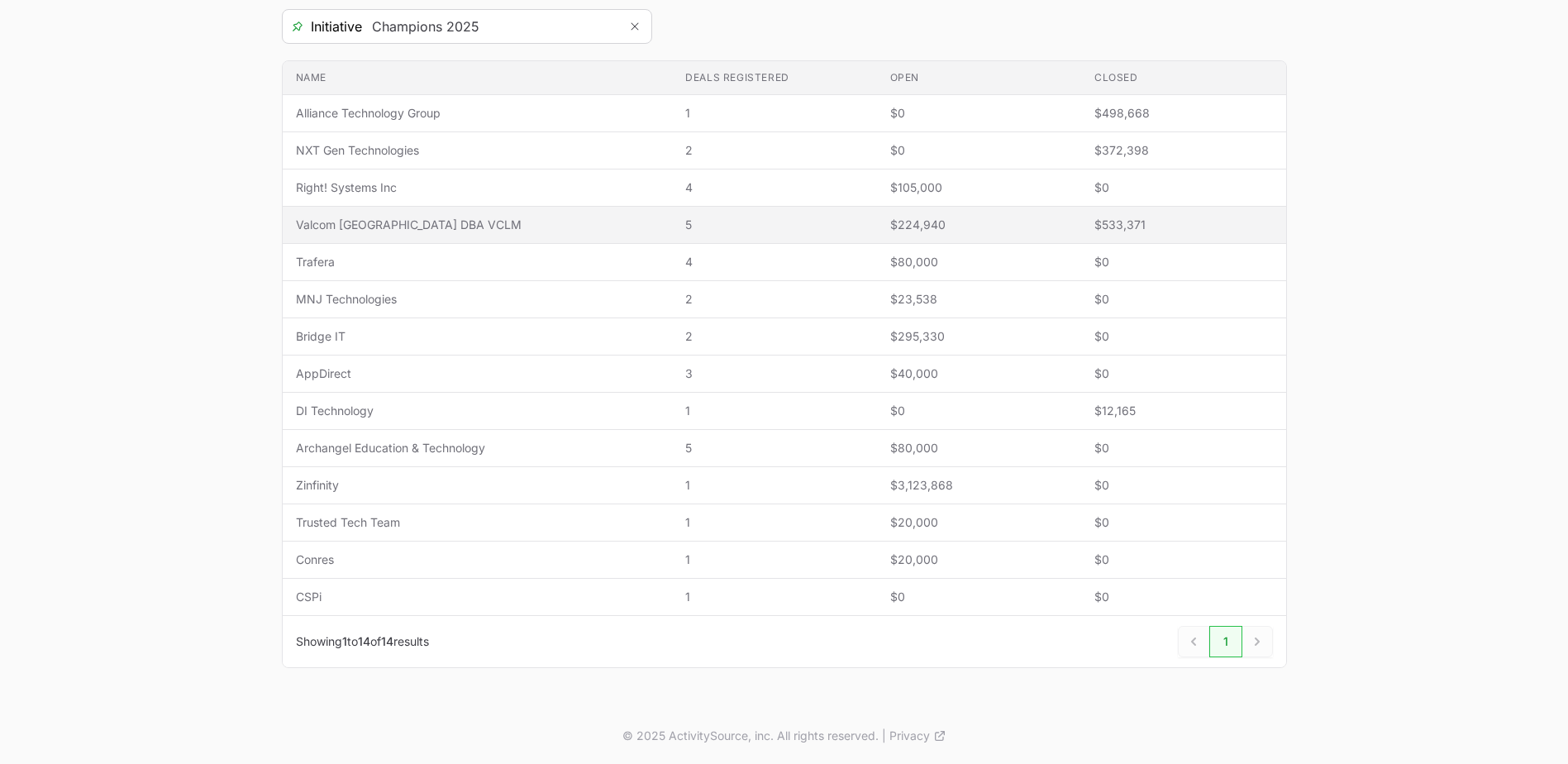
click at [488, 222] on span "Valcom [GEOGRAPHIC_DATA] DBA VCLM" at bounding box center [478, 225] width 363 height 17
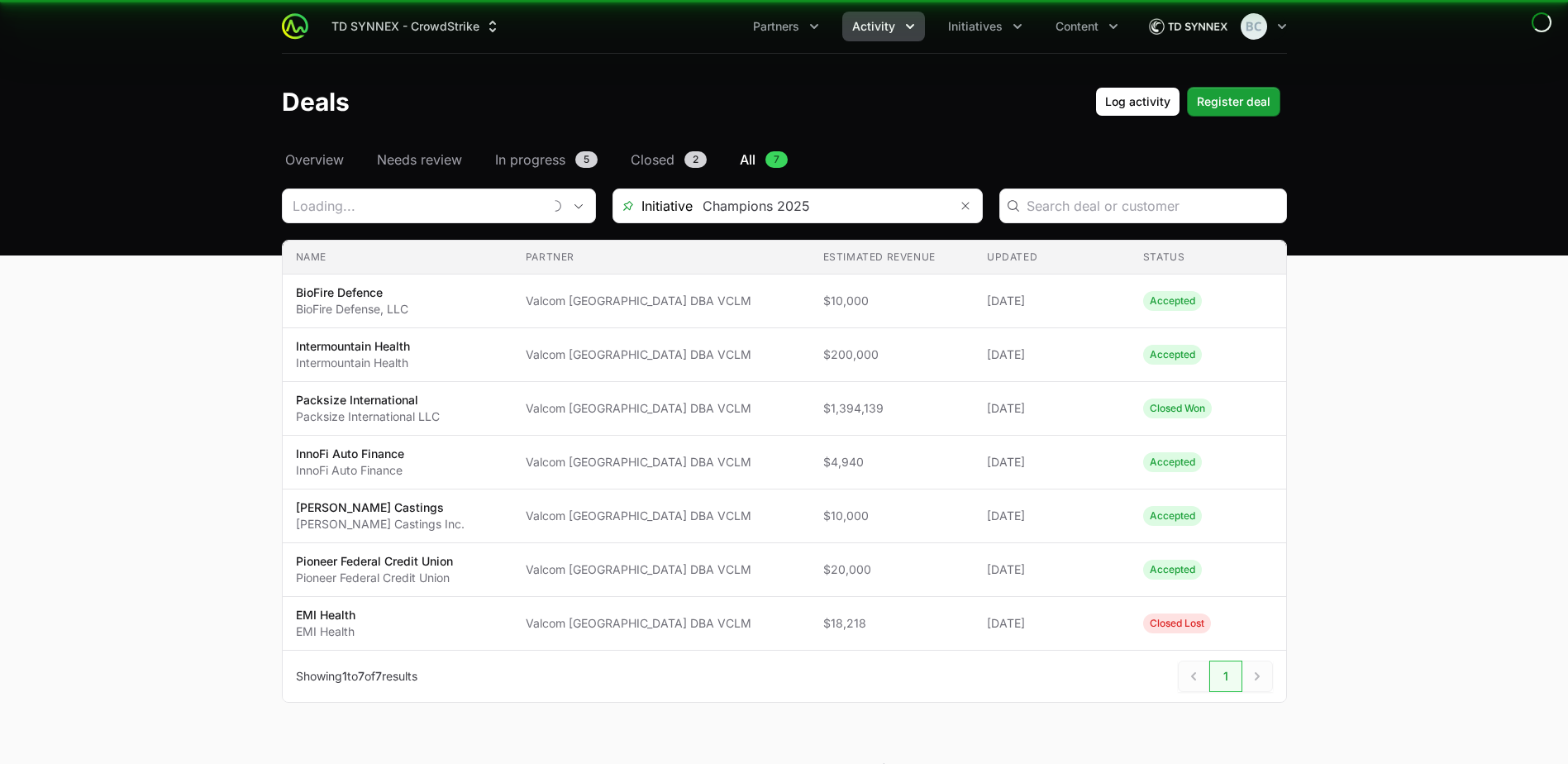
type input "Valcom [GEOGRAPHIC_DATA] DBA VCLM"
